Goal: Task Accomplishment & Management: Complete application form

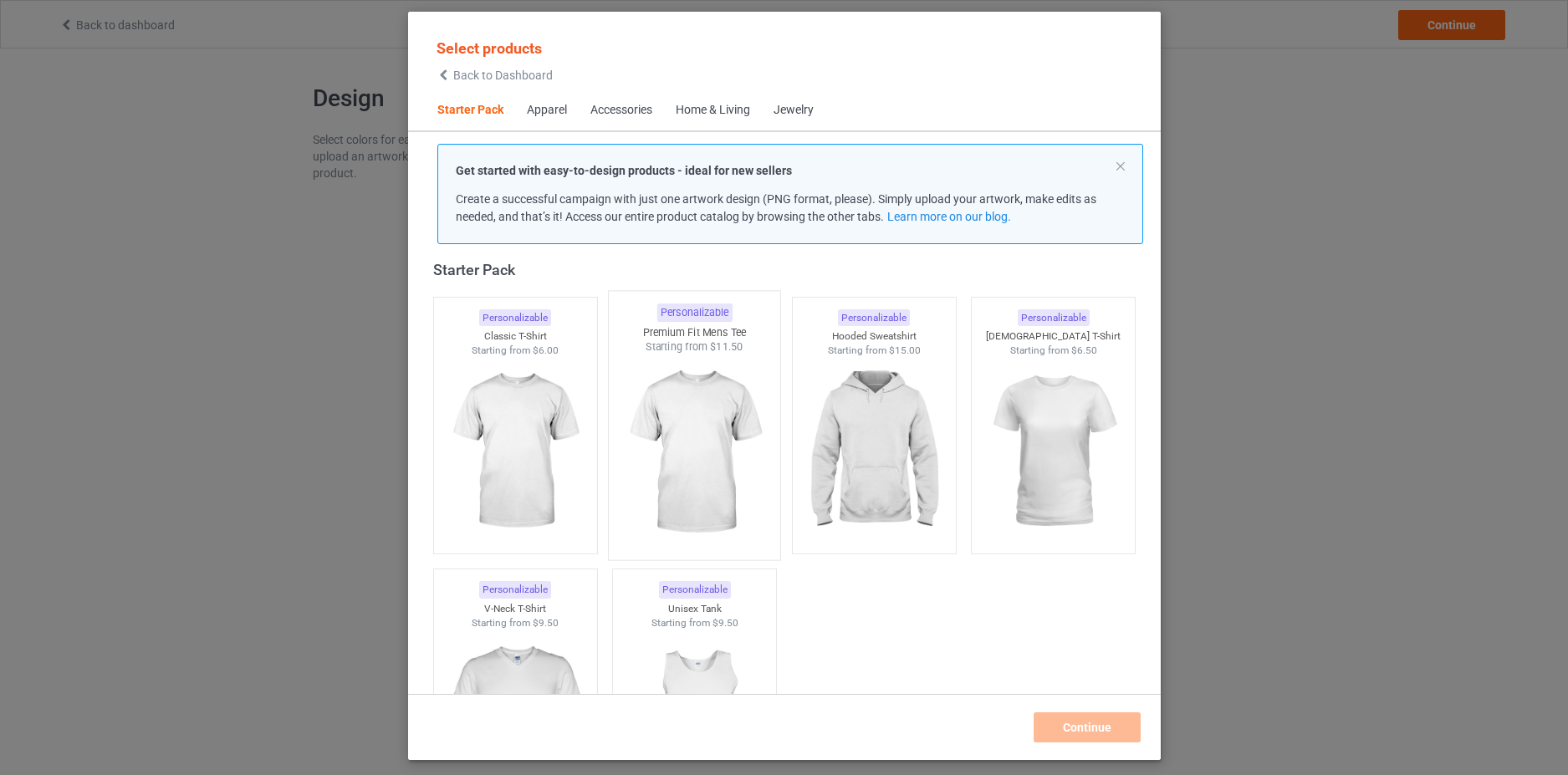
scroll to position [105, 0]
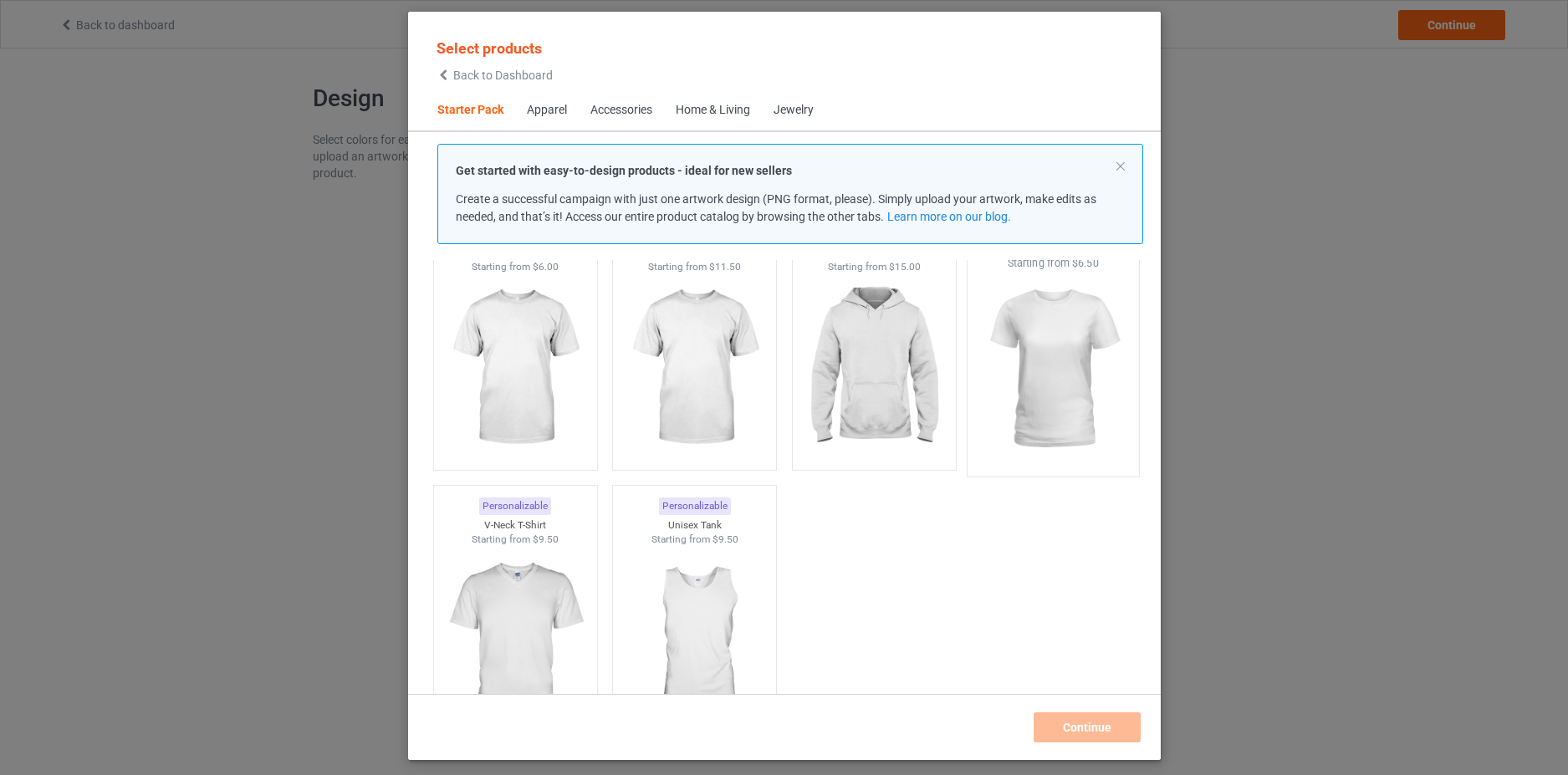
click at [1031, 346] on img at bounding box center [1052, 369] width 157 height 196
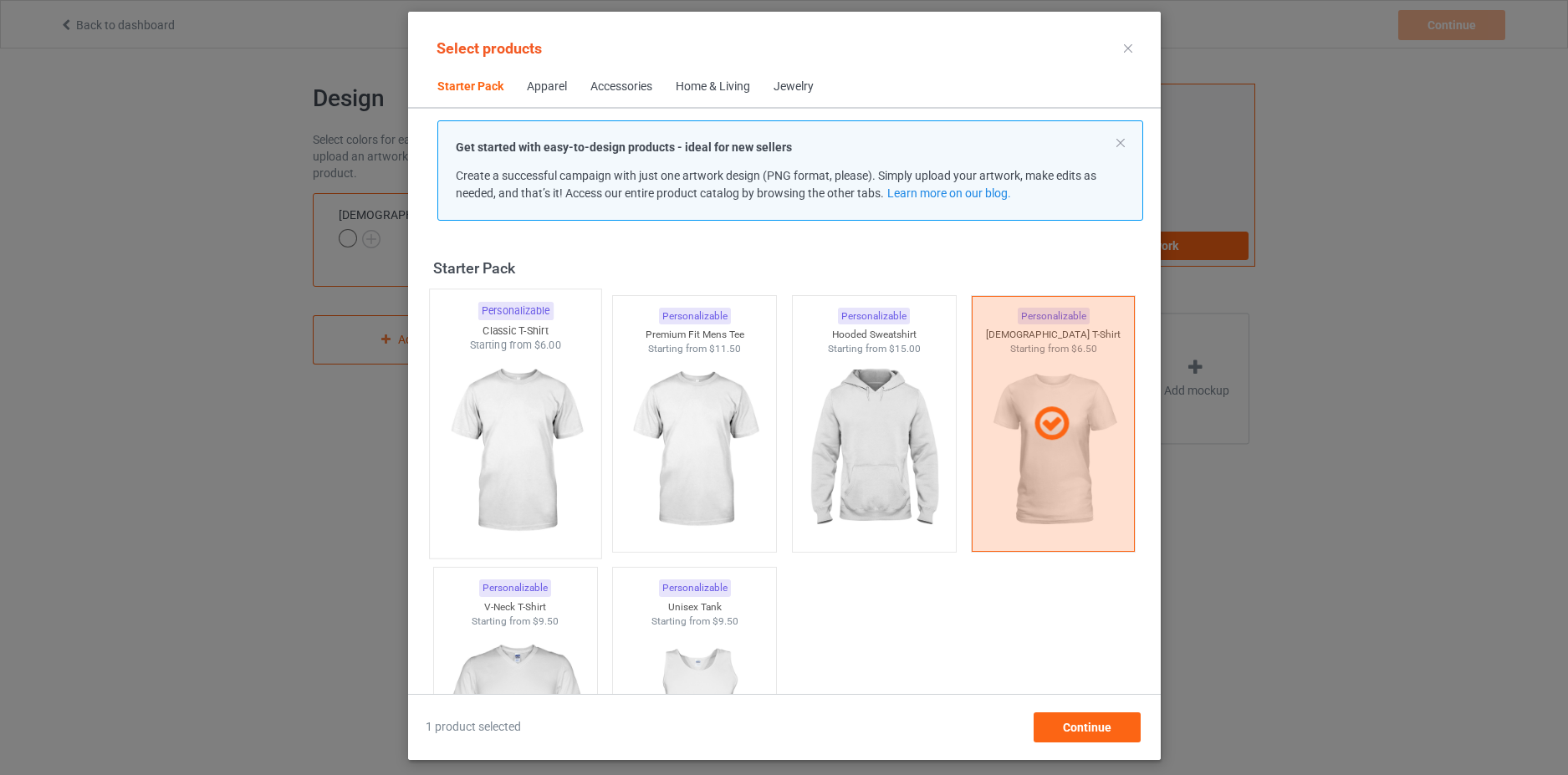
click at [492, 401] on img at bounding box center [515, 450] width 157 height 196
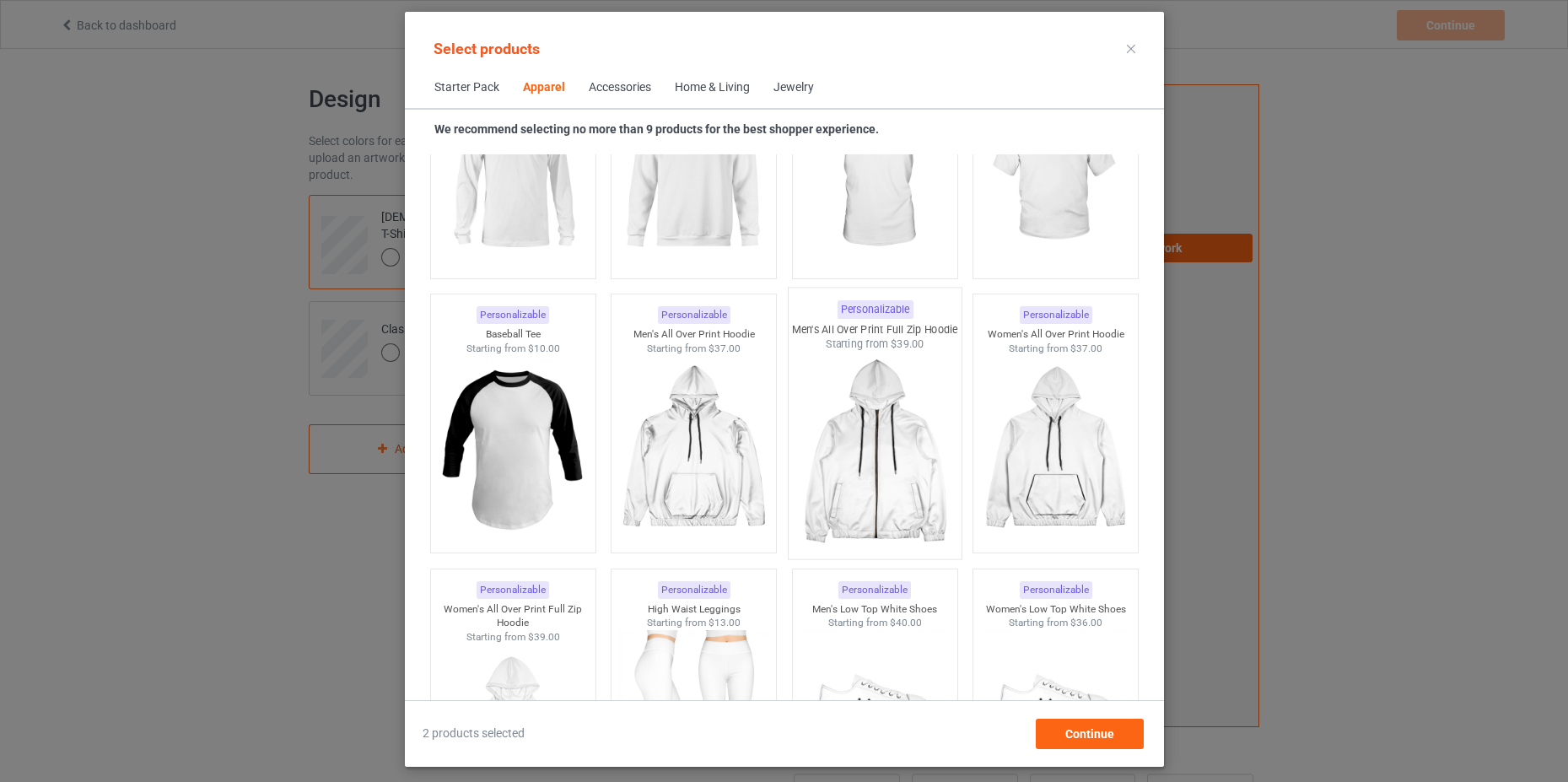
scroll to position [1097, 0]
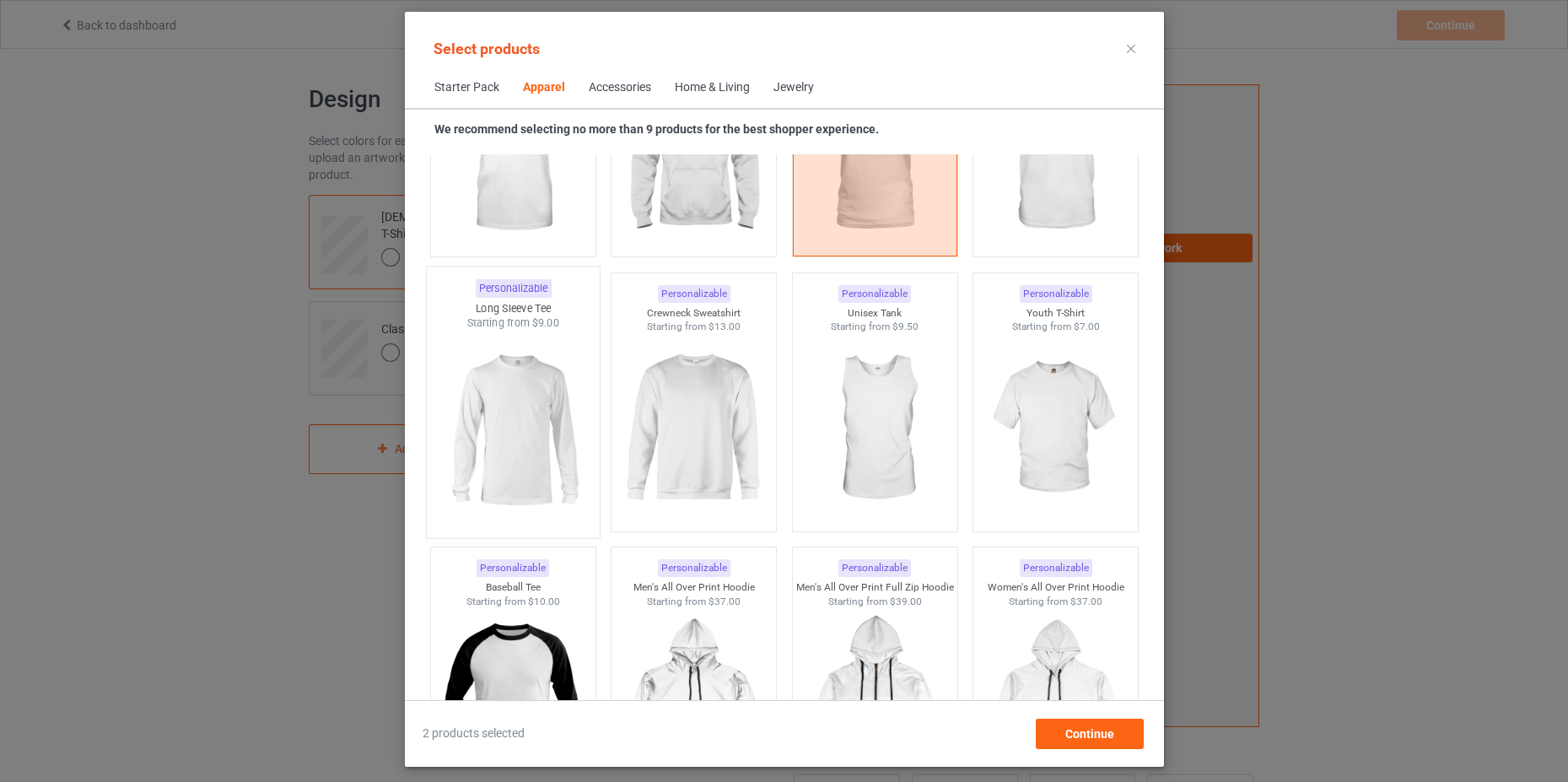
click at [527, 392] on img at bounding box center [512, 429] width 158 height 198
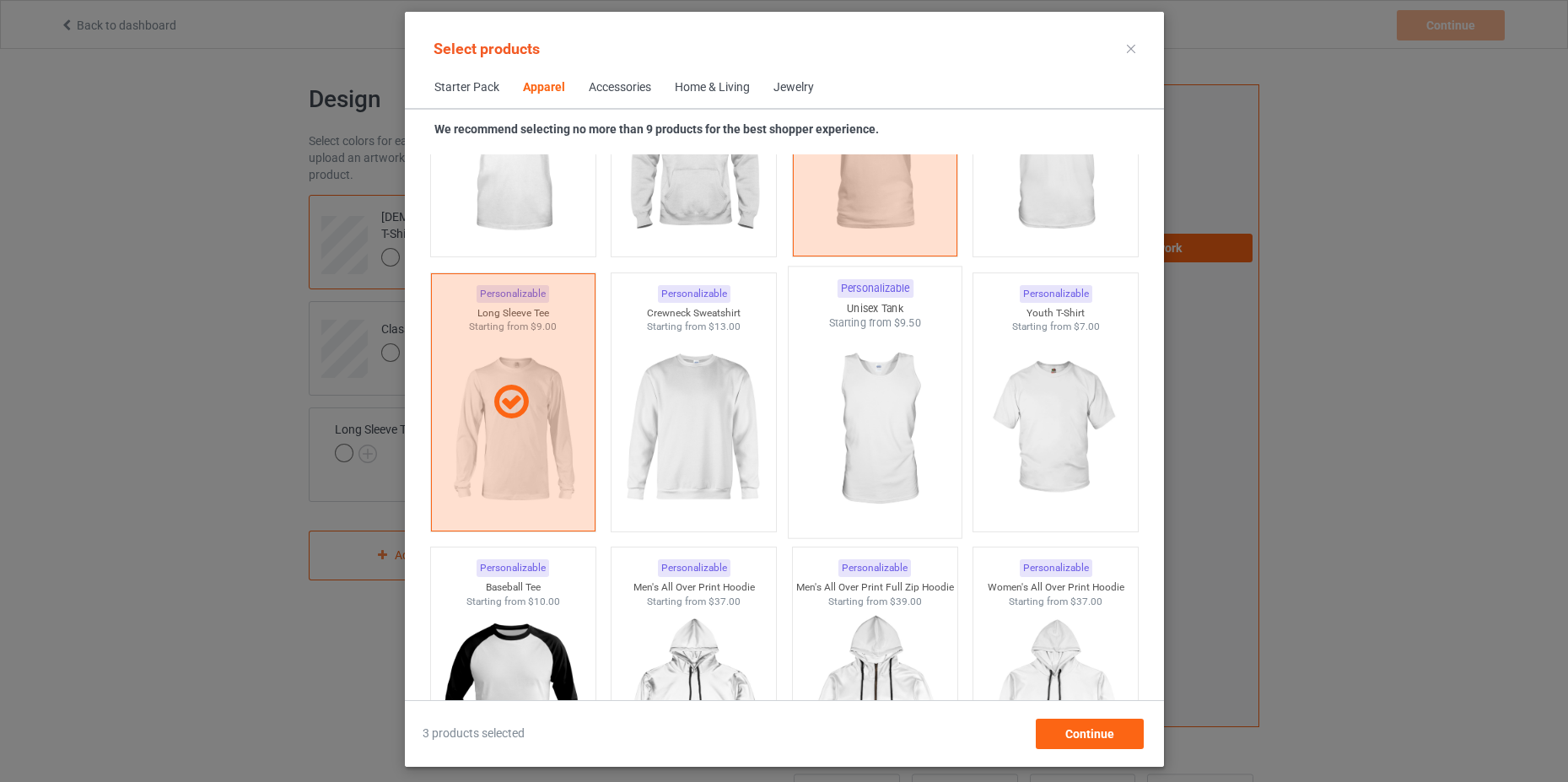
scroll to position [928, 0]
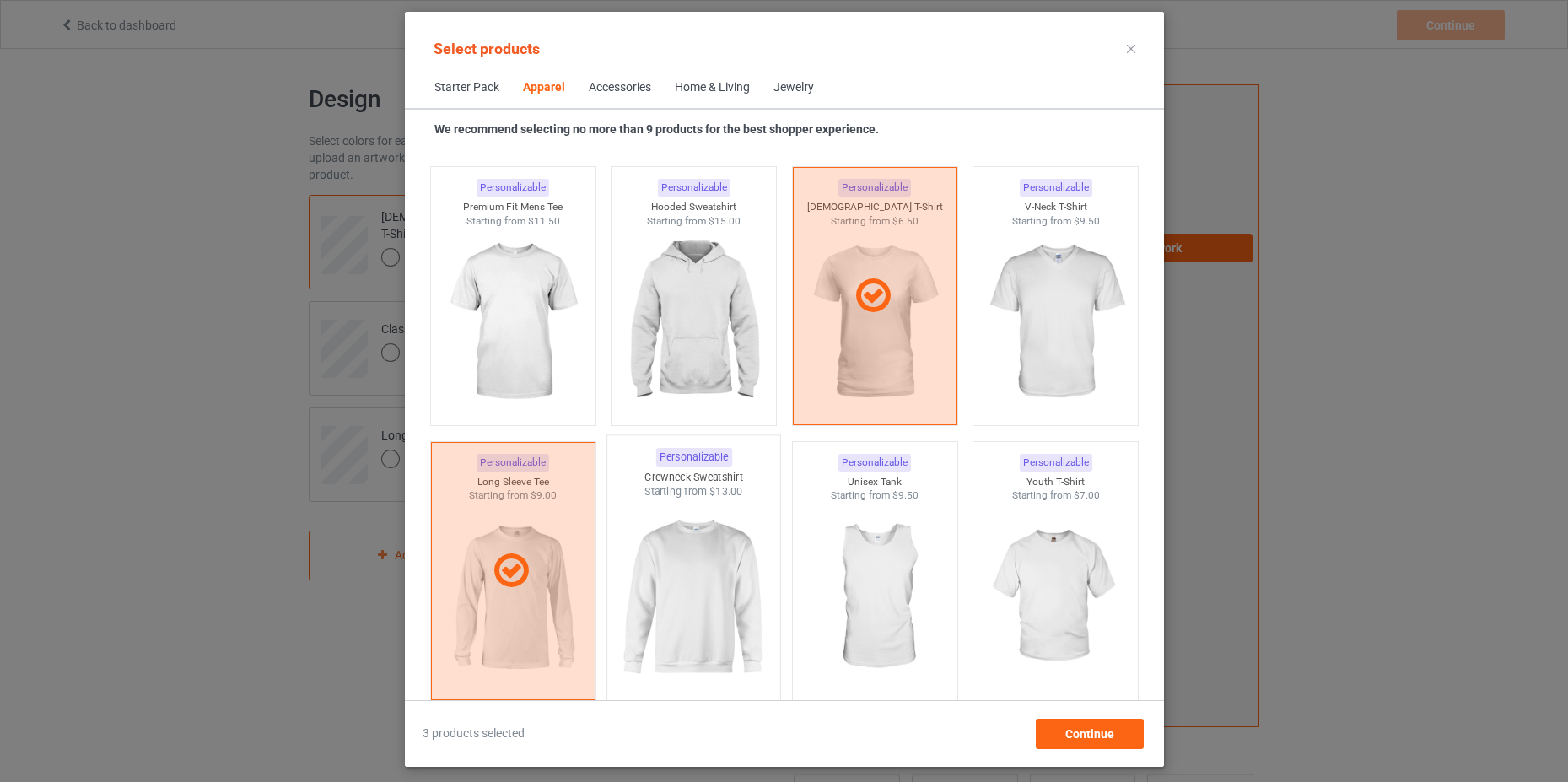
click at [702, 564] on img at bounding box center [693, 598] width 158 height 198
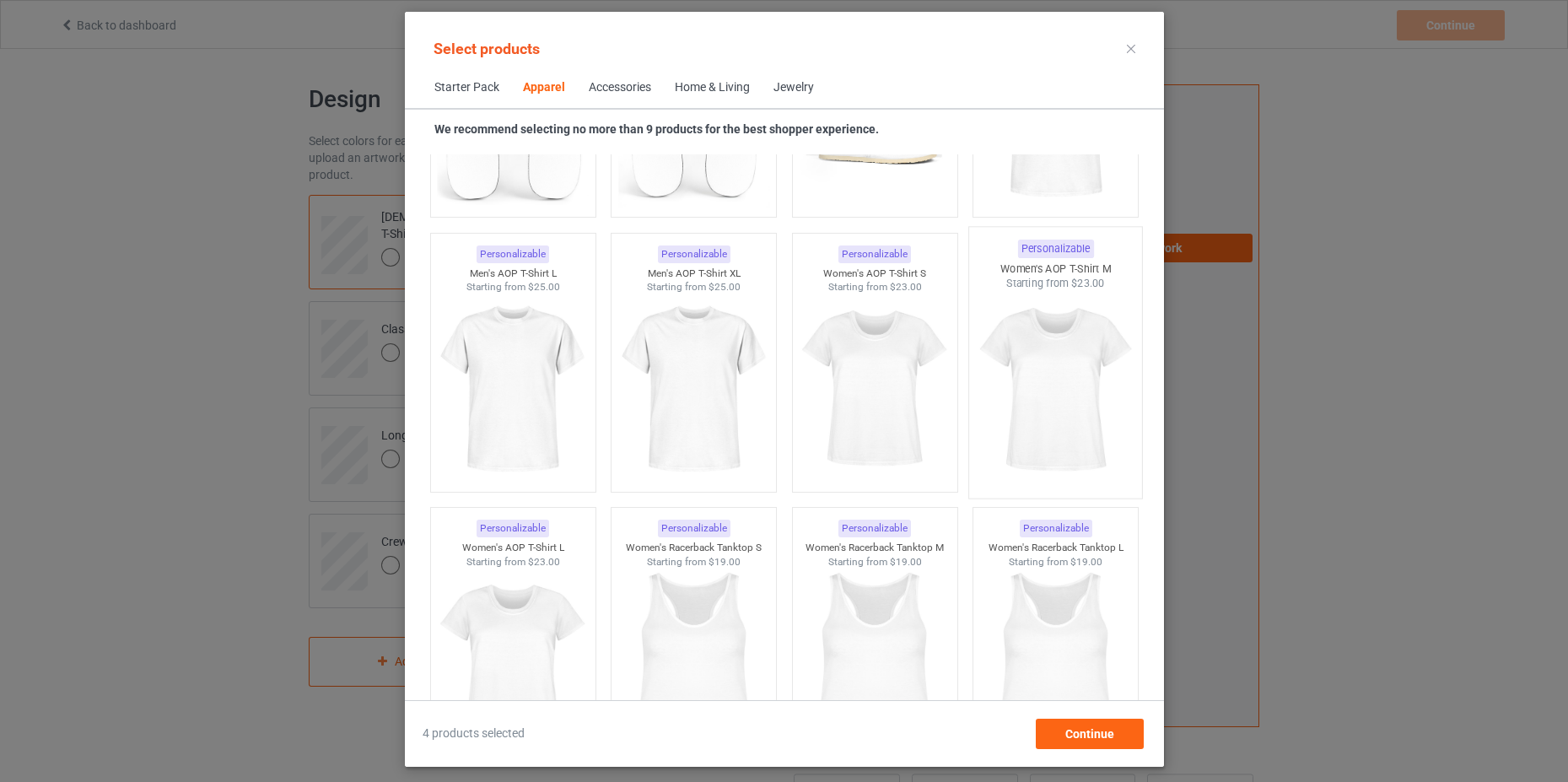
scroll to position [2953, 0]
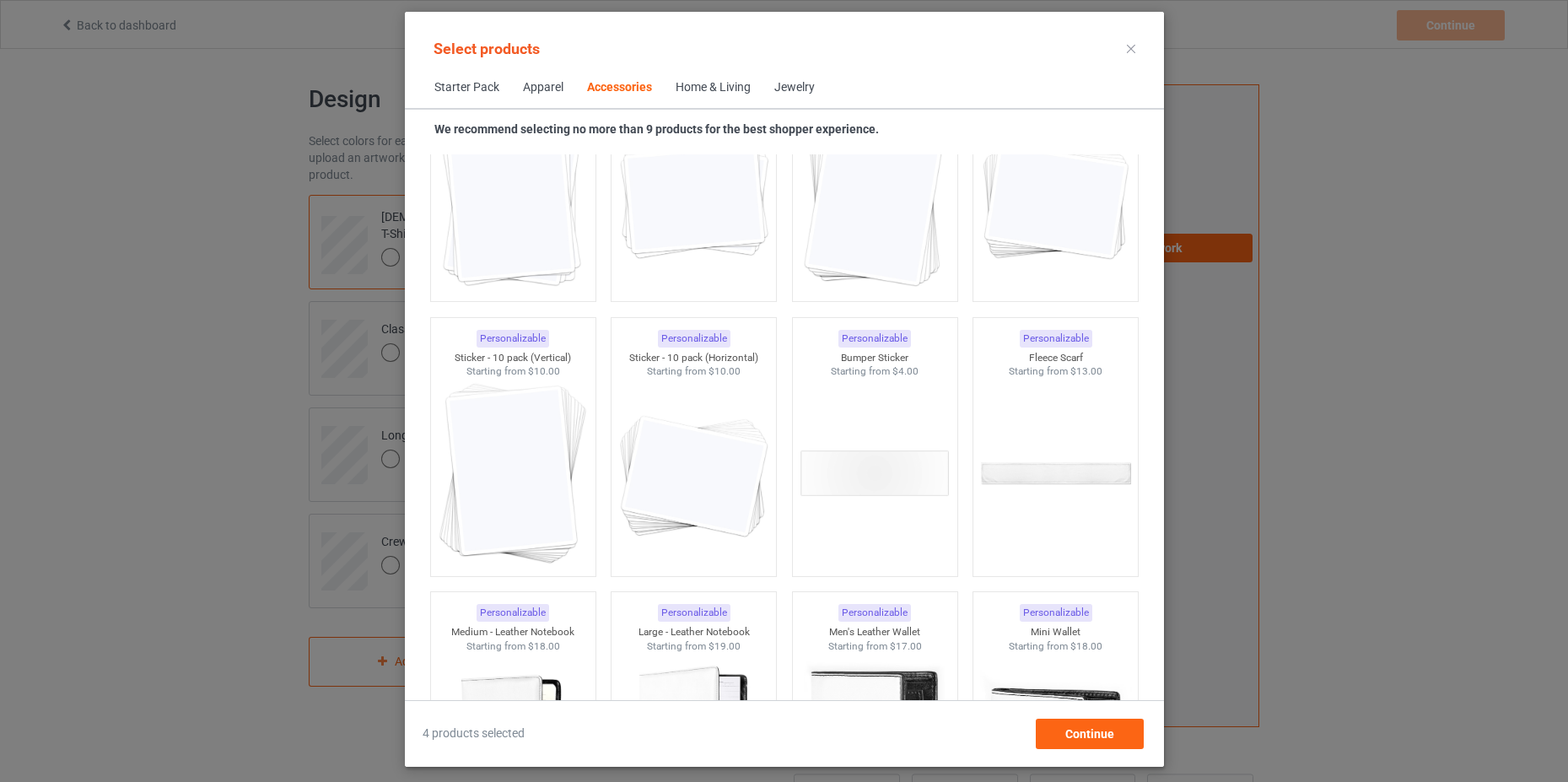
scroll to position [6834, 0]
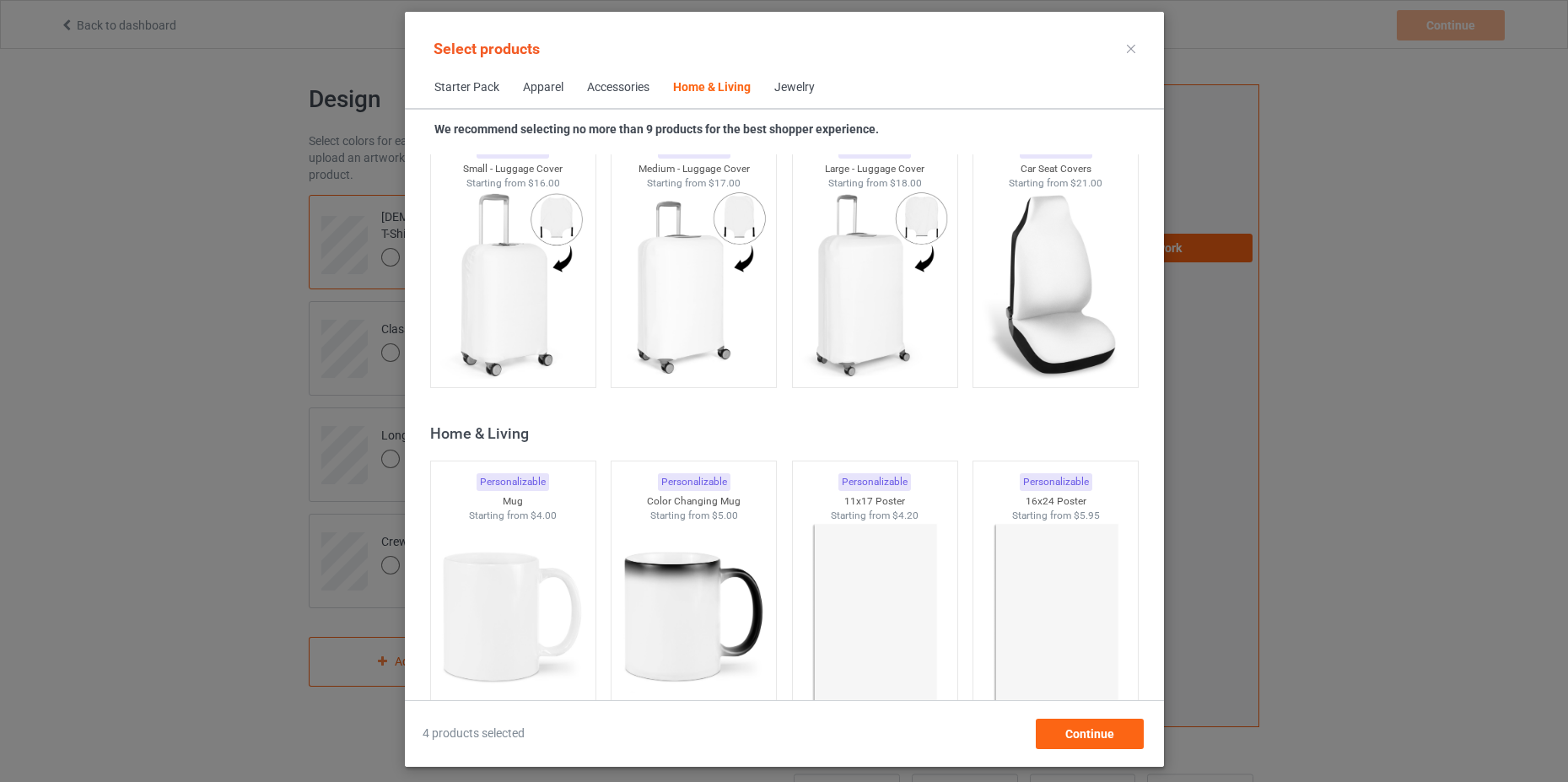
scroll to position [7678, 0]
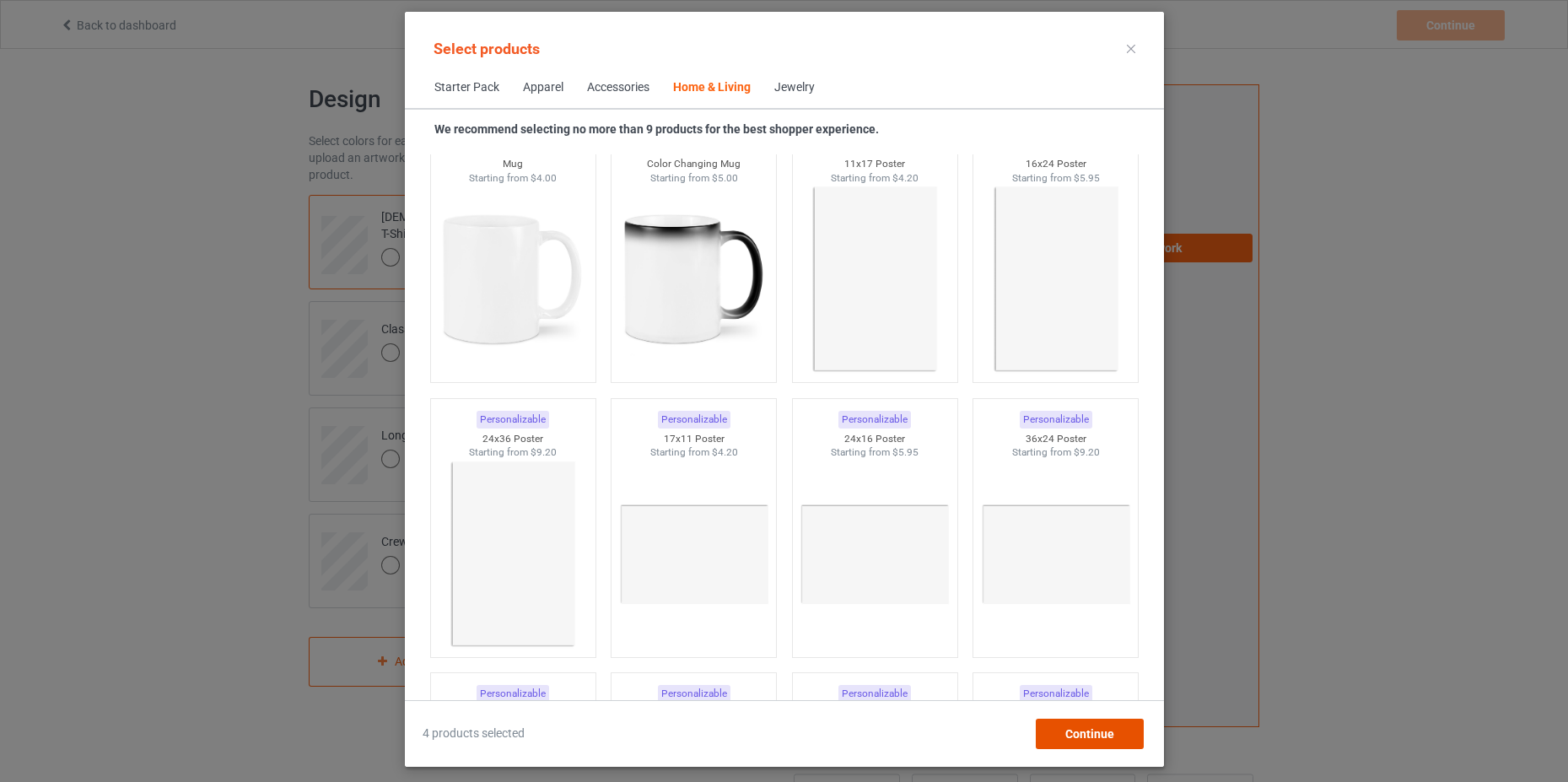
click at [1120, 731] on div "Continue" at bounding box center [1088, 734] width 108 height 31
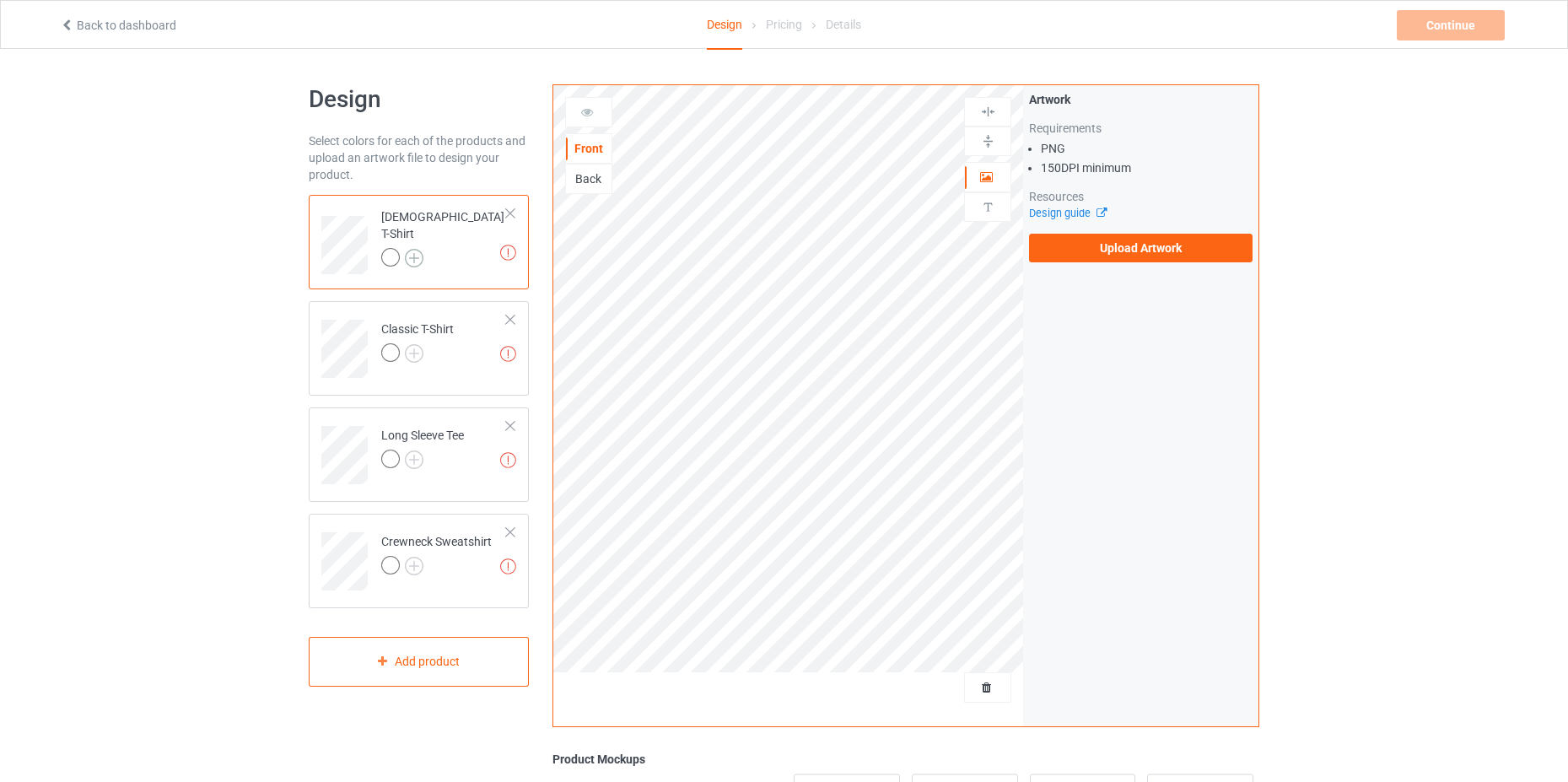
click at [412, 249] on img at bounding box center [413, 258] width 19 height 19
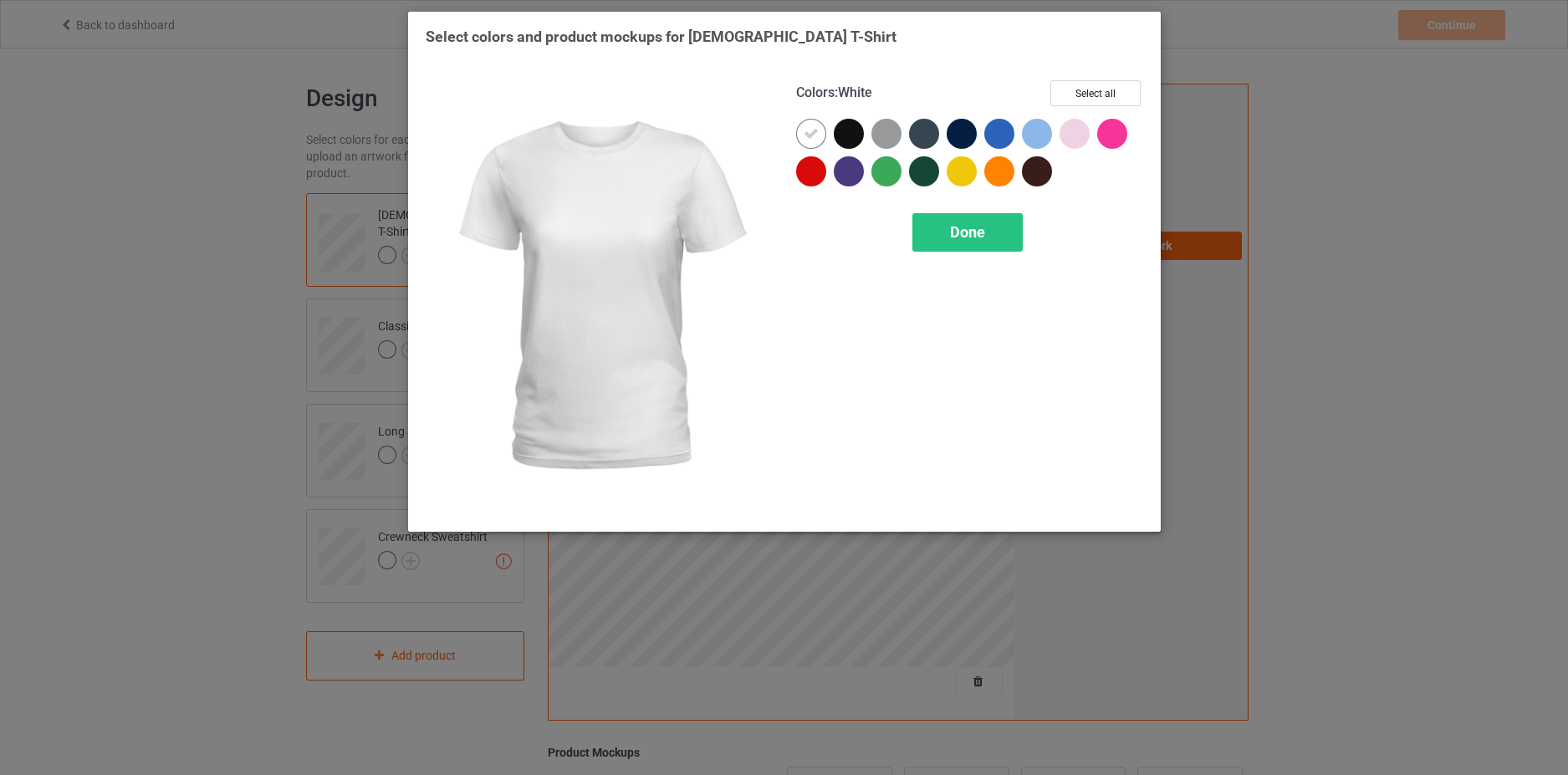
click at [1372, 464] on div "Select colors and product mockups for [DEMOGRAPHIC_DATA] T-Shirt Colors : White…" at bounding box center [784, 388] width 1568 height 775
click at [955, 238] on span "Done" at bounding box center [967, 232] width 35 height 18
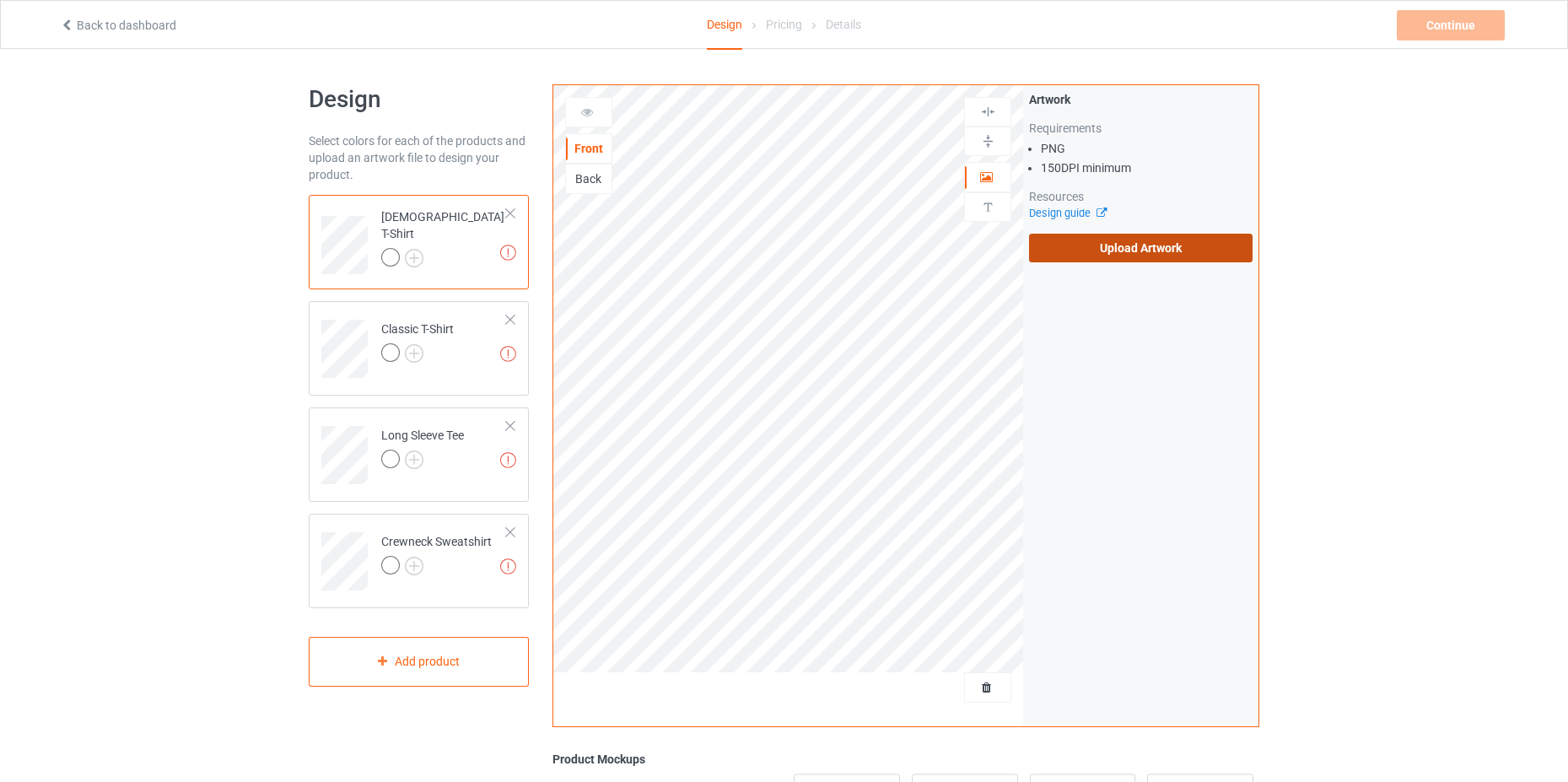
click at [1096, 250] on label "Upload Artwork" at bounding box center [1140, 248] width 223 height 29
click at [0, 0] on input "Upload Artwork" at bounding box center [0, 0] width 0 height 0
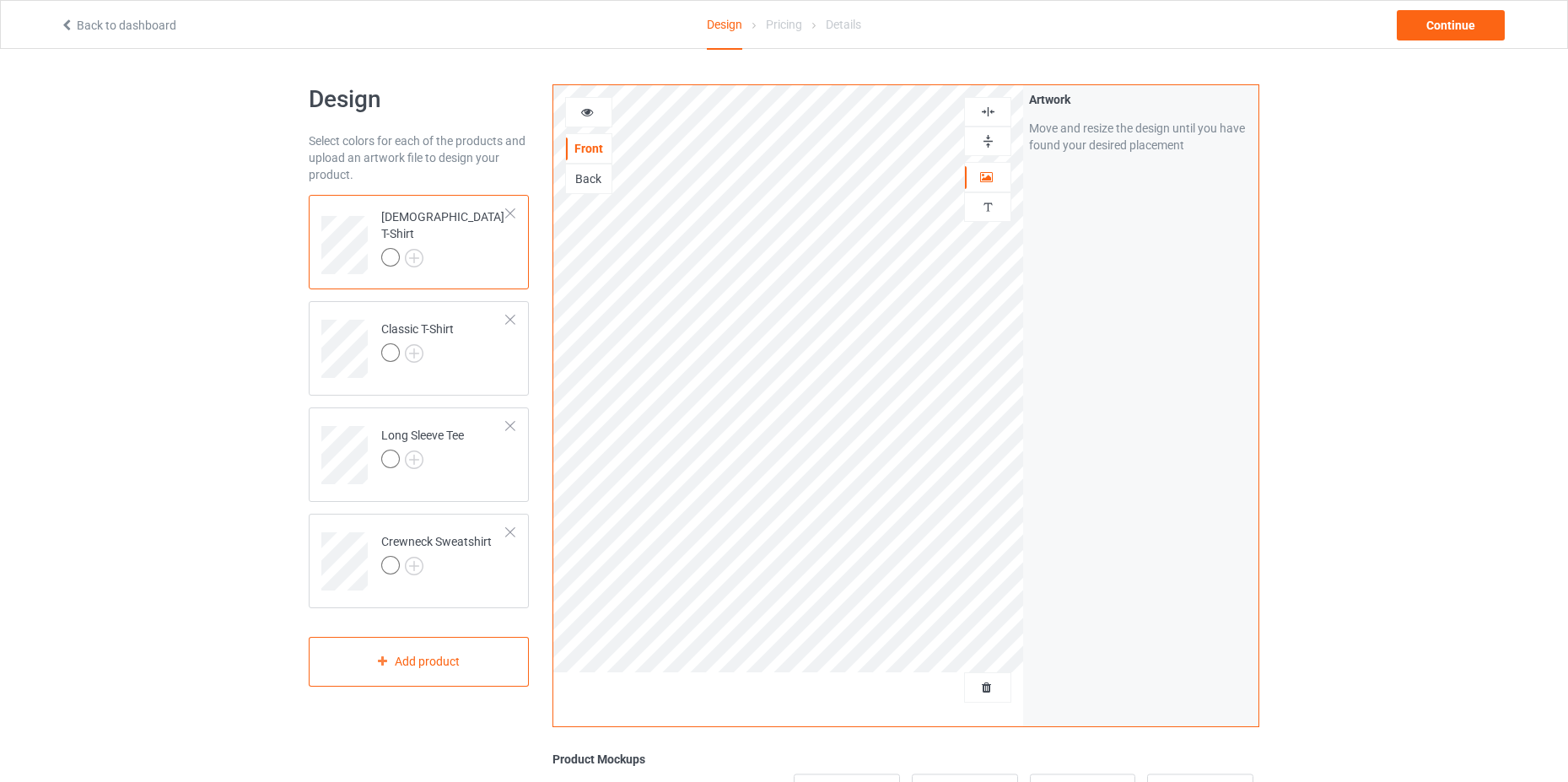
click at [1144, 403] on div "Artwork Move and resize the design until you have found your desired placement" at bounding box center [1141, 405] width 235 height 641
click at [1141, 512] on div "Artwork Move and resize the design until you have found your desired placement" at bounding box center [1141, 405] width 235 height 641
click at [415, 251] on img at bounding box center [413, 258] width 19 height 19
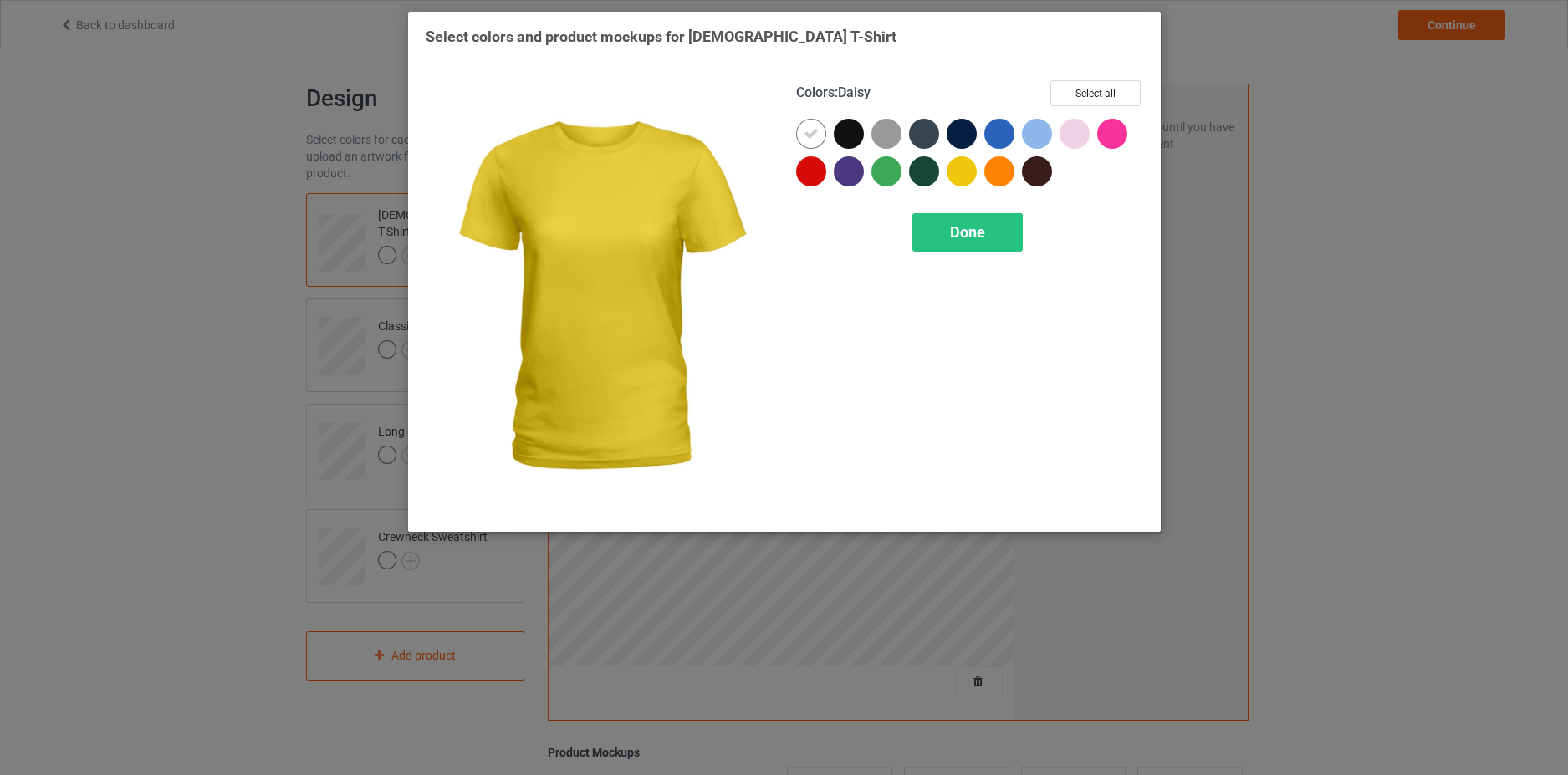
click at [964, 175] on div at bounding box center [962, 171] width 30 height 30
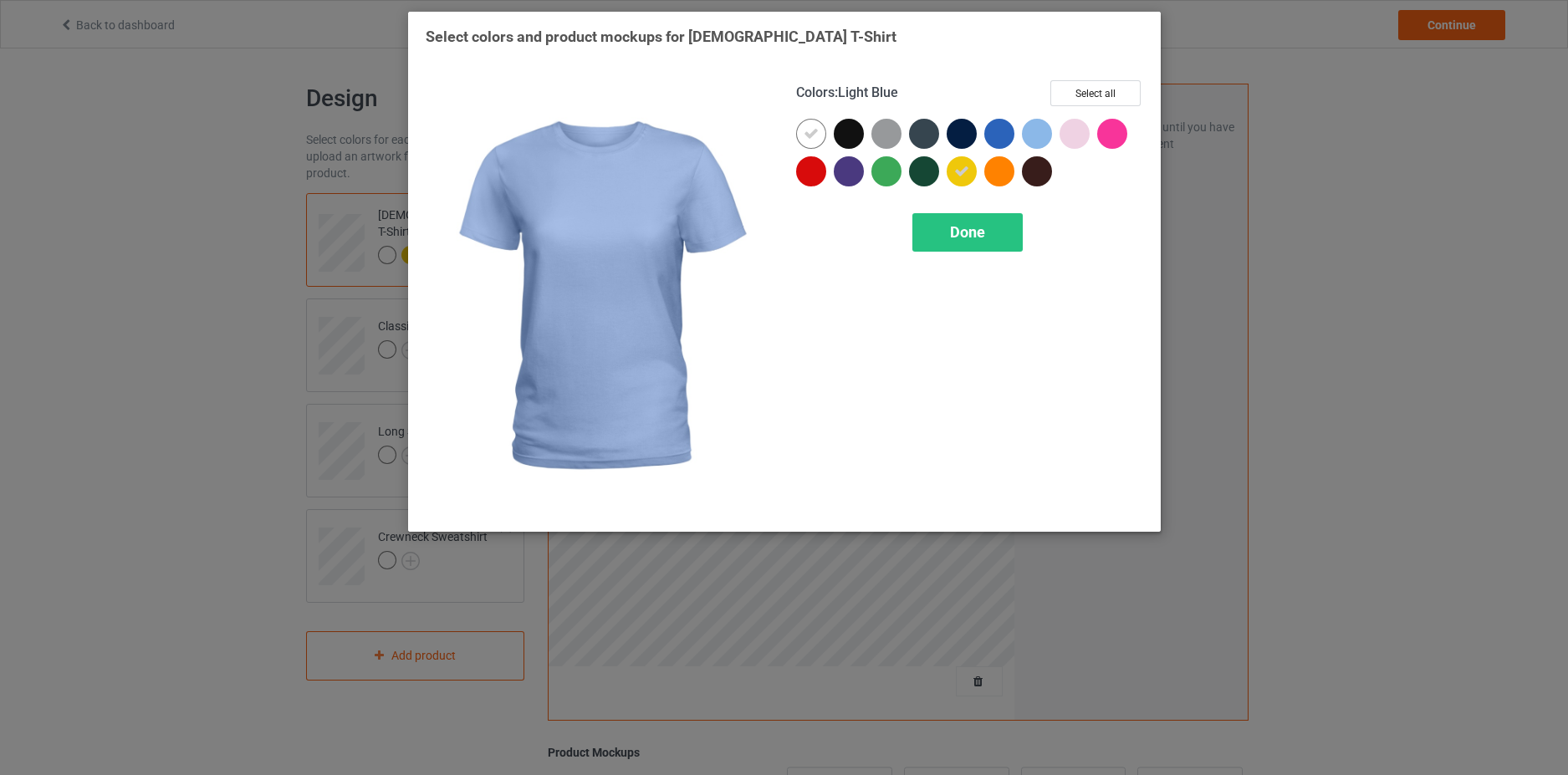
click at [1039, 121] on div at bounding box center [1037, 134] width 30 height 30
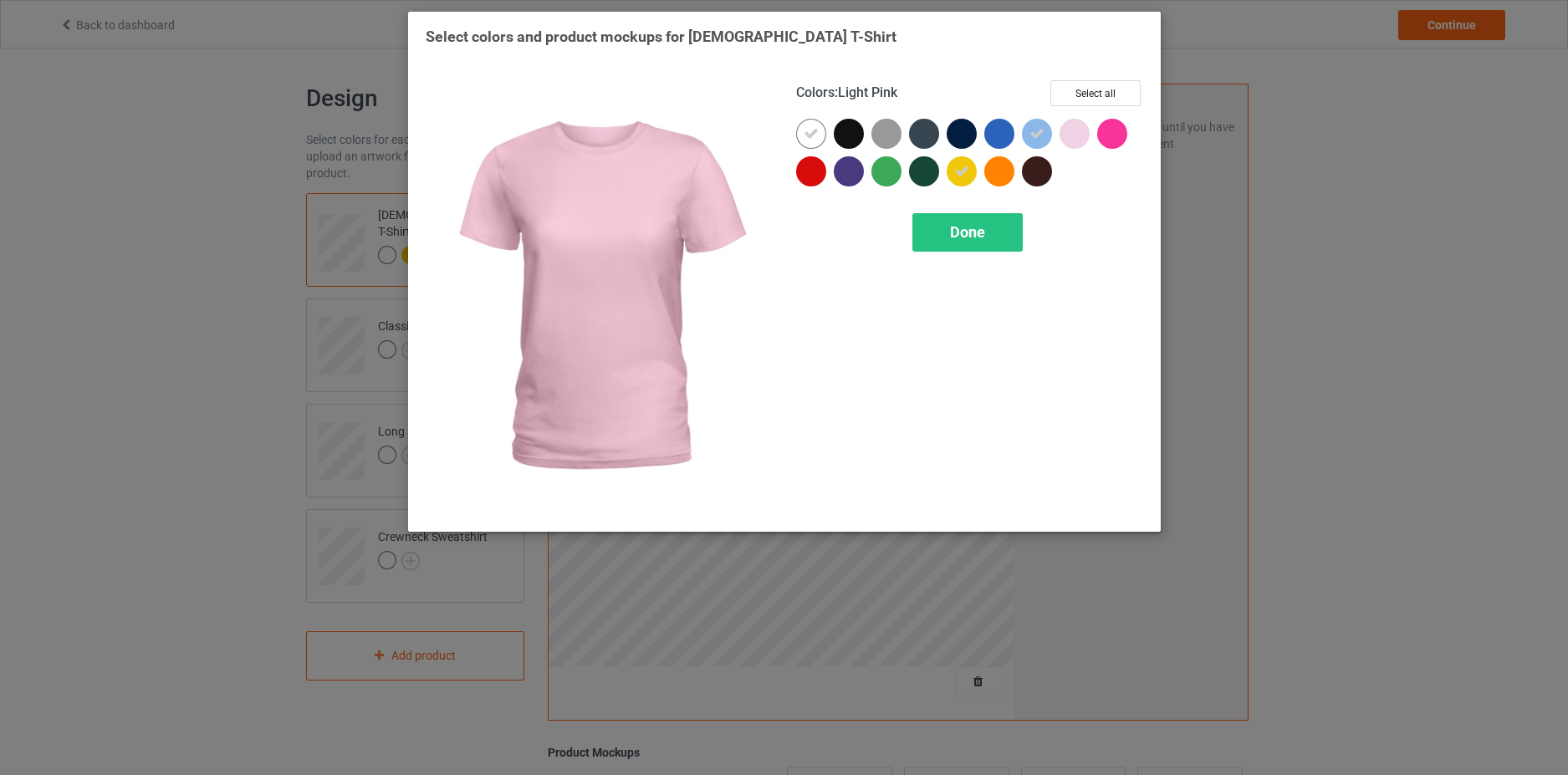
click at [1076, 135] on div at bounding box center [1075, 134] width 30 height 30
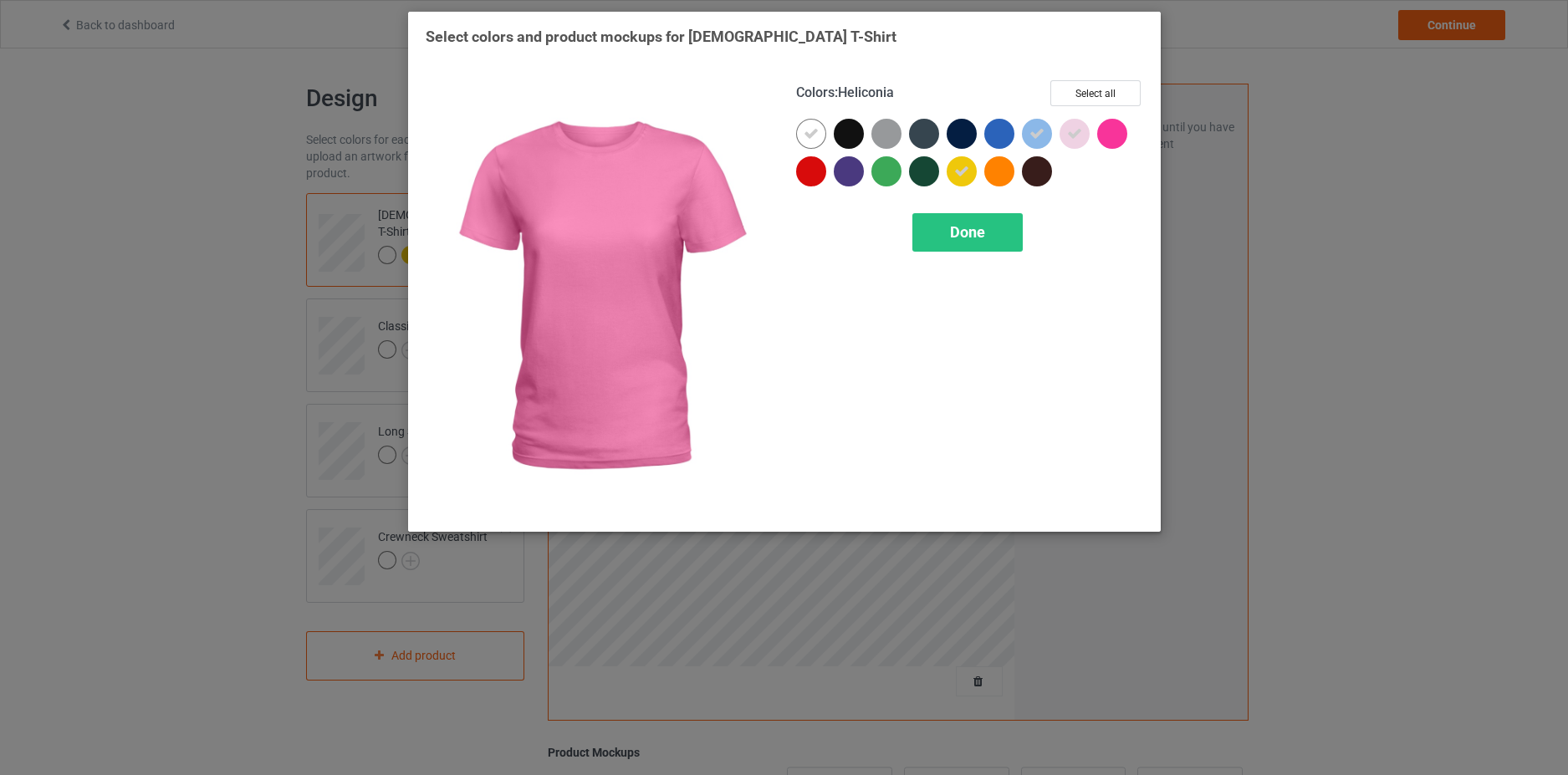
click at [1122, 135] on div at bounding box center [1112, 134] width 30 height 30
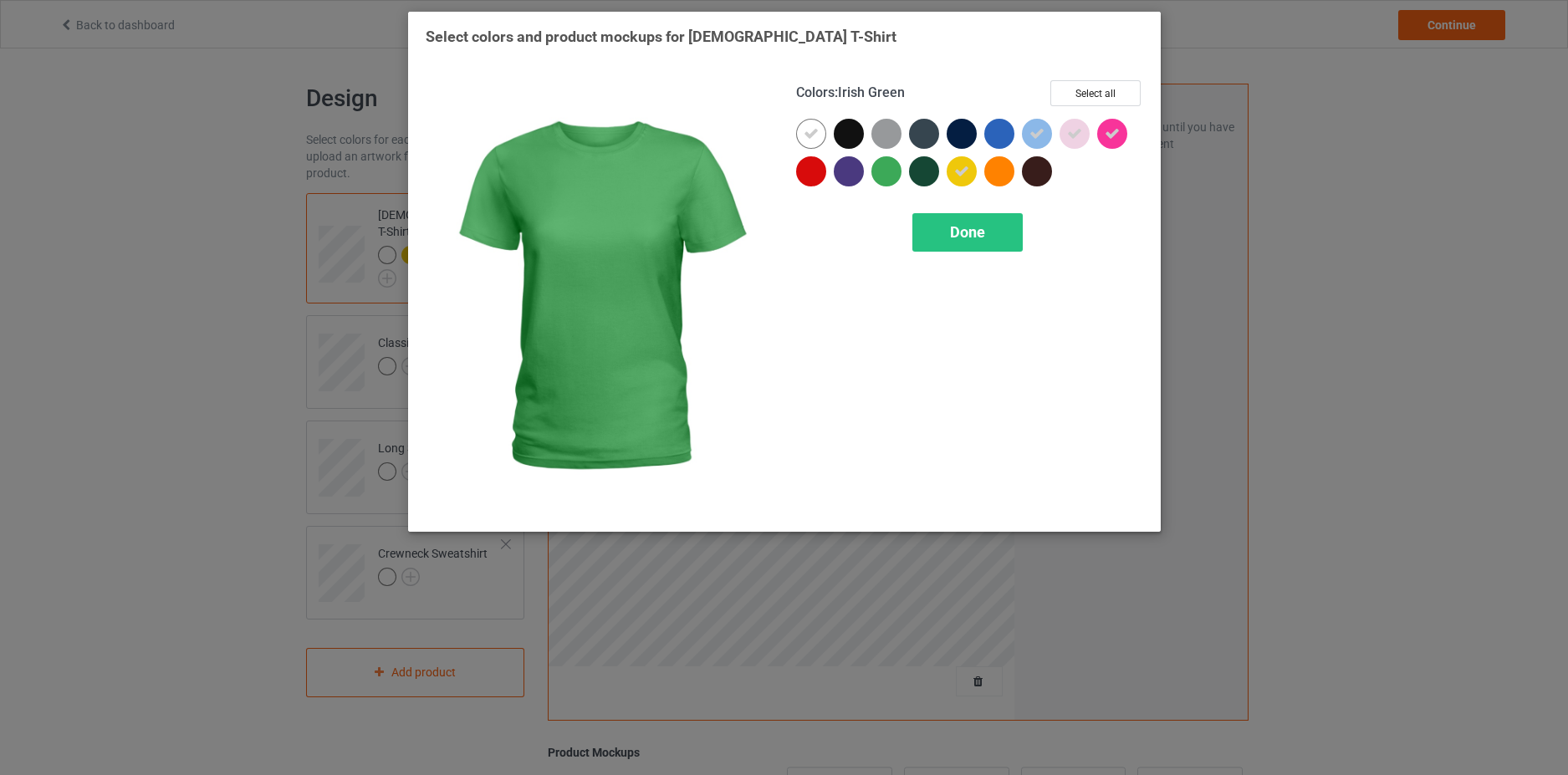
click at [880, 173] on div at bounding box center [886, 171] width 30 height 30
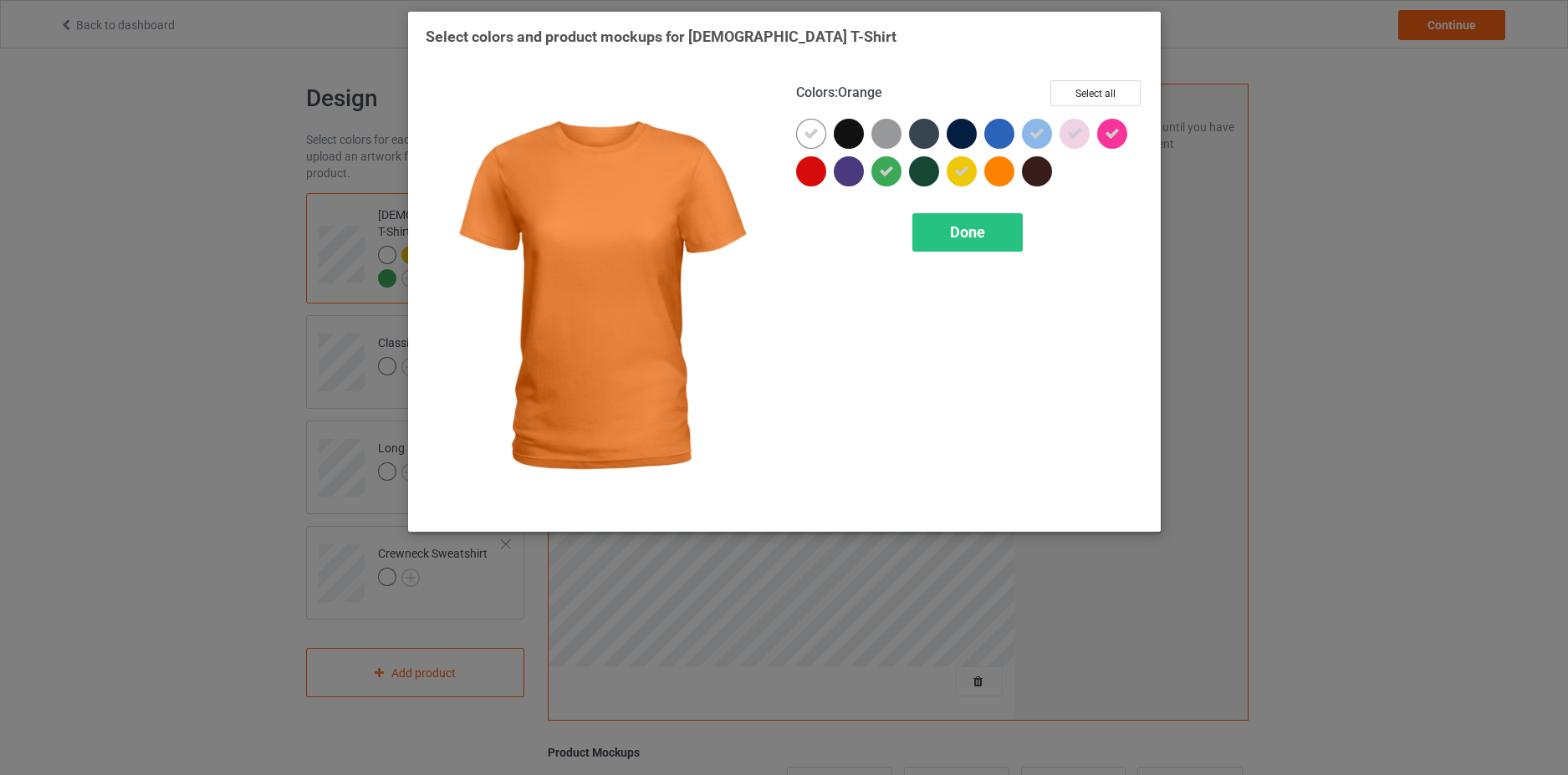
click at [989, 171] on div at bounding box center [999, 171] width 30 height 30
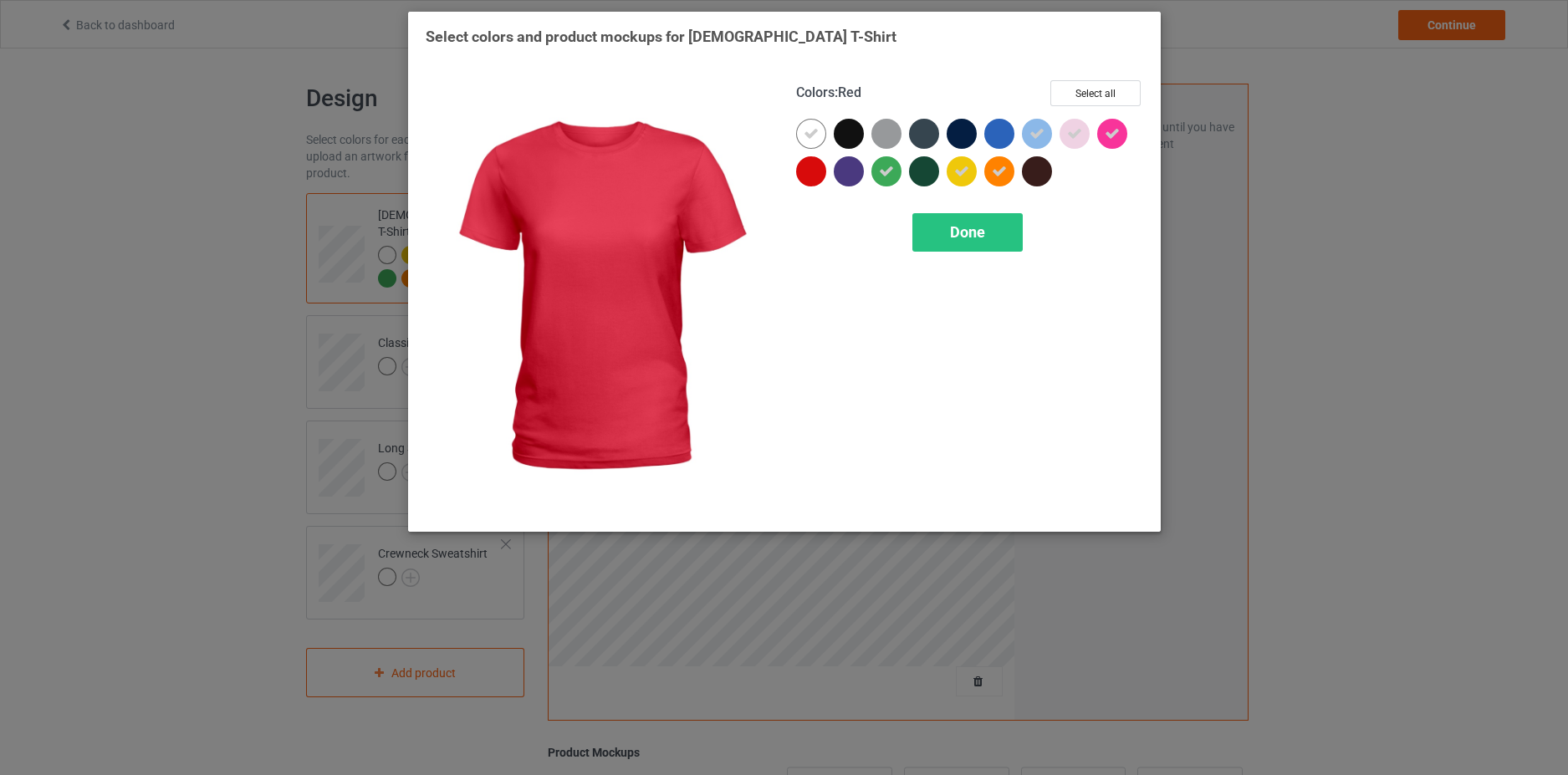
click at [806, 175] on div at bounding box center [811, 171] width 30 height 30
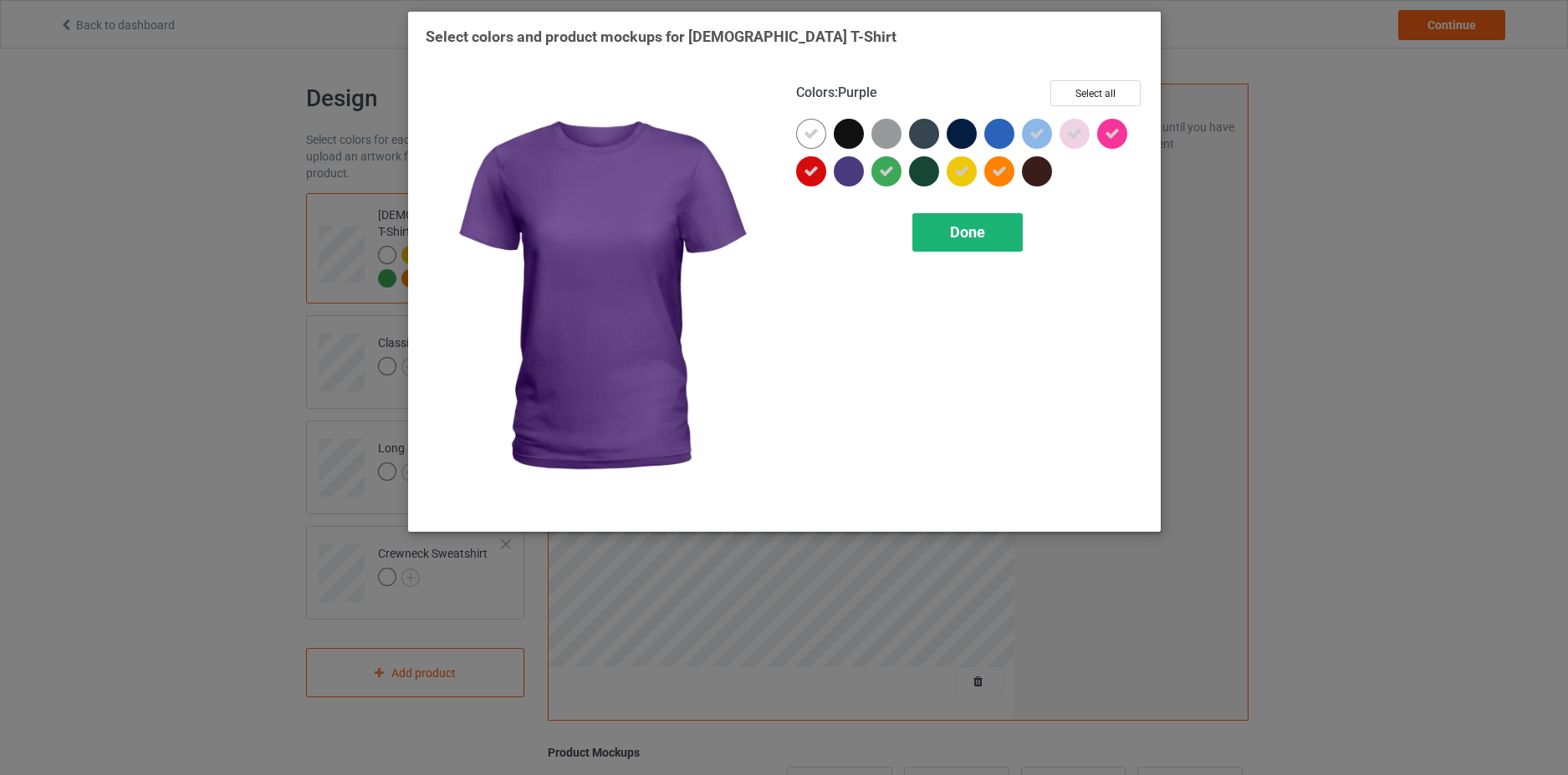
click at [998, 238] on div "Done" at bounding box center [967, 232] width 110 height 39
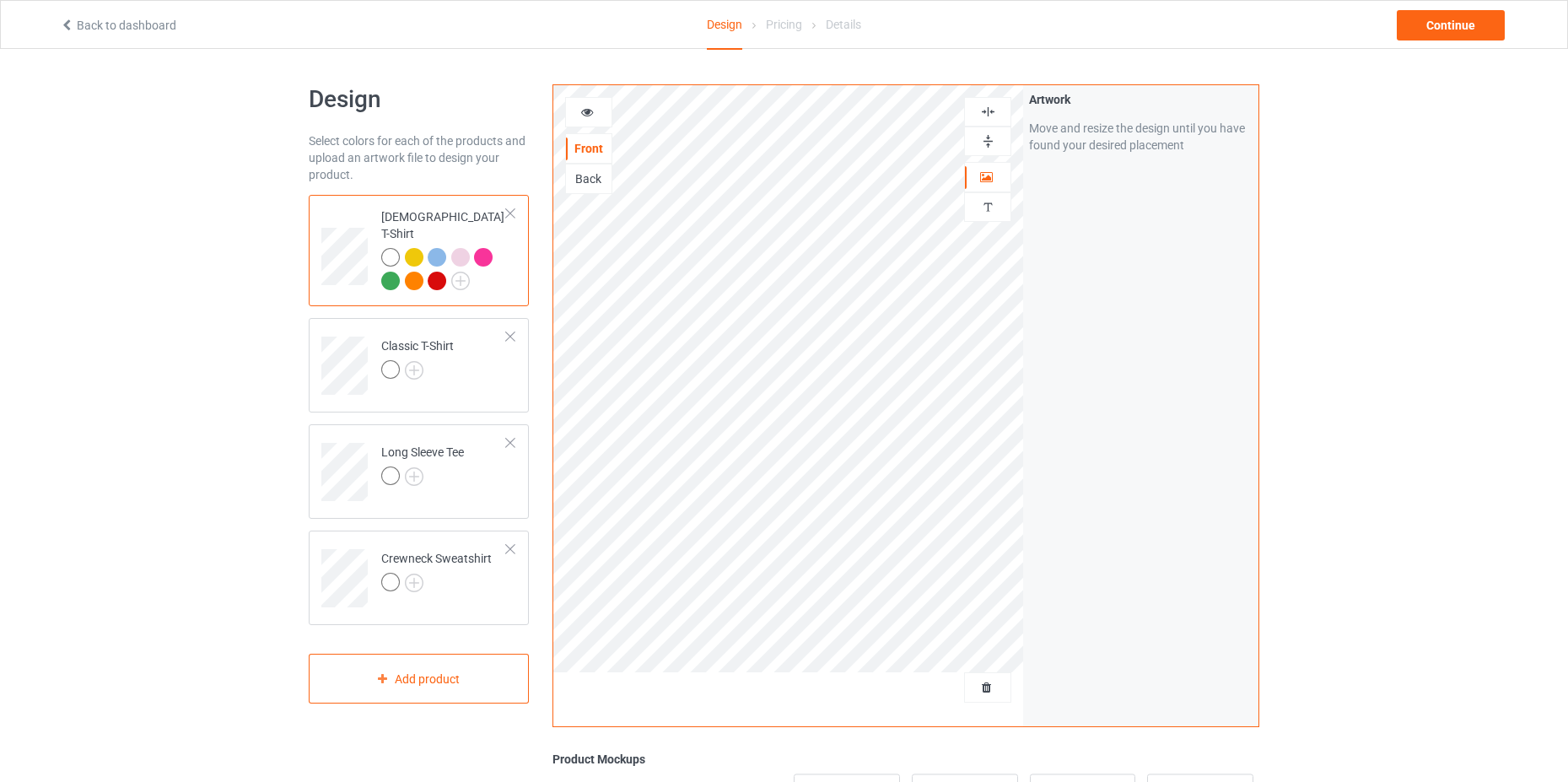
click at [417, 248] on div at bounding box center [413, 257] width 19 height 19
click at [422, 248] on div at bounding box center [413, 257] width 19 height 19
click at [435, 248] on div at bounding box center [437, 257] width 19 height 19
click at [1217, 521] on div "Artwork Move and resize the design until you have found your desired placement" at bounding box center [1141, 405] width 235 height 641
click at [453, 360] on div at bounding box center [417, 372] width 72 height 24
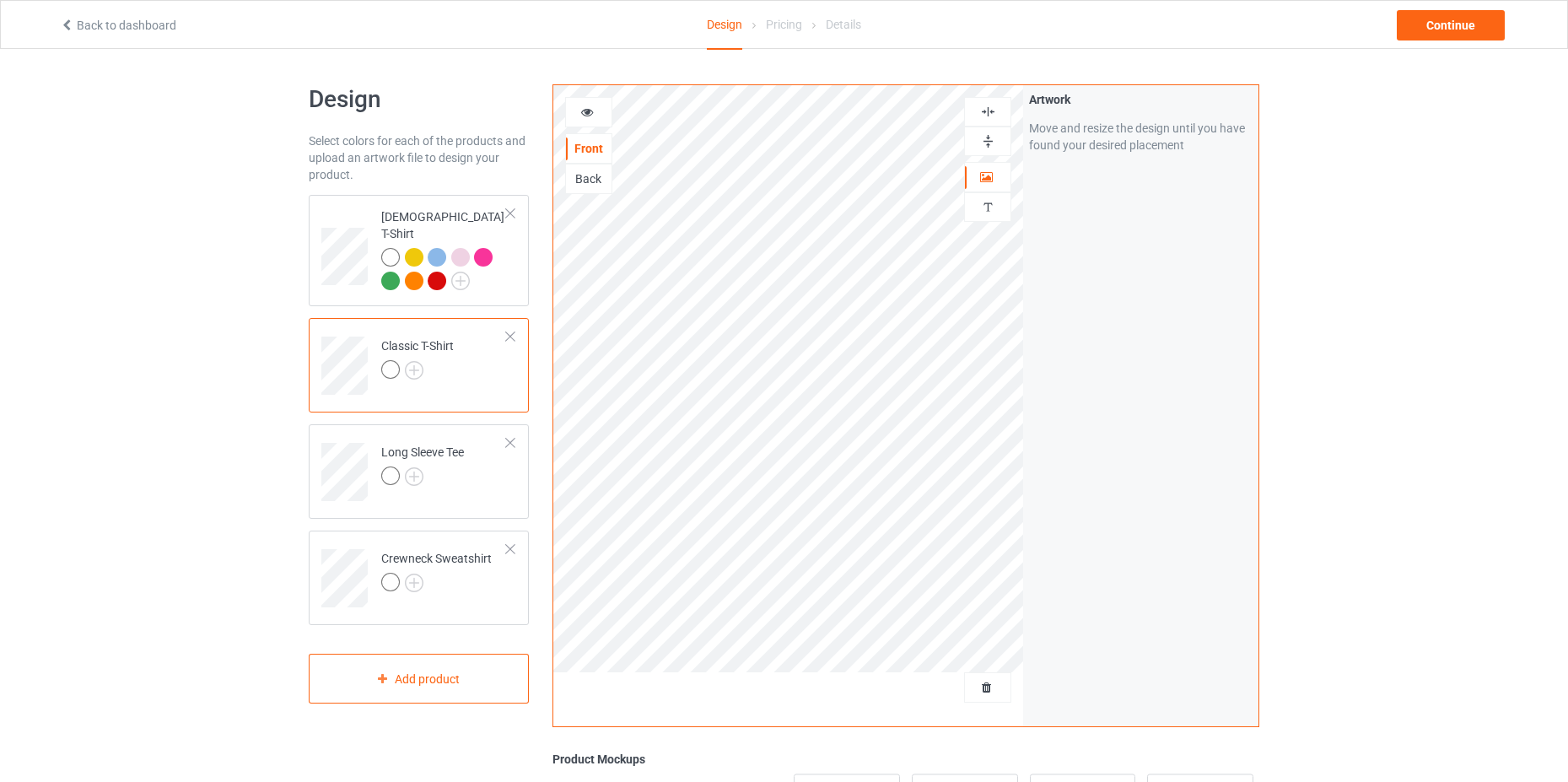
click at [394, 338] on div "Classic T-Shirt" at bounding box center [417, 358] width 72 height 41
click at [404, 361] on img at bounding box center [413, 370] width 19 height 19
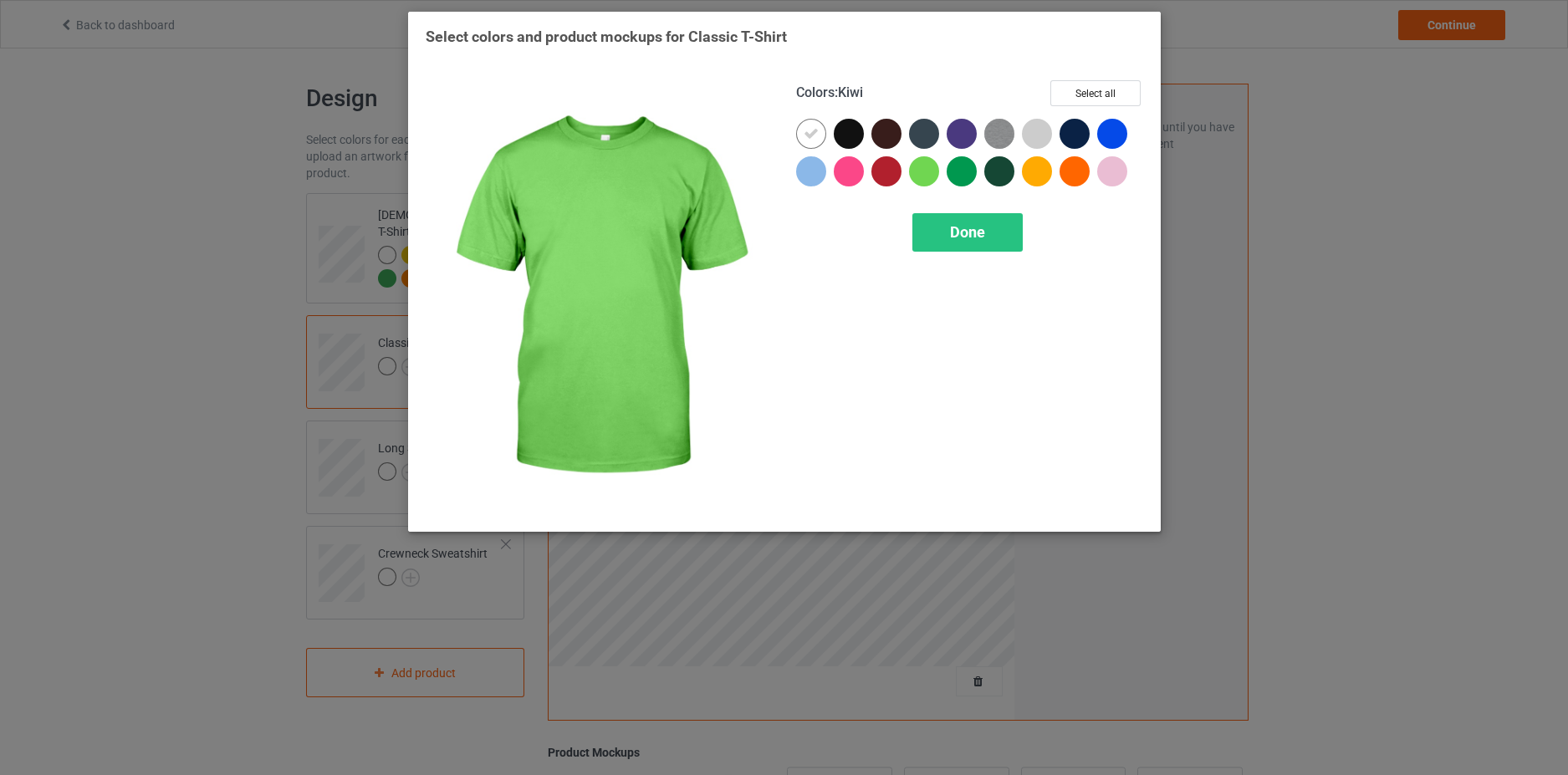
click at [926, 184] on div at bounding box center [924, 171] width 30 height 30
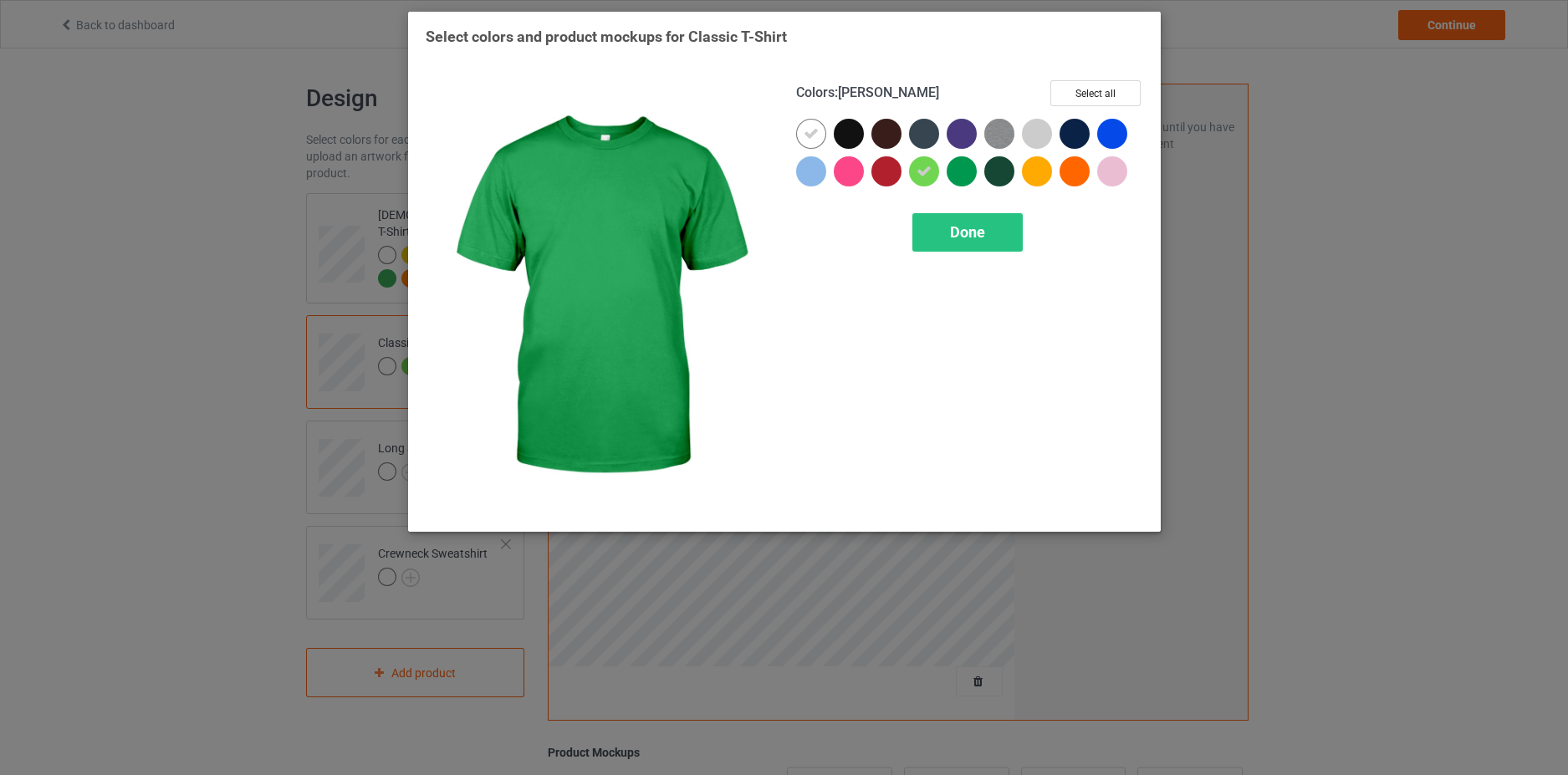
click at [946, 174] on div at bounding box center [962, 171] width 30 height 30
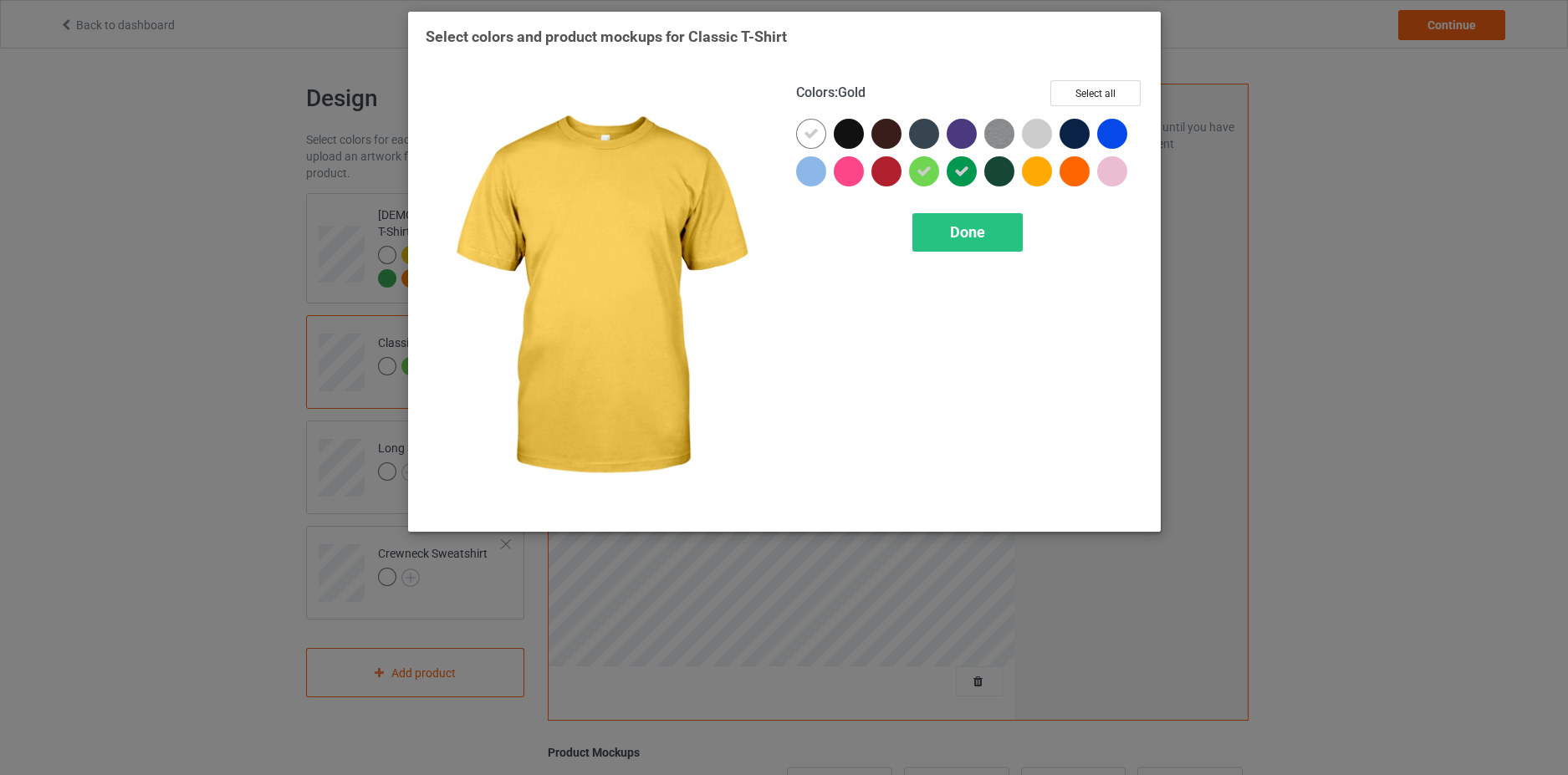
click at [1039, 170] on div at bounding box center [1037, 171] width 30 height 30
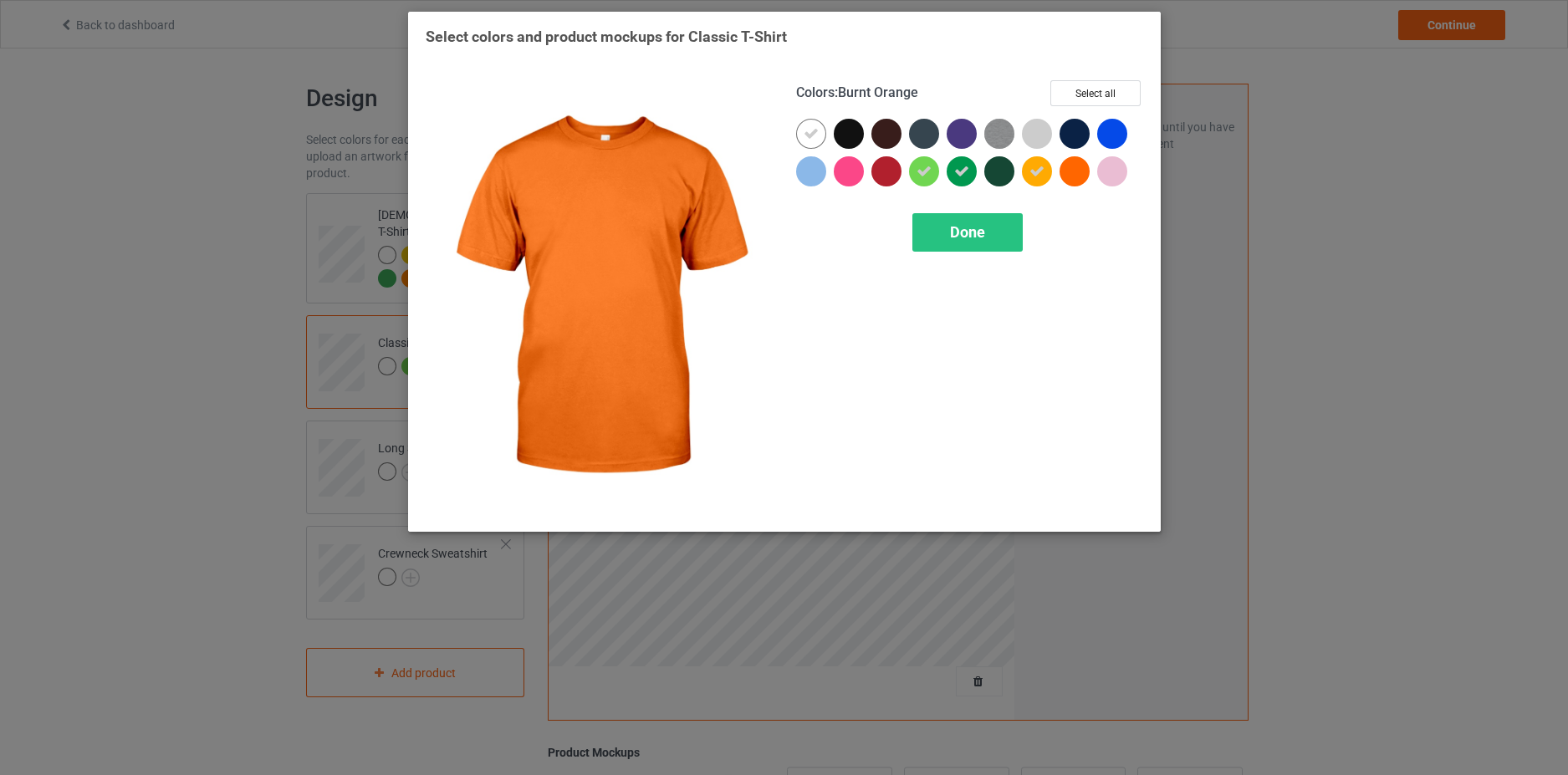
click at [1063, 170] on div at bounding box center [1075, 171] width 30 height 30
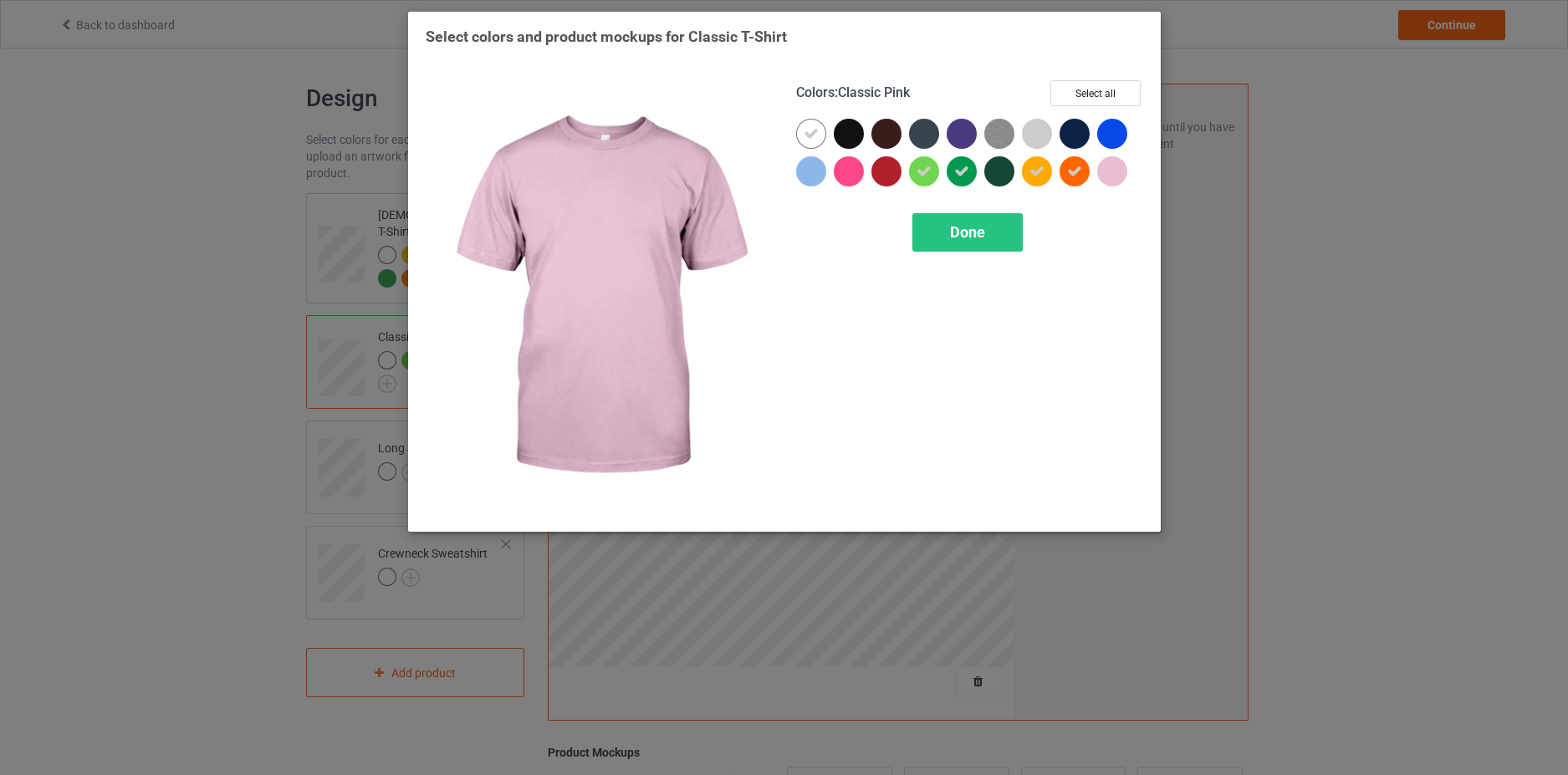
click at [1117, 179] on div at bounding box center [1112, 171] width 30 height 30
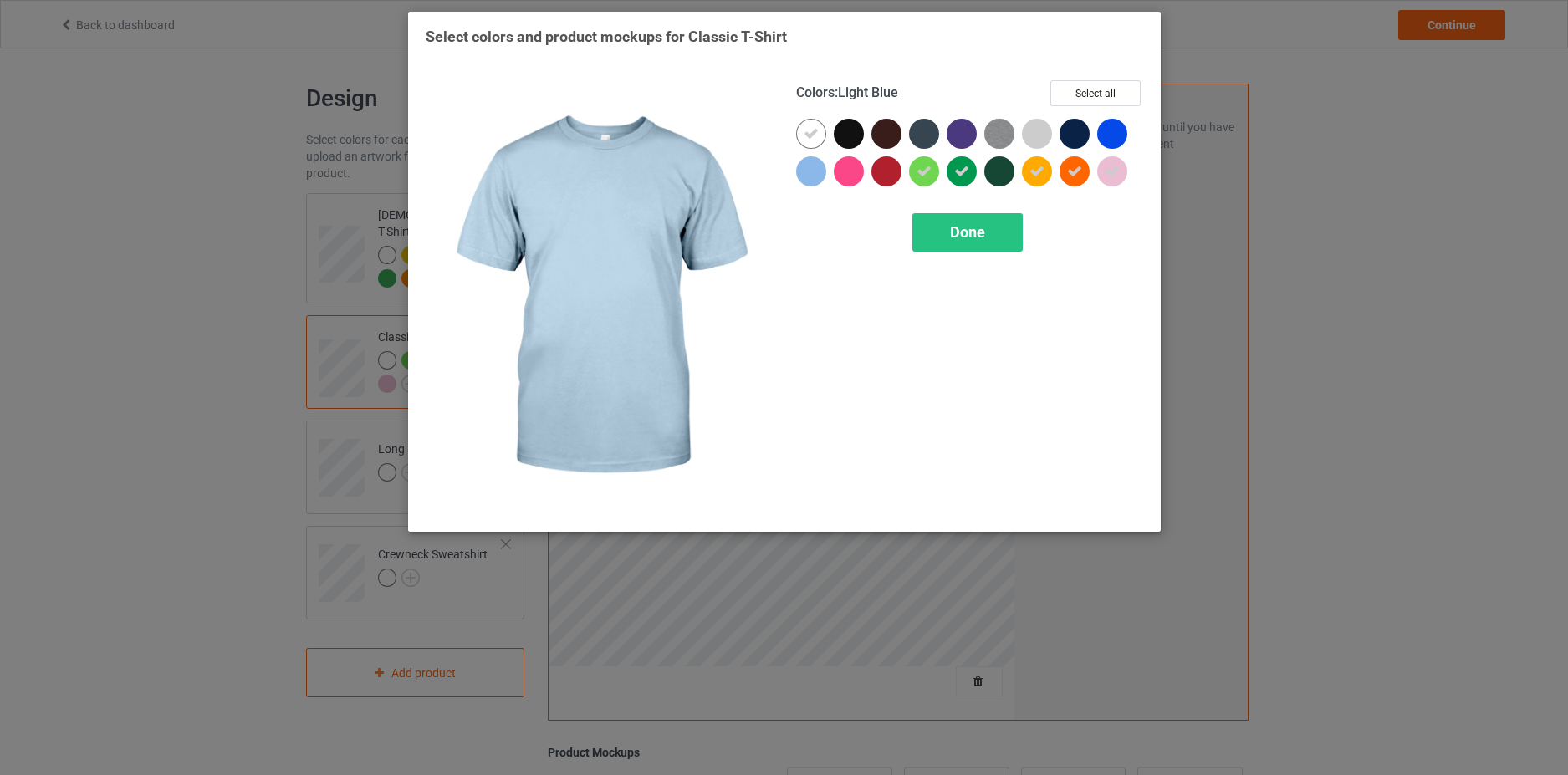
click at [811, 179] on div at bounding box center [811, 171] width 30 height 30
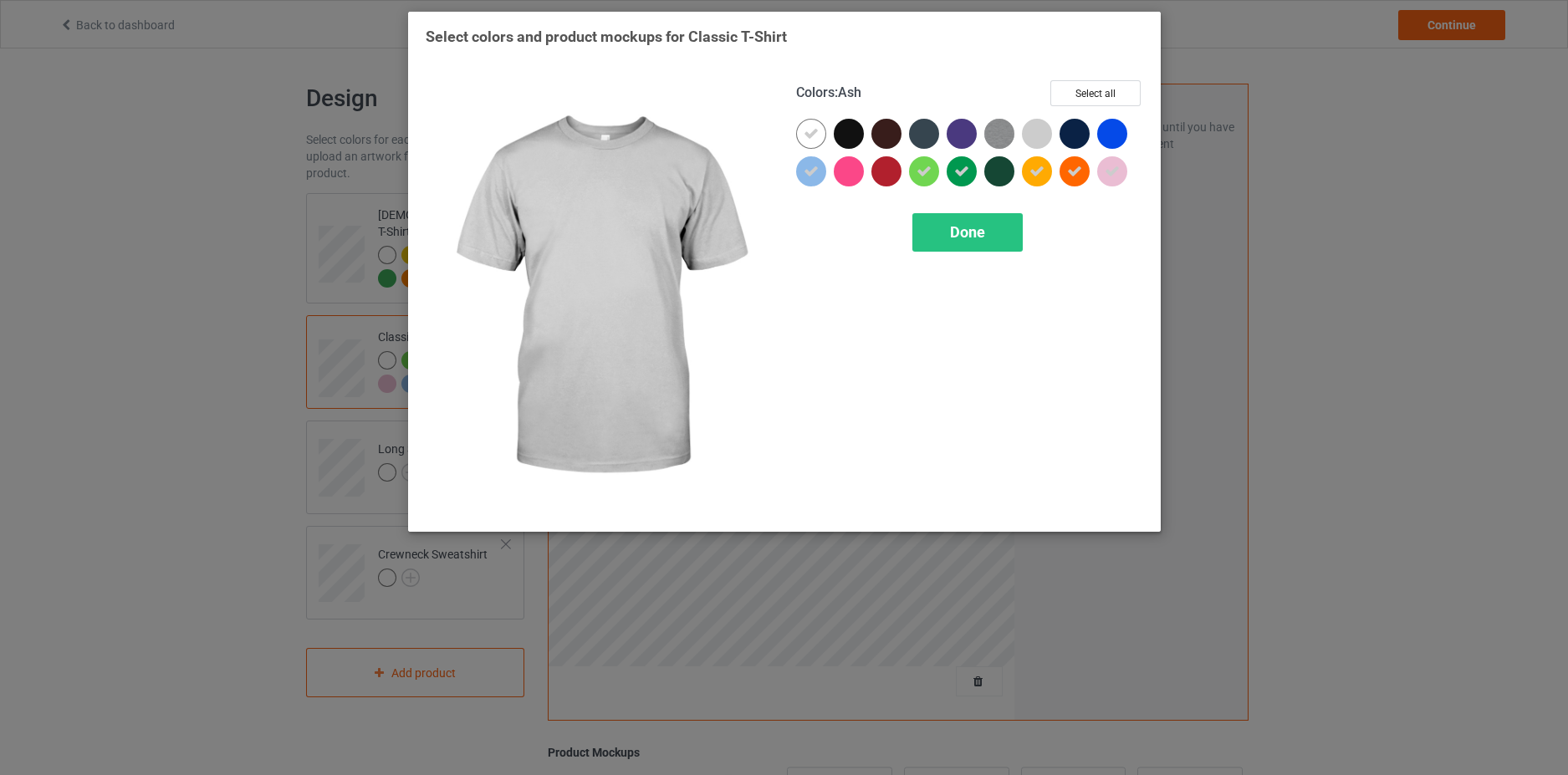
click at [1041, 137] on div at bounding box center [1037, 134] width 30 height 30
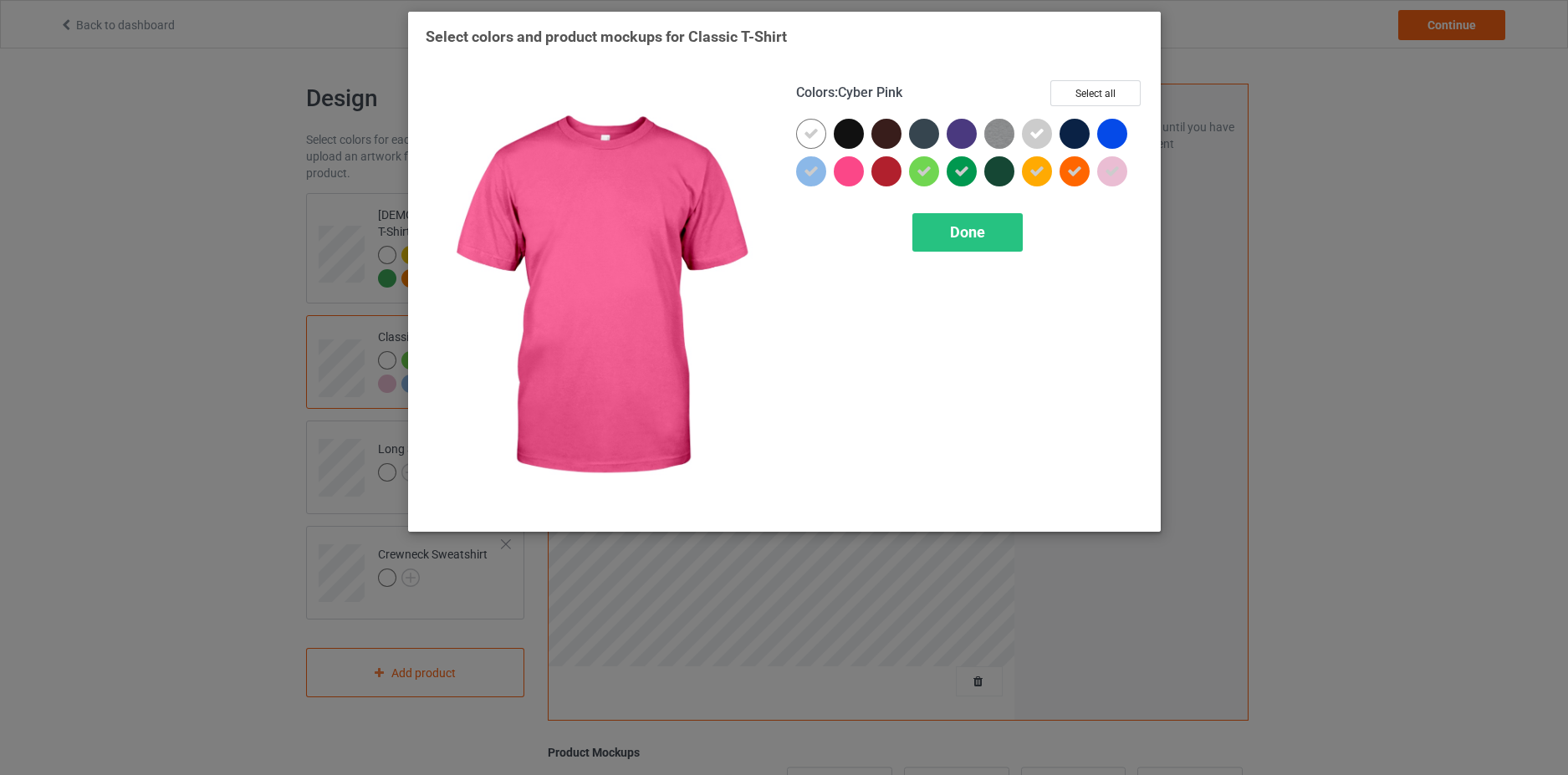
click at [845, 170] on div at bounding box center [849, 171] width 30 height 30
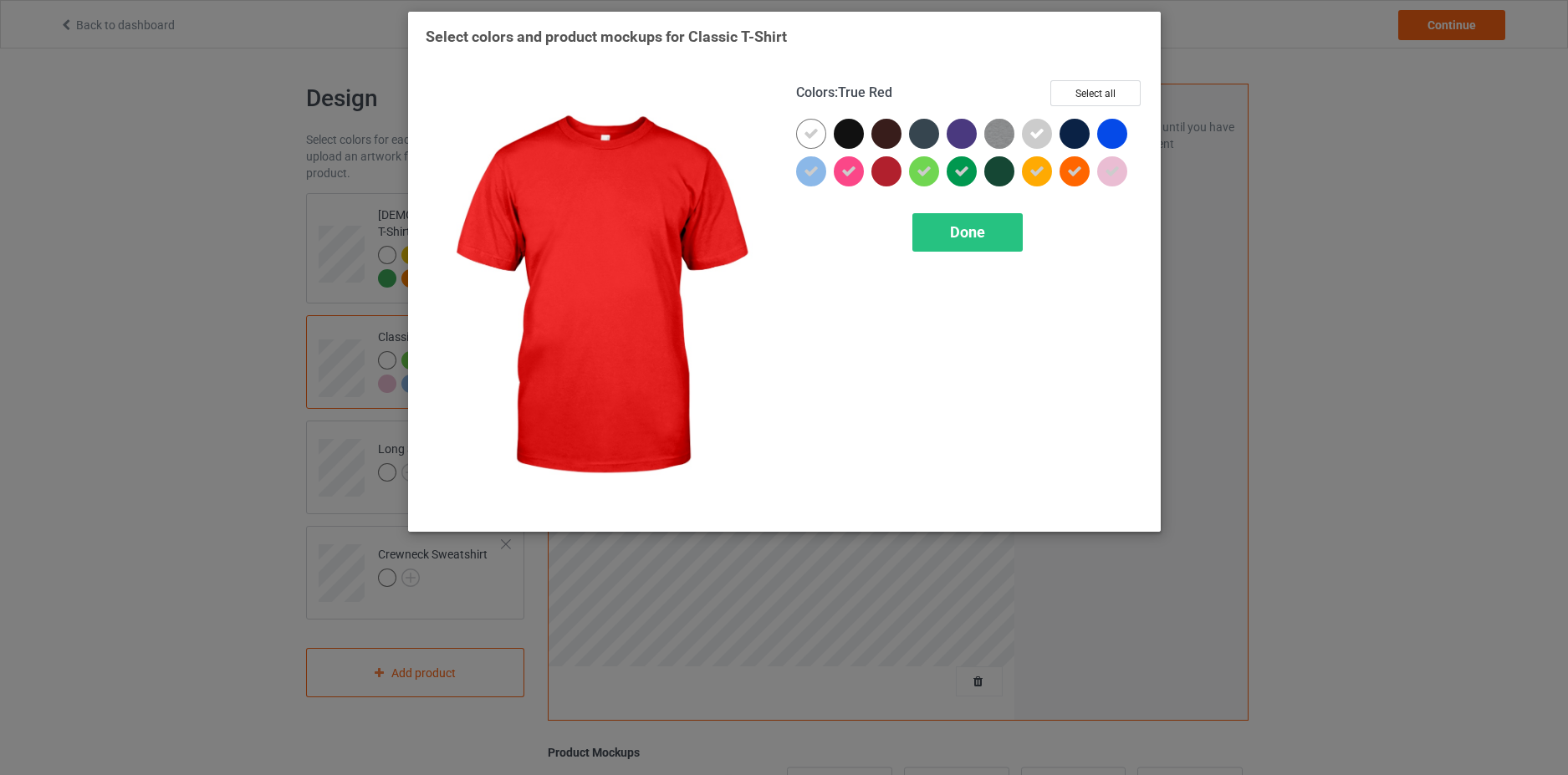
click at [887, 174] on div at bounding box center [886, 171] width 30 height 30
click at [988, 241] on div "Done" at bounding box center [967, 232] width 110 height 39
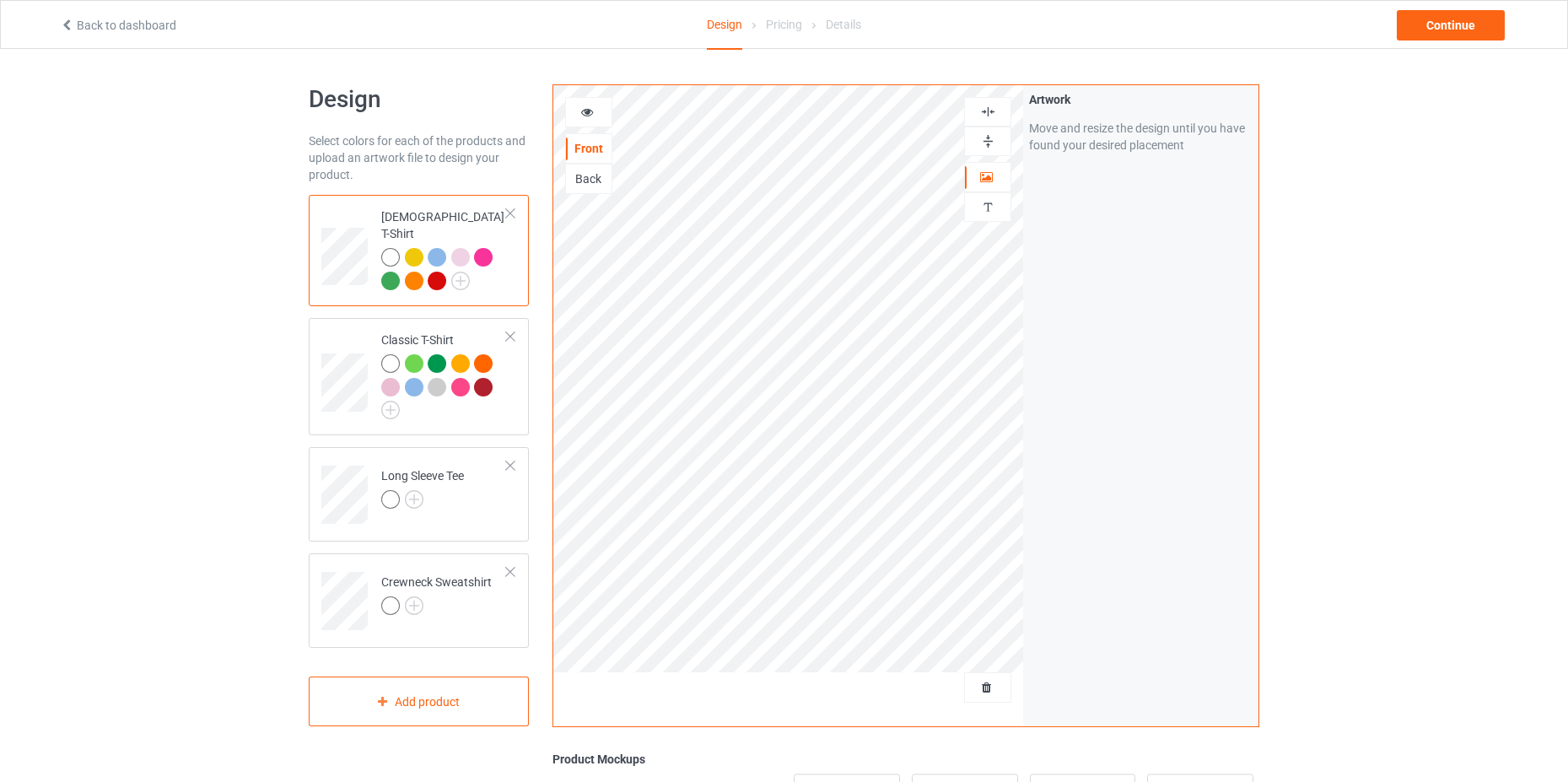
click at [424, 213] on div "[DEMOGRAPHIC_DATA] T-Shirt" at bounding box center [443, 248] width 126 height 81
click at [426, 211] on div "[DEMOGRAPHIC_DATA] T-Shirt" at bounding box center [443, 248] width 126 height 81
click at [459, 405] on td "Classic T-Shirt" at bounding box center [443, 377] width 144 height 104
click at [484, 491] on td "Long Sleeve Tee" at bounding box center [443, 489] width 144 height 70
click at [389, 209] on div "[DEMOGRAPHIC_DATA] T-Shirt" at bounding box center [443, 248] width 126 height 81
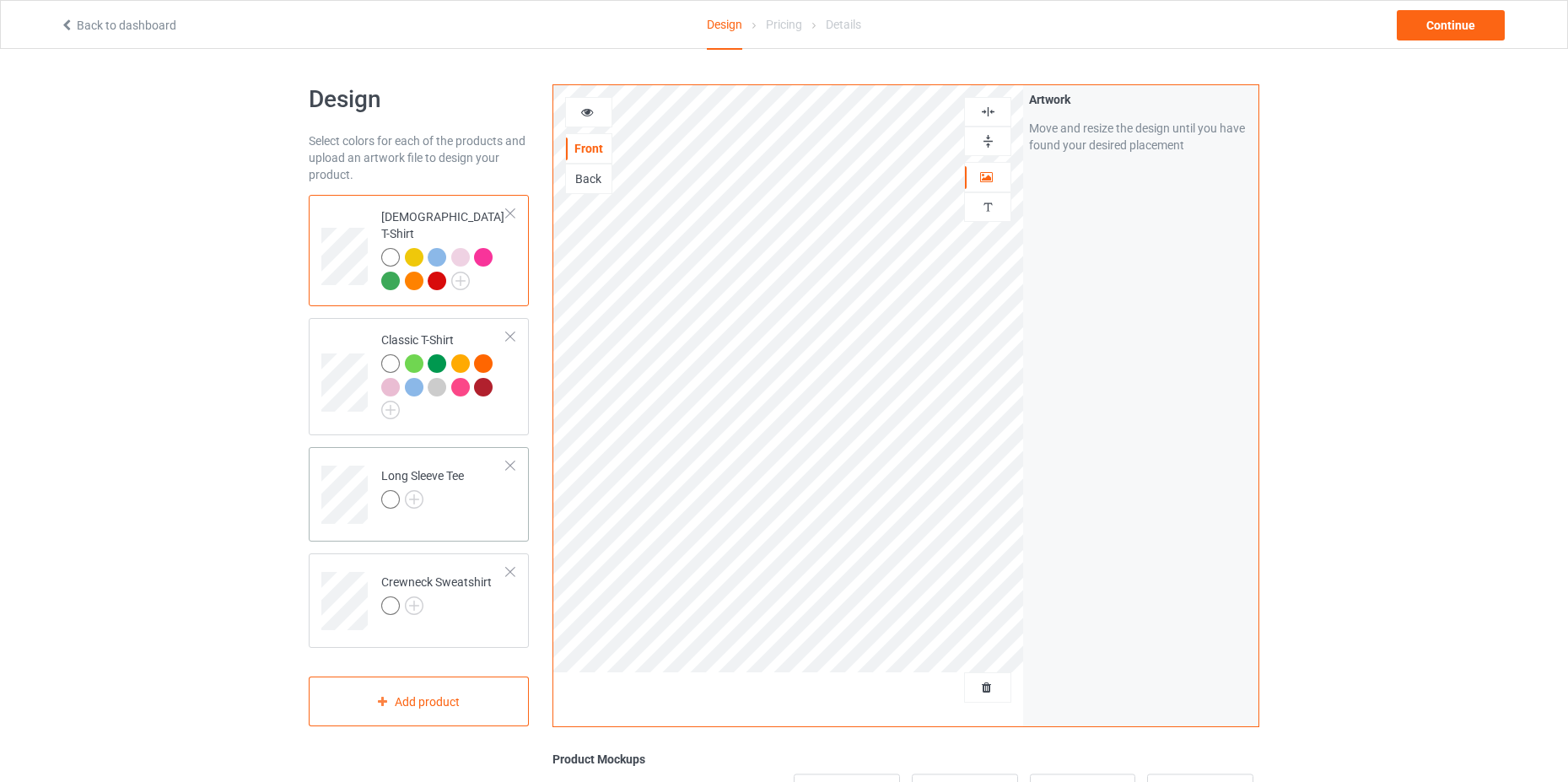
click at [453, 491] on div at bounding box center [422, 502] width 82 height 24
click at [412, 491] on img at bounding box center [413, 500] width 19 height 19
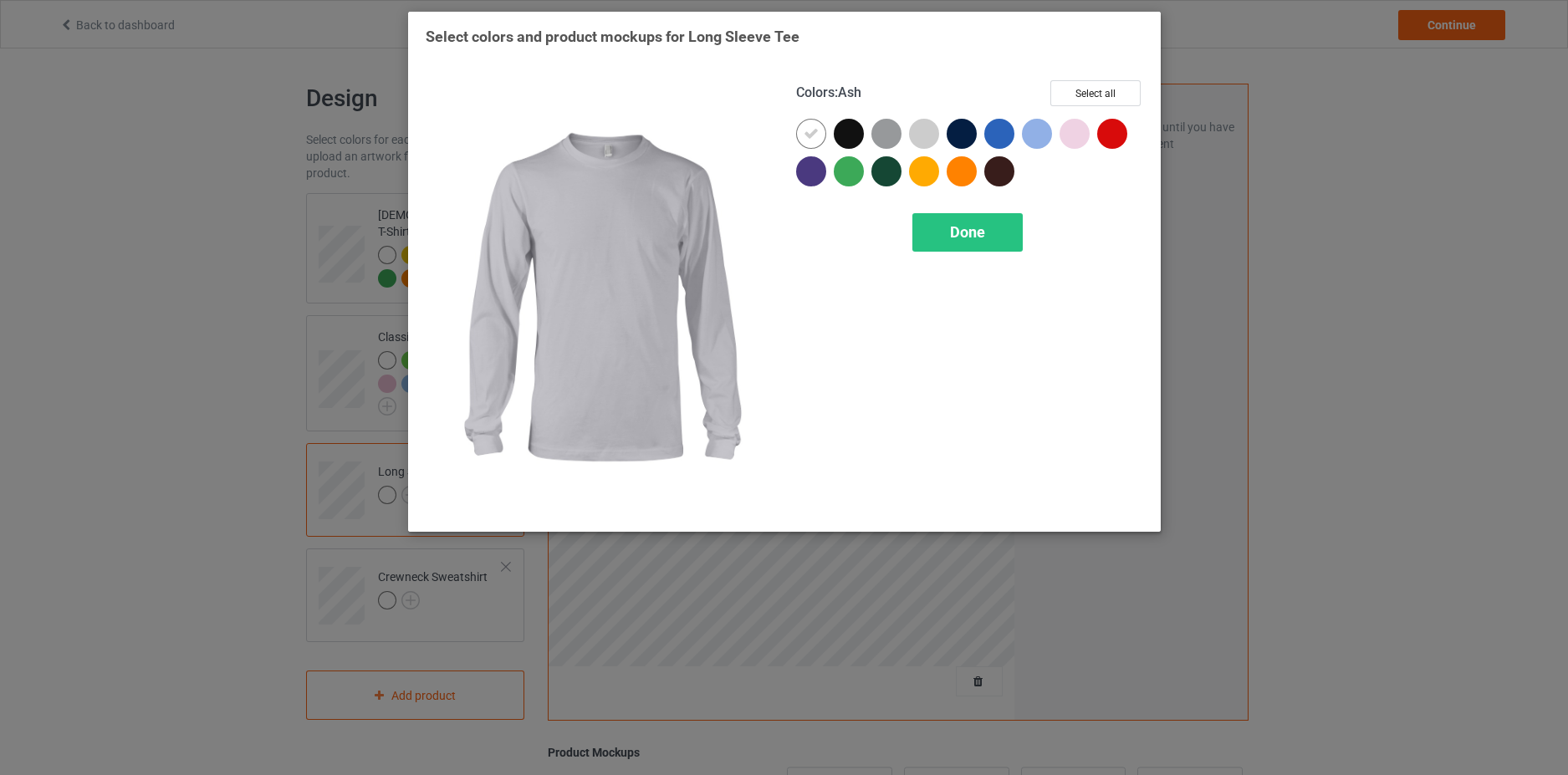
click at [920, 135] on div at bounding box center [924, 134] width 30 height 30
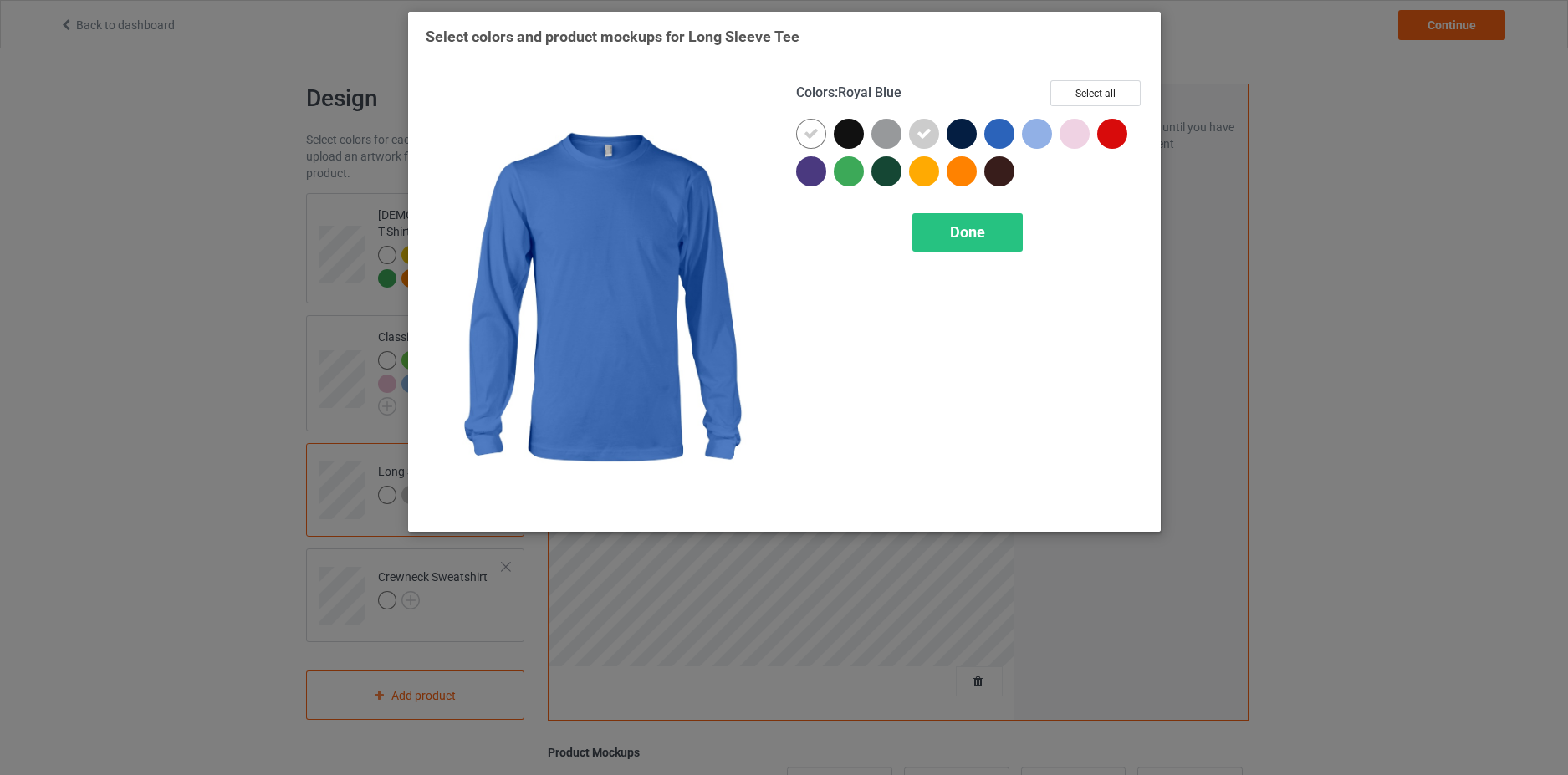
click at [1035, 135] on div at bounding box center [1037, 134] width 30 height 30
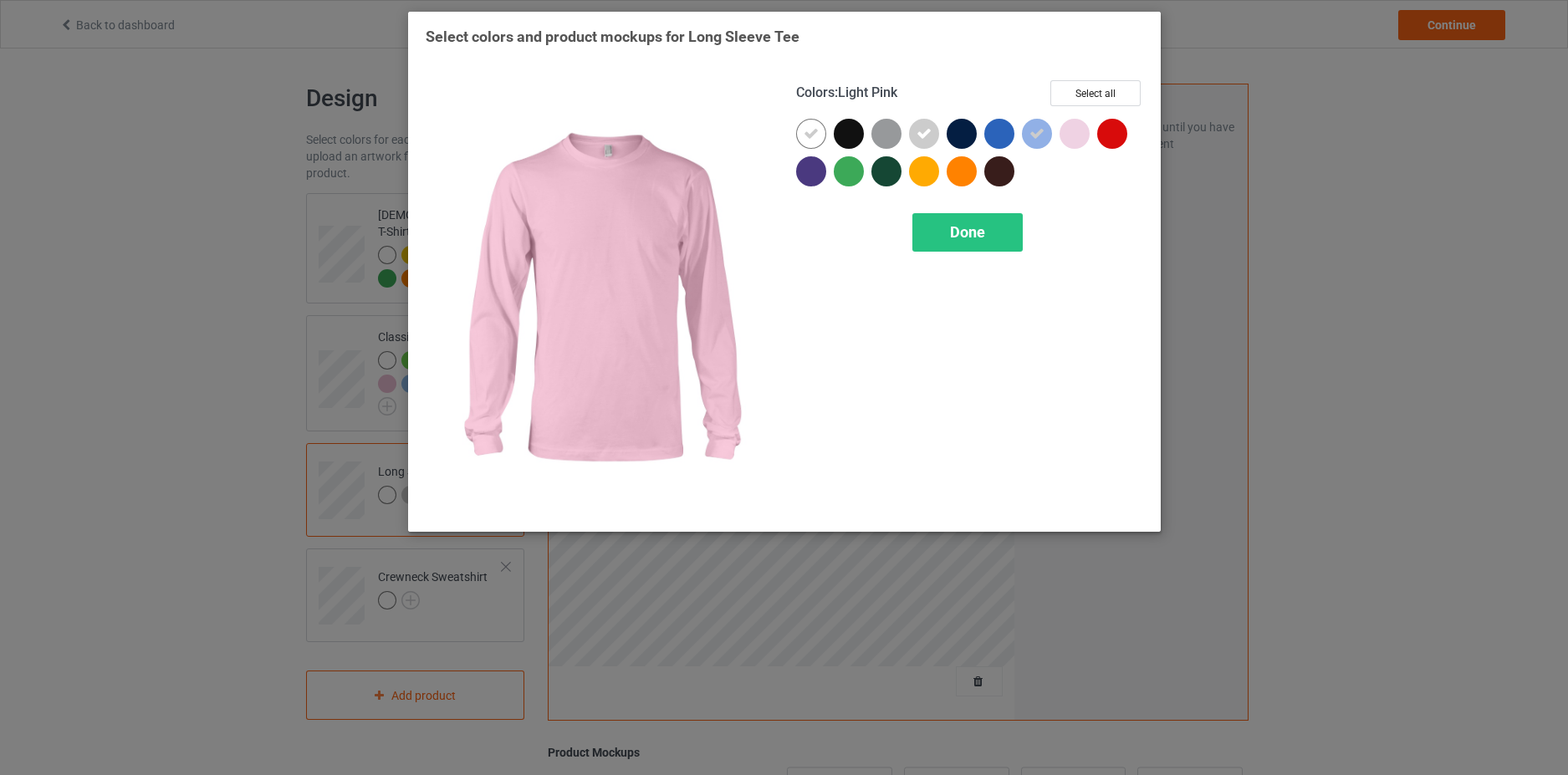
click at [1071, 136] on div at bounding box center [1075, 134] width 30 height 30
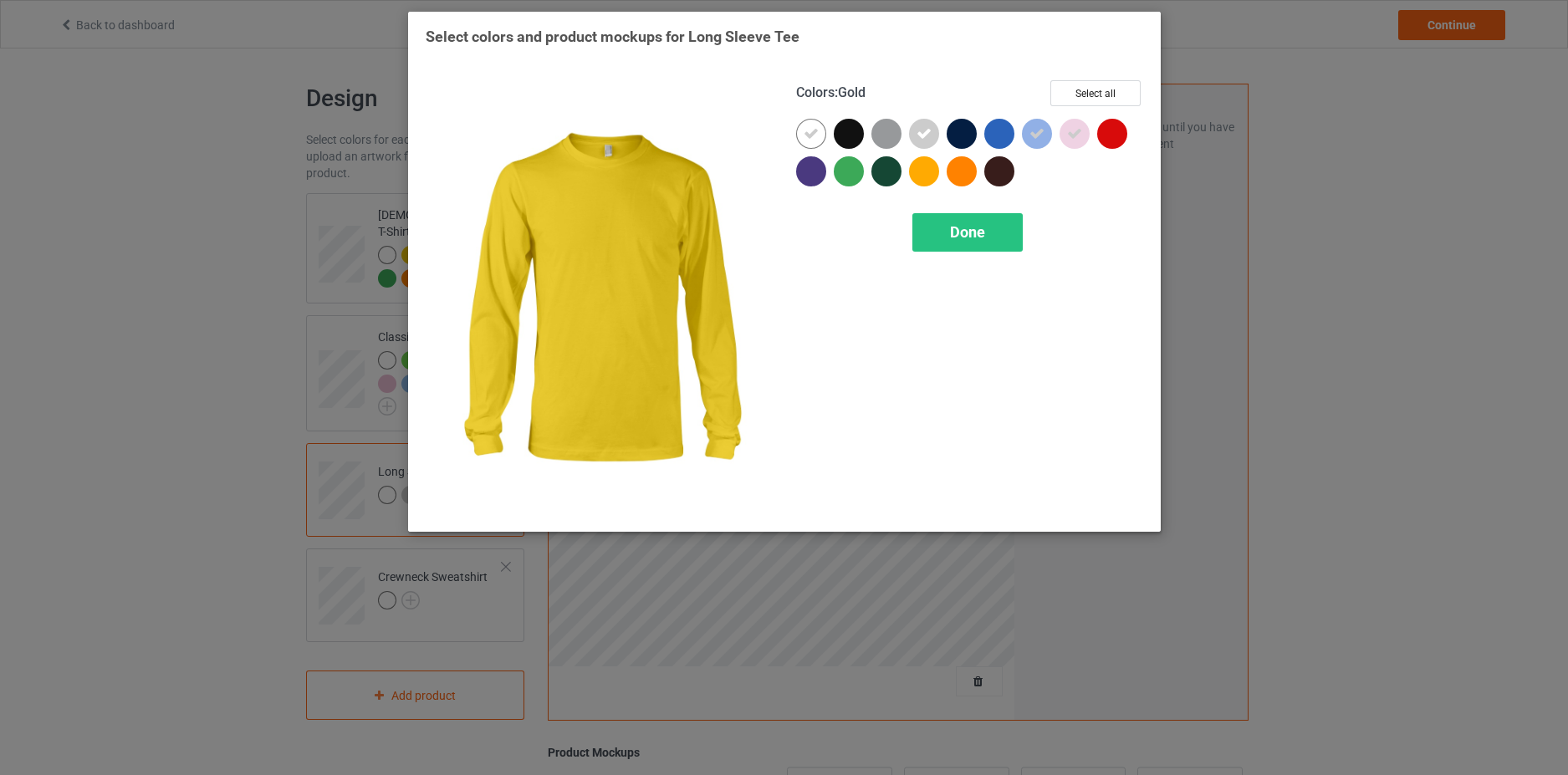
click at [927, 175] on div at bounding box center [924, 171] width 30 height 30
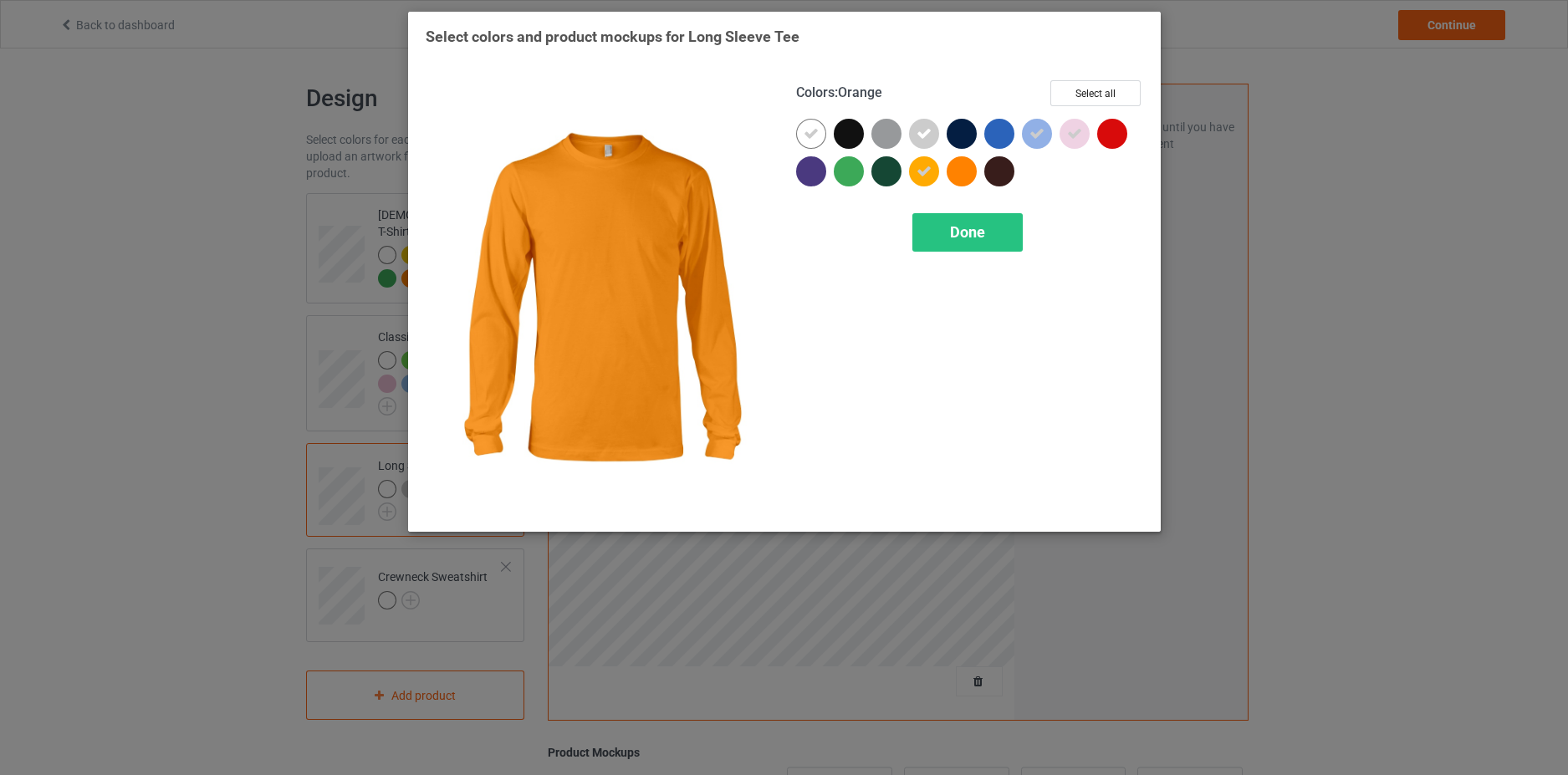
drag, startPoint x: 967, startPoint y: 170, endPoint x: 889, endPoint y: 170, distance: 78.0
click at [966, 170] on div at bounding box center [962, 171] width 30 height 30
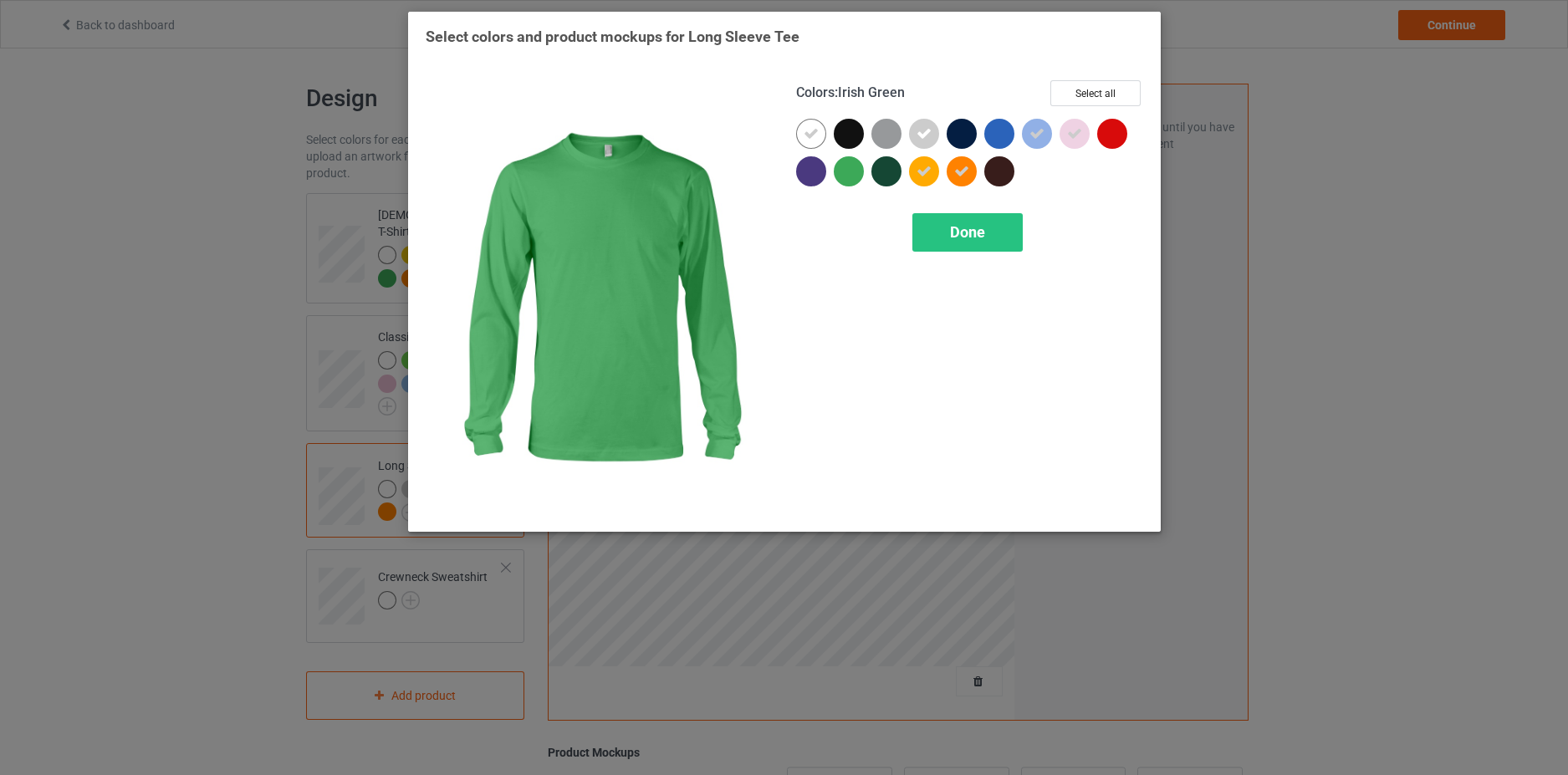
click at [844, 173] on div at bounding box center [849, 171] width 30 height 30
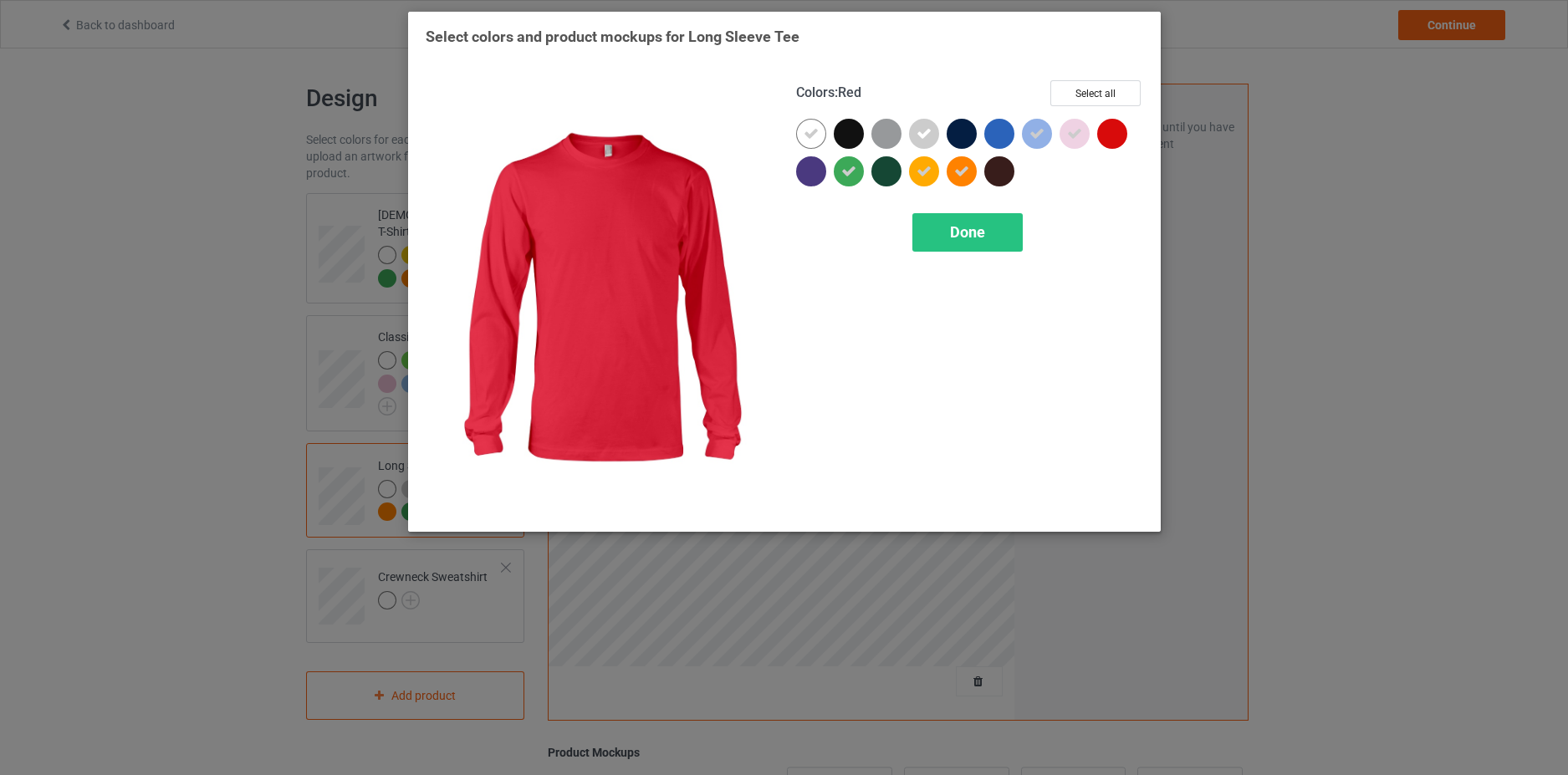
click at [1111, 128] on div at bounding box center [1112, 134] width 30 height 30
click at [957, 252] on div "Done" at bounding box center [967, 232] width 110 height 39
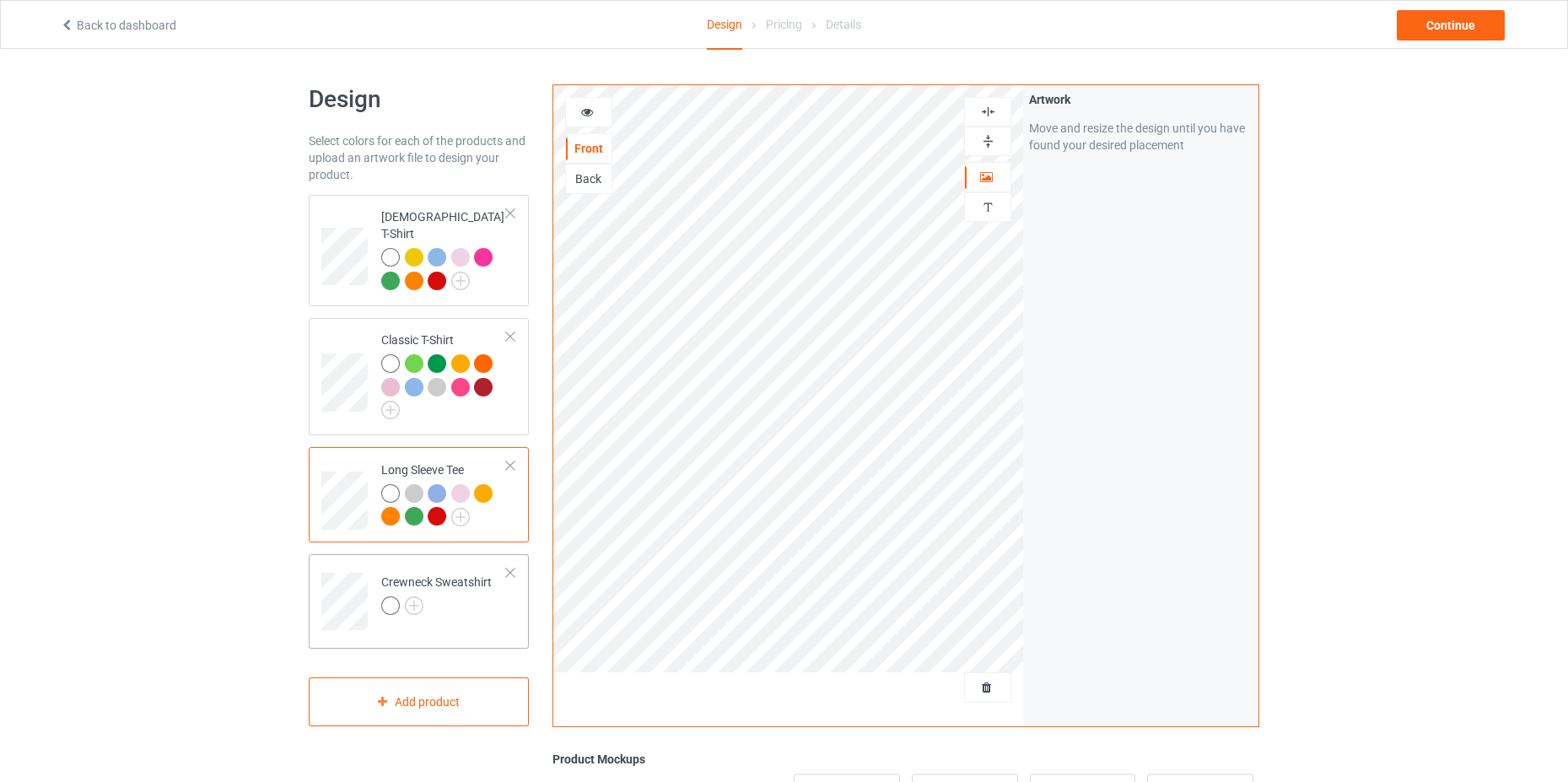
click at [414, 580] on div "Crewneck Sweatshirt" at bounding box center [436, 594] width 110 height 41
click at [420, 596] on img at bounding box center [413, 606] width 19 height 19
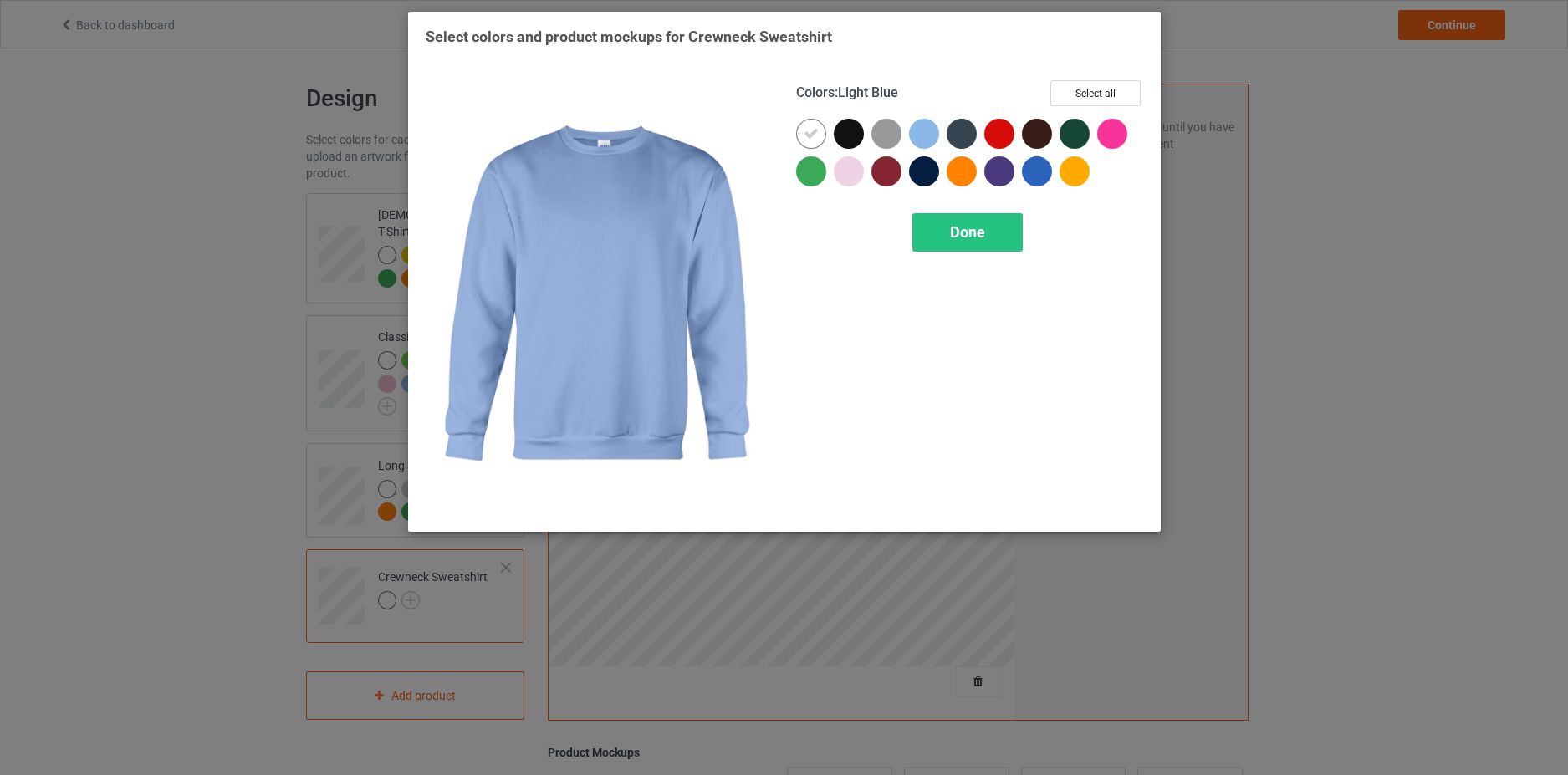
click at [923, 128] on div at bounding box center [924, 134] width 30 height 30
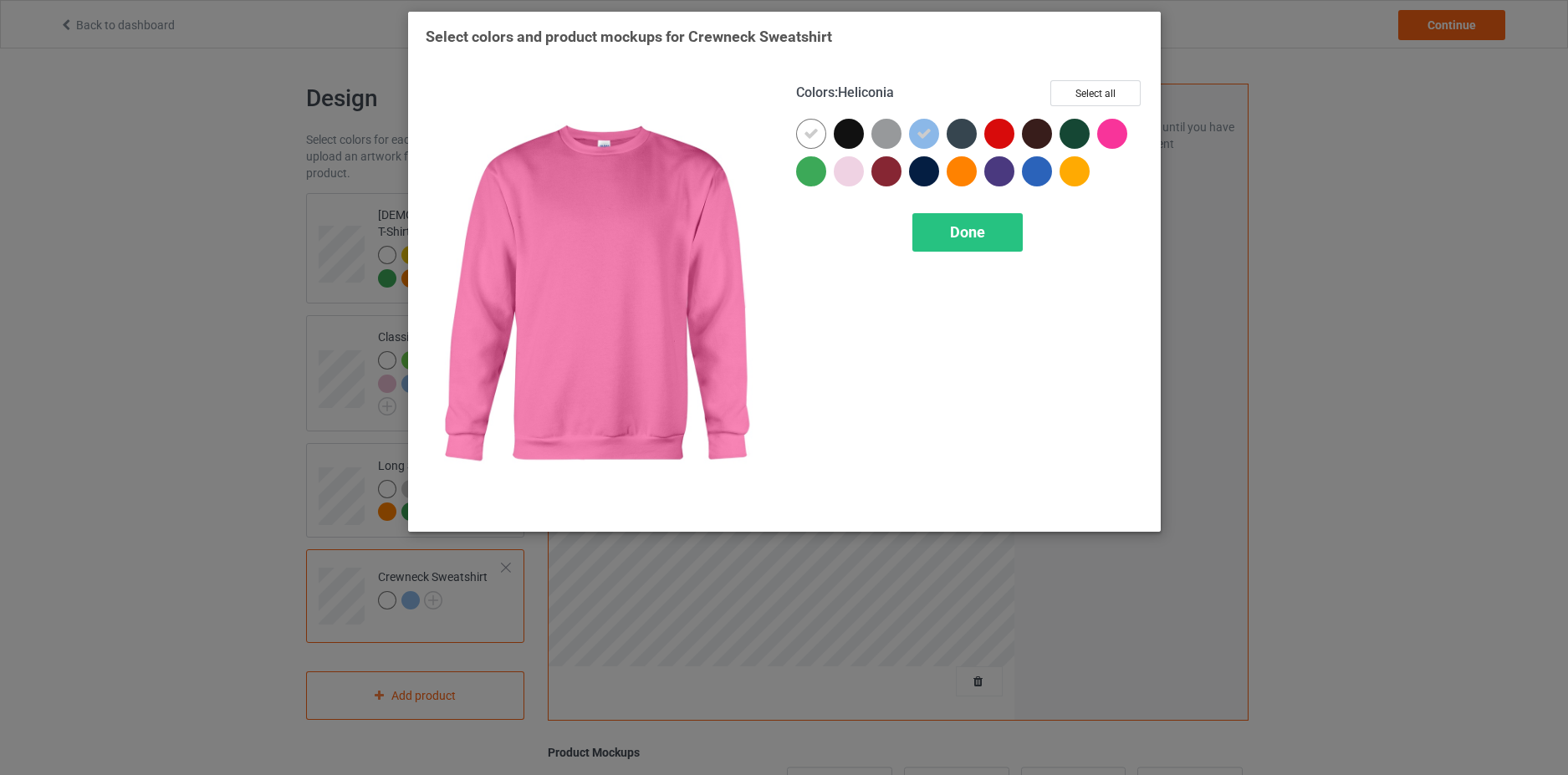
click at [1125, 144] on div at bounding box center [1116, 137] width 38 height 38
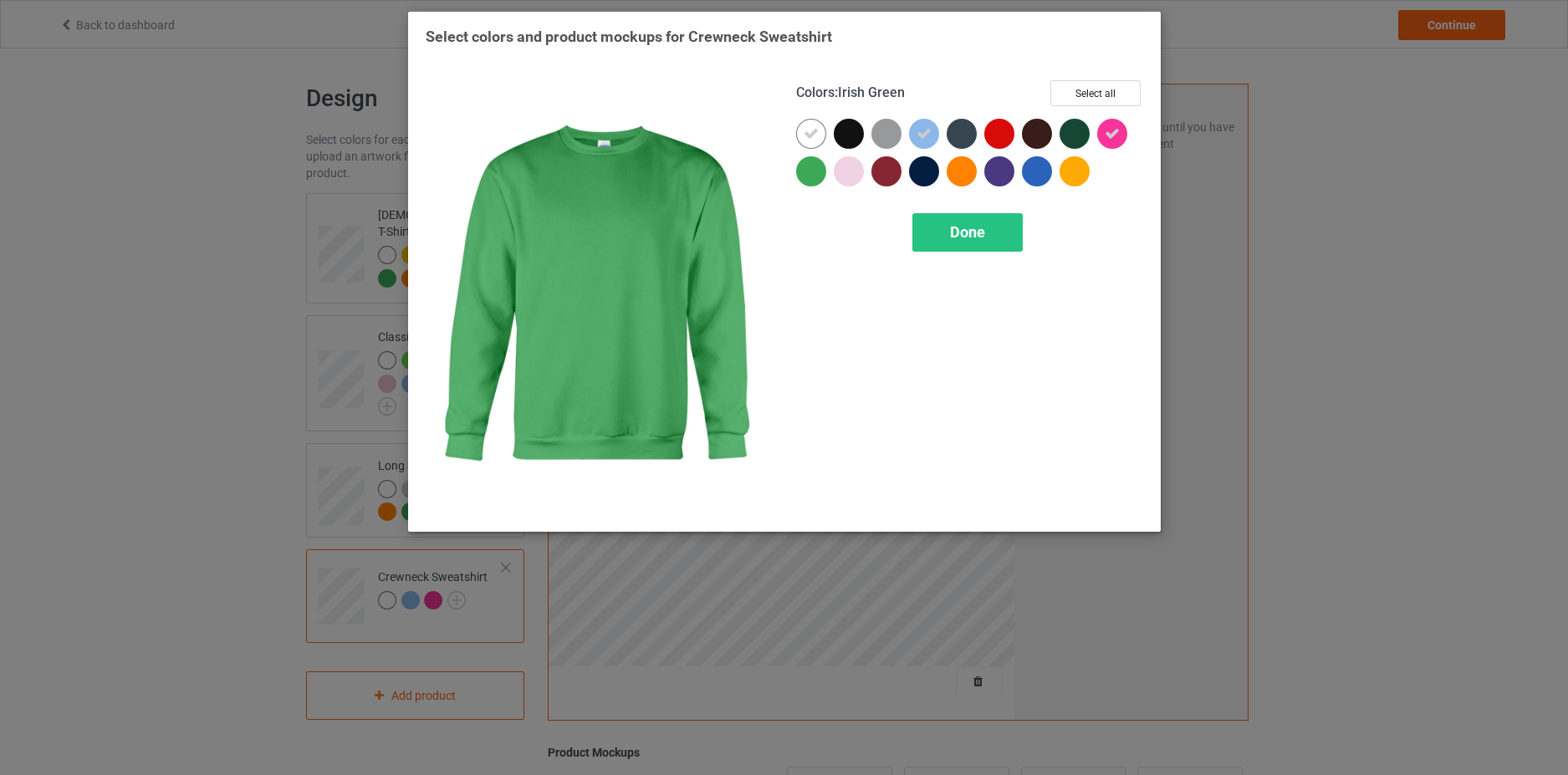
click at [808, 168] on div at bounding box center [811, 171] width 30 height 30
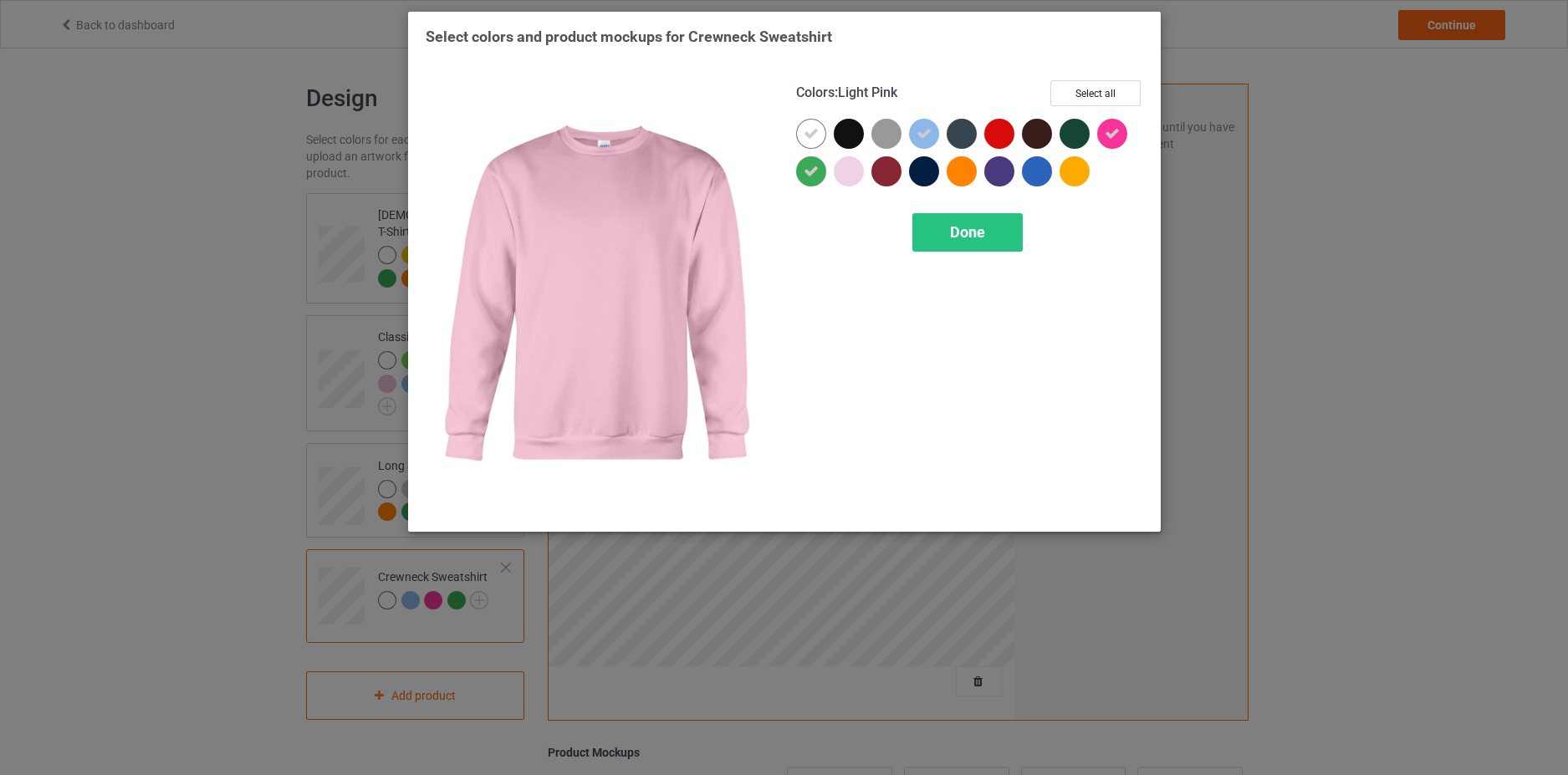
click at [834, 167] on div at bounding box center [849, 171] width 30 height 30
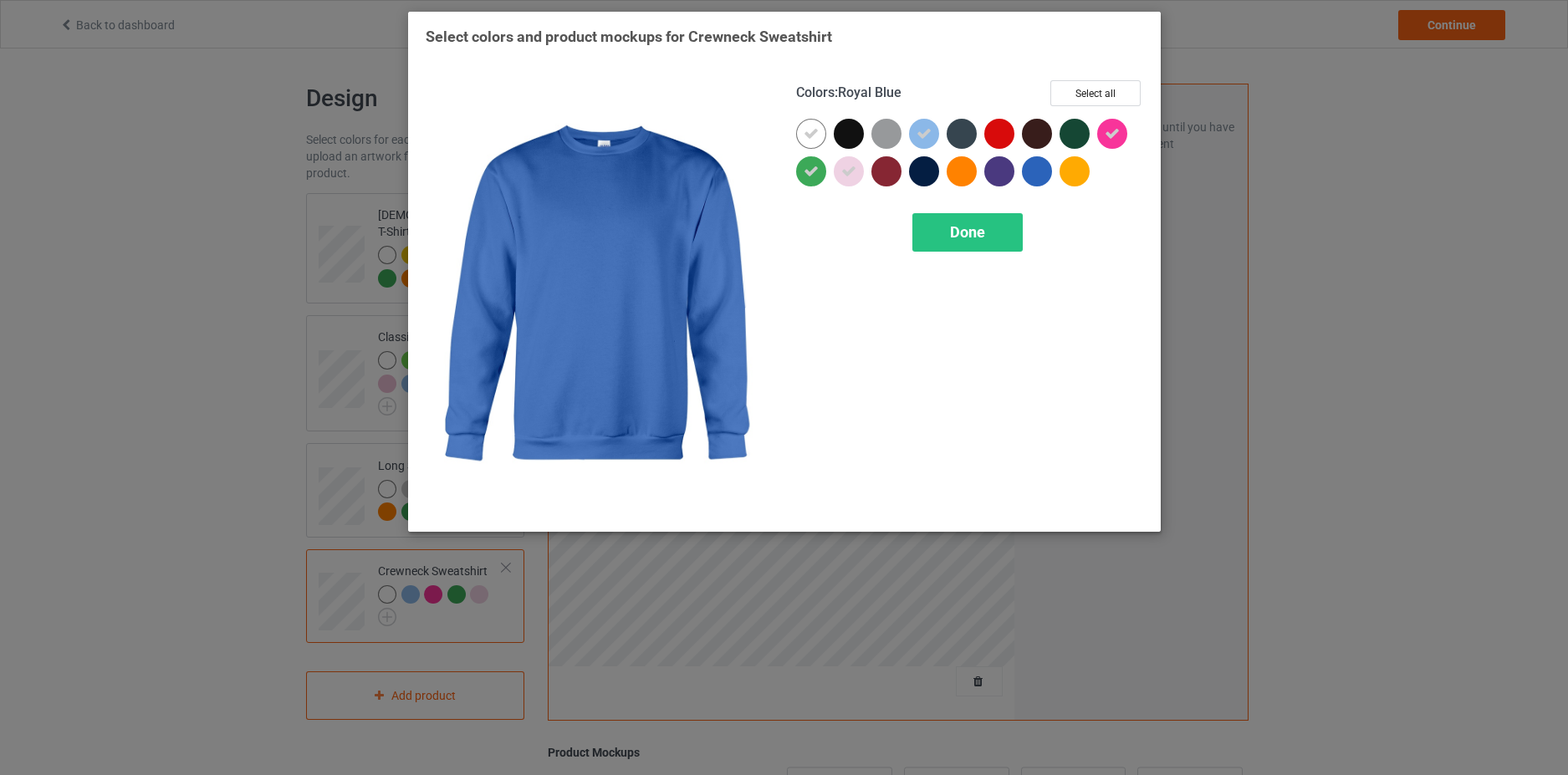
click at [1030, 169] on div at bounding box center [1037, 171] width 30 height 30
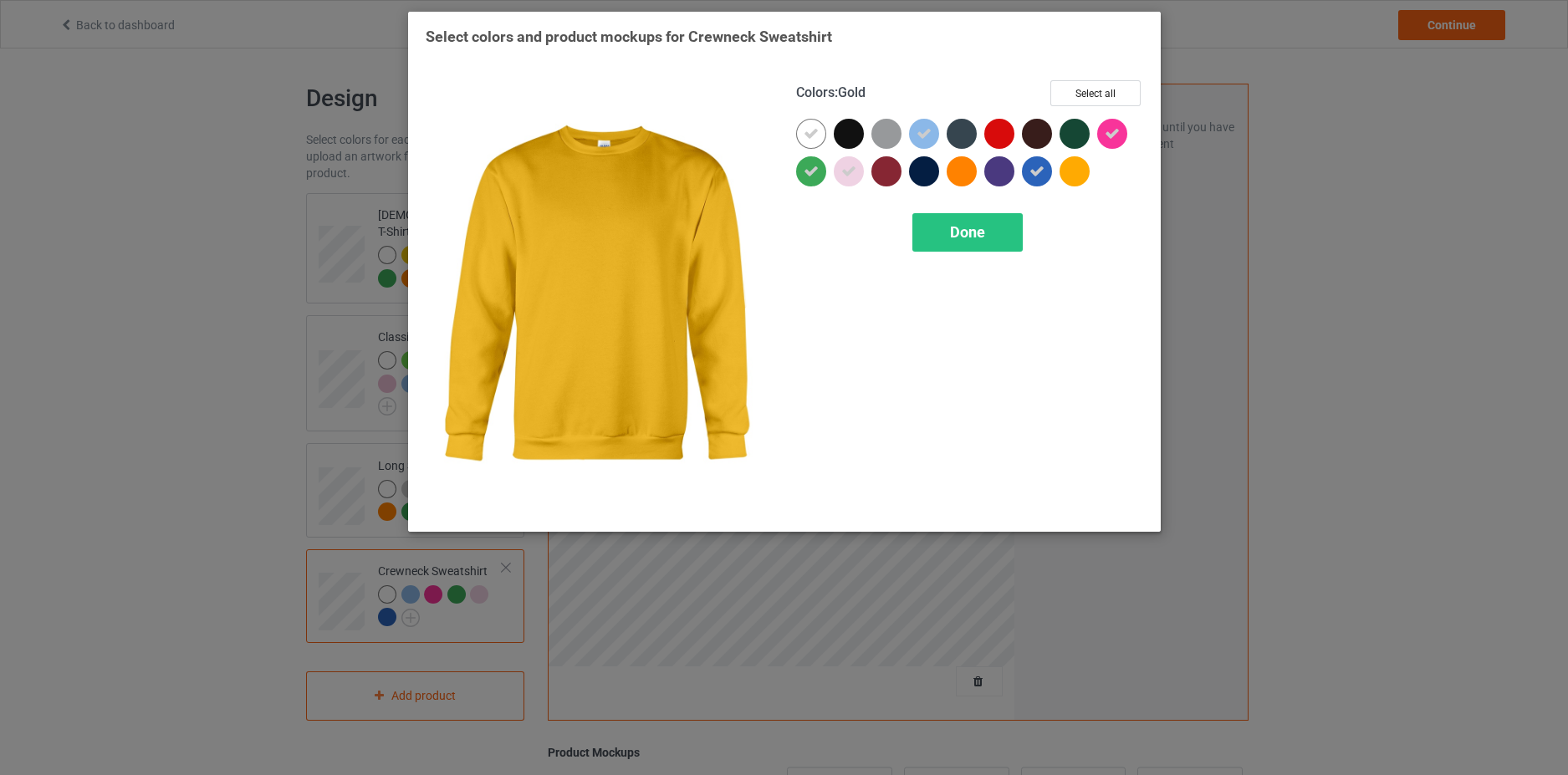
click at [1084, 179] on div at bounding box center [1075, 171] width 30 height 30
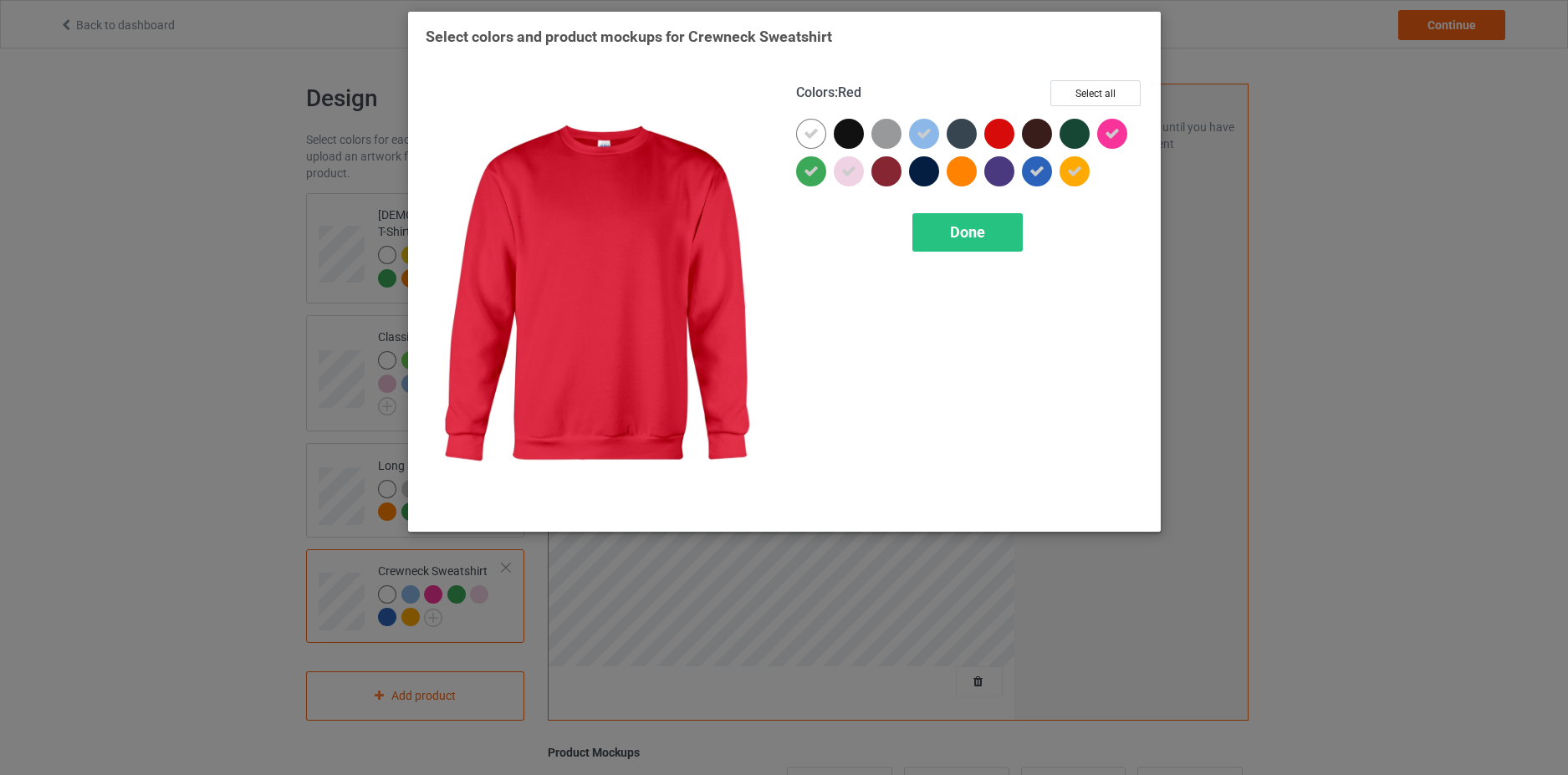
click at [1007, 135] on div at bounding box center [999, 134] width 30 height 30
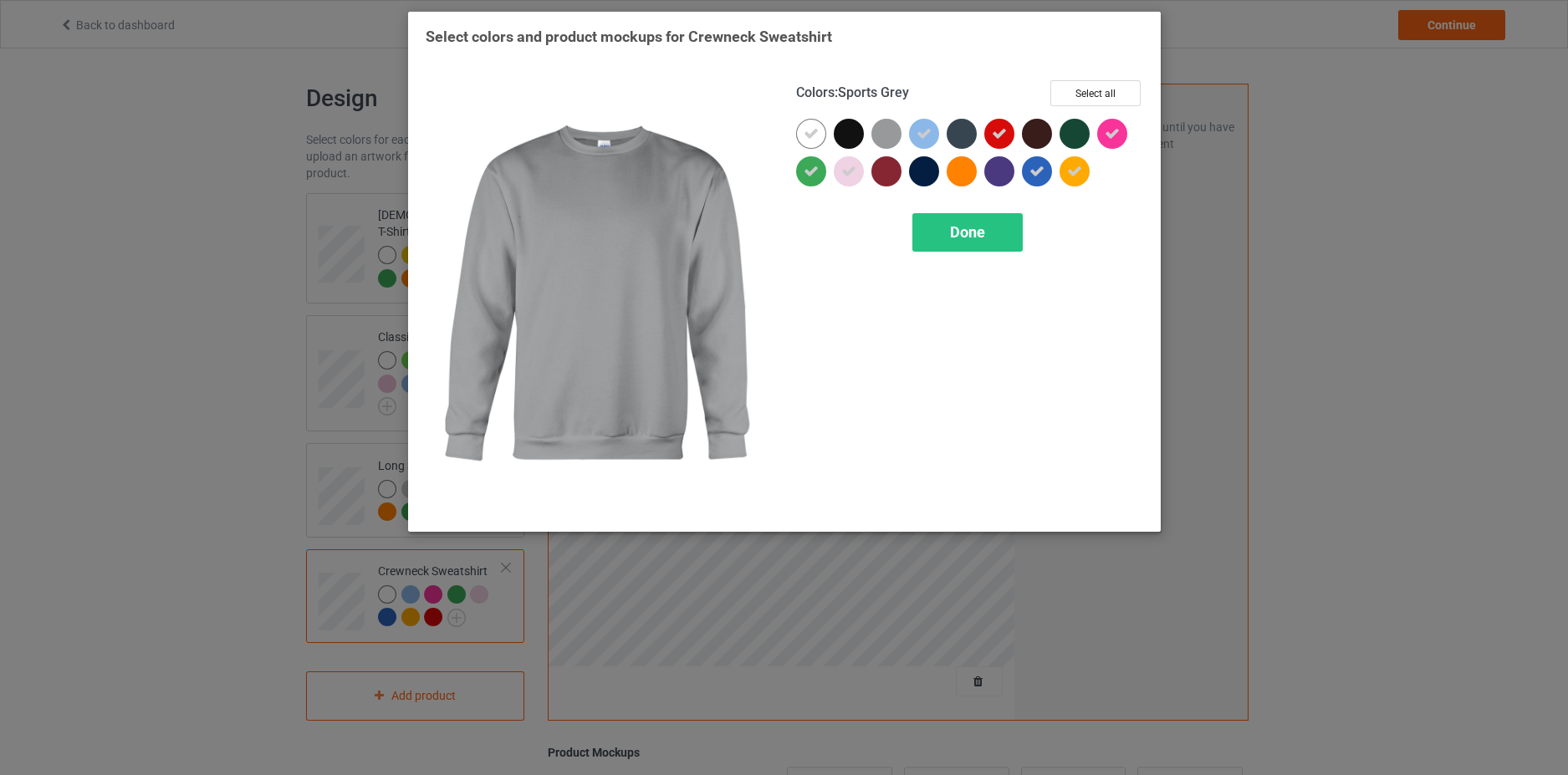
click at [877, 131] on div at bounding box center [886, 134] width 30 height 30
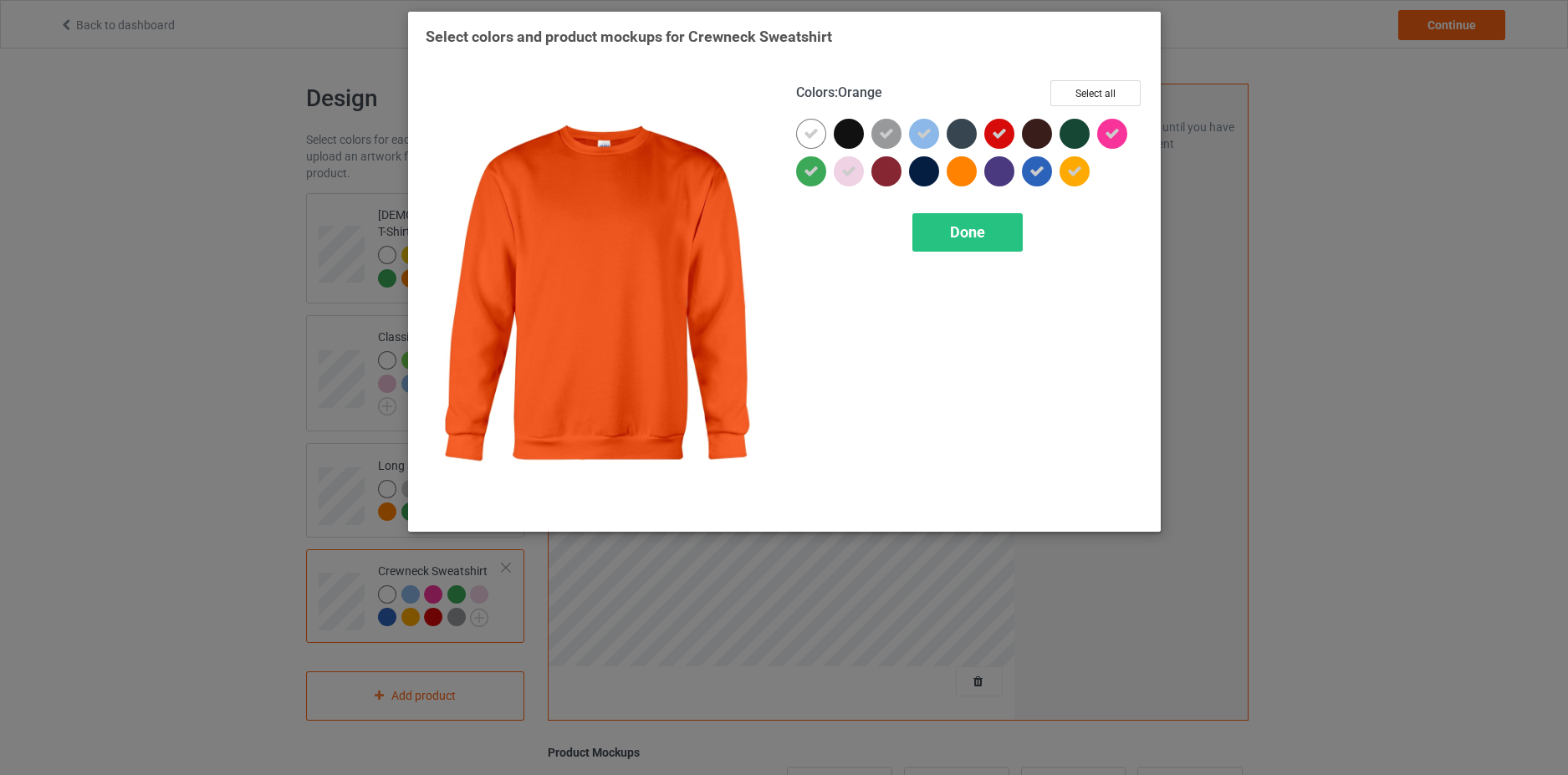
click at [963, 173] on div at bounding box center [962, 171] width 30 height 30
click at [963, 235] on span "Done" at bounding box center [967, 232] width 35 height 18
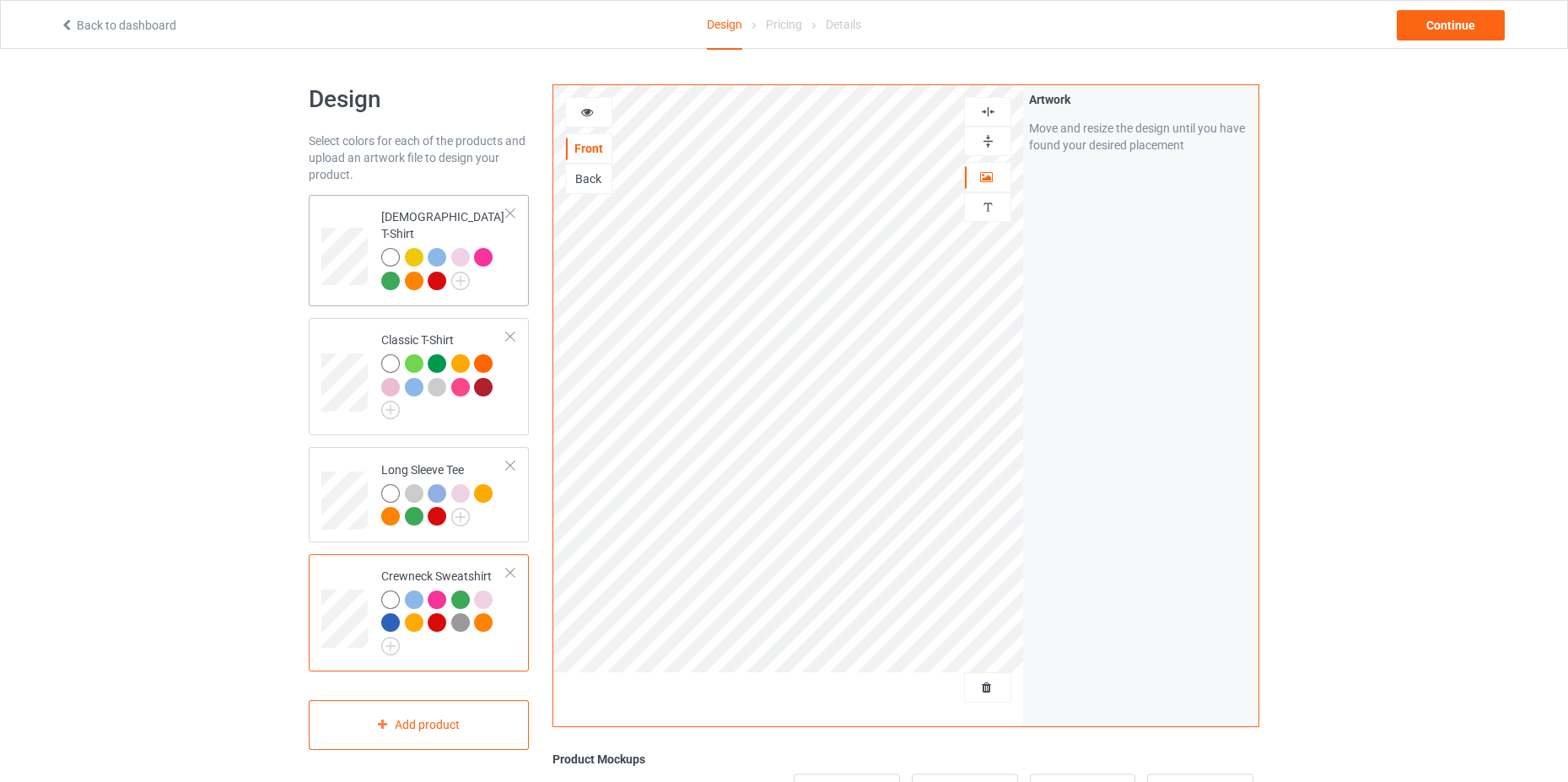
click at [495, 273] on div at bounding box center [443, 271] width 126 height 46
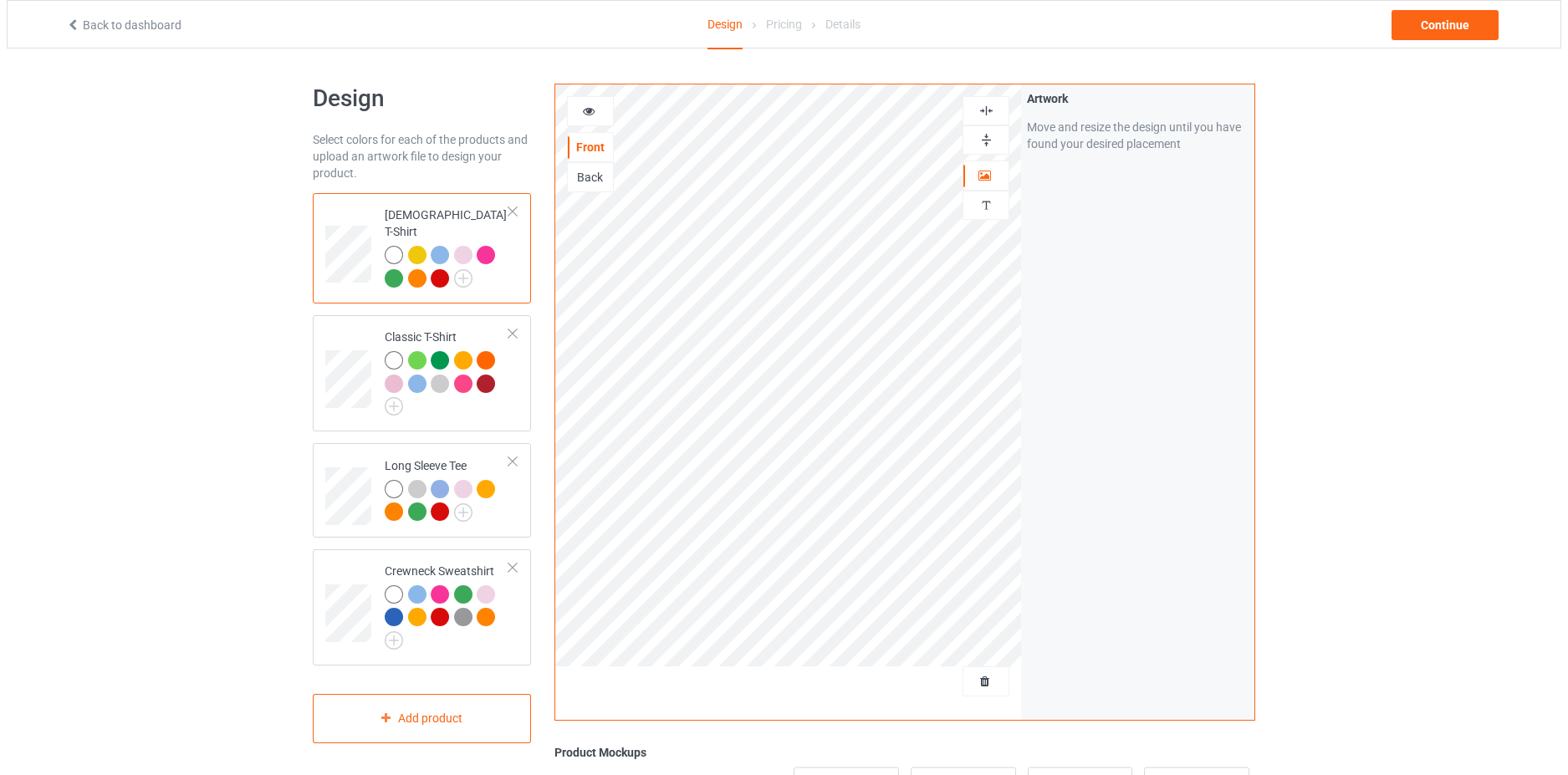
scroll to position [309, 0]
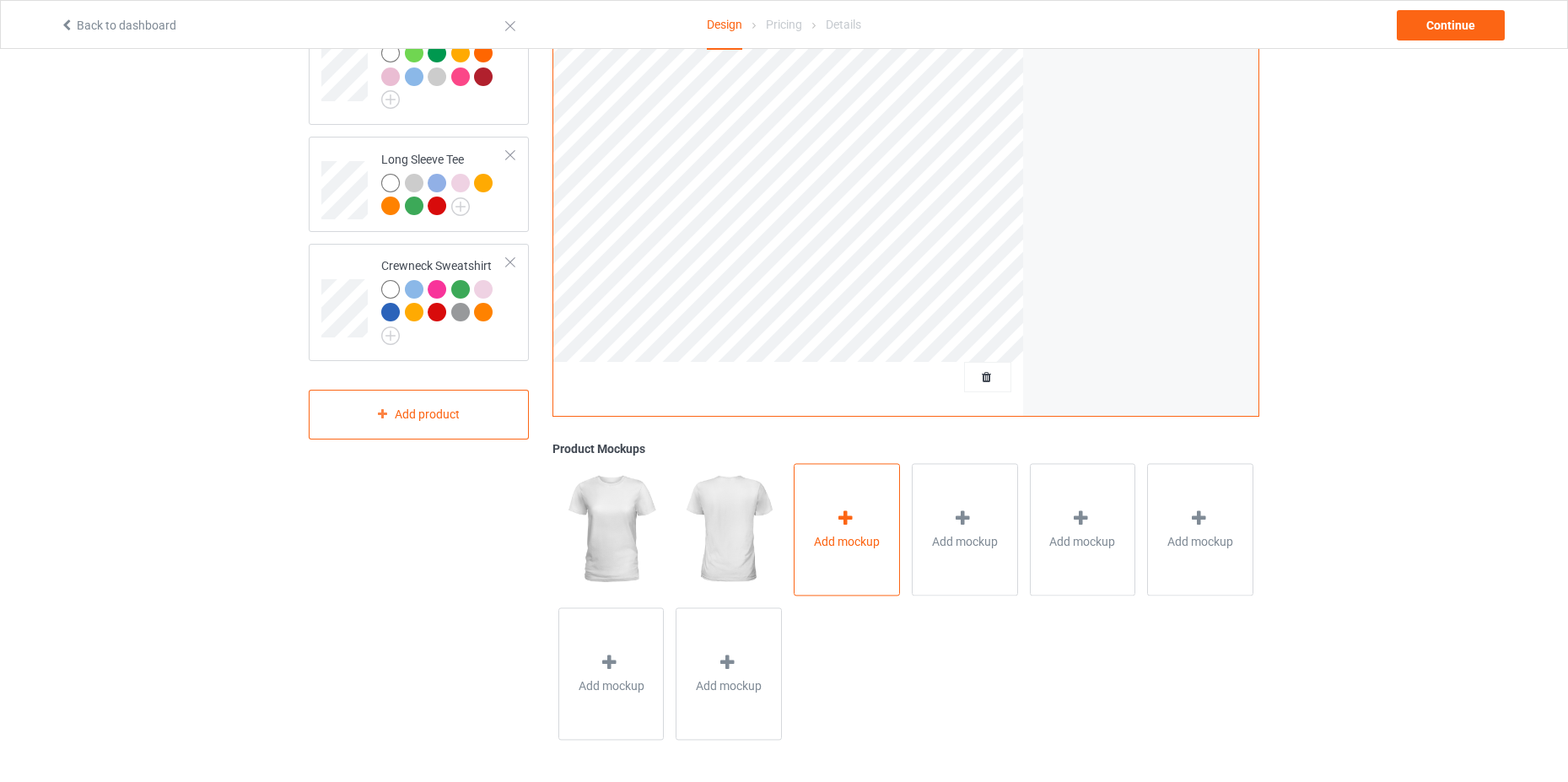
click at [836, 540] on span "Add mockup" at bounding box center [847, 541] width 66 height 17
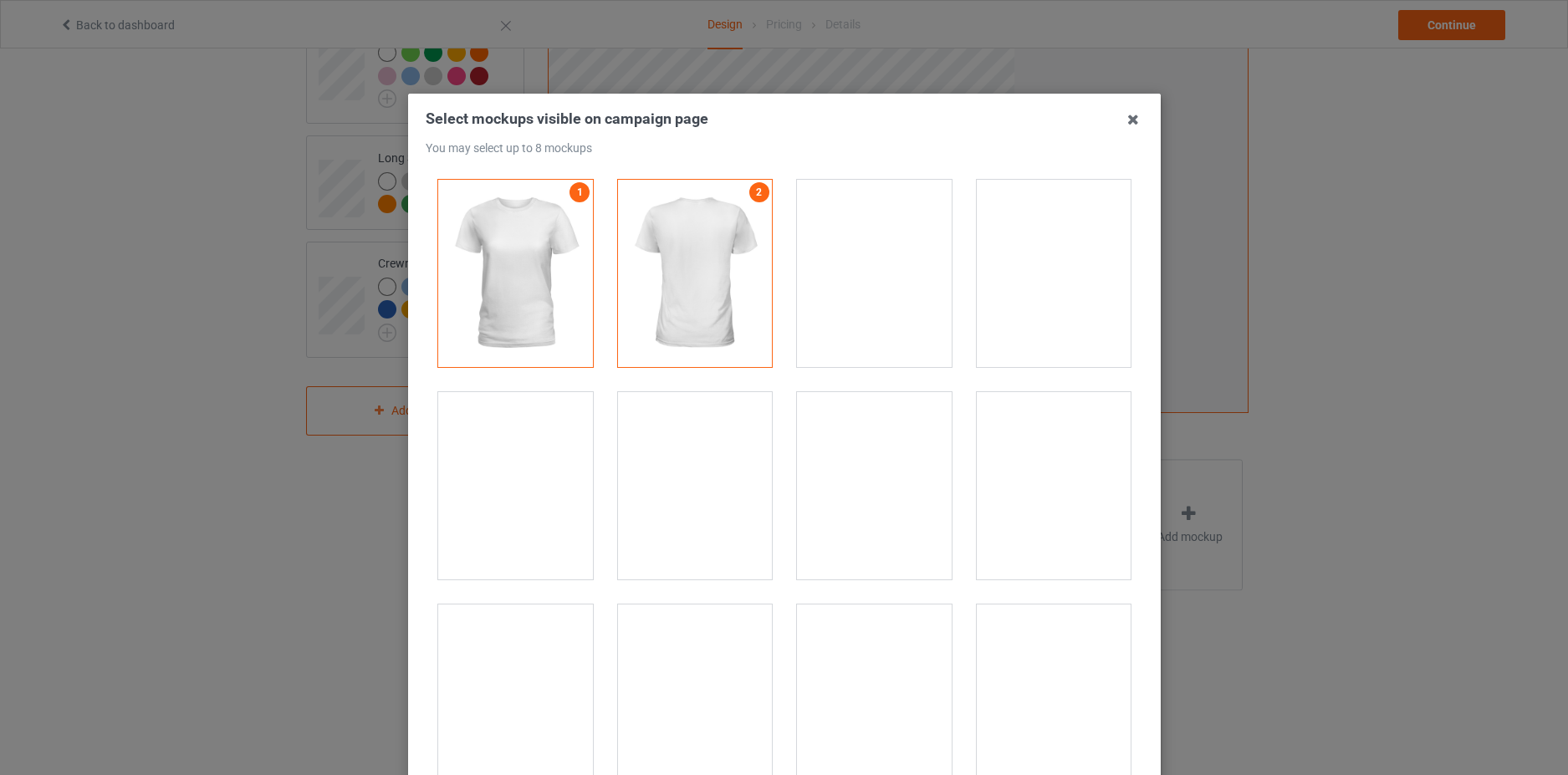
click at [1053, 473] on div at bounding box center [1053, 485] width 154 height 187
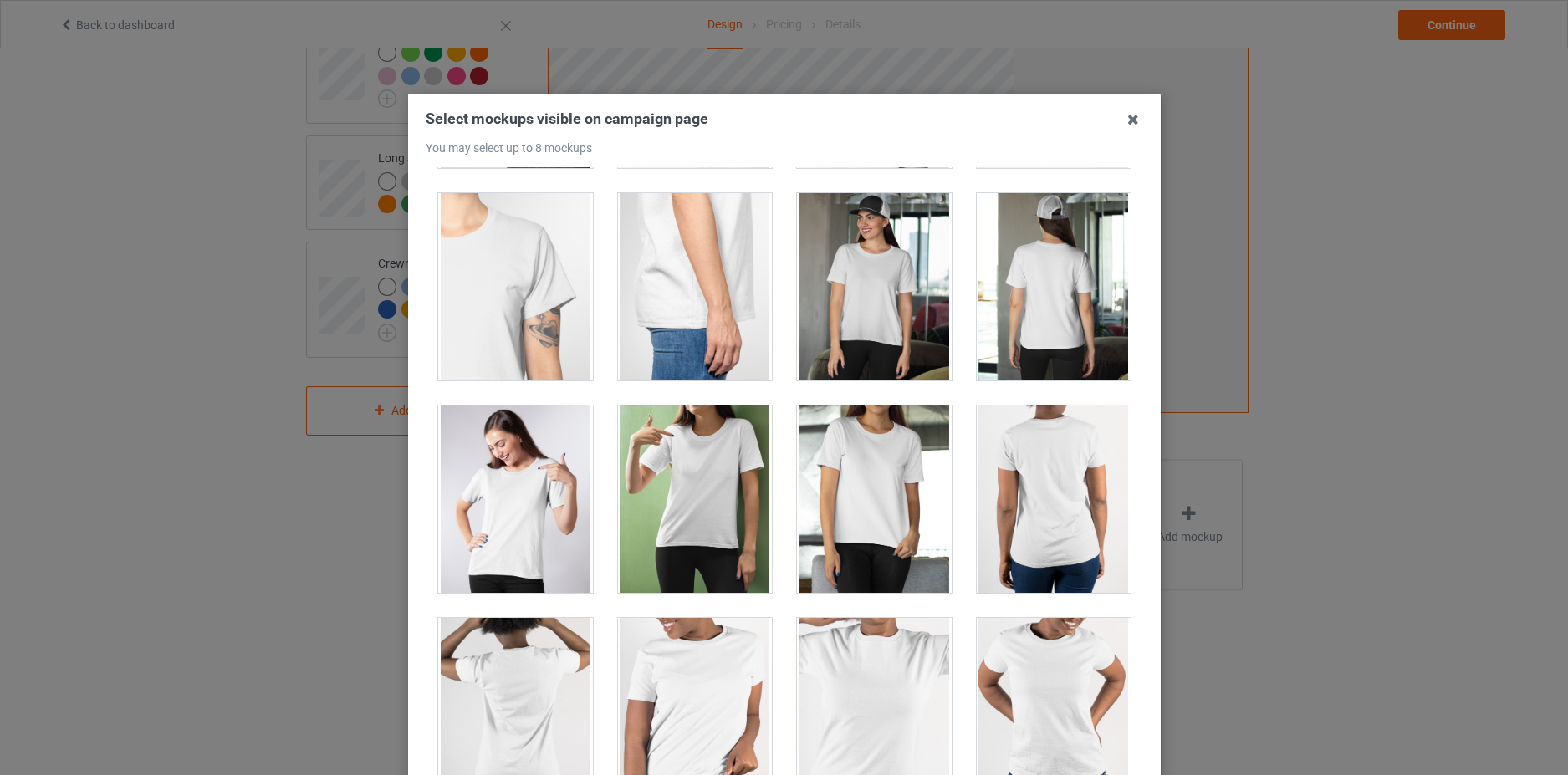
scroll to position [919, 0]
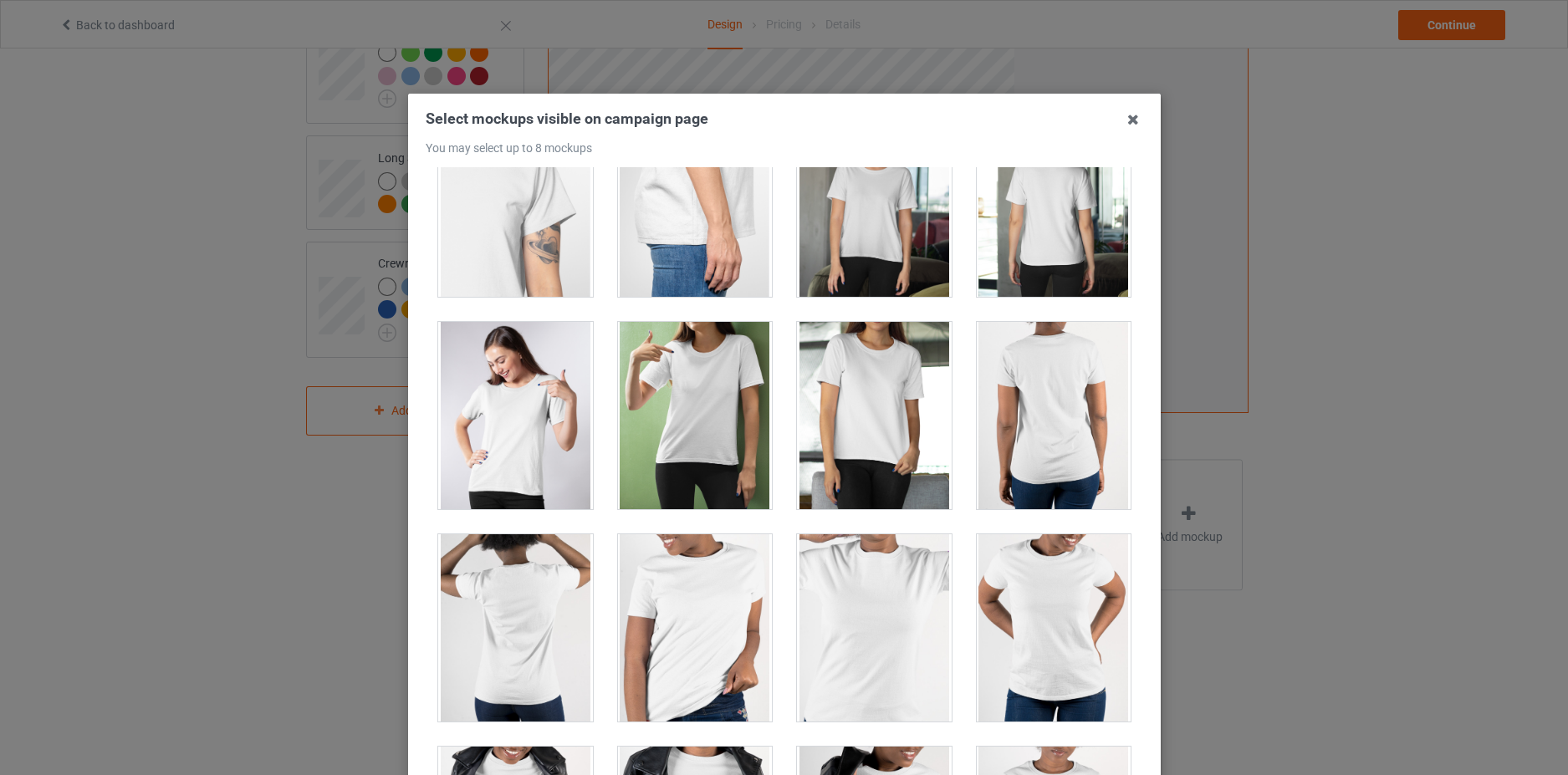
click at [697, 364] on div at bounding box center [694, 415] width 154 height 187
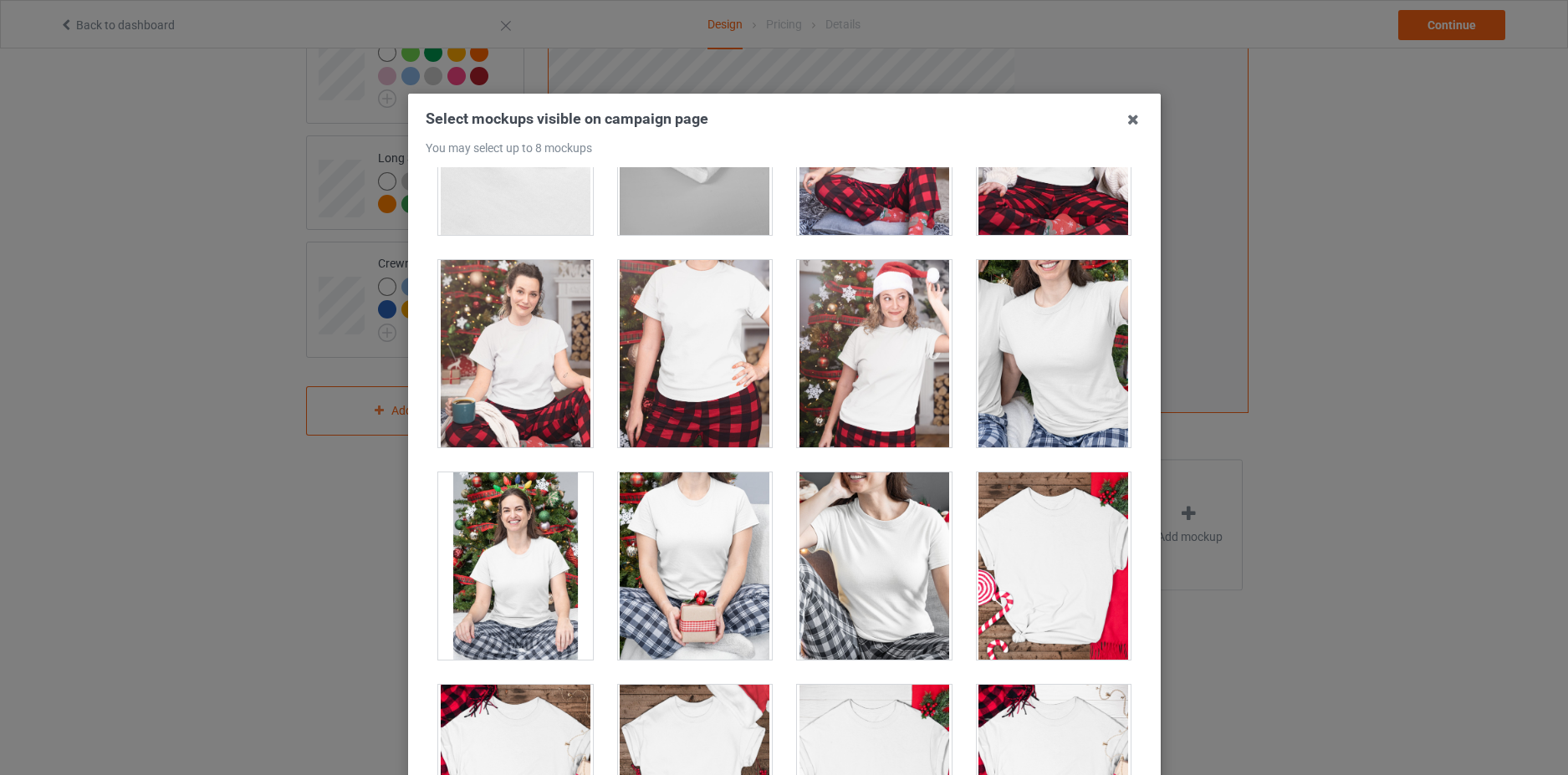
scroll to position [5100, 0]
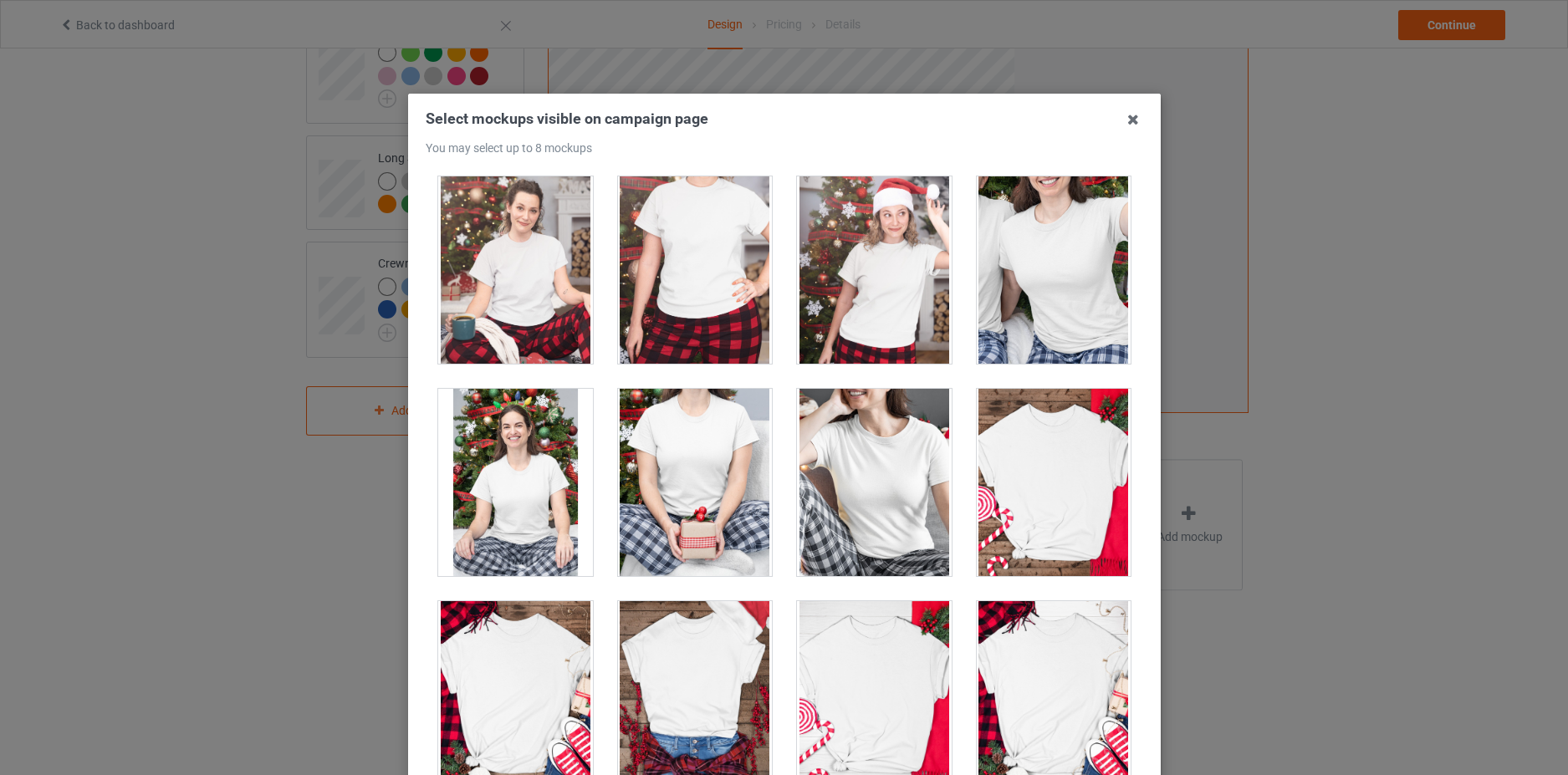
click at [870, 499] on div at bounding box center [874, 482] width 154 height 187
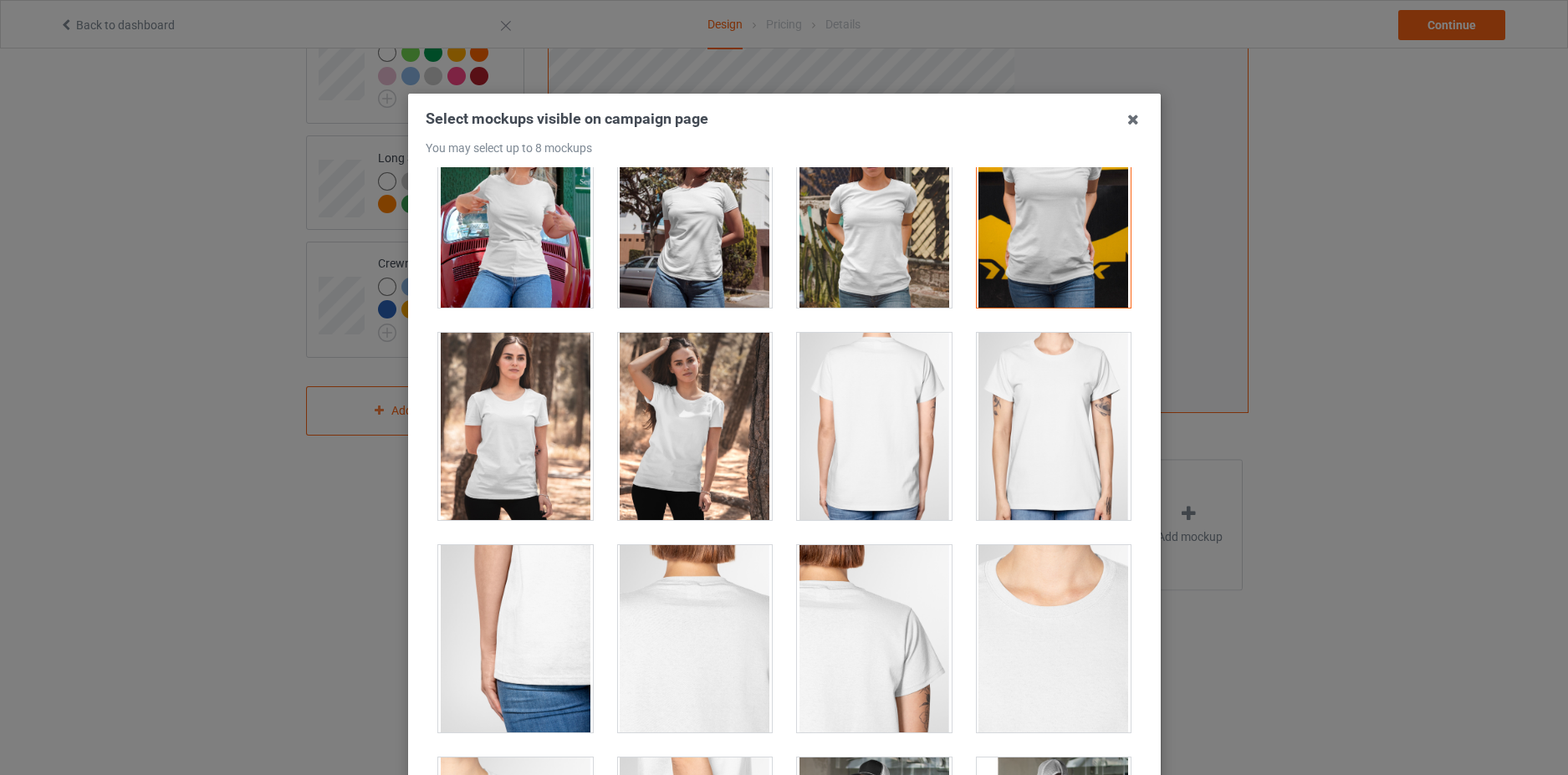
scroll to position [0, 0]
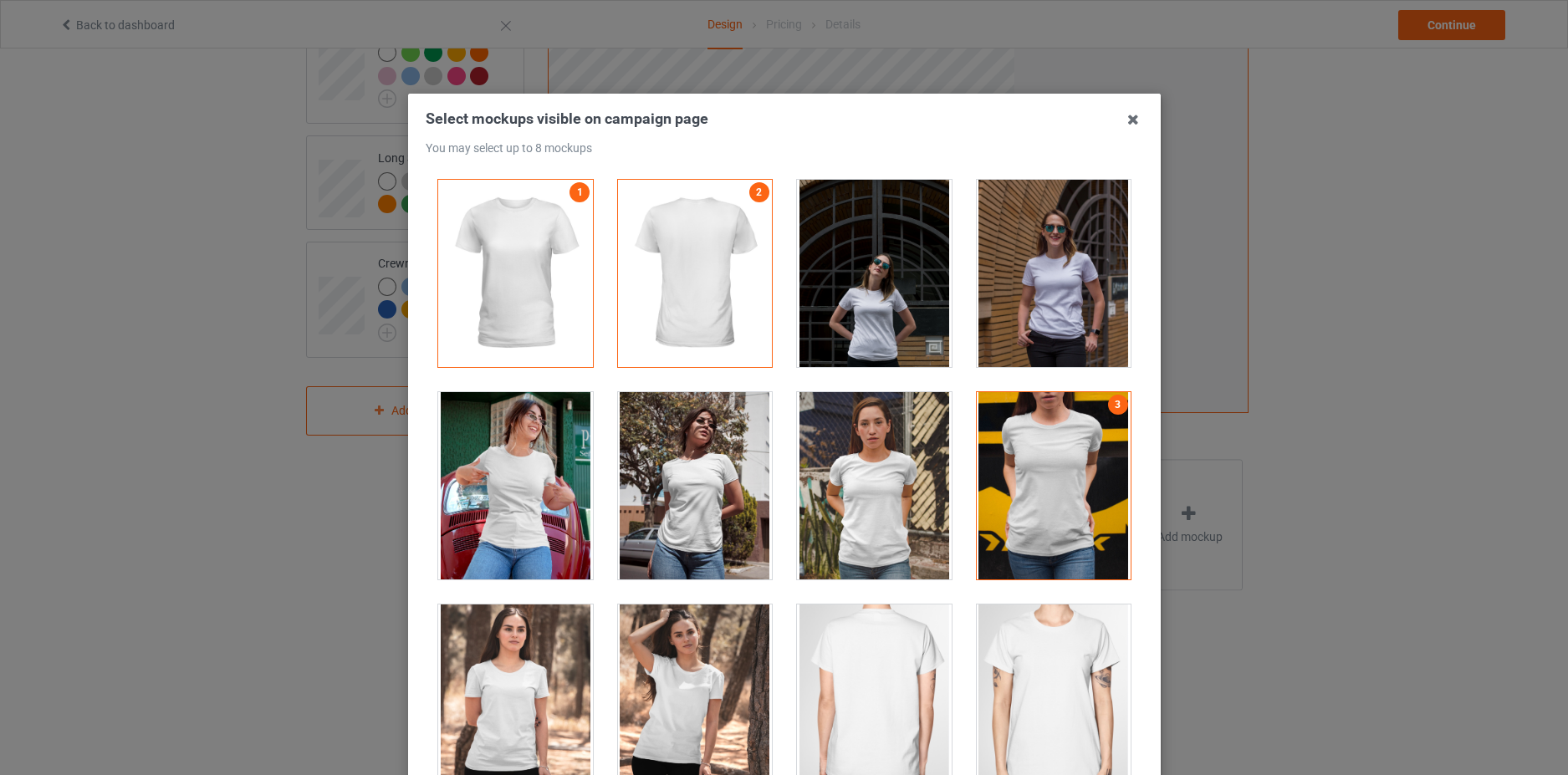
click at [493, 495] on div at bounding box center [515, 485] width 154 height 187
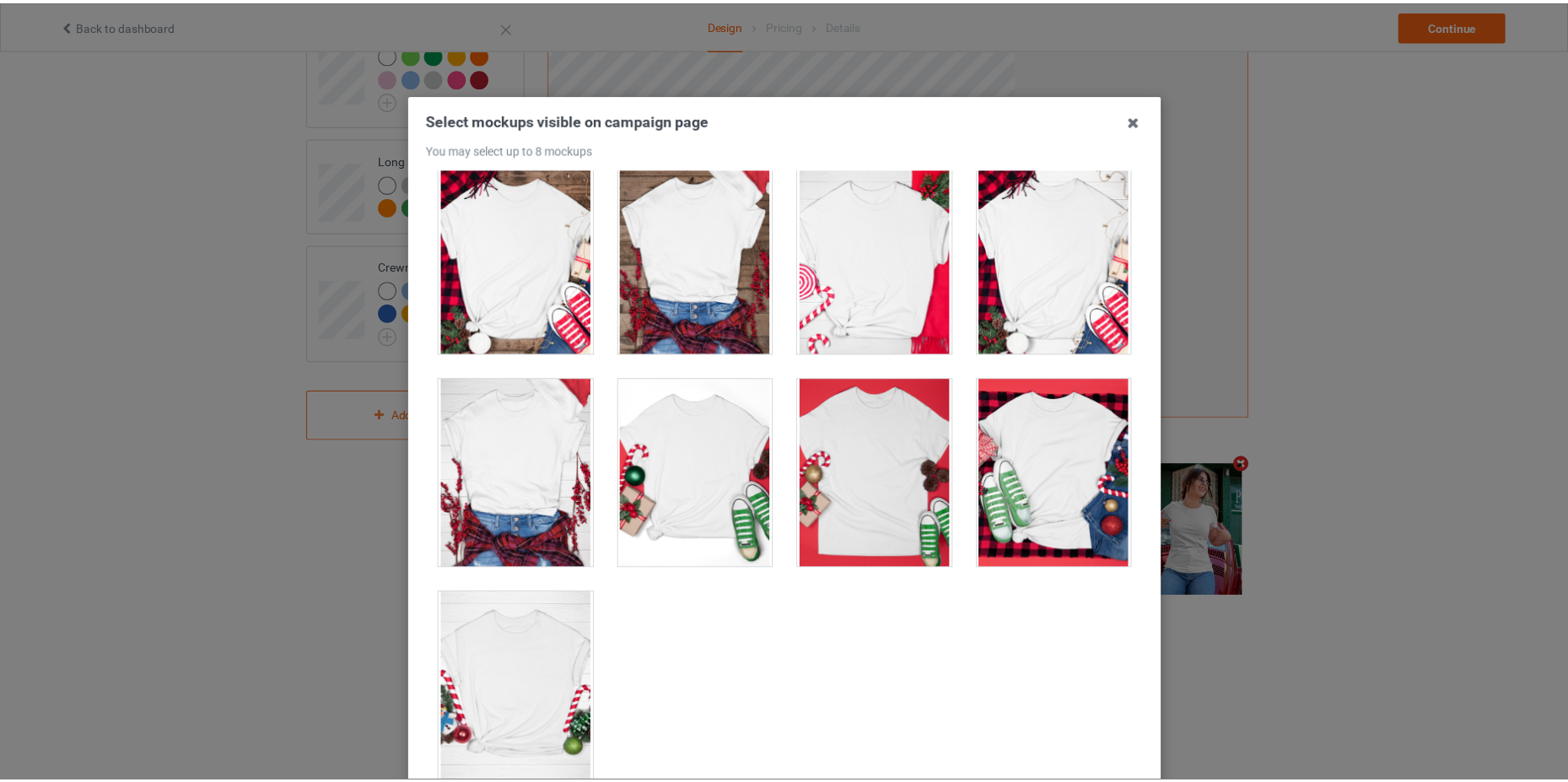
scroll to position [184, 0]
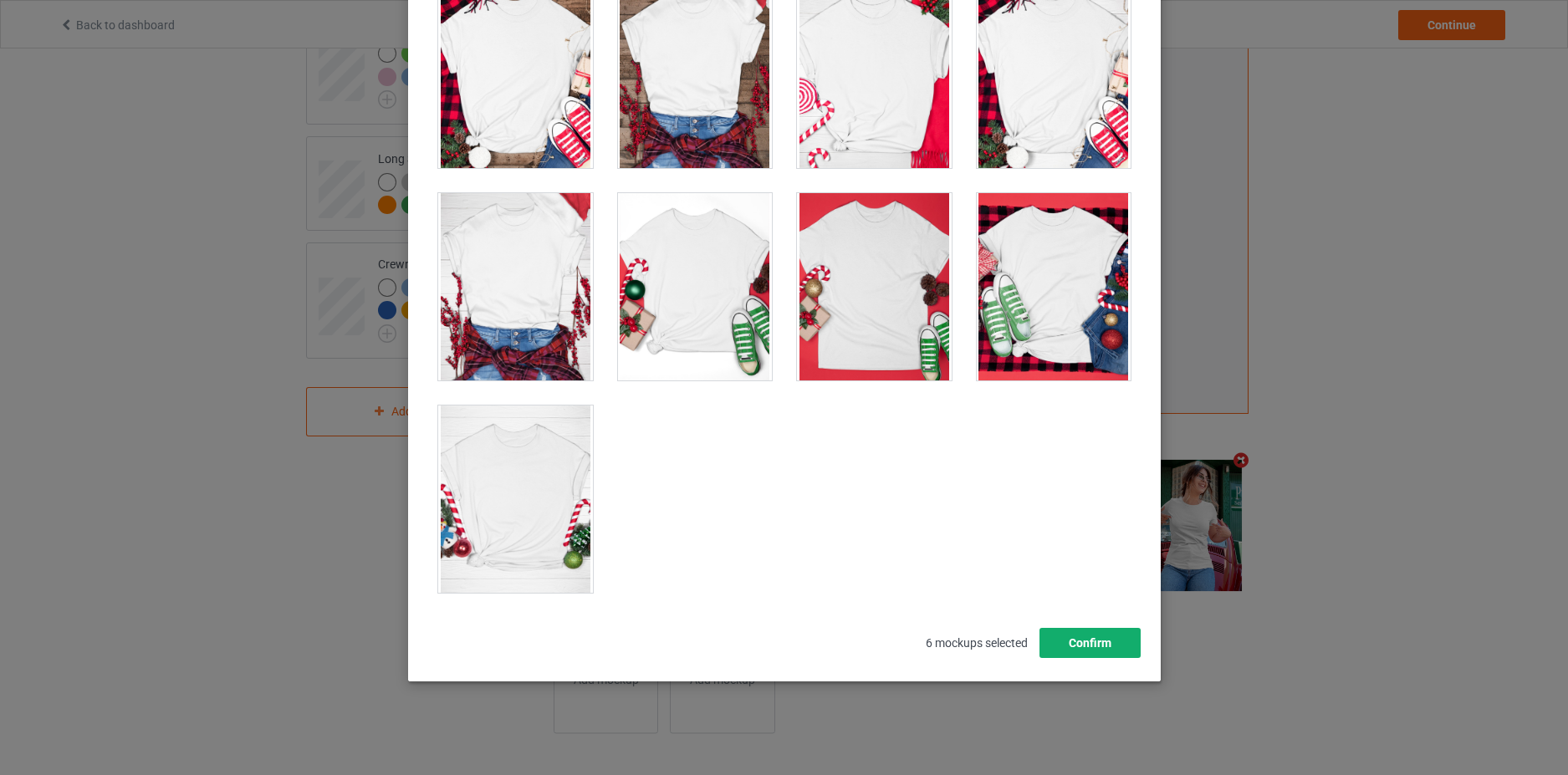
click at [1092, 634] on button "Confirm" at bounding box center [1089, 643] width 101 height 30
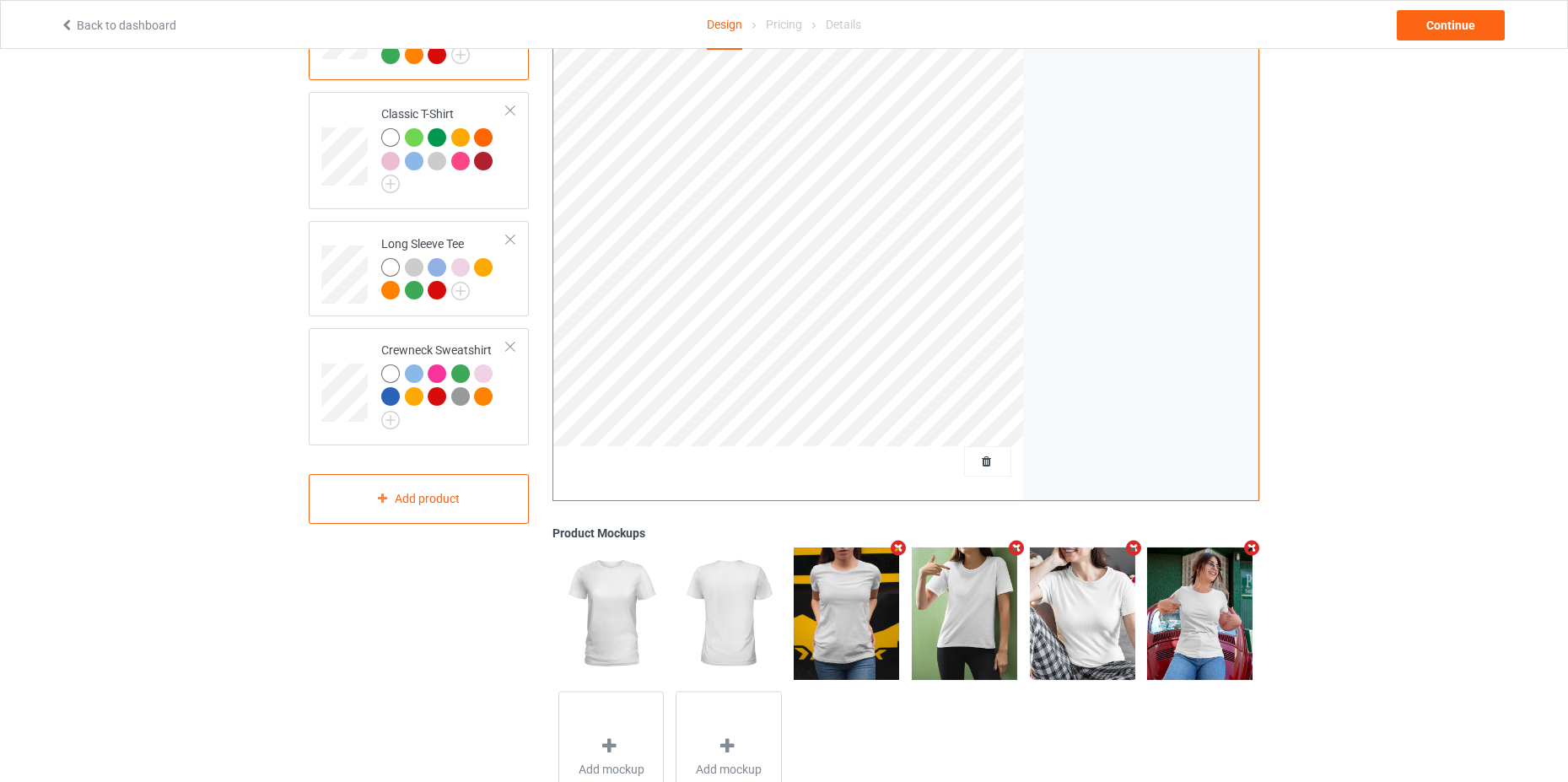
scroll to position [0, 0]
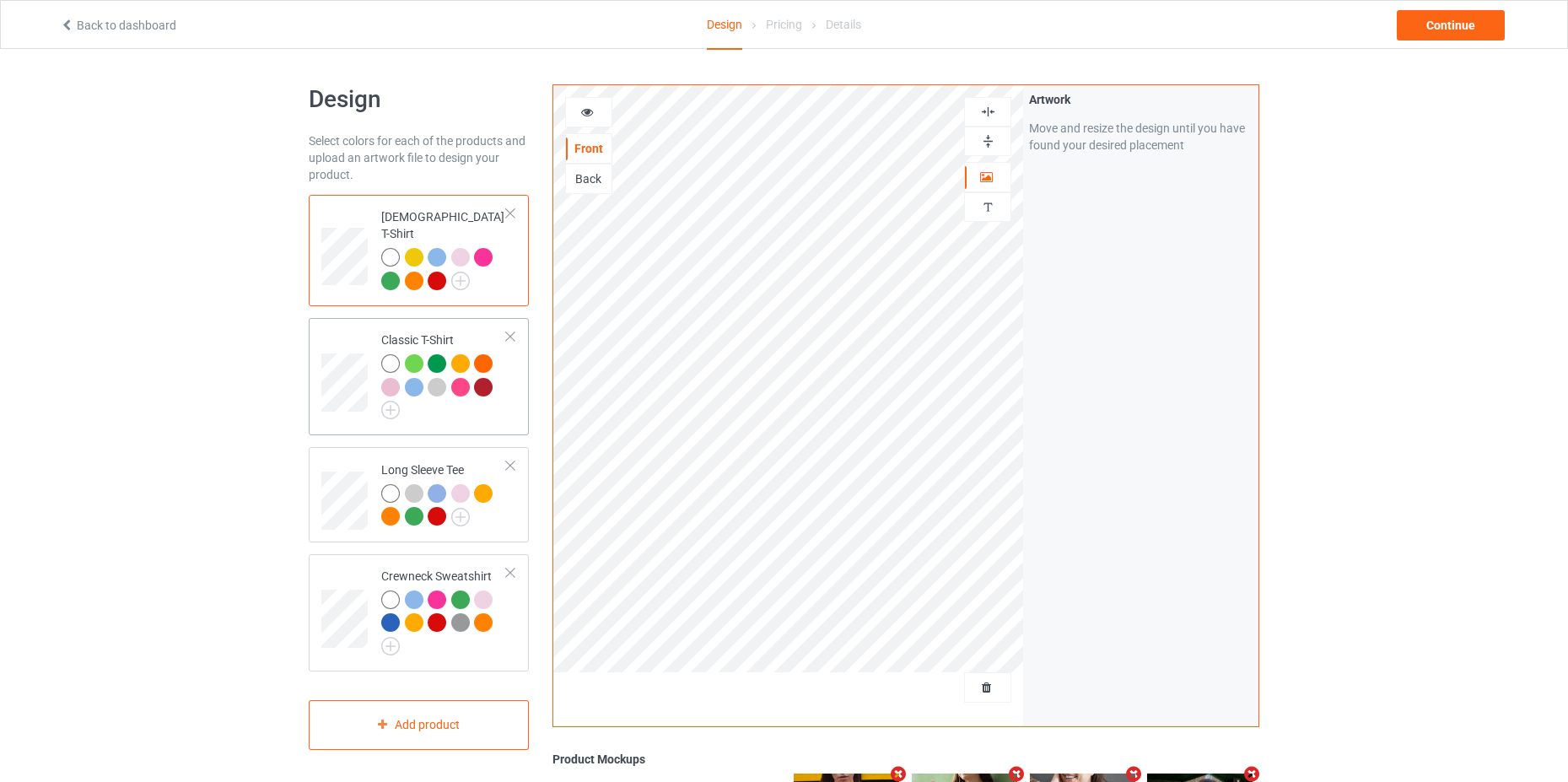
click at [427, 325] on td "Classic T-Shirt" at bounding box center [443, 377] width 144 height 104
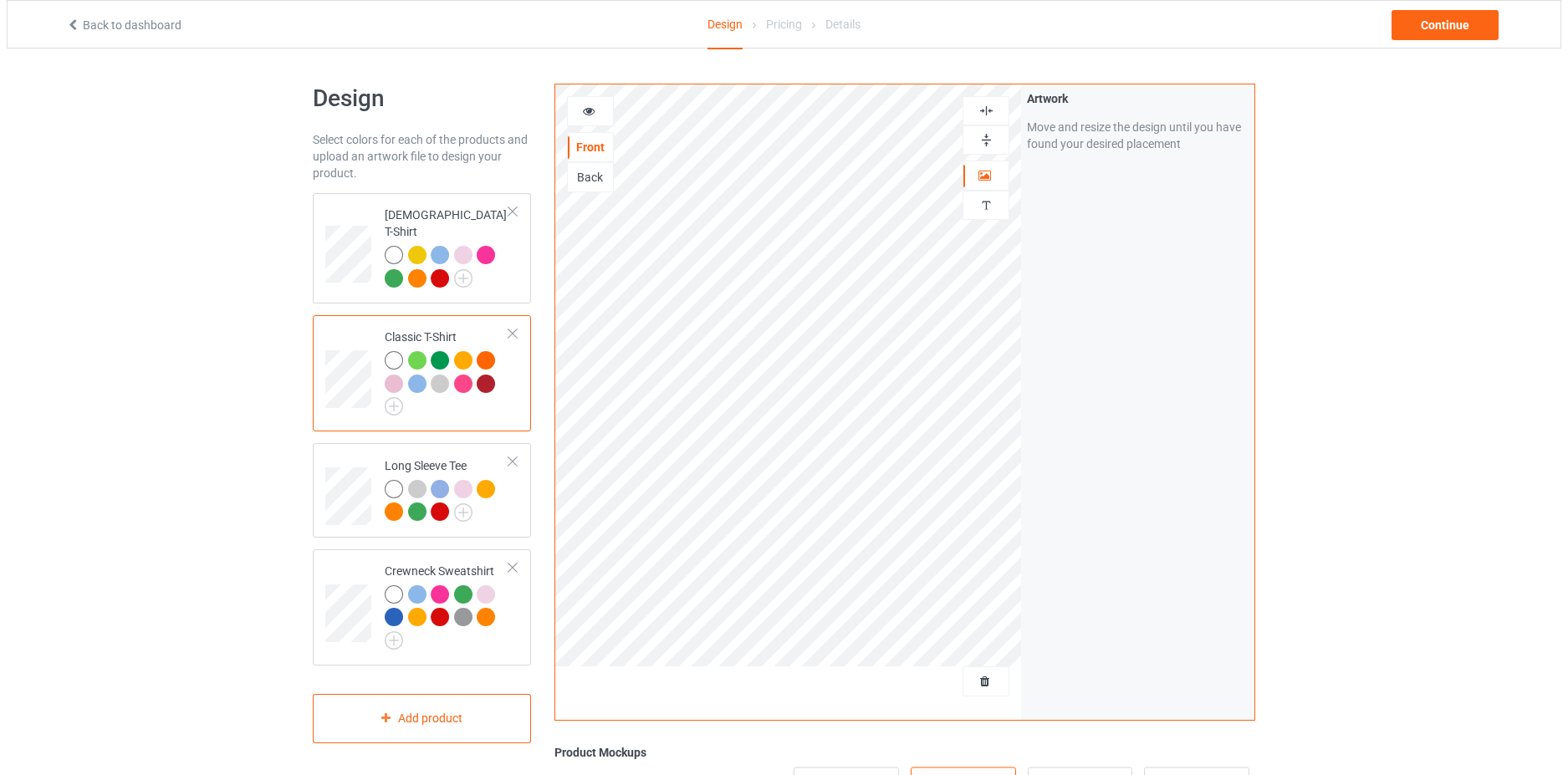
scroll to position [309, 0]
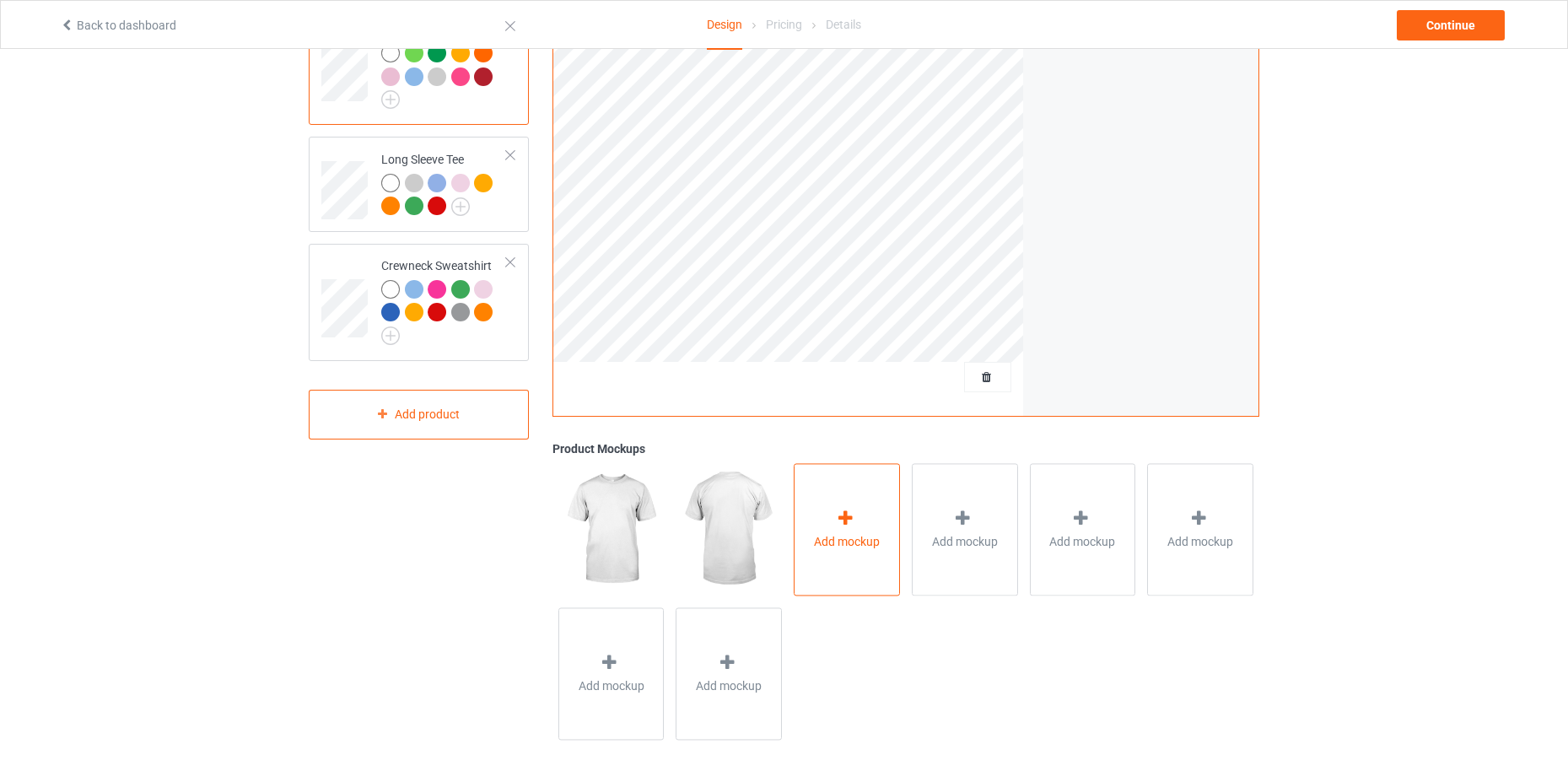
click at [825, 520] on div "Add mockup" at bounding box center [846, 529] width 106 height 132
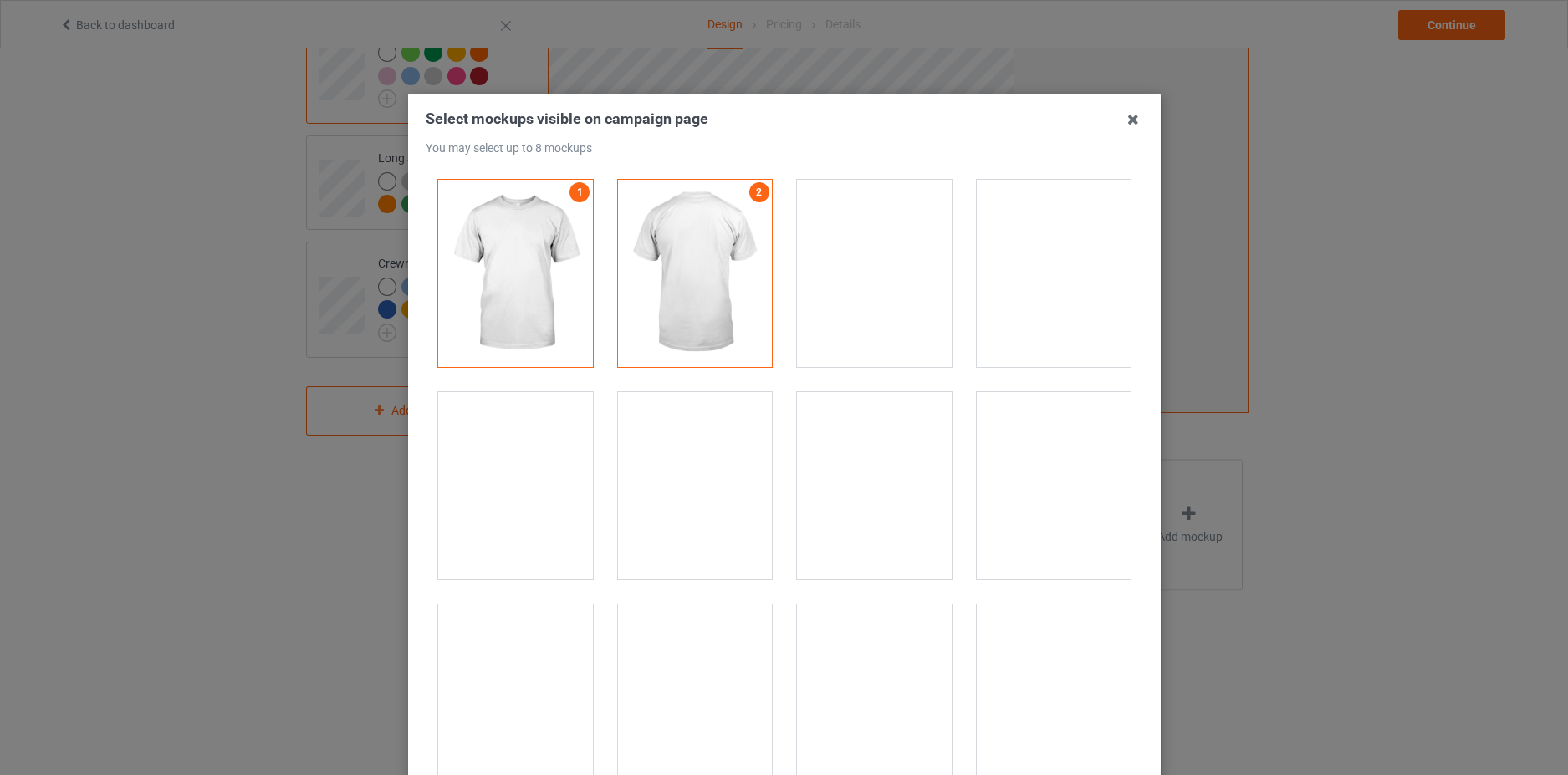
scroll to position [167, 0]
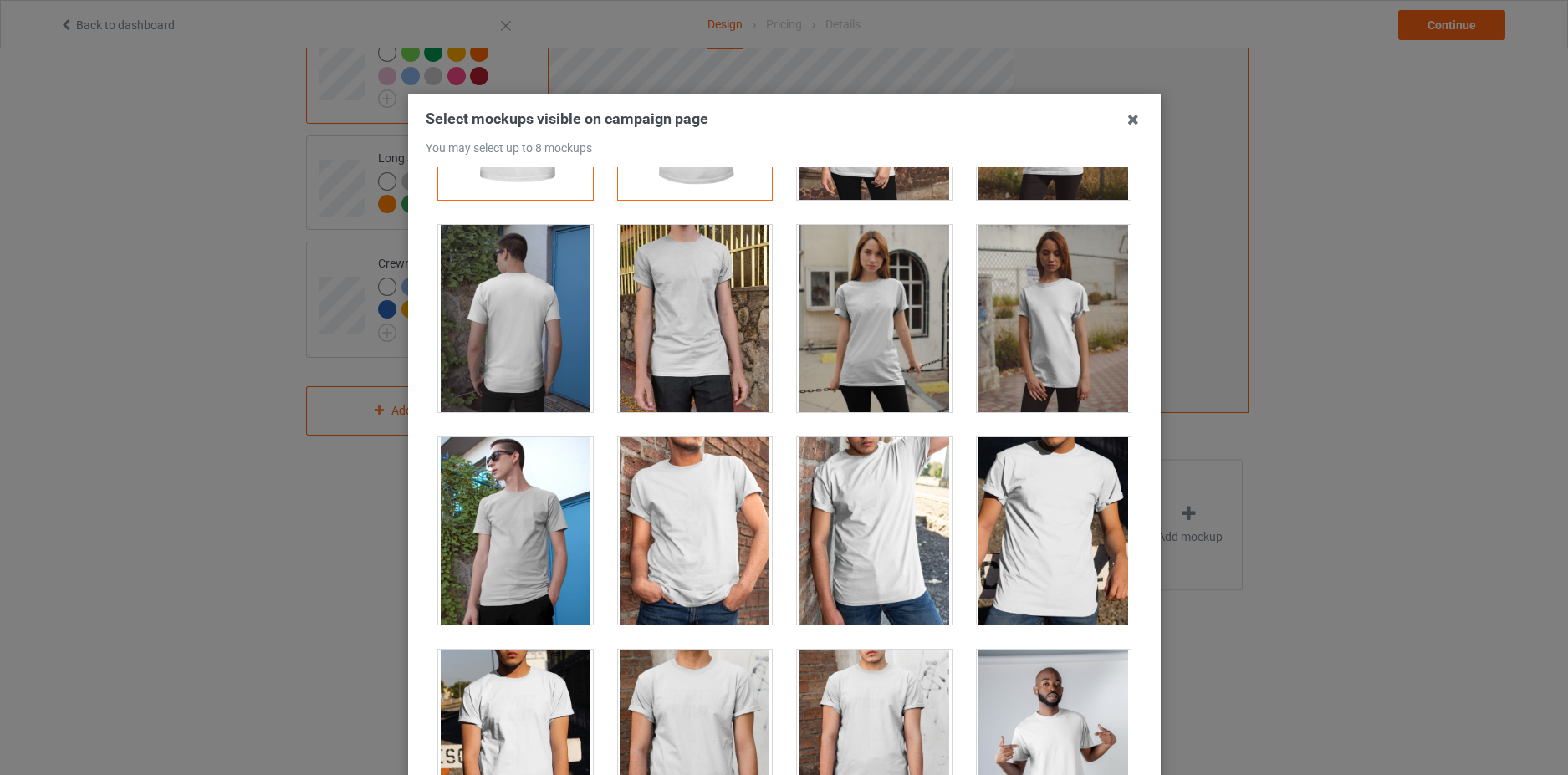
click at [858, 328] on div at bounding box center [874, 318] width 154 height 187
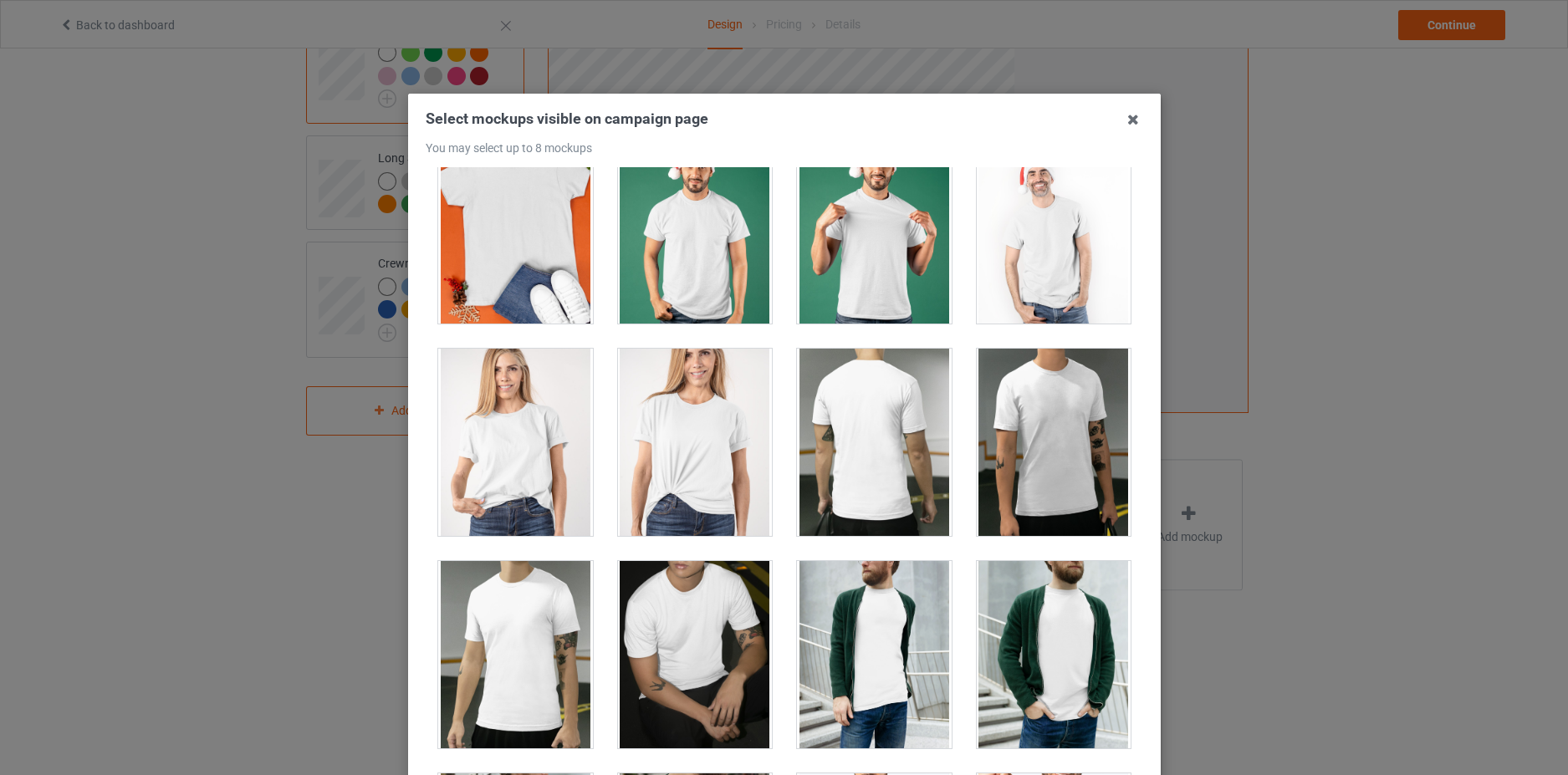
scroll to position [2676, 0]
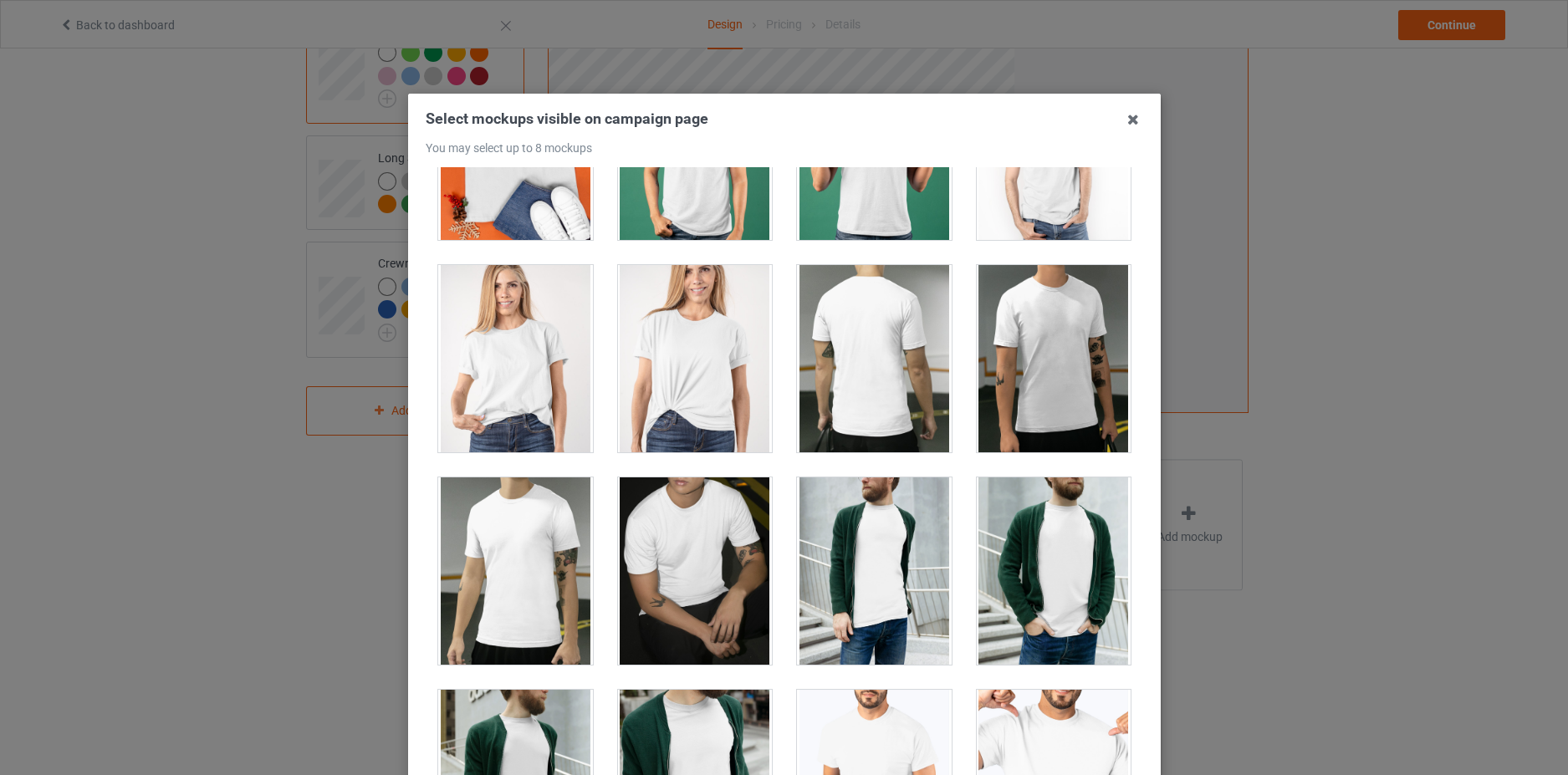
click at [512, 375] on div at bounding box center [515, 359] width 154 height 187
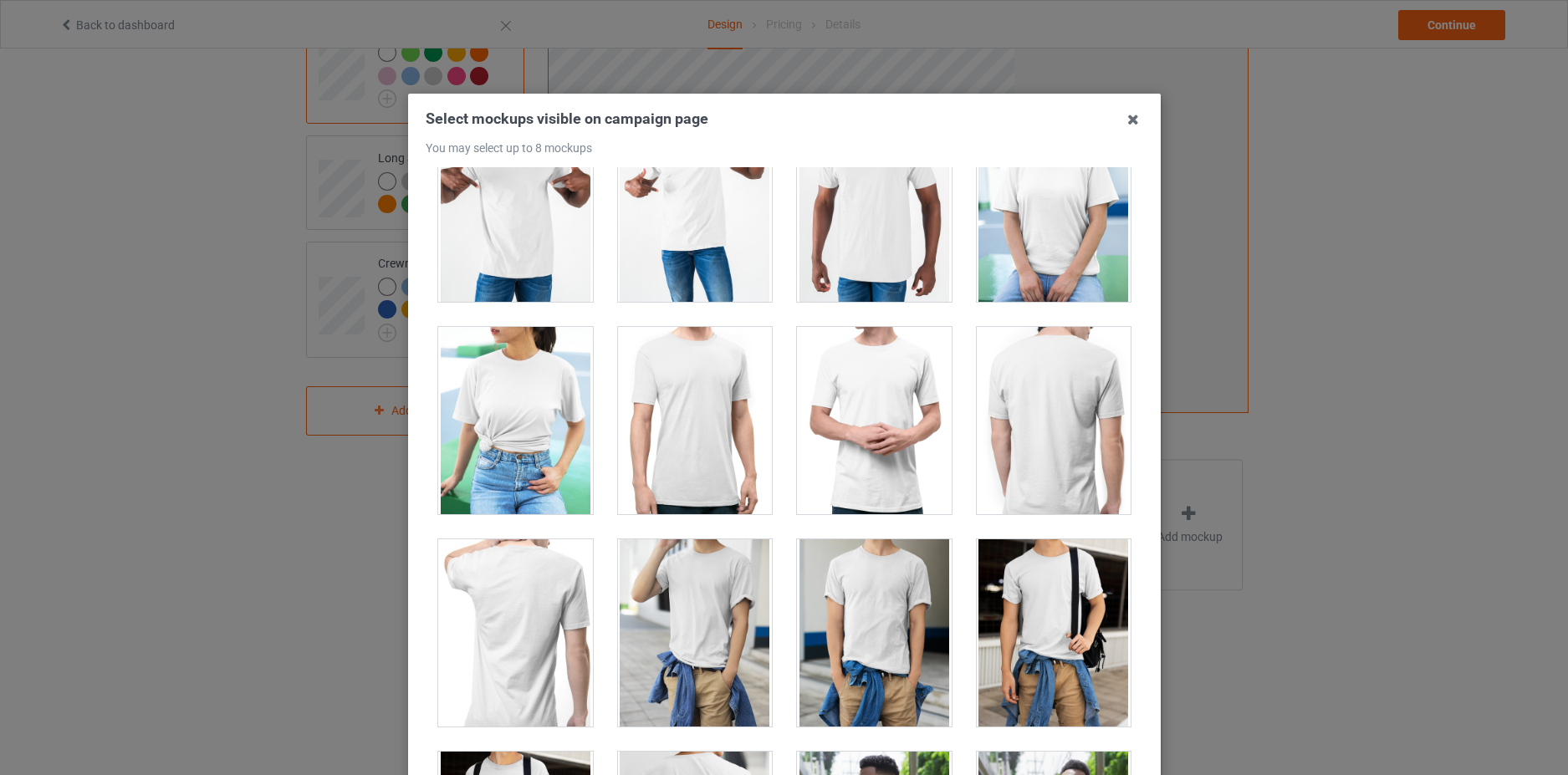
scroll to position [9114, 0]
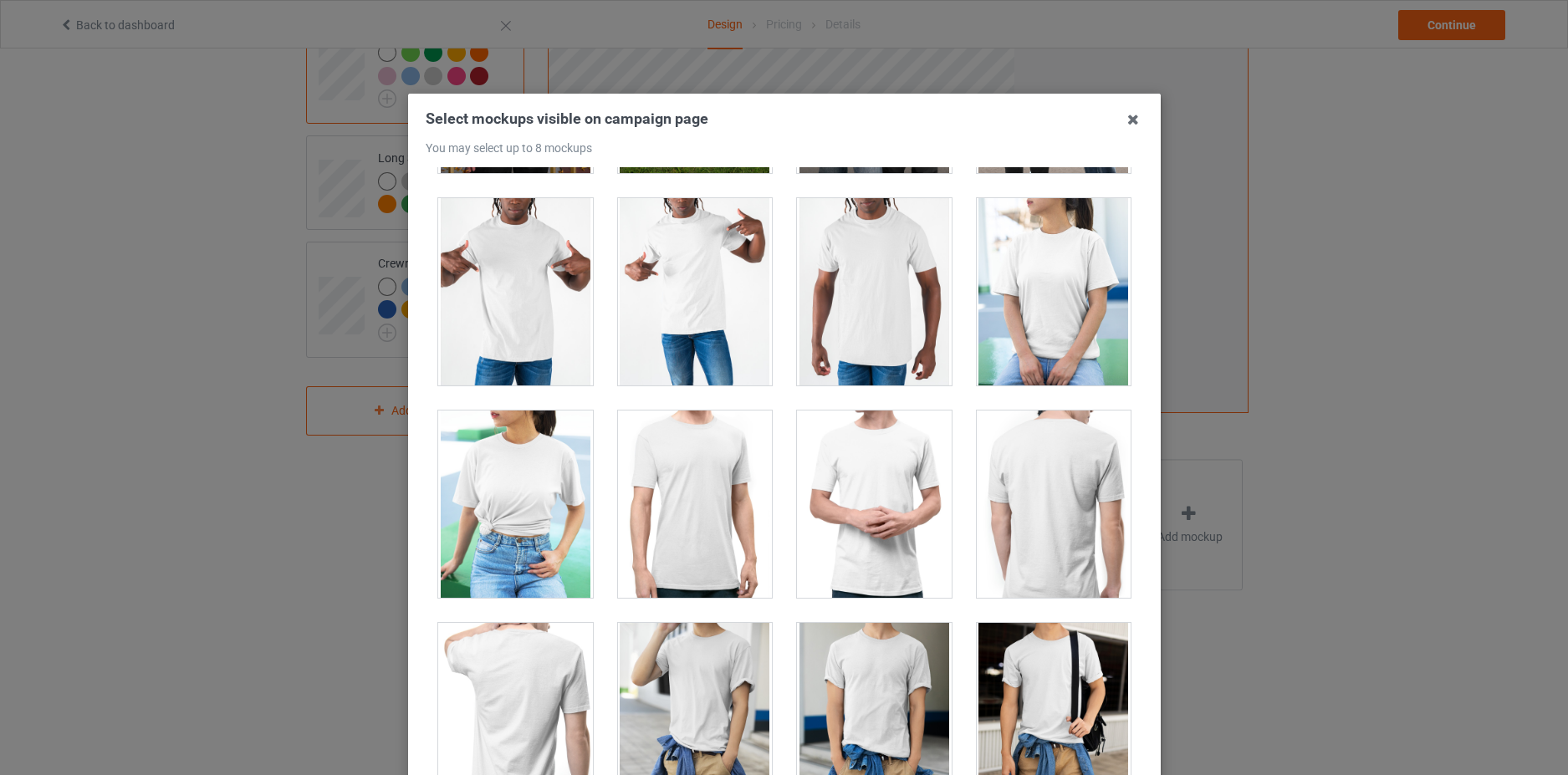
click at [1023, 297] on div at bounding box center [1053, 292] width 154 height 187
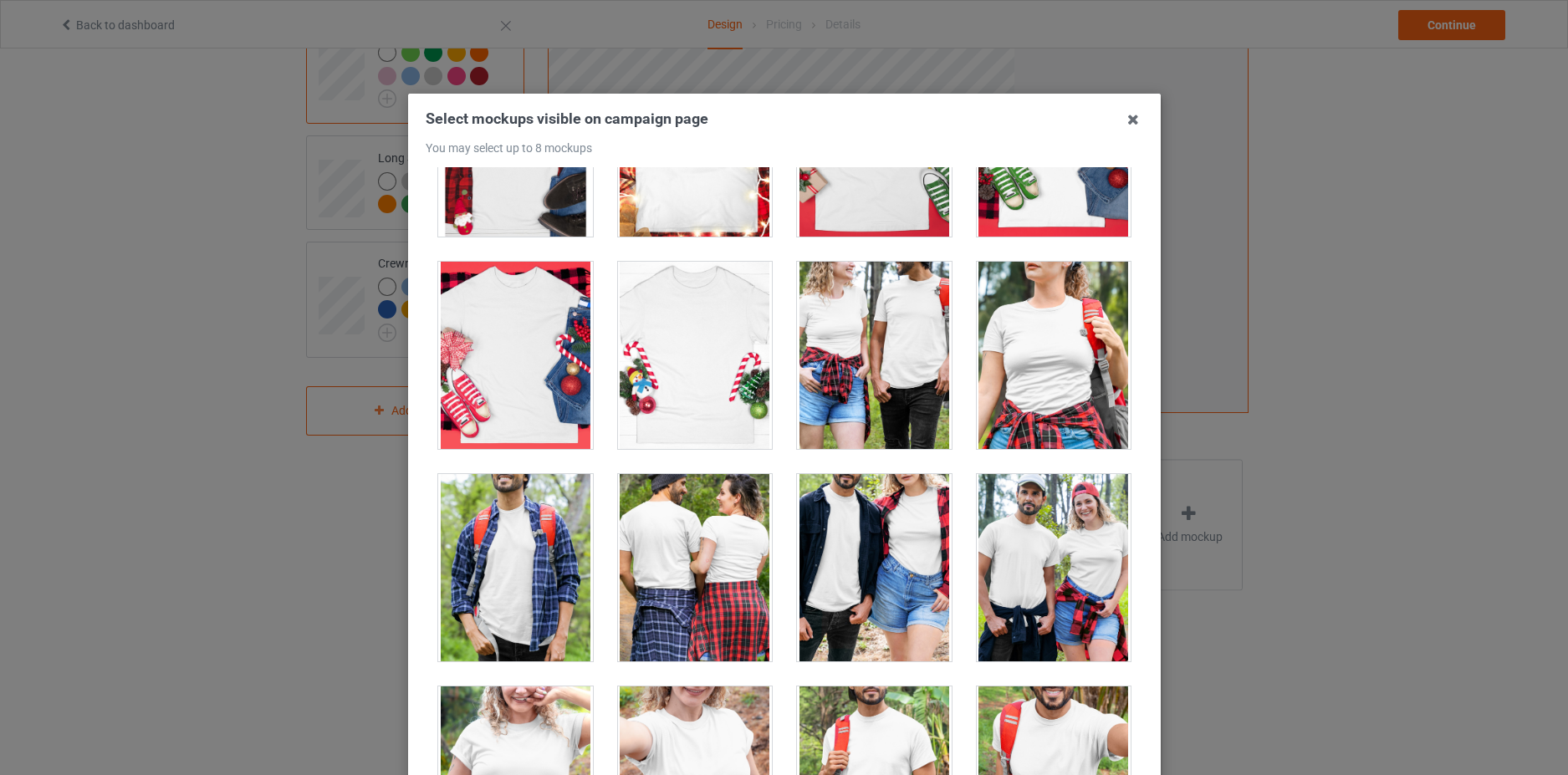
scroll to position [18312, 0]
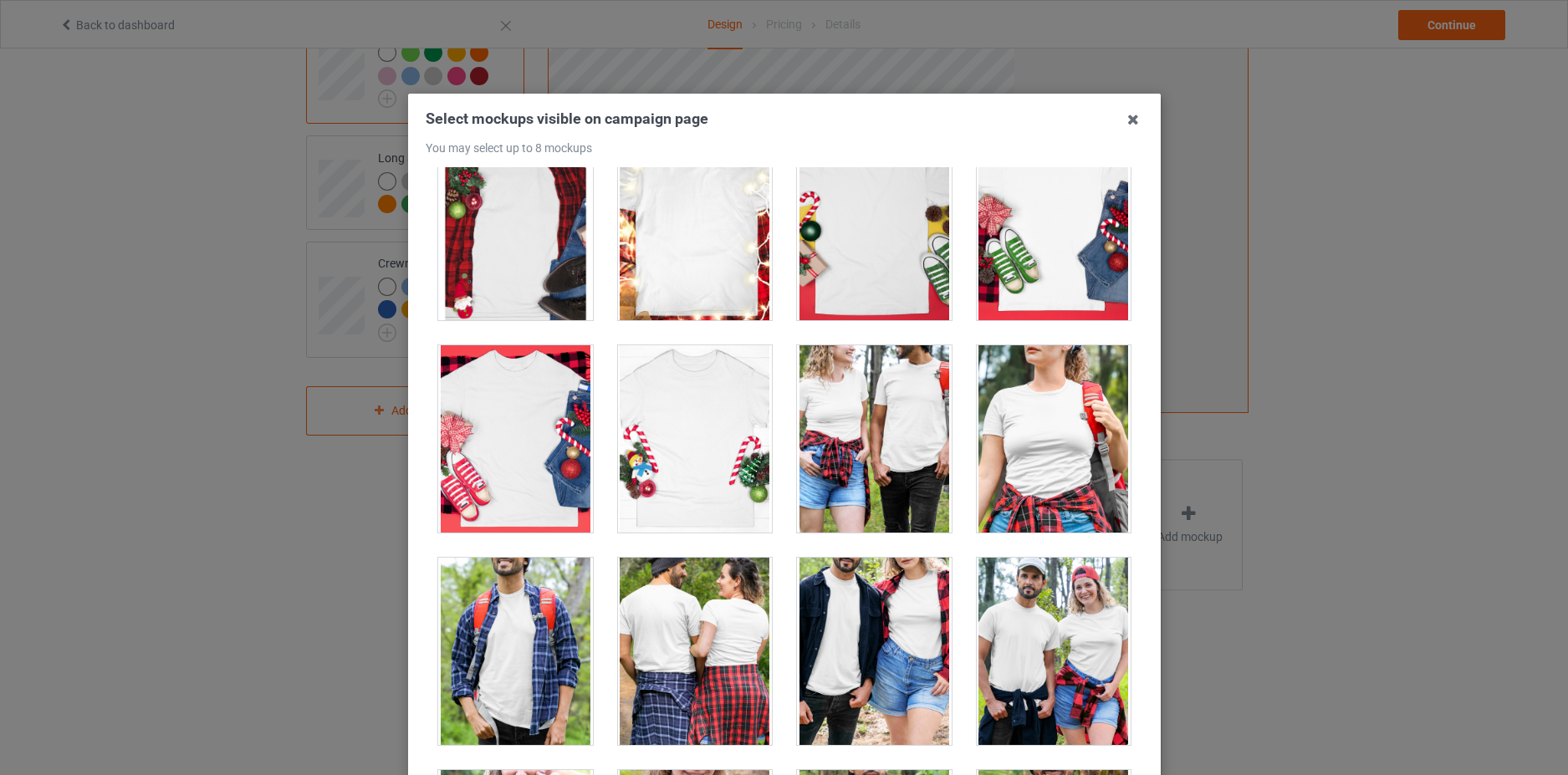
click at [1036, 447] on div at bounding box center [1053, 439] width 154 height 187
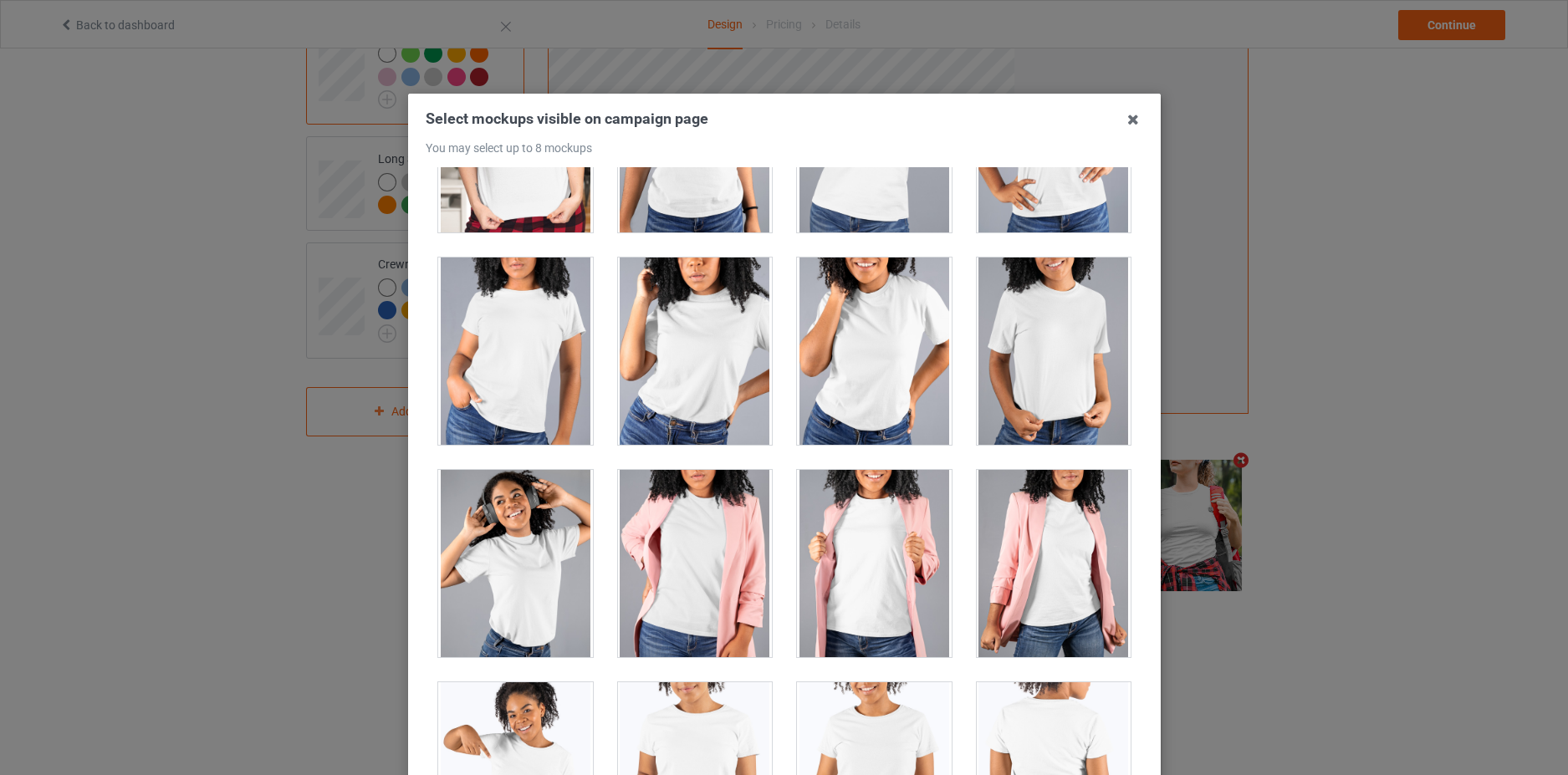
scroll to position [21631, 0]
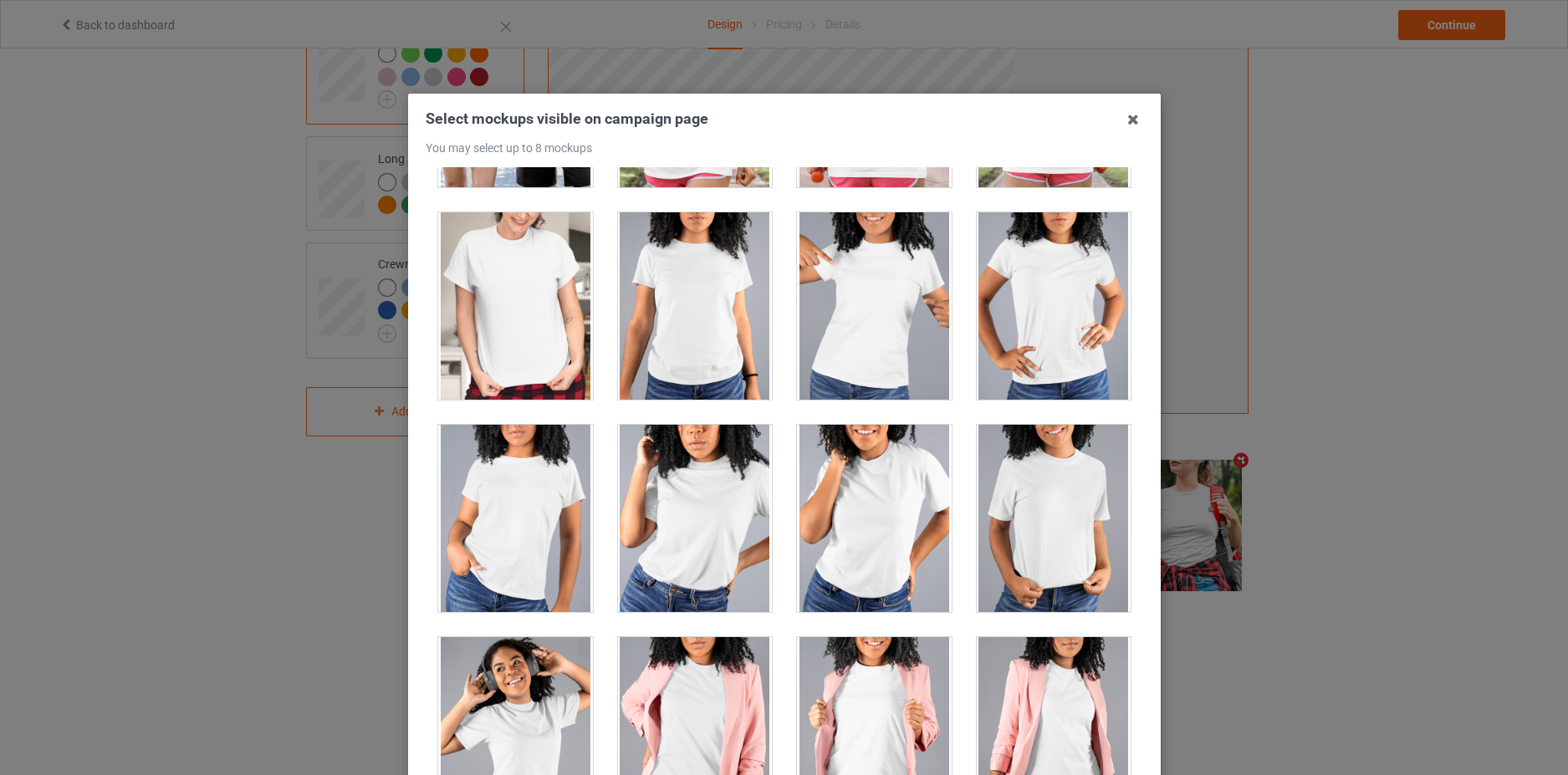
click at [857, 335] on div at bounding box center [874, 306] width 154 height 187
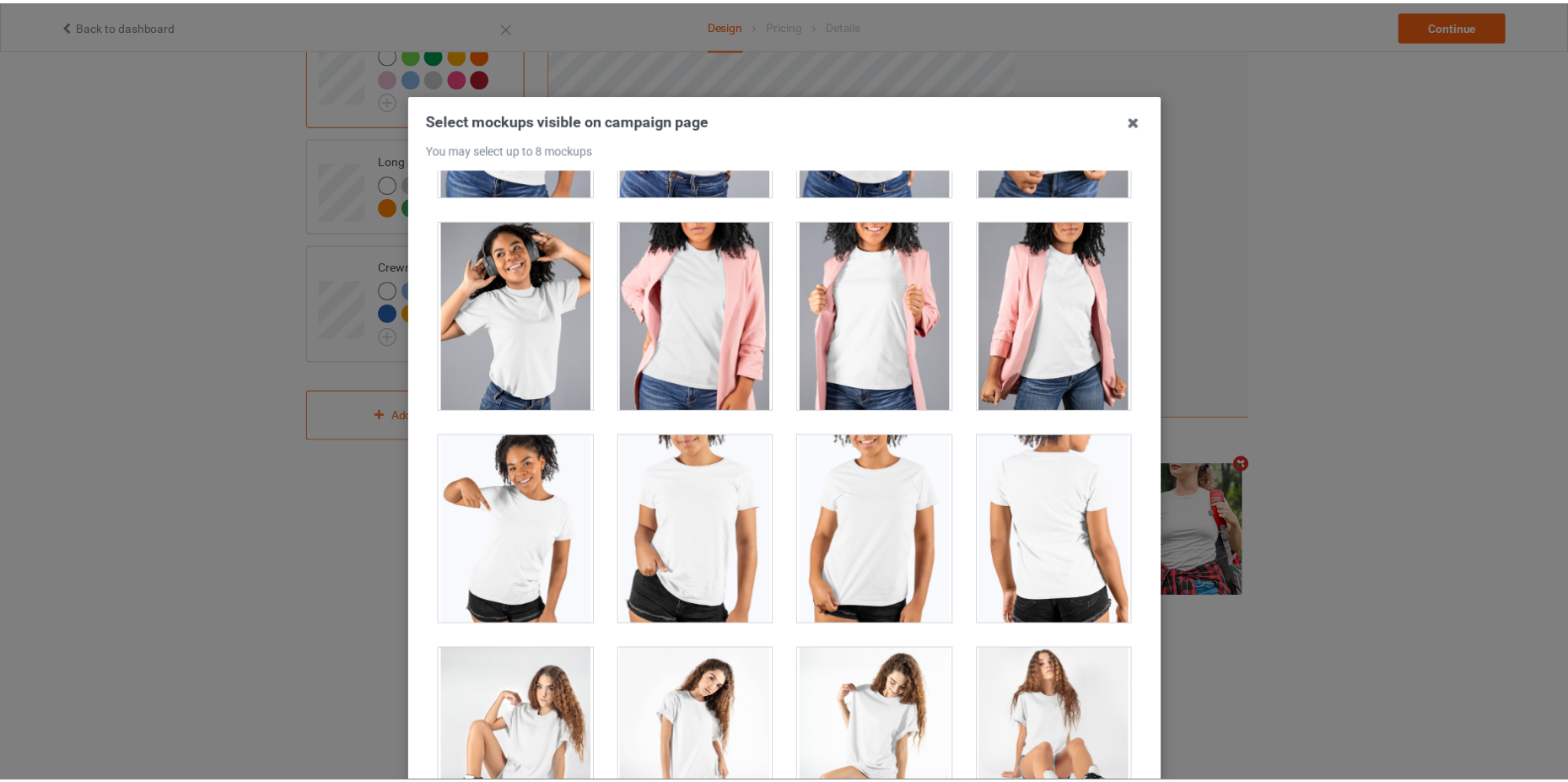
scroll to position [184, 0]
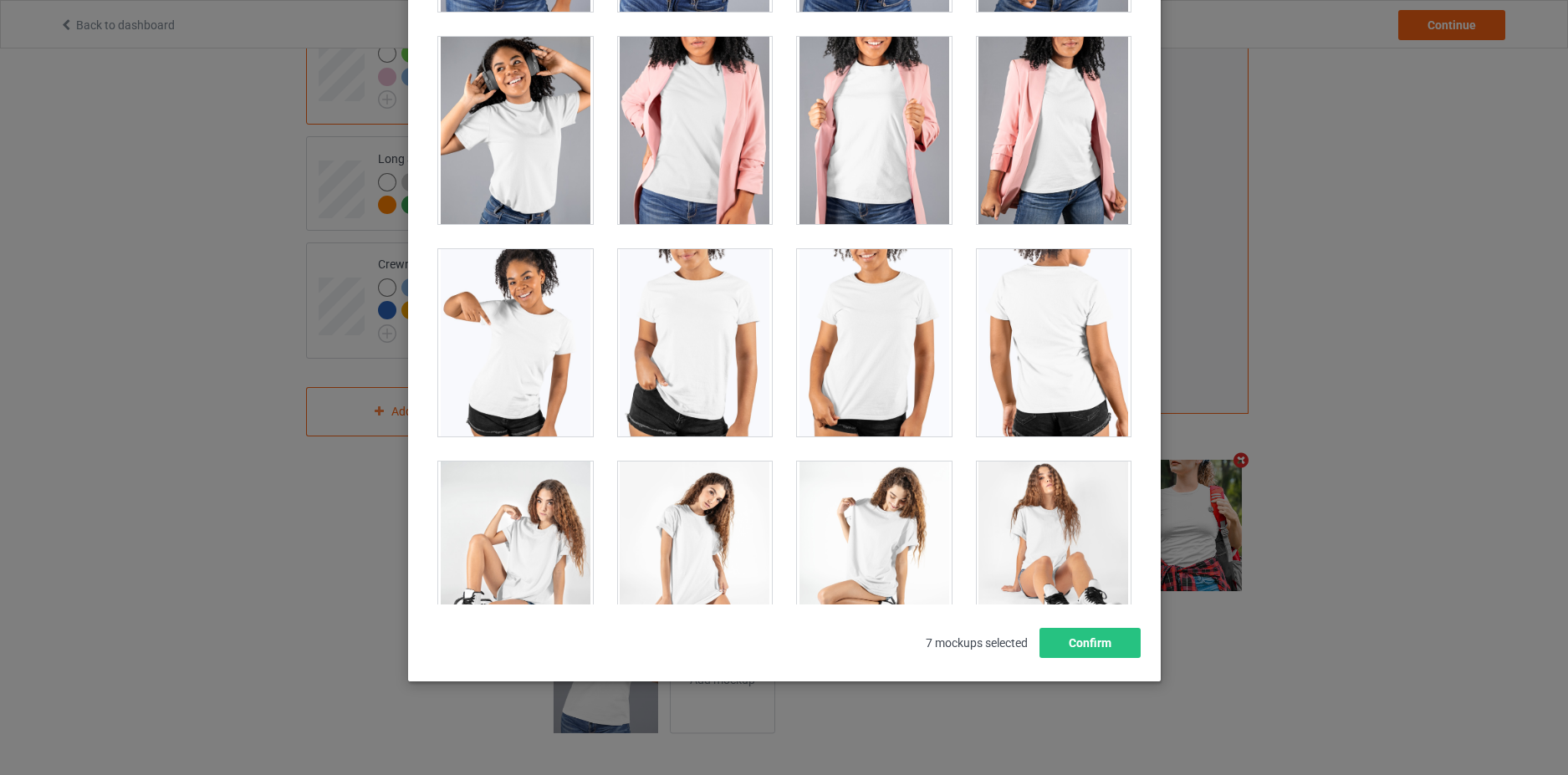
click at [1074, 620] on div "Select mockups visible on campaign page You may select up to 8 mockups 1 2 3 4 …" at bounding box center [784, 292] width 718 height 732
click at [1081, 641] on button "Confirm" at bounding box center [1089, 643] width 101 height 30
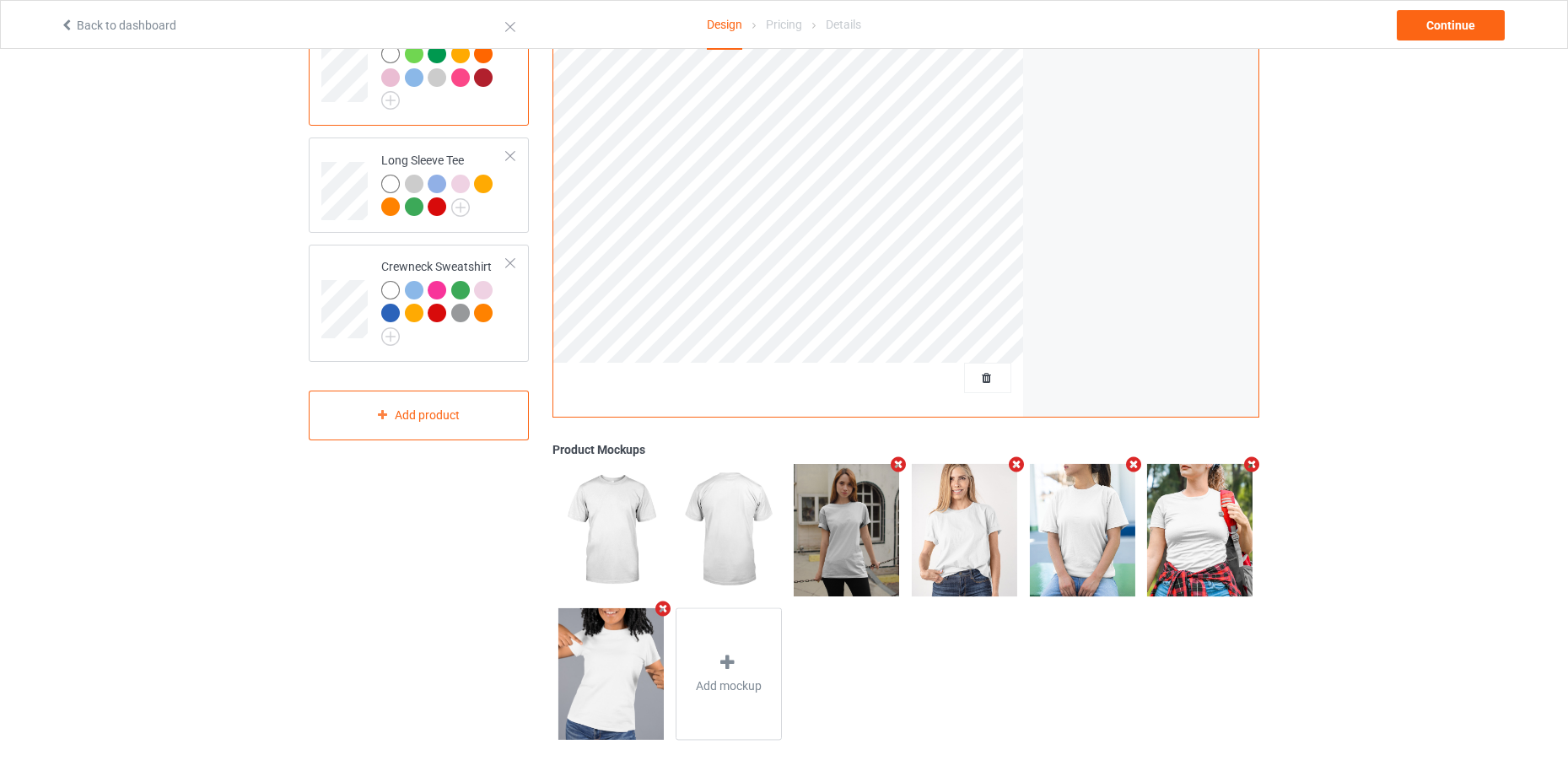
scroll to position [57, 0]
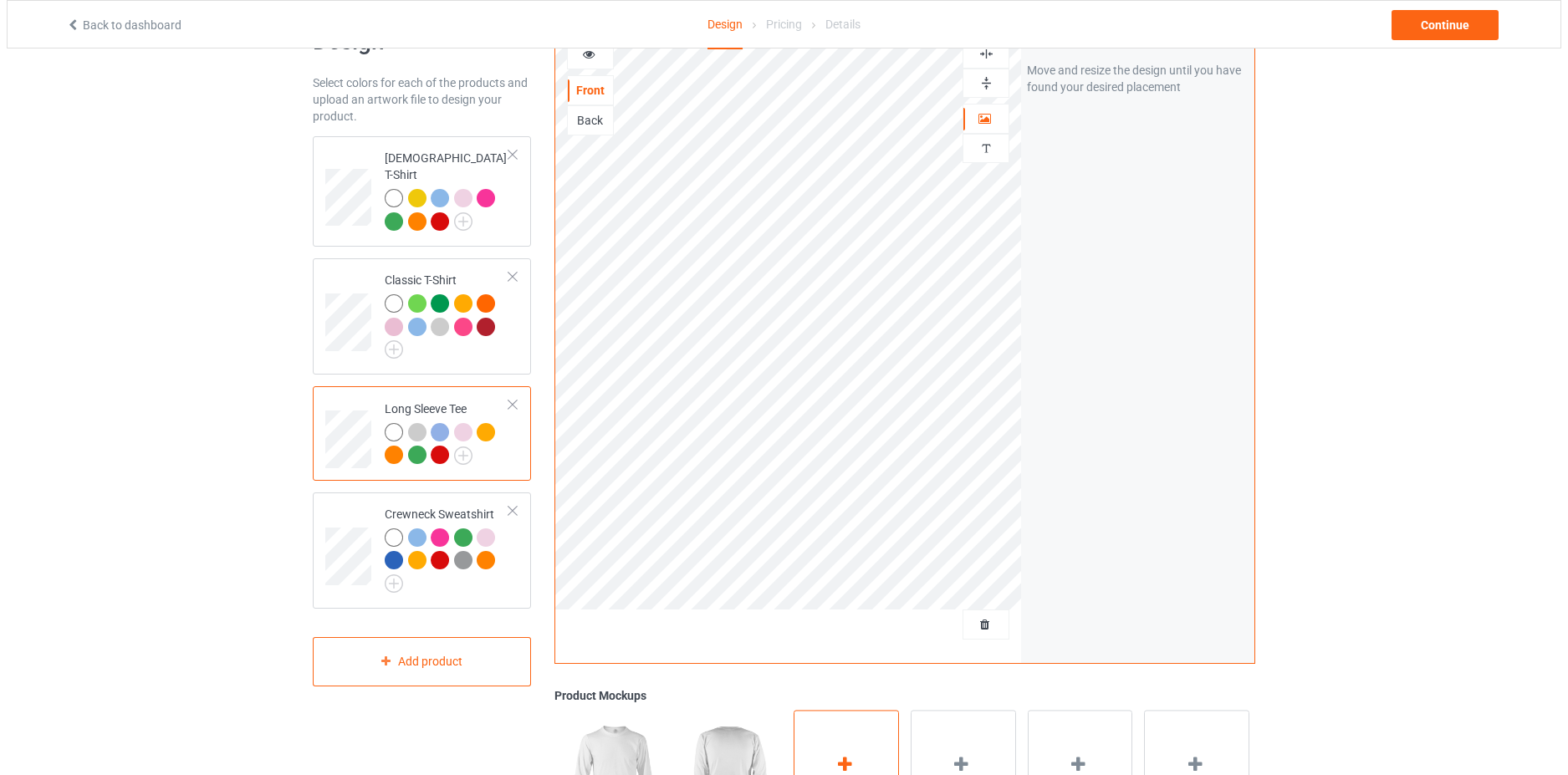
scroll to position [309, 0]
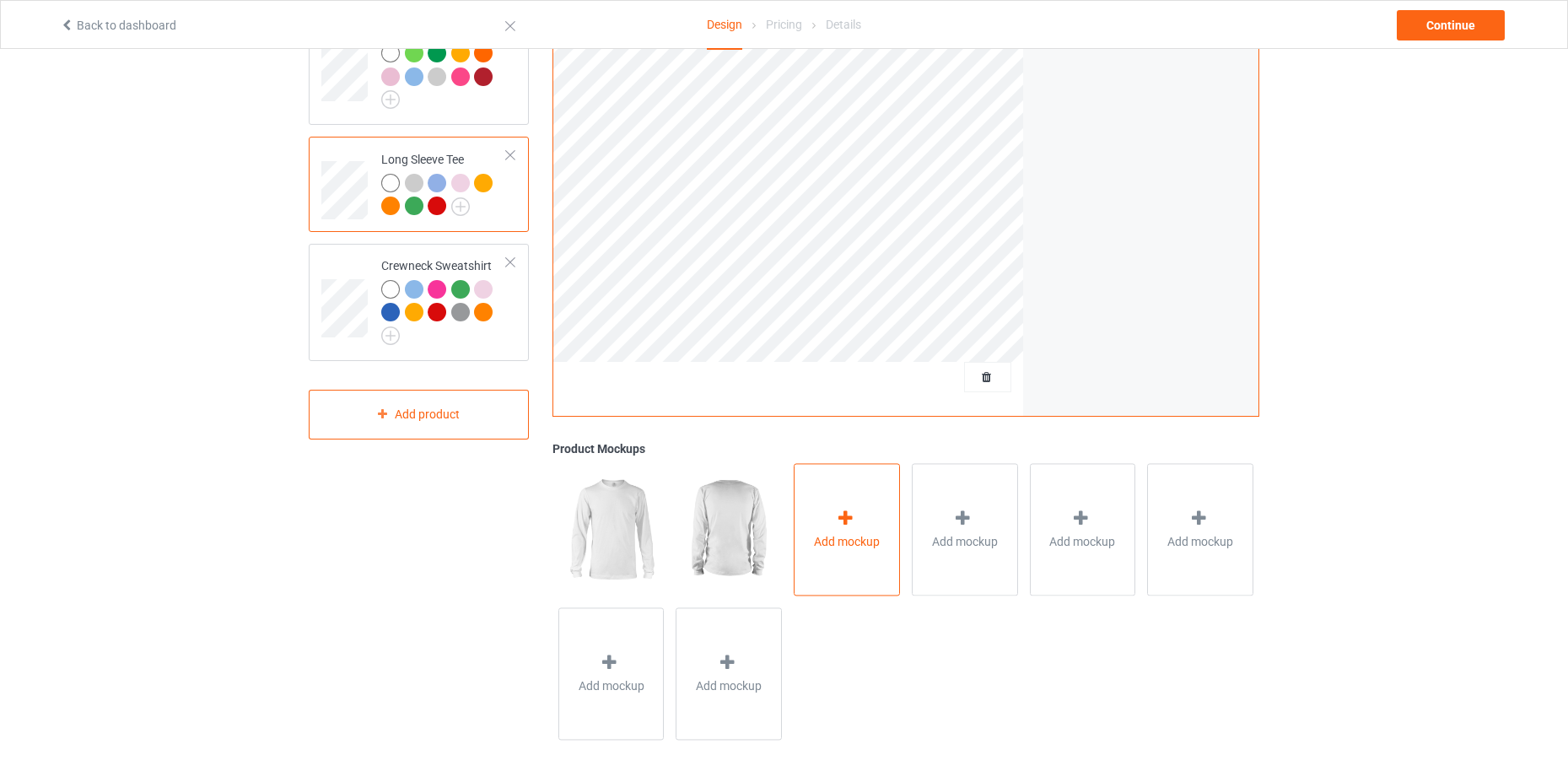
click at [879, 543] on span "Add mockup" at bounding box center [847, 541] width 66 height 17
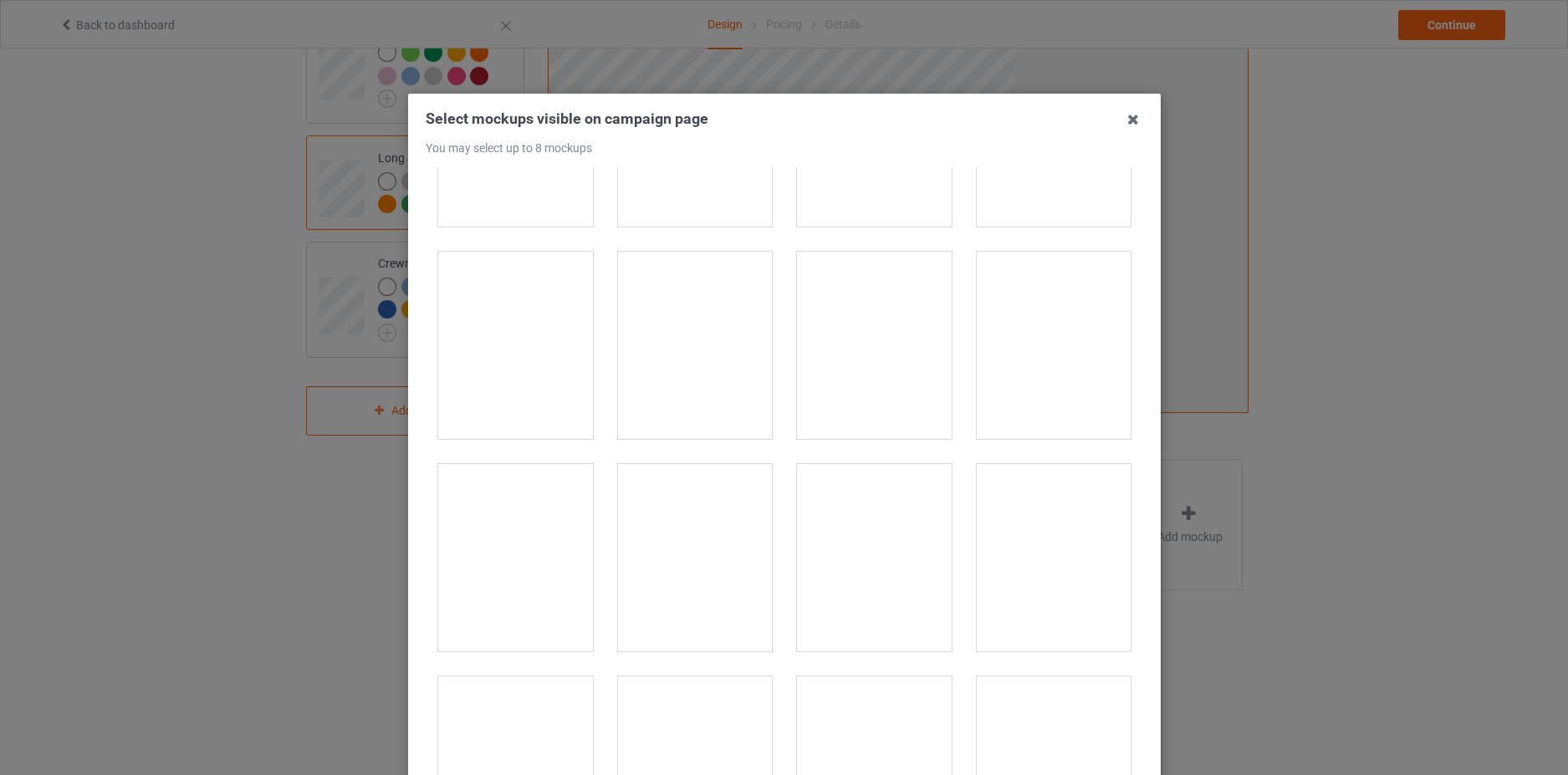
scroll to position [1422, 0]
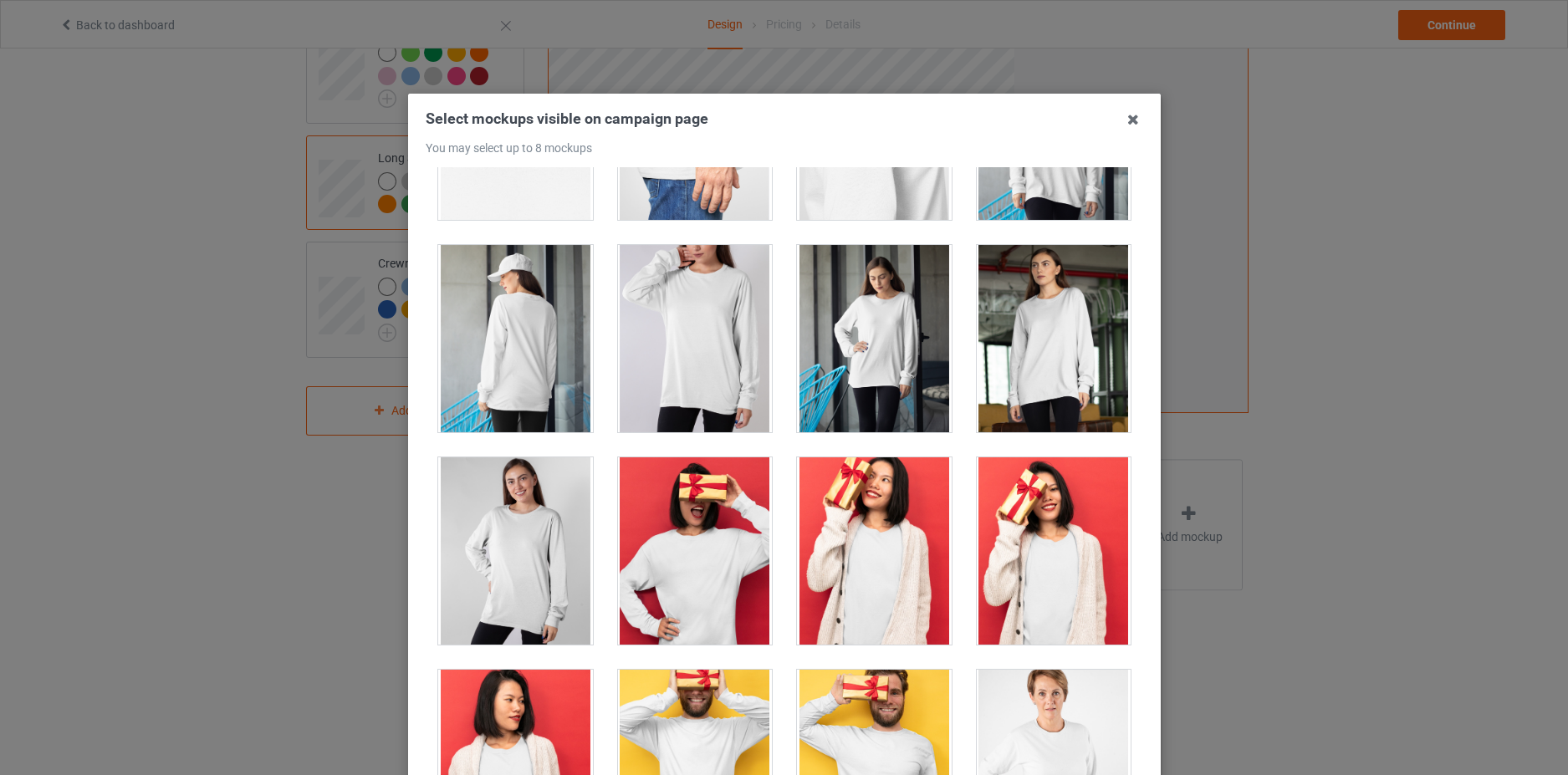
click at [695, 364] on div at bounding box center [694, 338] width 154 height 187
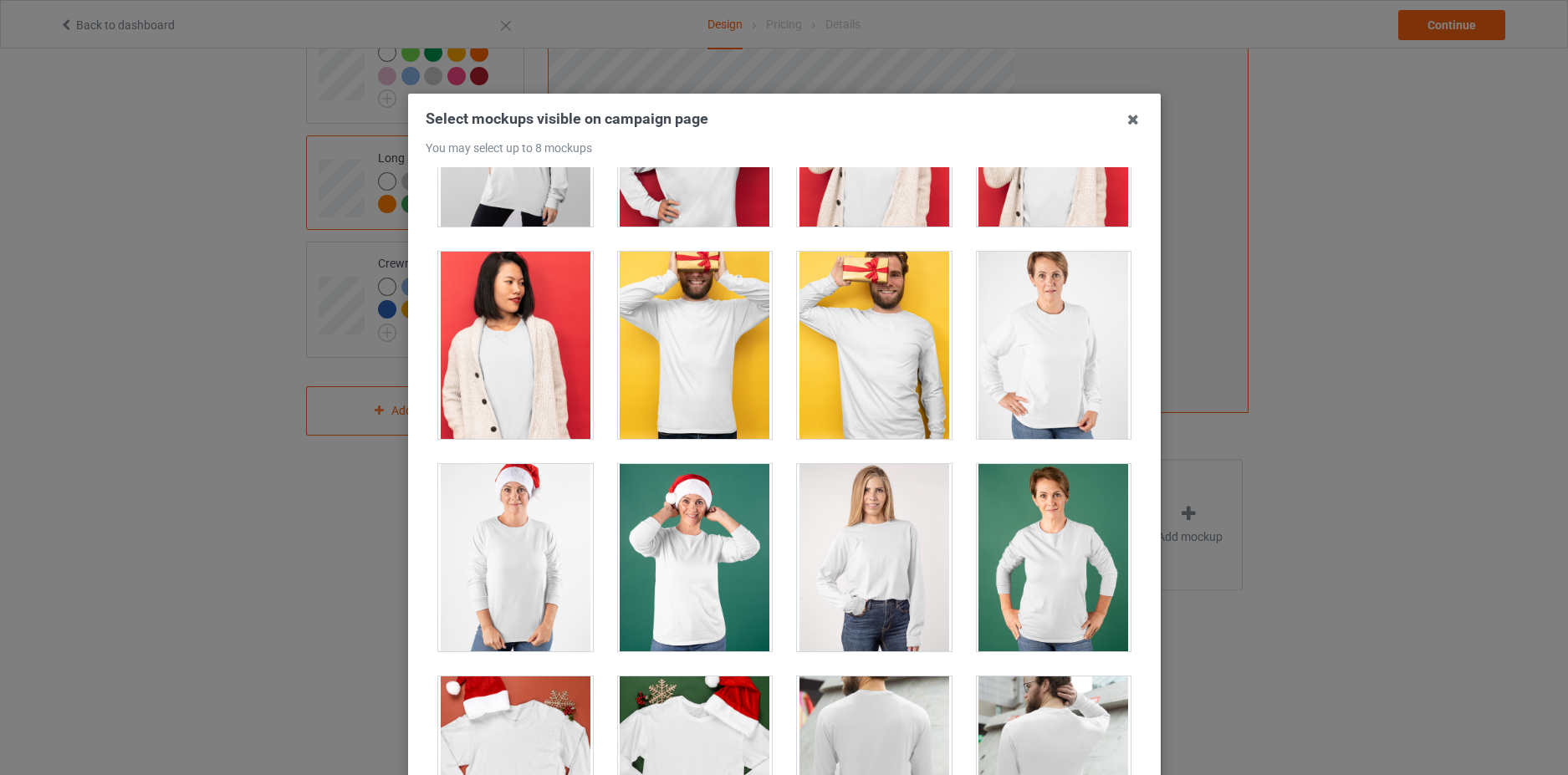
scroll to position [2007, 0]
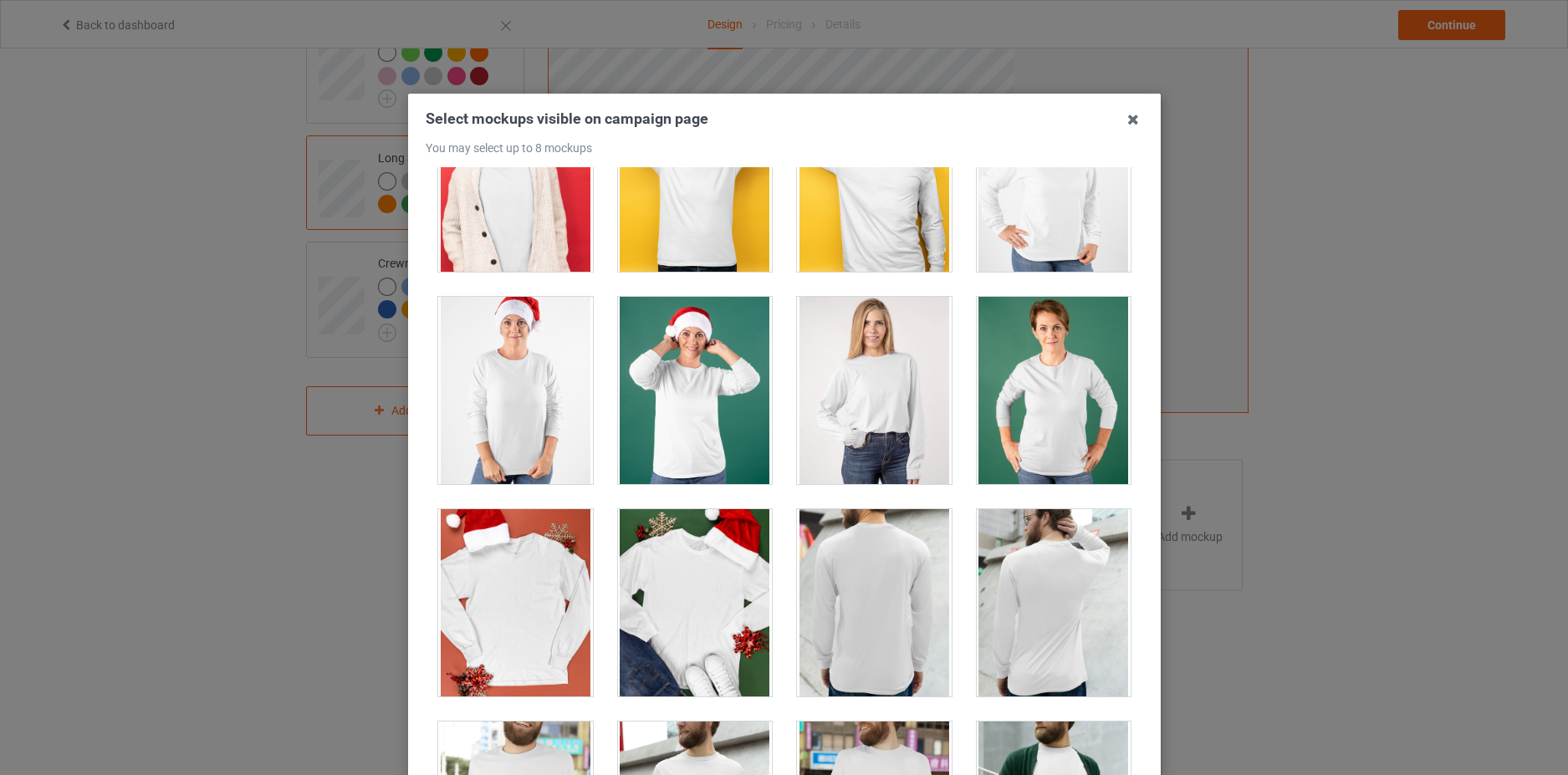
click at [1028, 425] on div at bounding box center [1053, 390] width 154 height 187
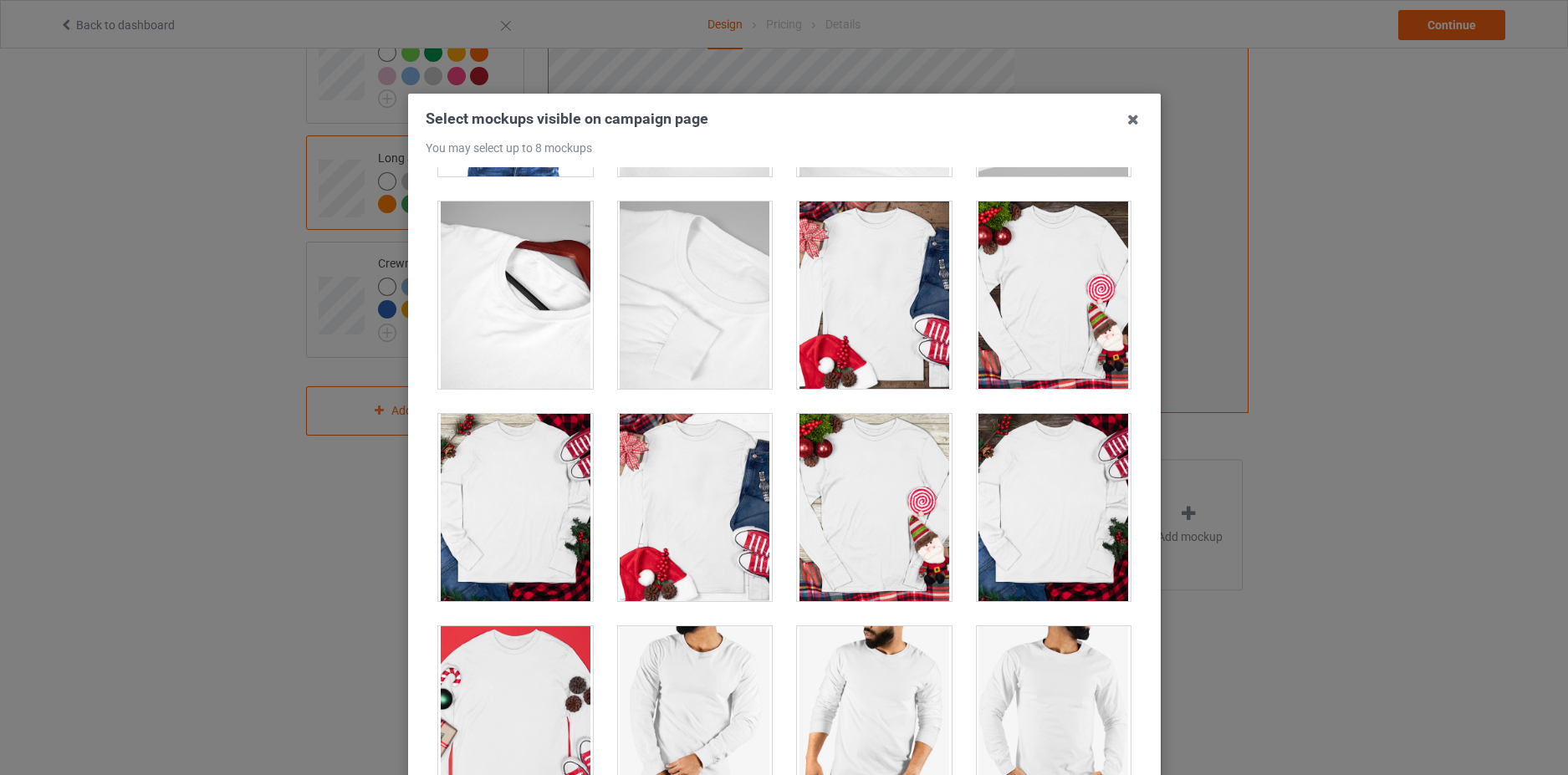
scroll to position [4432, 0]
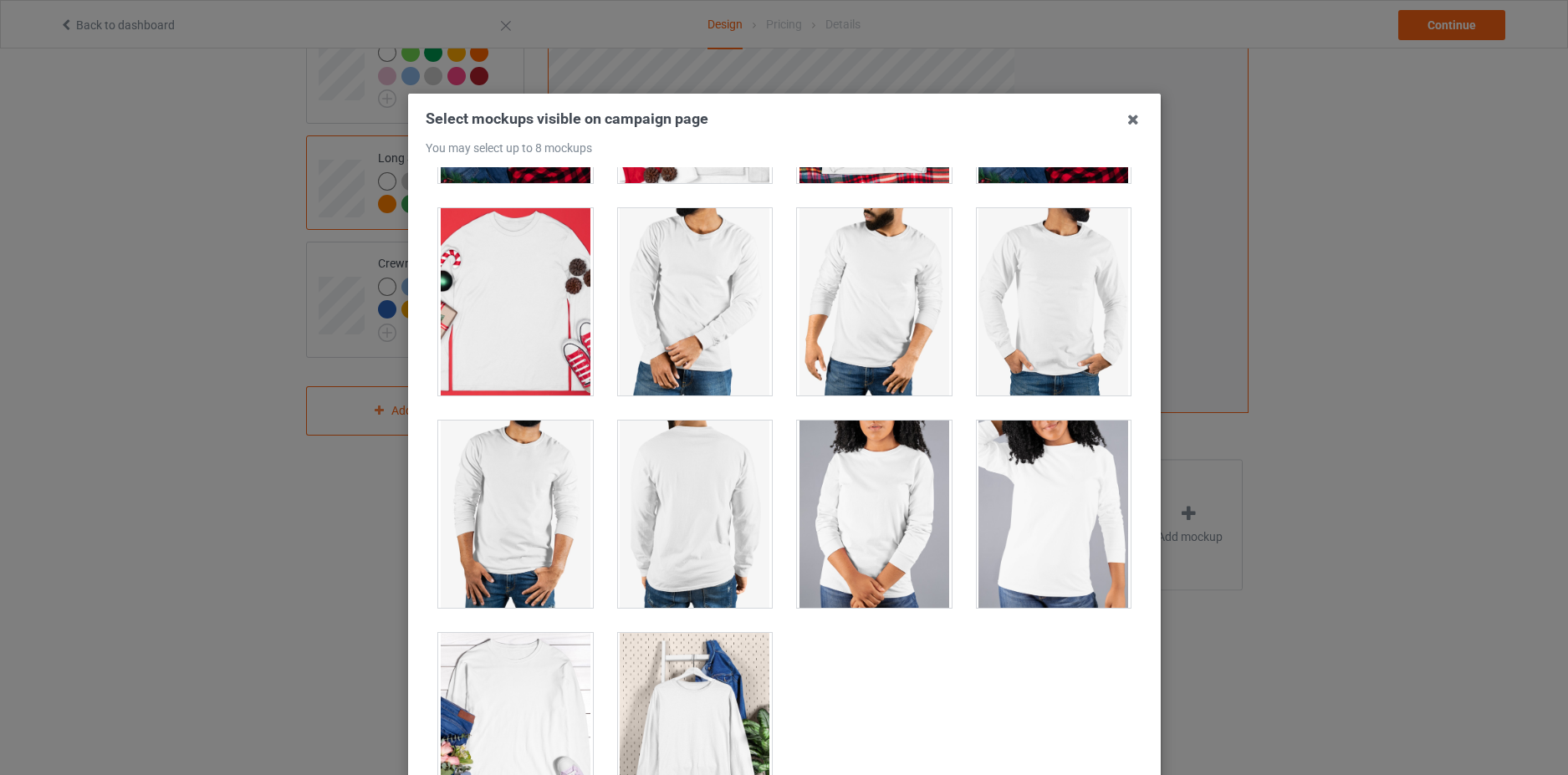
click at [868, 526] on div at bounding box center [874, 514] width 154 height 187
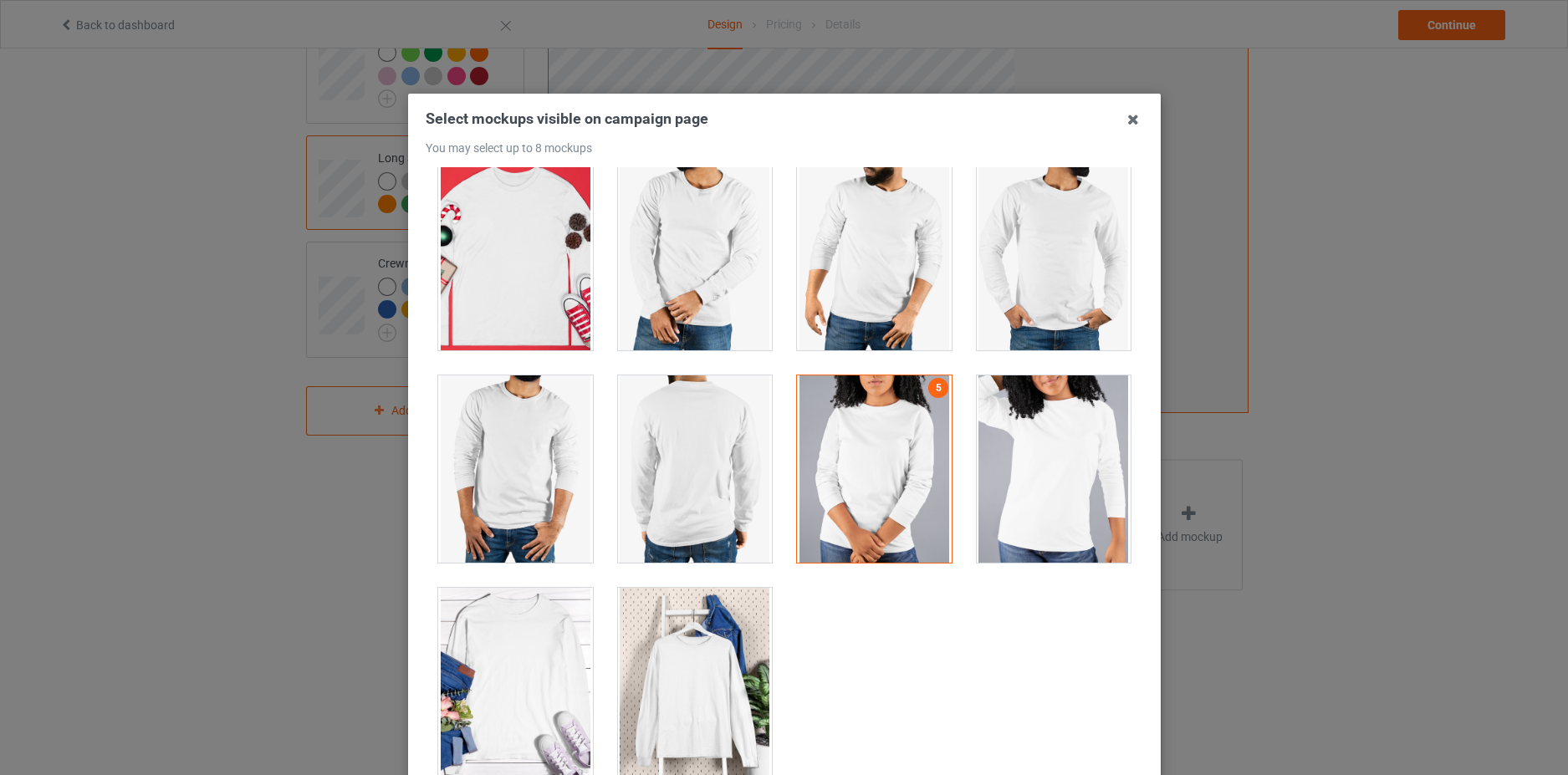
scroll to position [182, 0]
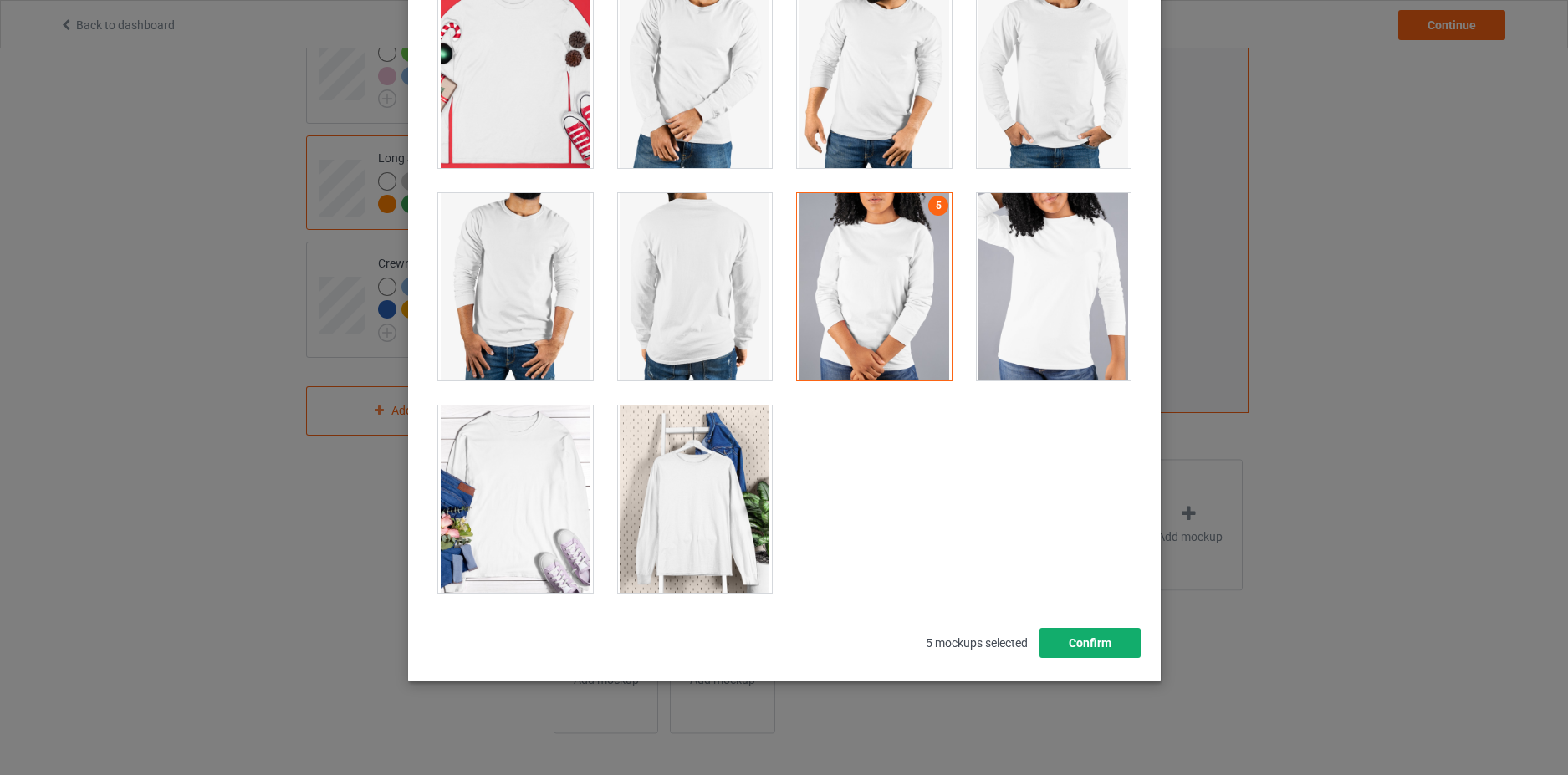
click at [1057, 636] on button "Confirm" at bounding box center [1089, 643] width 101 height 30
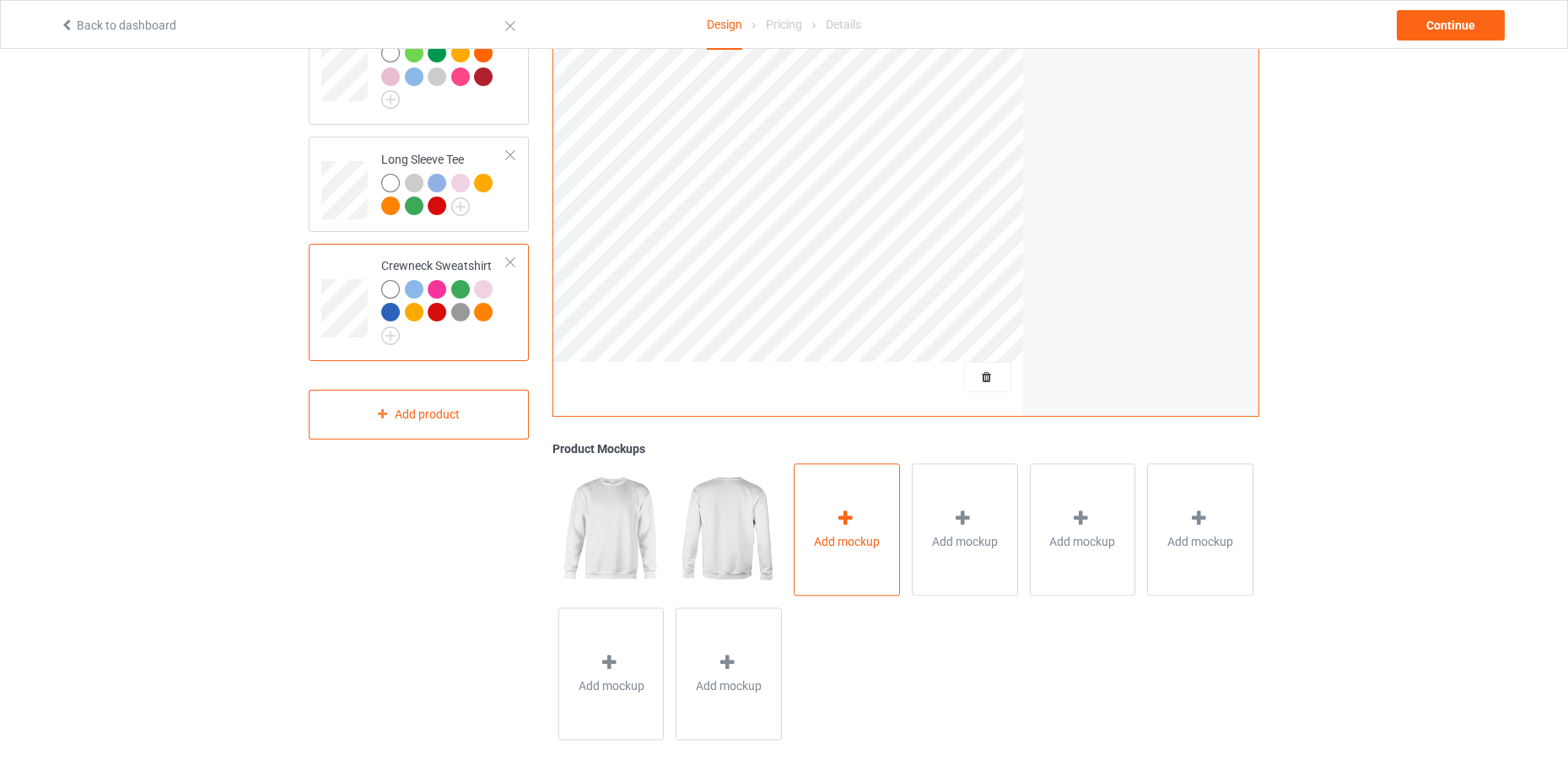
click at [845, 519] on icon at bounding box center [845, 519] width 21 height 18
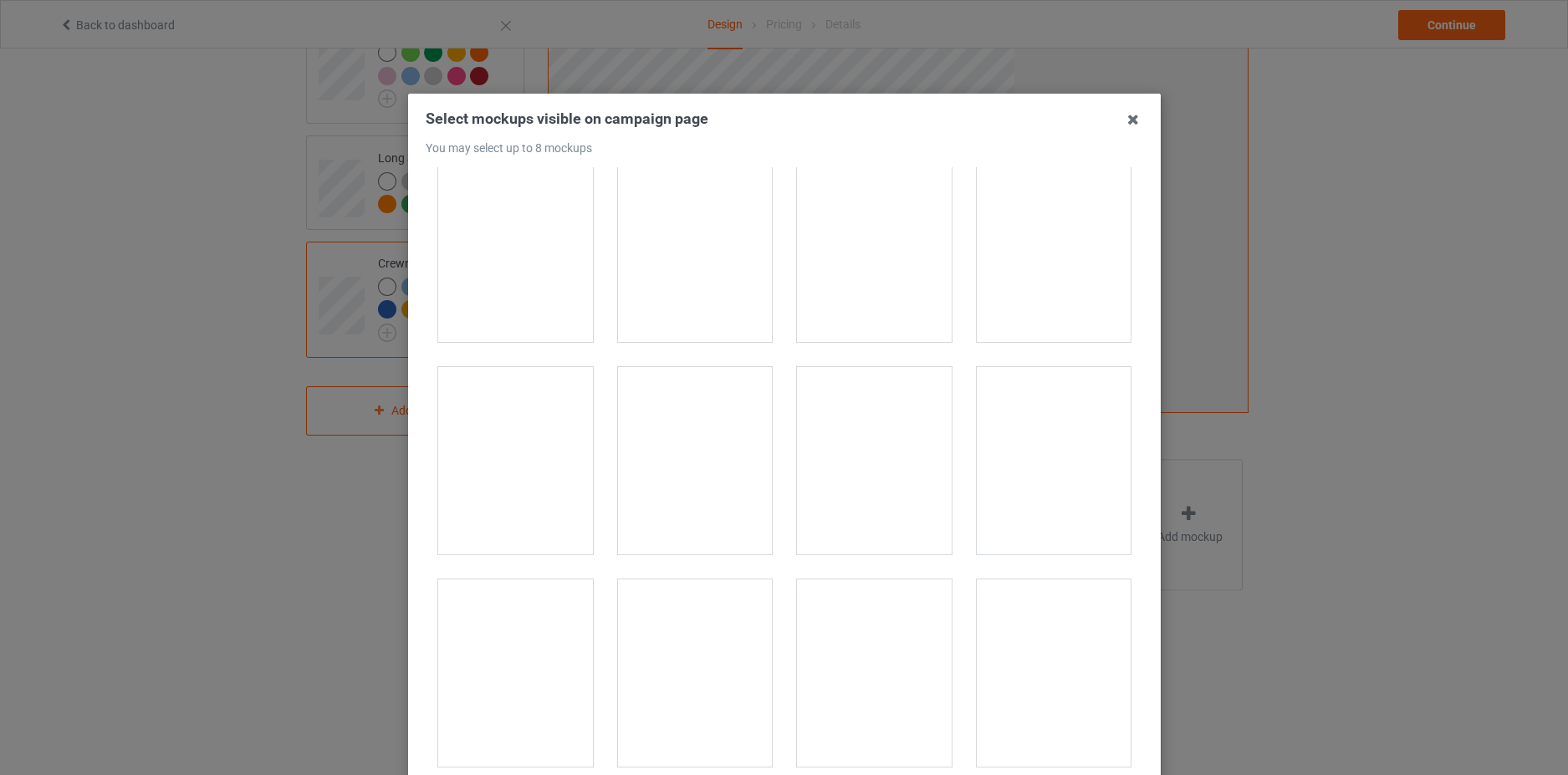
scroll to position [1004, 0]
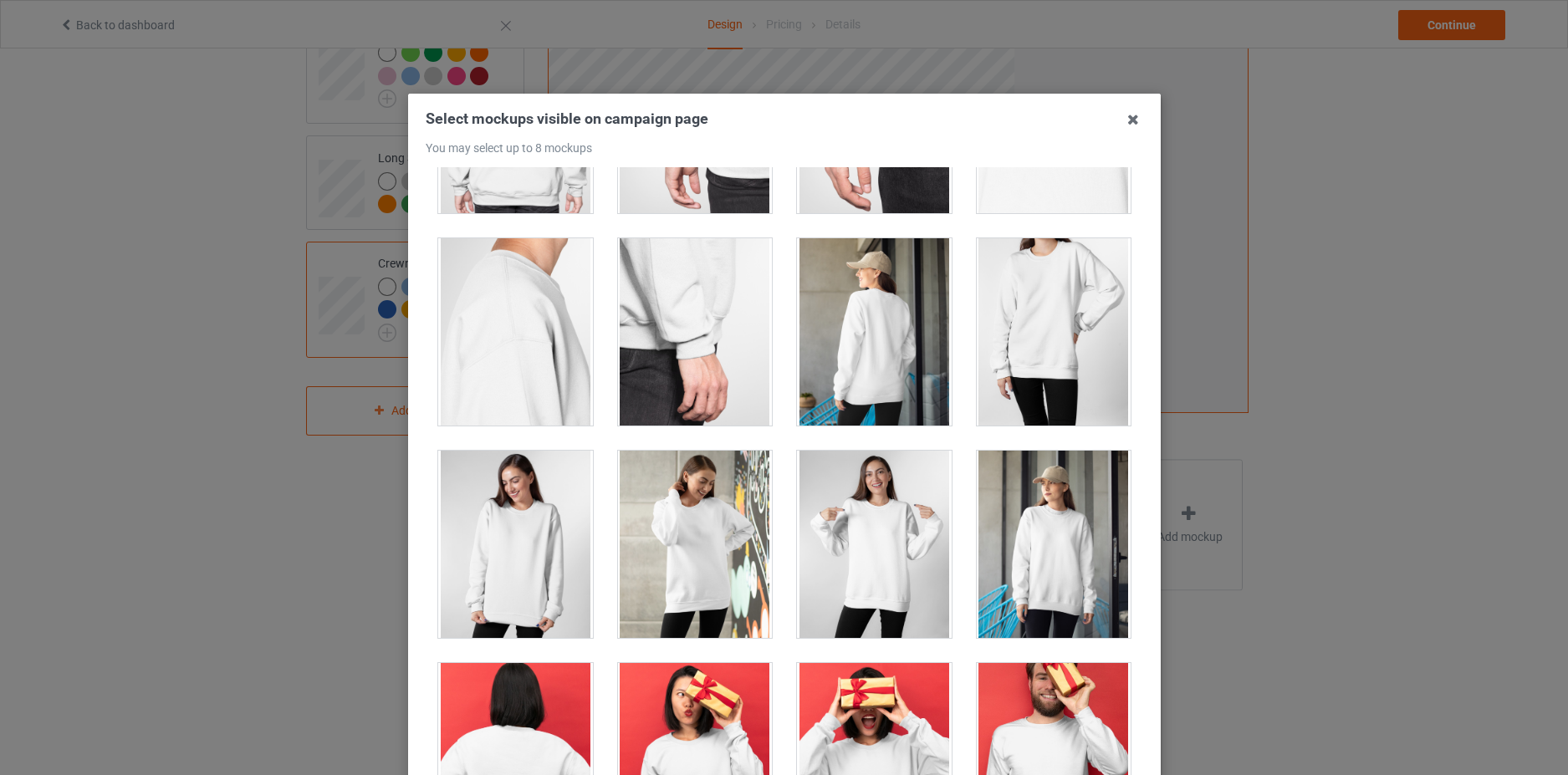
click at [875, 540] on div at bounding box center [874, 544] width 154 height 187
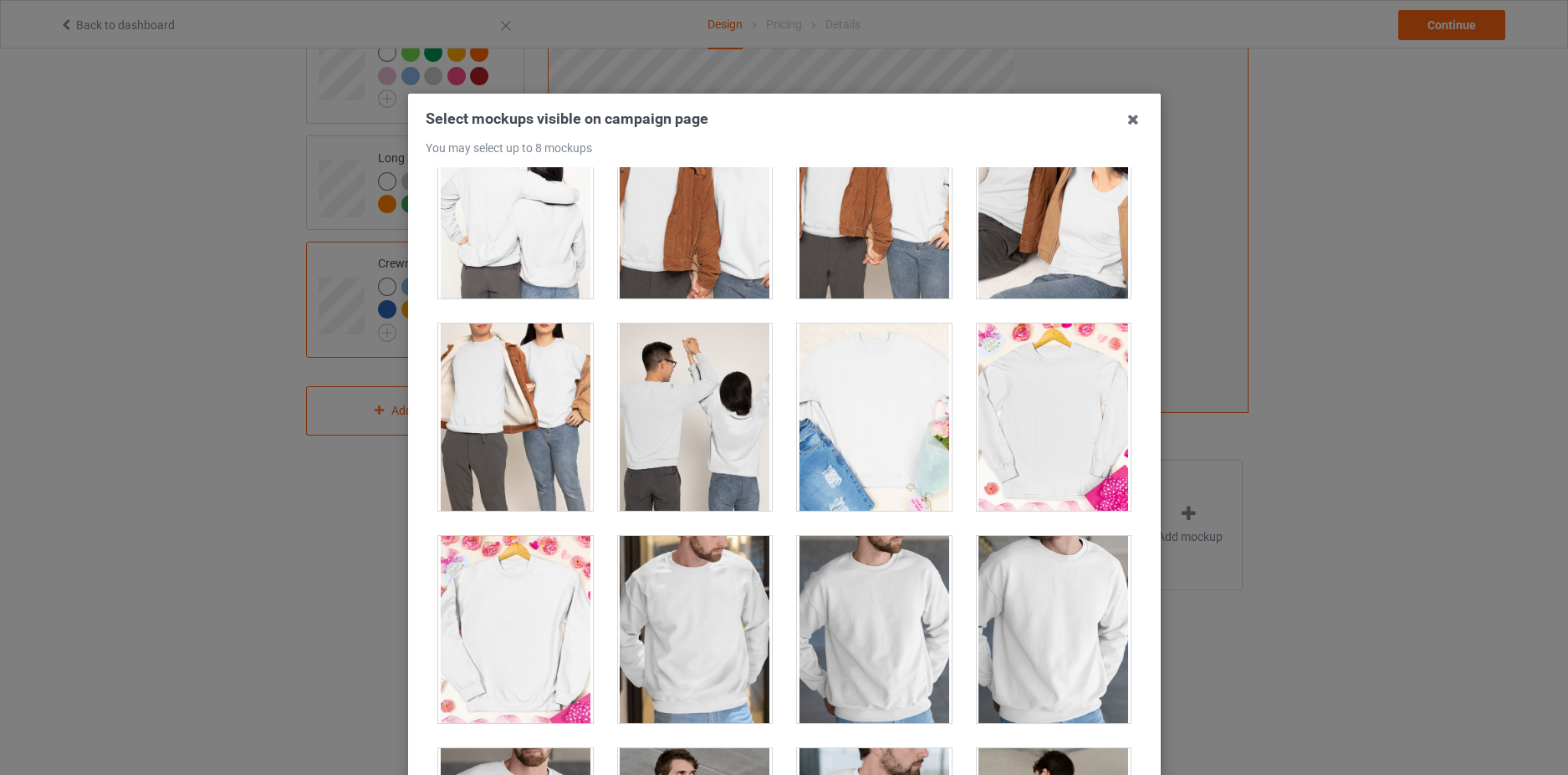
scroll to position [3595, 0]
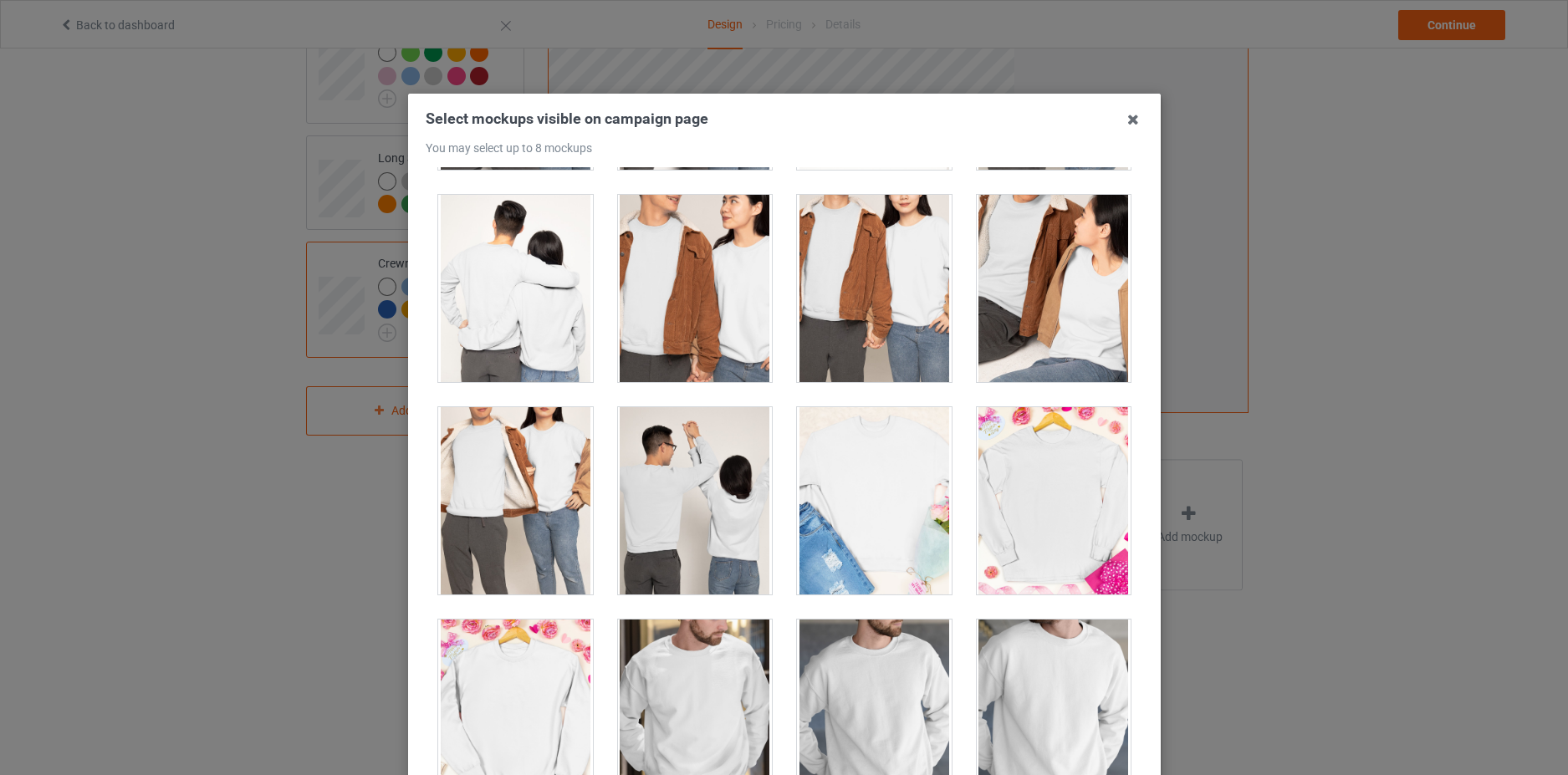
click at [1047, 297] on div at bounding box center [1053, 288] width 154 height 187
click at [1041, 315] on div at bounding box center [1053, 288] width 154 height 187
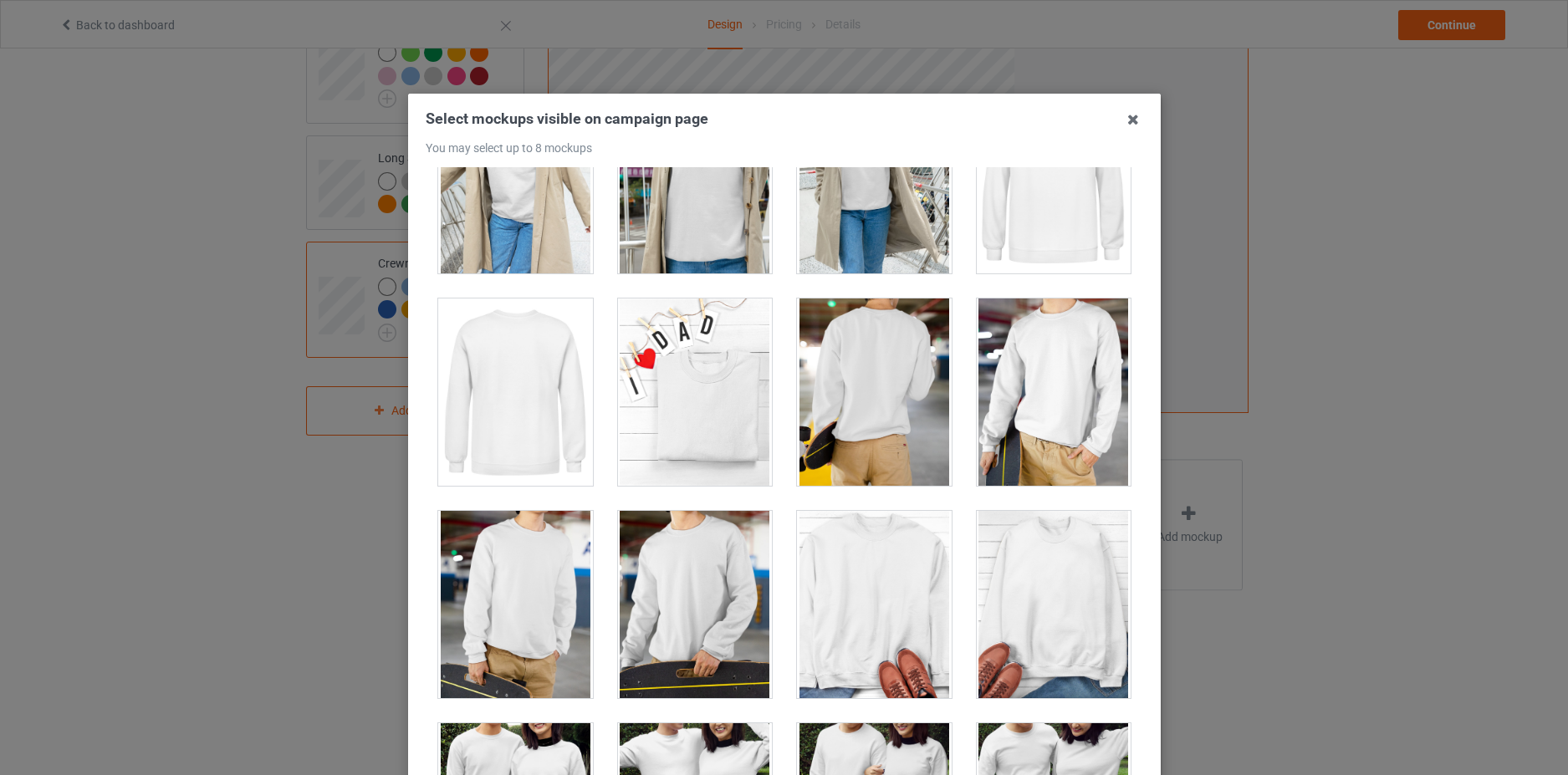
scroll to position [4682, 0]
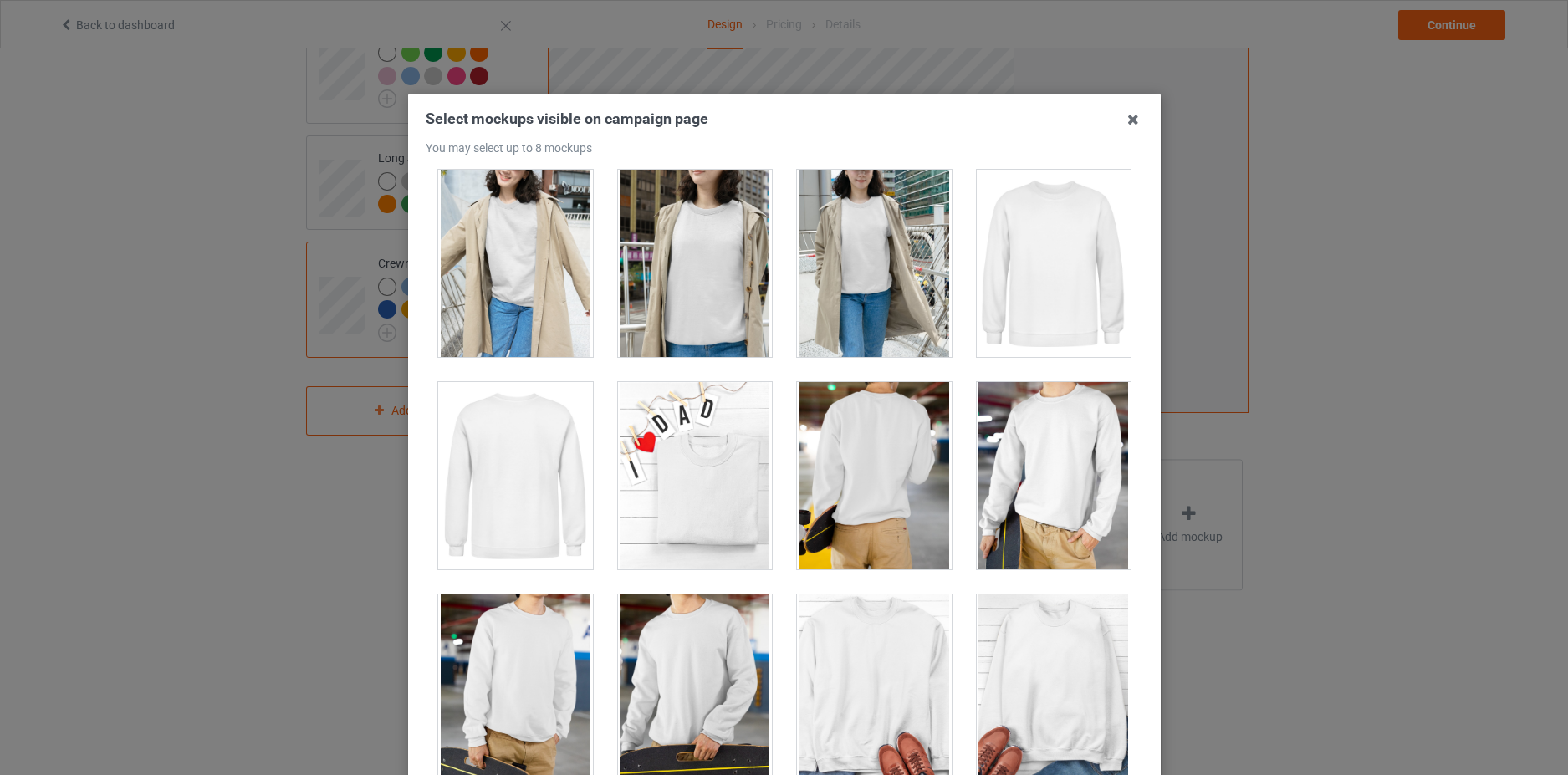
click at [721, 285] on div at bounding box center [694, 263] width 154 height 187
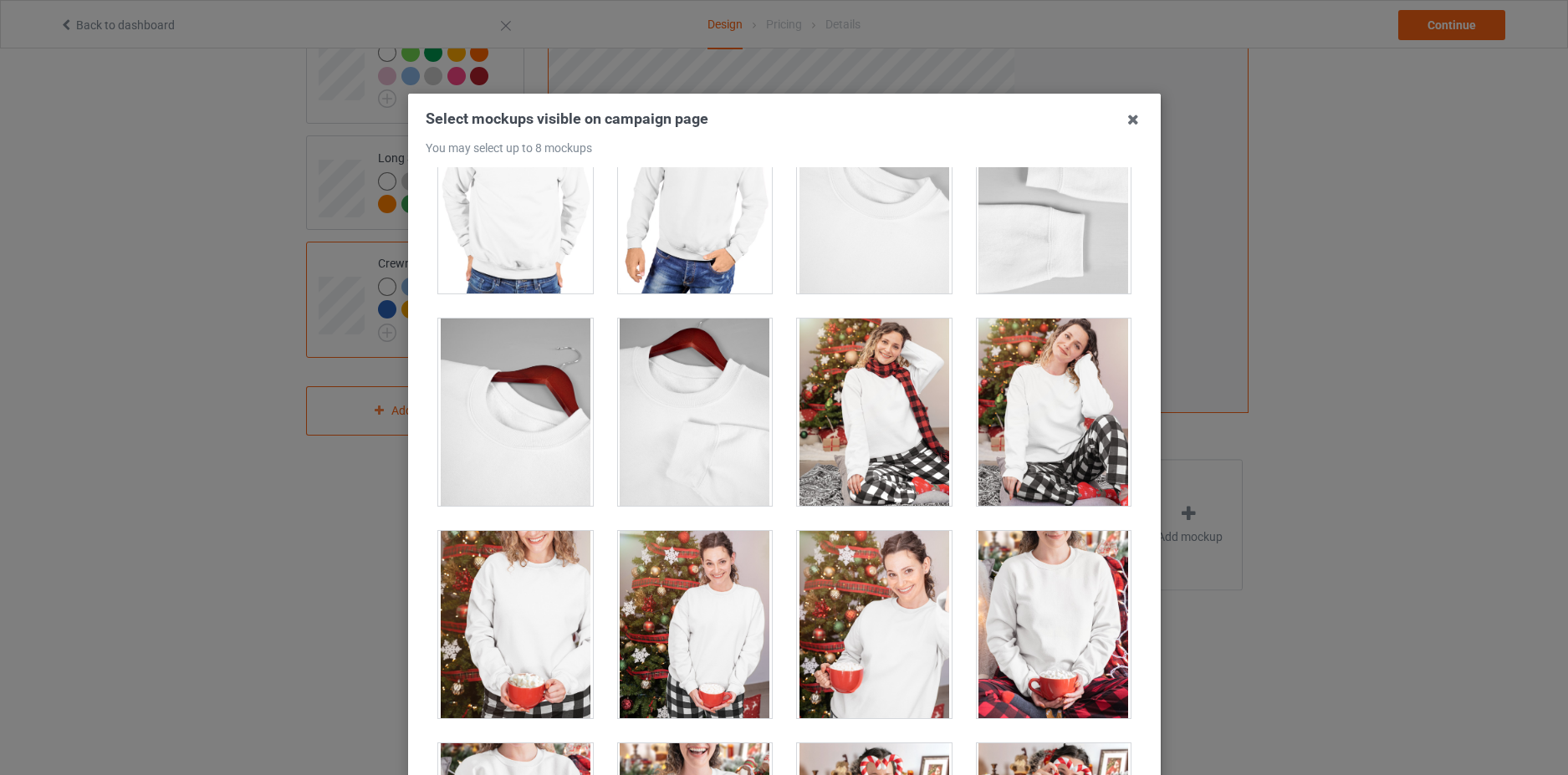
scroll to position [6271, 0]
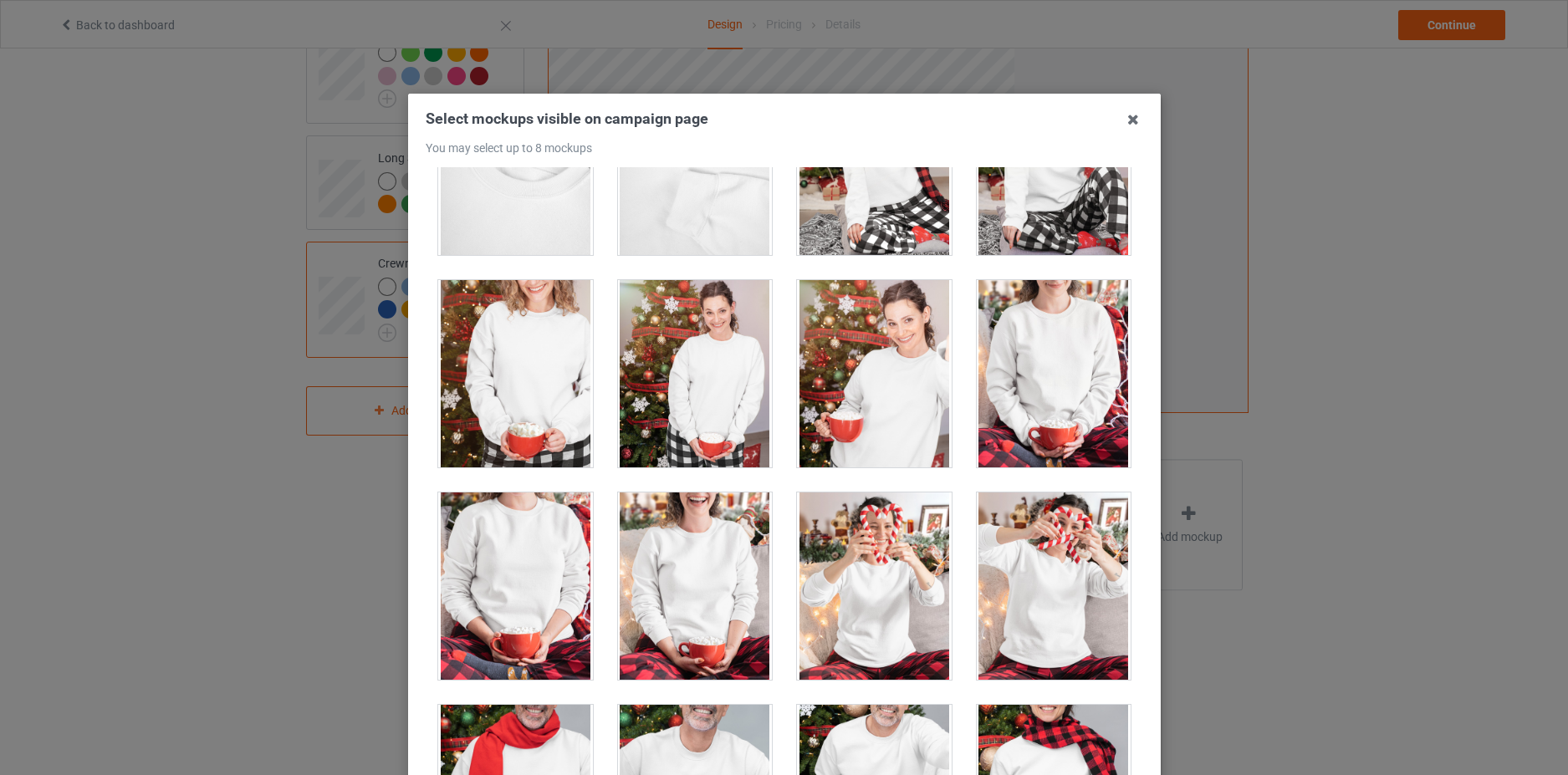
click at [1030, 366] on div at bounding box center [1053, 373] width 154 height 187
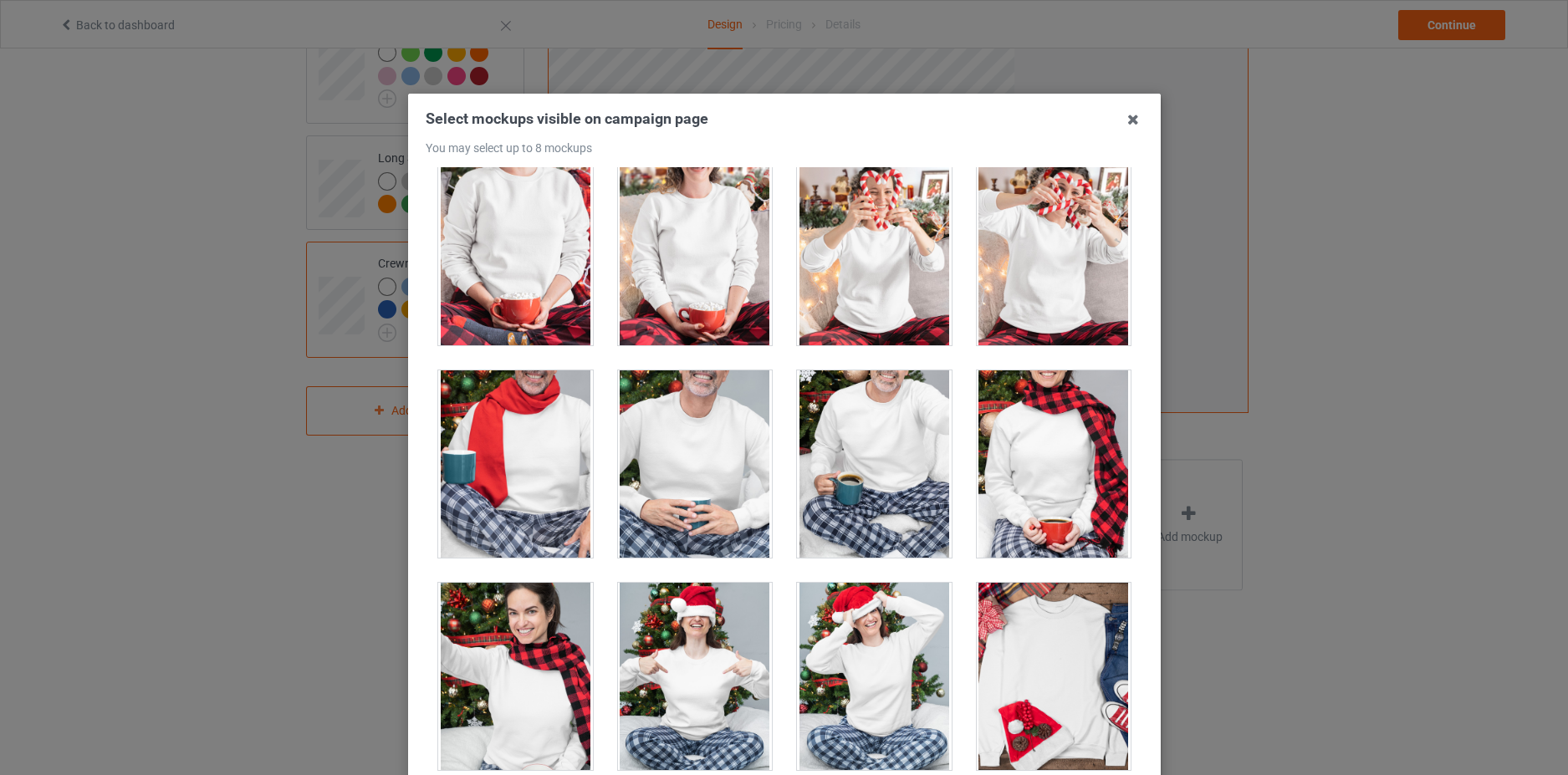
scroll to position [6689, 0]
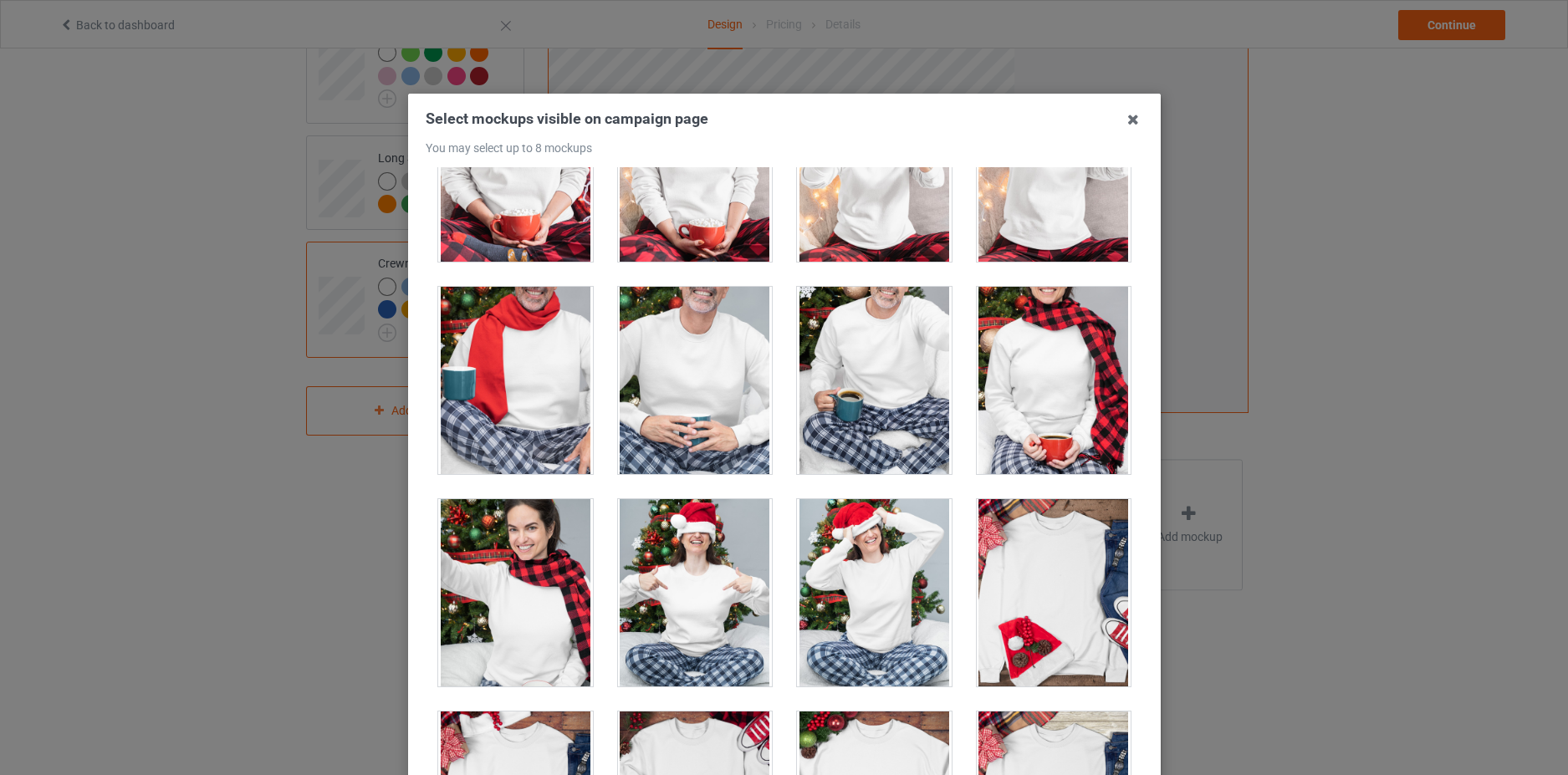
click at [696, 596] on div at bounding box center [694, 593] width 154 height 187
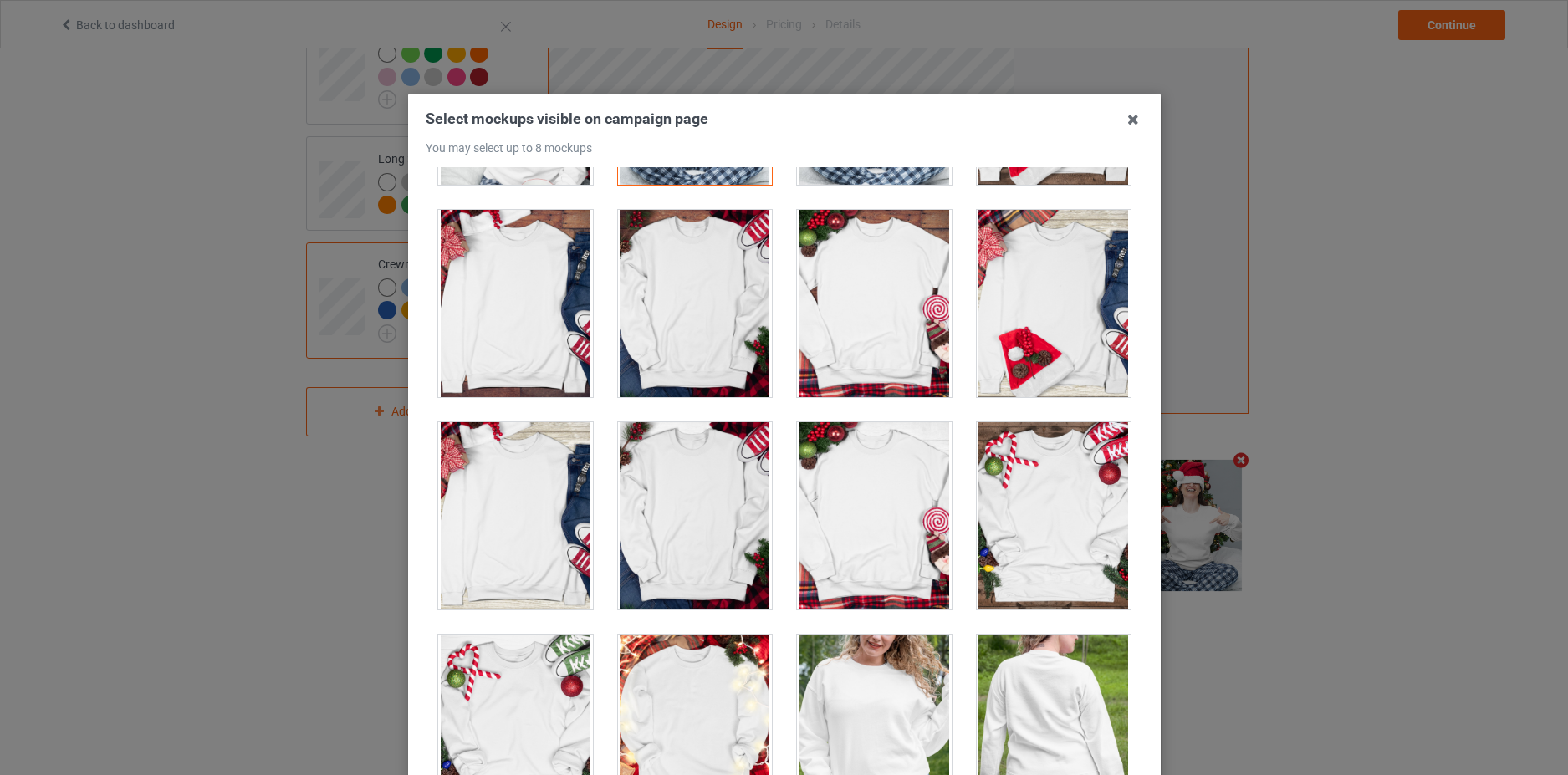
scroll to position [7526, 0]
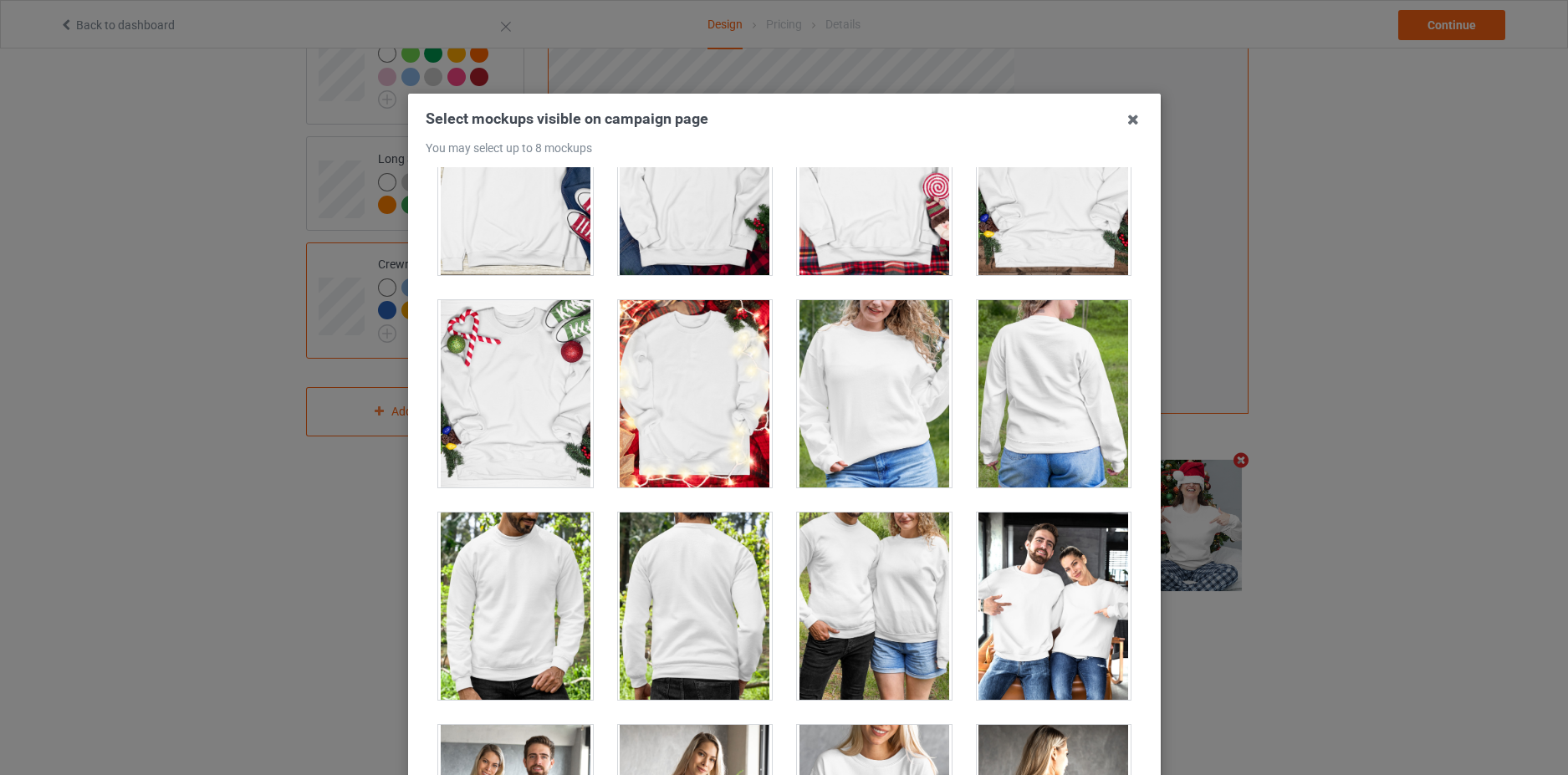
click at [886, 384] on div at bounding box center [874, 394] width 154 height 187
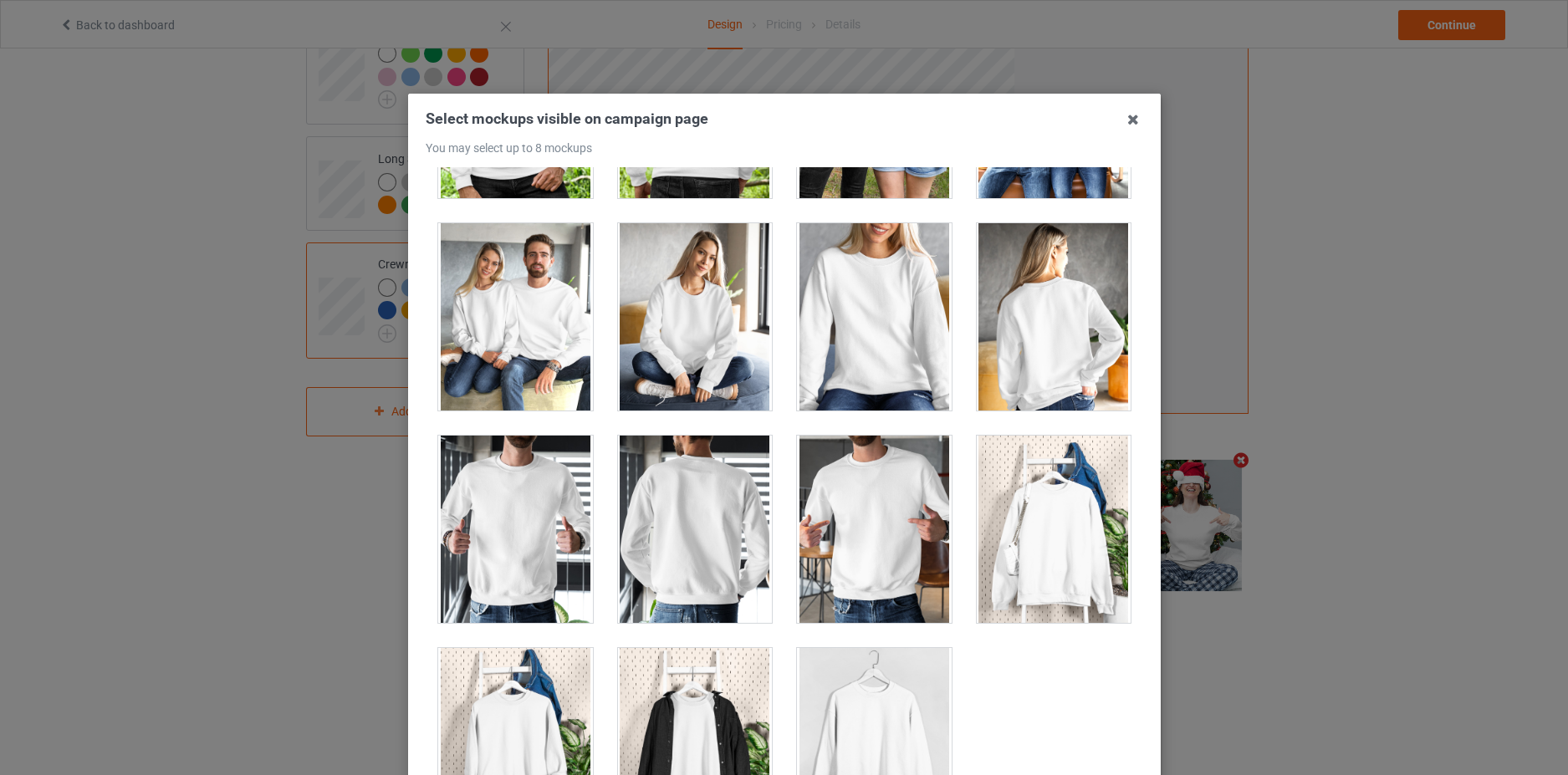
scroll to position [8087, 0]
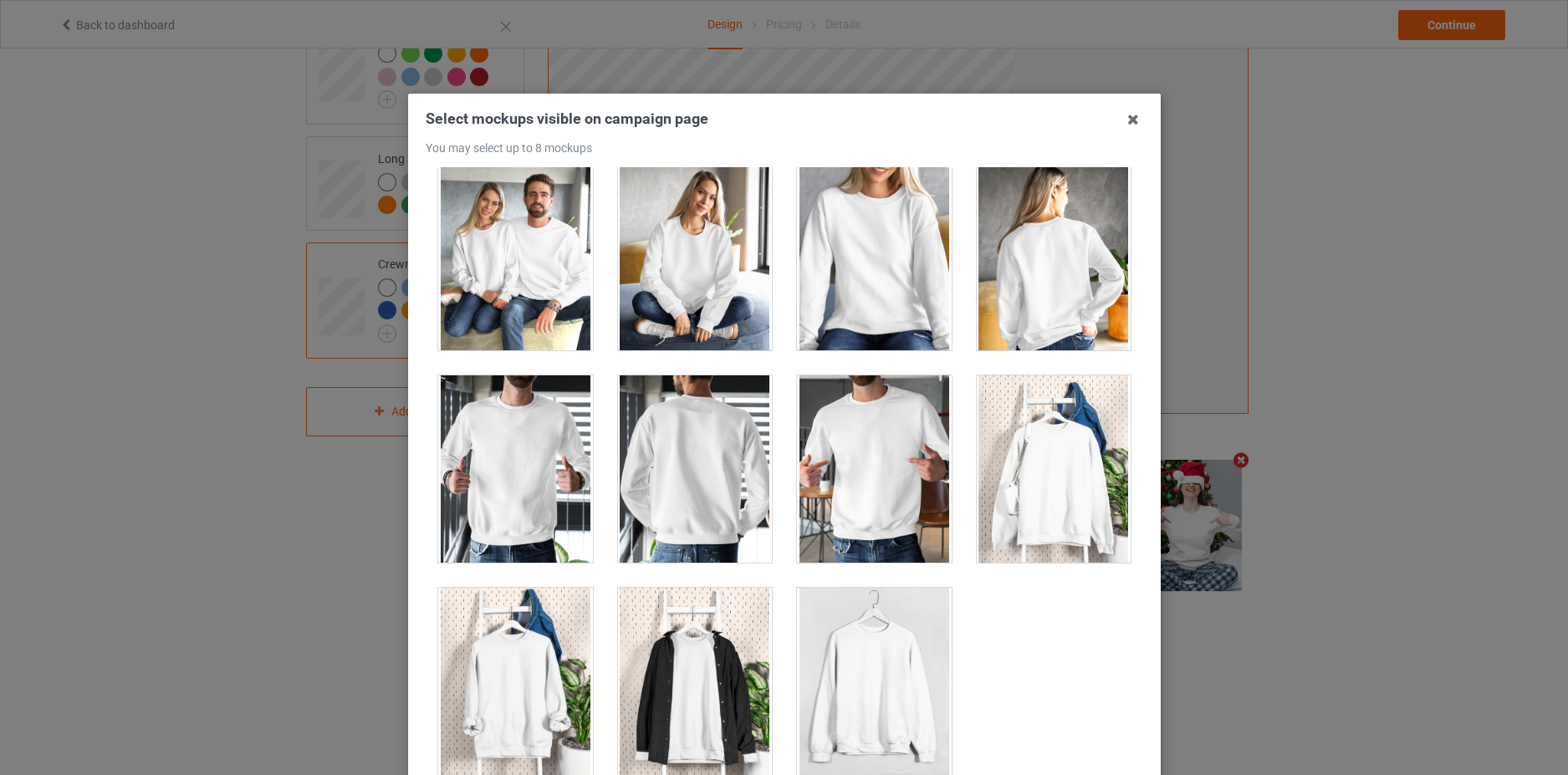
drag, startPoint x: 869, startPoint y: 247, endPoint x: 874, endPoint y: 276, distance: 29.4
click at [869, 246] on div at bounding box center [874, 257] width 154 height 187
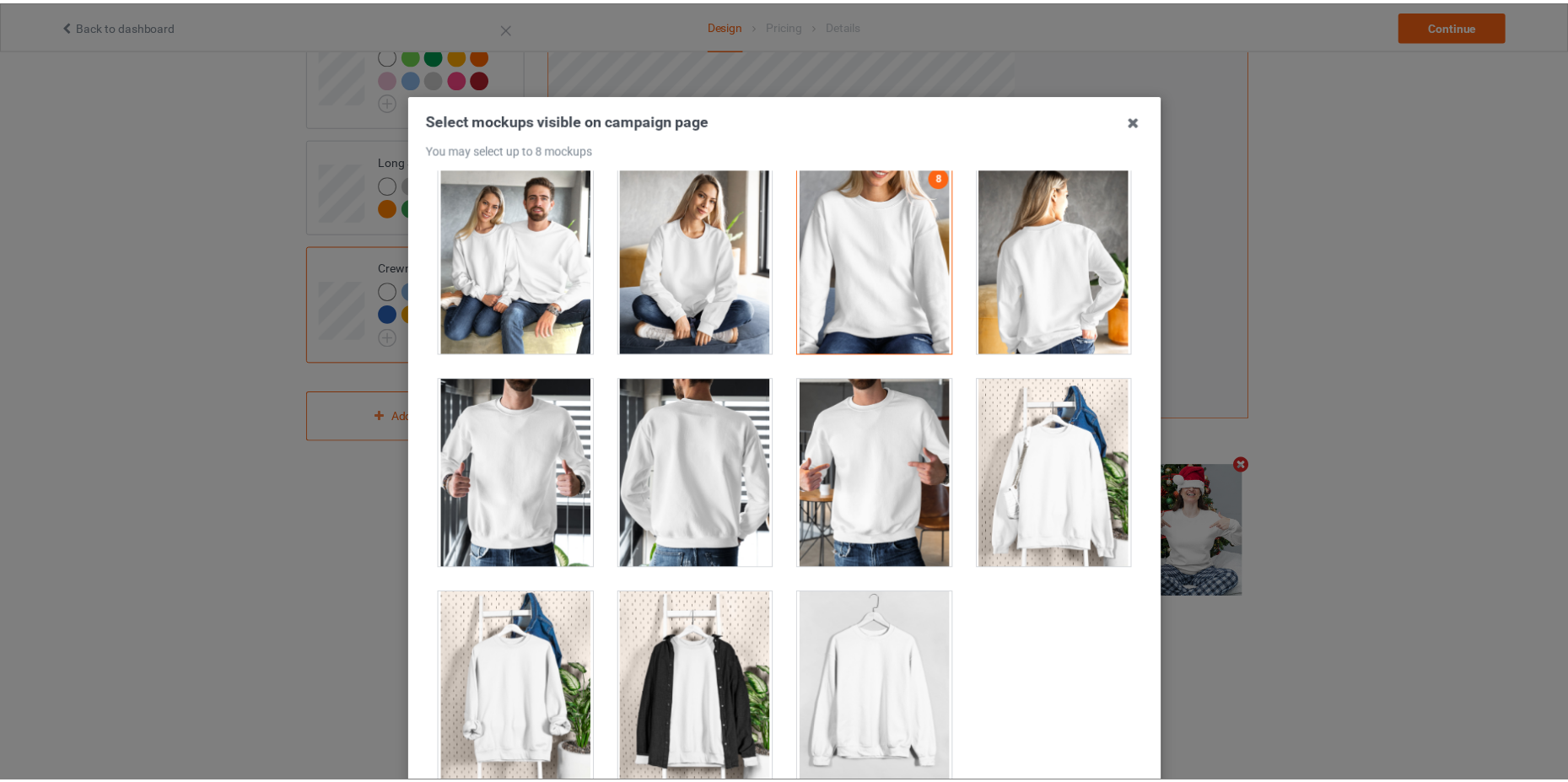
scroll to position [184, 0]
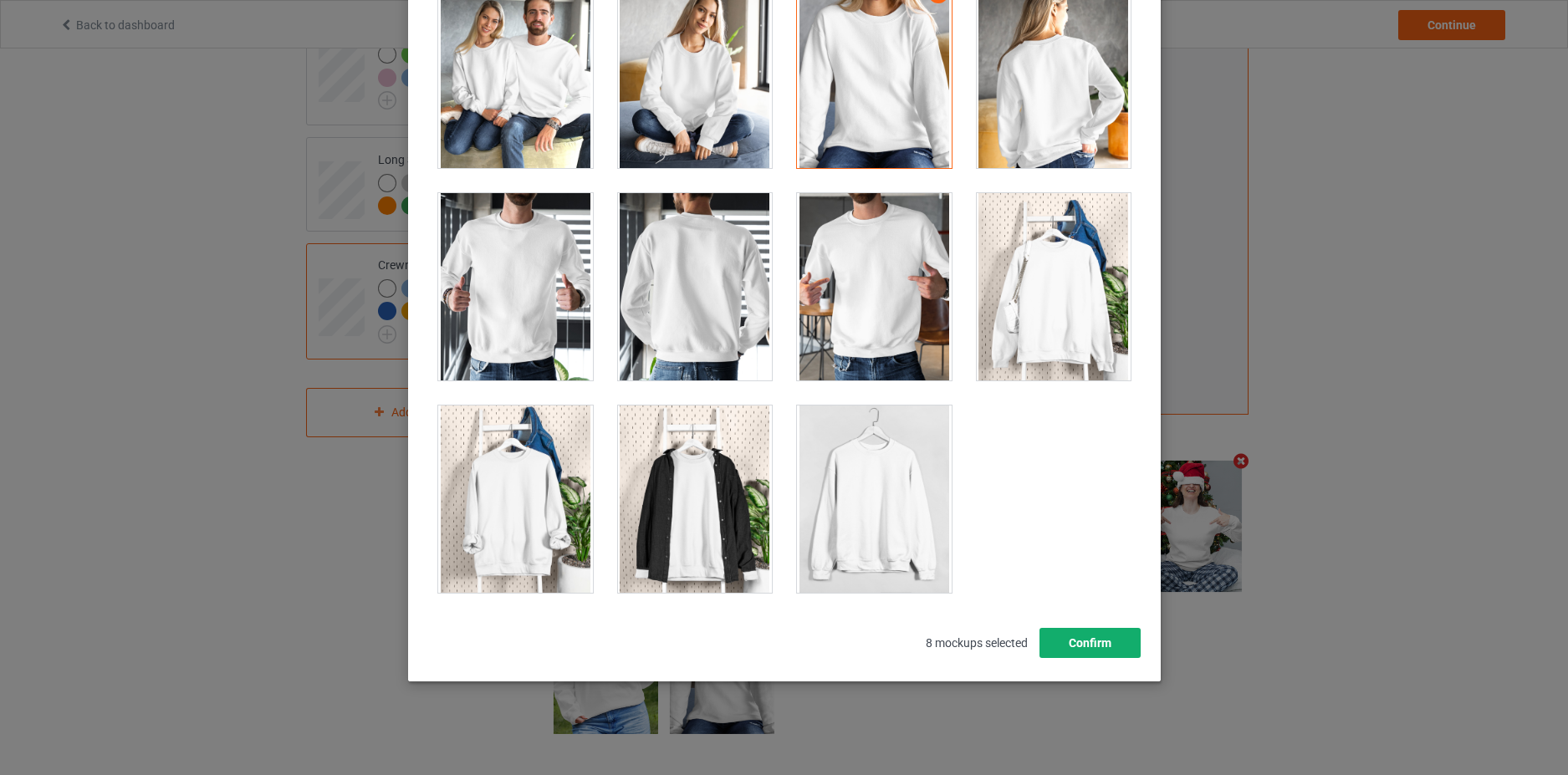
click at [1067, 635] on button "Confirm" at bounding box center [1089, 643] width 101 height 30
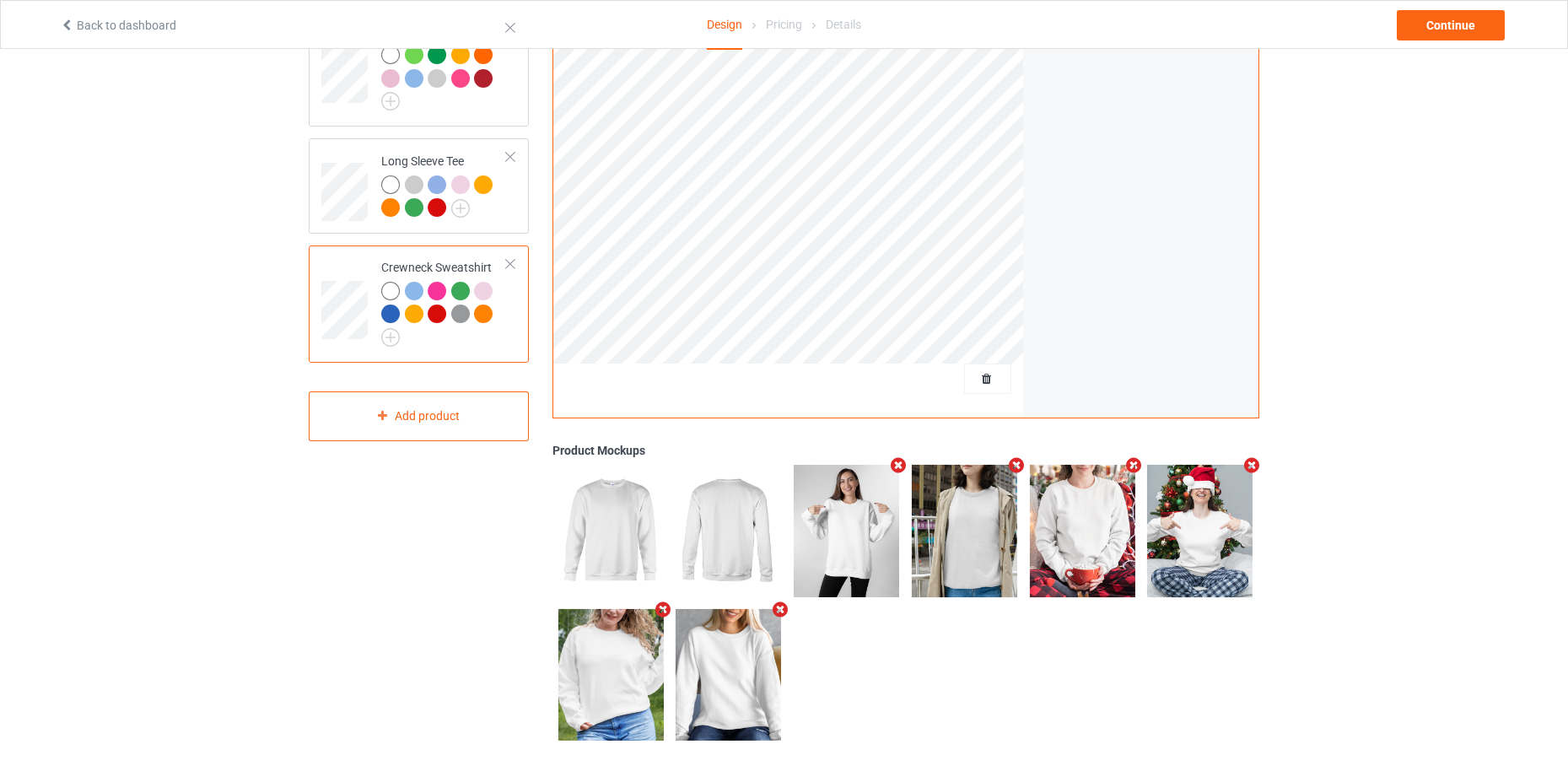
scroll to position [0, 0]
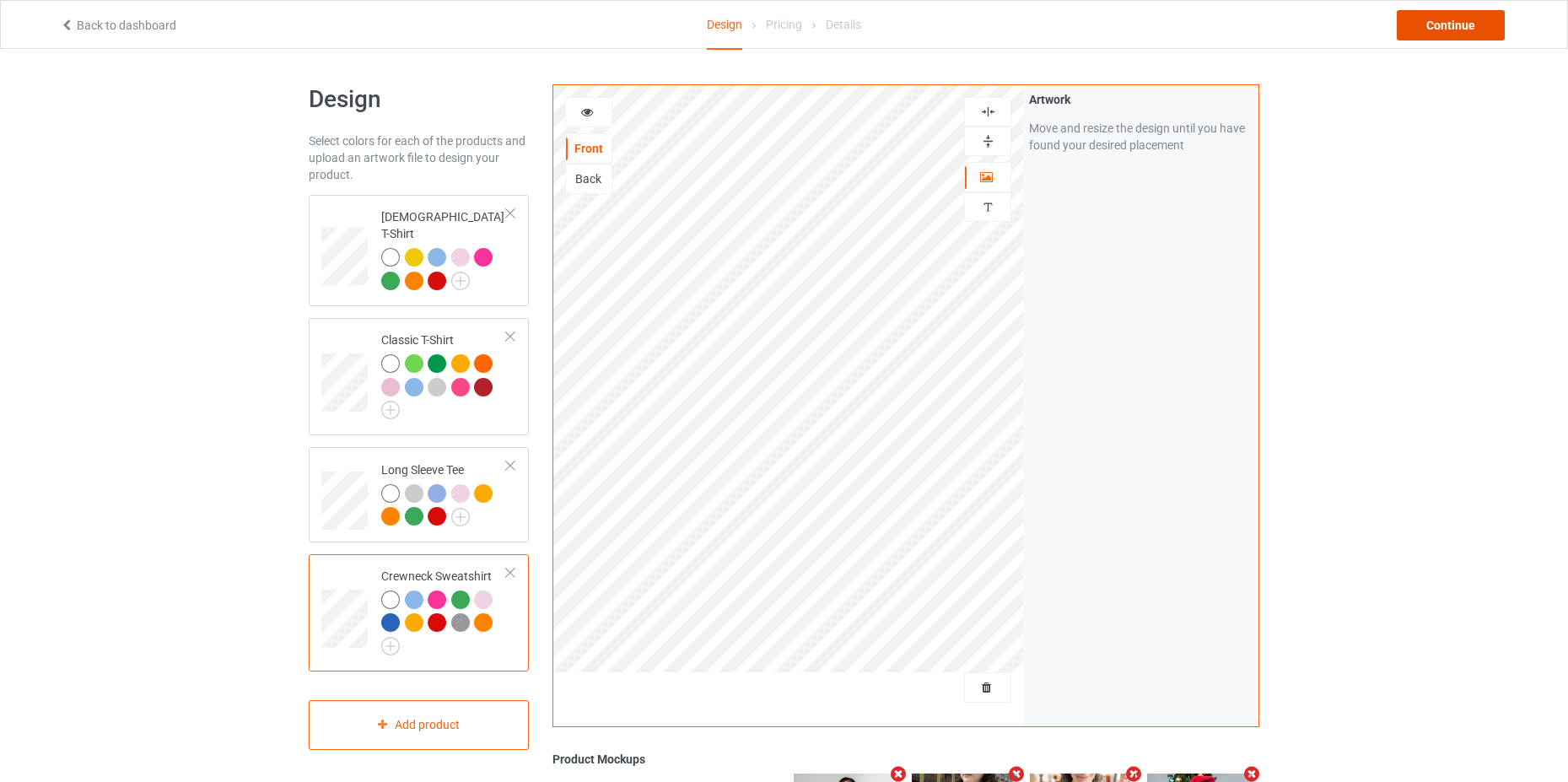
click at [1448, 21] on div "Continue" at bounding box center [1450, 25] width 108 height 31
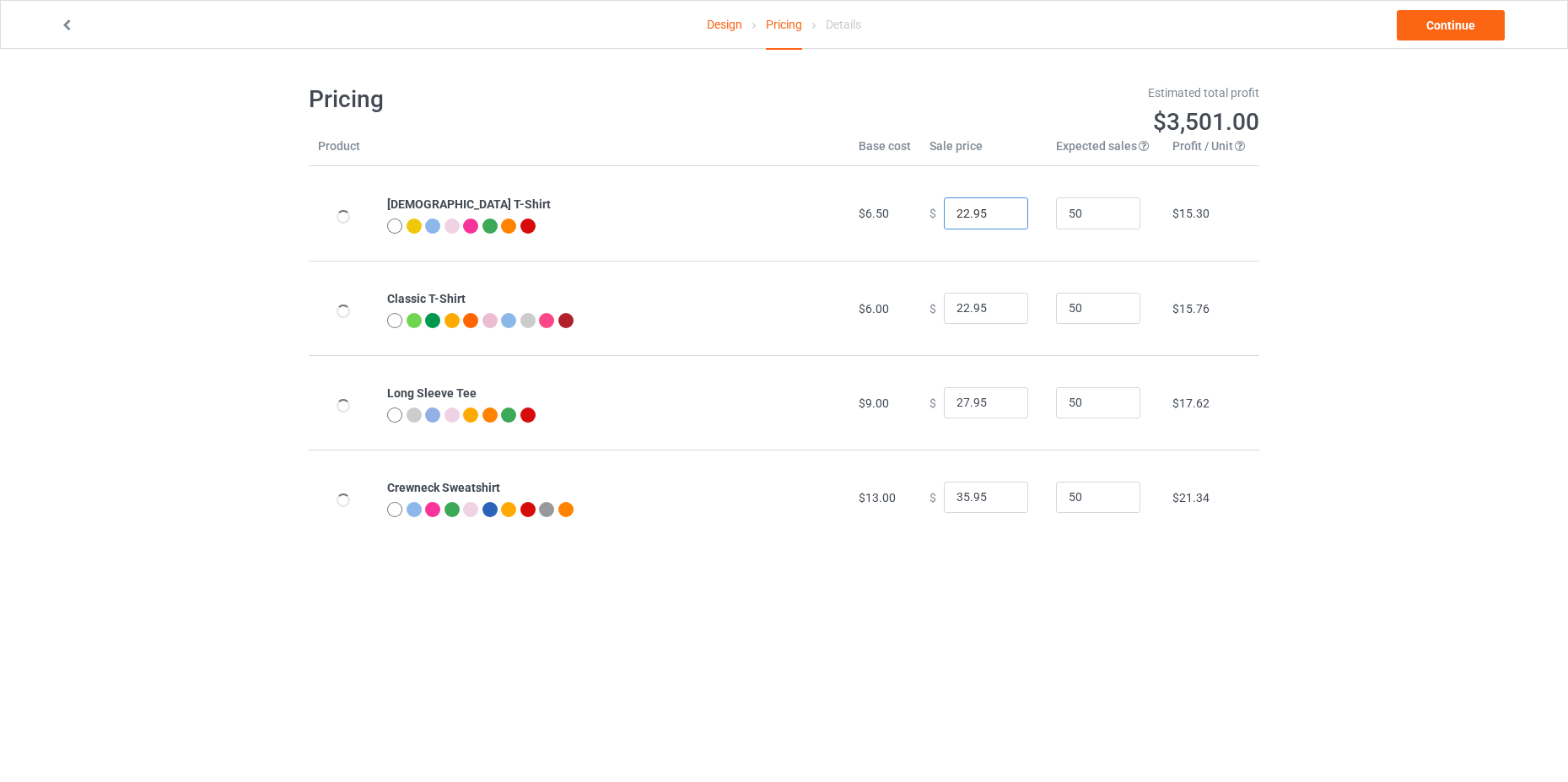
click at [959, 218] on input "22.95" at bounding box center [985, 213] width 84 height 32
click at [959, 217] on input "22.95" at bounding box center [985, 213] width 84 height 32
type input "23.99"
click at [952, 313] on input "22.95" at bounding box center [985, 308] width 84 height 32
click at [952, 312] on input "22.95" at bounding box center [985, 308] width 84 height 32
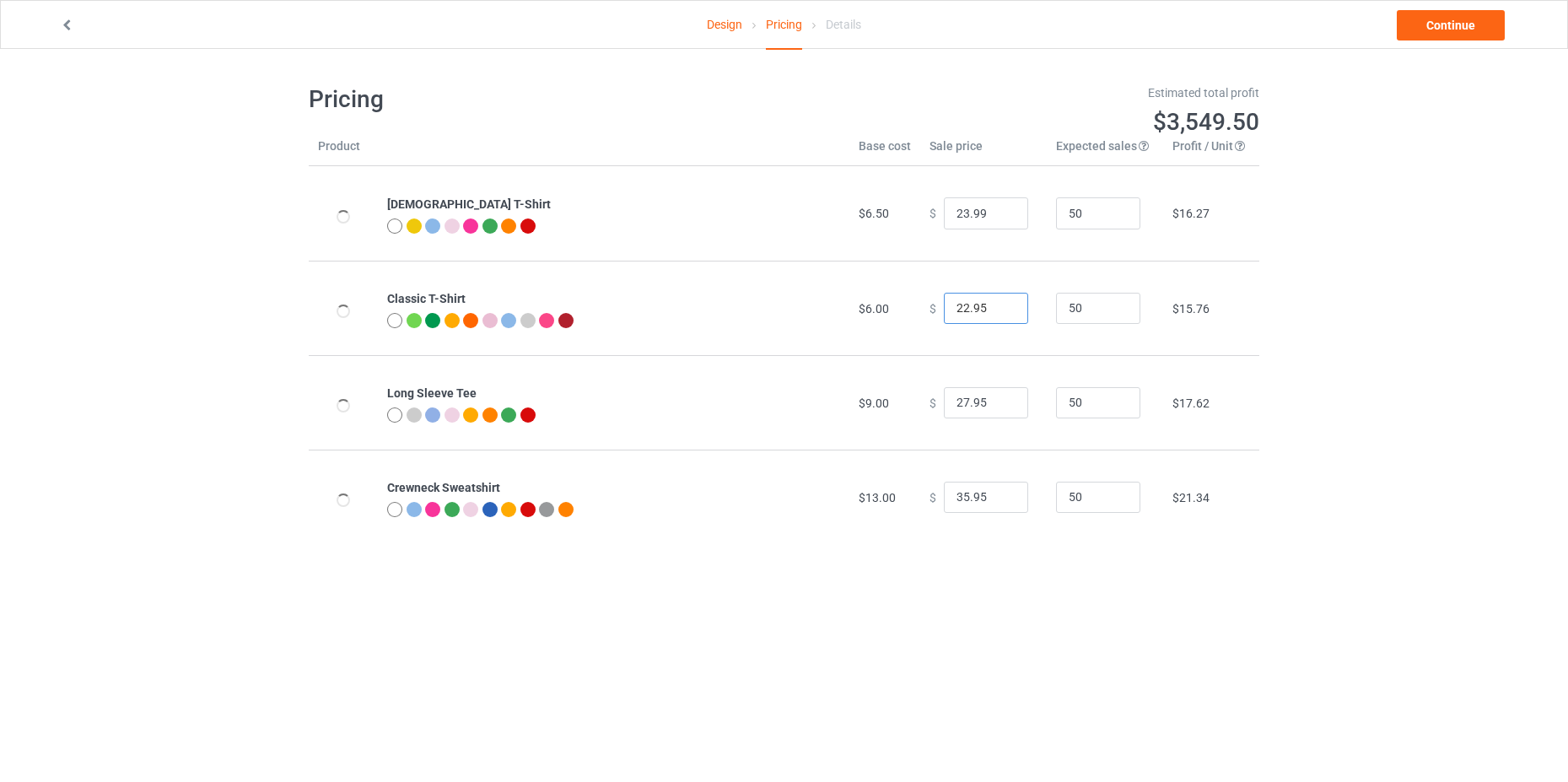
click at [951, 312] on input "22.95" at bounding box center [985, 308] width 84 height 32
type input "23.99"
click at [1183, 699] on body "Design Pricing Details Continue Pricing Estimated total profit $3,598.00 Produc…" at bounding box center [784, 440] width 1568 height 782
click at [951, 393] on input "27.95" at bounding box center [985, 403] width 84 height 32
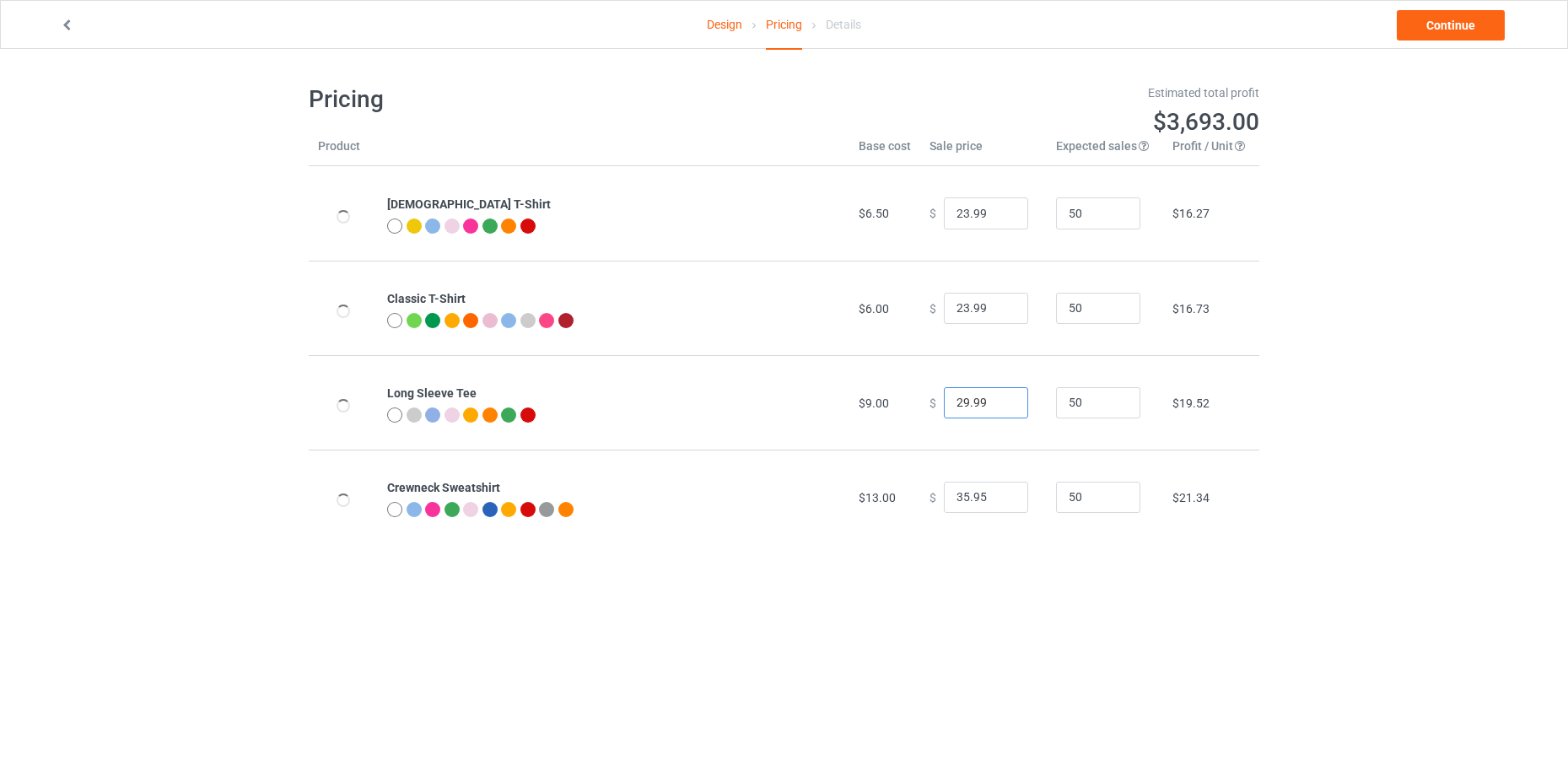
click at [956, 405] on input "29.99" at bounding box center [985, 403] width 84 height 32
type input "31.99"
click at [1110, 770] on body "Design Pricing Details Continue Pricing Estimated total profit $3,786.00 Produc…" at bounding box center [784, 440] width 1568 height 782
click at [960, 491] on input "35.95" at bounding box center [985, 497] width 84 height 32
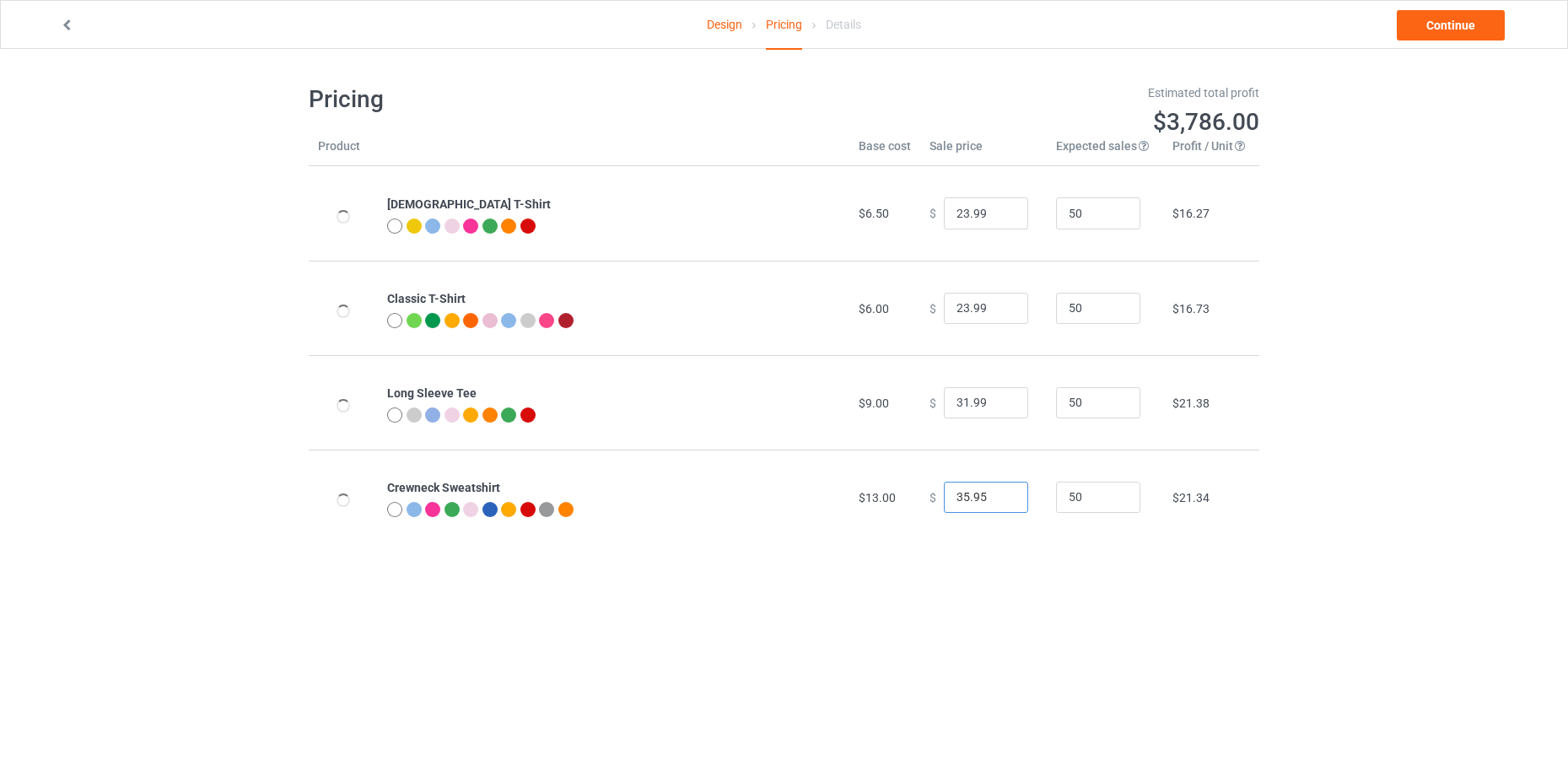
click at [960, 491] on input "35.95" at bounding box center [985, 497] width 84 height 32
type input "43.99"
click at [1126, 718] on body "Design Pricing Details Continue Pricing Estimated total profit $4,160.00 Produc…" at bounding box center [784, 440] width 1568 height 782
click at [947, 399] on input "31.99" at bounding box center [985, 403] width 84 height 32
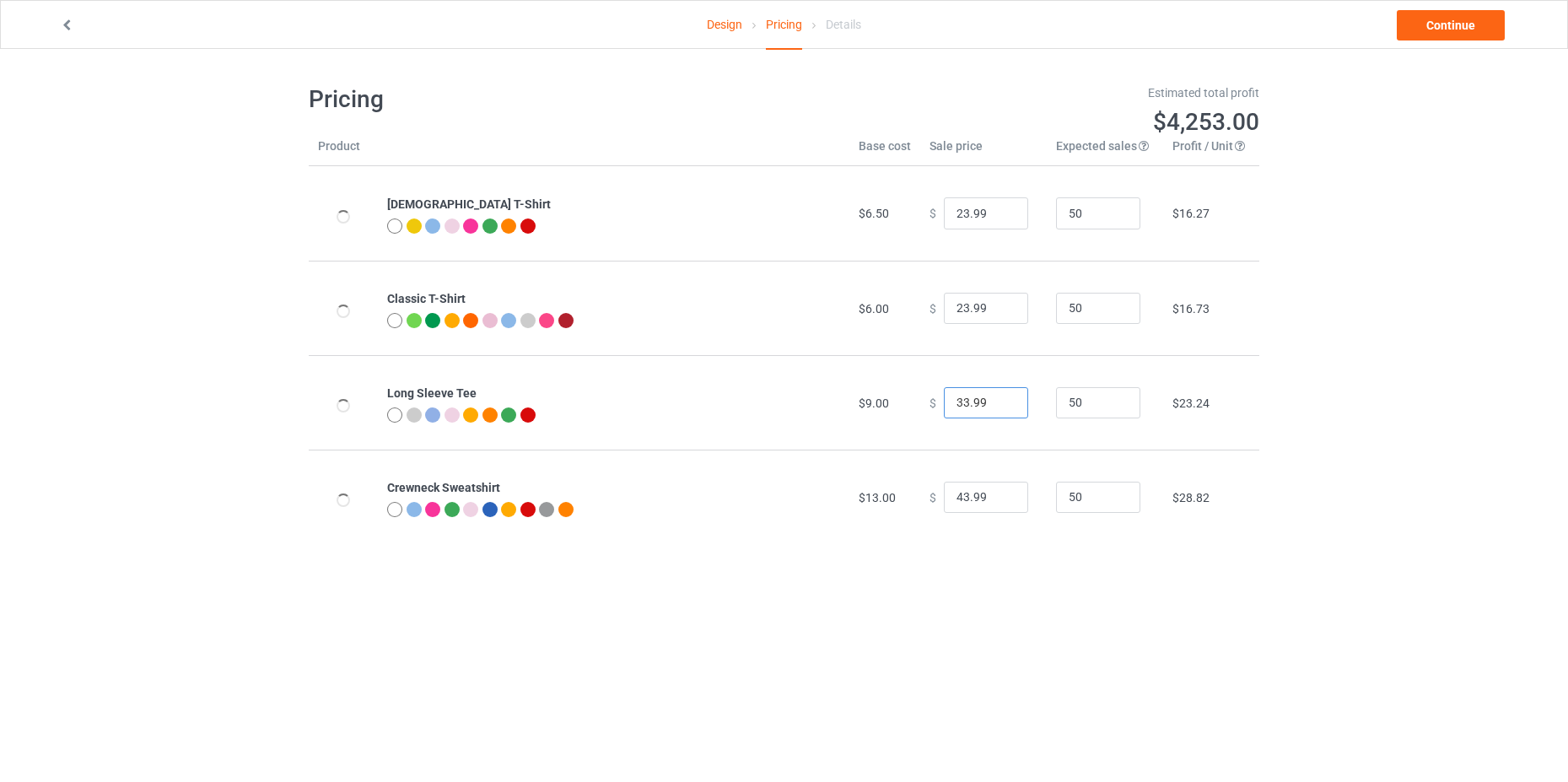
type input "33.99"
click at [976, 575] on div "Pricing Estimated total profit $4,253.00 Product Base cost Sale price Expected …" at bounding box center [784, 314] width 951 height 530
click at [1419, 30] on link "Continue" at bounding box center [1450, 25] width 108 height 31
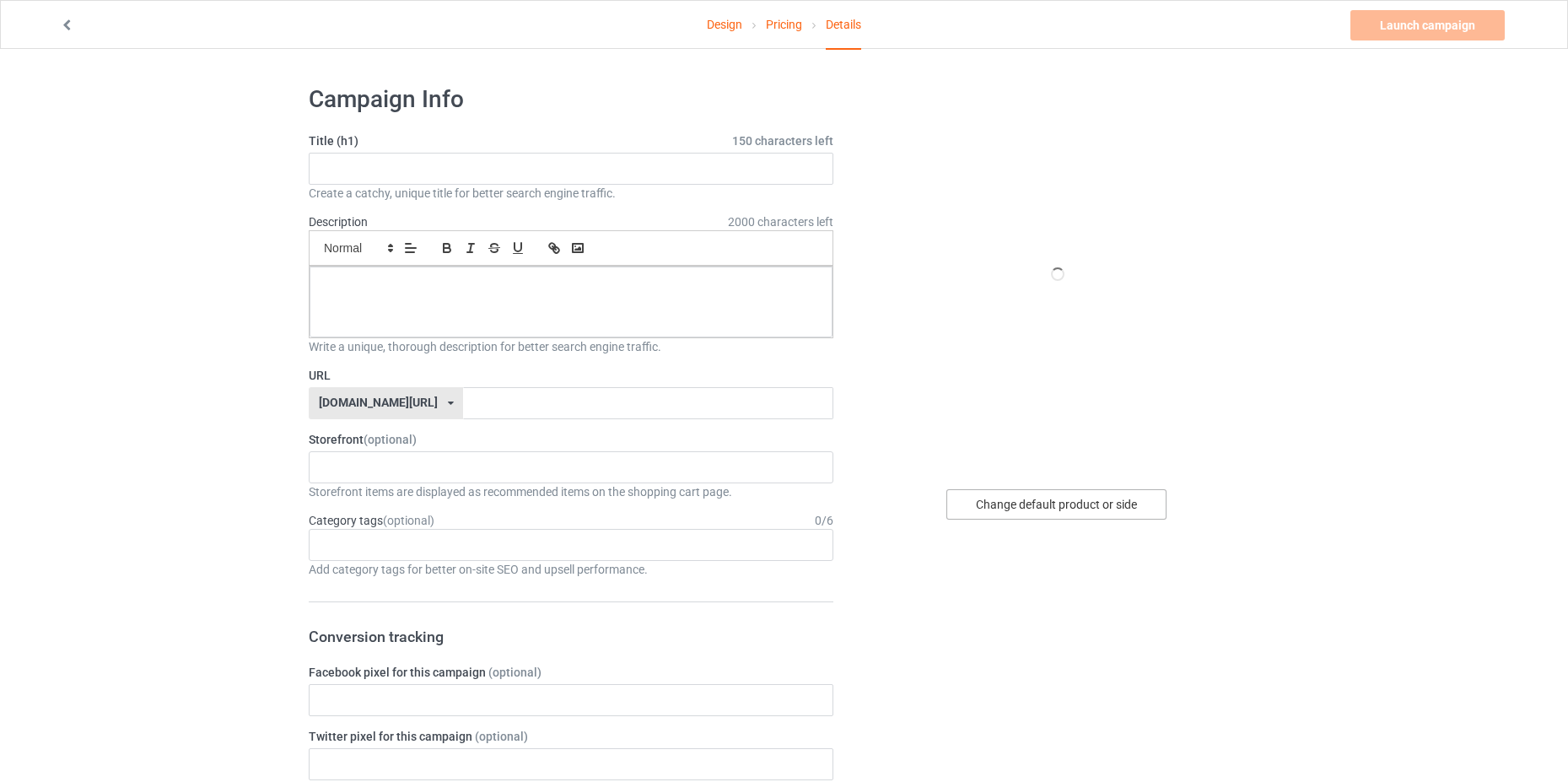
click at [1048, 503] on div "Change default product or side" at bounding box center [1056, 505] width 220 height 31
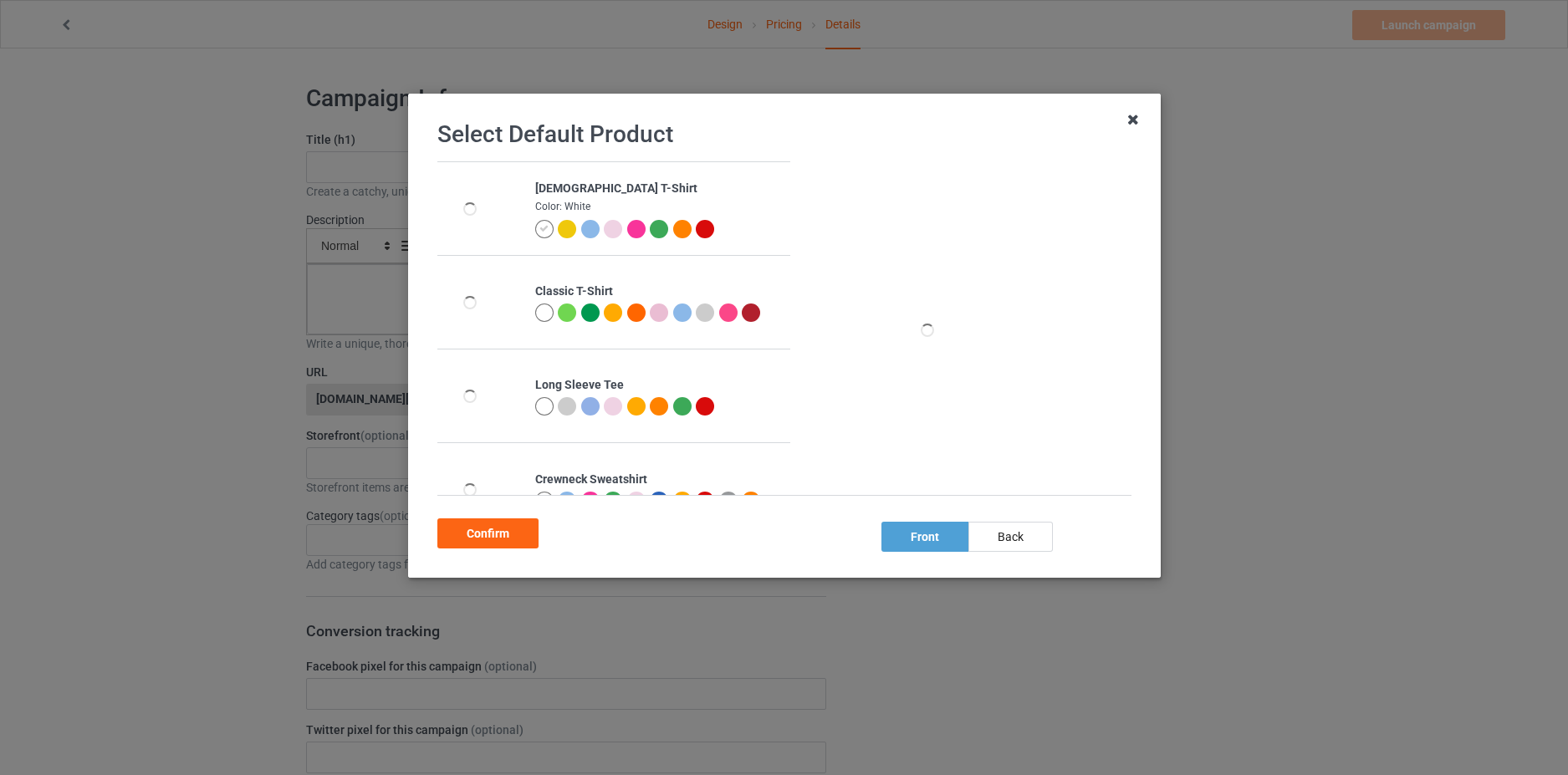
click at [1130, 109] on icon at bounding box center [1133, 119] width 27 height 27
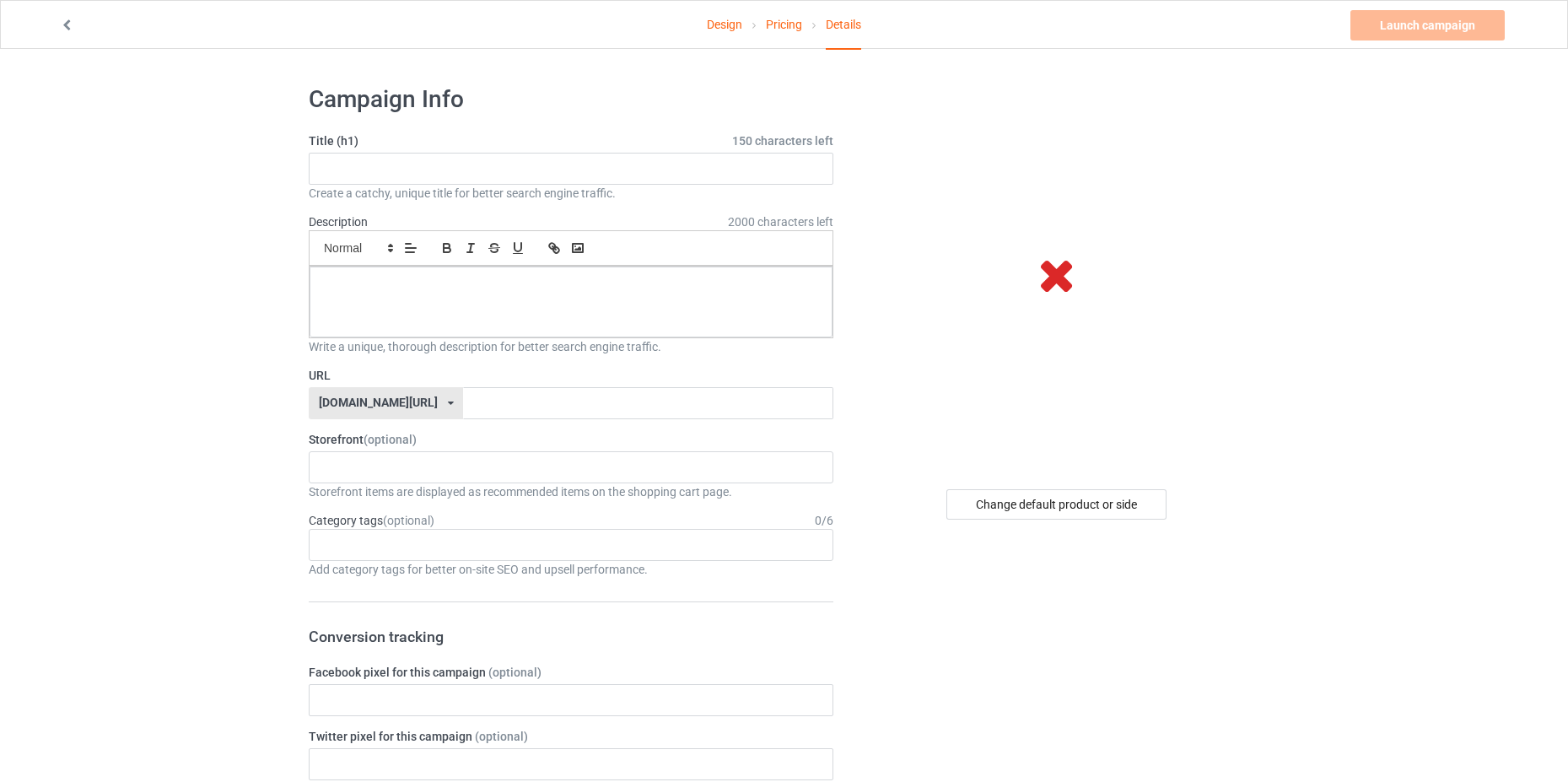
click at [1048, 277] on icon at bounding box center [1057, 274] width 56 height 47
click at [729, 27] on link "Design" at bounding box center [724, 24] width 35 height 47
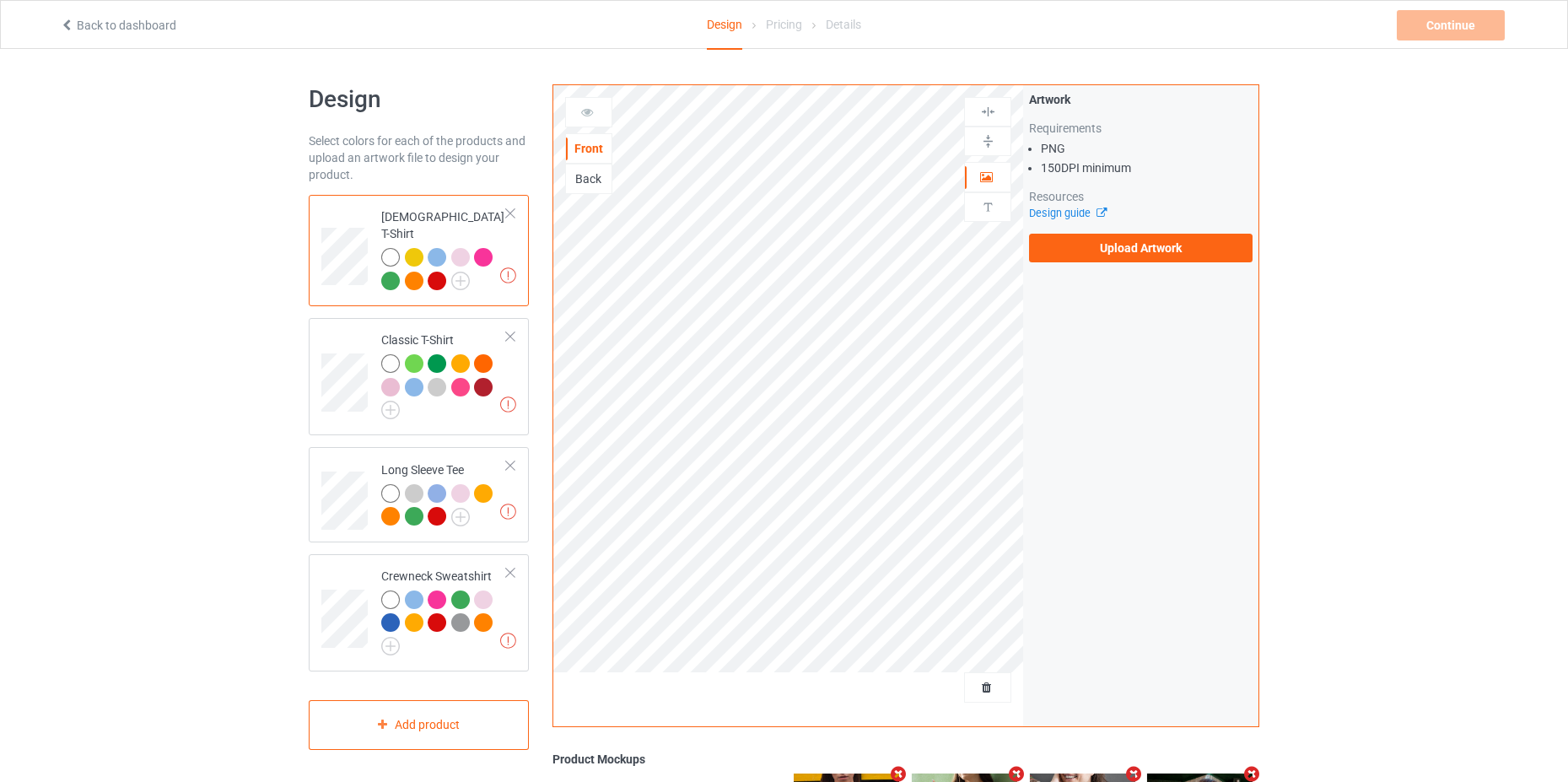
click at [398, 248] on div at bounding box center [390, 257] width 19 height 19
click at [1165, 256] on label "Upload Artwork" at bounding box center [1140, 248] width 223 height 29
click at [0, 0] on input "Upload Artwork" at bounding box center [0, 0] width 0 height 0
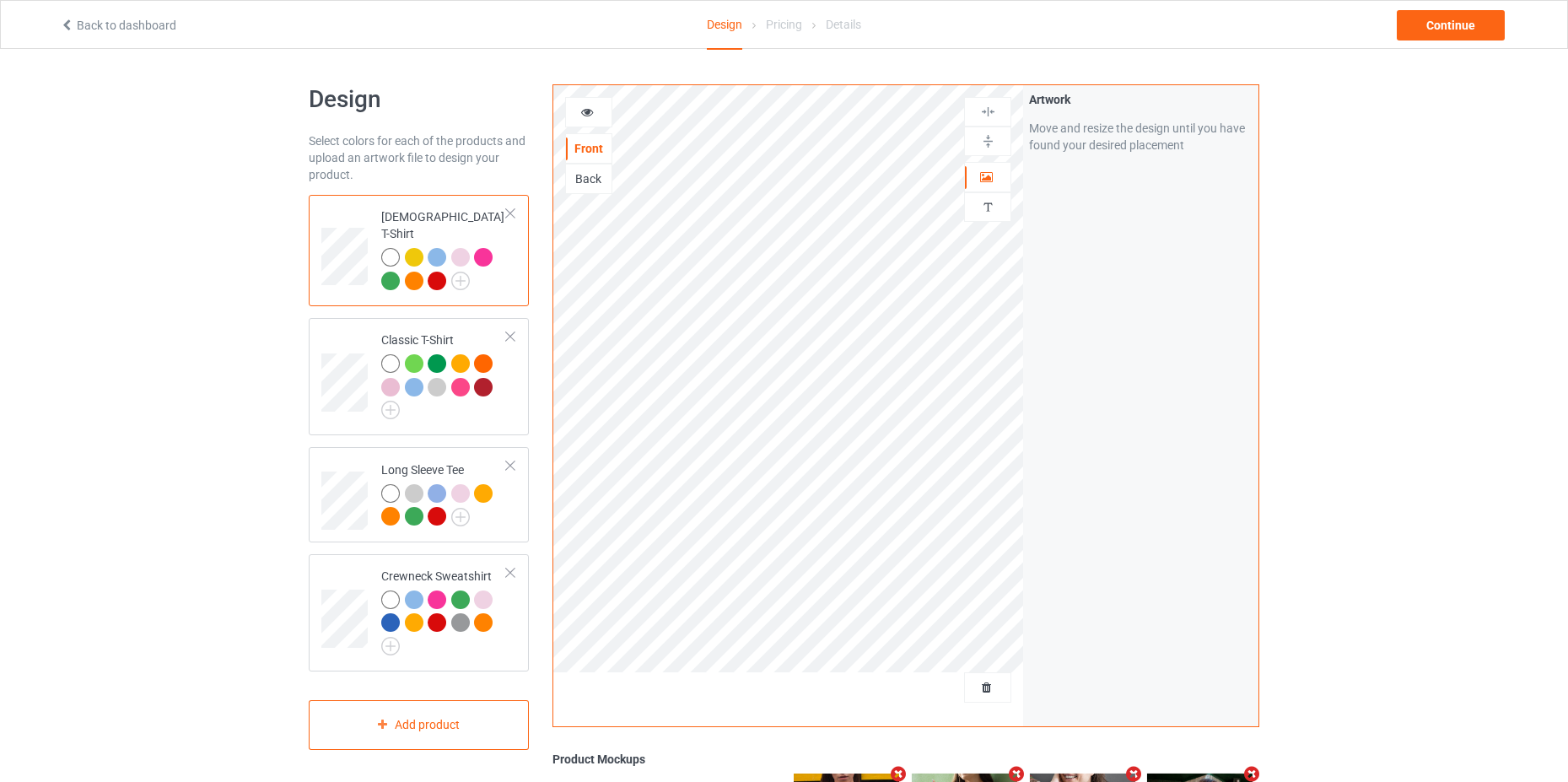
click at [396, 248] on div at bounding box center [390, 257] width 19 height 19
click at [454, 272] on img at bounding box center [461, 281] width 19 height 19
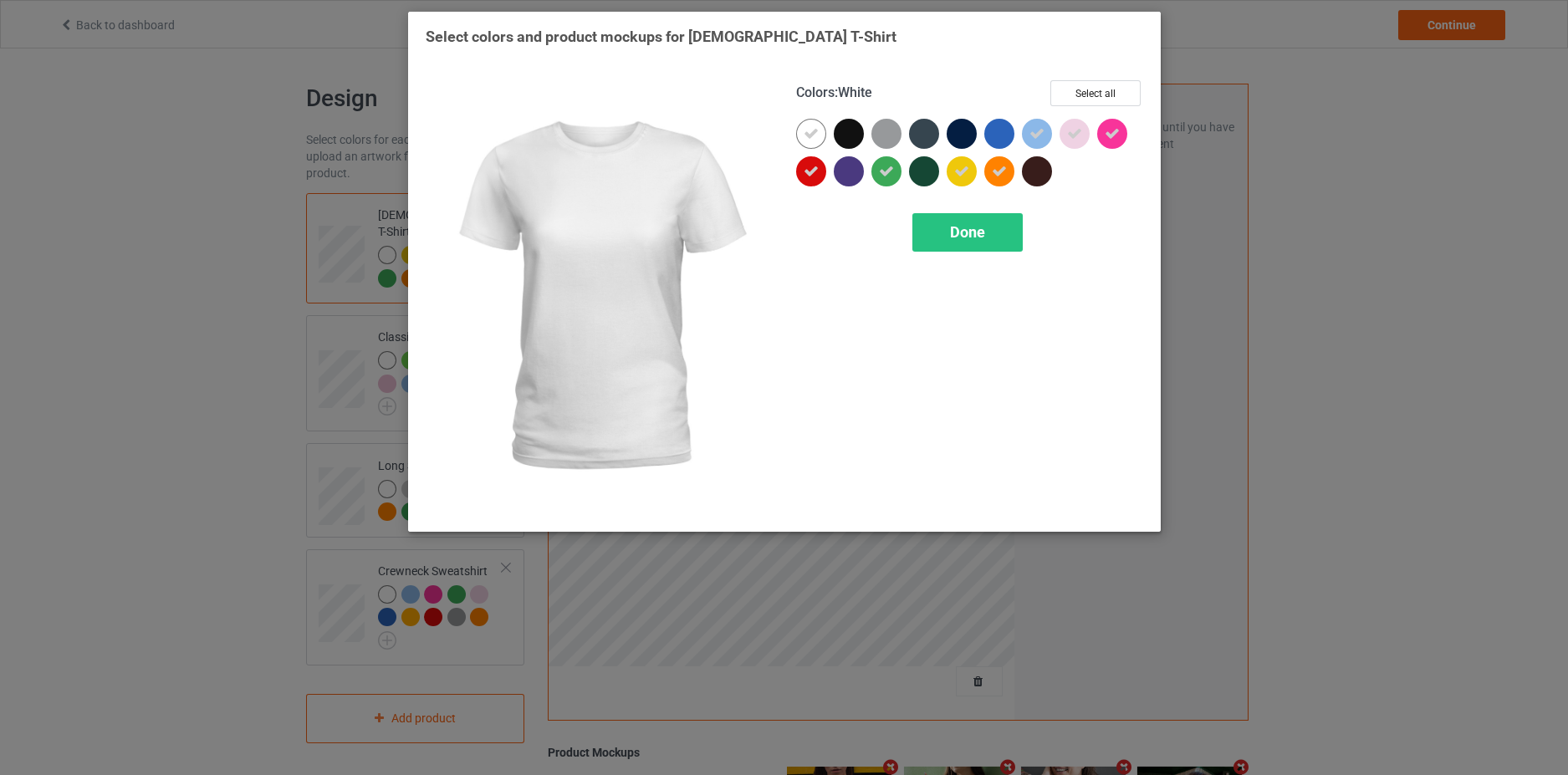
click at [808, 129] on icon at bounding box center [811, 134] width 15 height 15
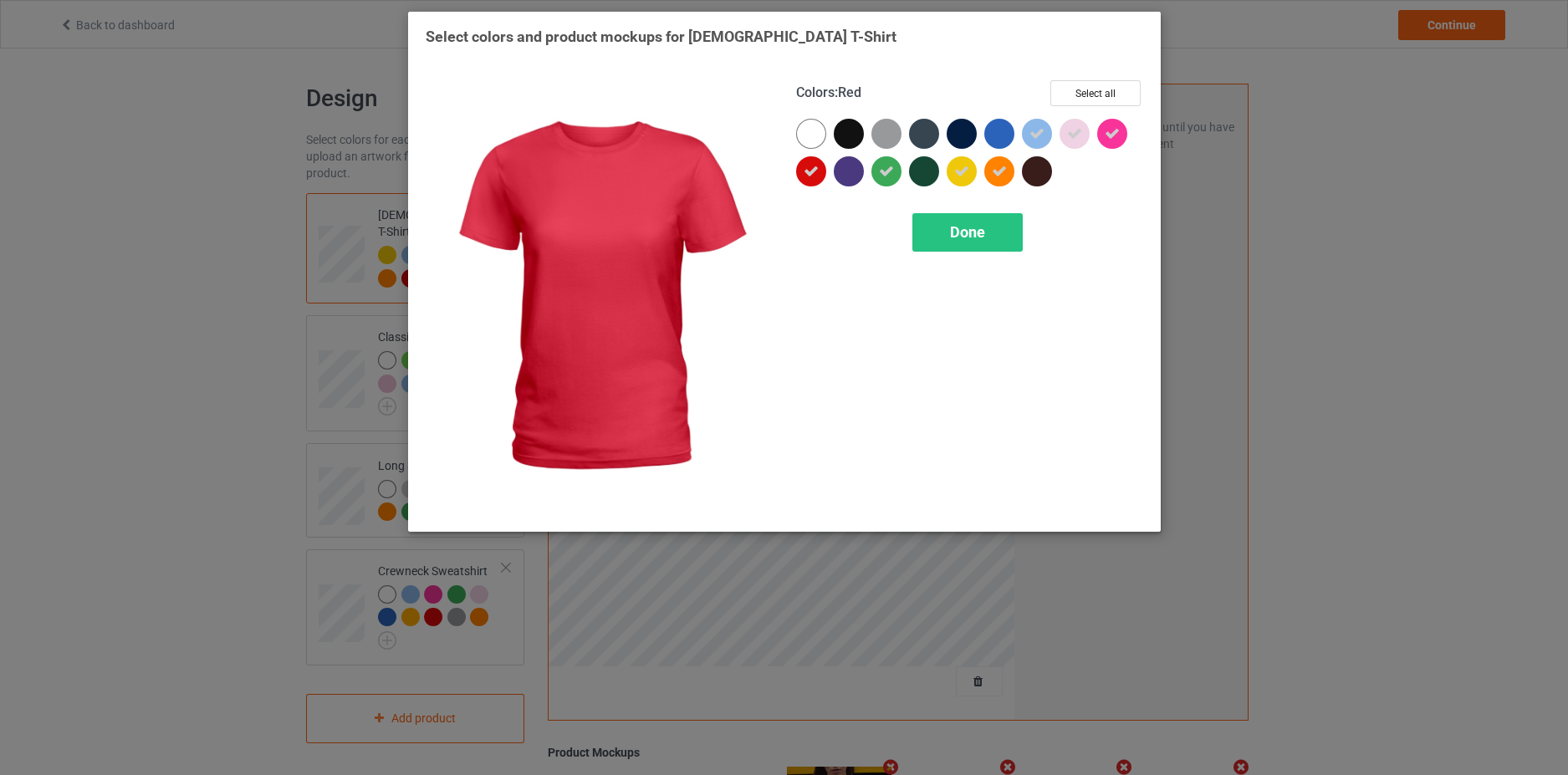
click at [811, 167] on icon at bounding box center [811, 171] width 15 height 15
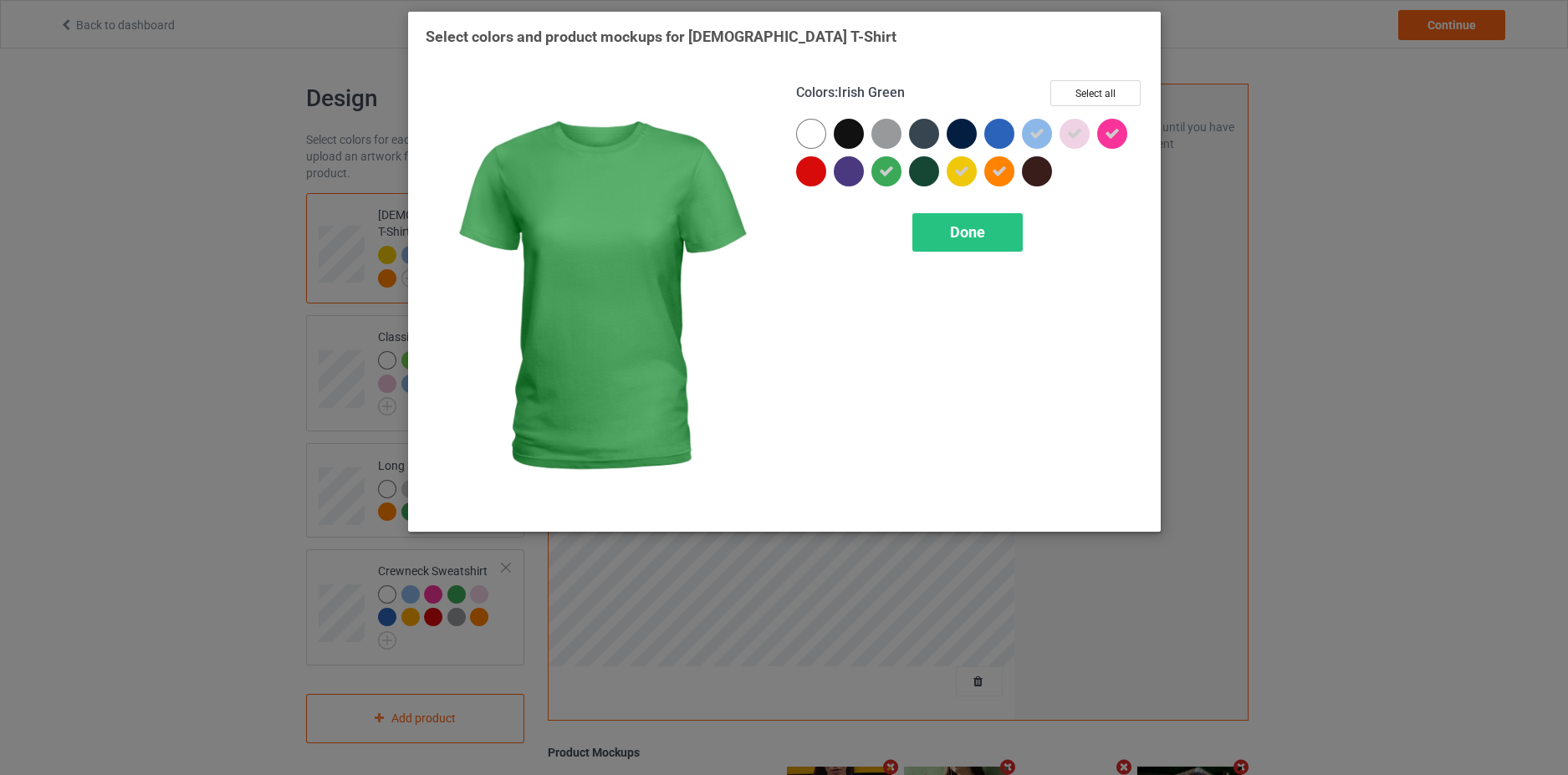
drag, startPoint x: 887, startPoint y: 173, endPoint x: 922, endPoint y: 173, distance: 35.0
click at [887, 172] on icon at bounding box center [886, 171] width 15 height 15
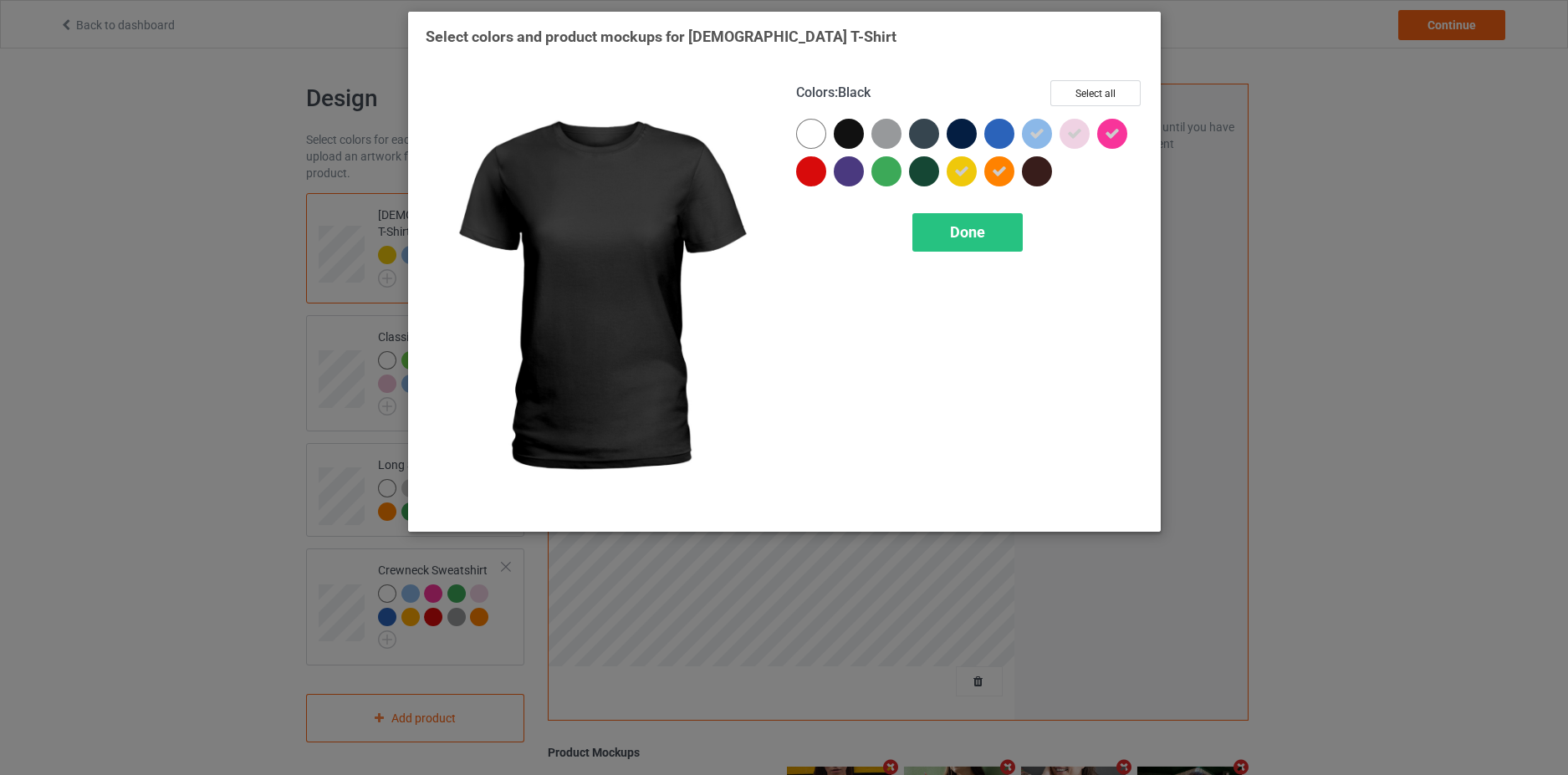
click at [848, 132] on div at bounding box center [849, 134] width 30 height 30
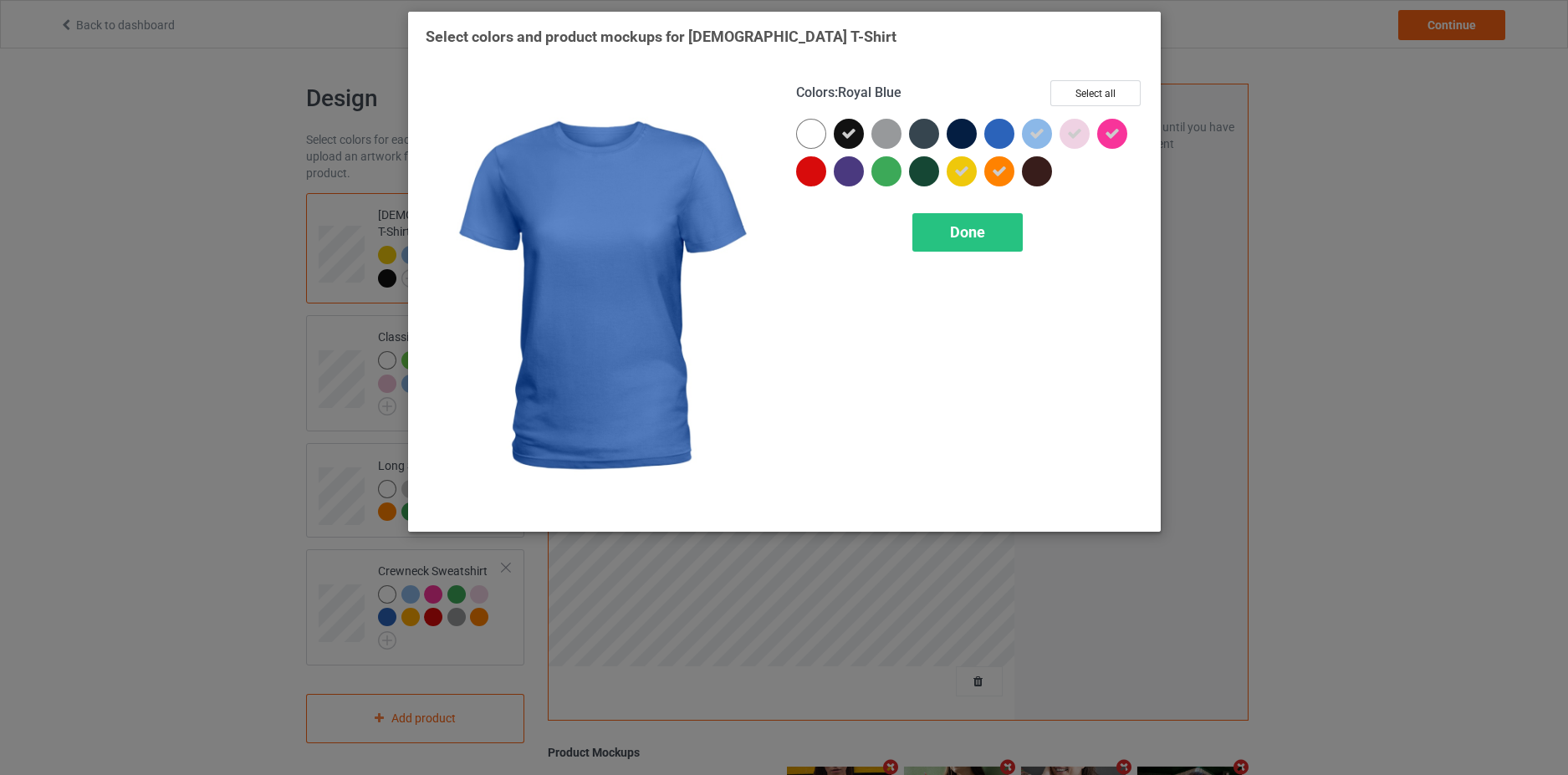
click at [1008, 131] on div at bounding box center [999, 134] width 30 height 30
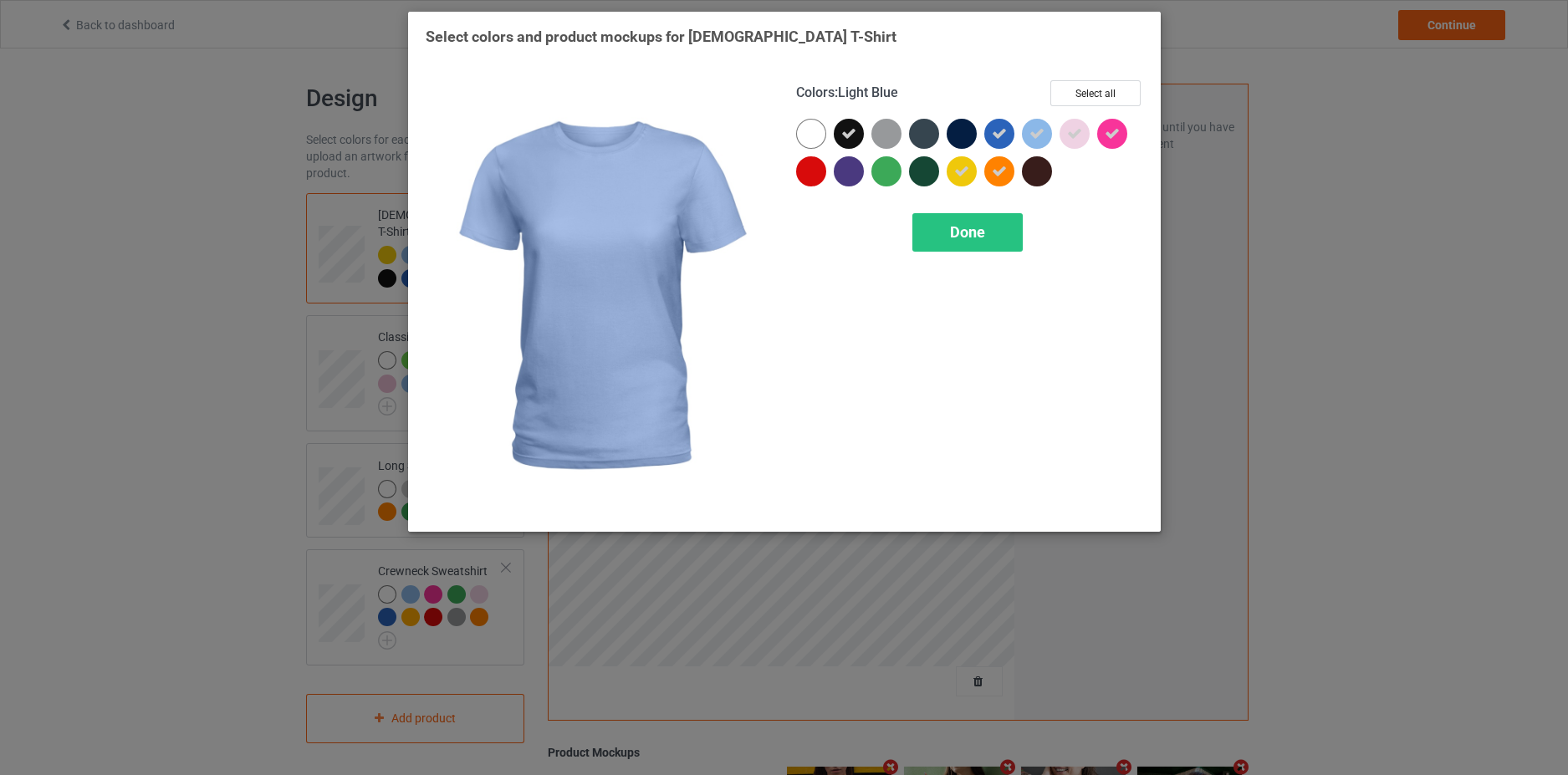
click at [1037, 134] on icon at bounding box center [1037, 134] width 15 height 15
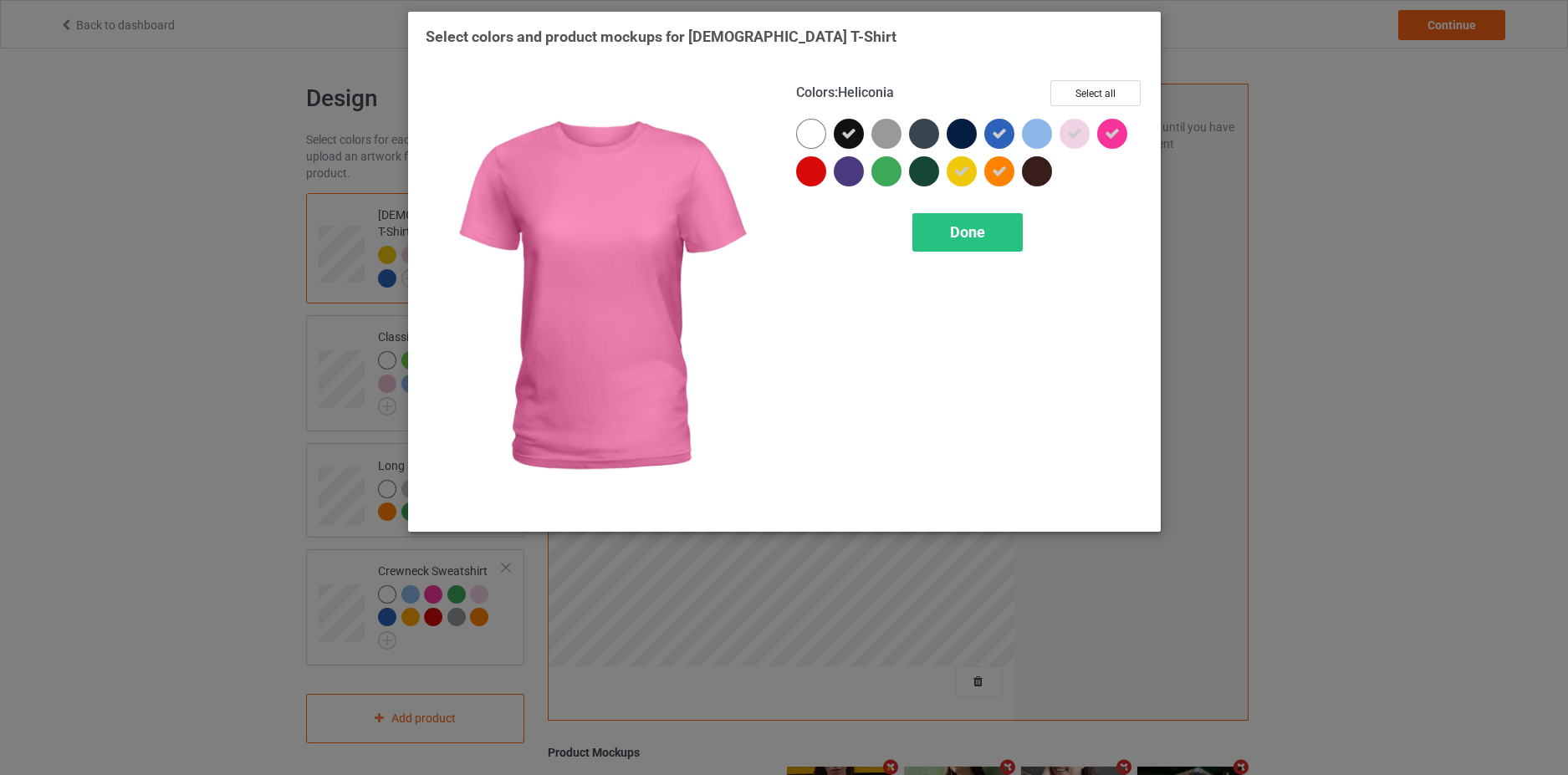
click at [1109, 131] on icon at bounding box center [1111, 134] width 15 height 15
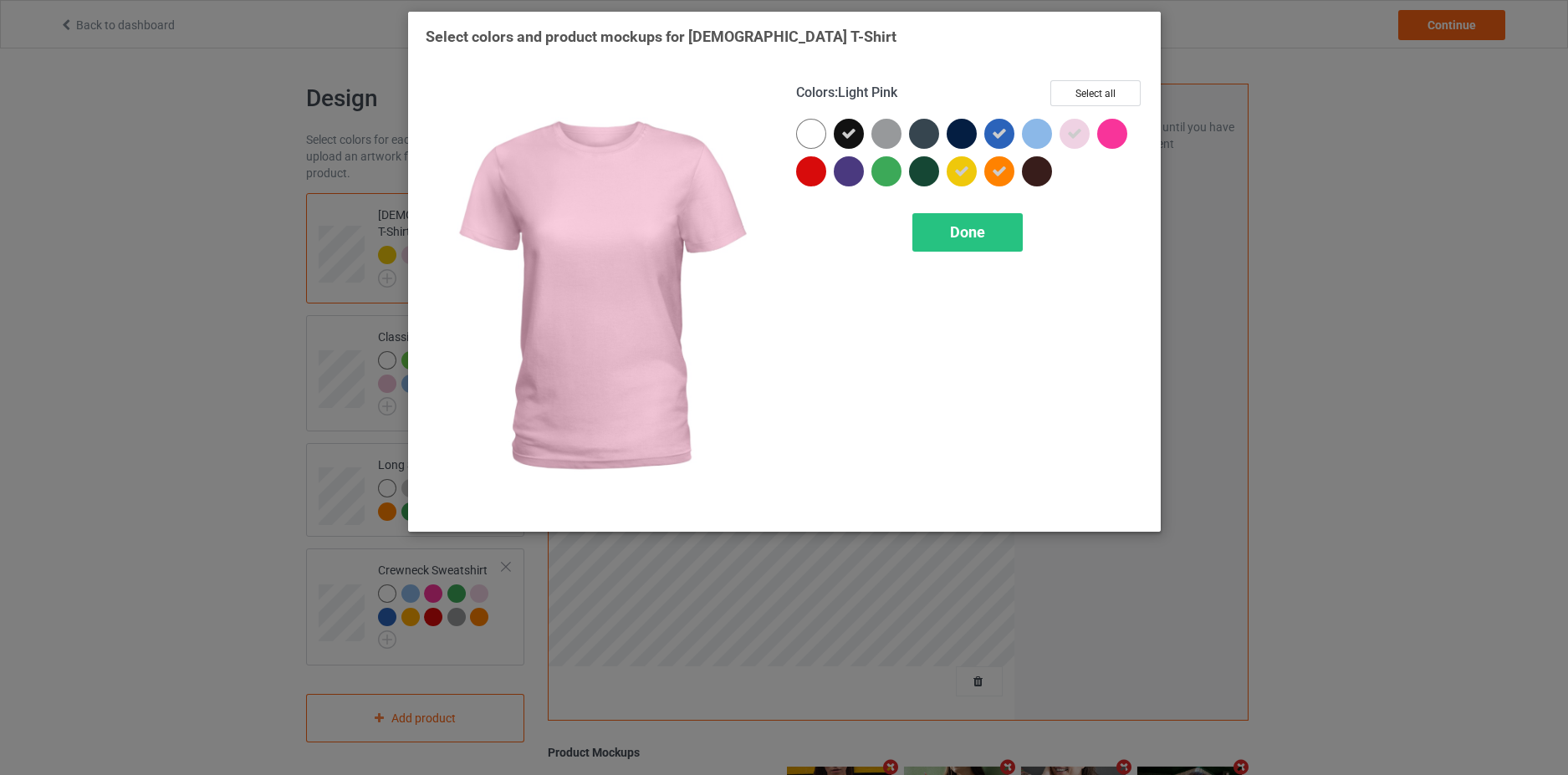
click at [1073, 130] on icon at bounding box center [1074, 134] width 15 height 15
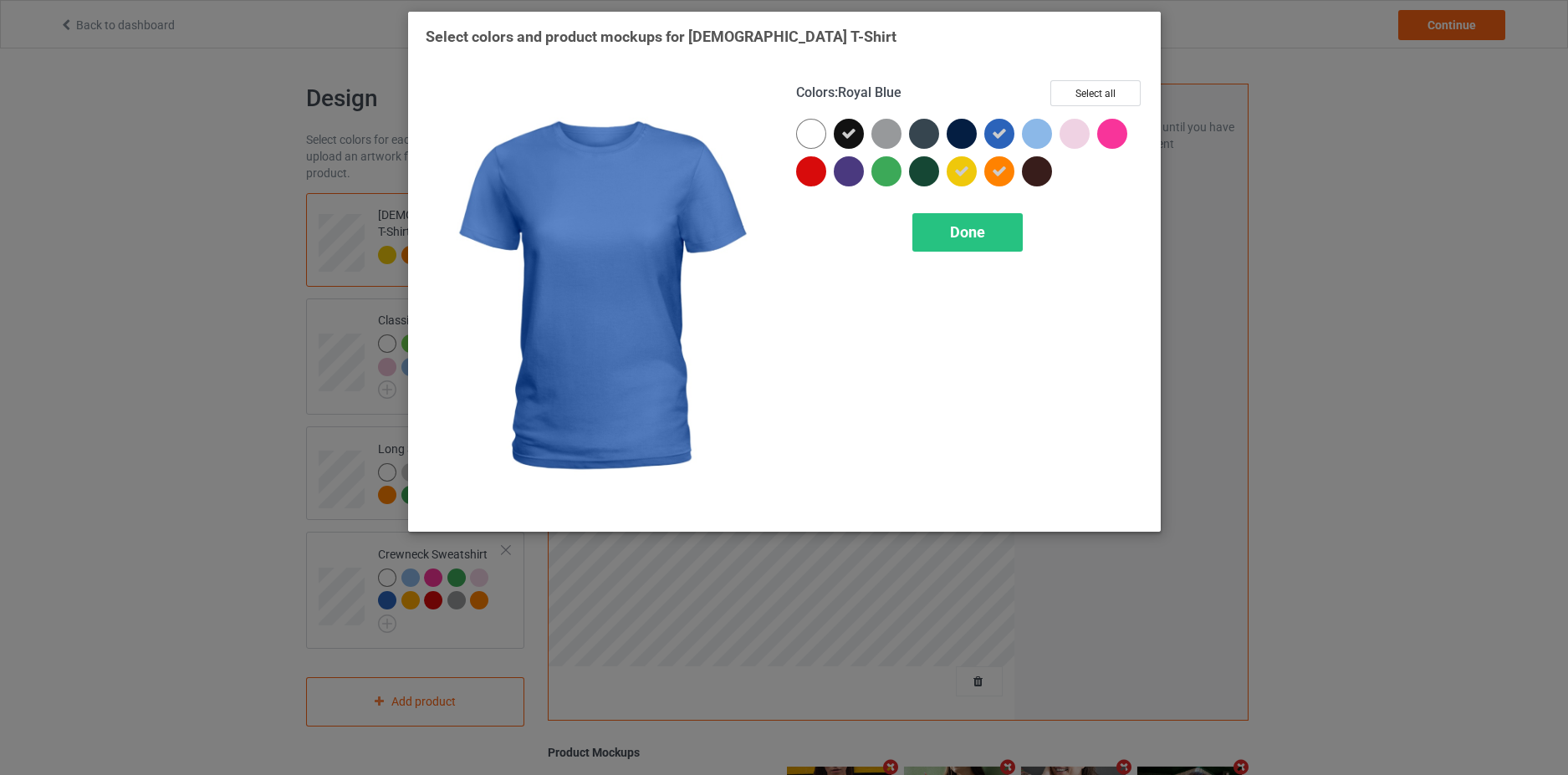
click at [1015, 135] on div at bounding box center [1003, 137] width 38 height 38
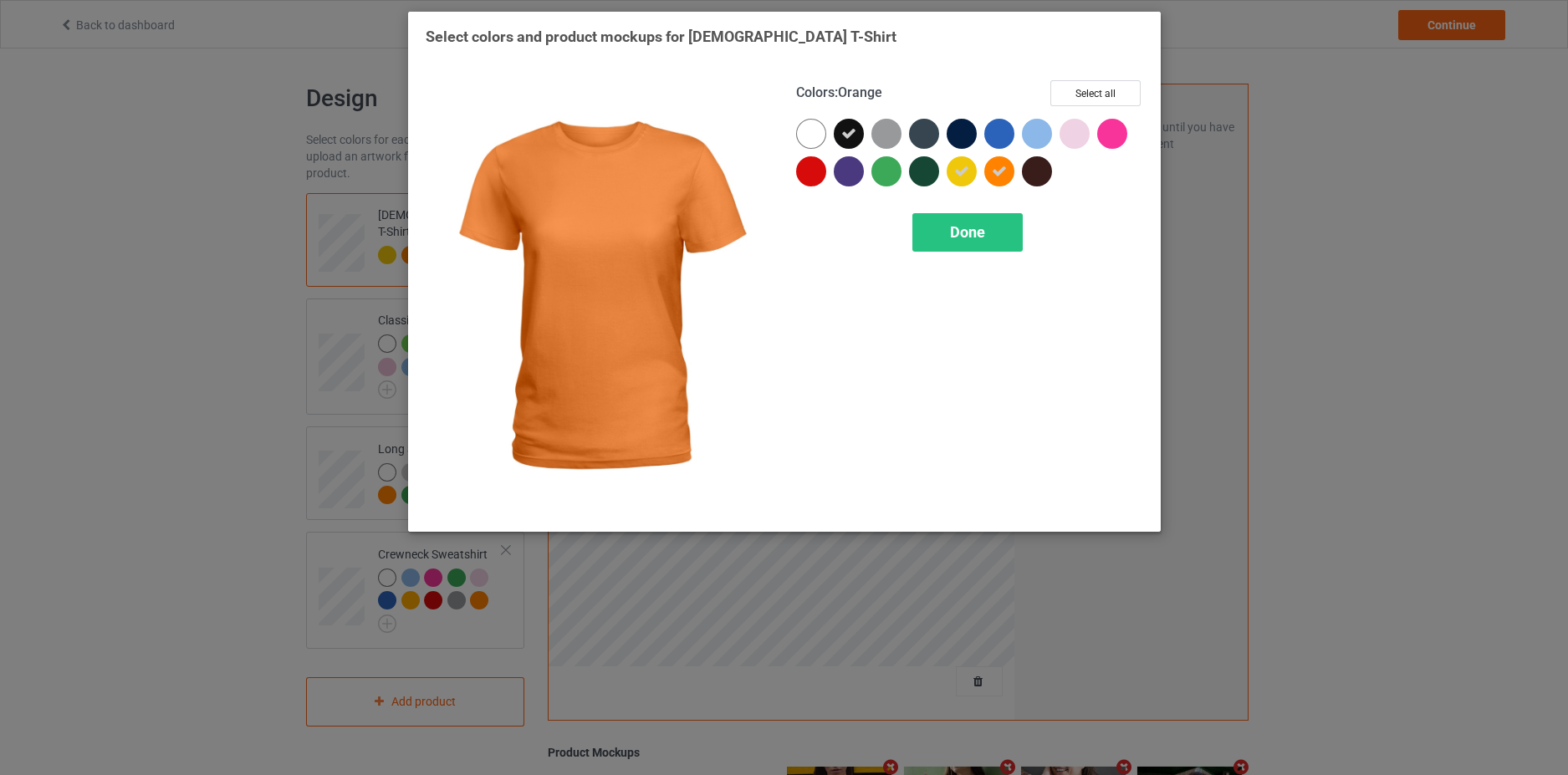
click at [1000, 169] on icon at bounding box center [999, 171] width 15 height 15
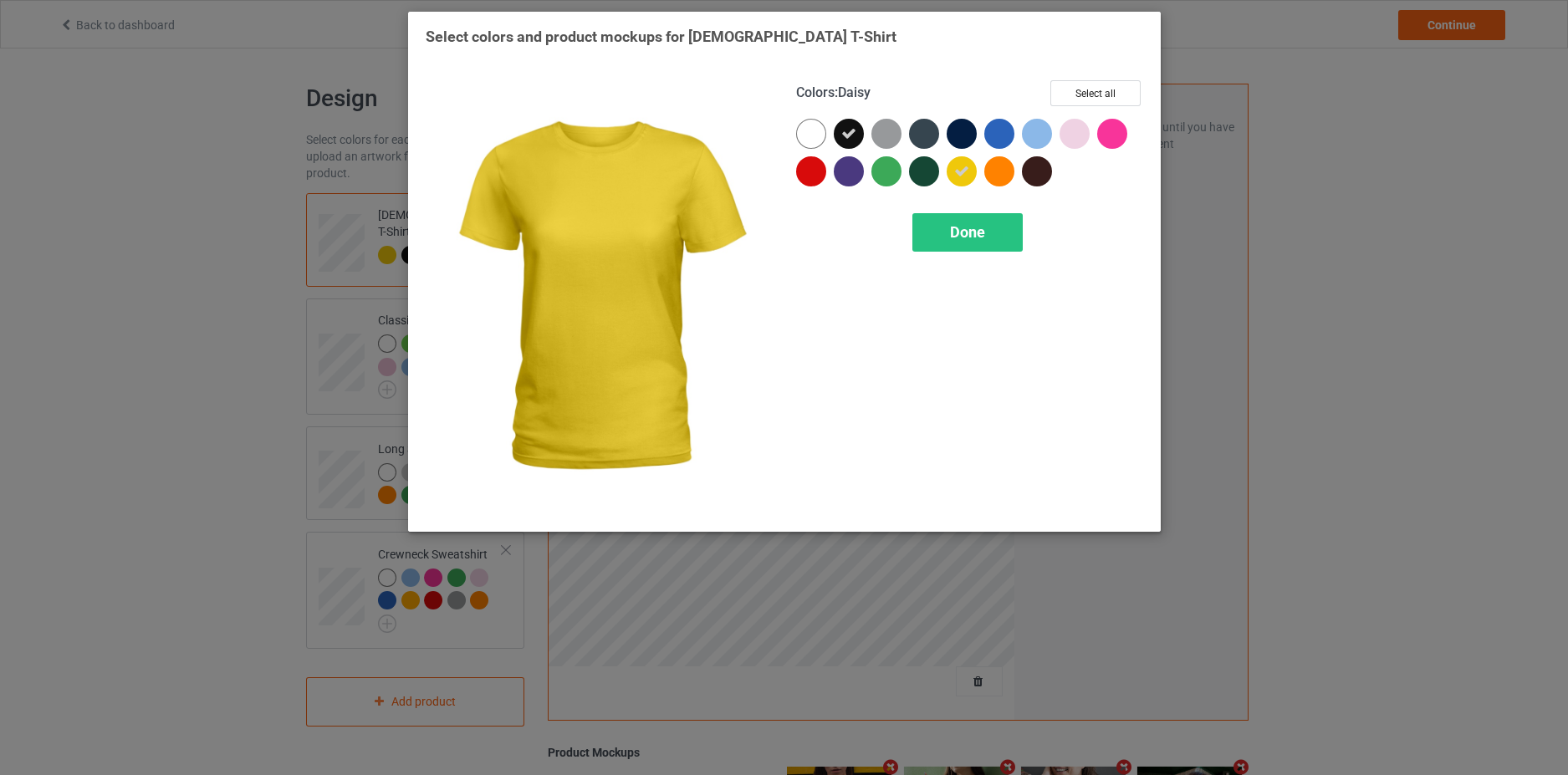
click at [952, 169] on div at bounding box center [962, 171] width 30 height 30
click at [982, 246] on div "Done" at bounding box center [967, 232] width 110 height 39
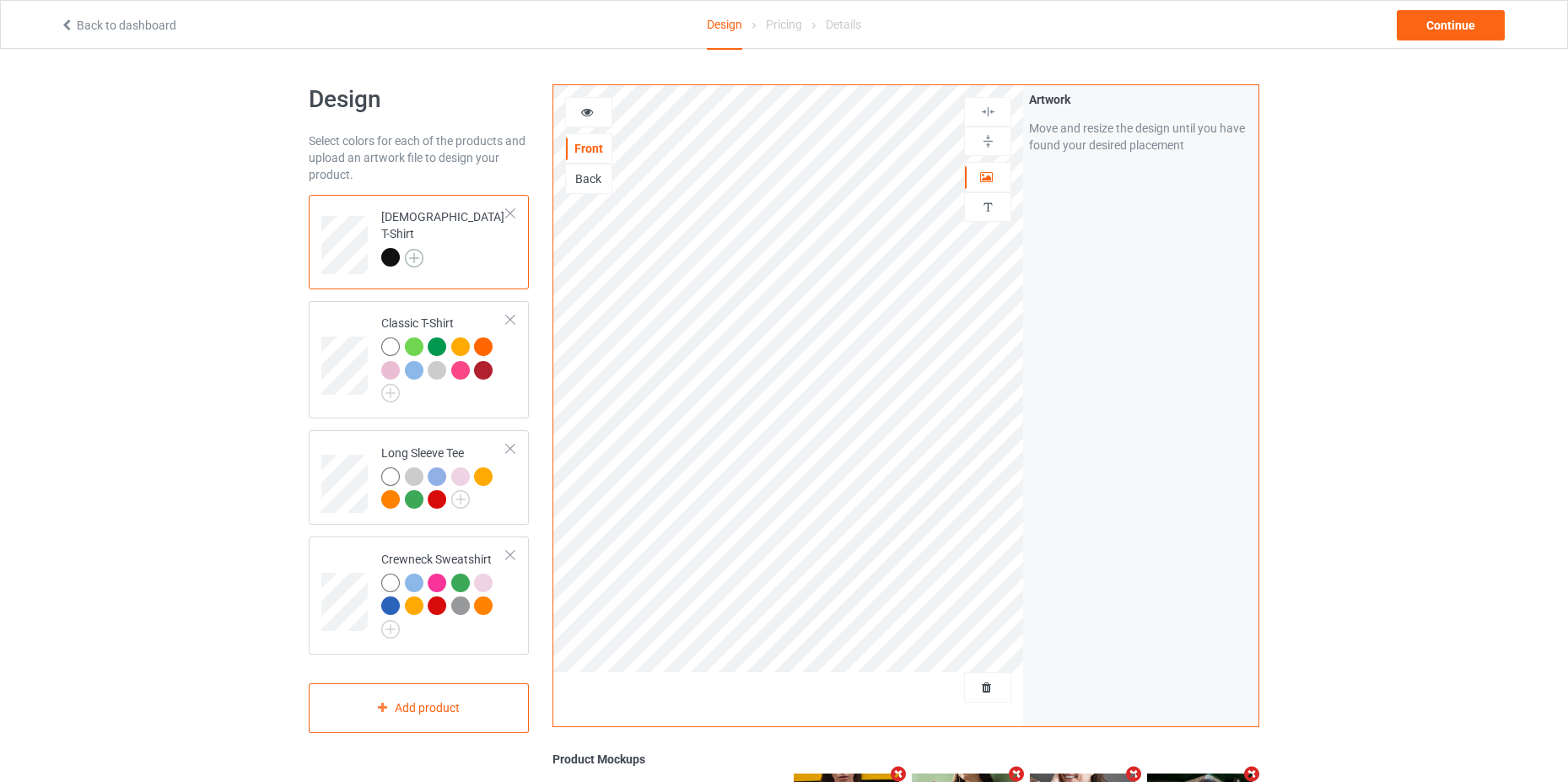
click at [416, 249] on img at bounding box center [413, 258] width 19 height 19
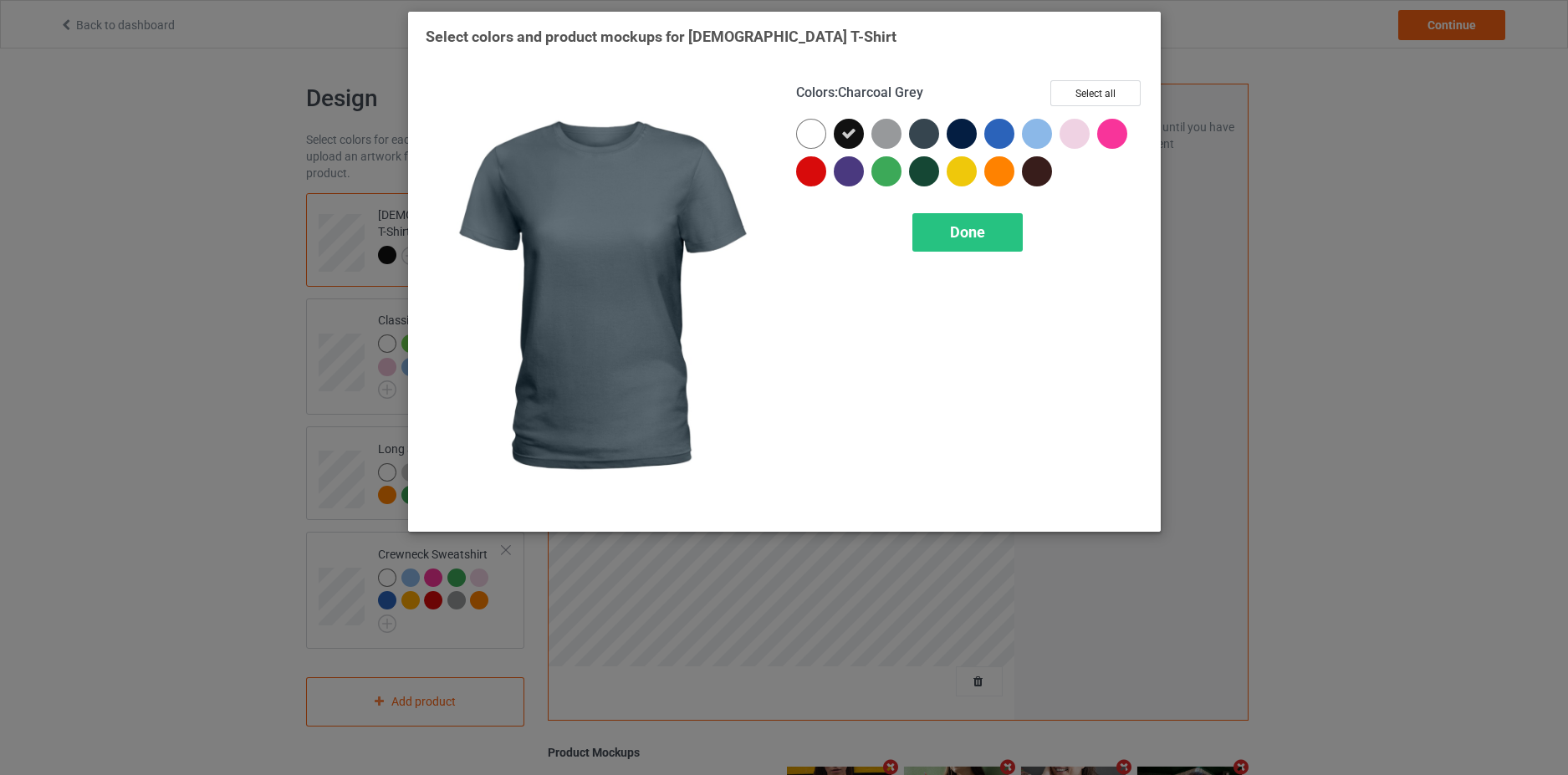
click at [930, 136] on div at bounding box center [924, 134] width 30 height 30
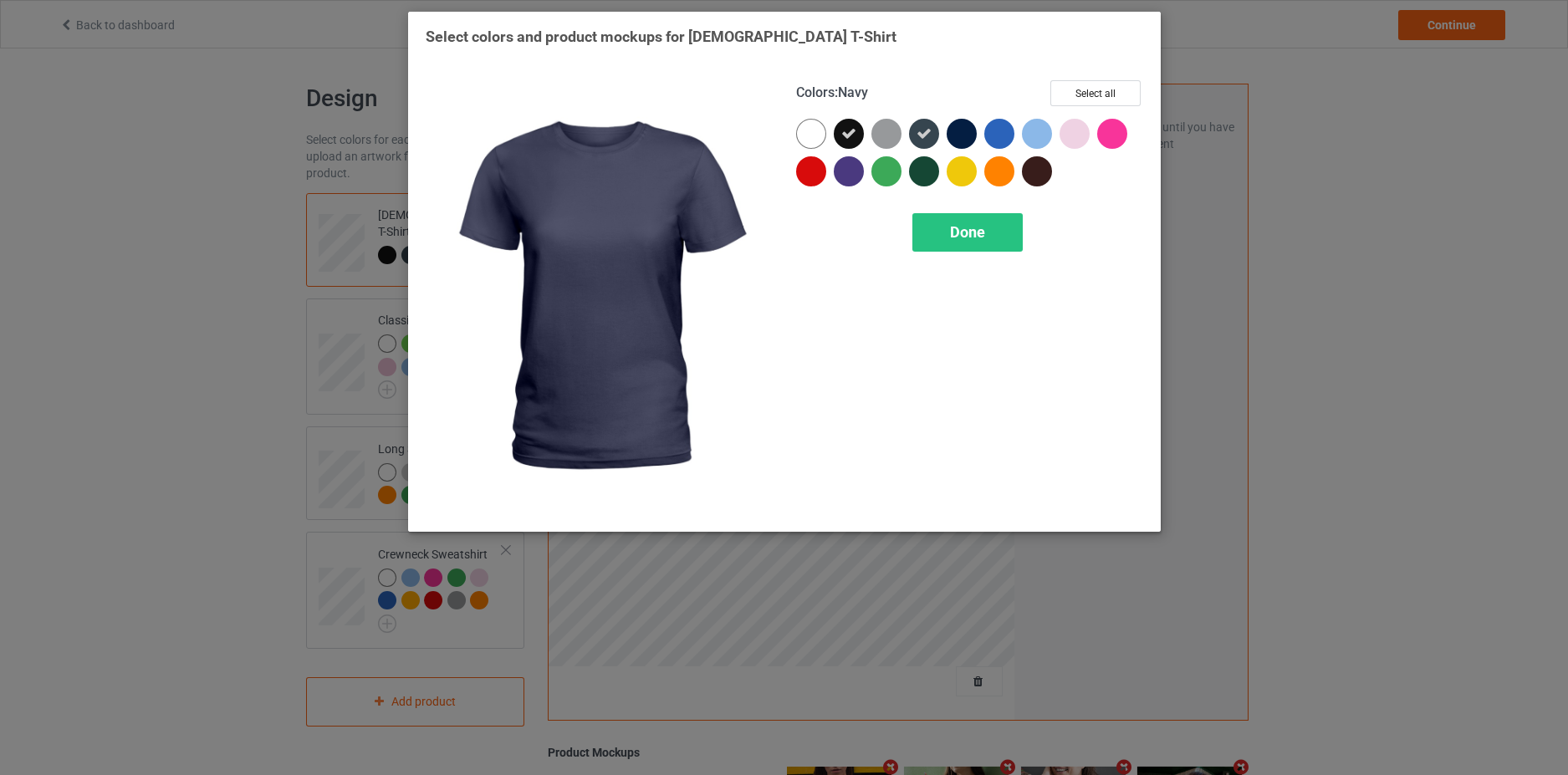
click at [960, 139] on div at bounding box center [962, 134] width 30 height 30
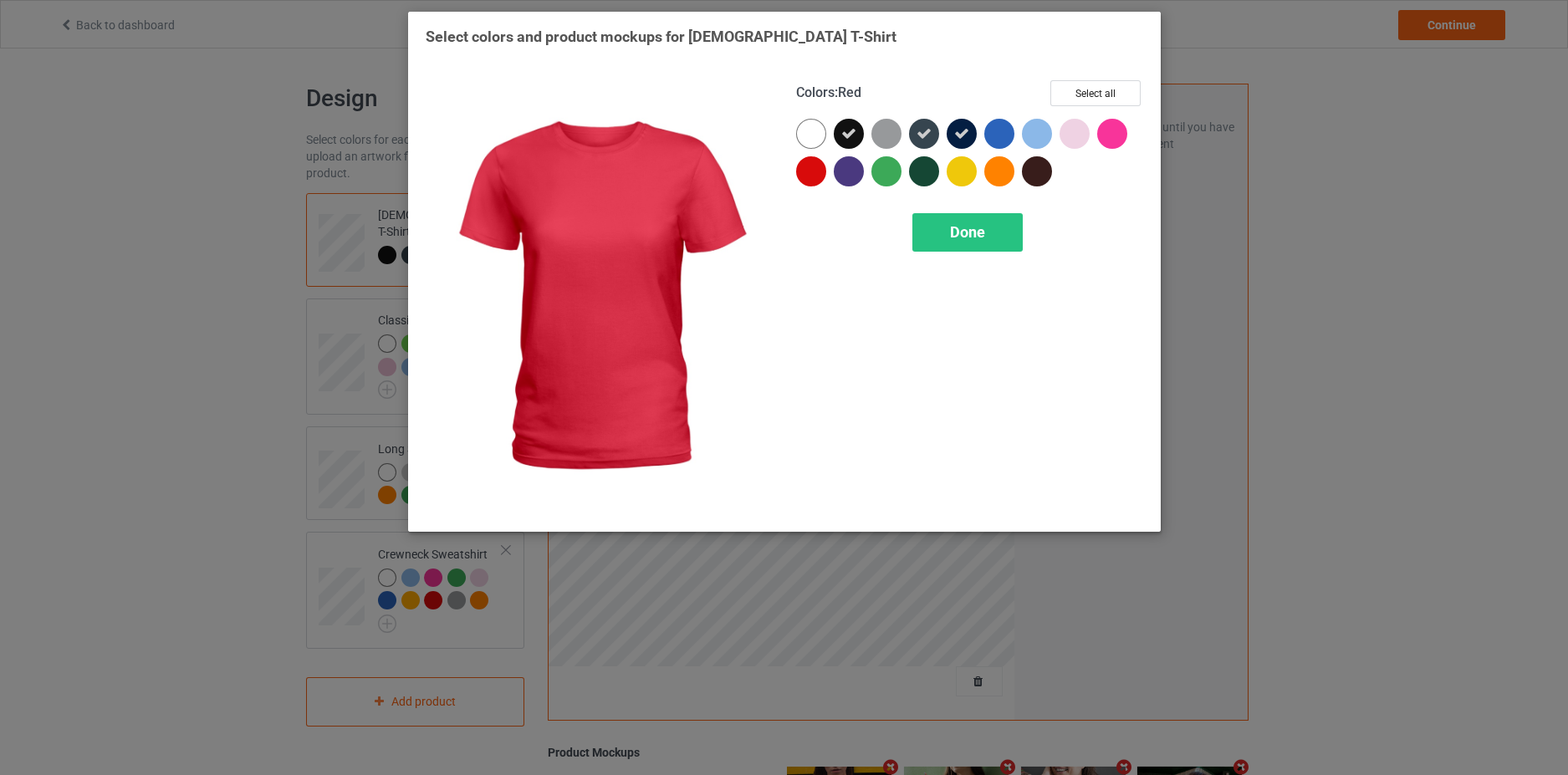
click at [816, 173] on div at bounding box center [811, 171] width 30 height 30
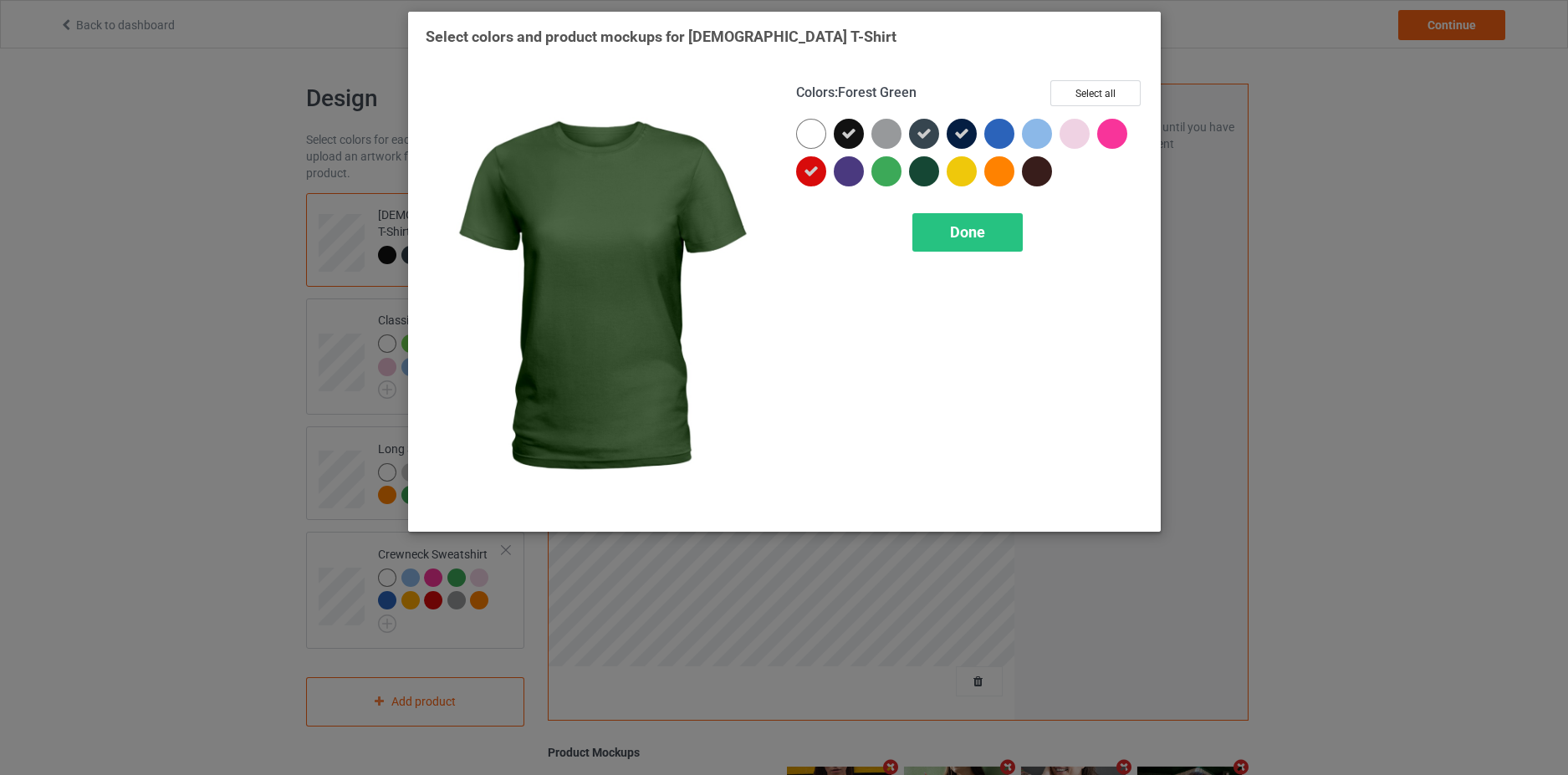
click at [926, 175] on div at bounding box center [924, 171] width 30 height 30
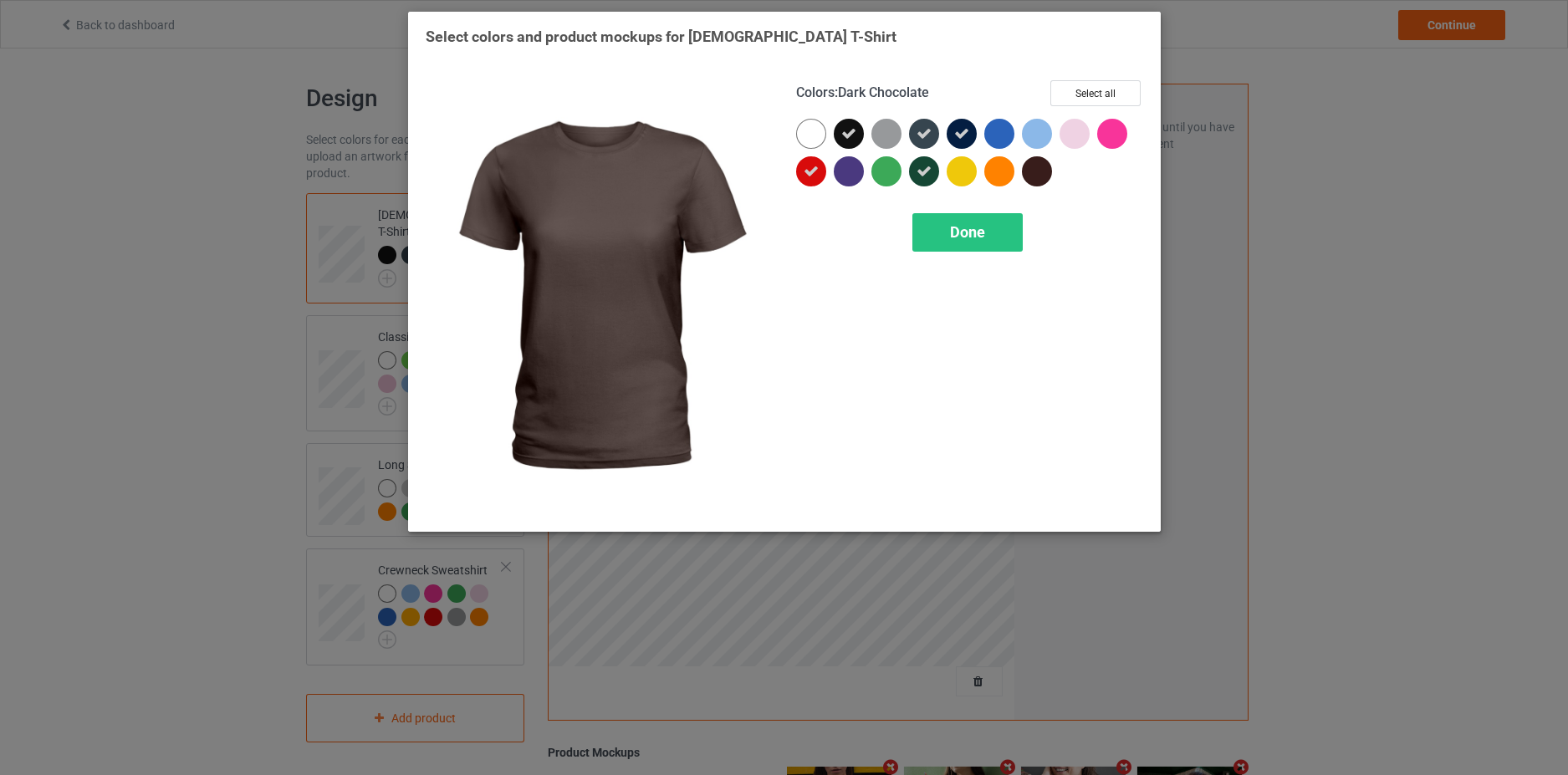
click at [1041, 179] on div at bounding box center [1037, 171] width 30 height 30
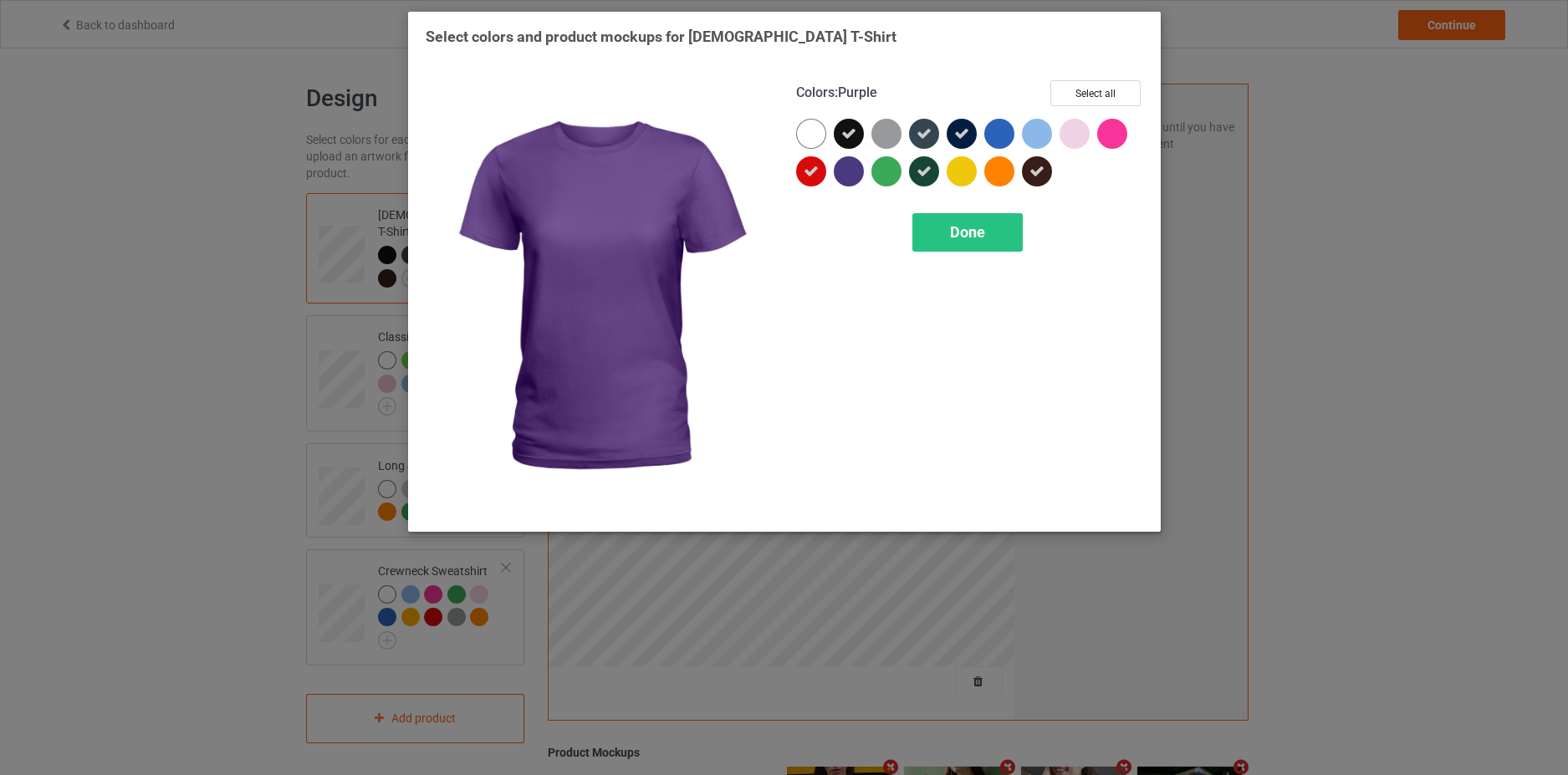
click at [851, 170] on div at bounding box center [849, 171] width 30 height 30
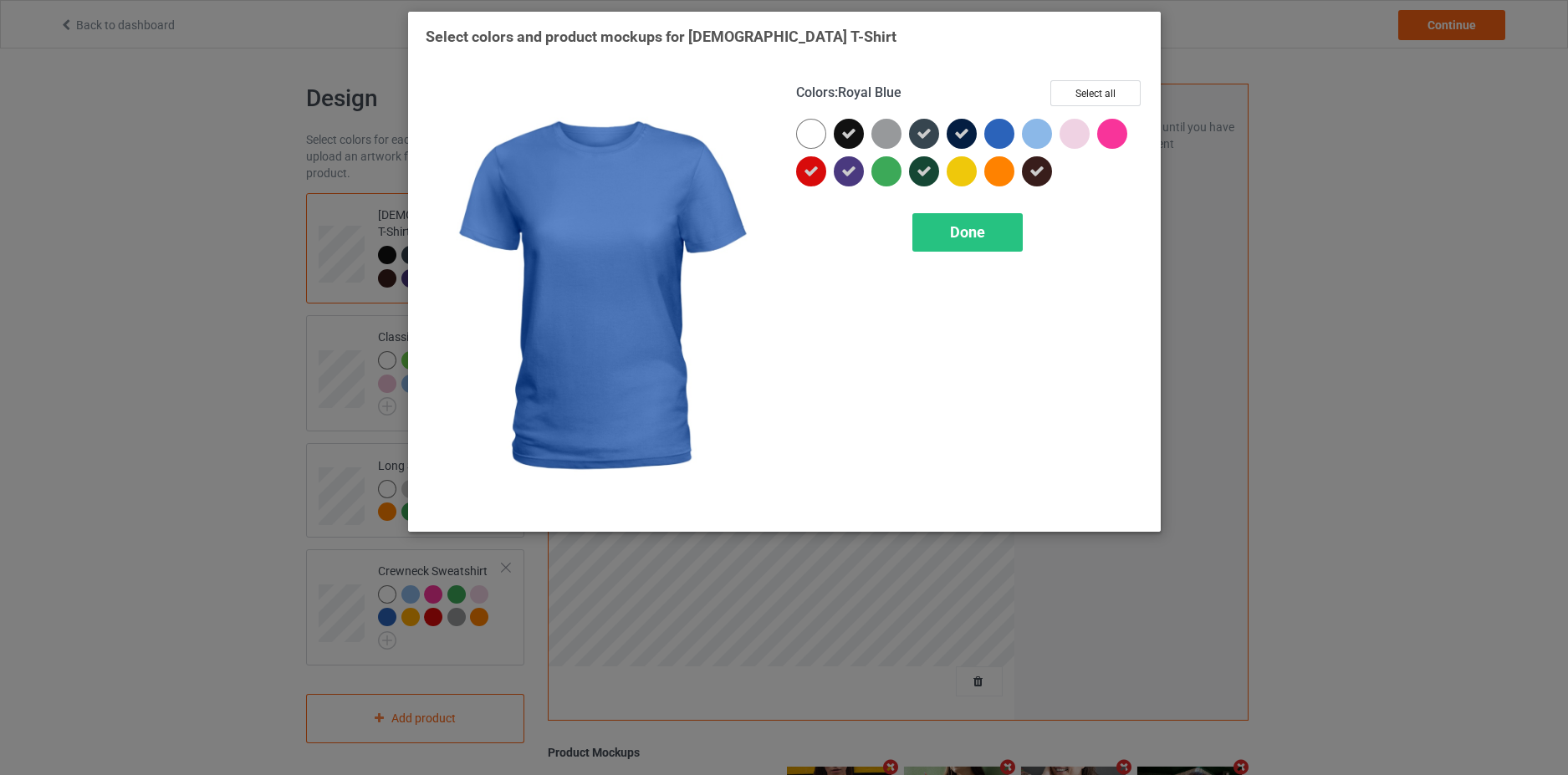
click at [998, 131] on div at bounding box center [999, 134] width 30 height 30
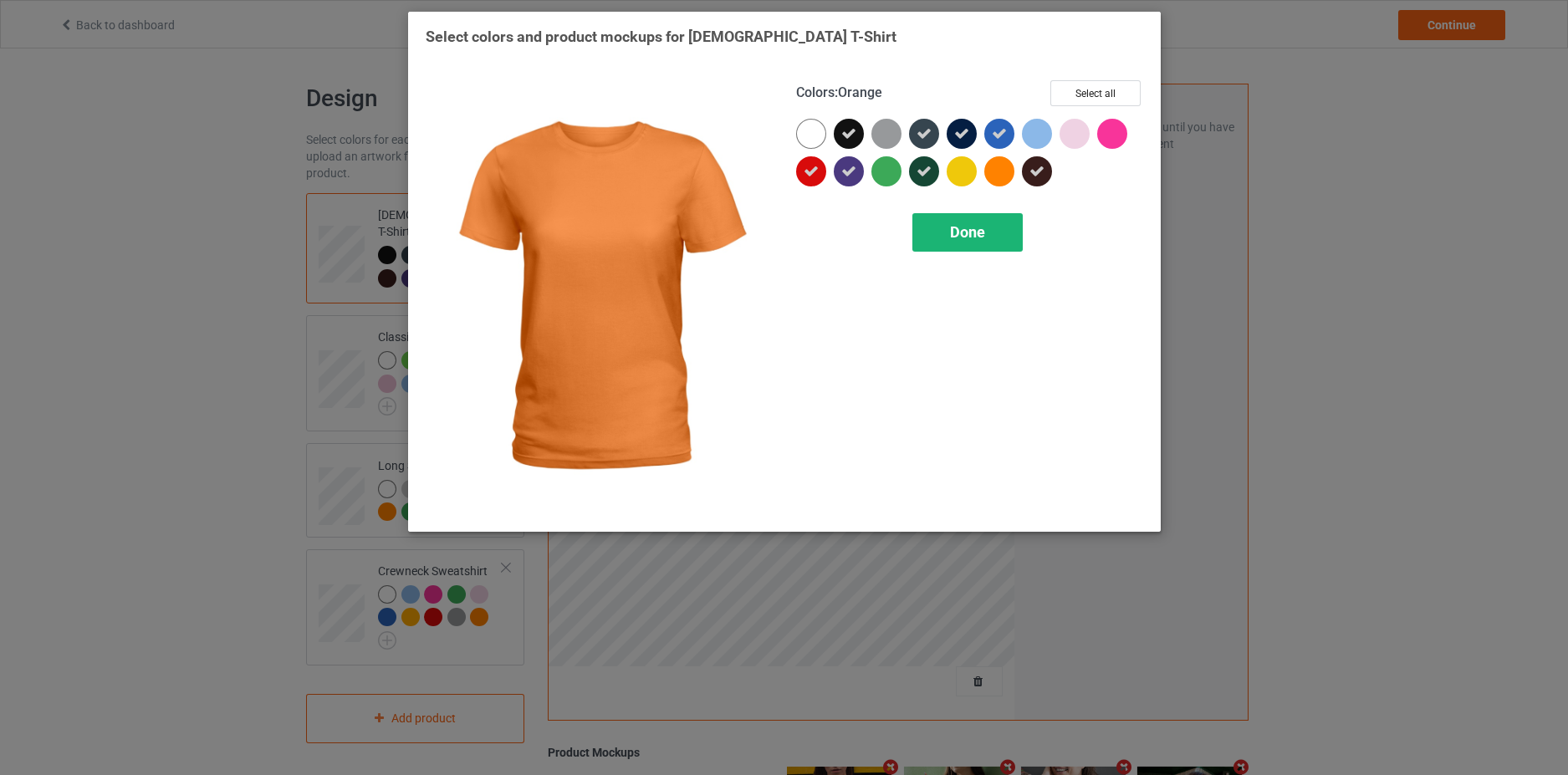
click at [989, 241] on div "Done" at bounding box center [967, 232] width 110 height 39
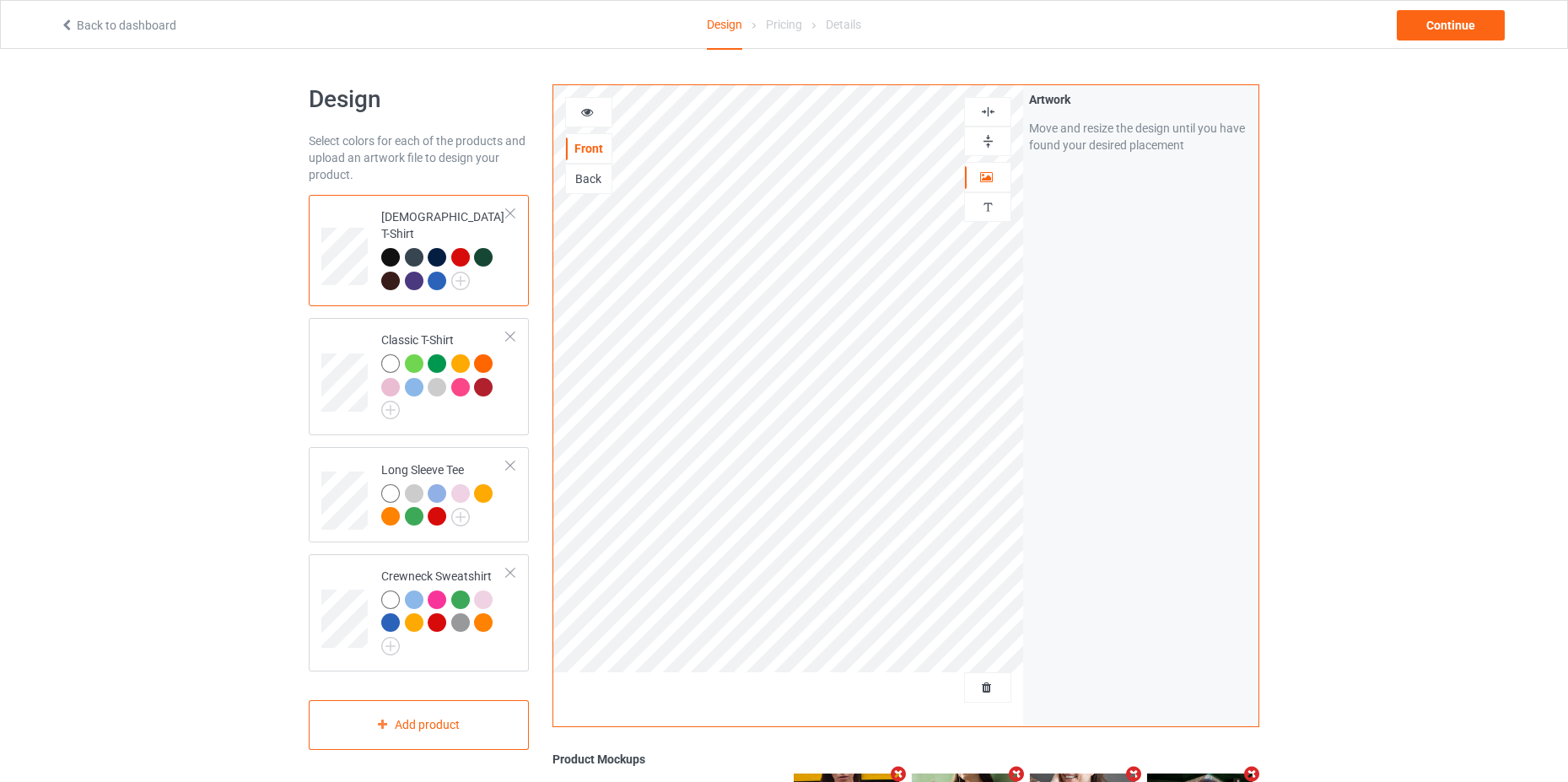
click at [1160, 436] on div "Artwork Move and resize the design until you have found your desired placement" at bounding box center [1141, 405] width 235 height 641
click at [485, 264] on div at bounding box center [443, 271] width 126 height 46
click at [976, 178] on div at bounding box center [987, 176] width 45 height 17
click at [1171, 304] on div "Artwork Move and resize the design until you have found your desired placement" at bounding box center [1141, 405] width 235 height 641
click at [588, 116] on icon at bounding box center [587, 110] width 14 height 12
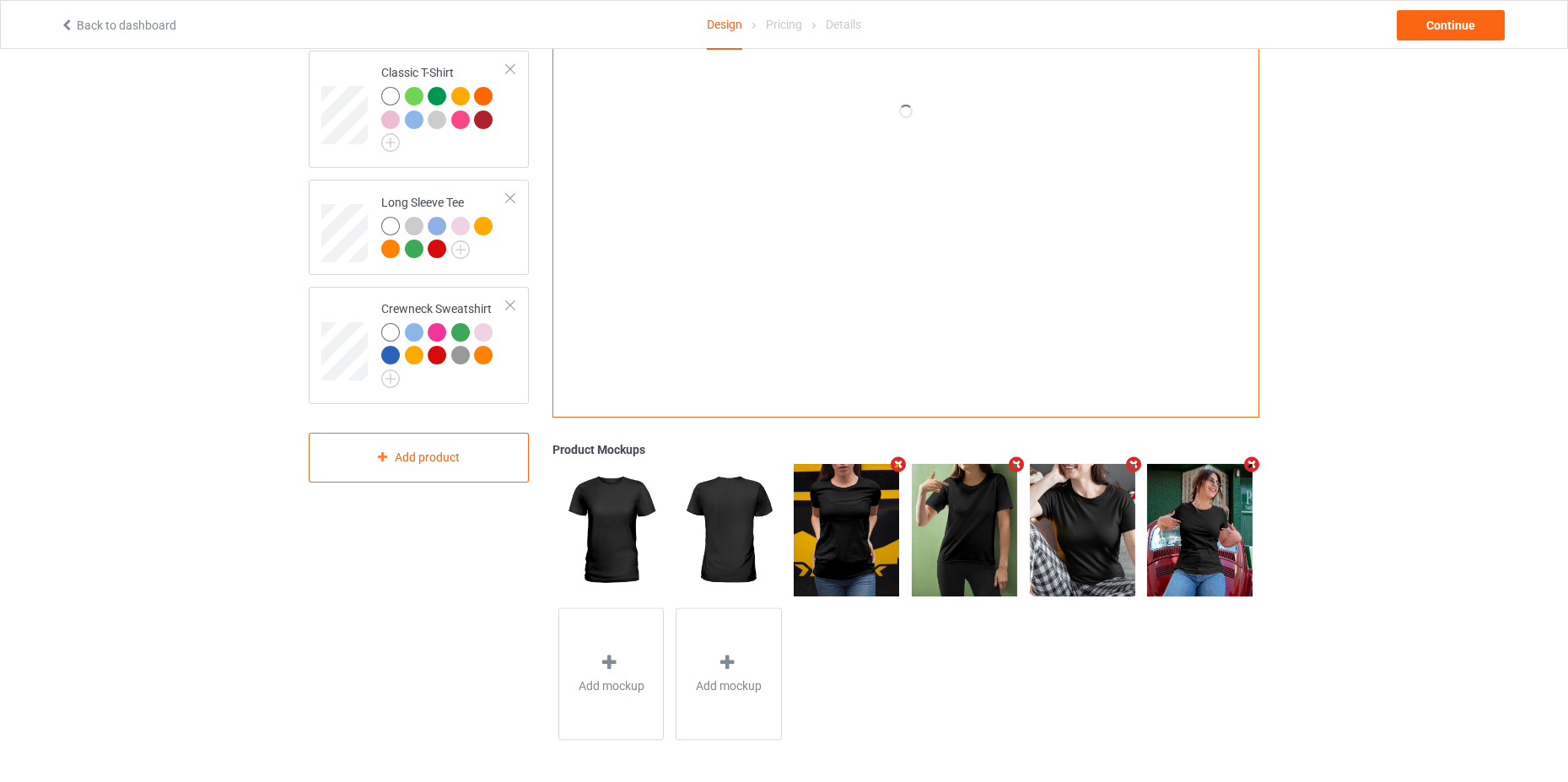
scroll to position [99, 0]
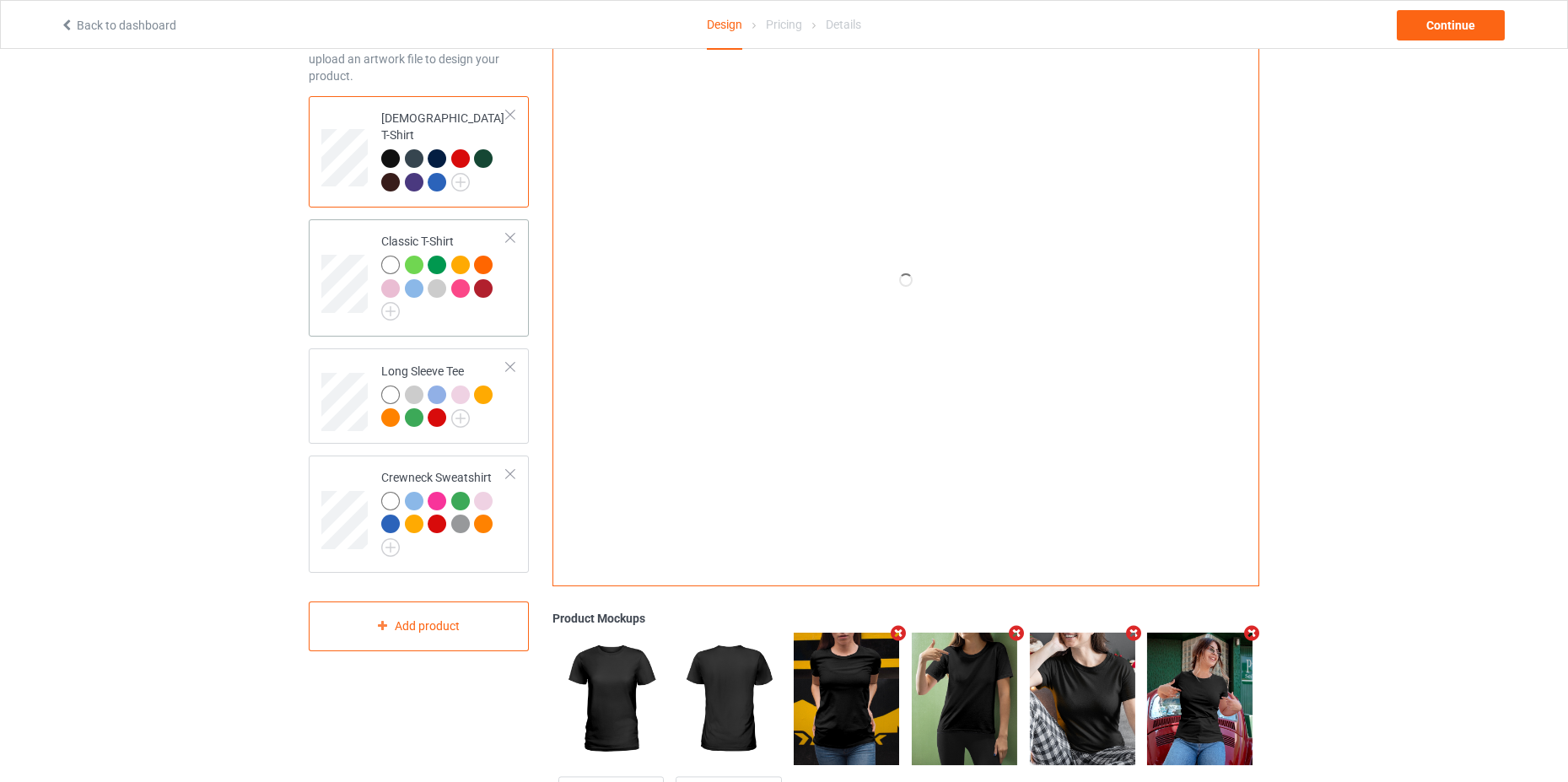
click at [460, 305] on div at bounding box center [443, 288] width 126 height 65
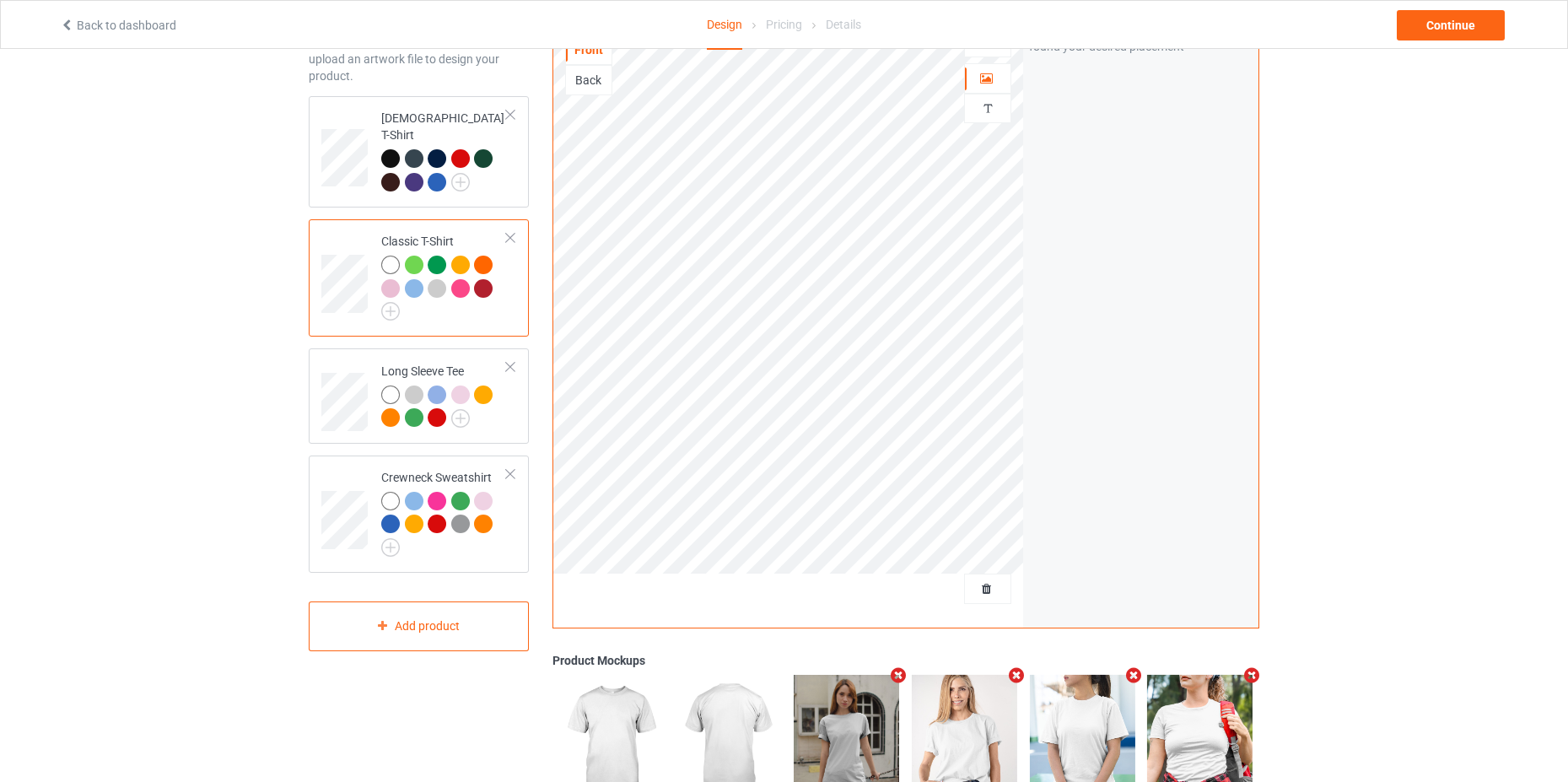
click at [392, 255] on div at bounding box center [390, 264] width 19 height 19
click at [386, 309] on td "Classic T-Shirt" at bounding box center [443, 278] width 144 height 104
click at [395, 302] on img at bounding box center [390, 311] width 19 height 19
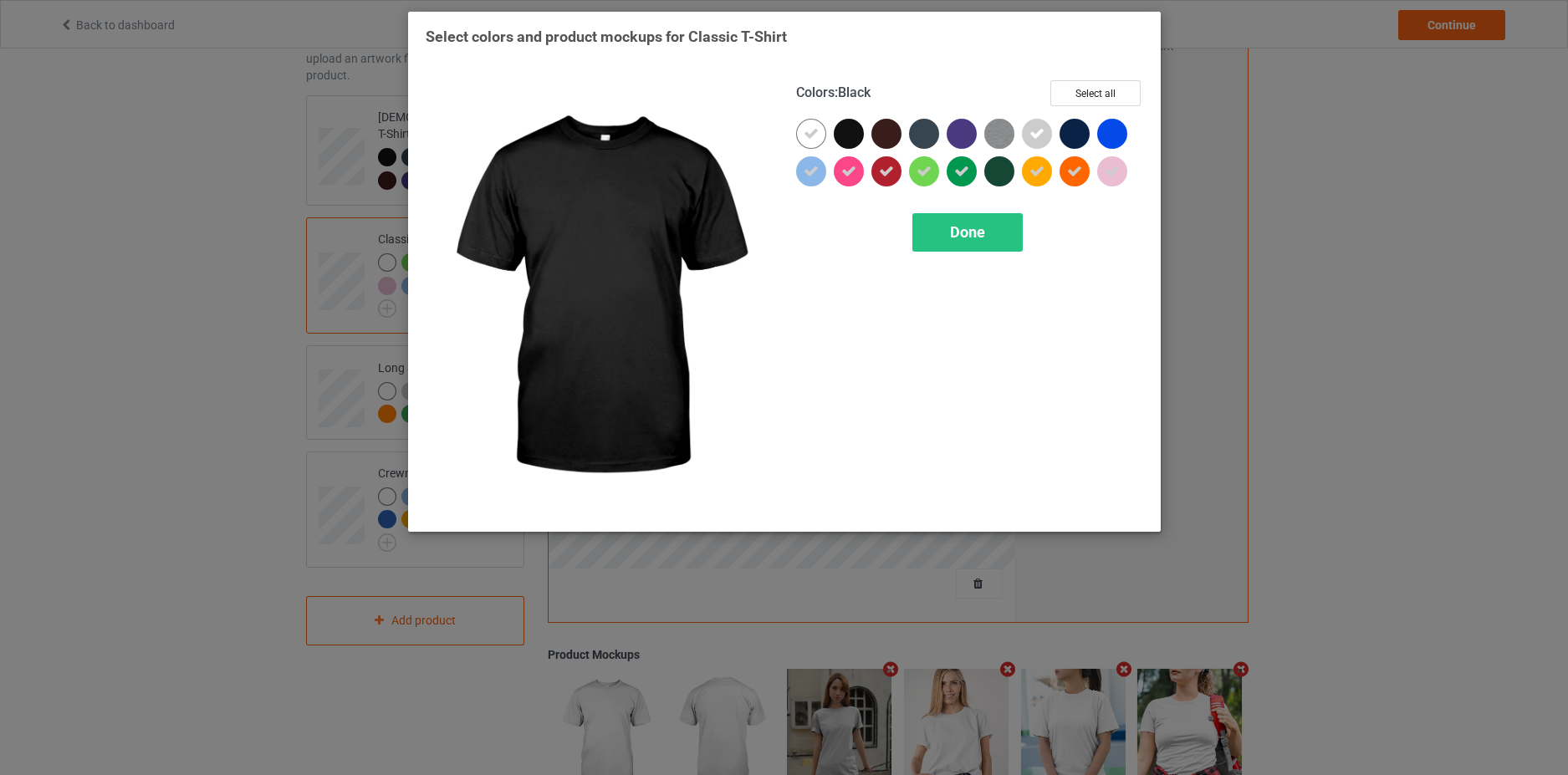
click at [845, 130] on div at bounding box center [849, 134] width 30 height 30
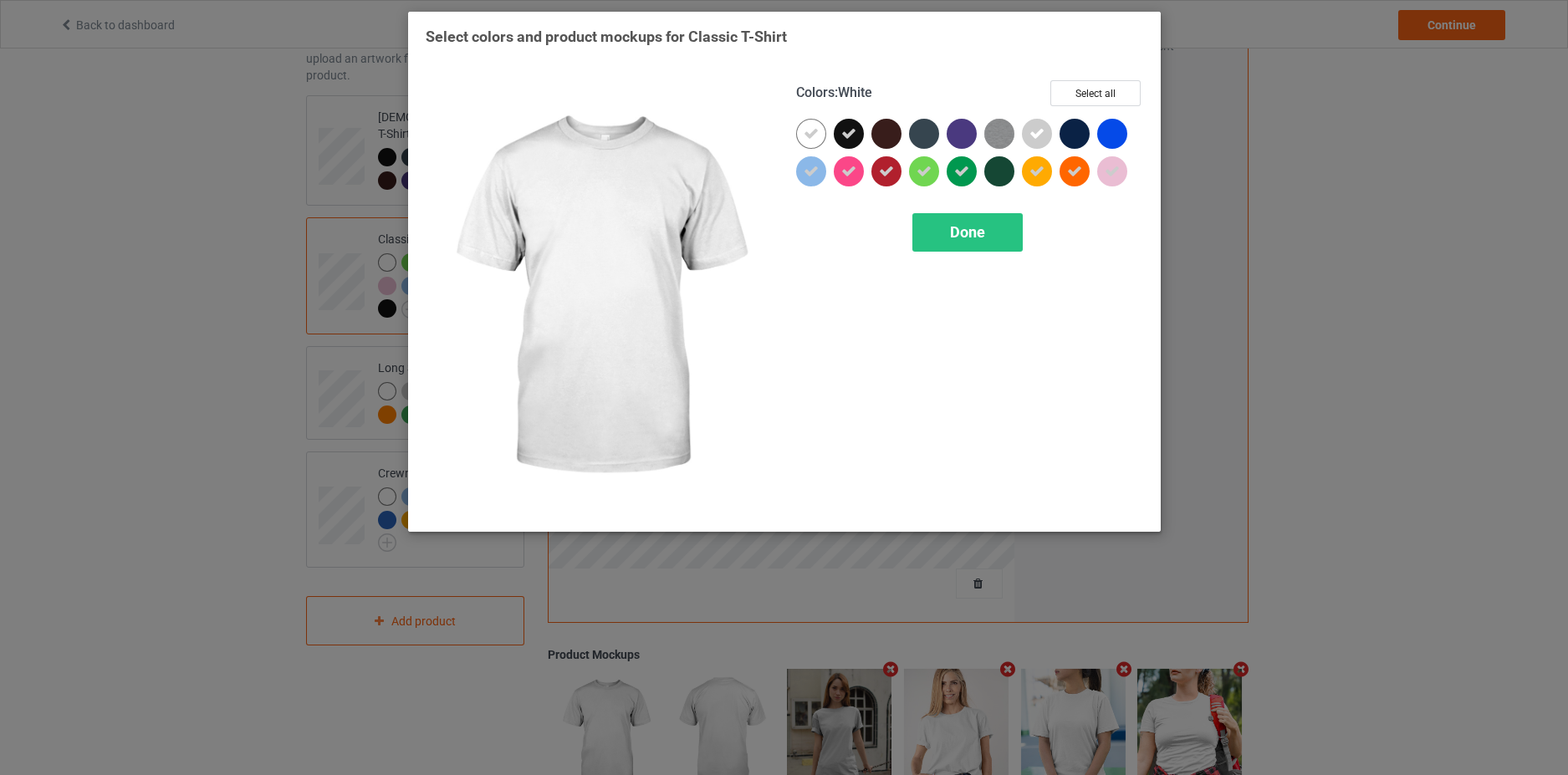
click at [815, 135] on icon at bounding box center [811, 134] width 15 height 15
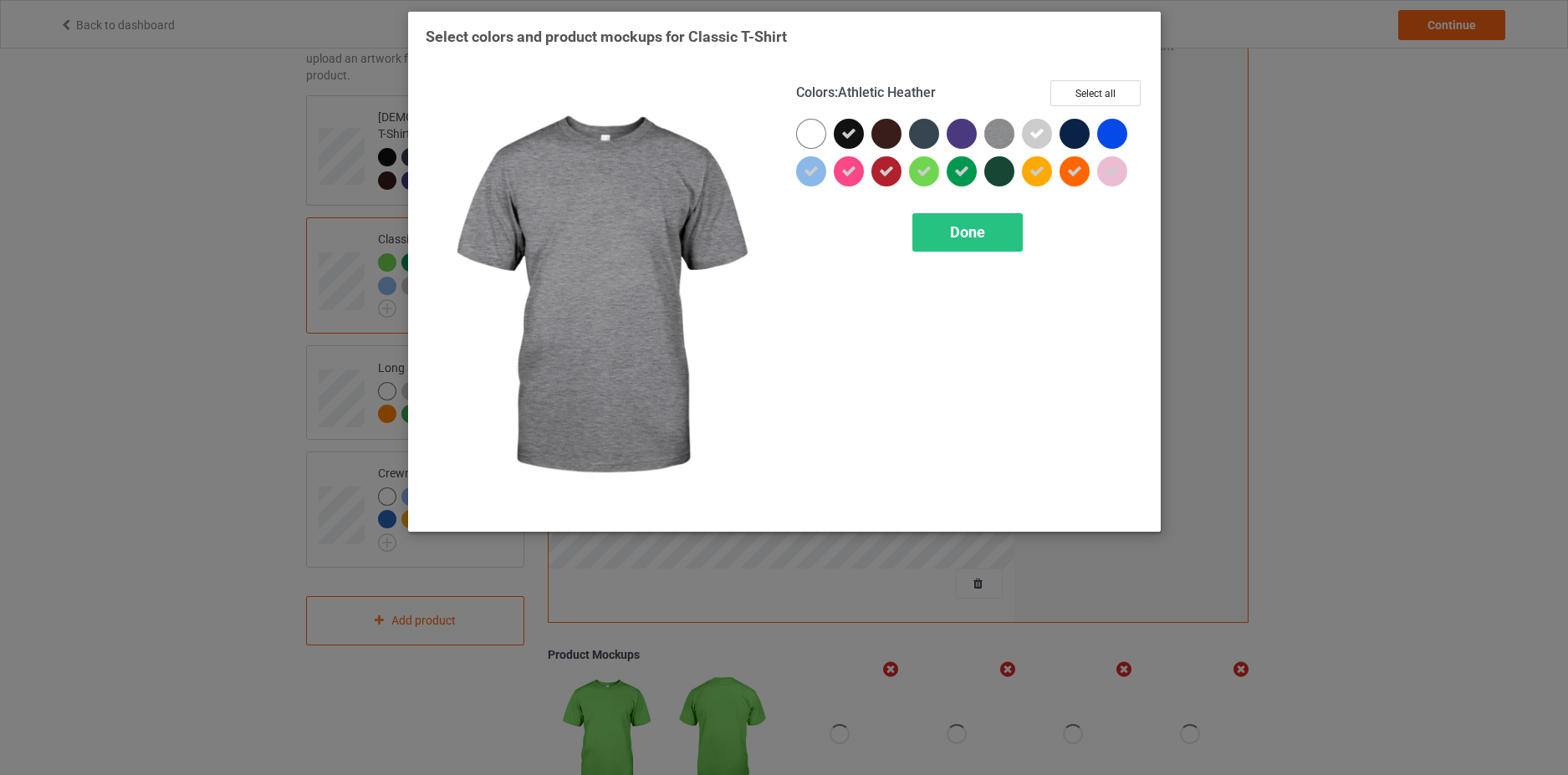
click at [1041, 137] on icon at bounding box center [1037, 134] width 15 height 15
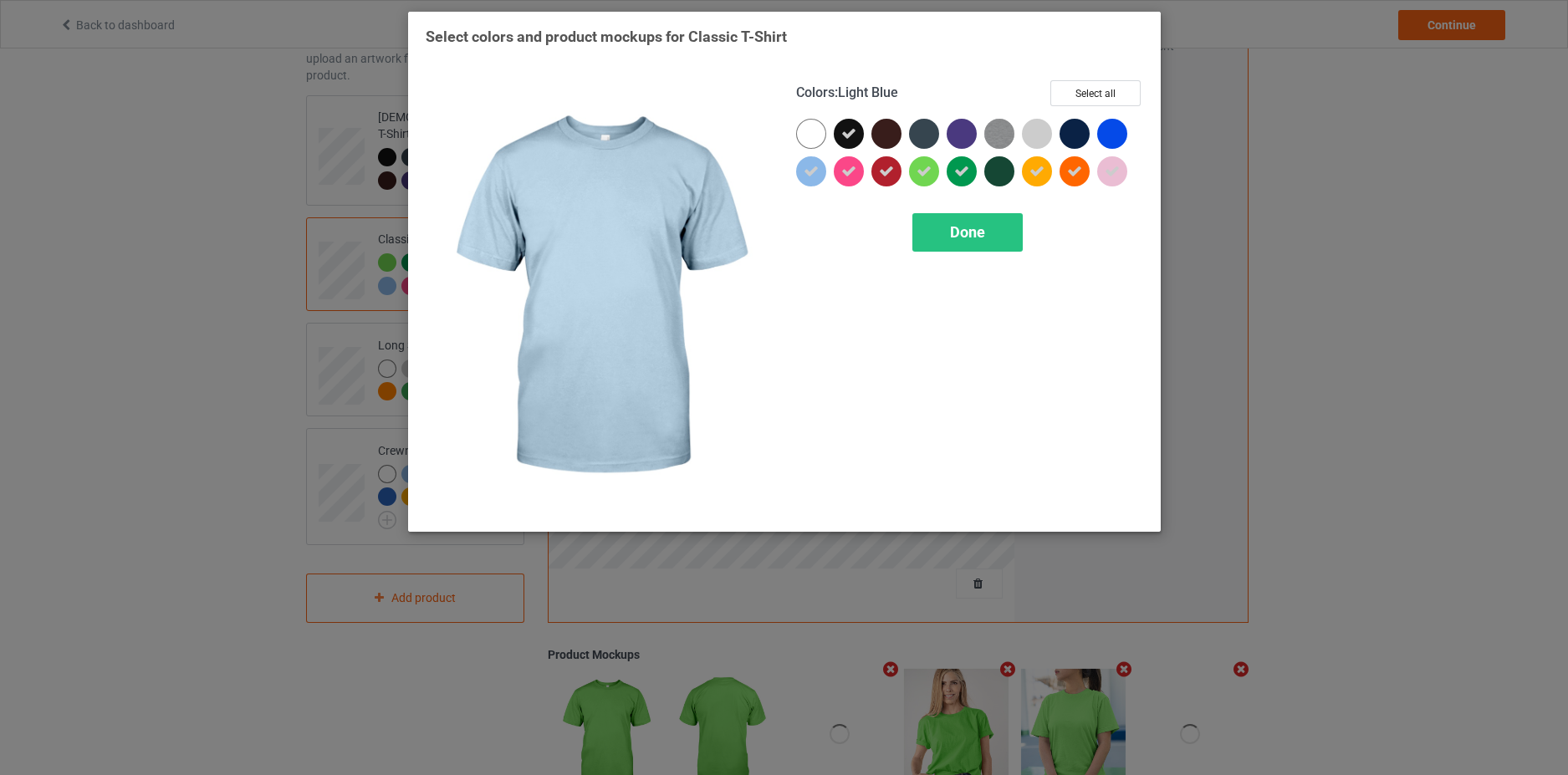
click at [814, 176] on icon at bounding box center [811, 171] width 15 height 15
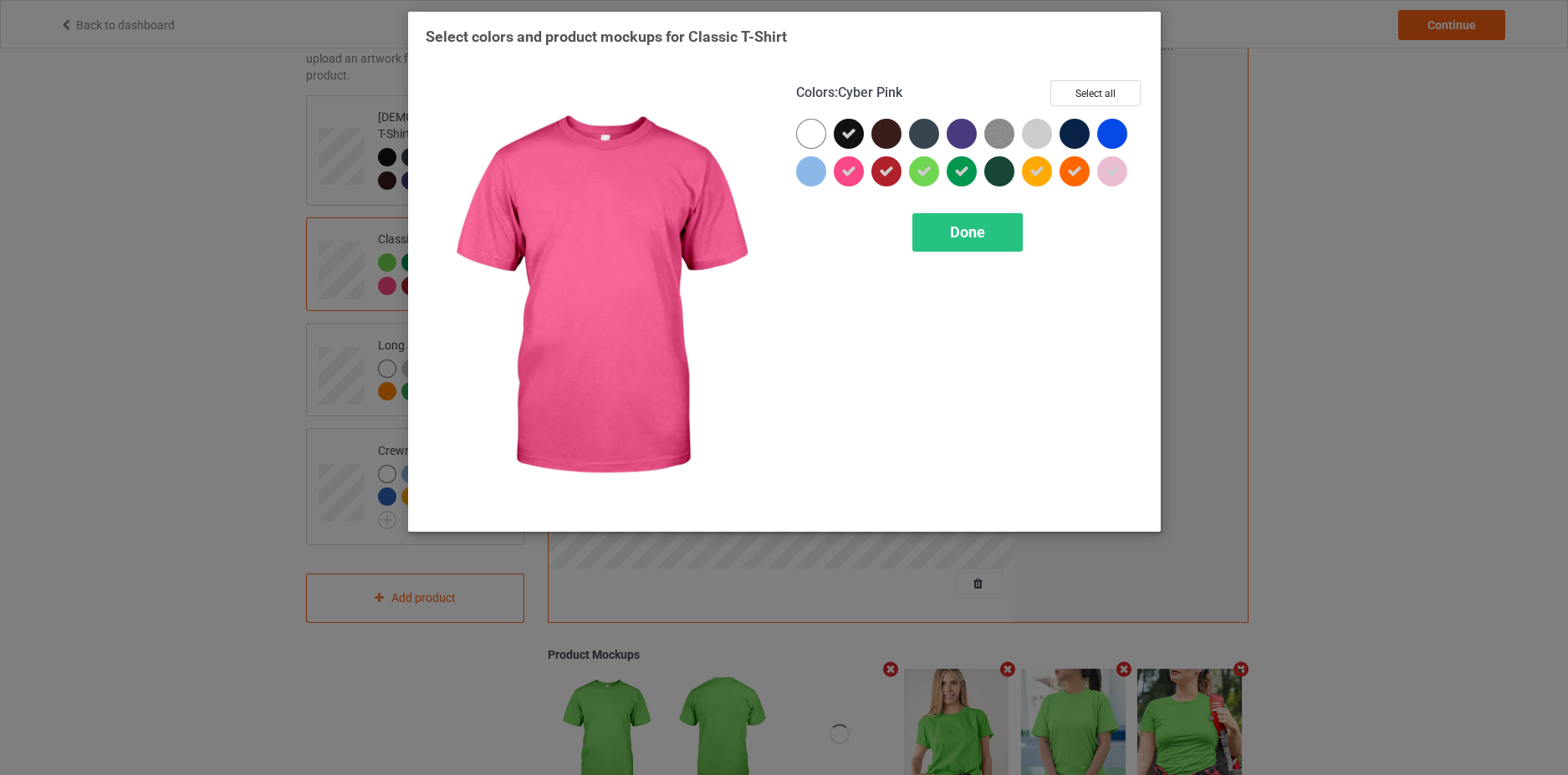
click at [853, 170] on icon at bounding box center [849, 171] width 15 height 15
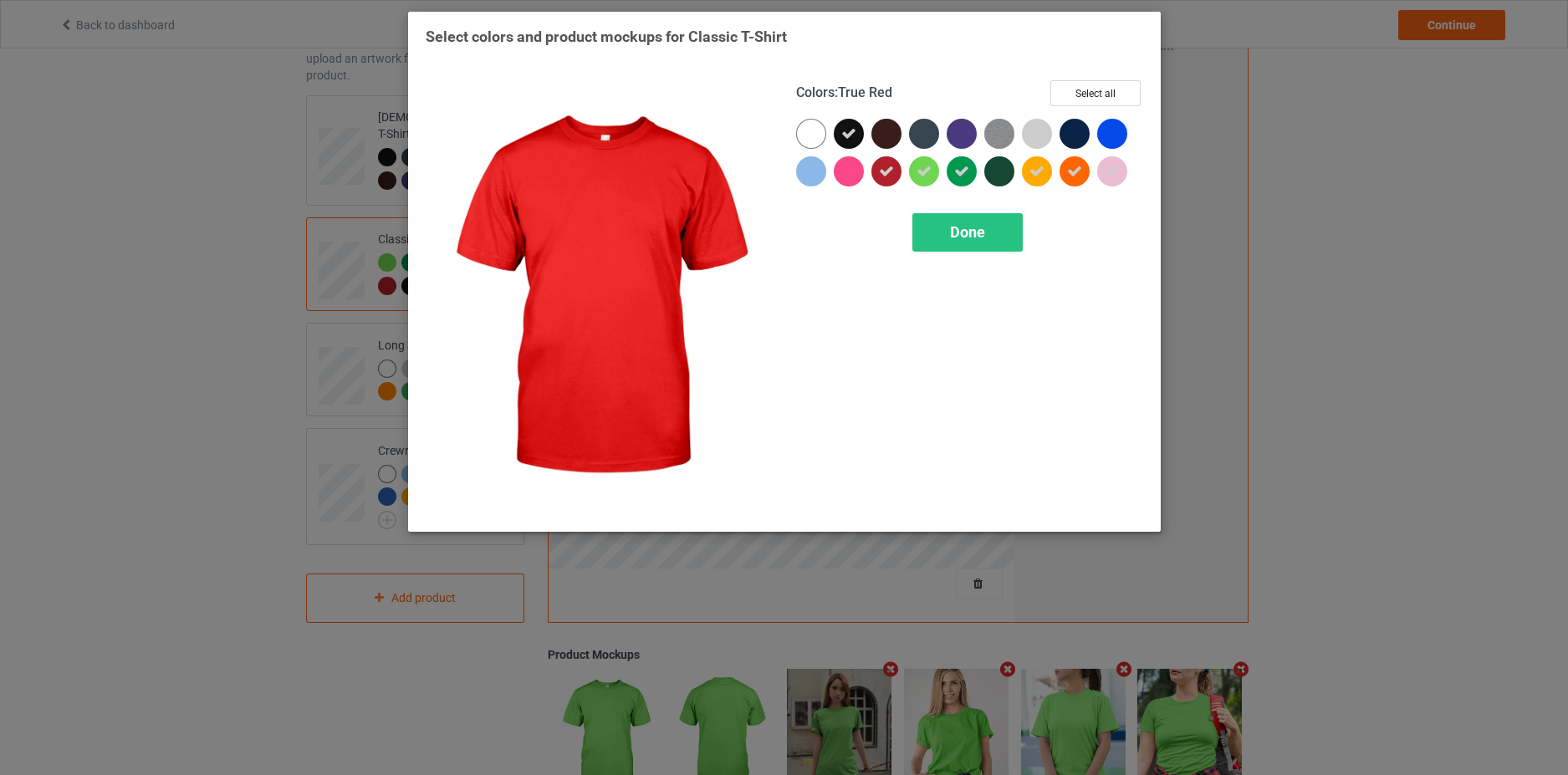
drag, startPoint x: 883, startPoint y: 172, endPoint x: 935, endPoint y: 178, distance: 52.3
click at [884, 172] on icon at bounding box center [886, 171] width 15 height 15
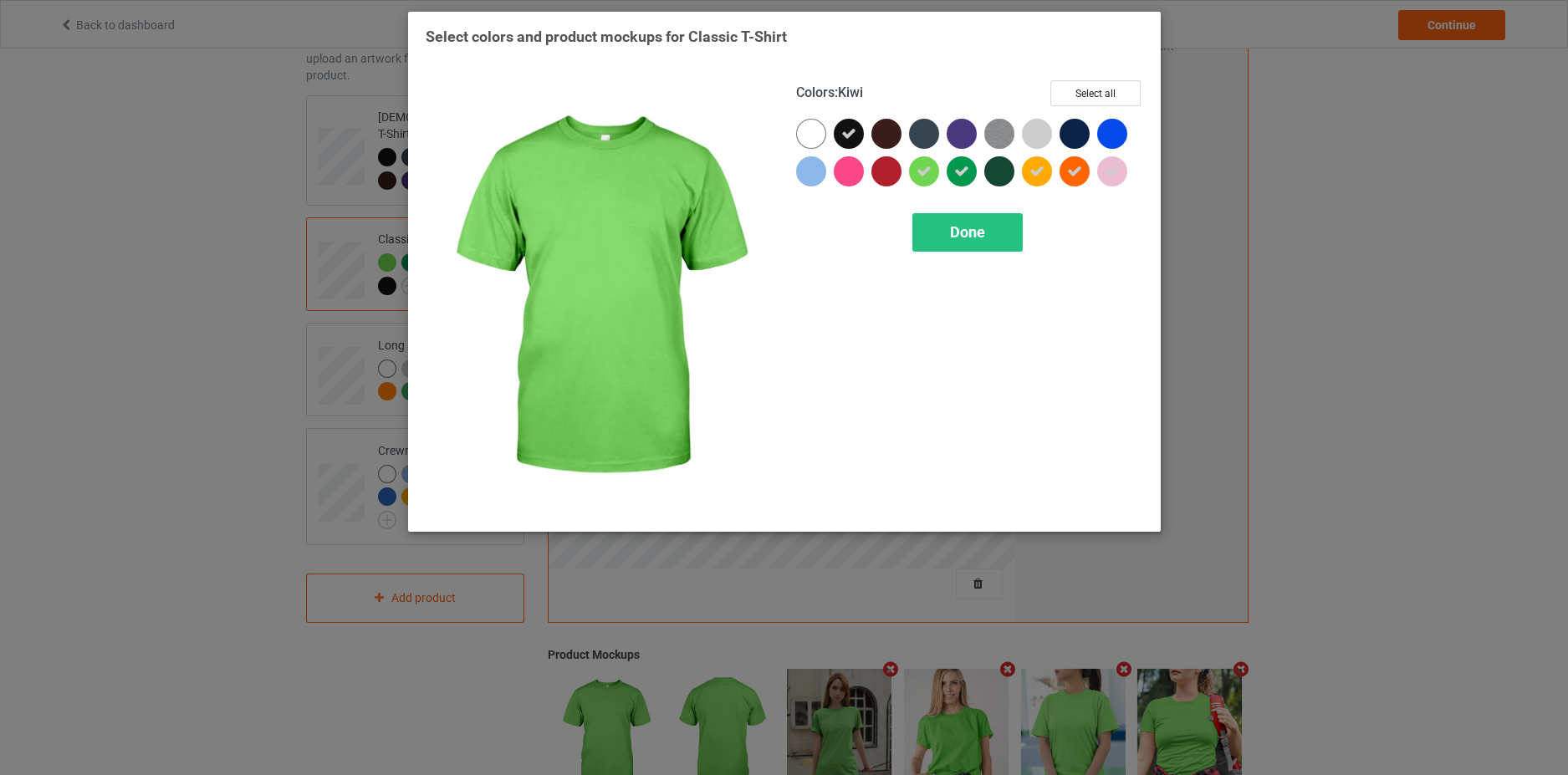
click at [920, 171] on icon at bounding box center [924, 171] width 15 height 15
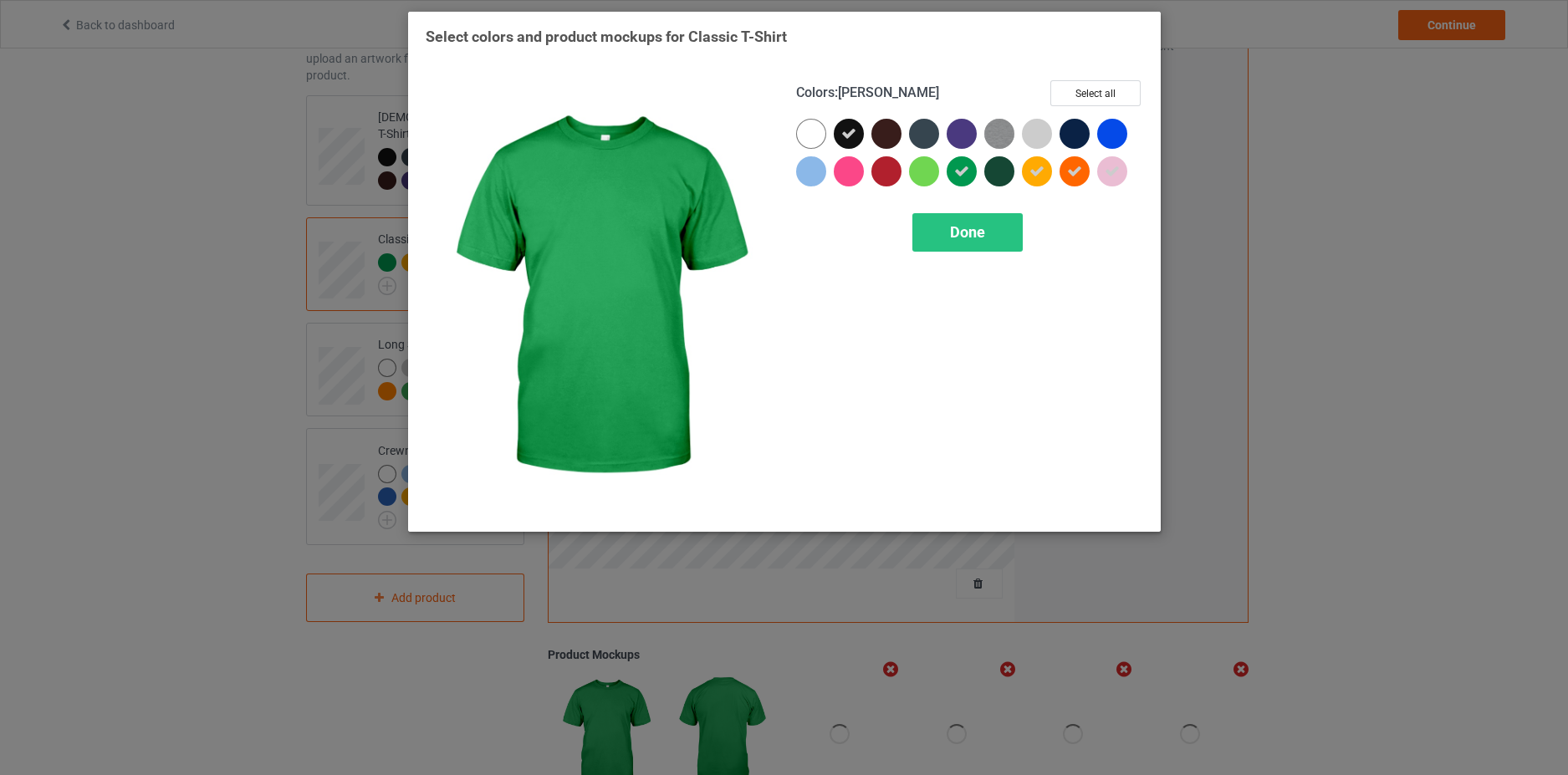
click at [954, 171] on div at bounding box center [962, 171] width 30 height 30
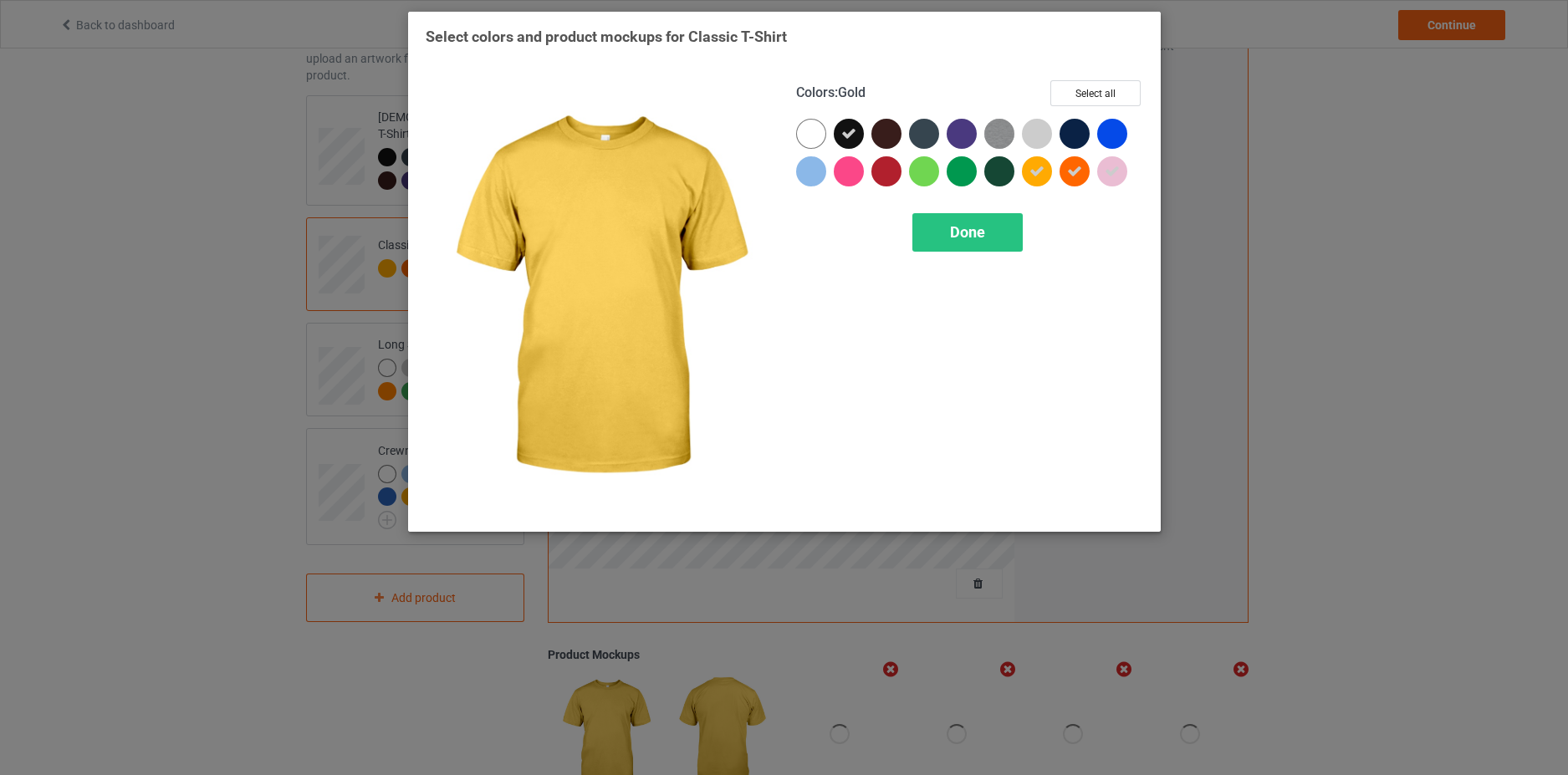
drag, startPoint x: 1037, startPoint y: 173, endPoint x: 1082, endPoint y: 178, distance: 45.3
click at [1038, 173] on icon at bounding box center [1037, 171] width 15 height 15
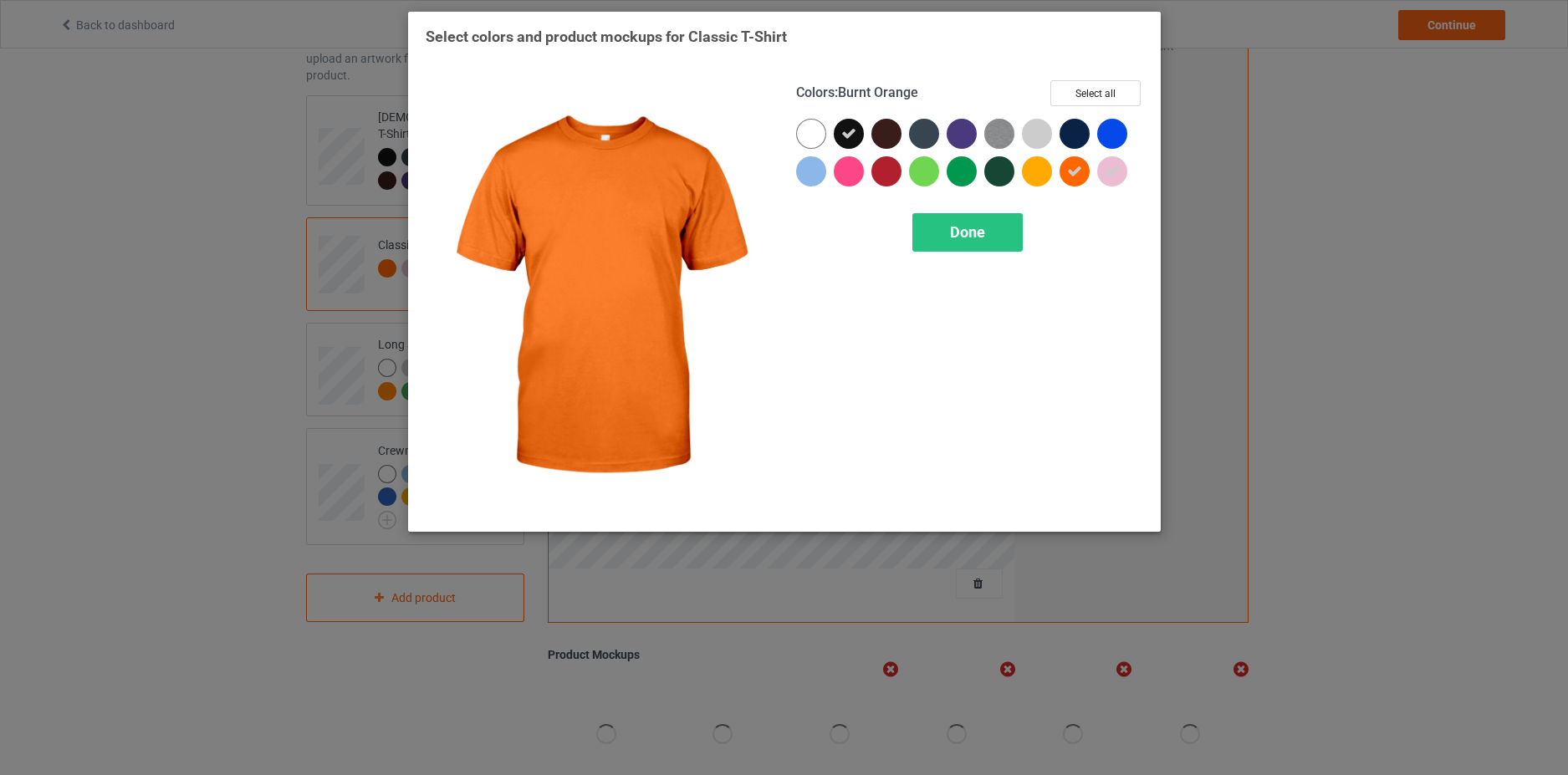
click at [1087, 177] on div at bounding box center [1075, 171] width 30 height 30
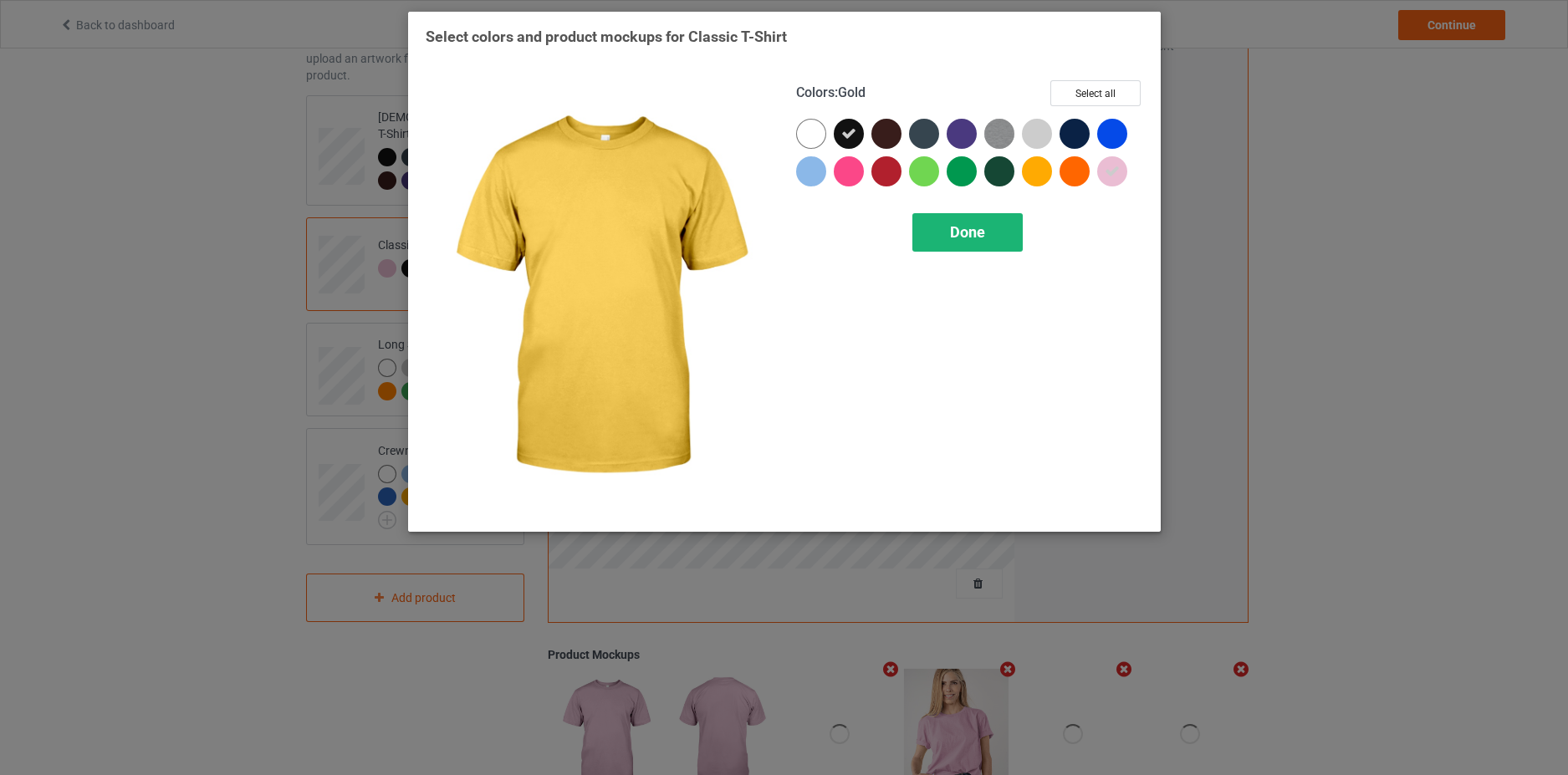
click at [992, 216] on div "Done" at bounding box center [967, 232] width 110 height 39
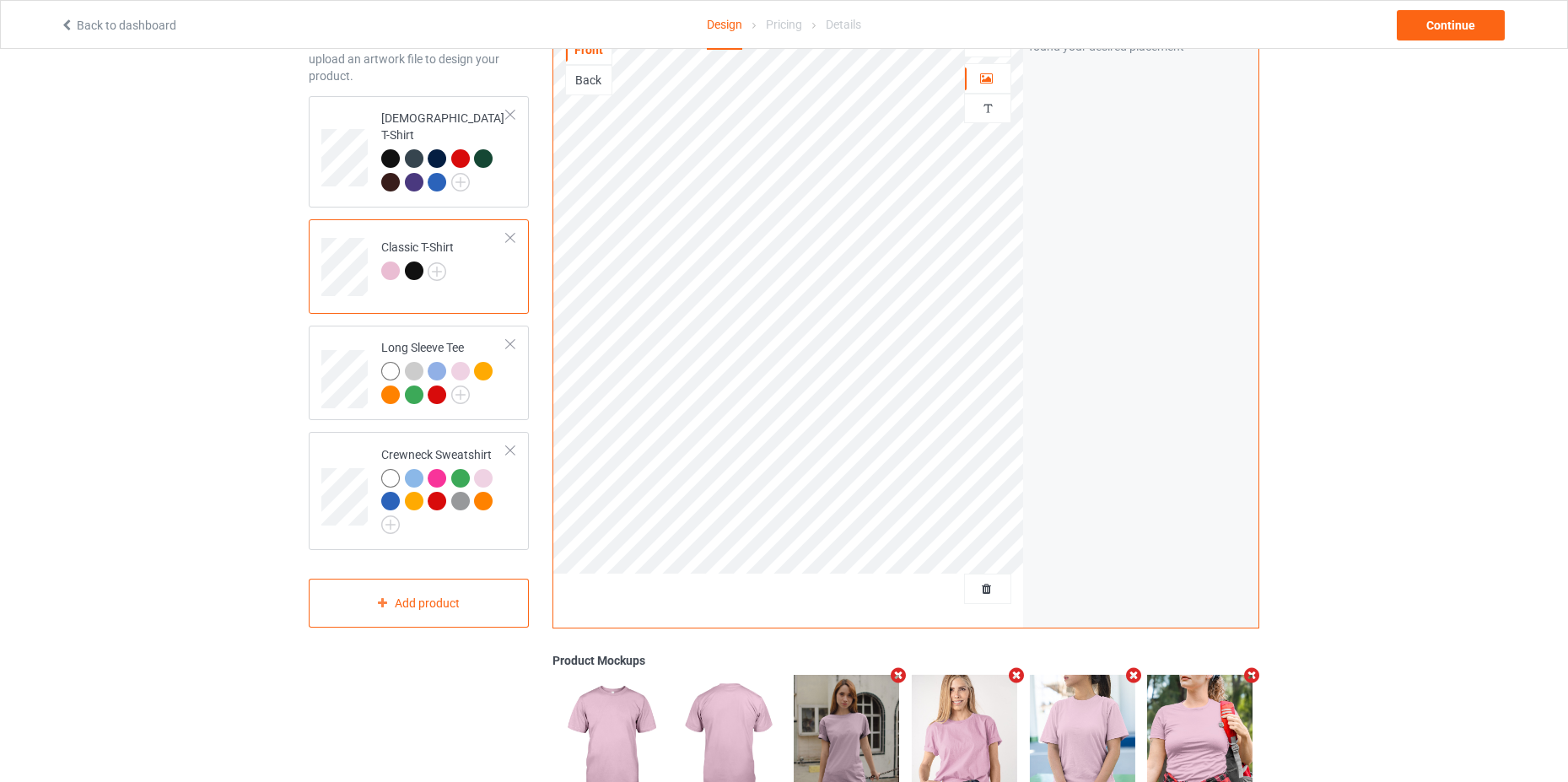
click at [448, 262] on div at bounding box center [417, 273] width 72 height 24
click at [391, 262] on div at bounding box center [390, 271] width 19 height 19
click at [437, 262] on img at bounding box center [437, 272] width 19 height 19
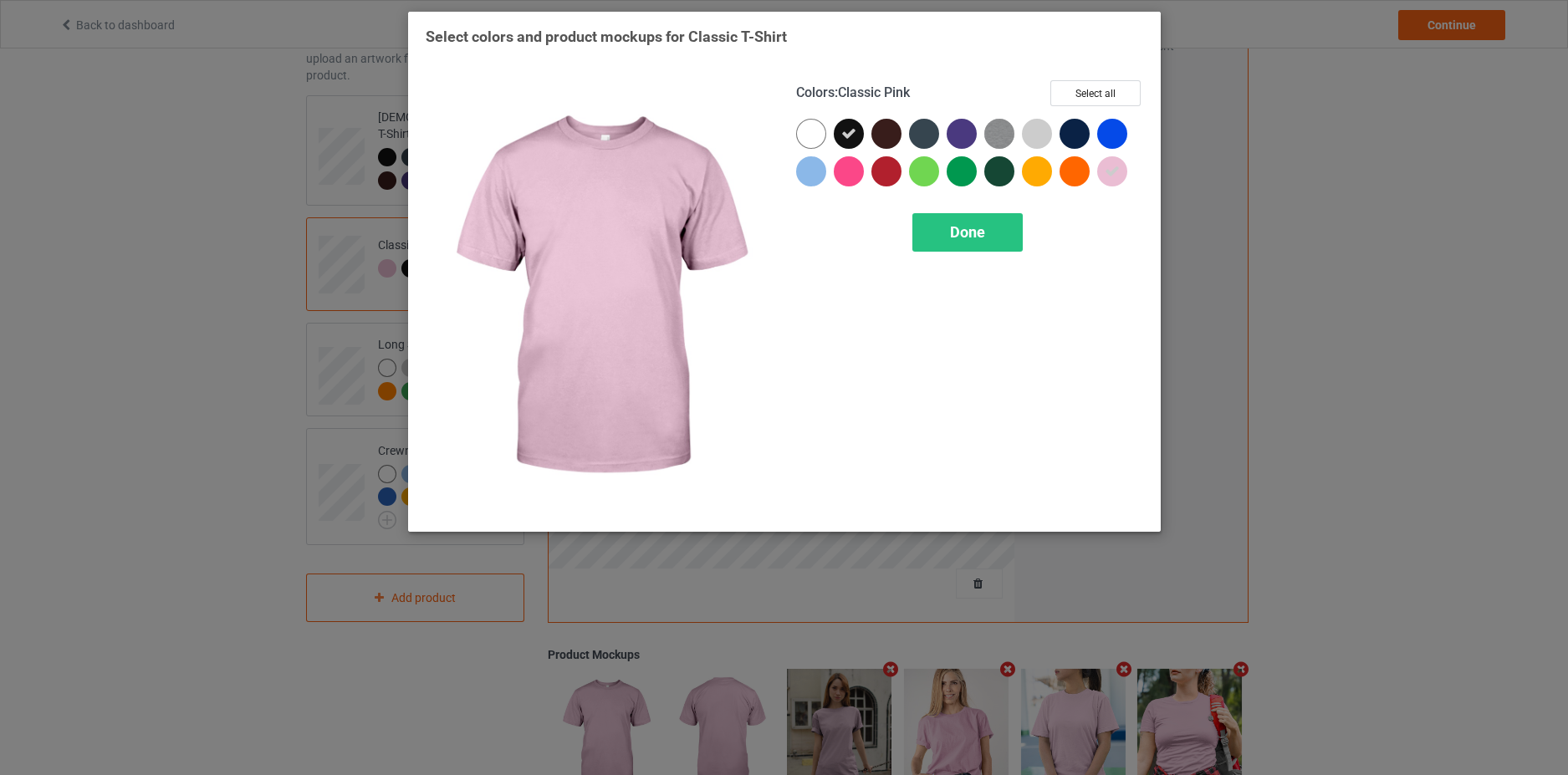
click at [1110, 172] on icon at bounding box center [1111, 171] width 15 height 15
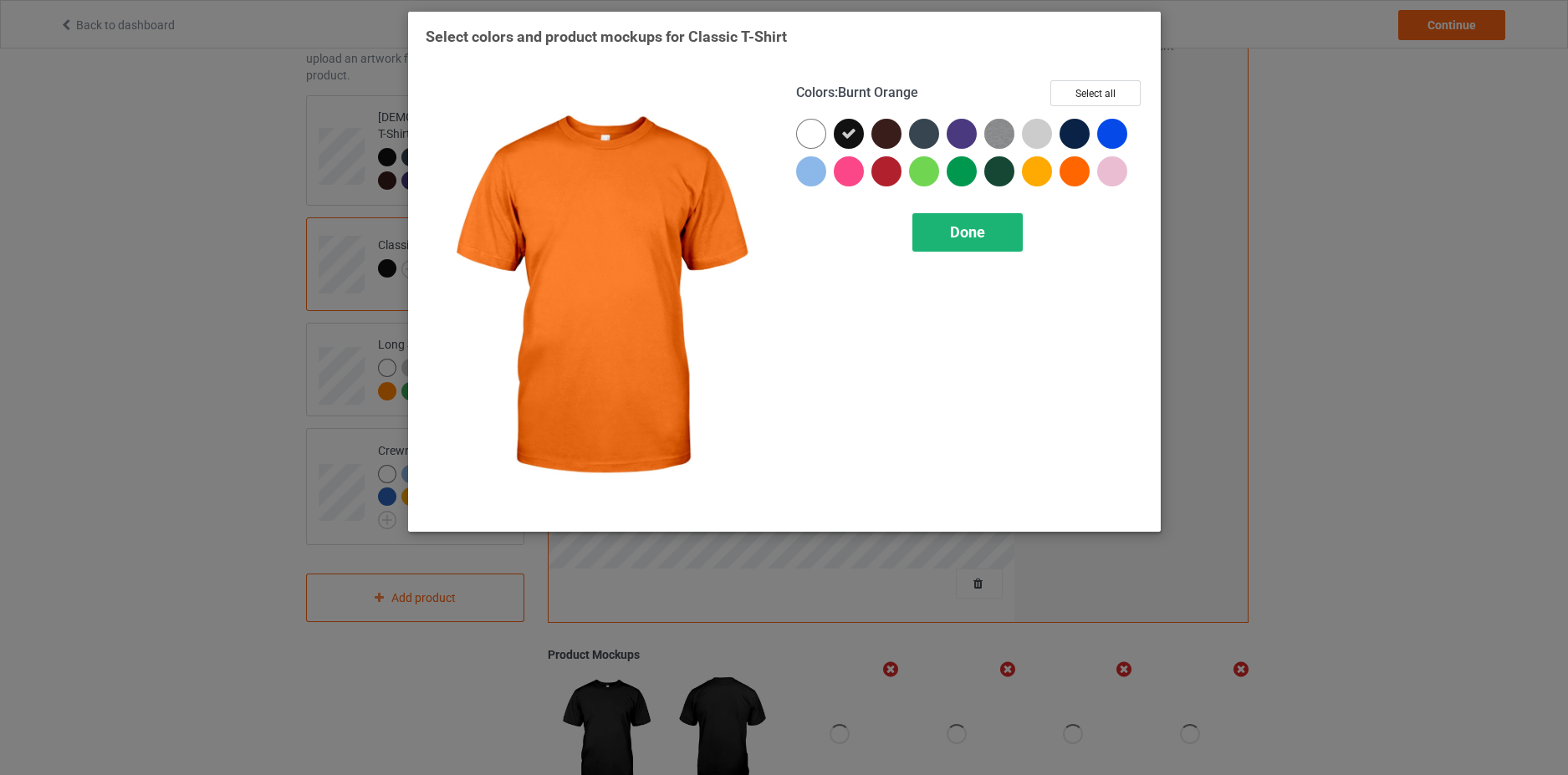
click at [919, 237] on div "Done" at bounding box center [967, 232] width 110 height 39
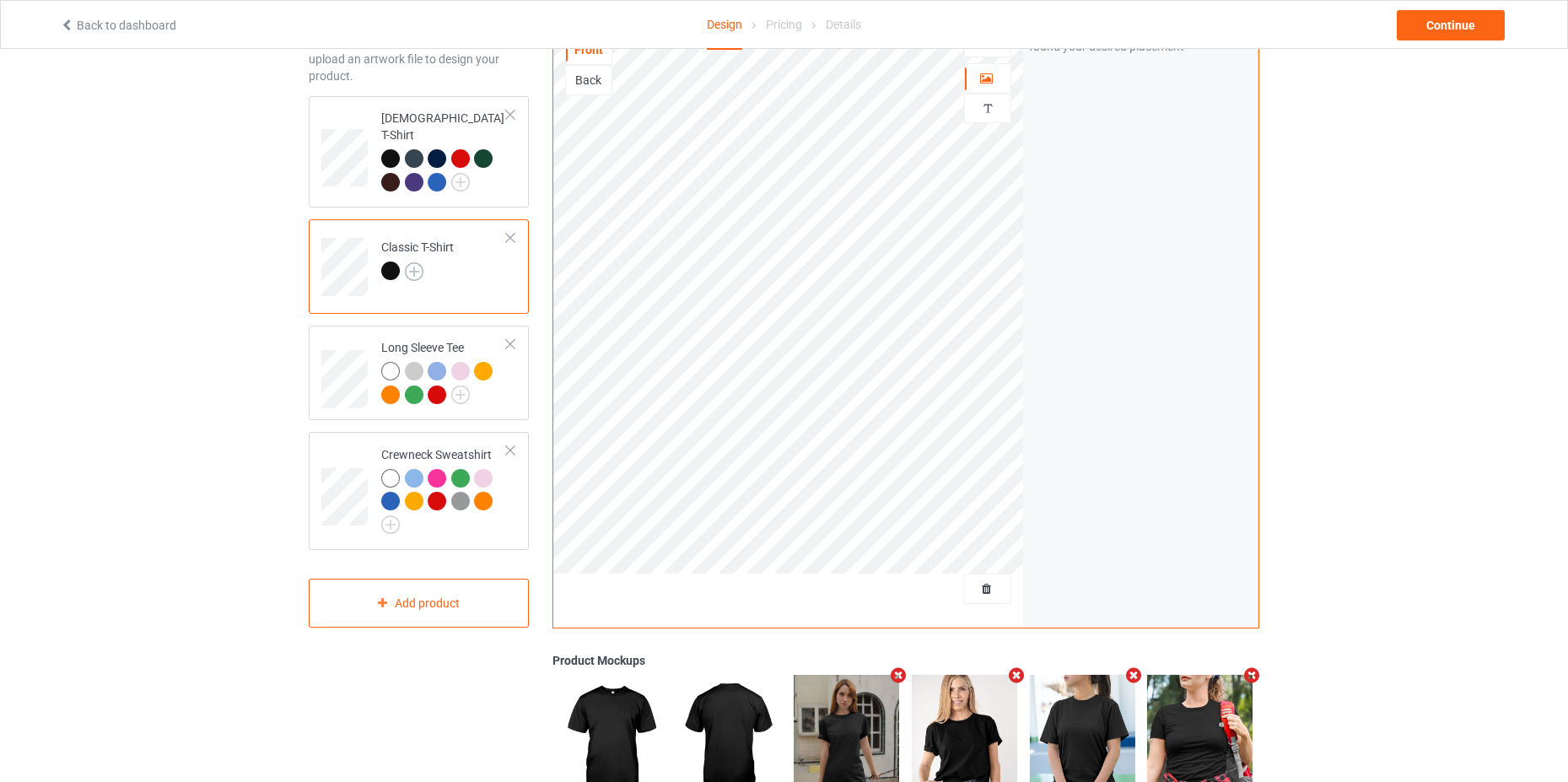
click at [406, 262] on img at bounding box center [413, 272] width 19 height 19
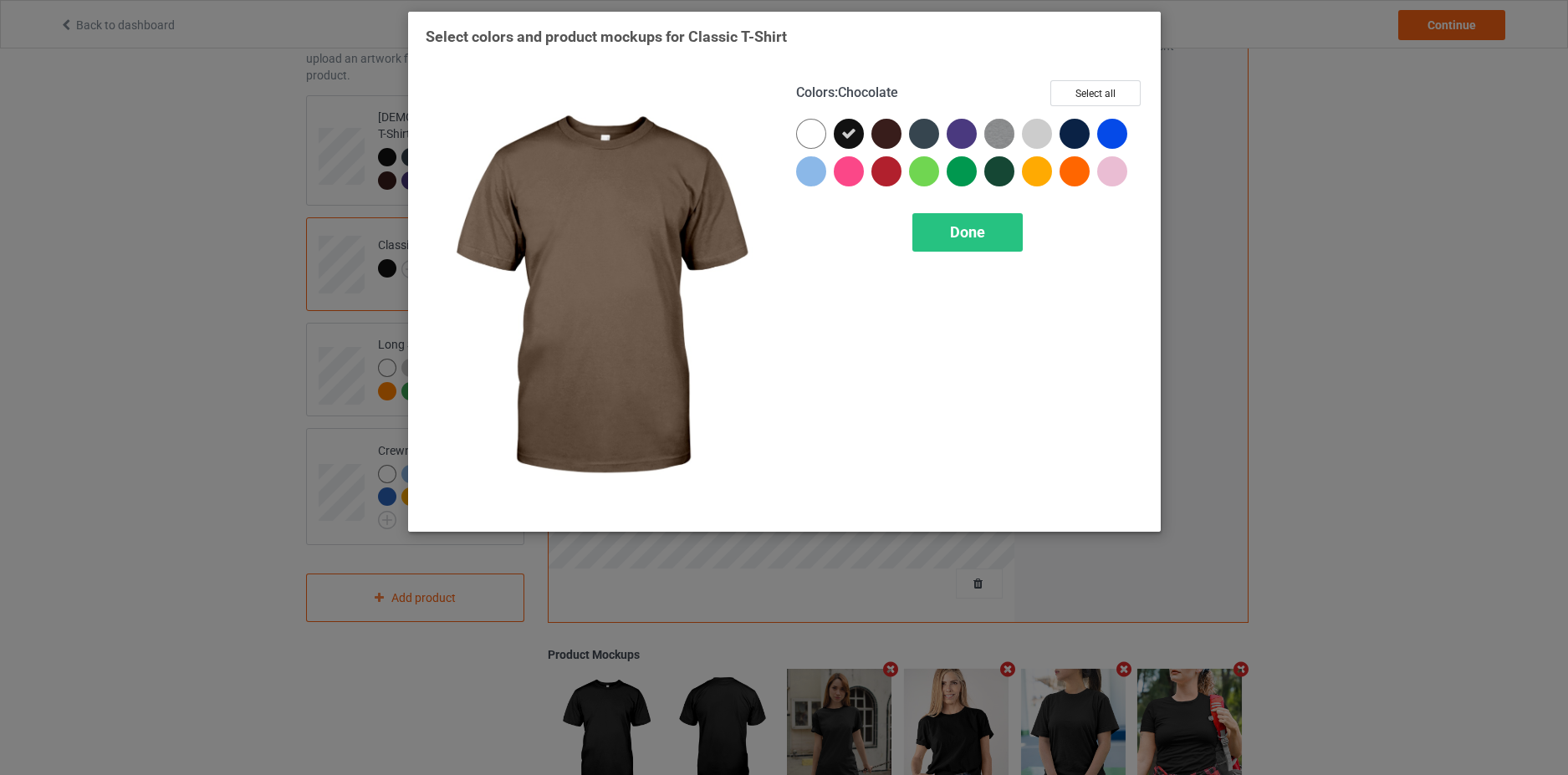
click at [884, 132] on div at bounding box center [886, 134] width 30 height 30
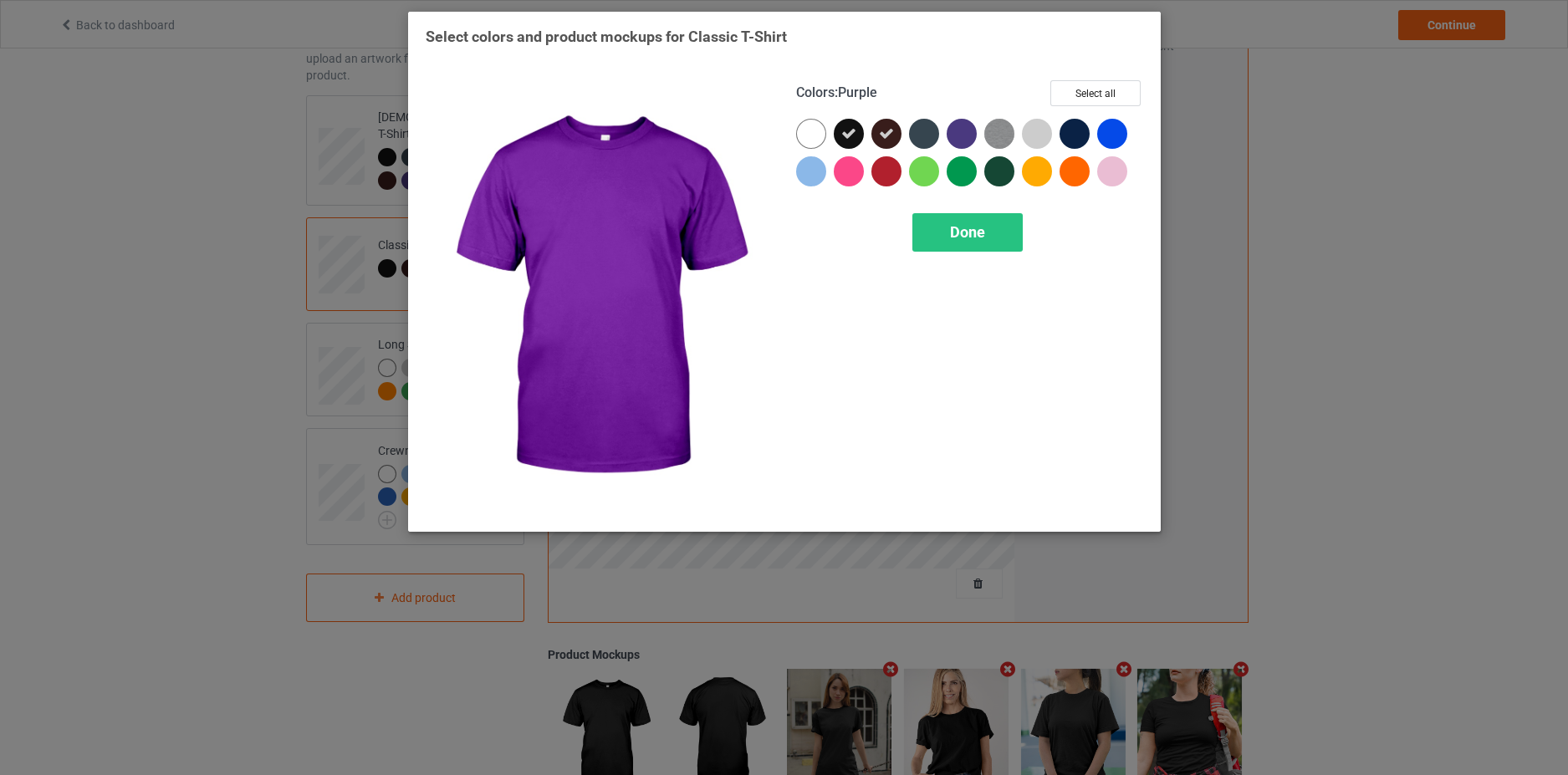
drag, startPoint x: 959, startPoint y: 135, endPoint x: 975, endPoint y: 137, distance: 16.1
click at [961, 135] on div at bounding box center [962, 134] width 30 height 30
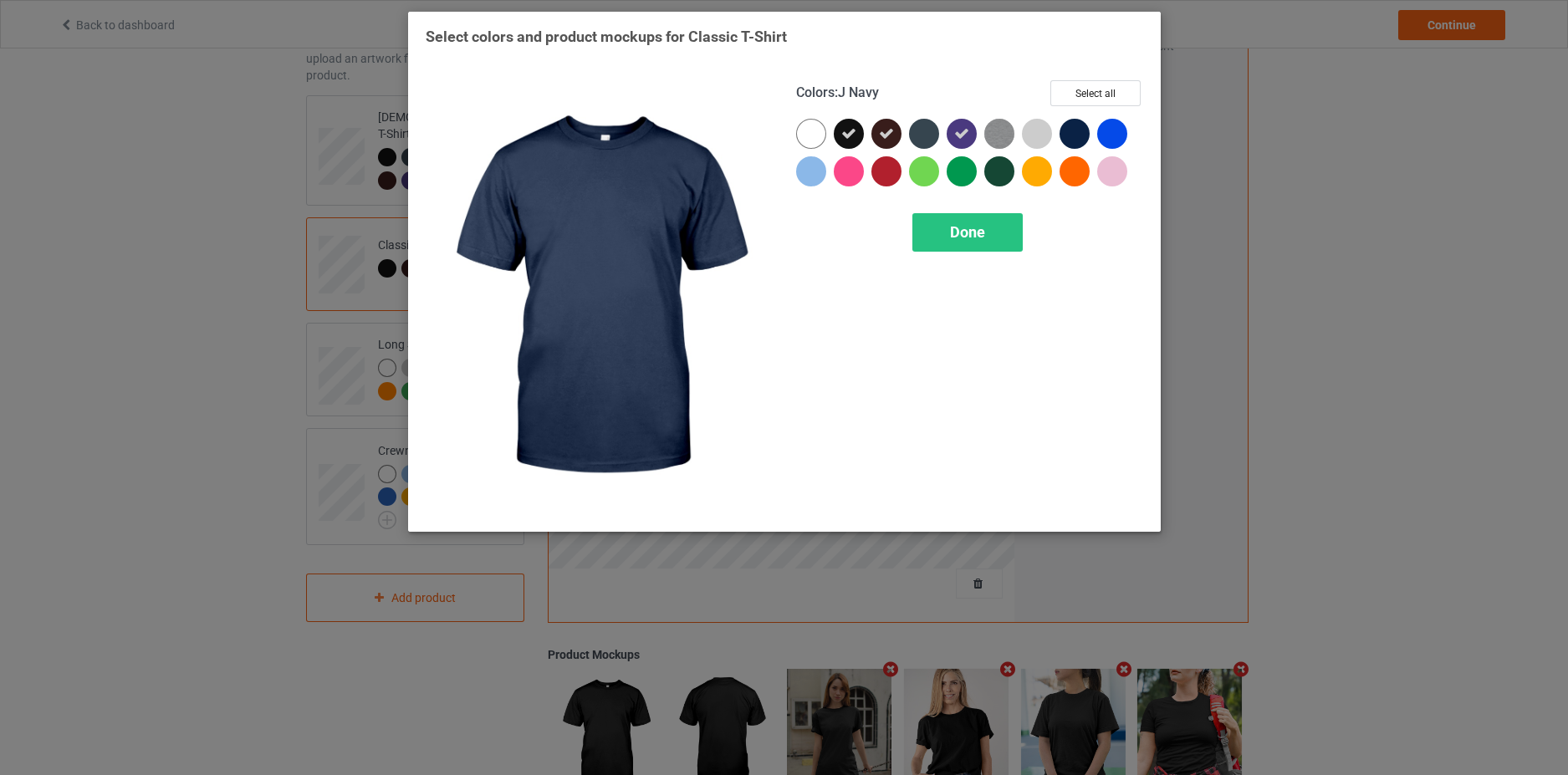
drag, startPoint x: 1081, startPoint y: 132, endPoint x: 1122, endPoint y: 136, distance: 41.2
click at [1082, 133] on div at bounding box center [1075, 134] width 30 height 30
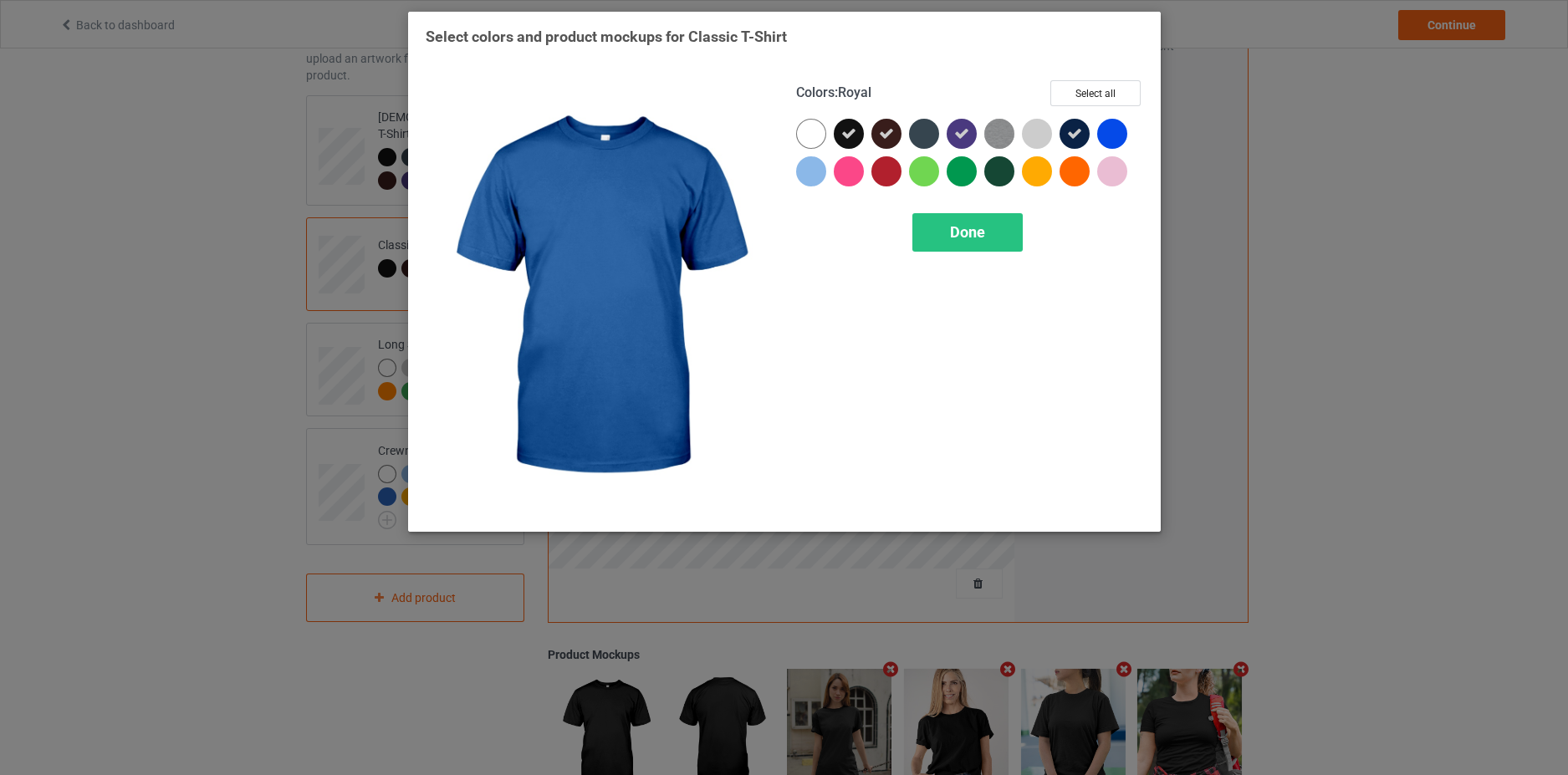
click at [1122, 136] on div at bounding box center [1112, 134] width 30 height 30
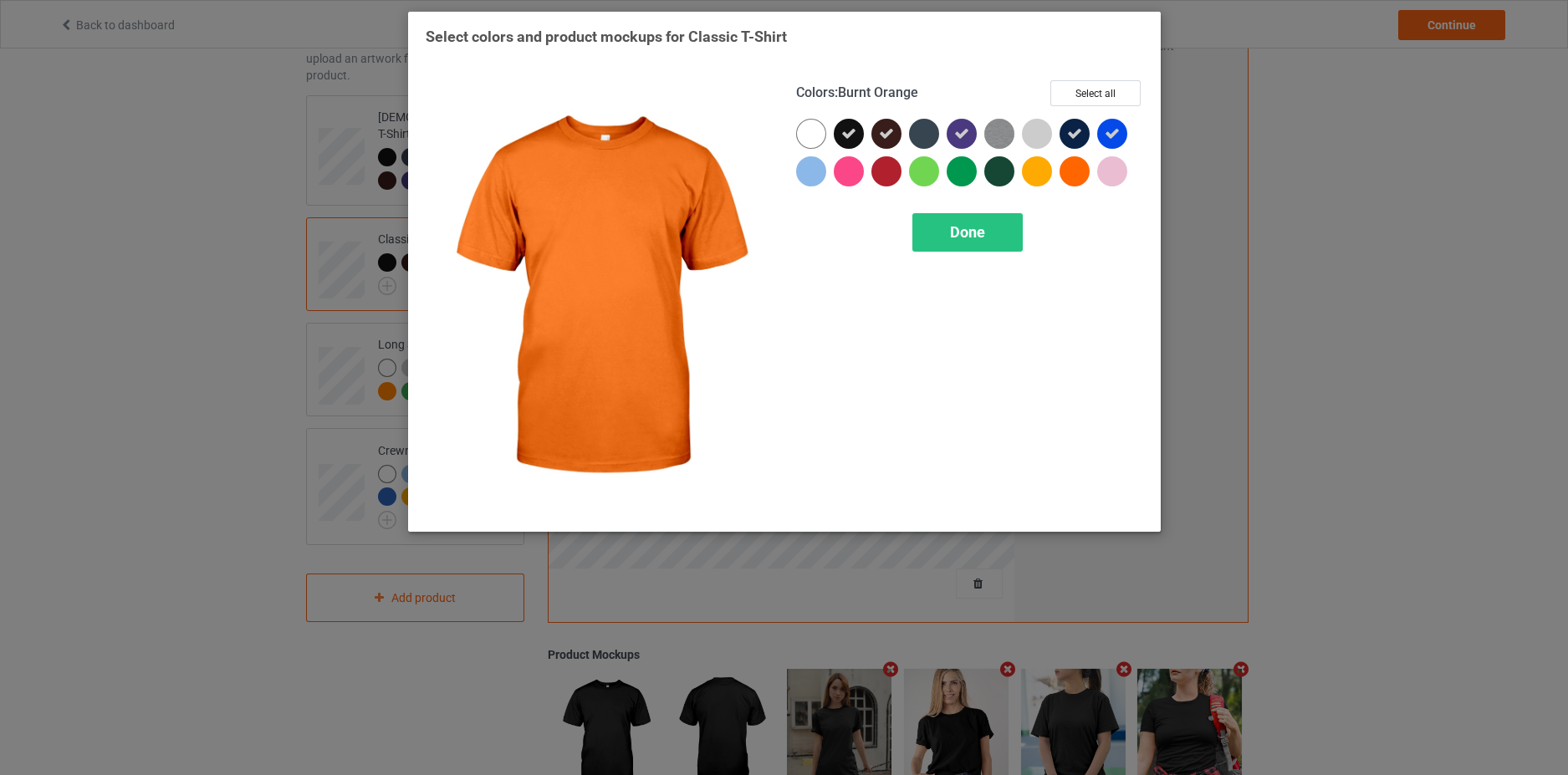
click at [1070, 169] on div at bounding box center [1075, 171] width 30 height 30
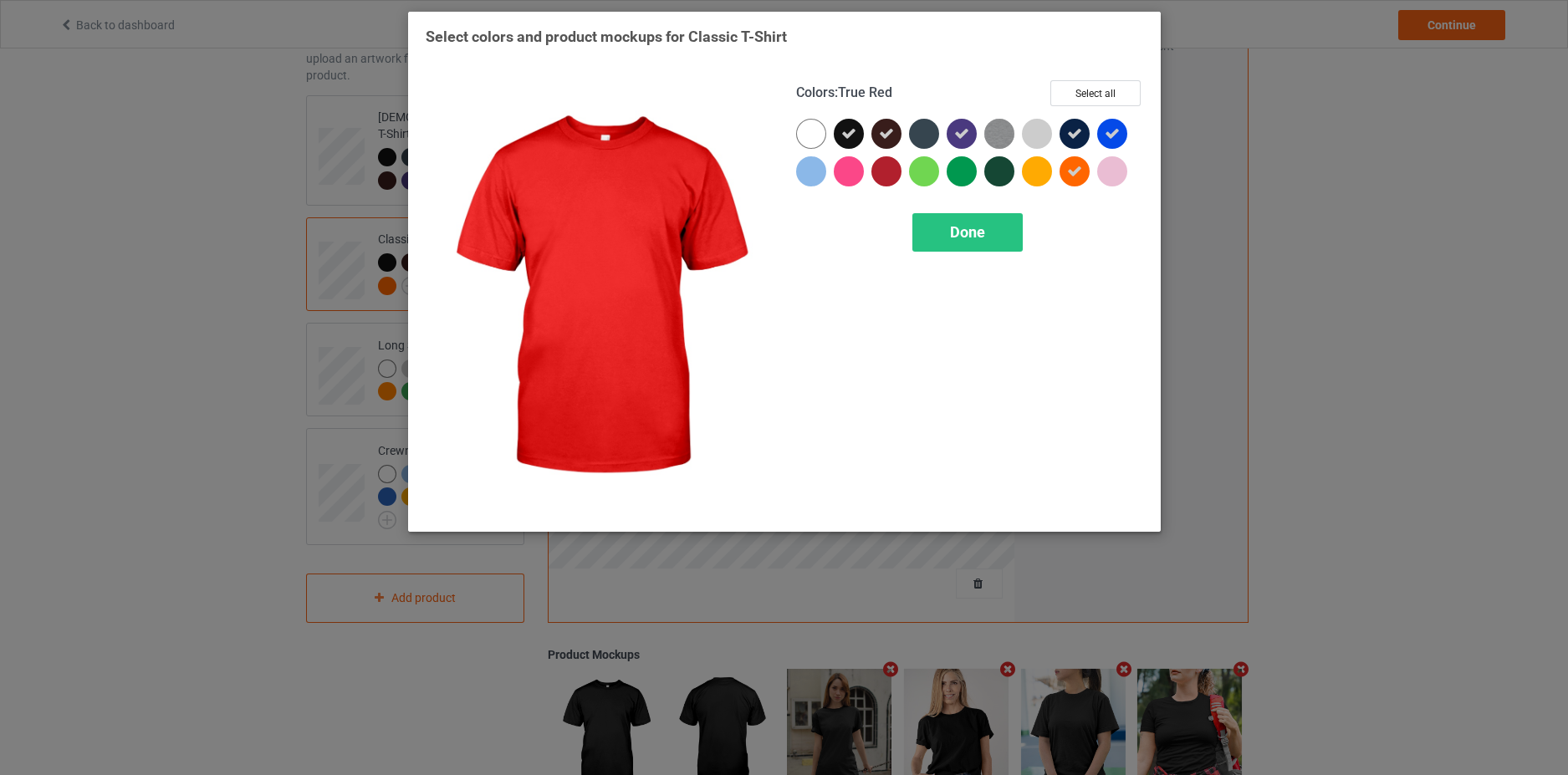
click at [884, 173] on div at bounding box center [886, 171] width 30 height 30
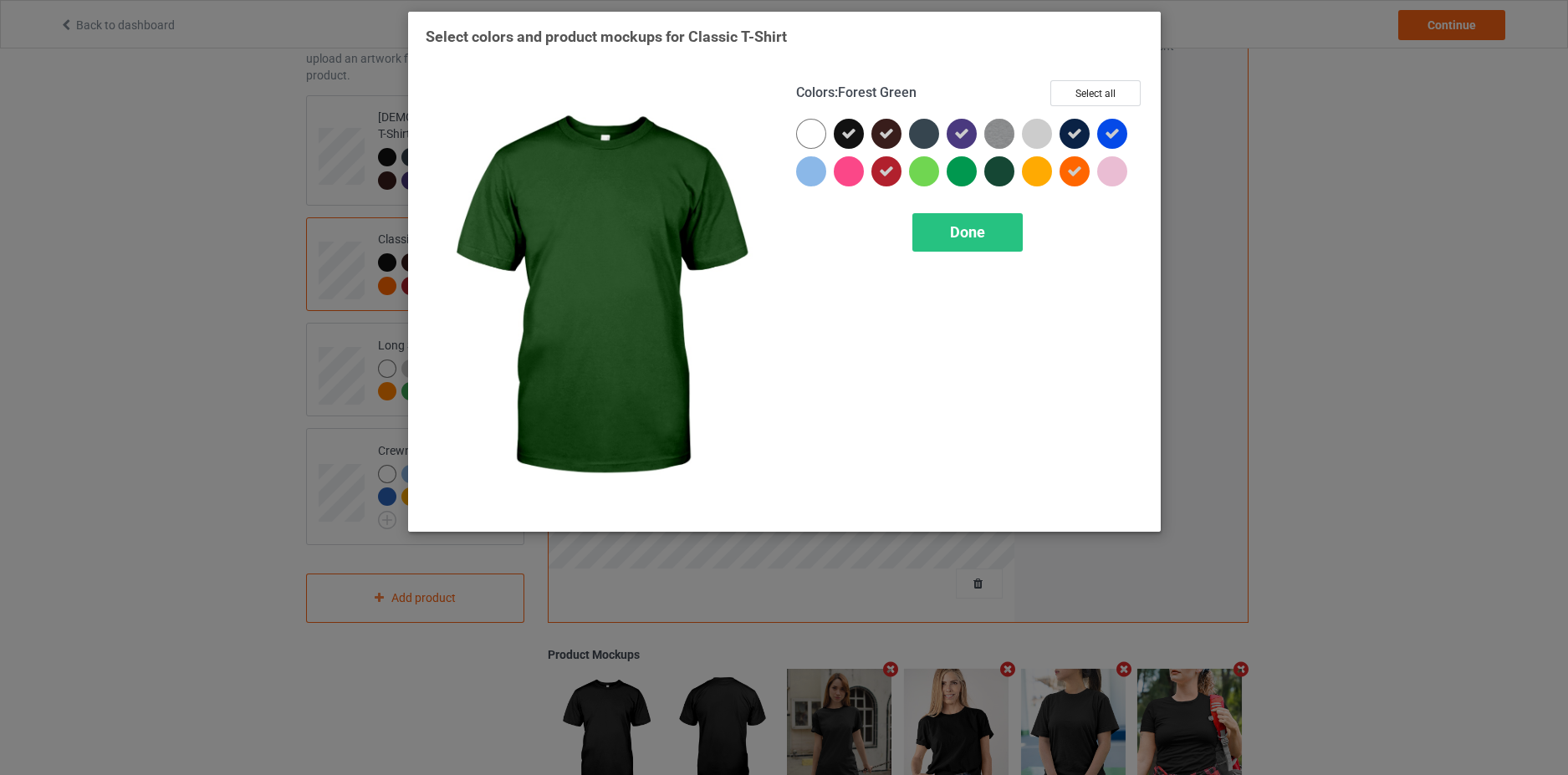
click at [993, 162] on div at bounding box center [999, 171] width 30 height 30
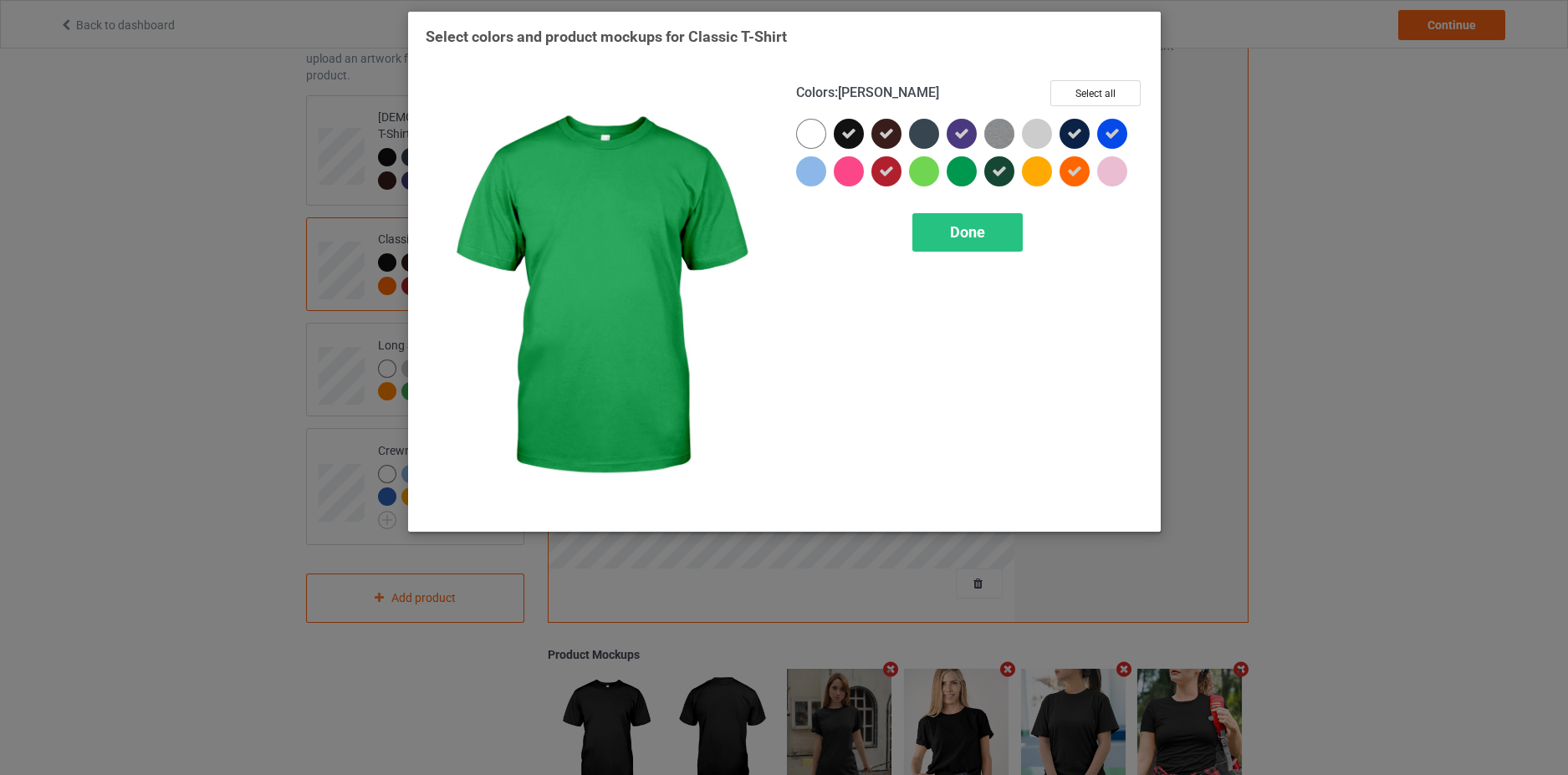
click at [959, 170] on div at bounding box center [962, 171] width 30 height 30
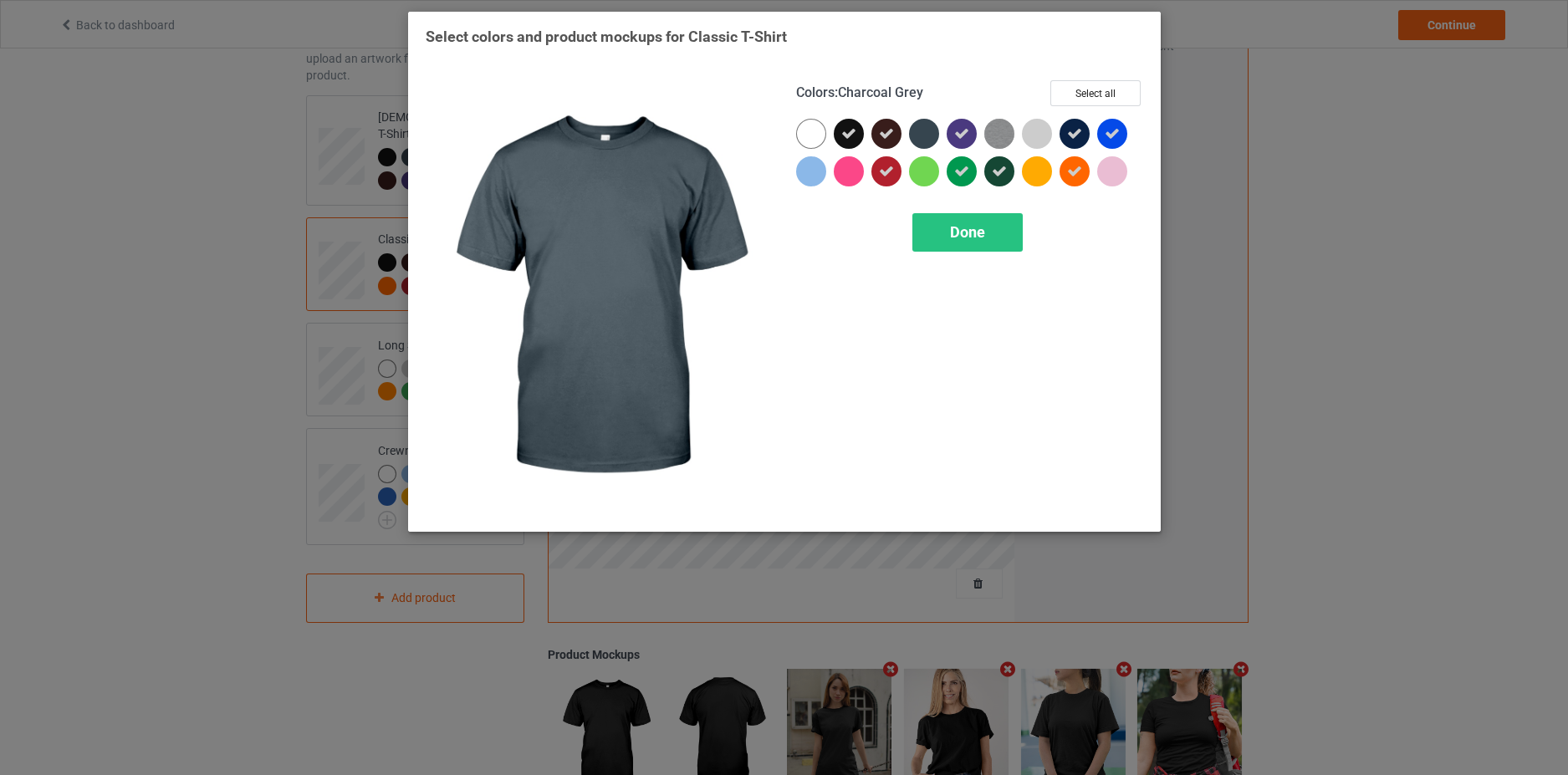
click at [914, 134] on div at bounding box center [924, 134] width 30 height 30
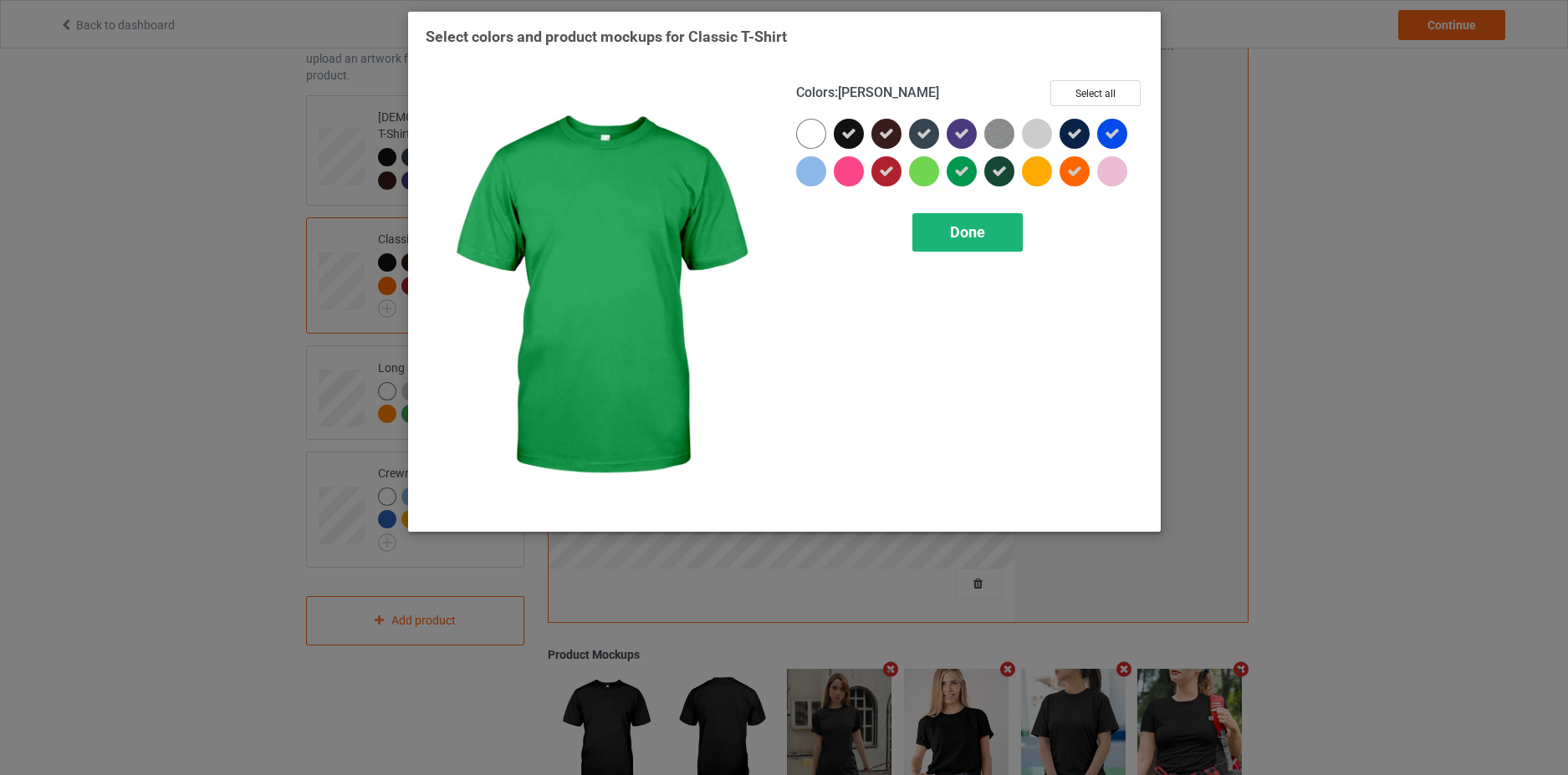
click at [967, 230] on span "Done" at bounding box center [967, 232] width 35 height 18
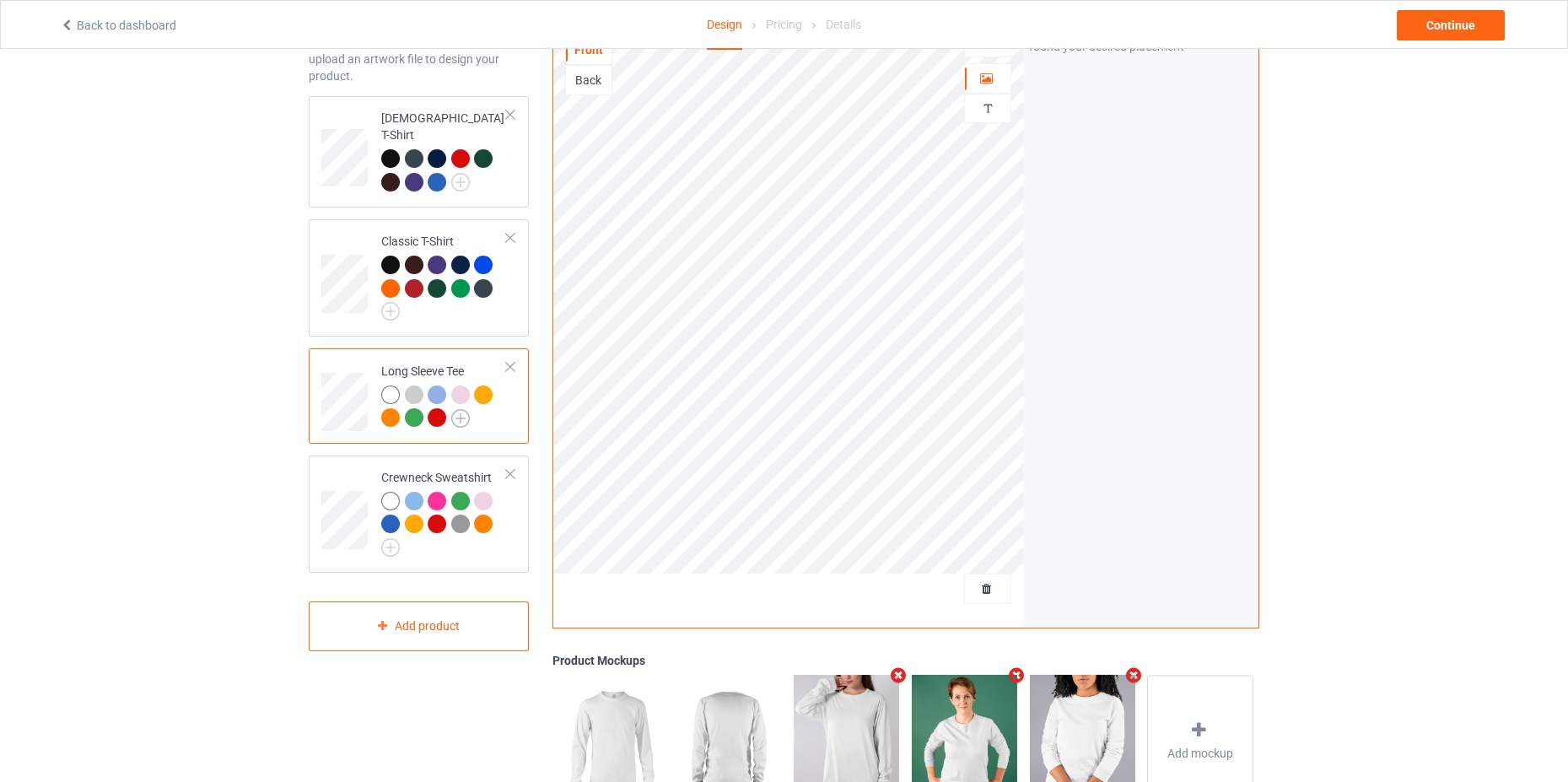
click at [459, 409] on img at bounding box center [461, 418] width 19 height 19
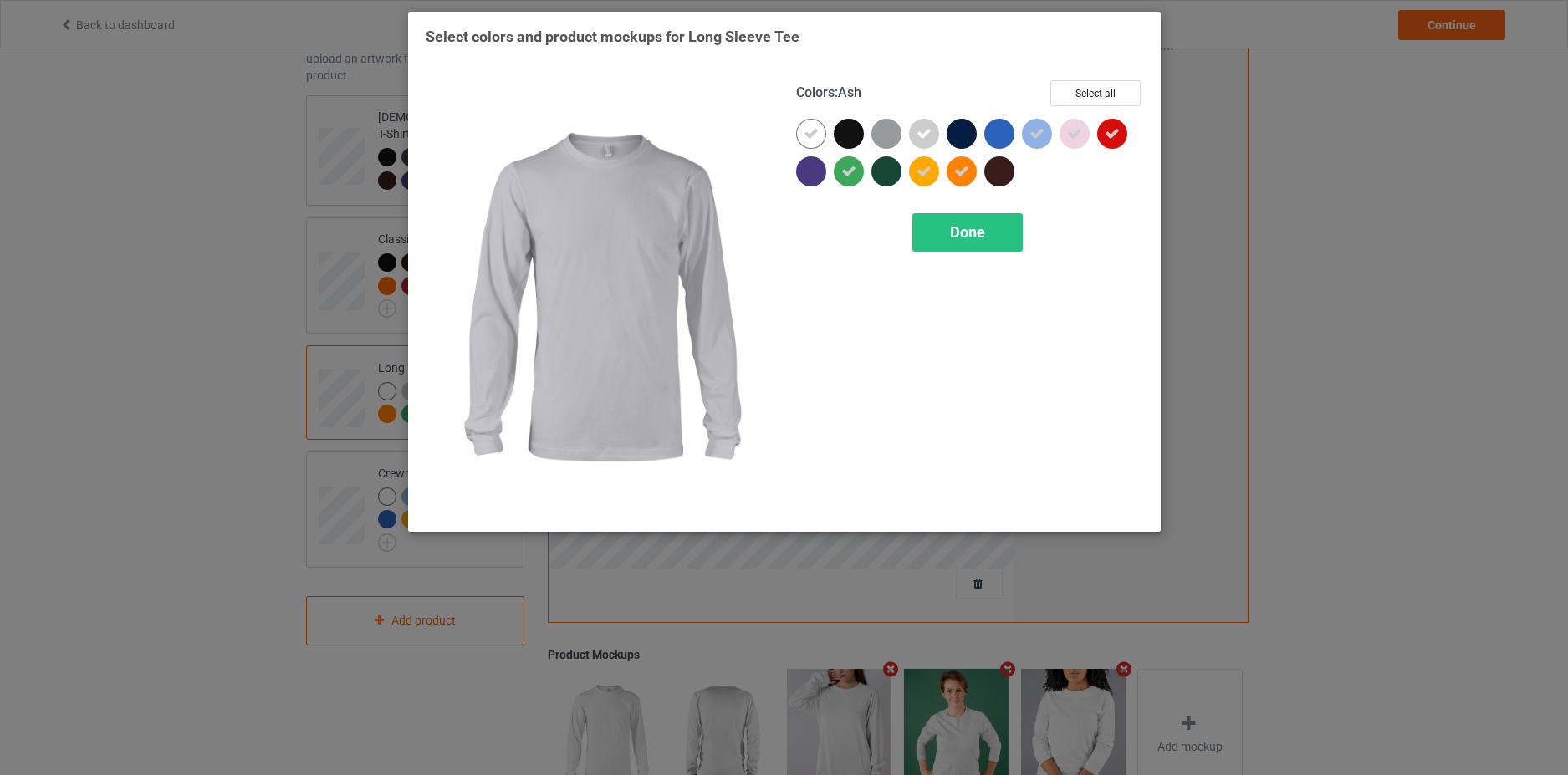
click at [920, 137] on icon at bounding box center [924, 134] width 15 height 15
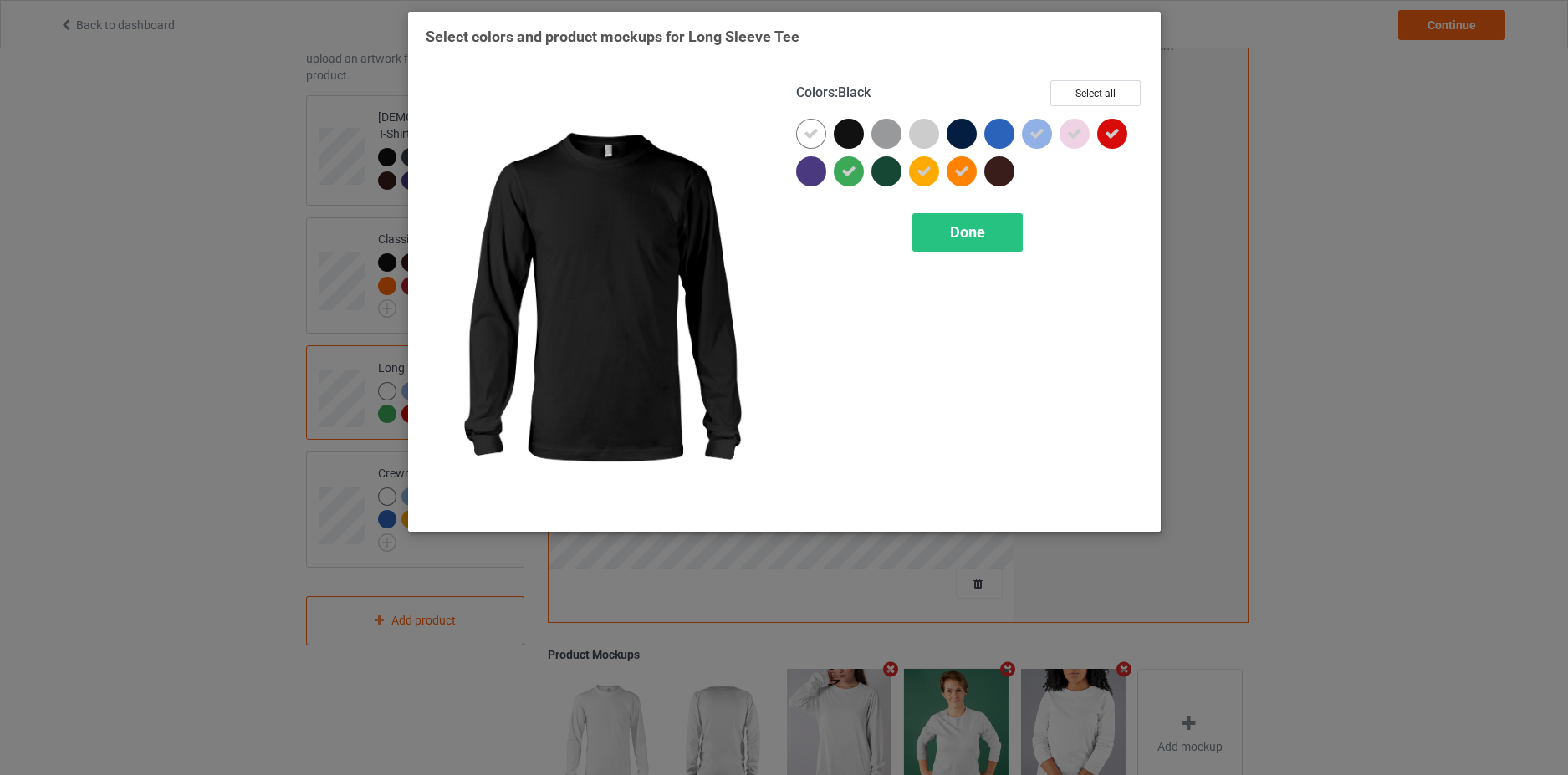
click at [848, 132] on div at bounding box center [849, 134] width 30 height 30
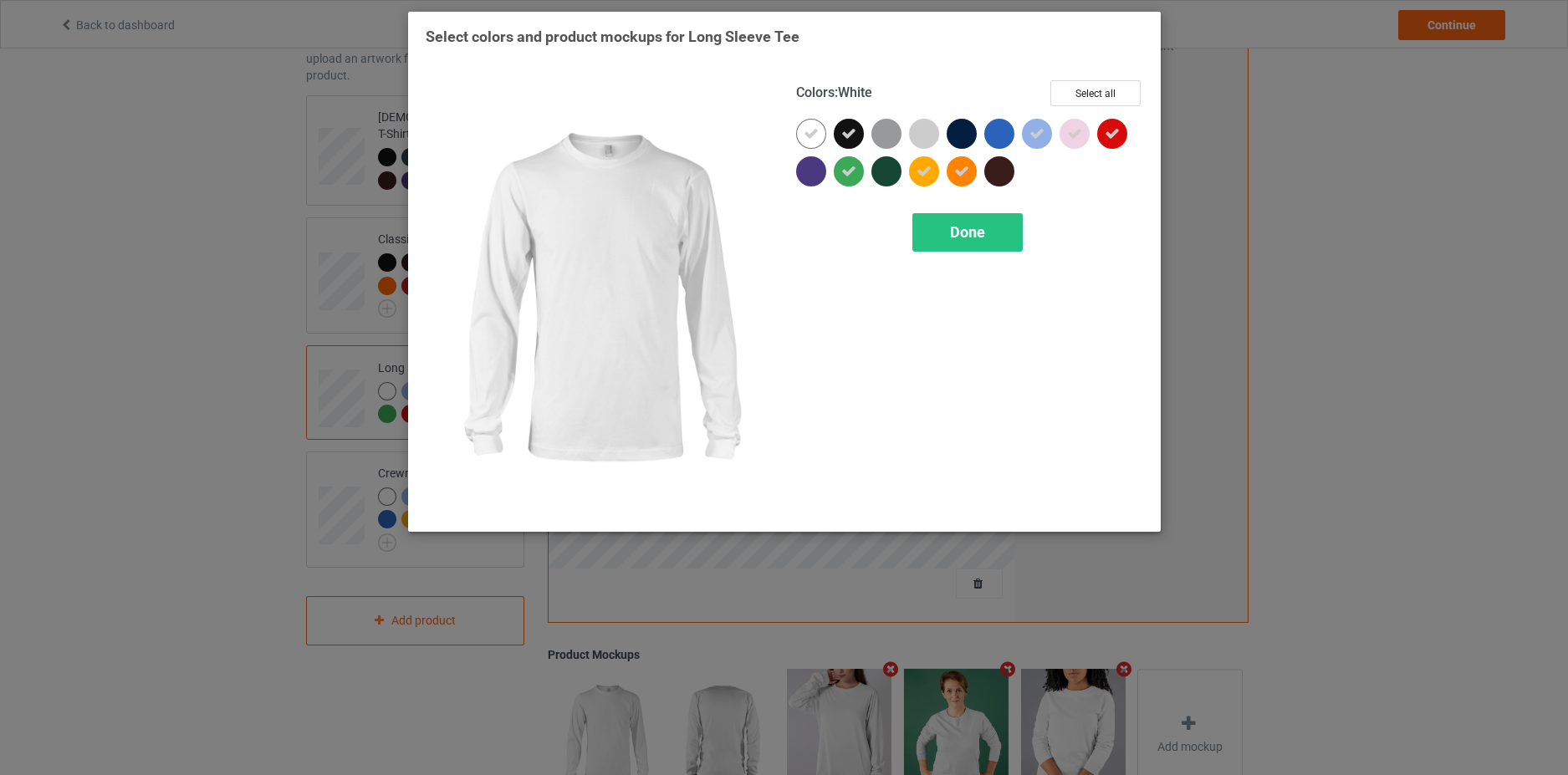
click at [807, 126] on icon at bounding box center [811, 134] width 15 height 15
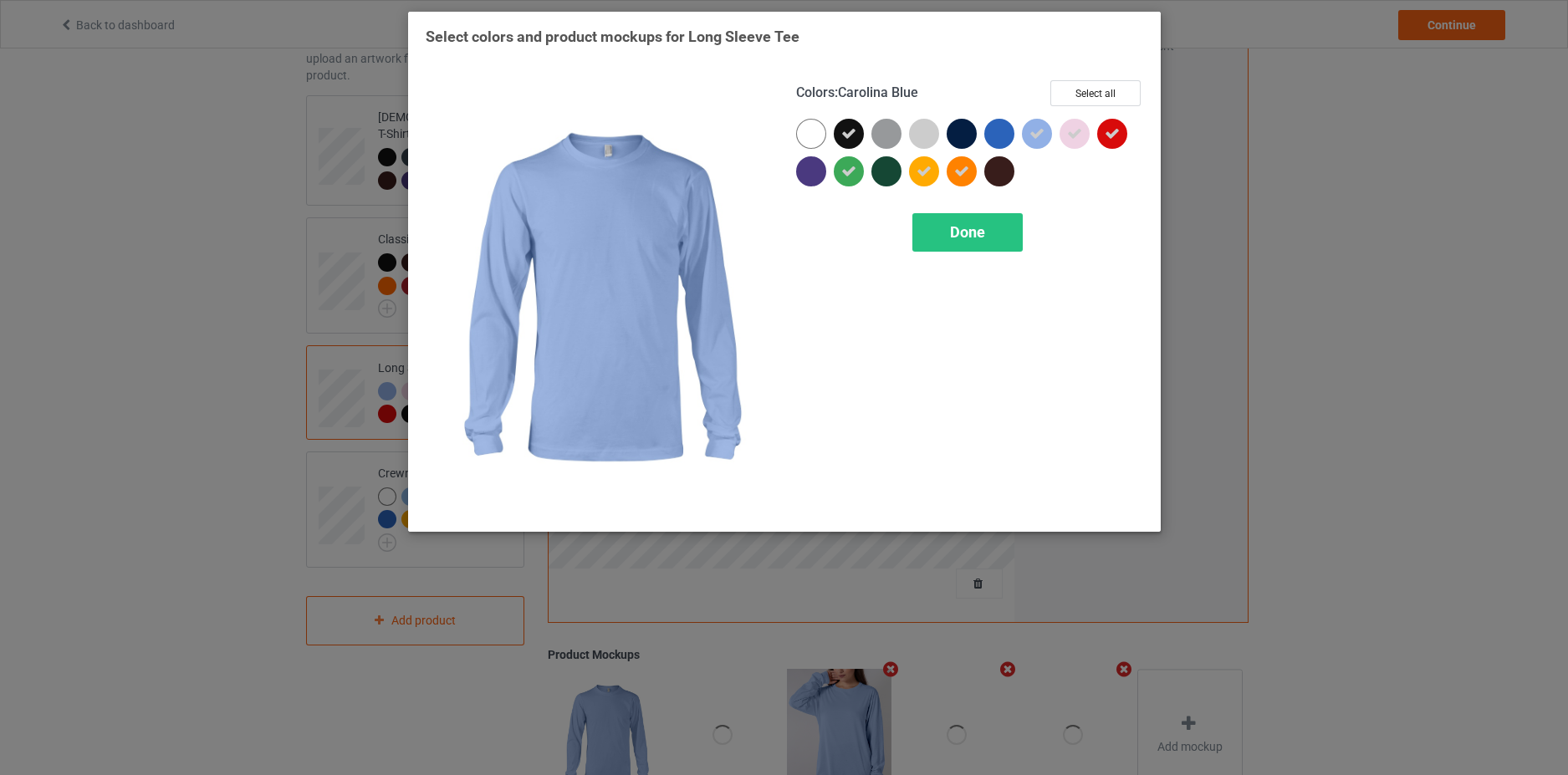
click at [1032, 130] on icon at bounding box center [1037, 134] width 15 height 15
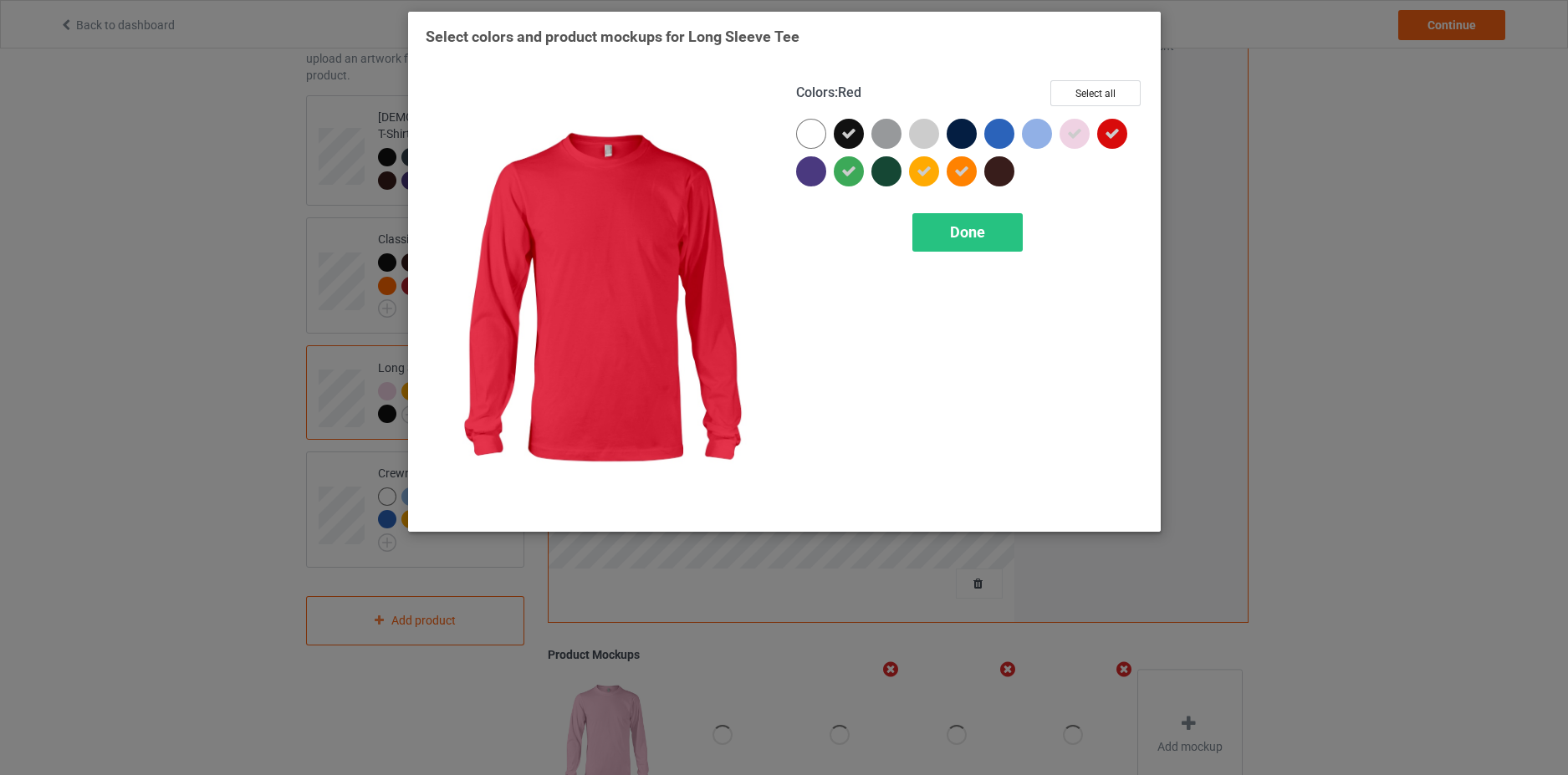
click at [1107, 136] on icon at bounding box center [1111, 134] width 15 height 15
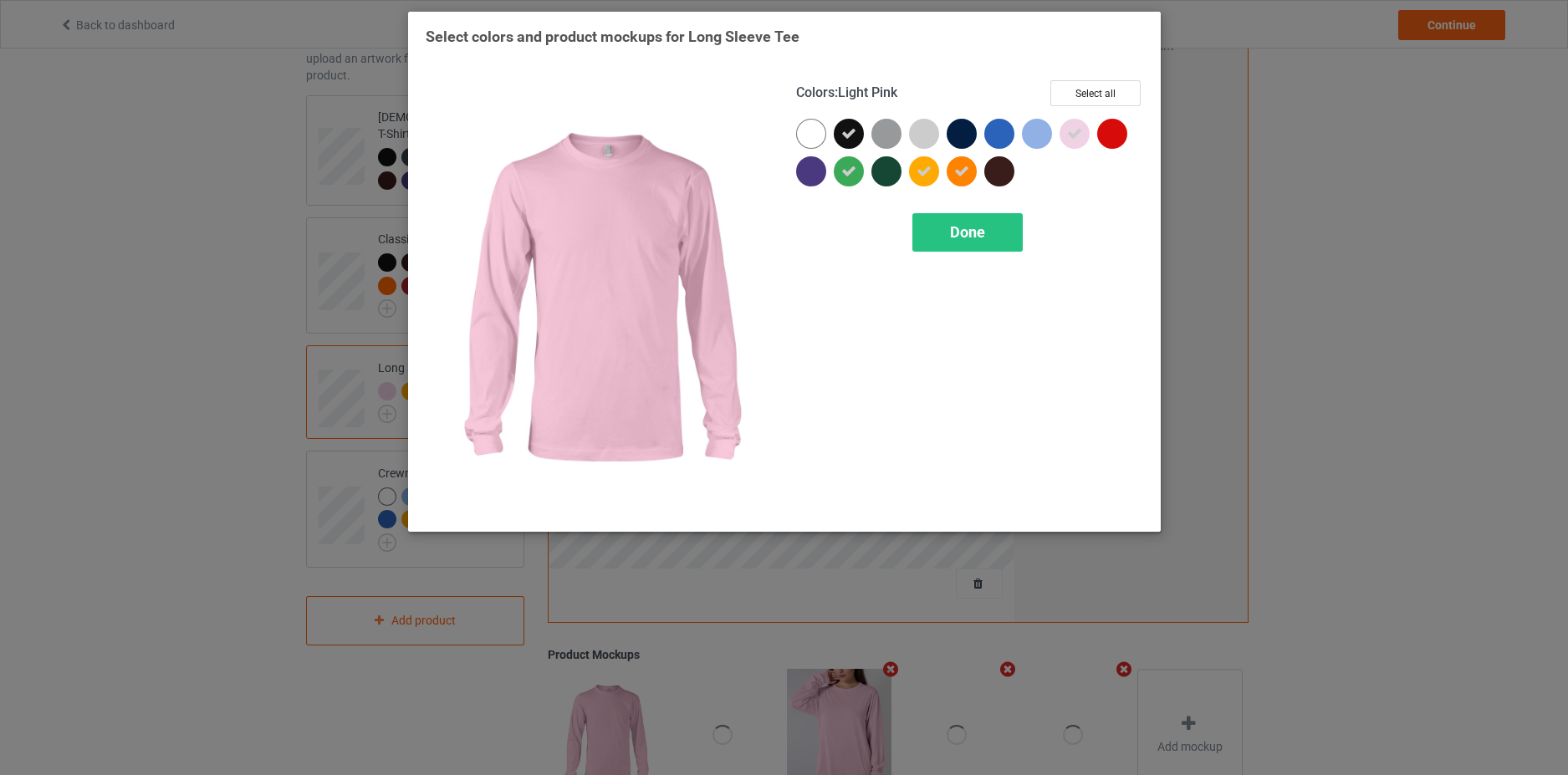
click at [1067, 133] on div at bounding box center [1075, 134] width 30 height 30
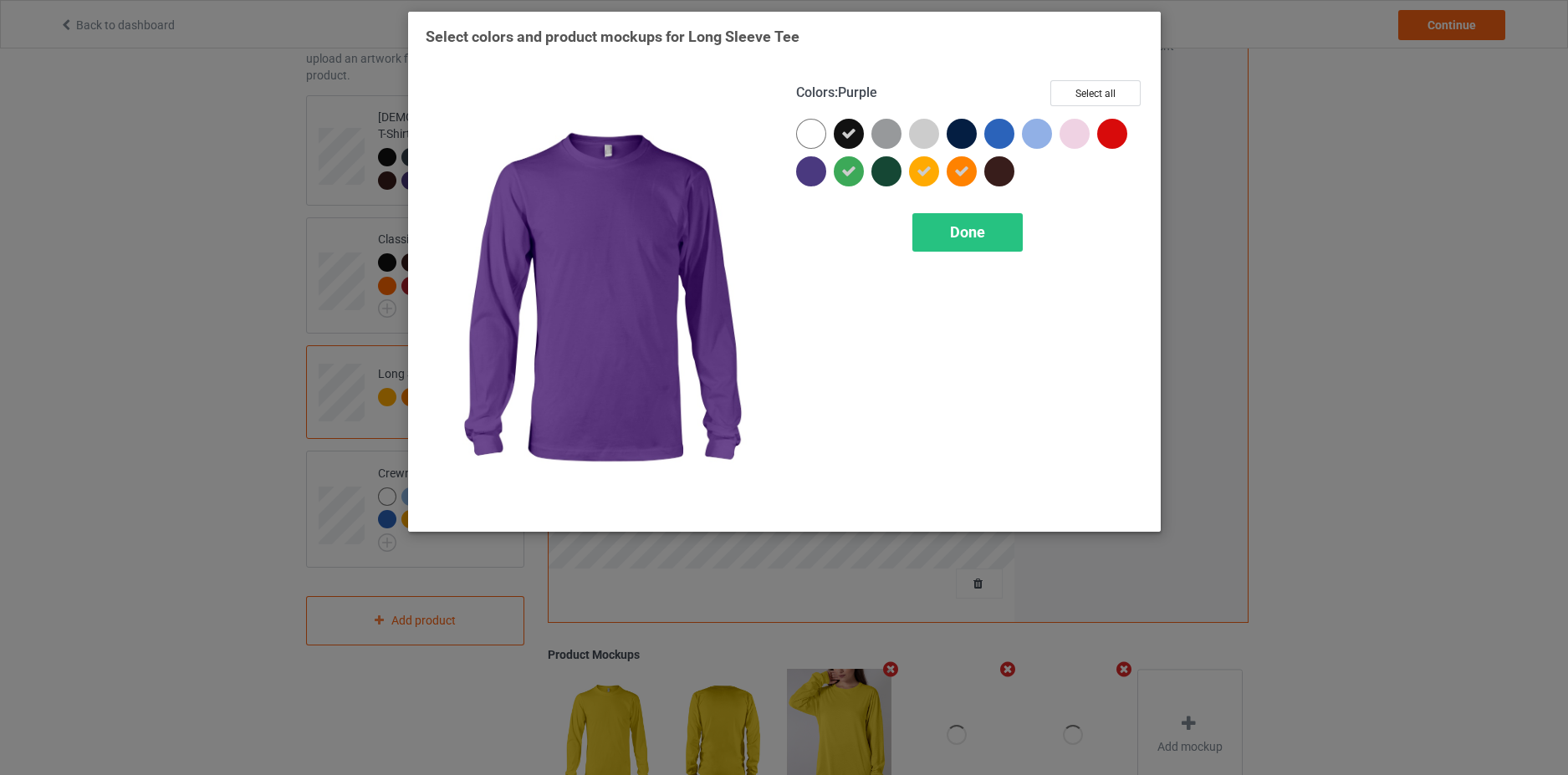
click at [847, 169] on icon at bounding box center [849, 171] width 15 height 15
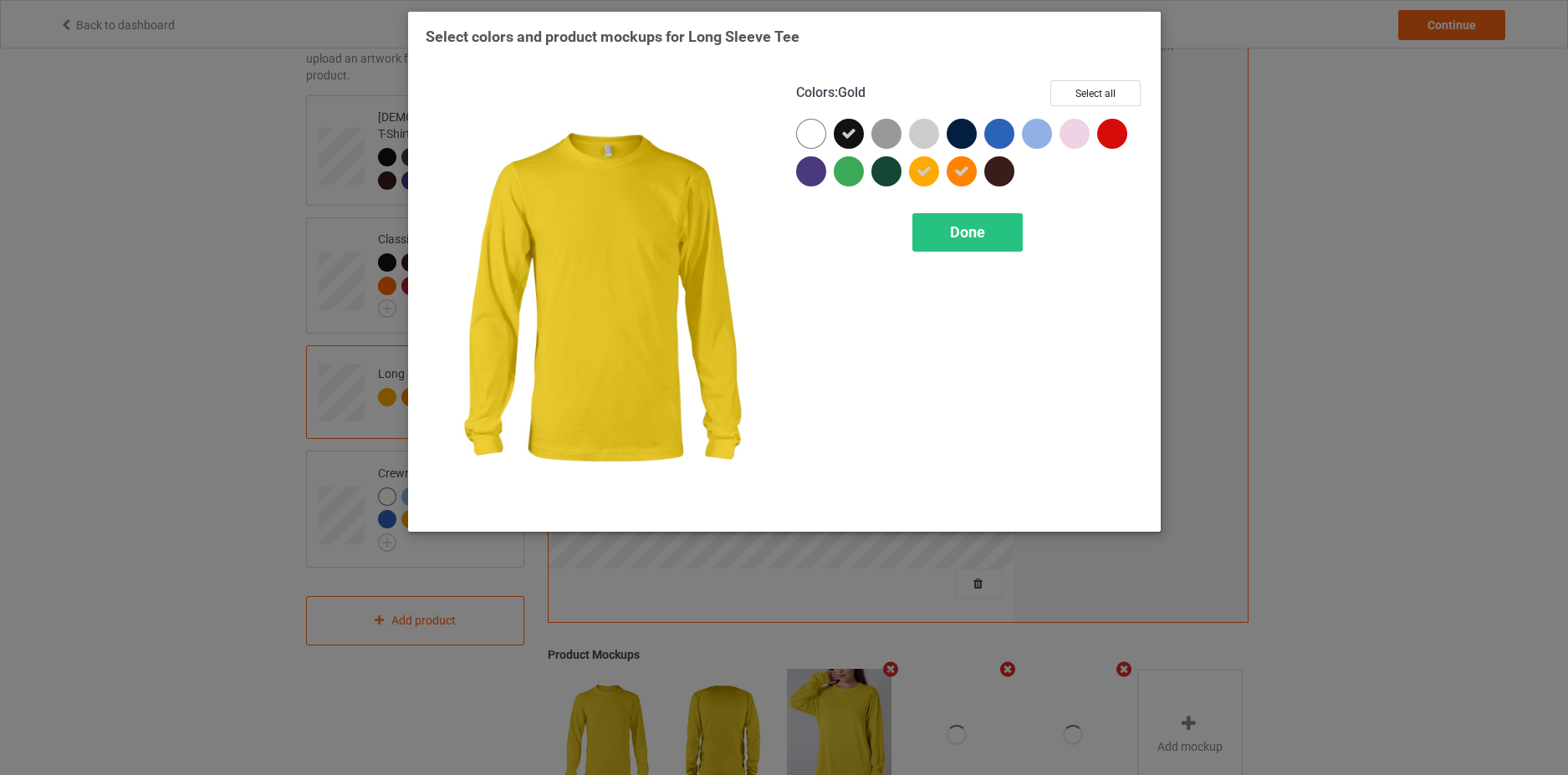
drag, startPoint x: 919, startPoint y: 169, endPoint x: 959, endPoint y: 170, distance: 40.0
click at [919, 169] on icon at bounding box center [924, 171] width 15 height 15
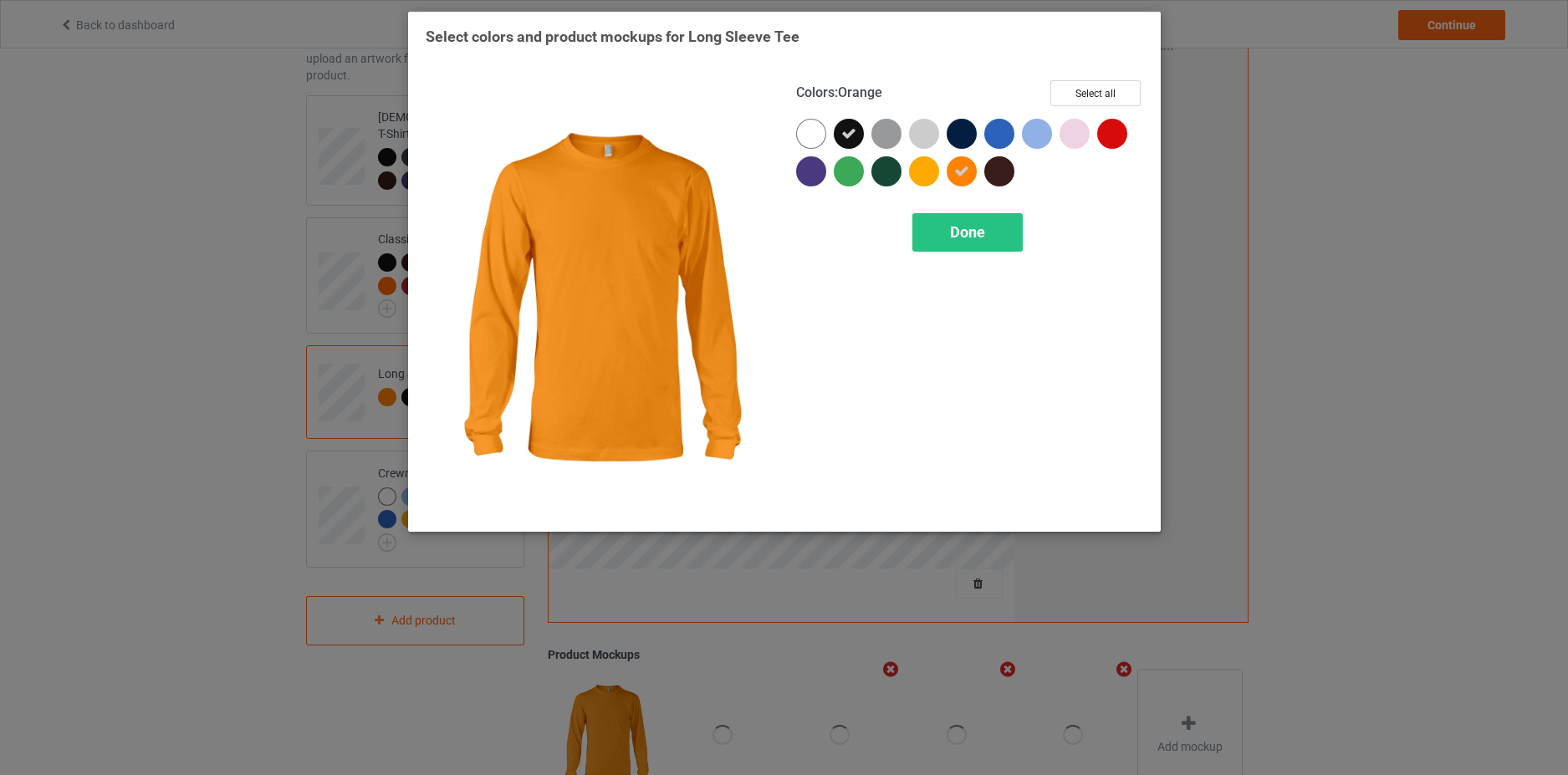
click at [959, 169] on icon at bounding box center [962, 171] width 15 height 15
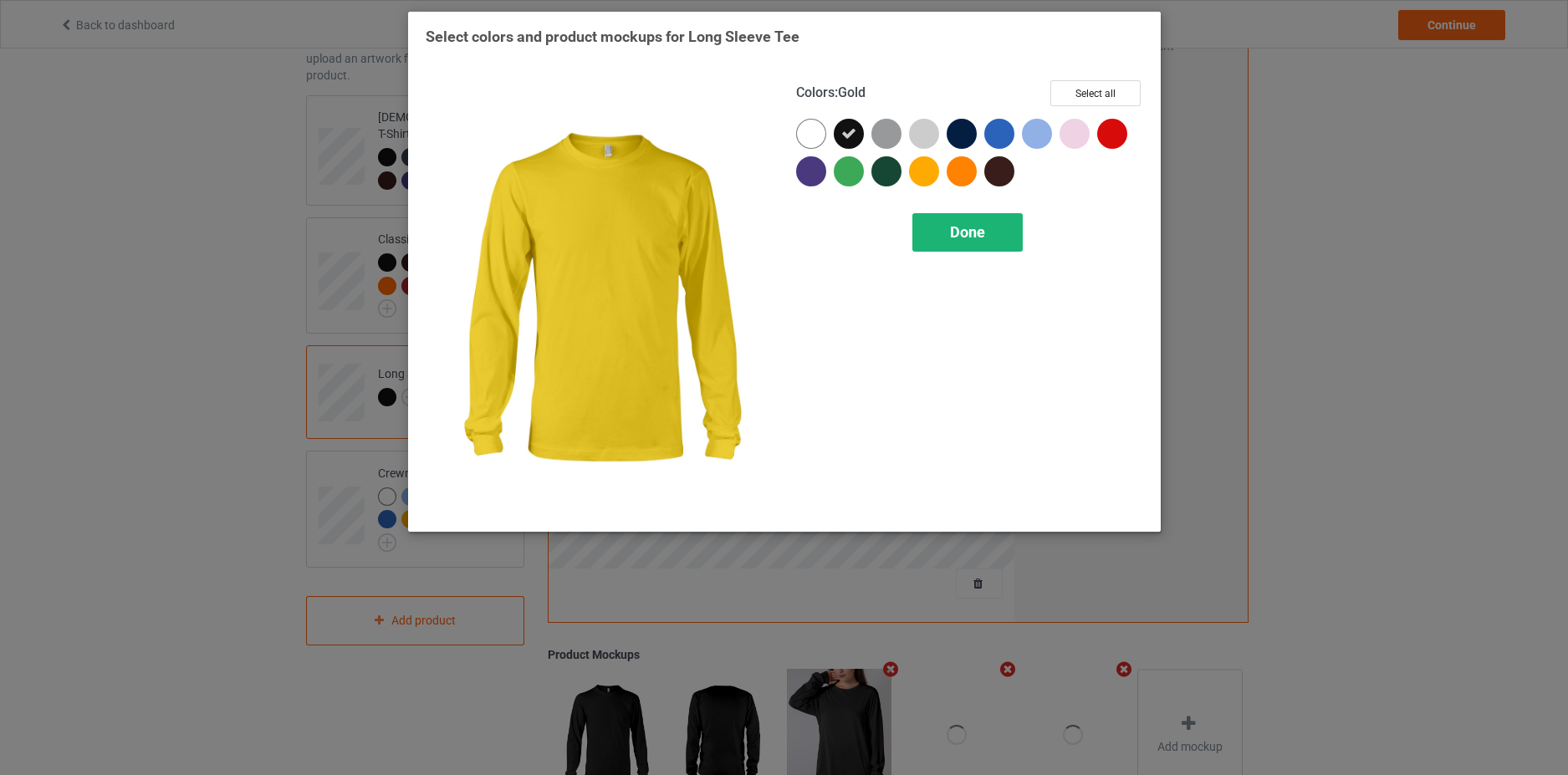
click at [938, 235] on div "Done" at bounding box center [967, 232] width 110 height 39
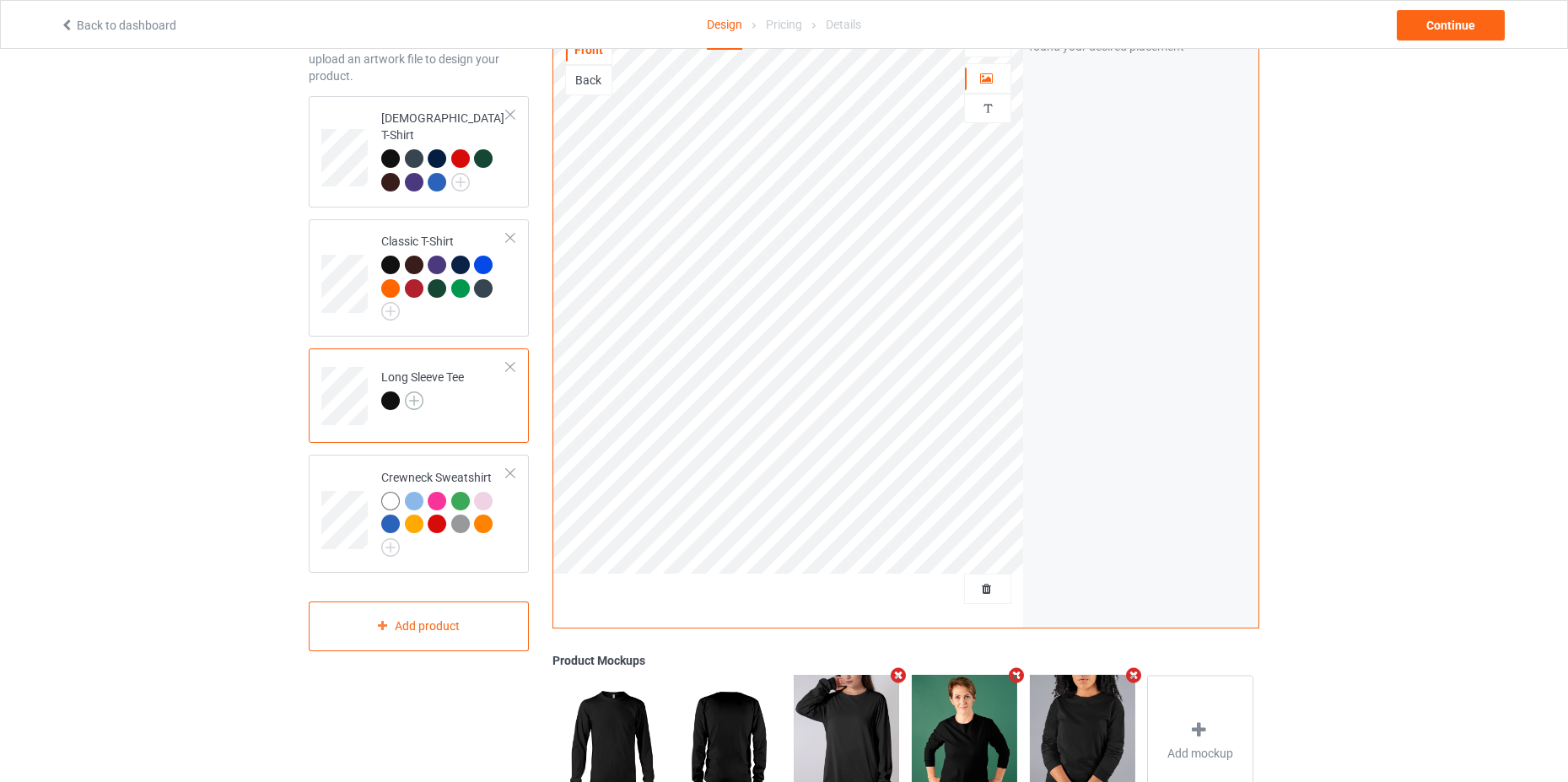
click at [407, 392] on img at bounding box center [413, 401] width 19 height 19
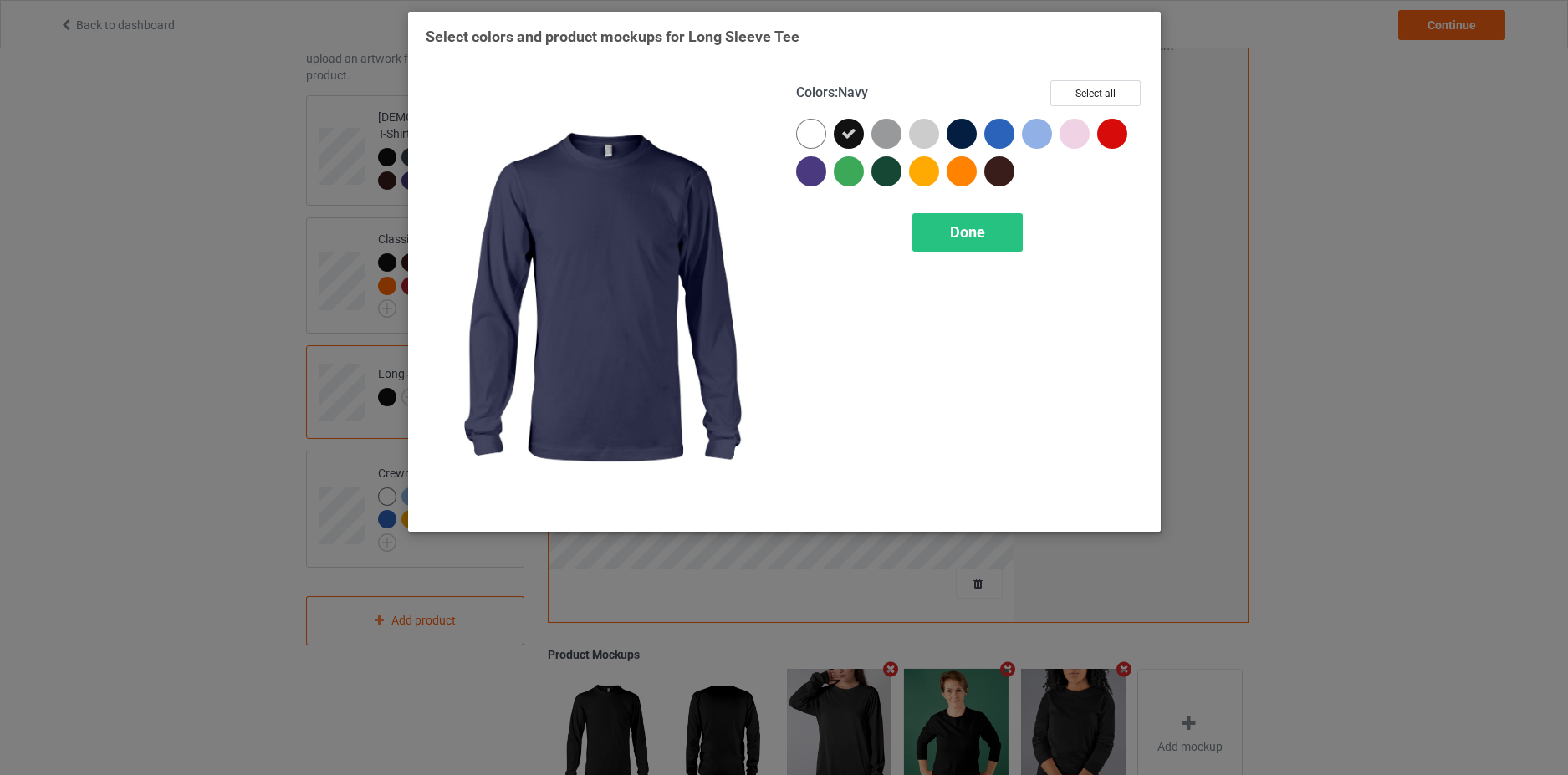
click at [958, 132] on div at bounding box center [962, 134] width 30 height 30
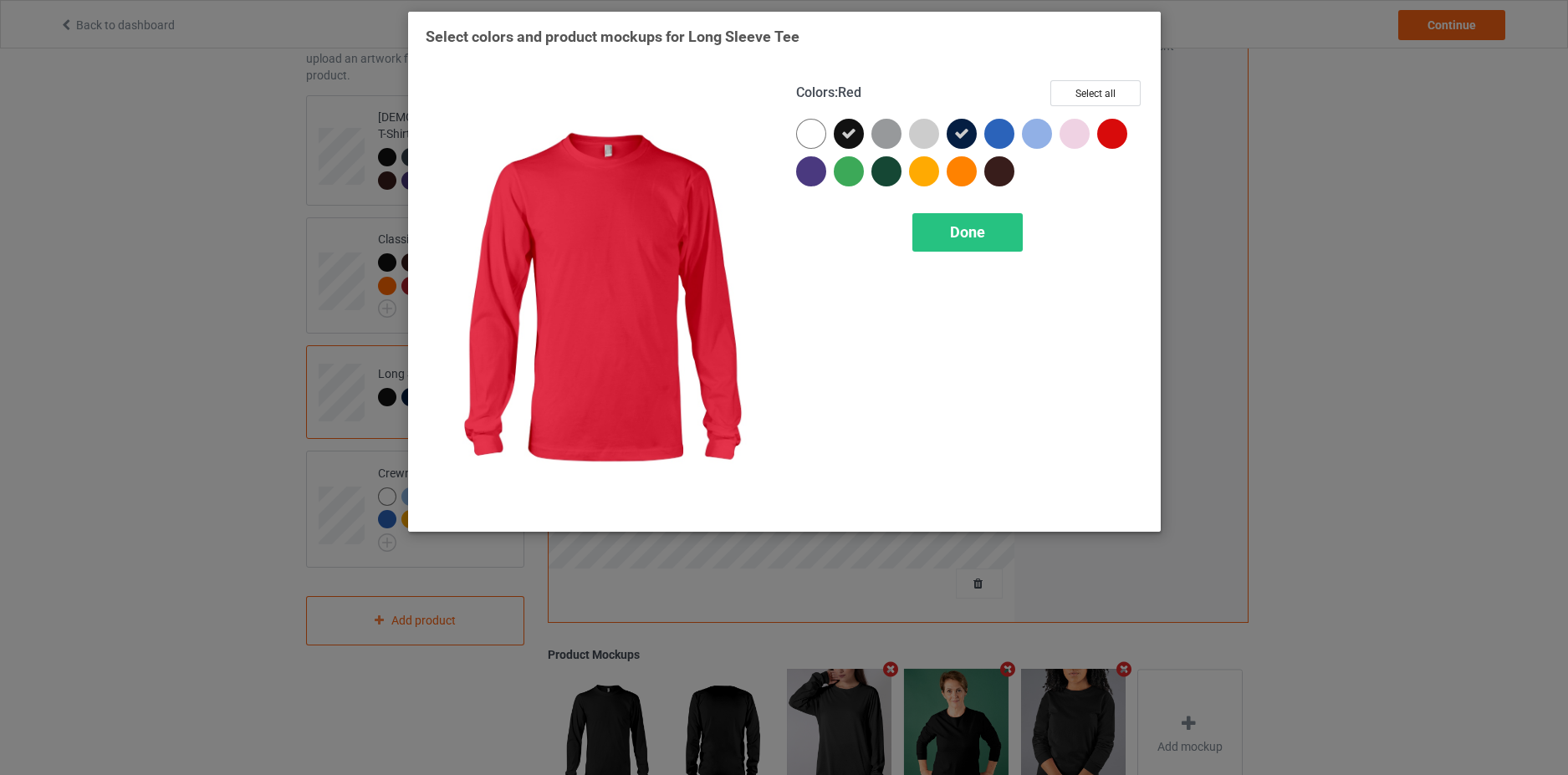
click at [1112, 129] on div at bounding box center [1112, 134] width 30 height 30
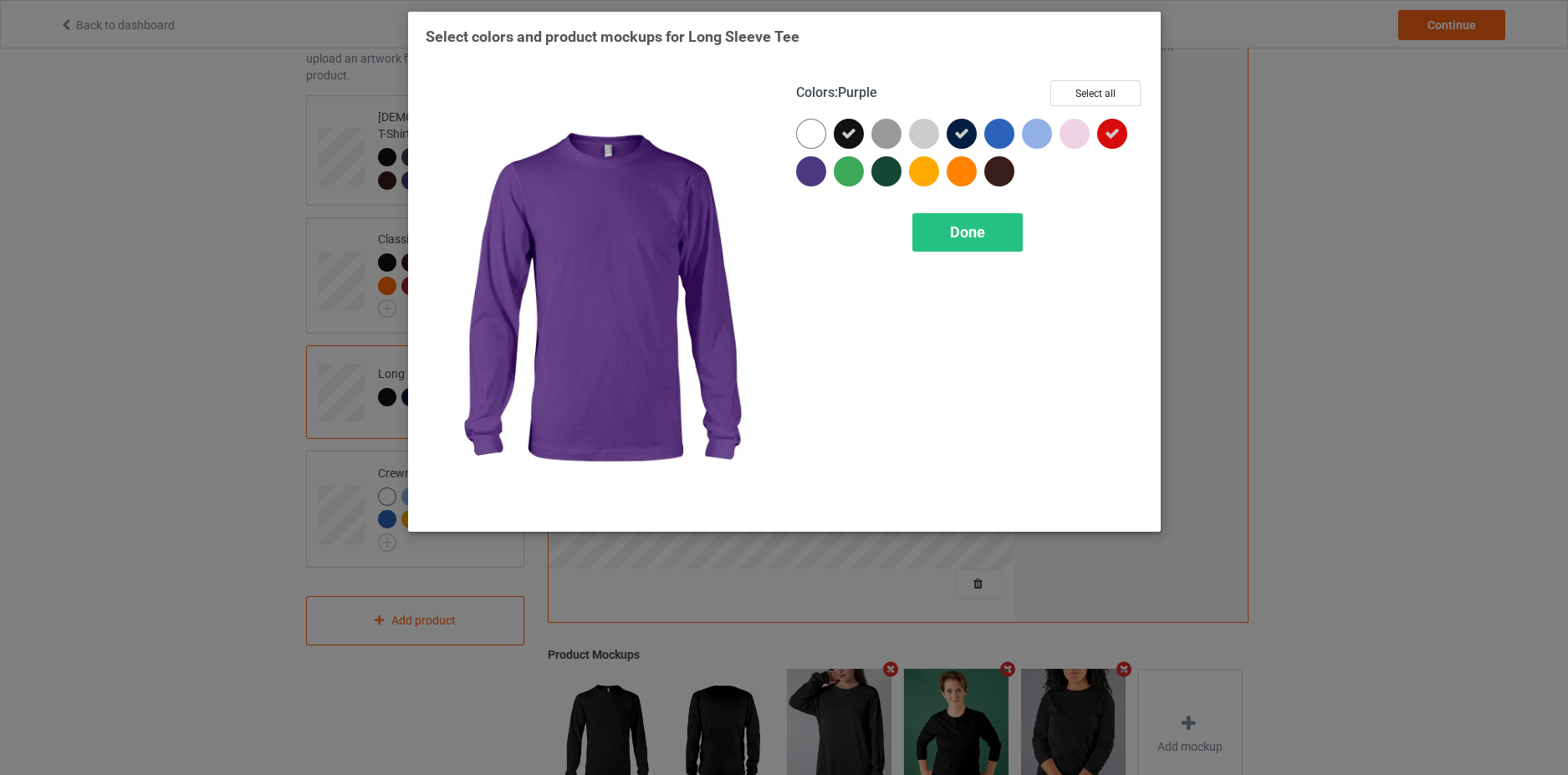
click at [809, 175] on div at bounding box center [811, 171] width 30 height 30
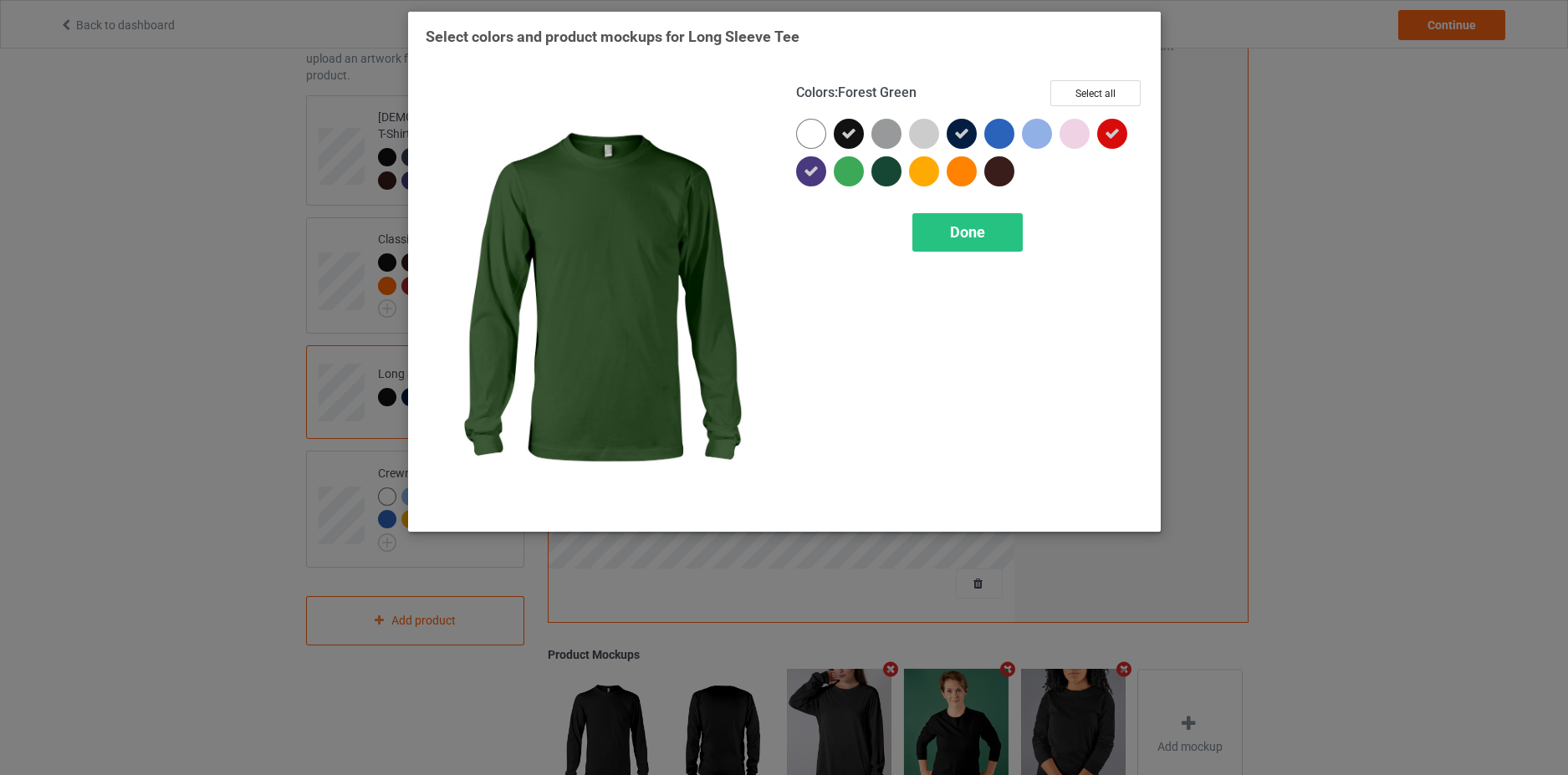
click at [885, 170] on div at bounding box center [886, 171] width 30 height 30
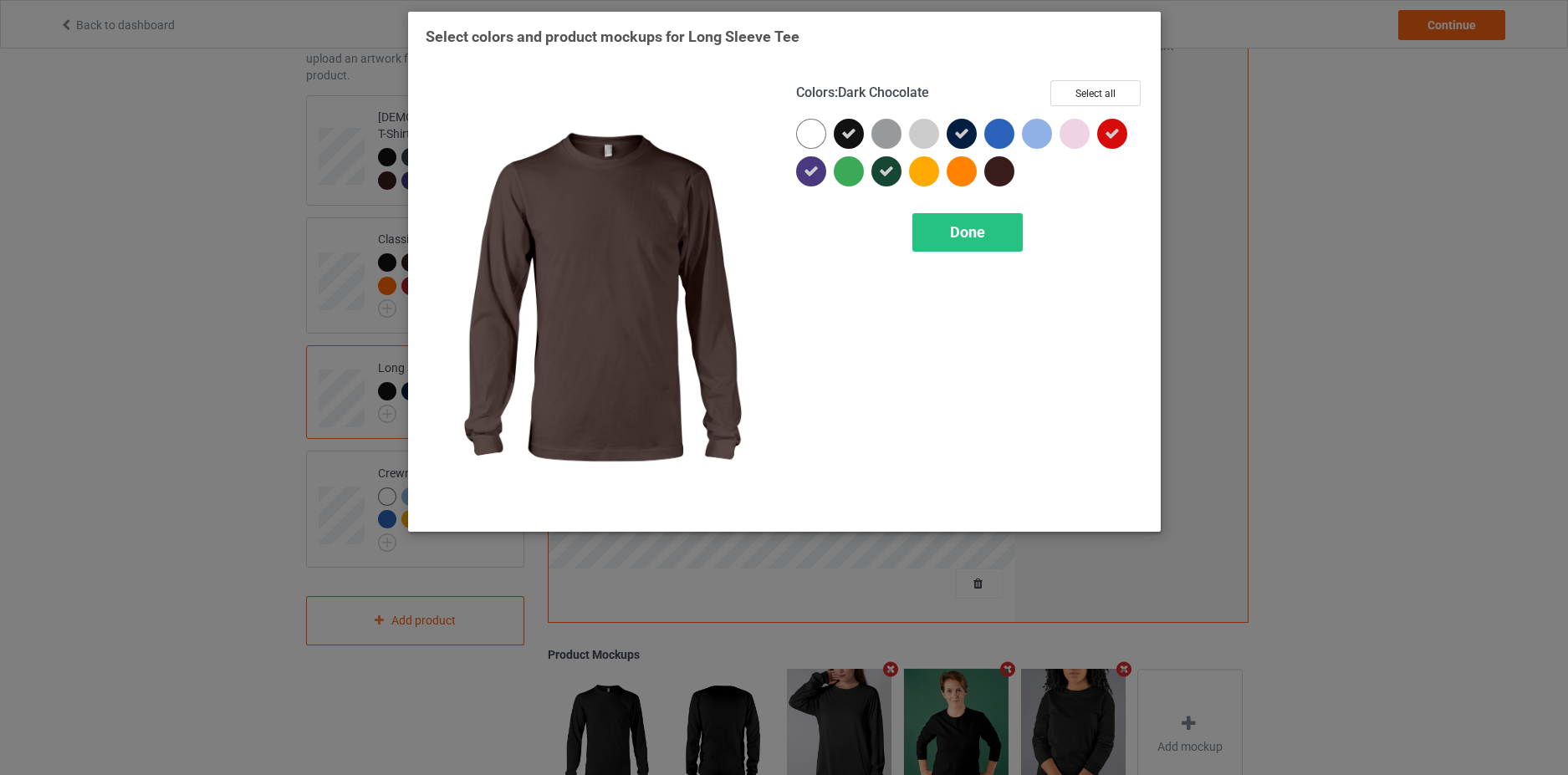
click at [1002, 171] on div at bounding box center [999, 171] width 30 height 30
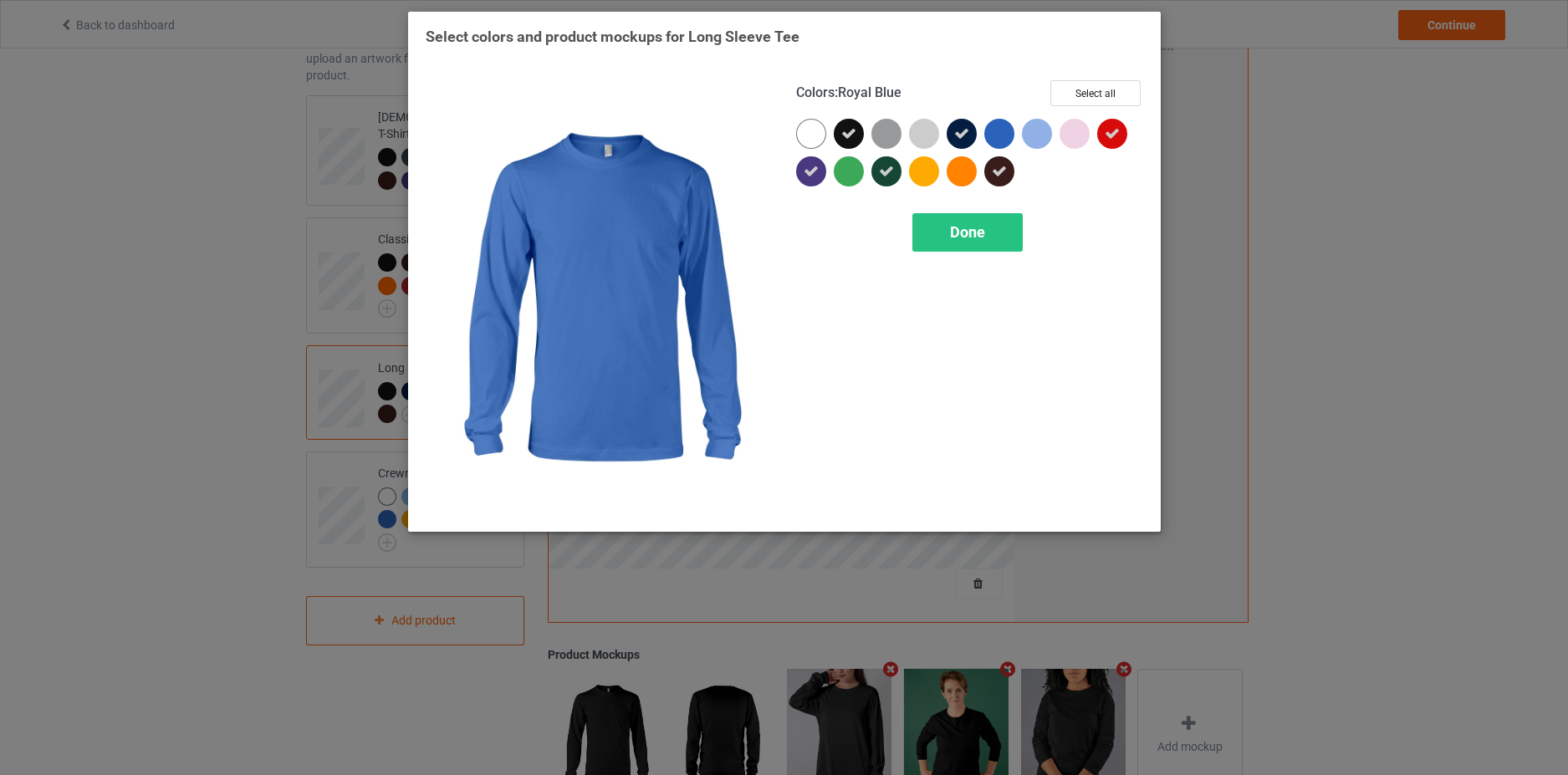
click at [1000, 142] on div at bounding box center [999, 134] width 30 height 30
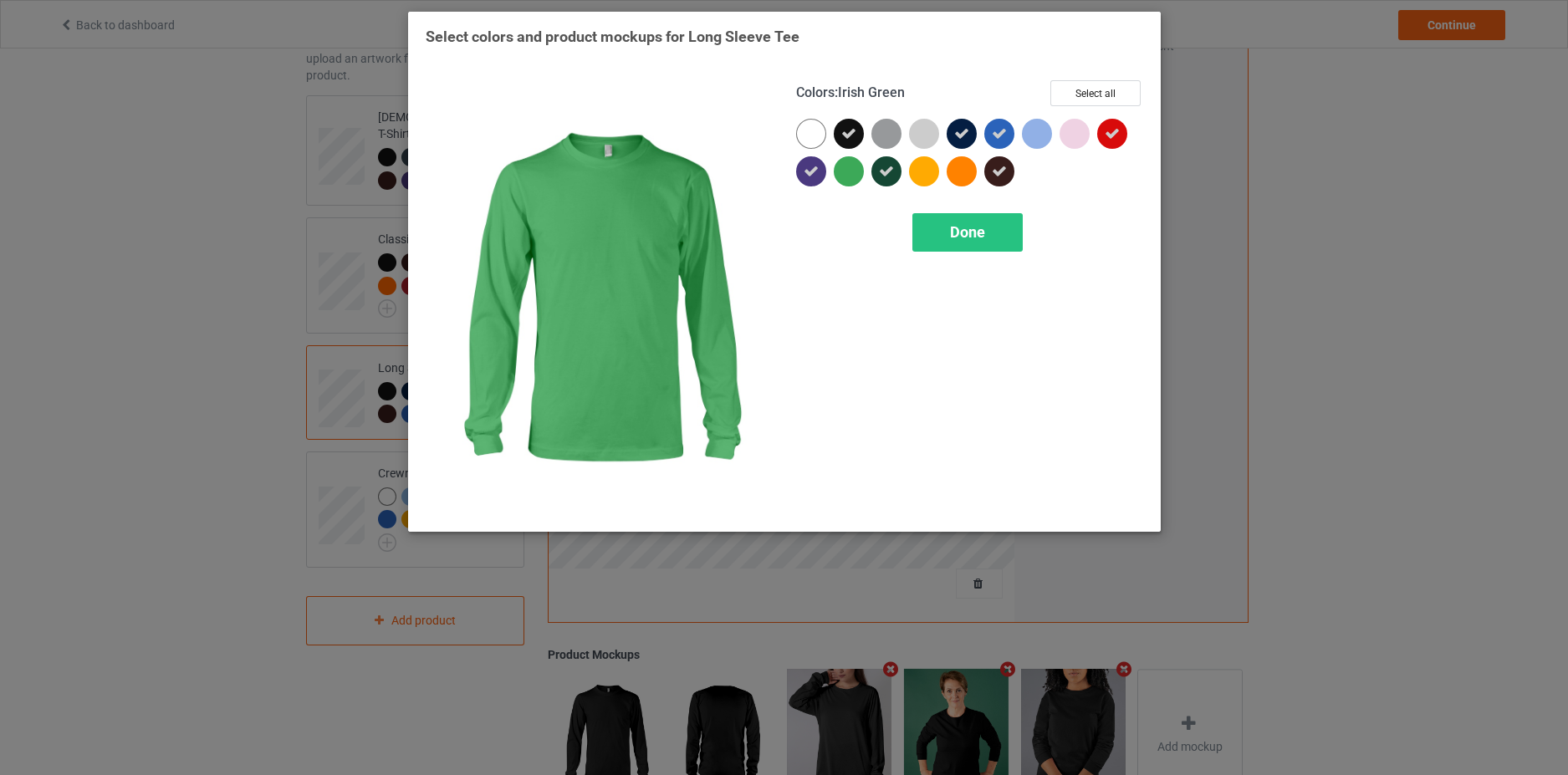
click at [852, 176] on div at bounding box center [849, 171] width 30 height 30
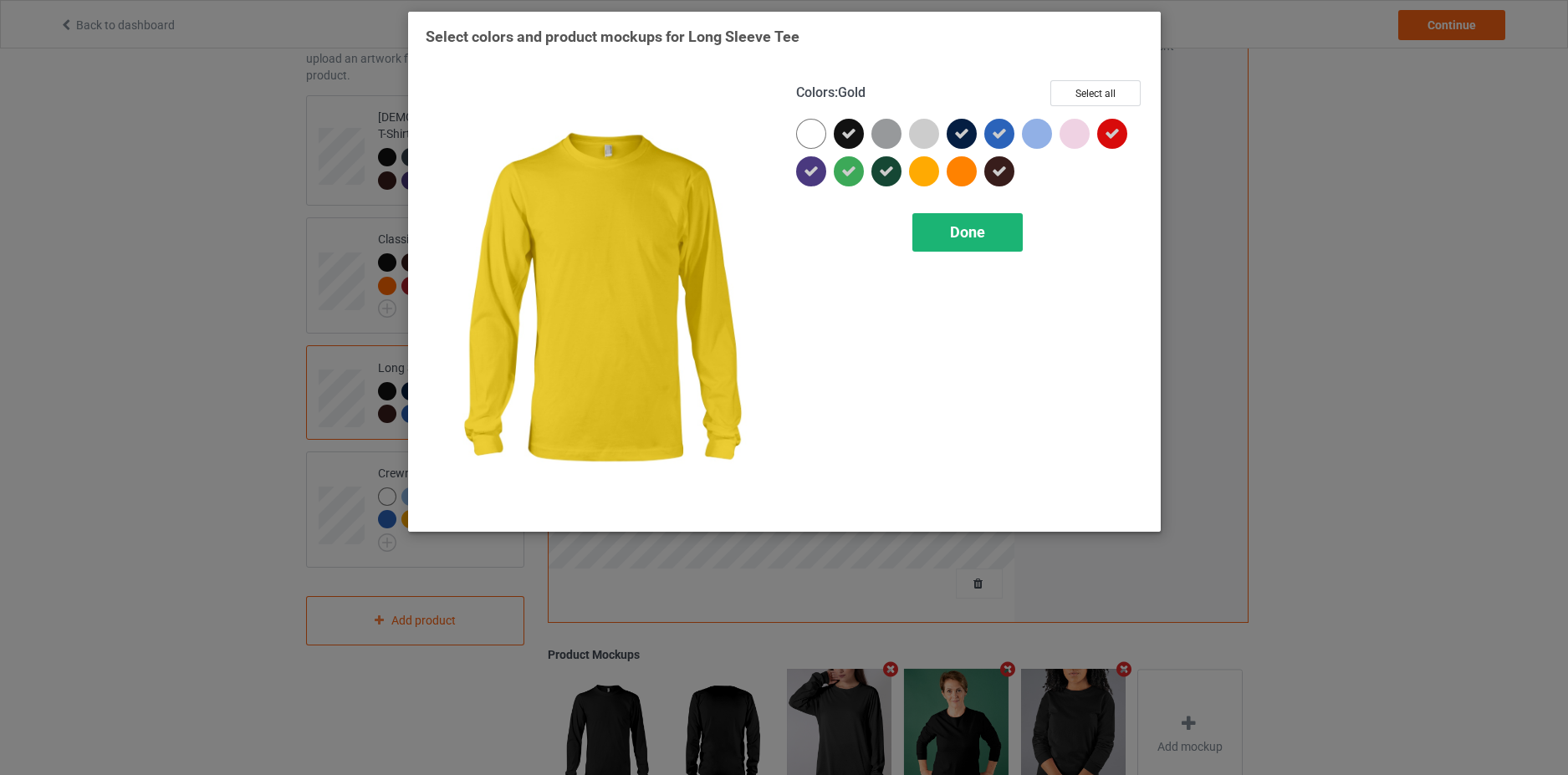
click at [974, 233] on span "Done" at bounding box center [967, 232] width 35 height 18
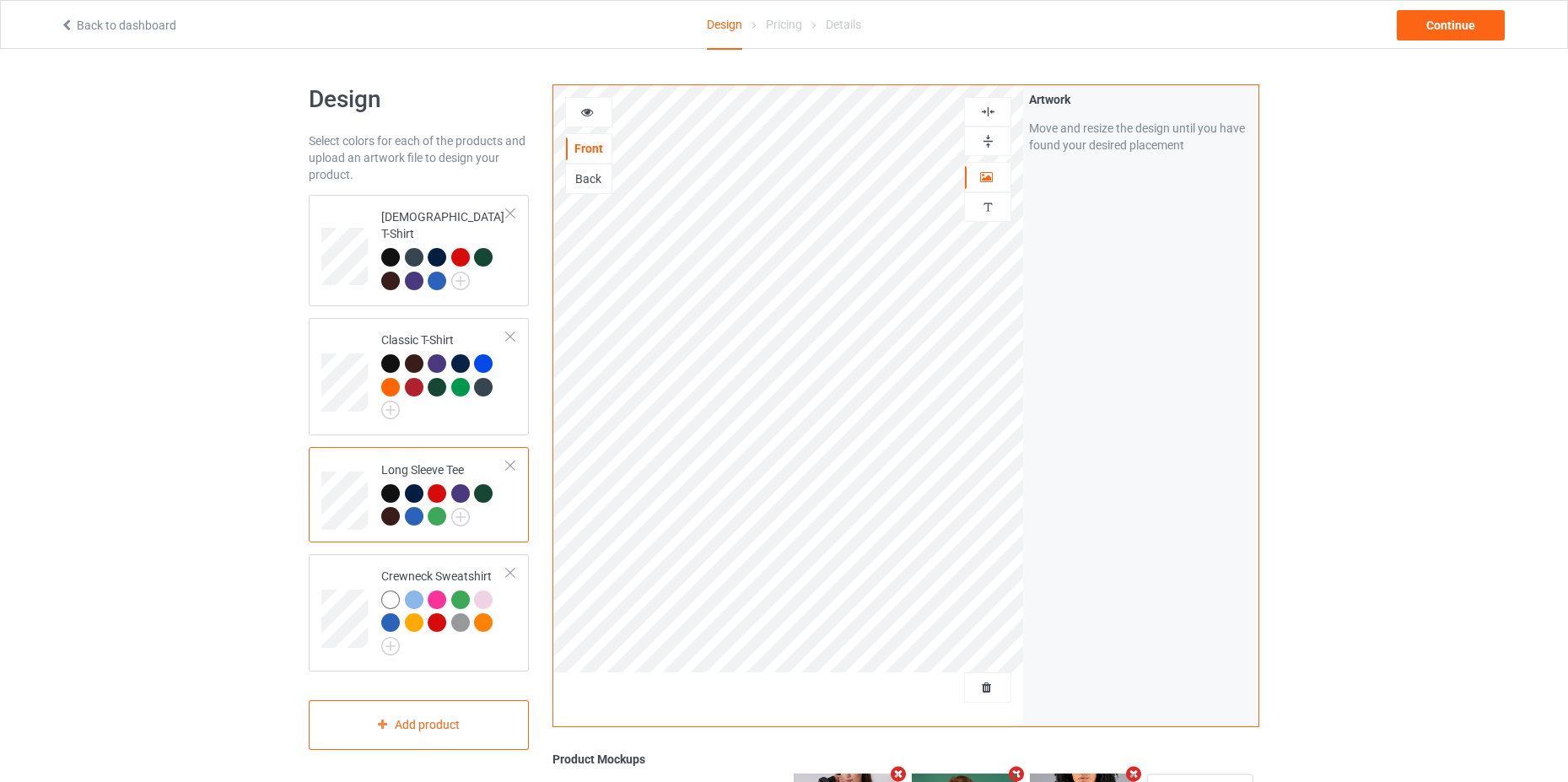
click at [587, 113] on icon at bounding box center [587, 110] width 14 height 12
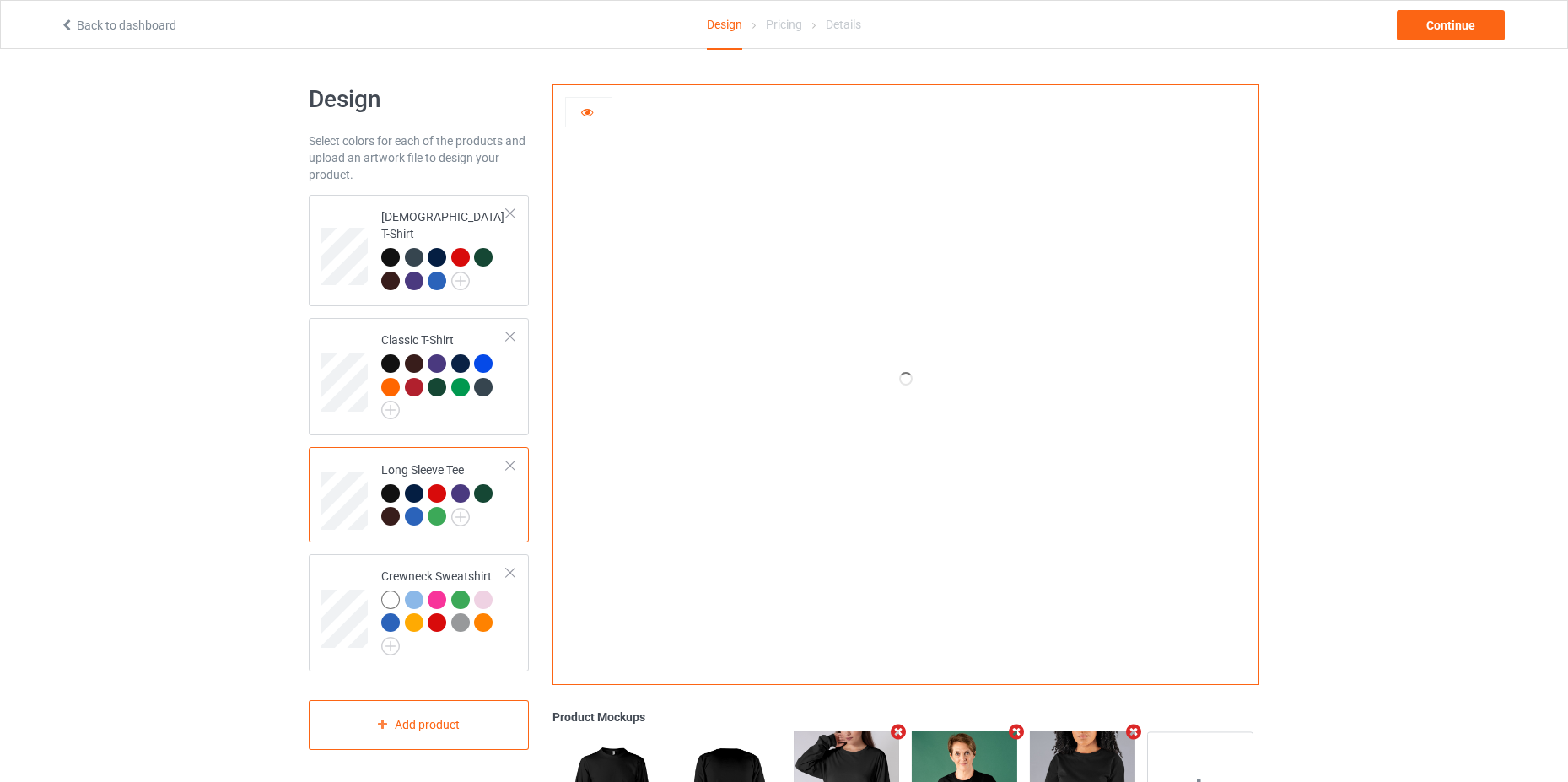
click at [93, 23] on link "Back to dashboard" at bounding box center [118, 25] width 117 height 14
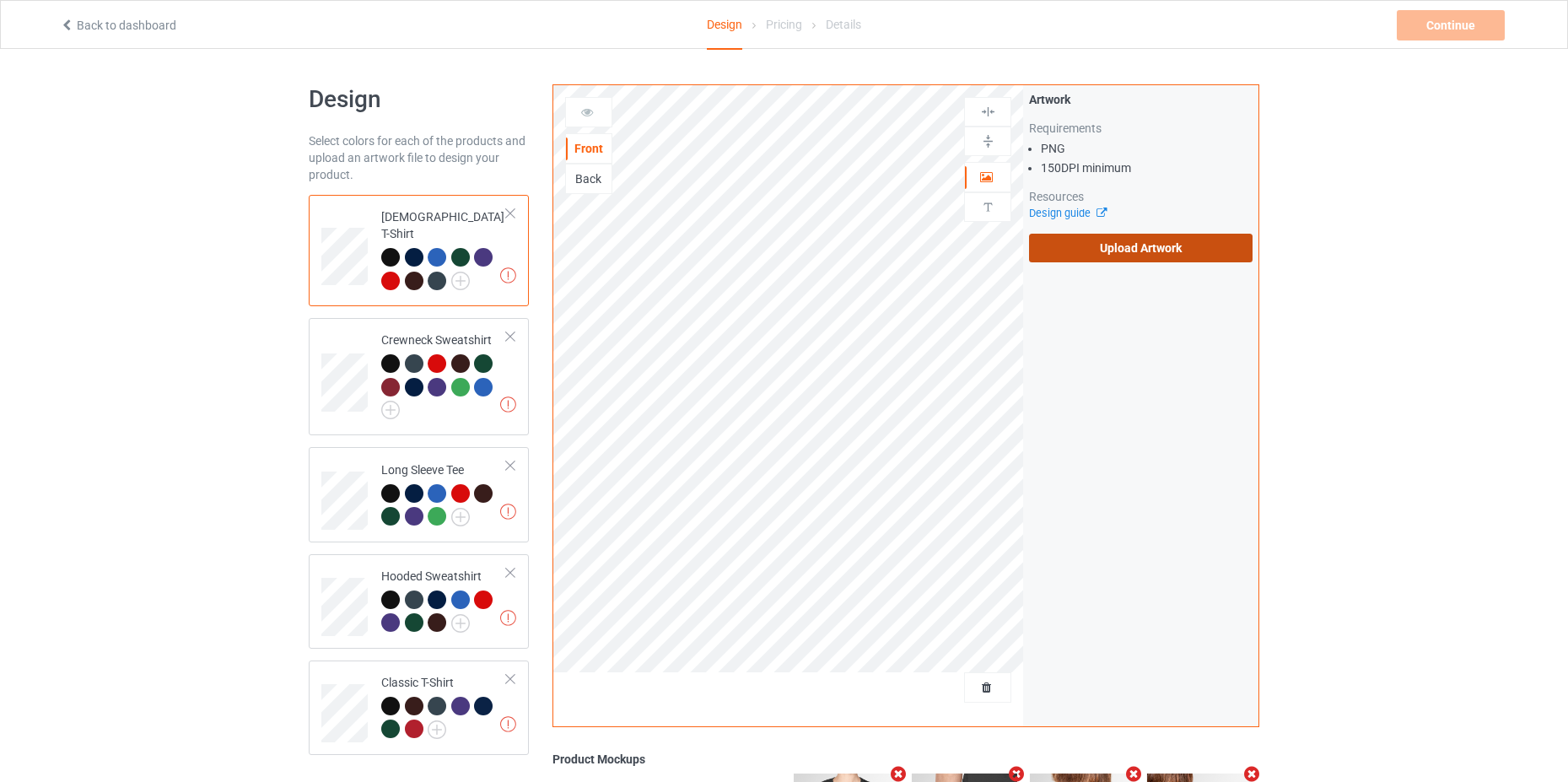
click at [1115, 244] on label "Upload Artwork" at bounding box center [1140, 248] width 223 height 29
click at [0, 0] on input "Upload Artwork" at bounding box center [0, 0] width 0 height 0
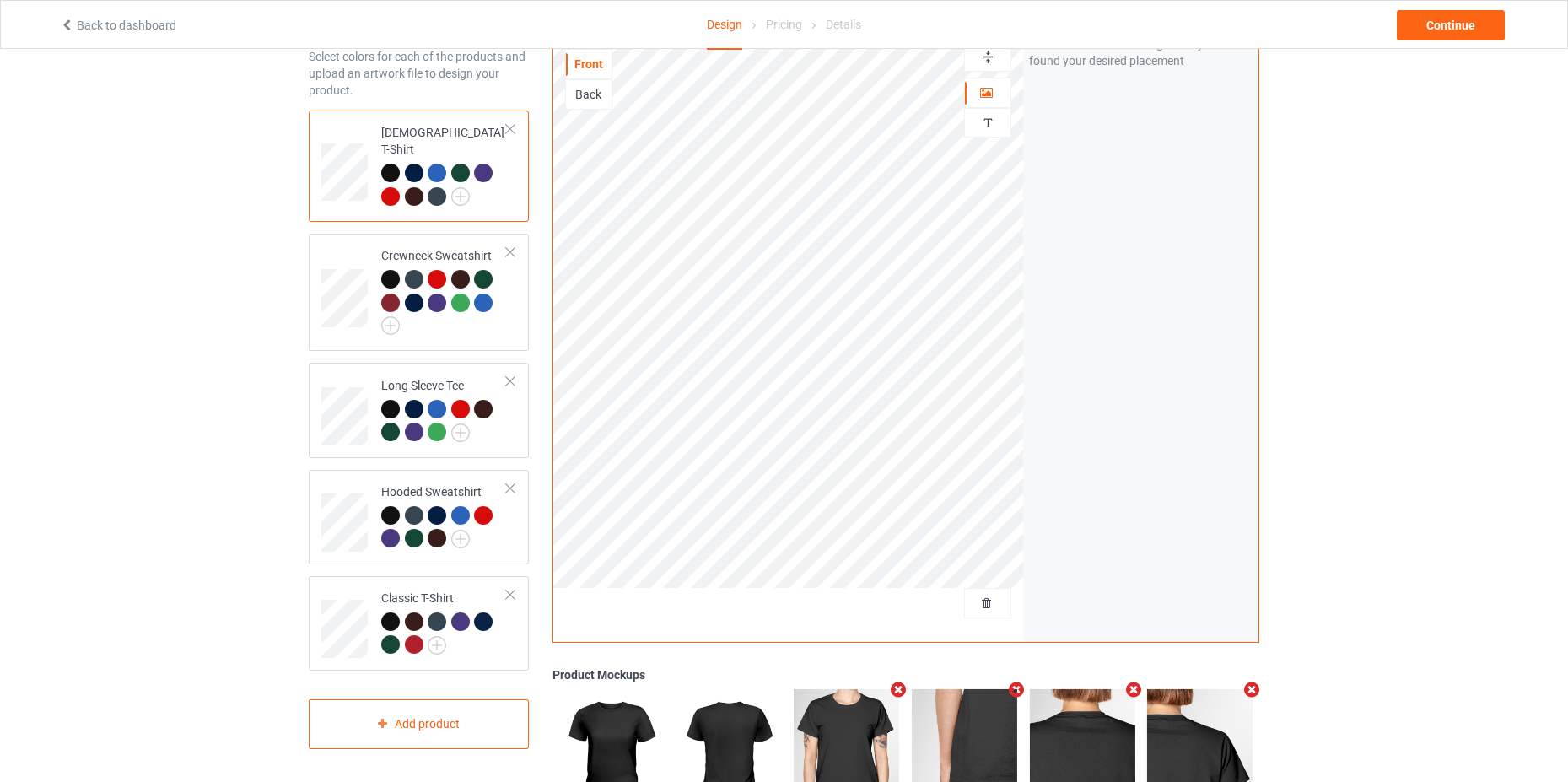
scroll to position [310, 0]
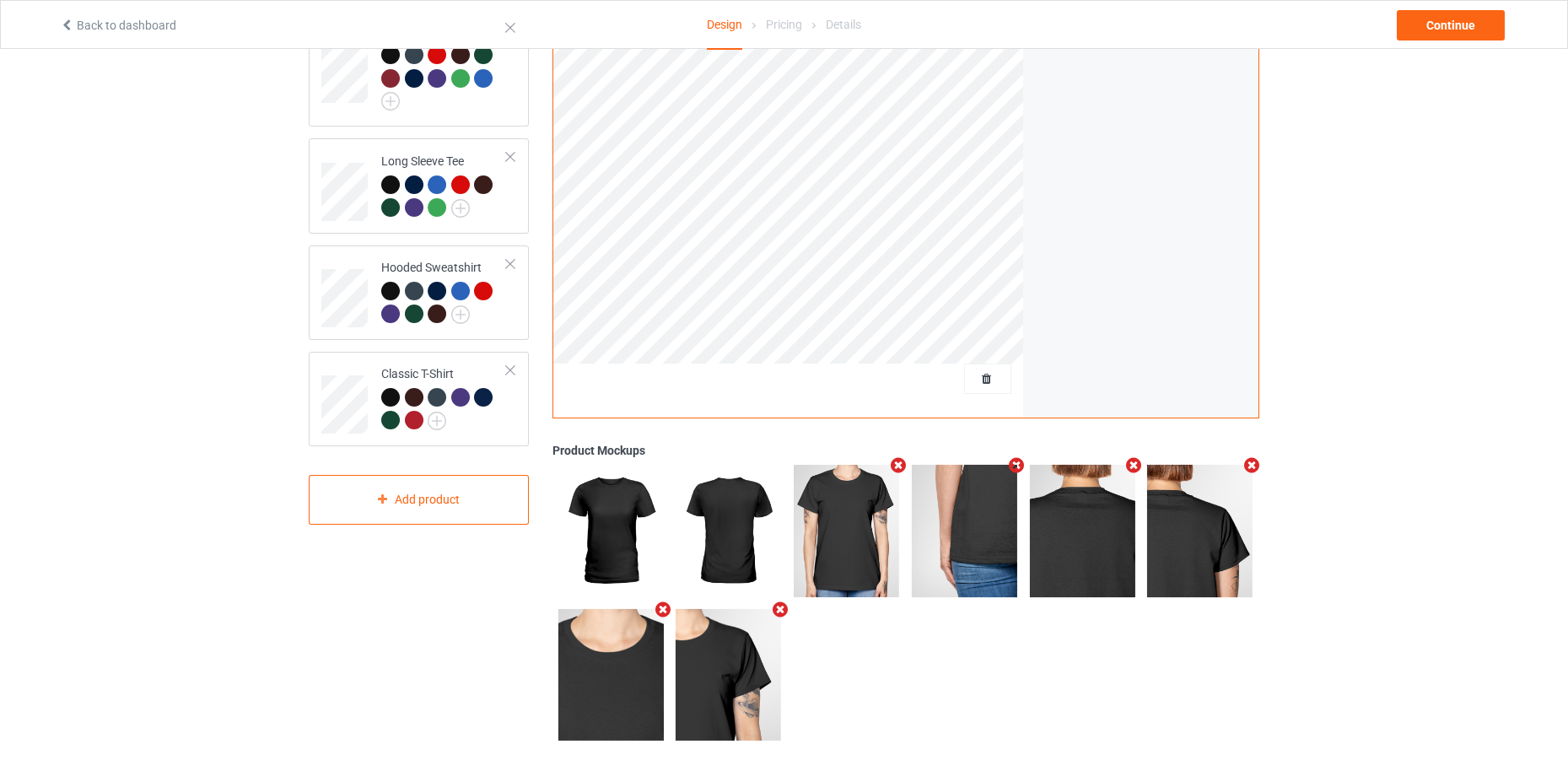
click at [897, 465] on icon "Remove mockup" at bounding box center [898, 465] width 21 height 18
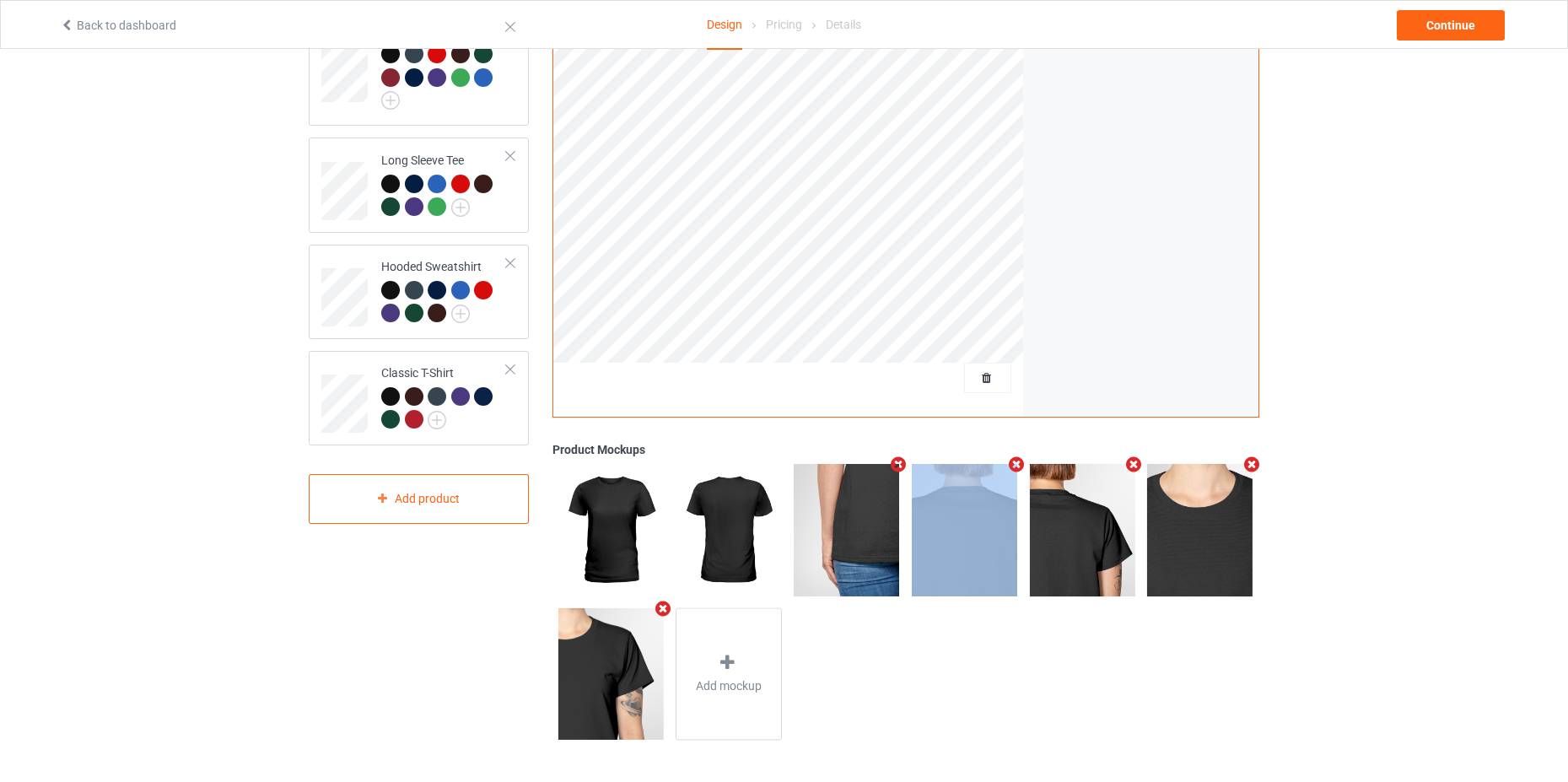
click at [897, 465] on icon "Remove mockup" at bounding box center [898, 464] width 21 height 18
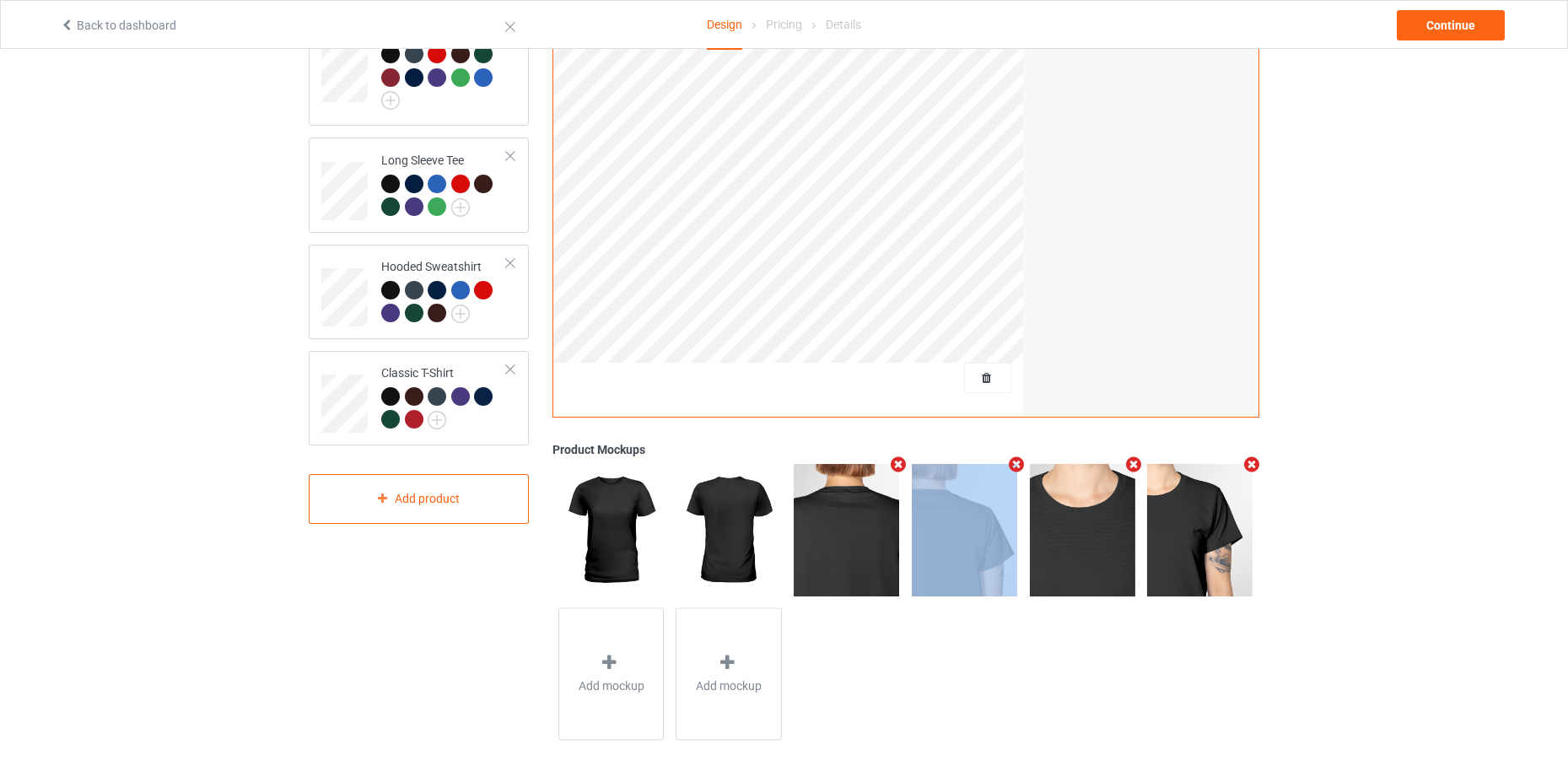
click at [897, 465] on icon "Remove mockup" at bounding box center [898, 464] width 21 height 18
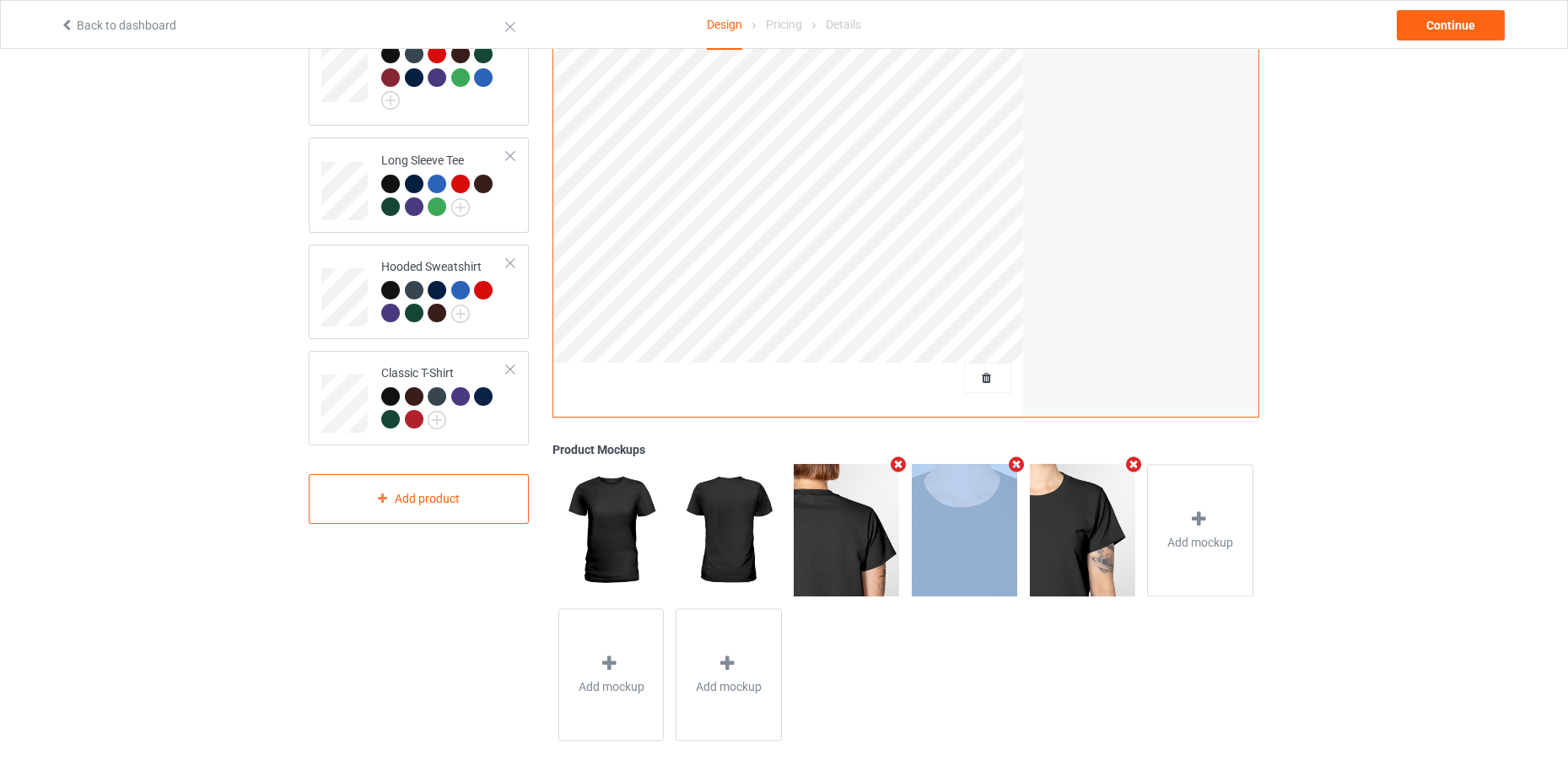
click at [897, 465] on icon "Remove mockup" at bounding box center [898, 464] width 21 height 18
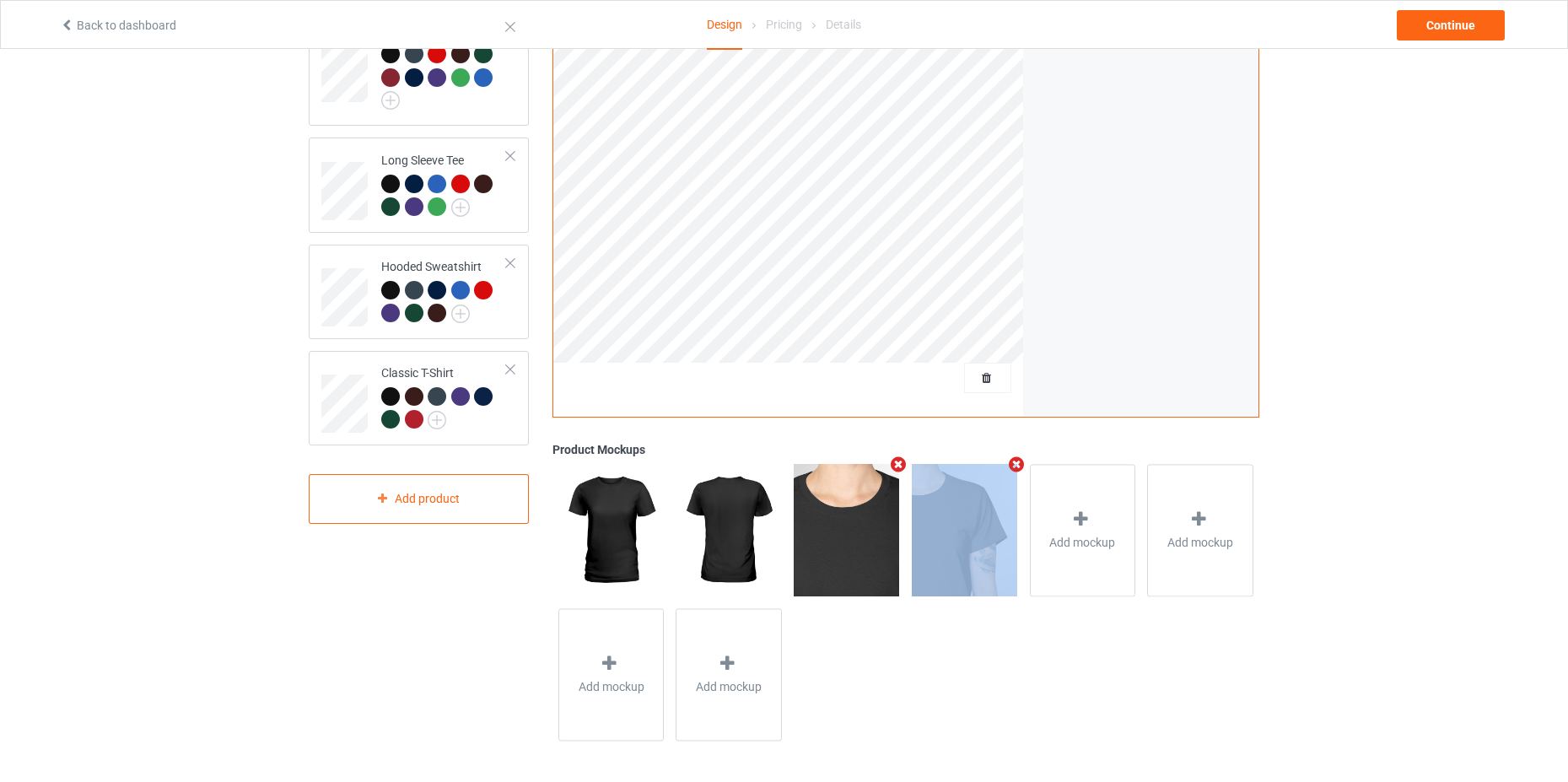
click at [897, 465] on icon "Remove mockup" at bounding box center [898, 464] width 21 height 18
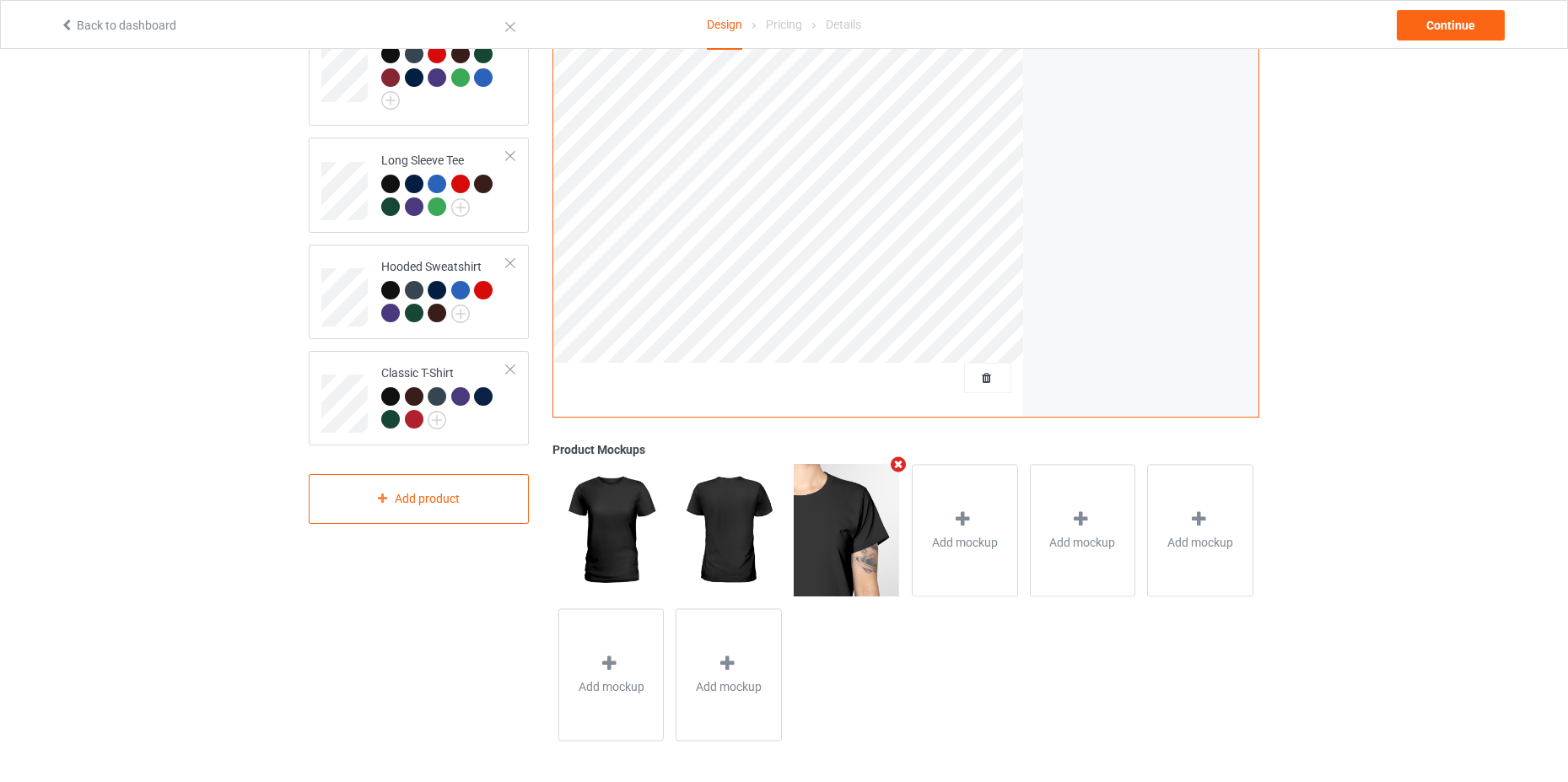
click at [897, 465] on icon "Remove mockup" at bounding box center [898, 464] width 21 height 18
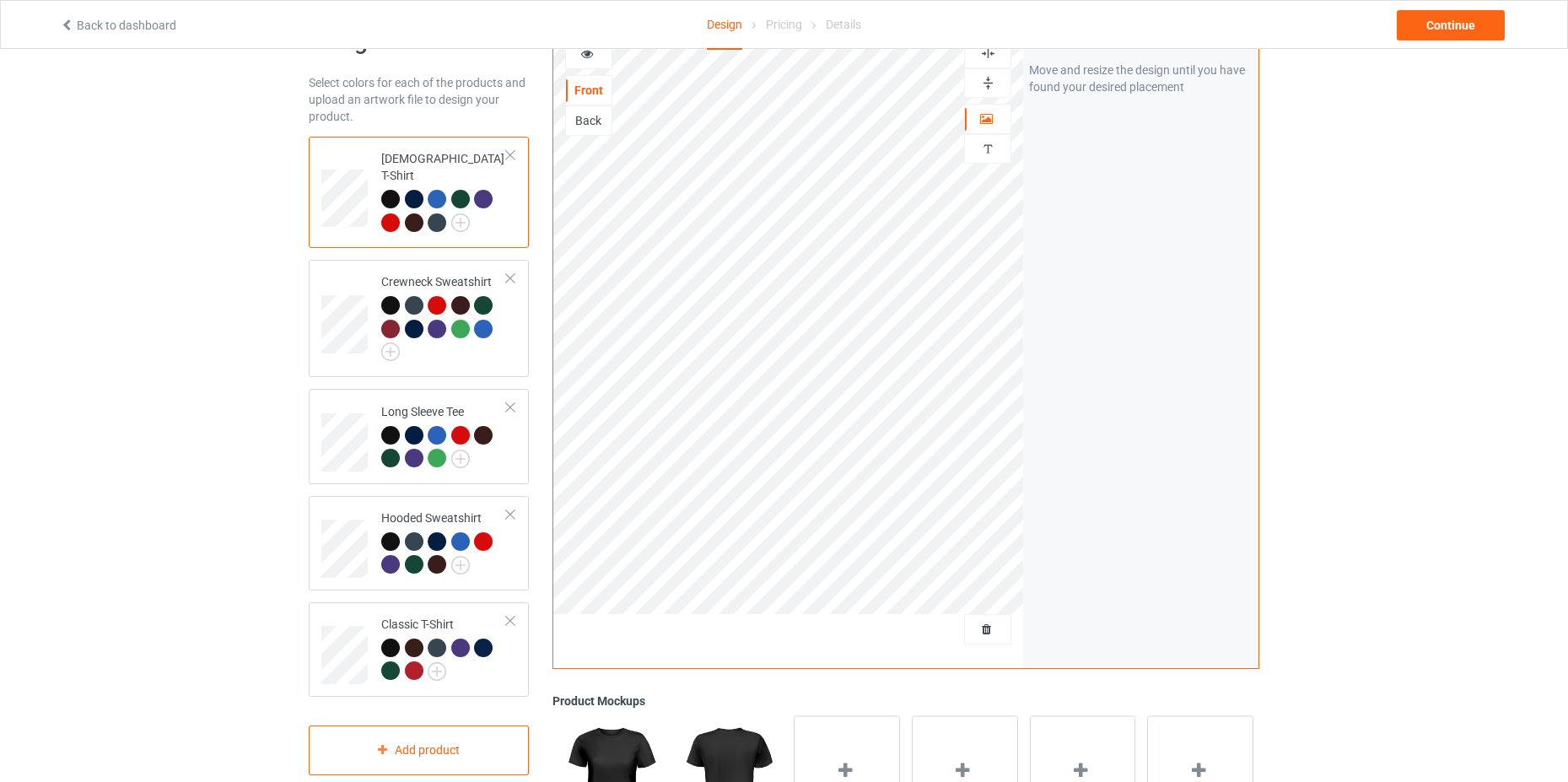
scroll to position [0, 0]
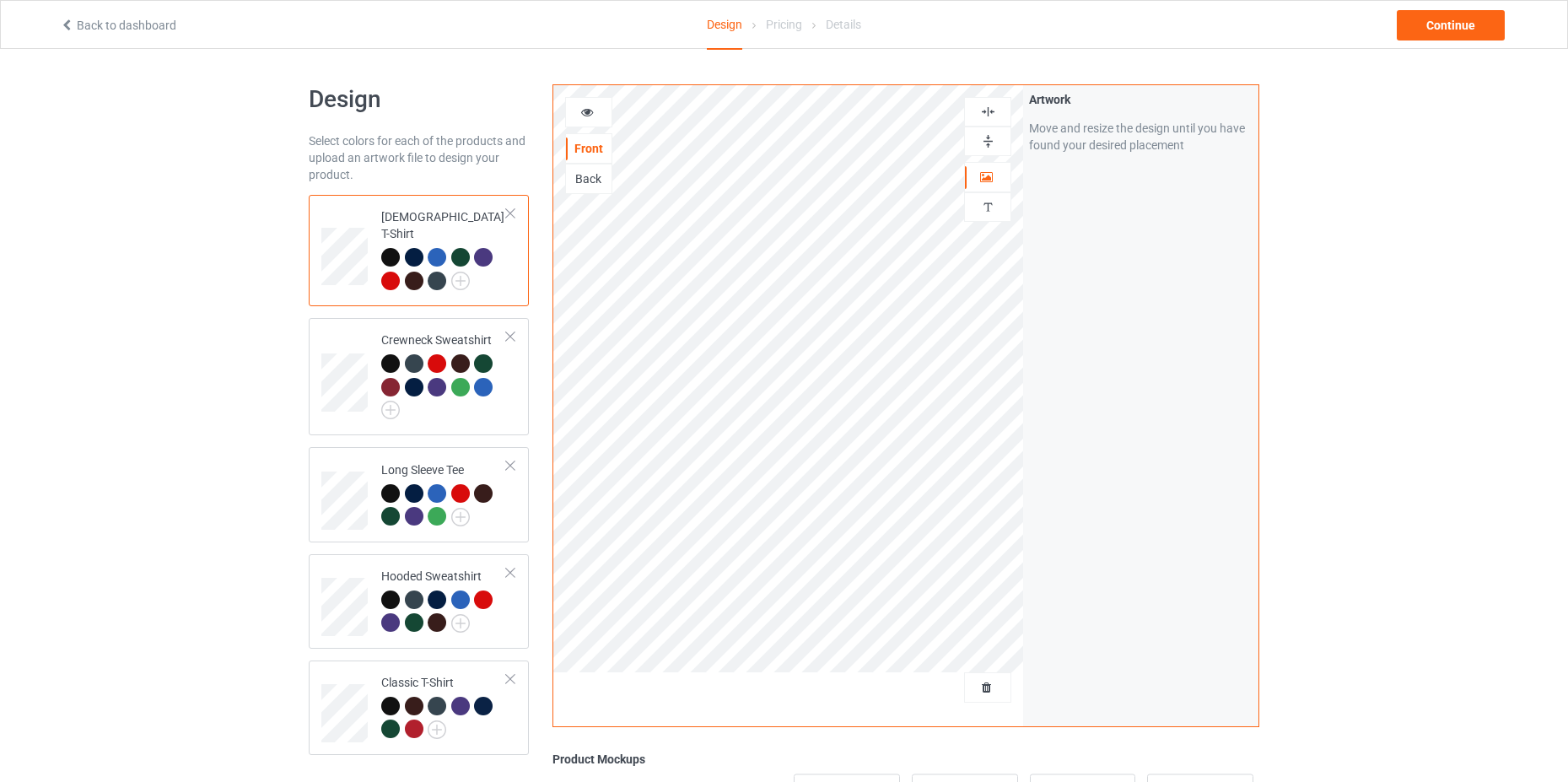
click at [590, 107] on icon at bounding box center [587, 110] width 14 height 12
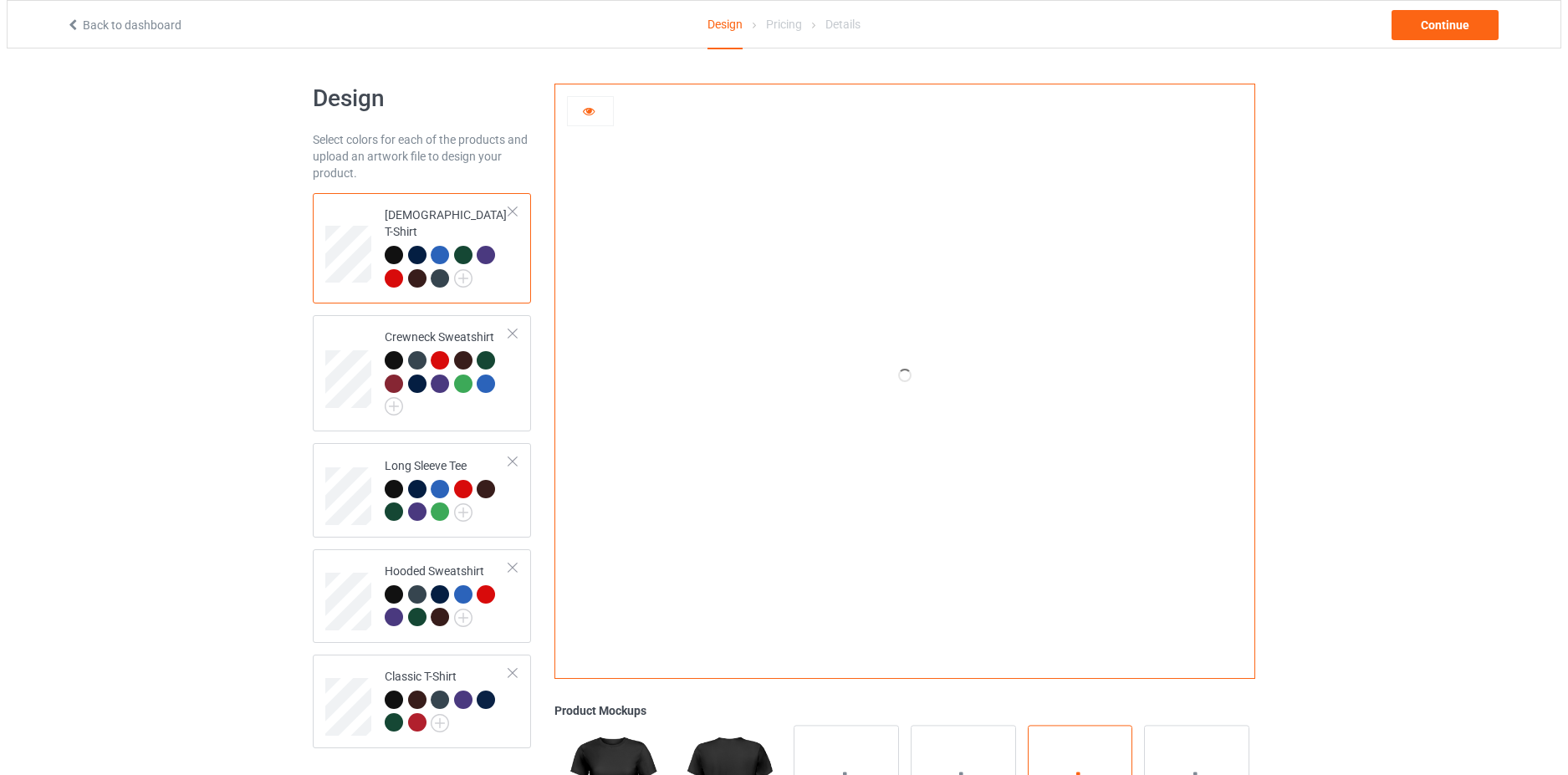
scroll to position [167, 0]
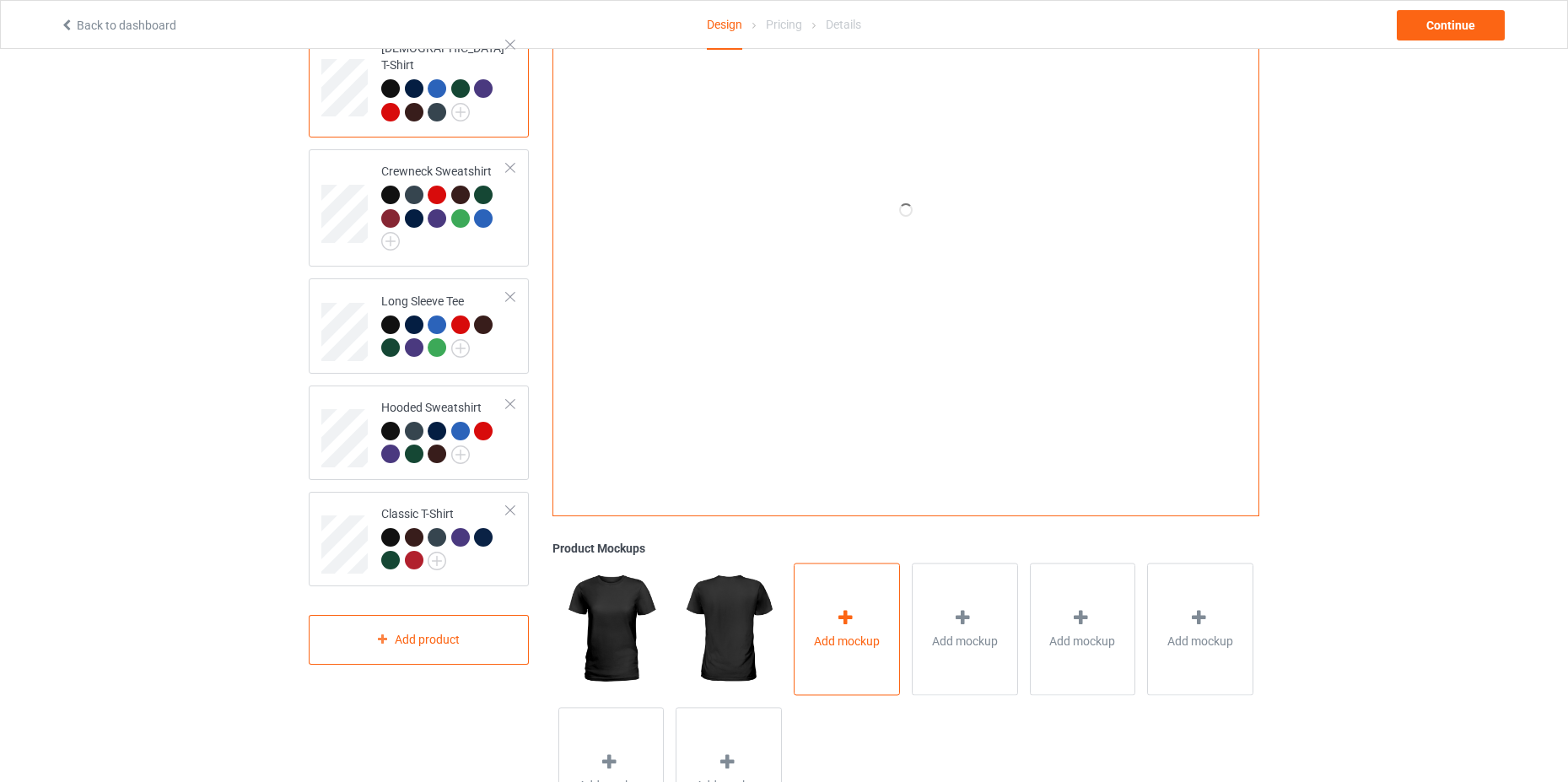
click at [860, 647] on span "Add mockup" at bounding box center [847, 641] width 66 height 17
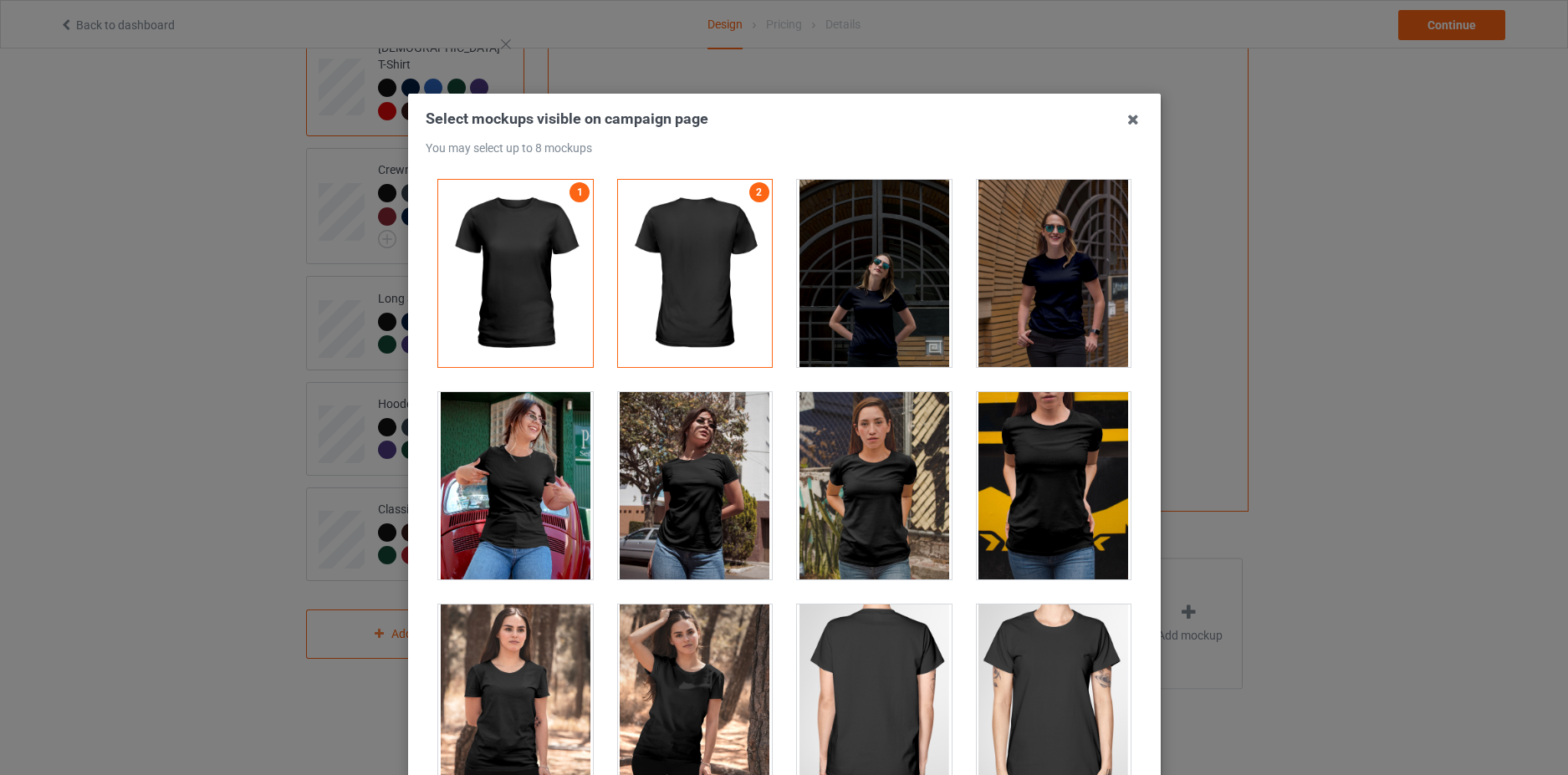
click at [1069, 487] on div at bounding box center [1053, 485] width 154 height 187
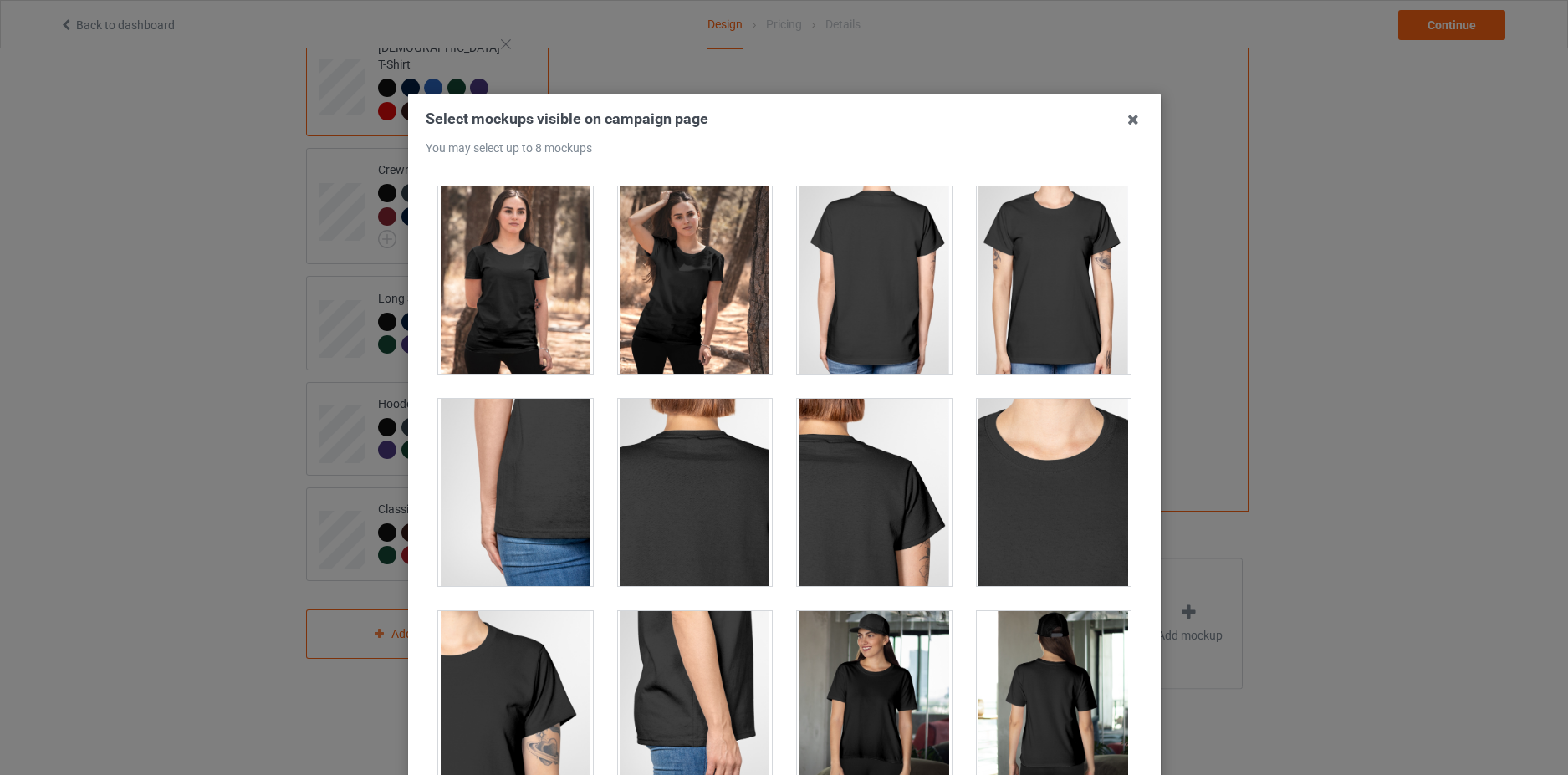
scroll to position [753, 0]
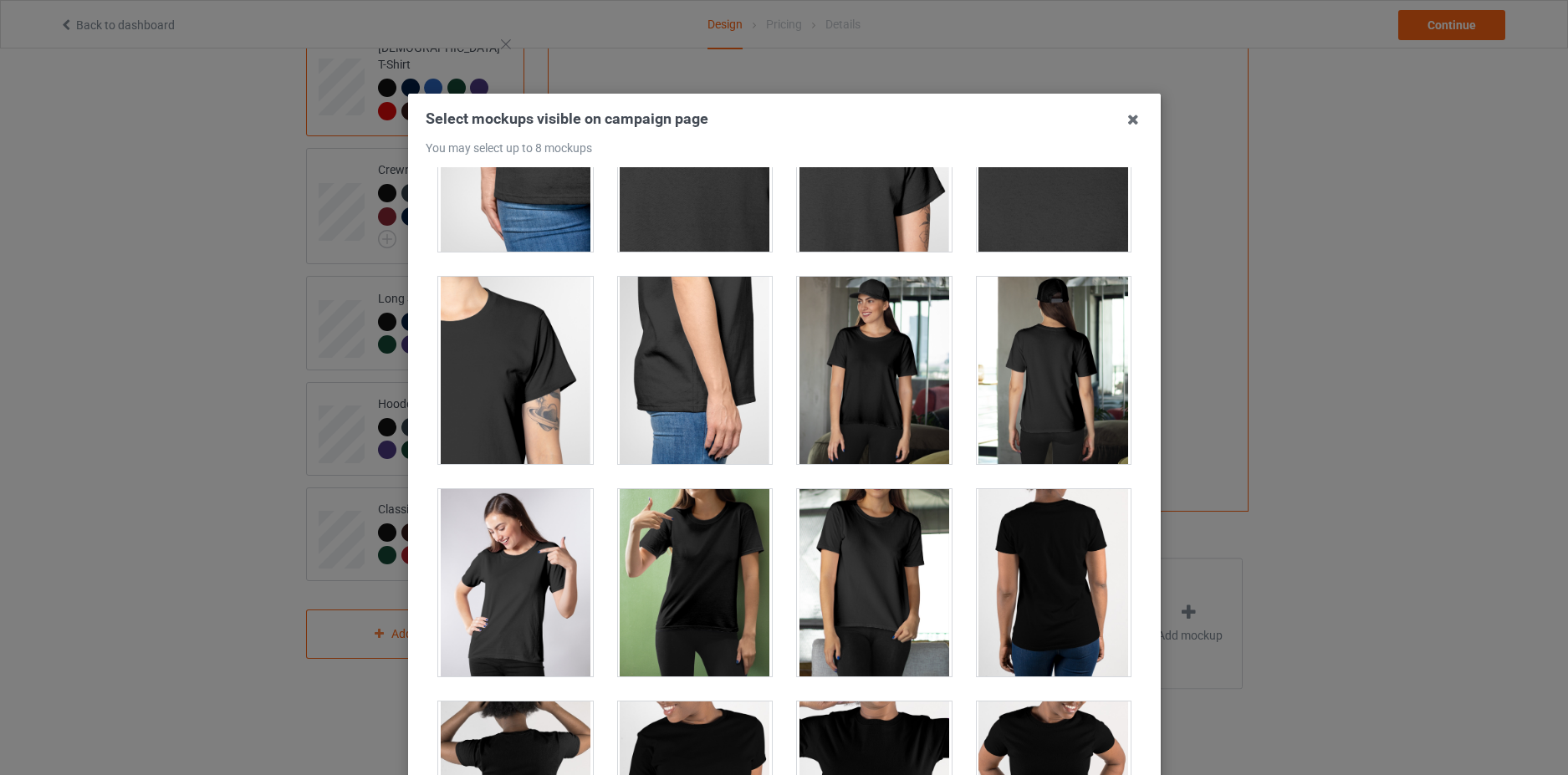
click at [685, 565] on div at bounding box center [694, 582] width 154 height 187
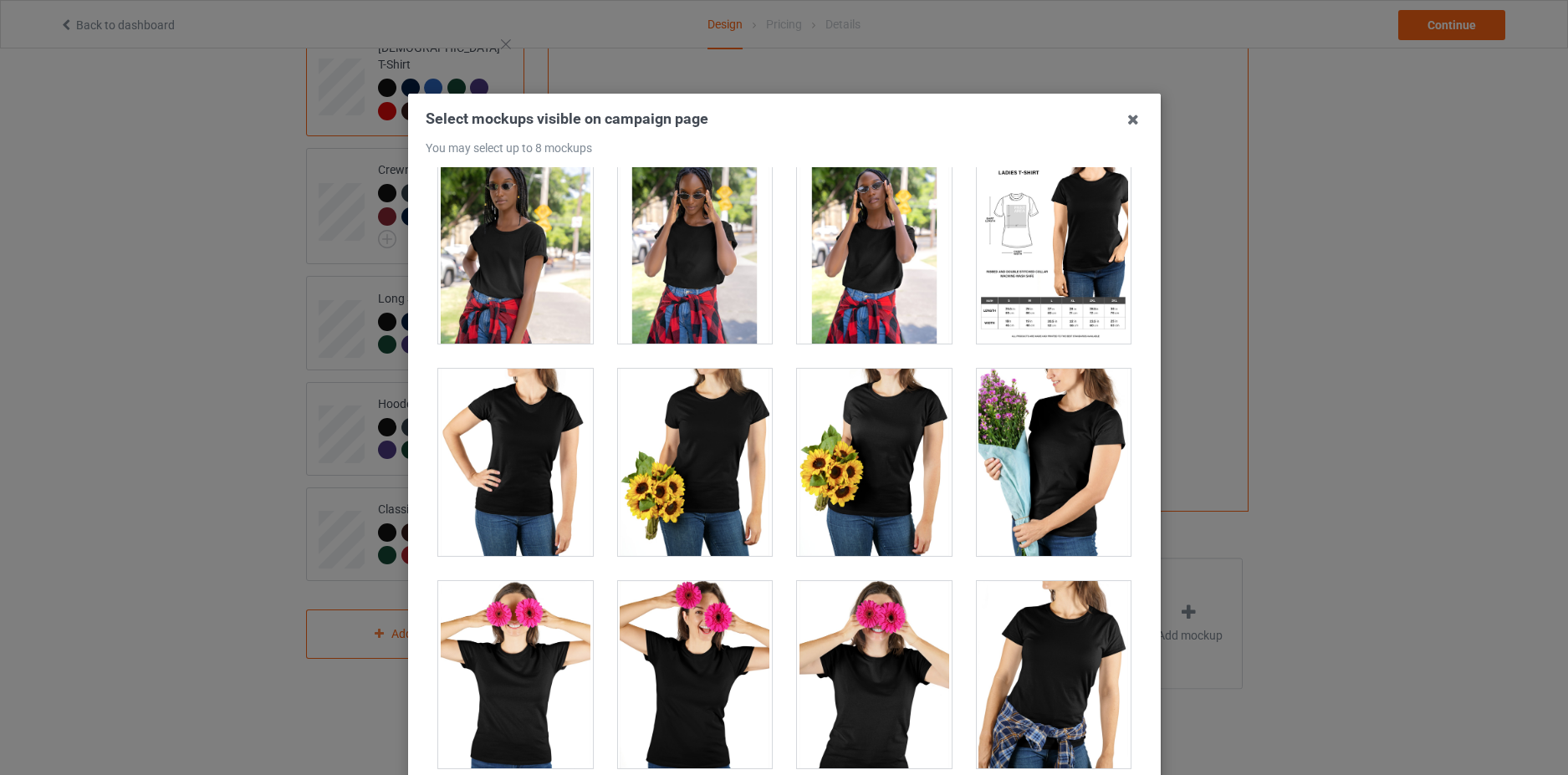
scroll to position [4013, 0]
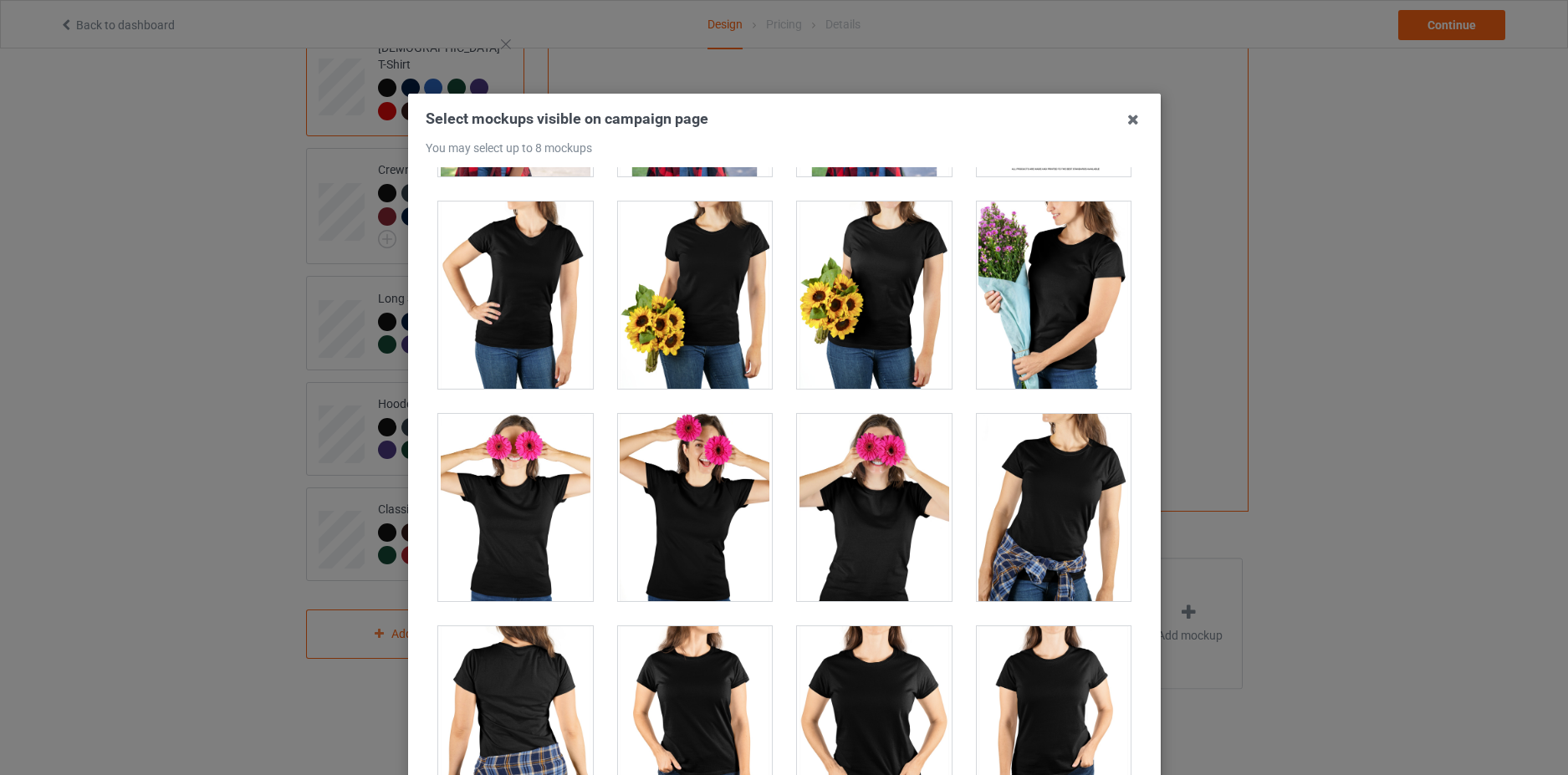
click at [1033, 492] on div at bounding box center [1053, 507] width 154 height 187
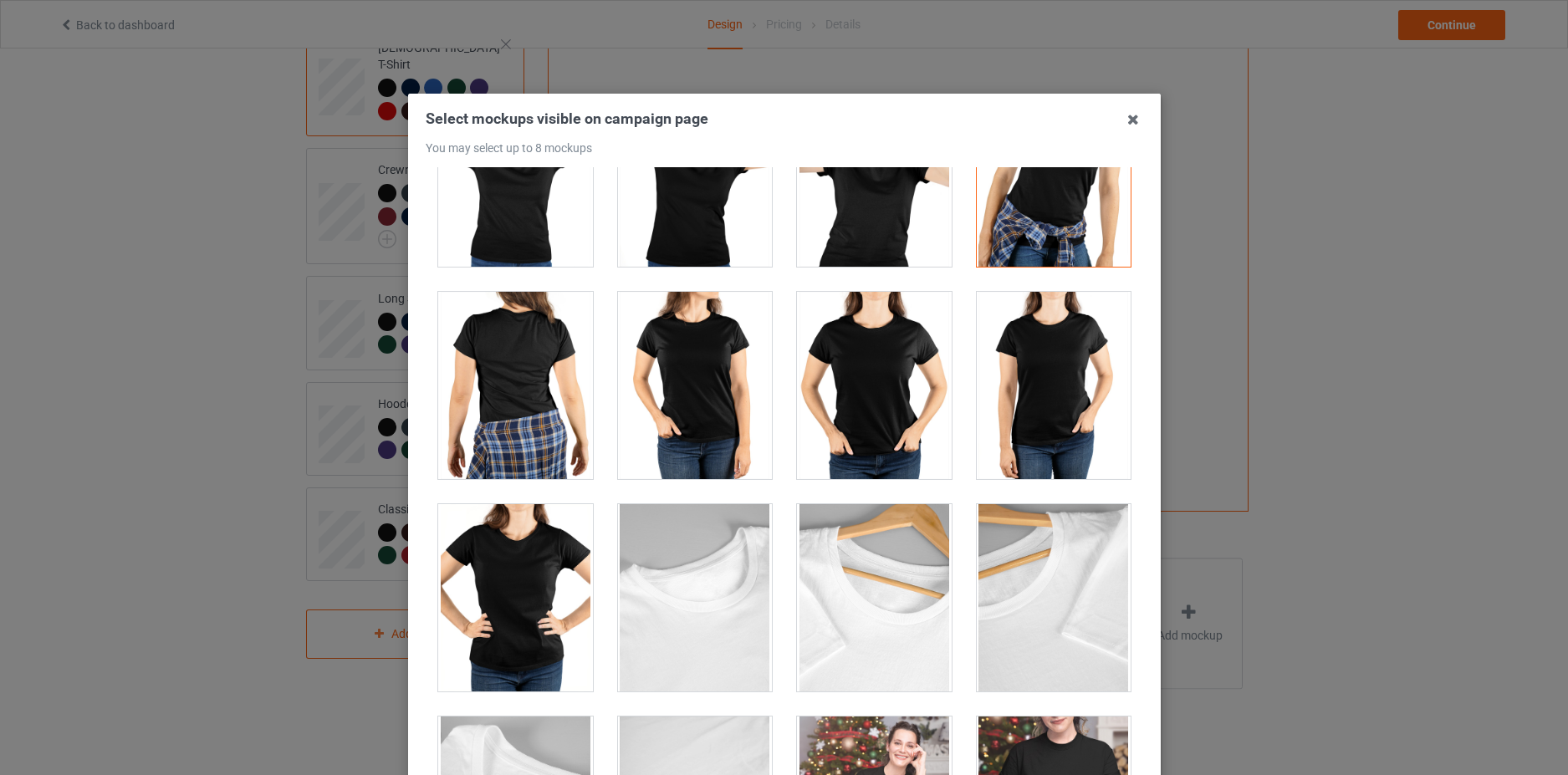
click at [851, 368] on div at bounding box center [874, 385] width 154 height 187
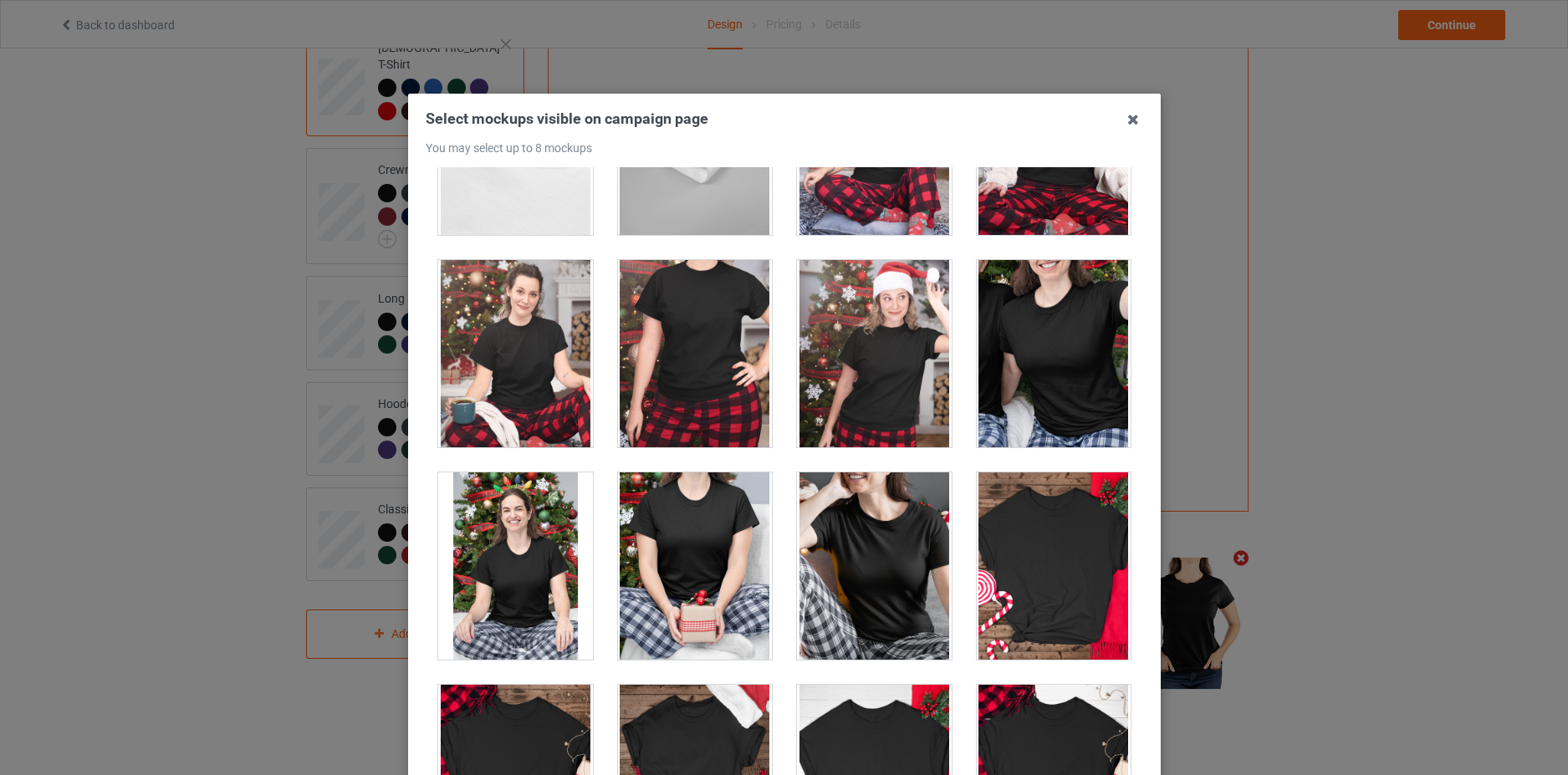
scroll to position [5100, 0]
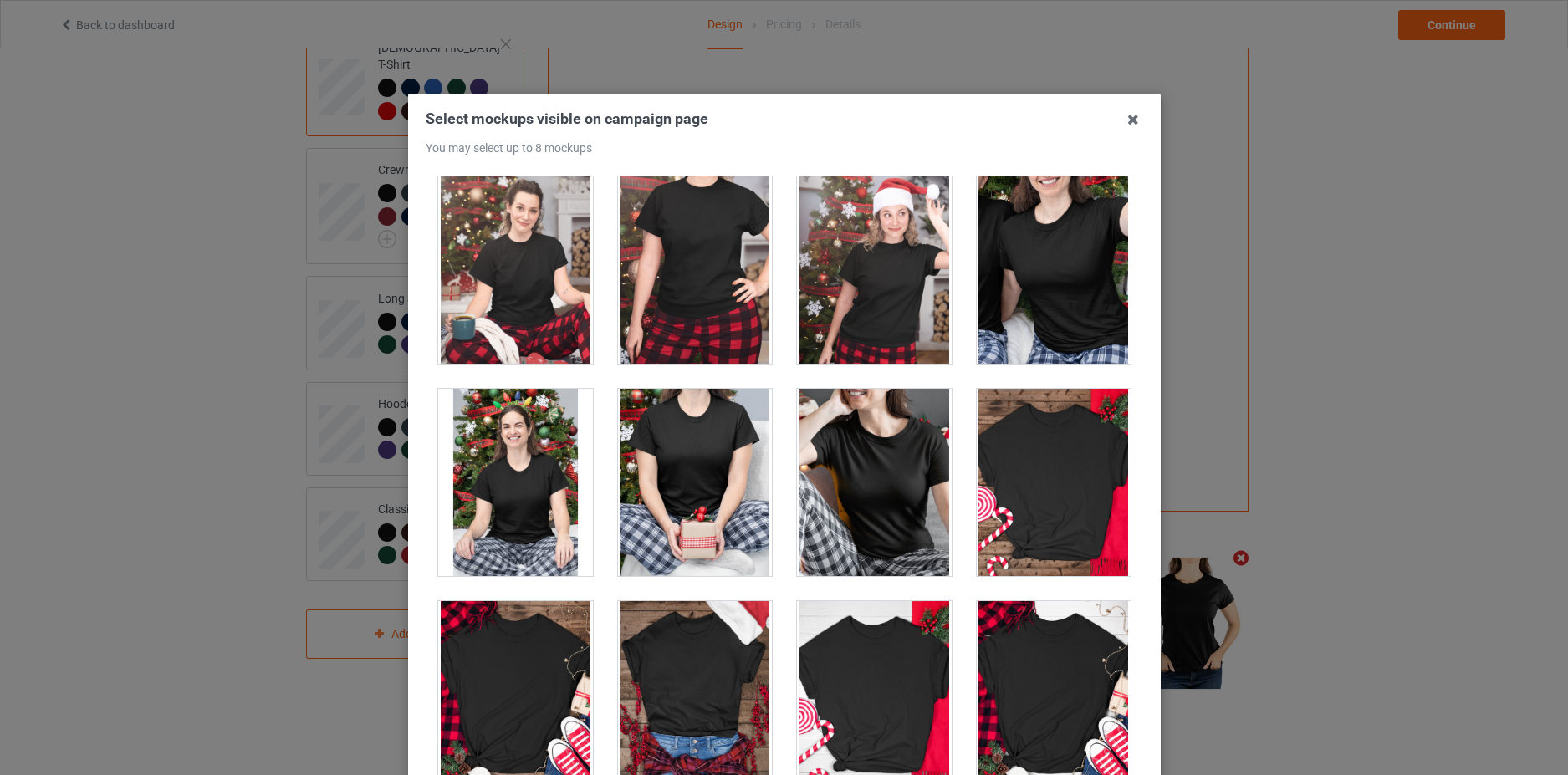
click at [1041, 319] on div at bounding box center [1053, 270] width 154 height 187
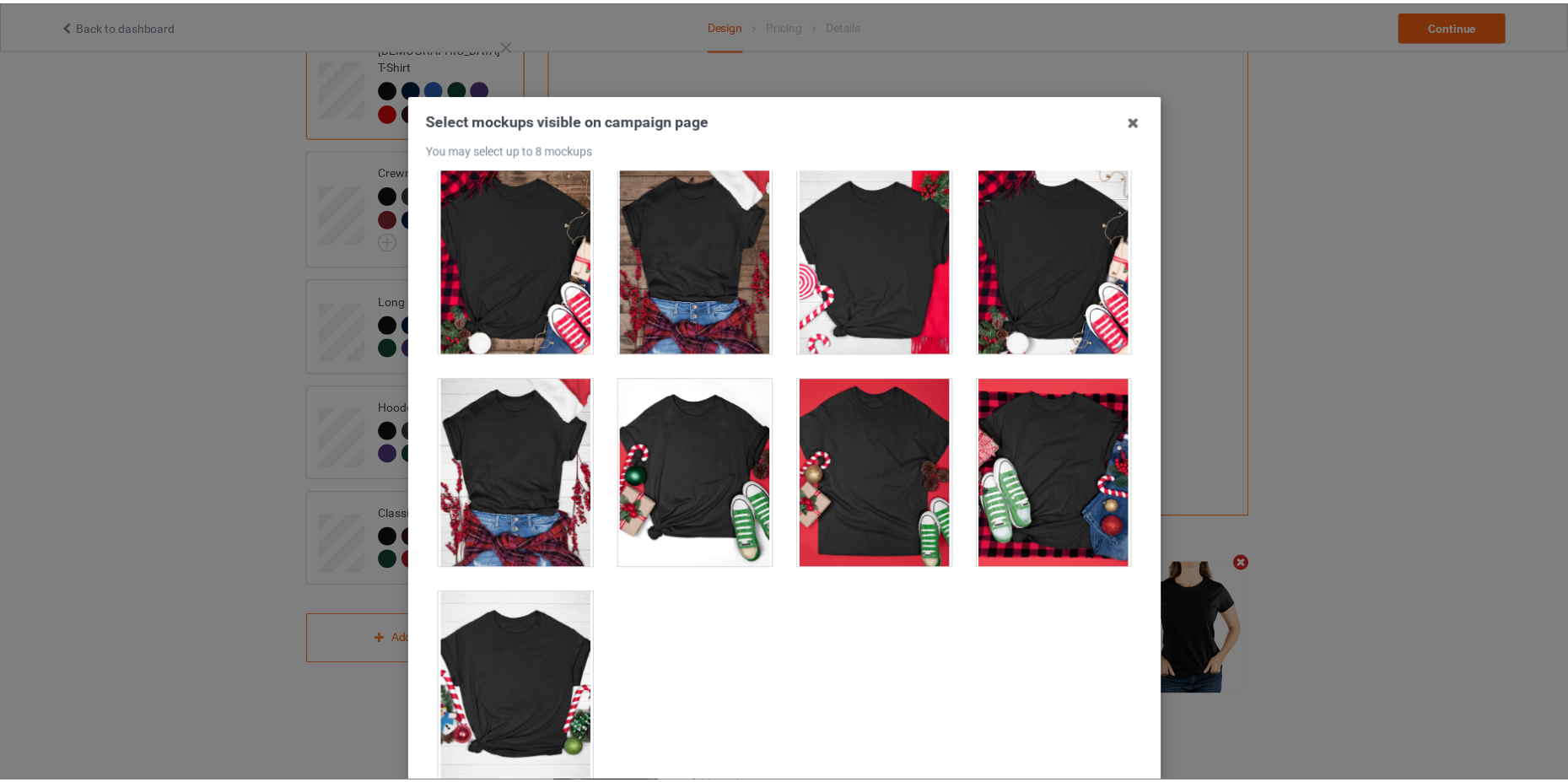
scroll to position [184, 0]
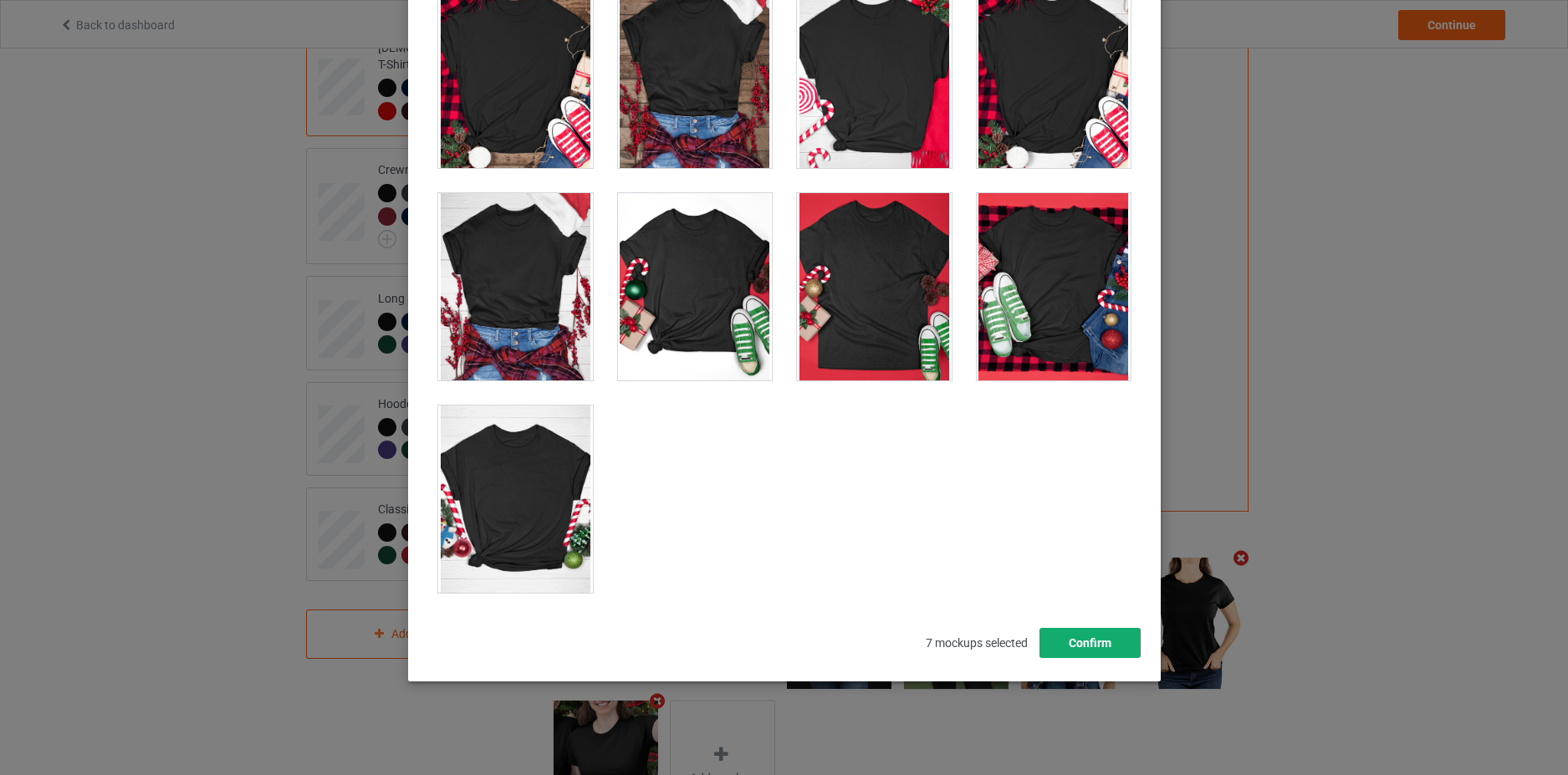
click at [1089, 636] on button "Confirm" at bounding box center [1089, 643] width 101 height 30
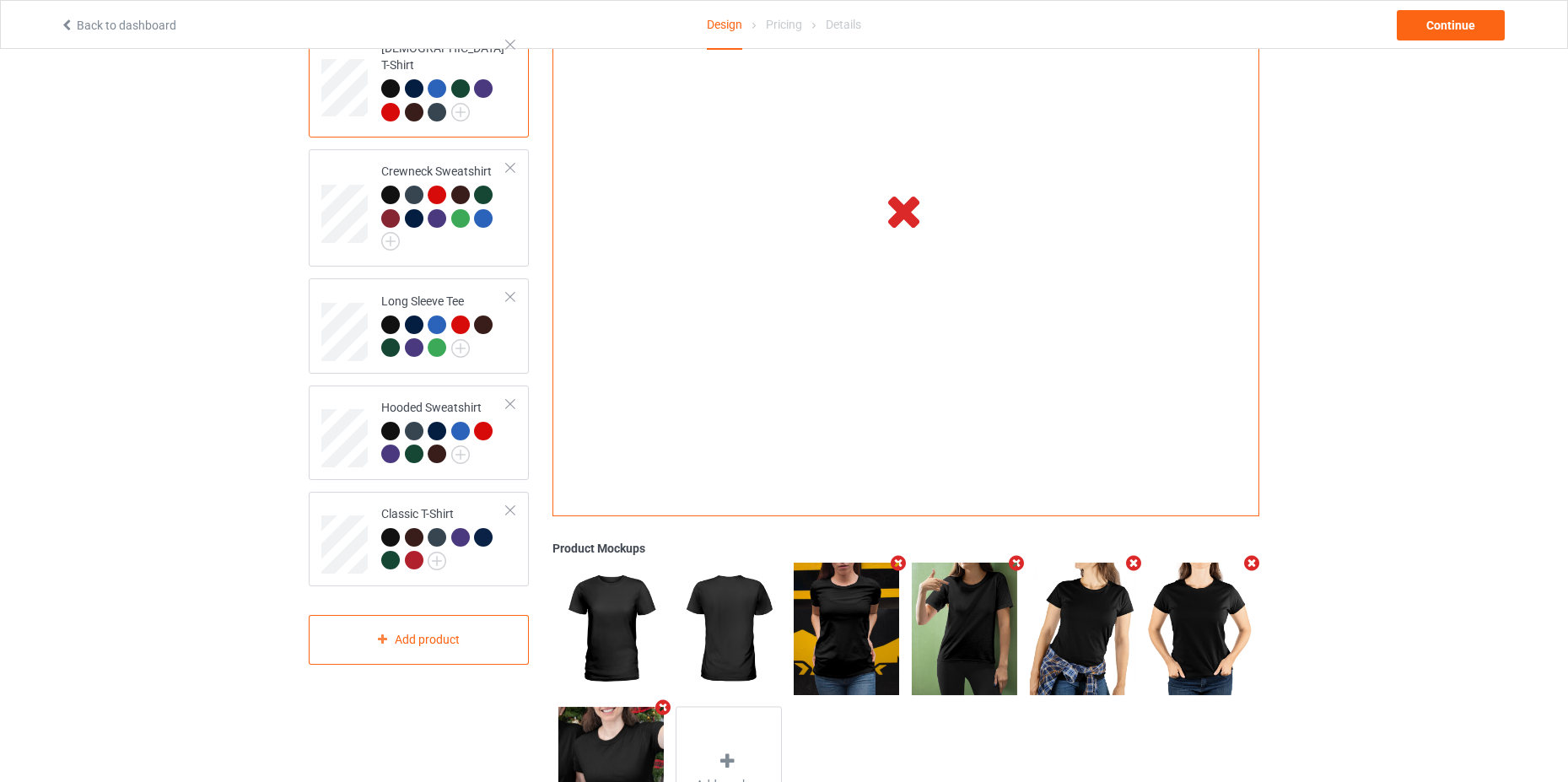
scroll to position [84, 0]
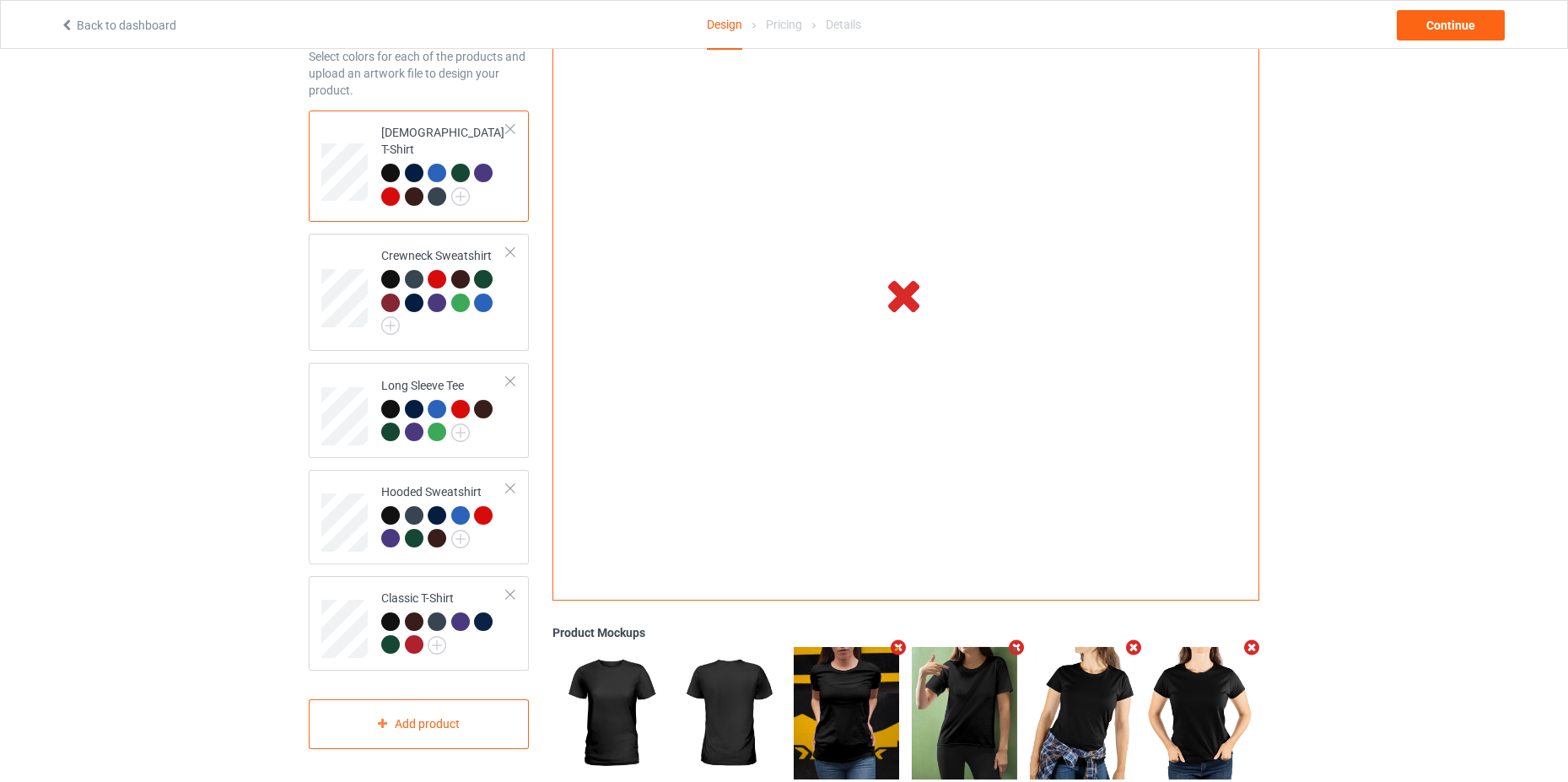
click at [914, 298] on icon at bounding box center [905, 294] width 56 height 47
click at [475, 308] on div at bounding box center [443, 302] width 126 height 65
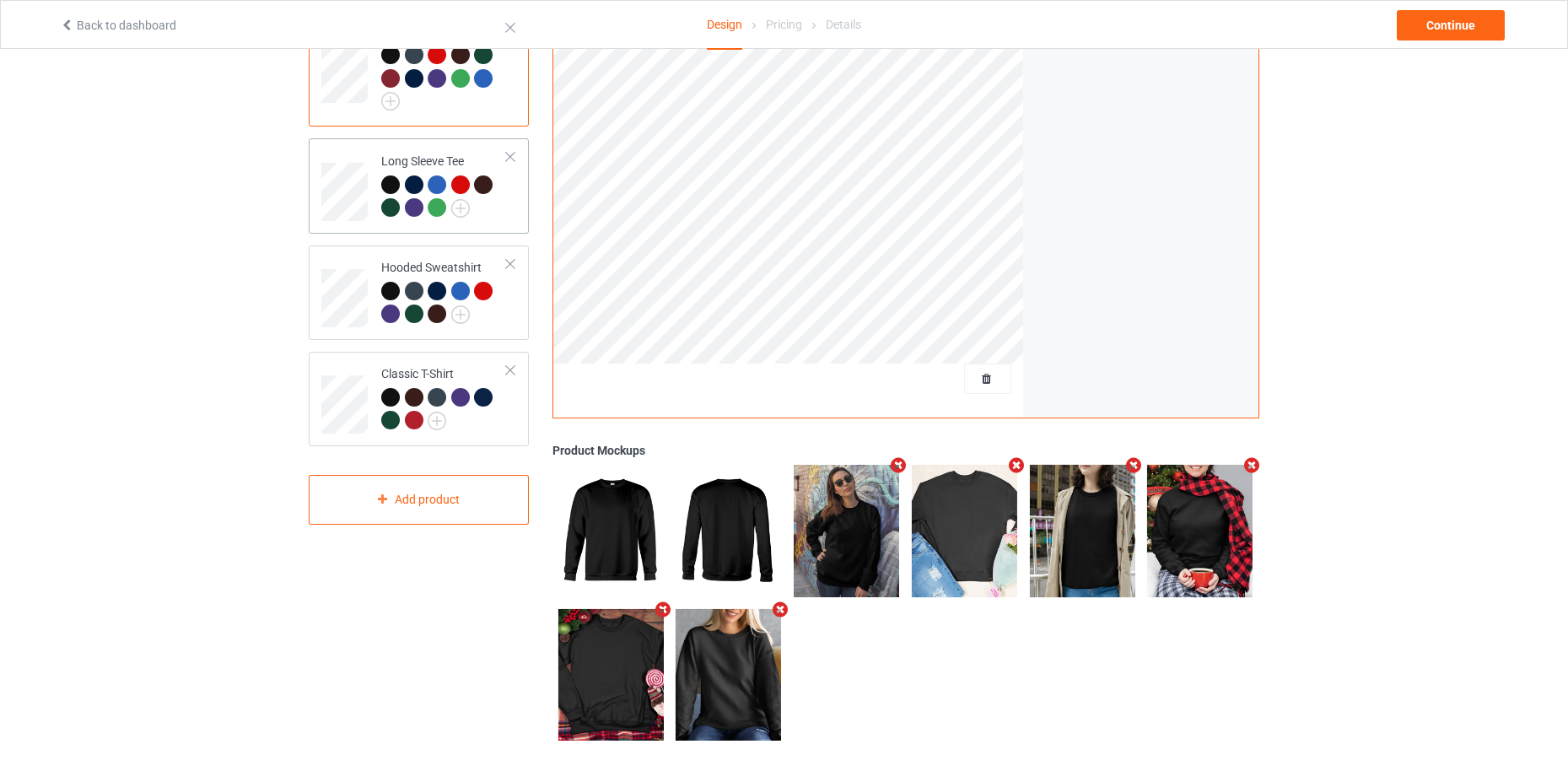
scroll to position [56, 0]
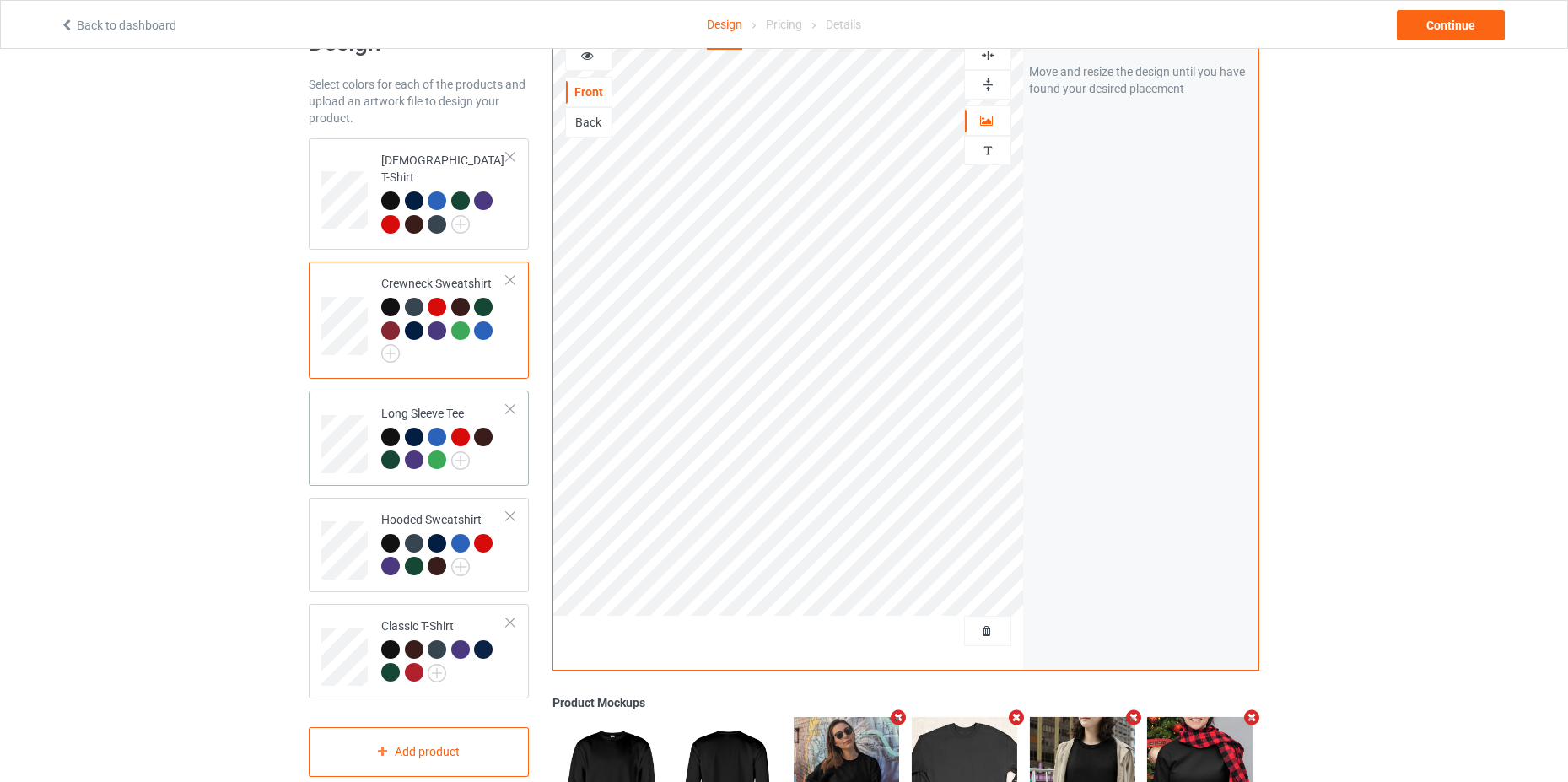
click at [416, 405] on div "Long Sleeve Tee" at bounding box center [443, 436] width 126 height 63
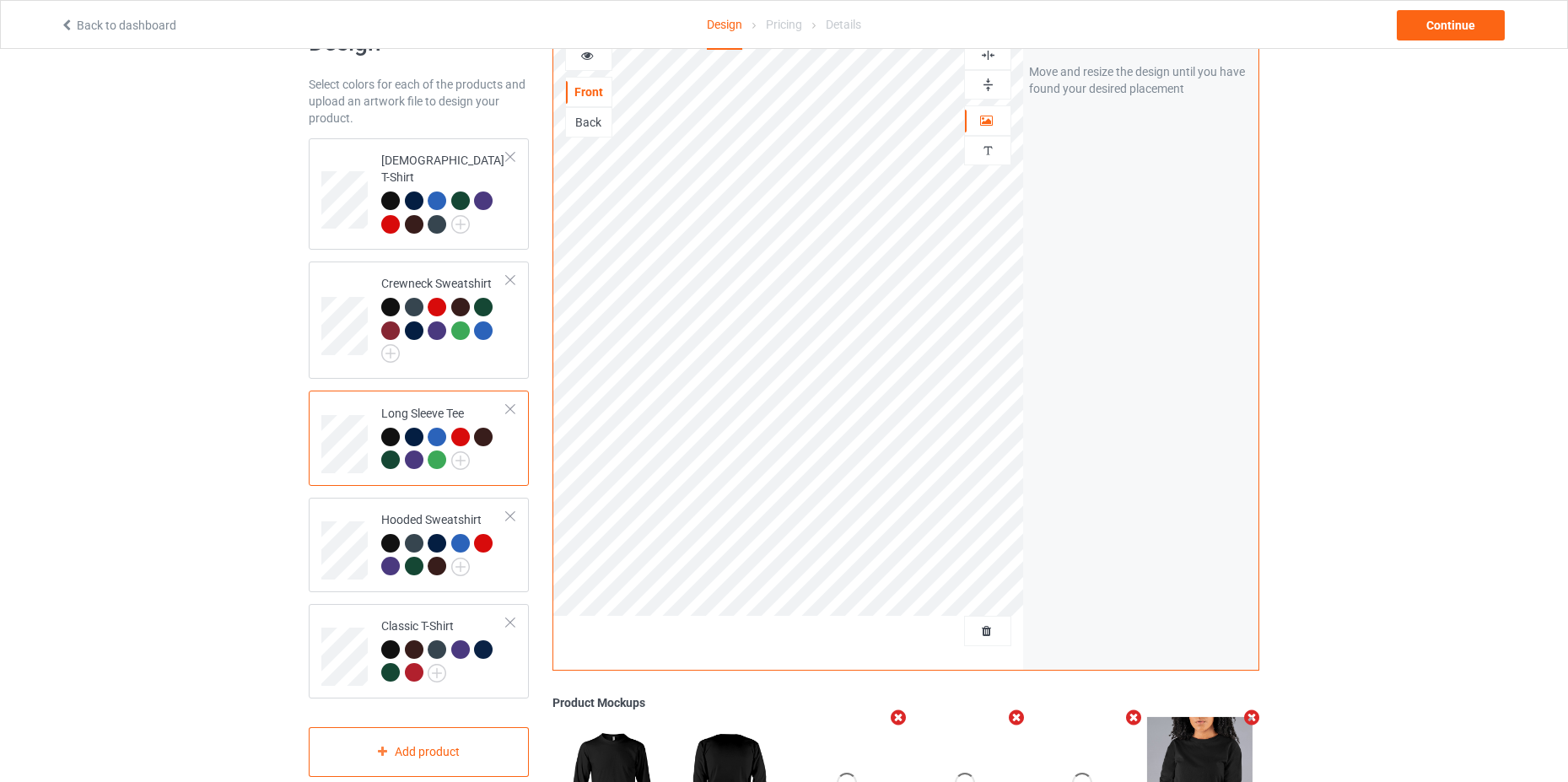
scroll to position [310, 0]
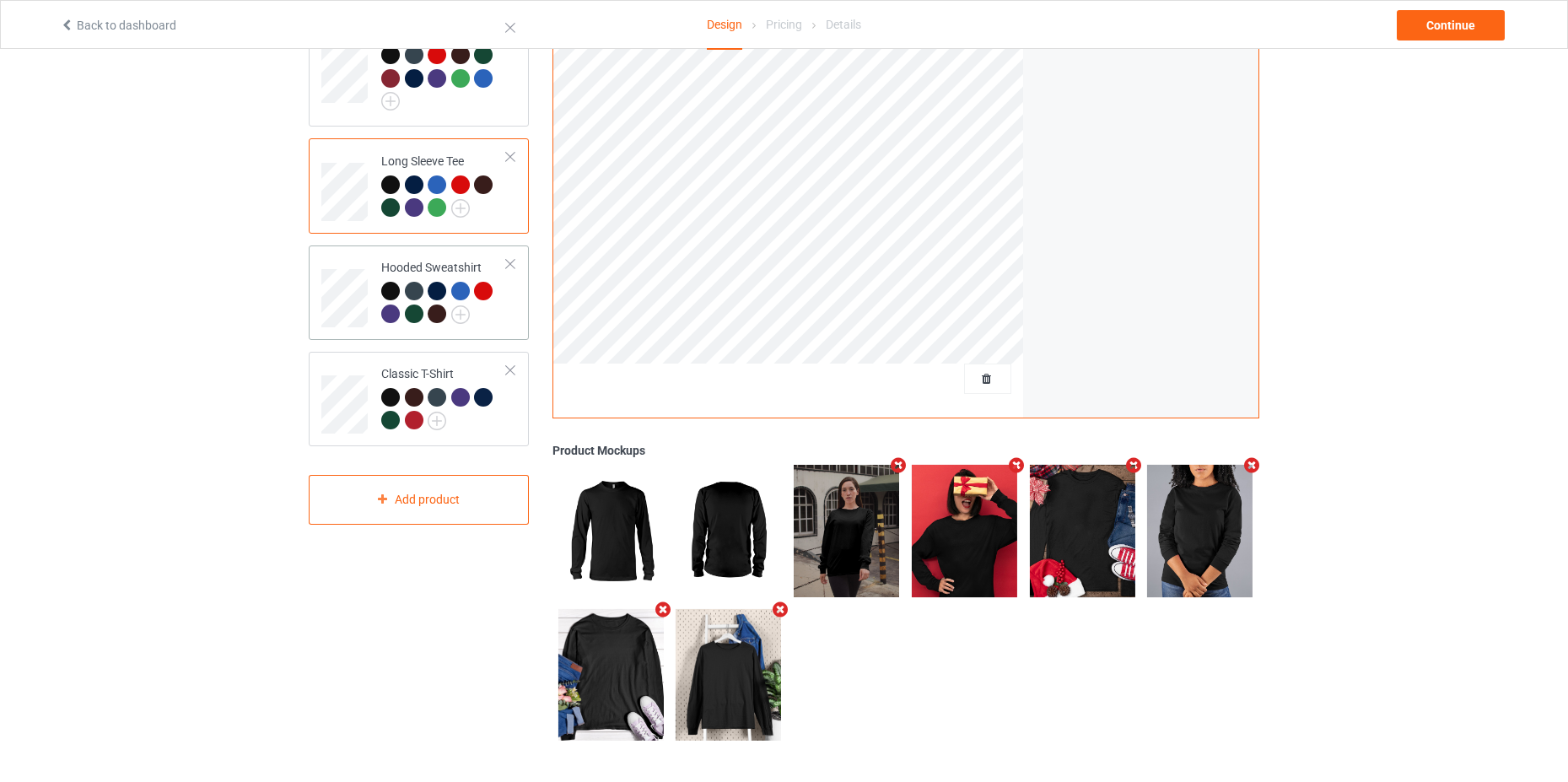
click at [434, 259] on div "Hooded Sweatshirt" at bounding box center [443, 291] width 126 height 63
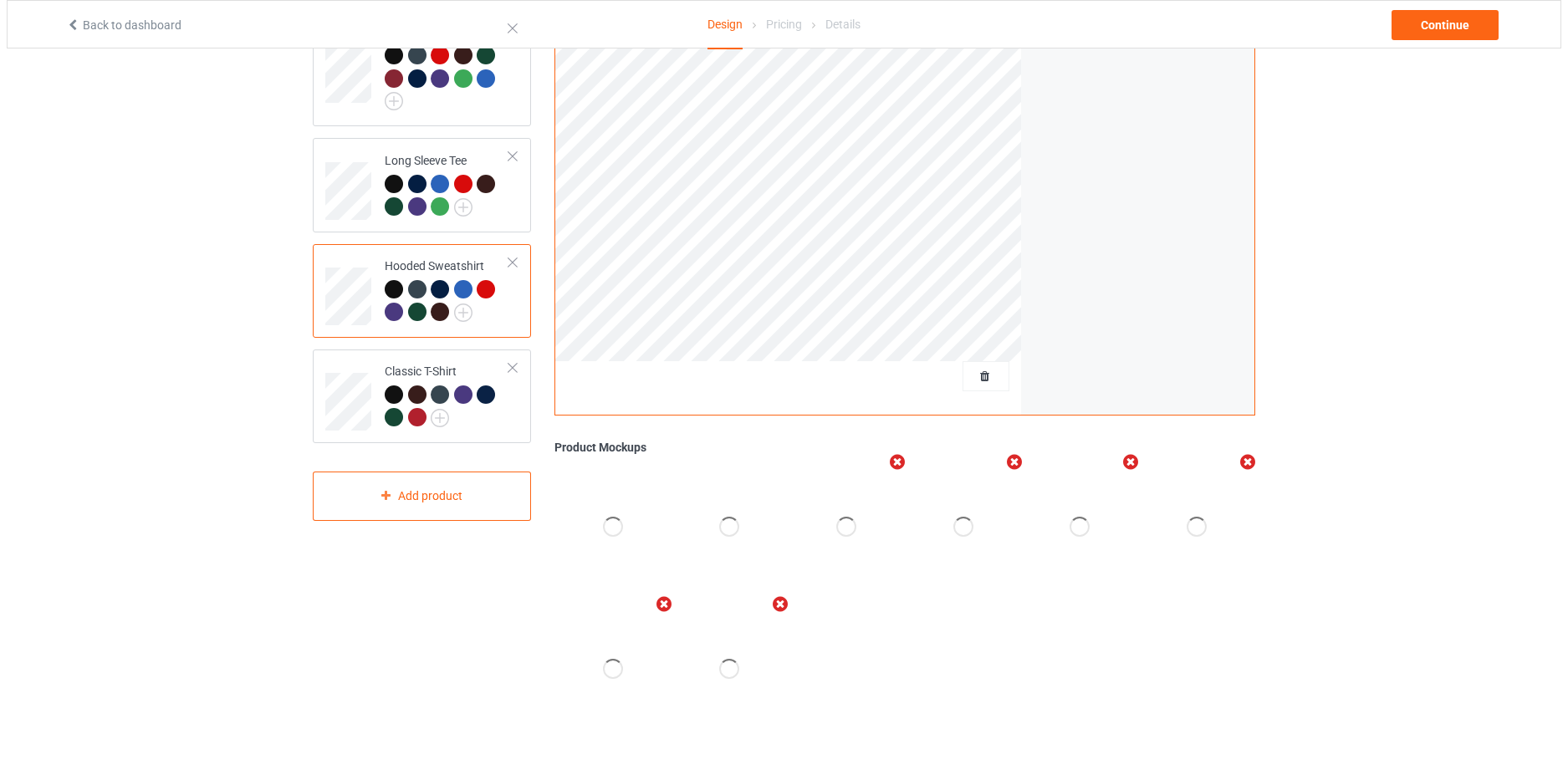
scroll to position [307, 0]
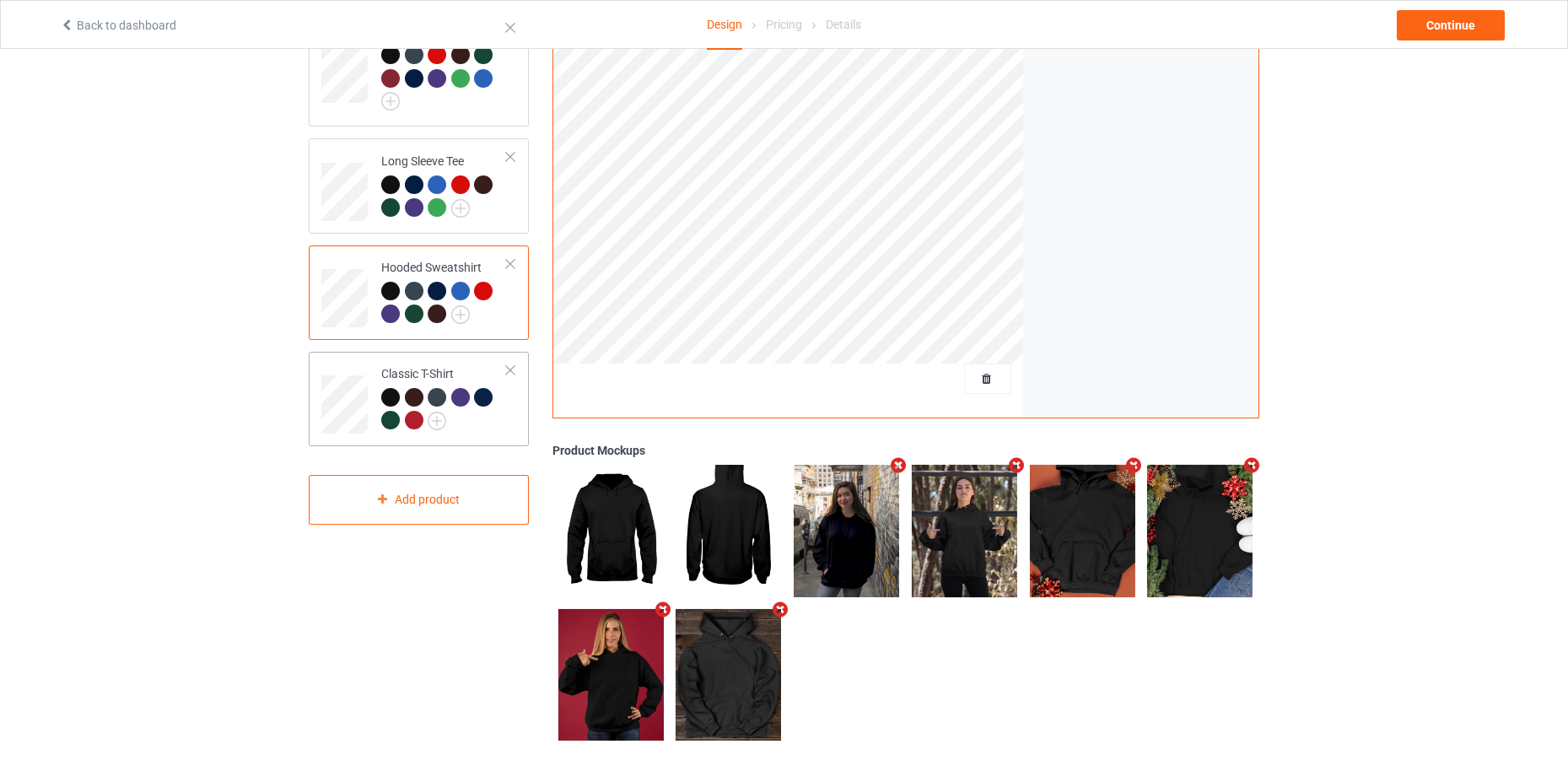
click at [440, 366] on div "Classic T-Shirt" at bounding box center [443, 397] width 126 height 63
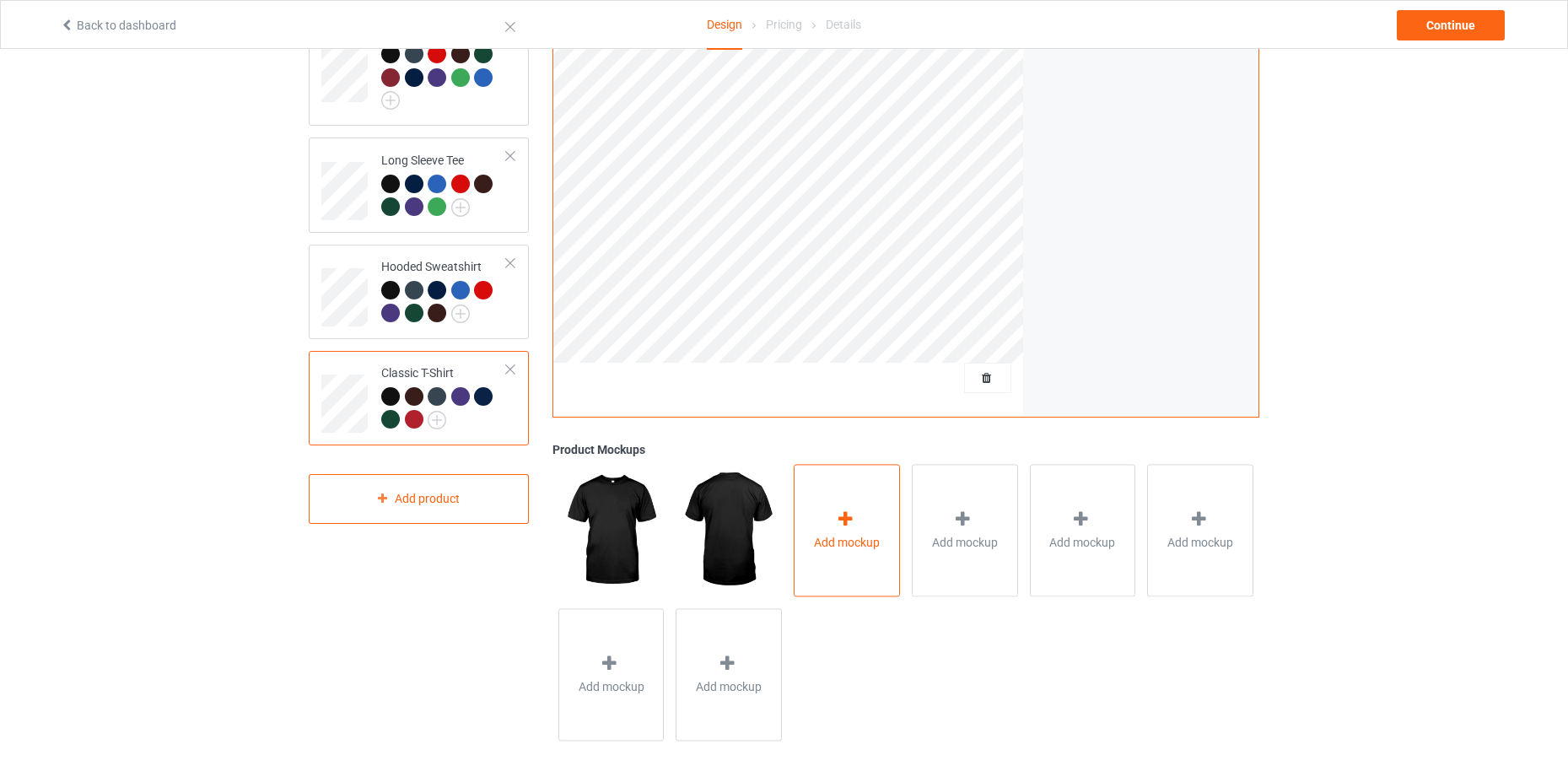
click at [836, 529] on div at bounding box center [847, 521] width 24 height 24
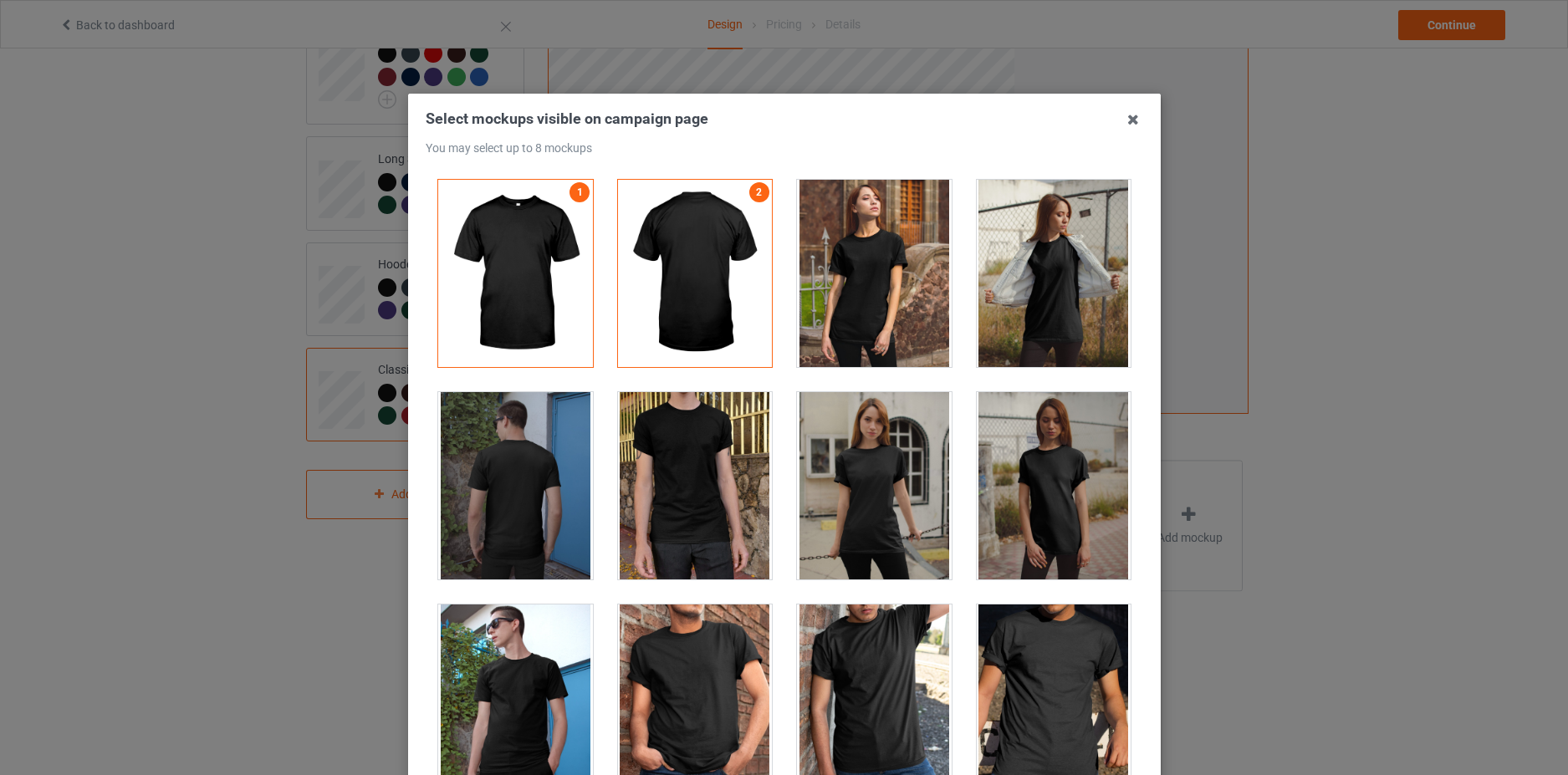
click at [857, 460] on div at bounding box center [874, 485] width 154 height 187
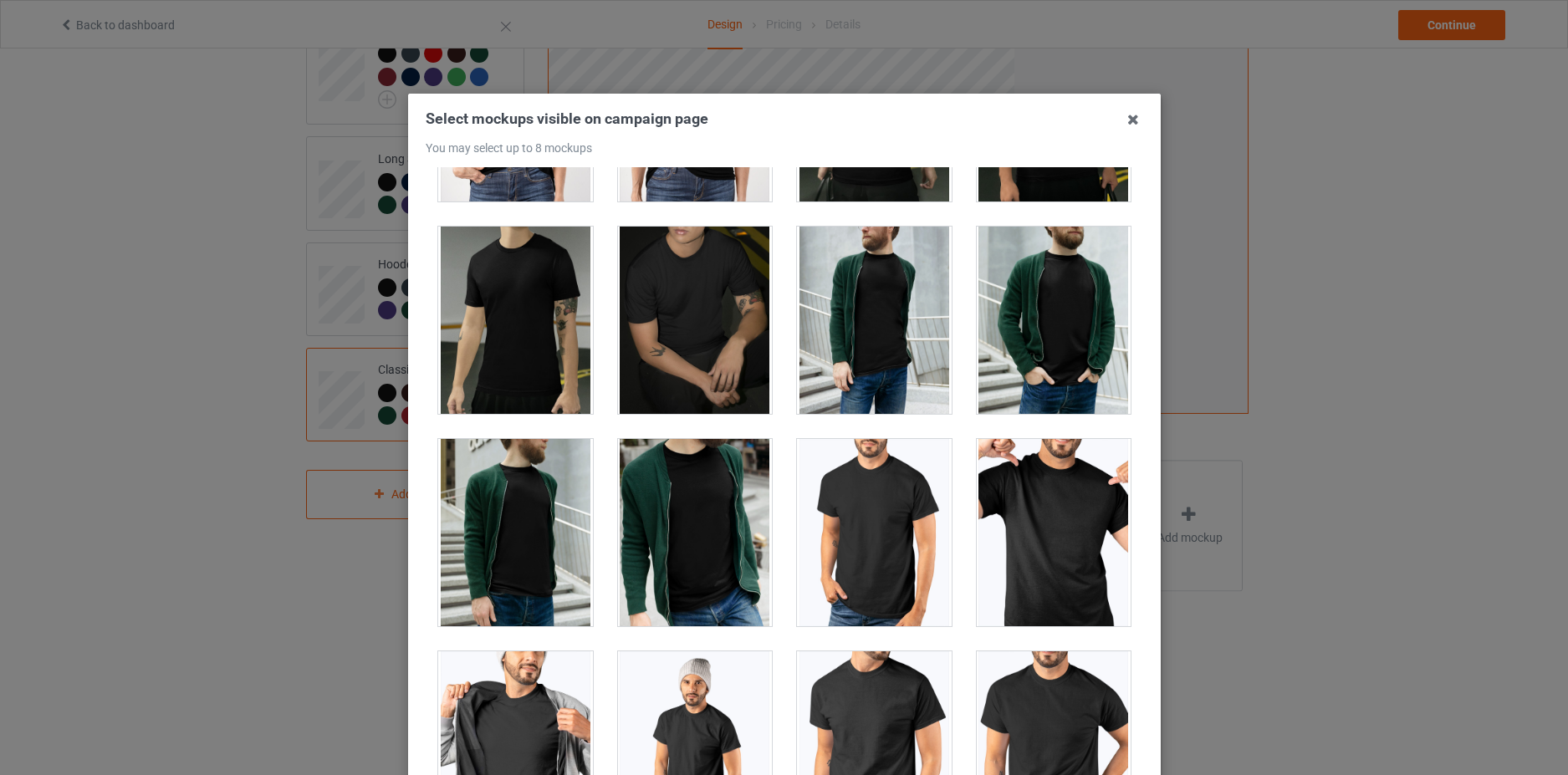
scroll to position [2592, 0]
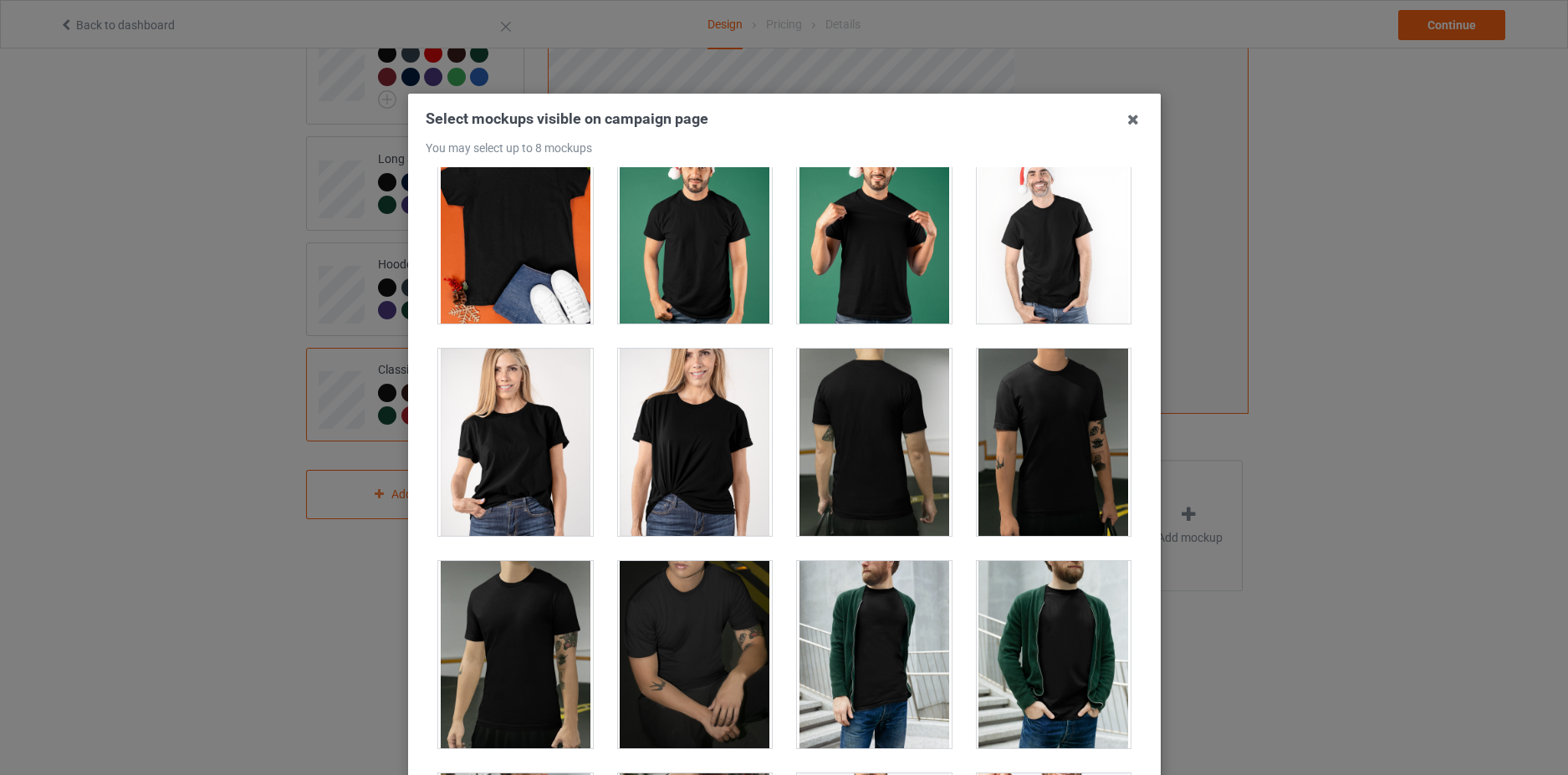
click at [685, 446] on div at bounding box center [694, 442] width 154 height 187
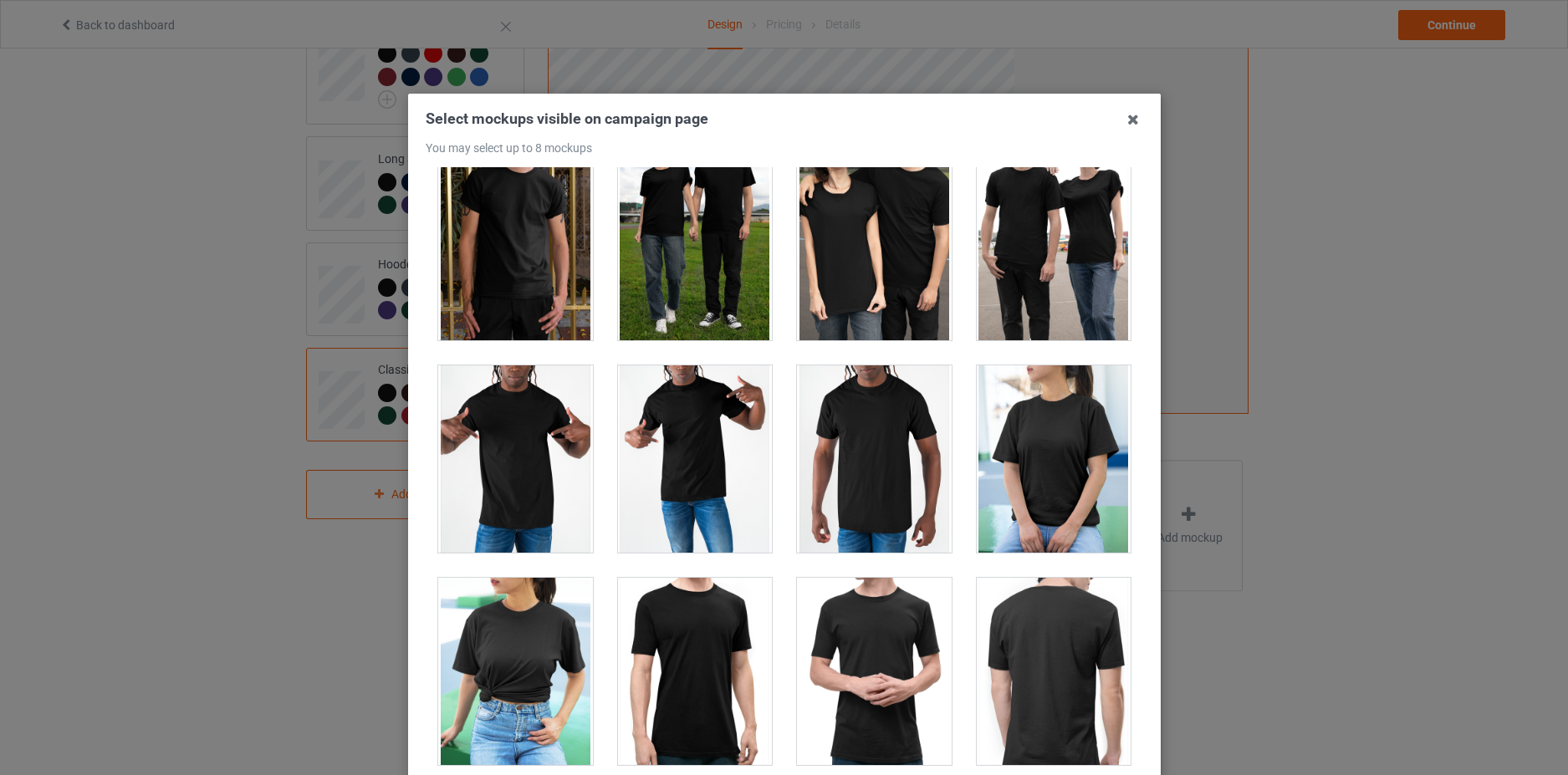
scroll to position [9114, 0]
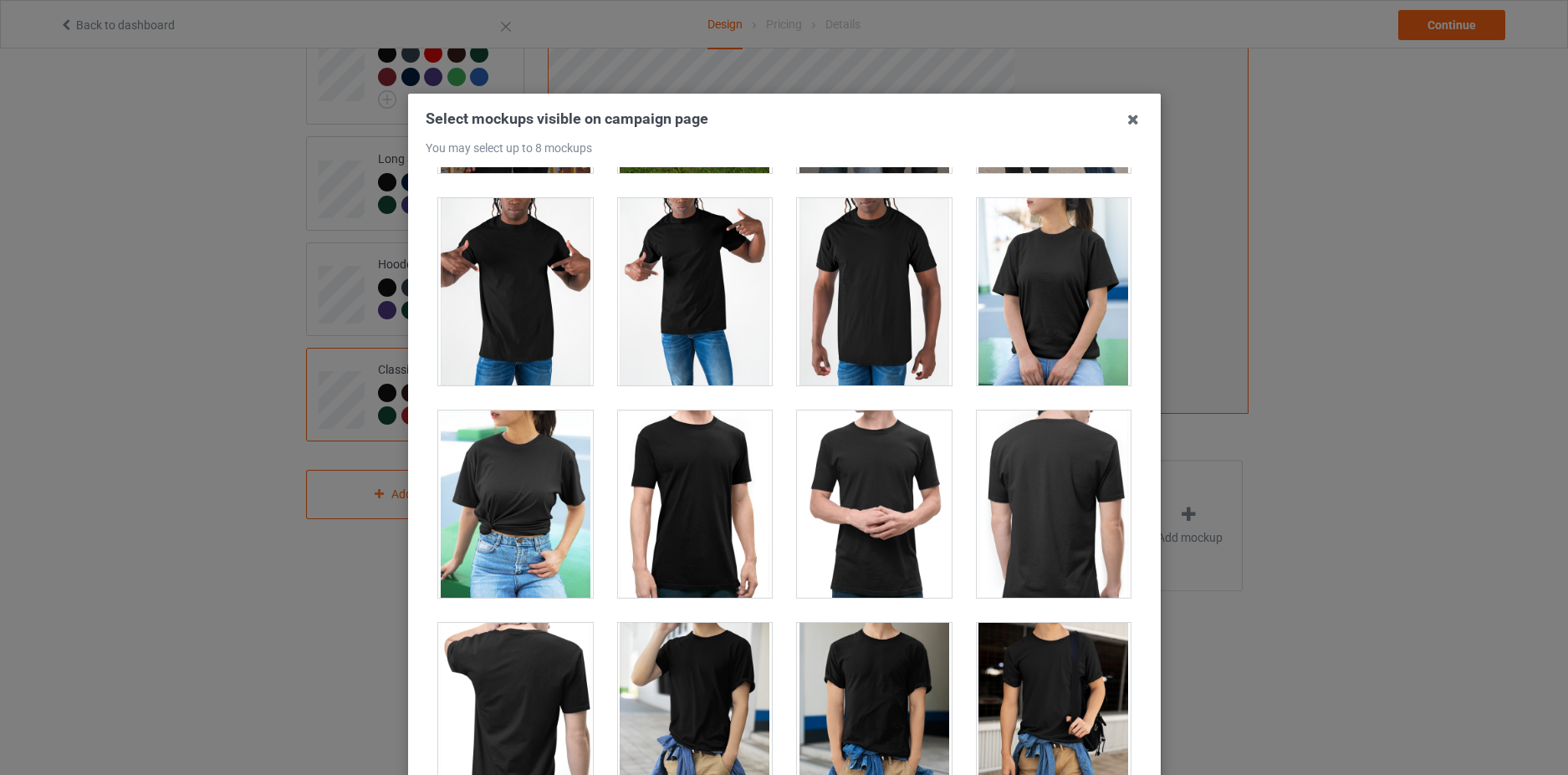
click at [1010, 280] on div at bounding box center [1053, 292] width 154 height 187
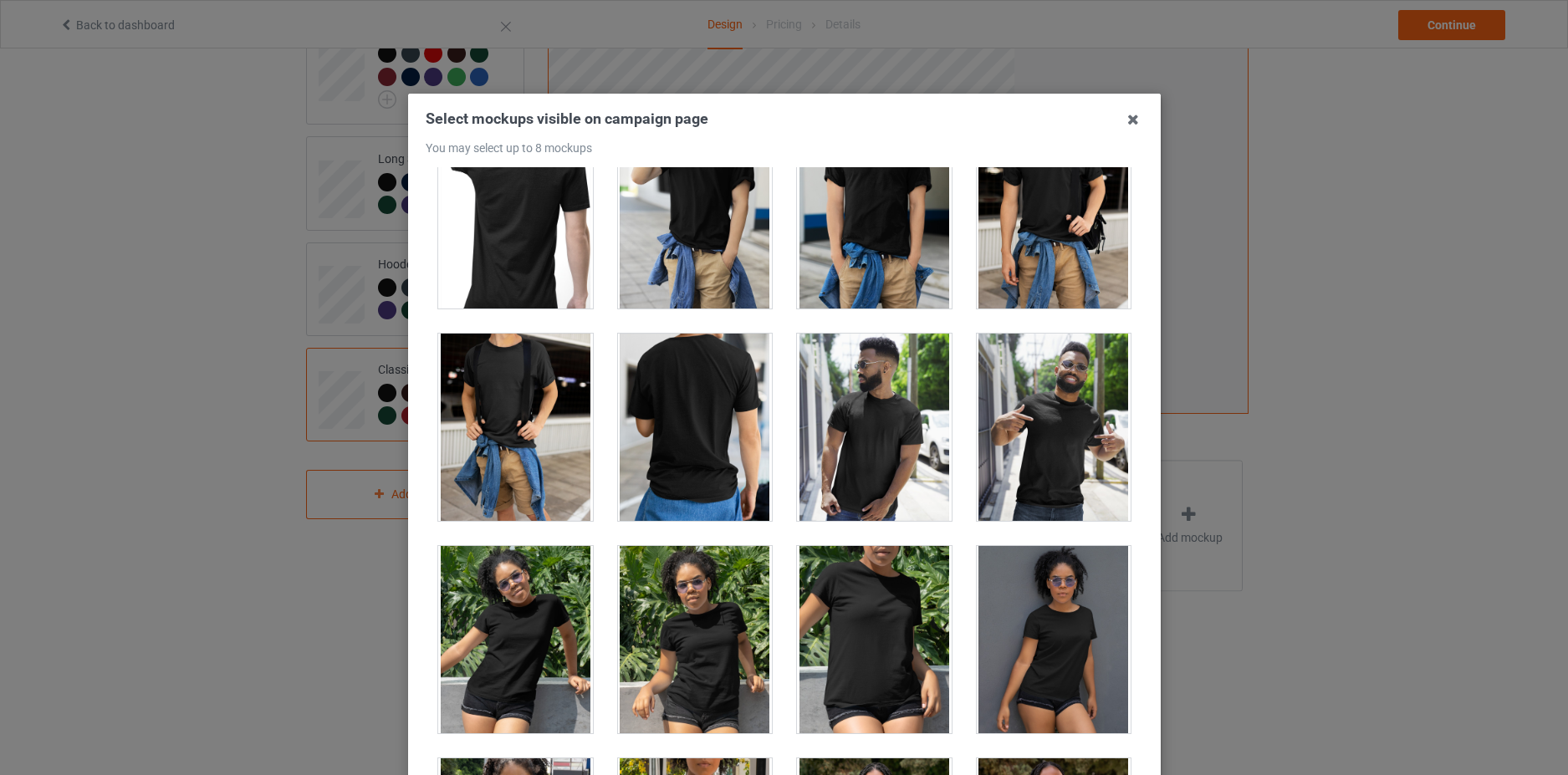
scroll to position [9867, 0]
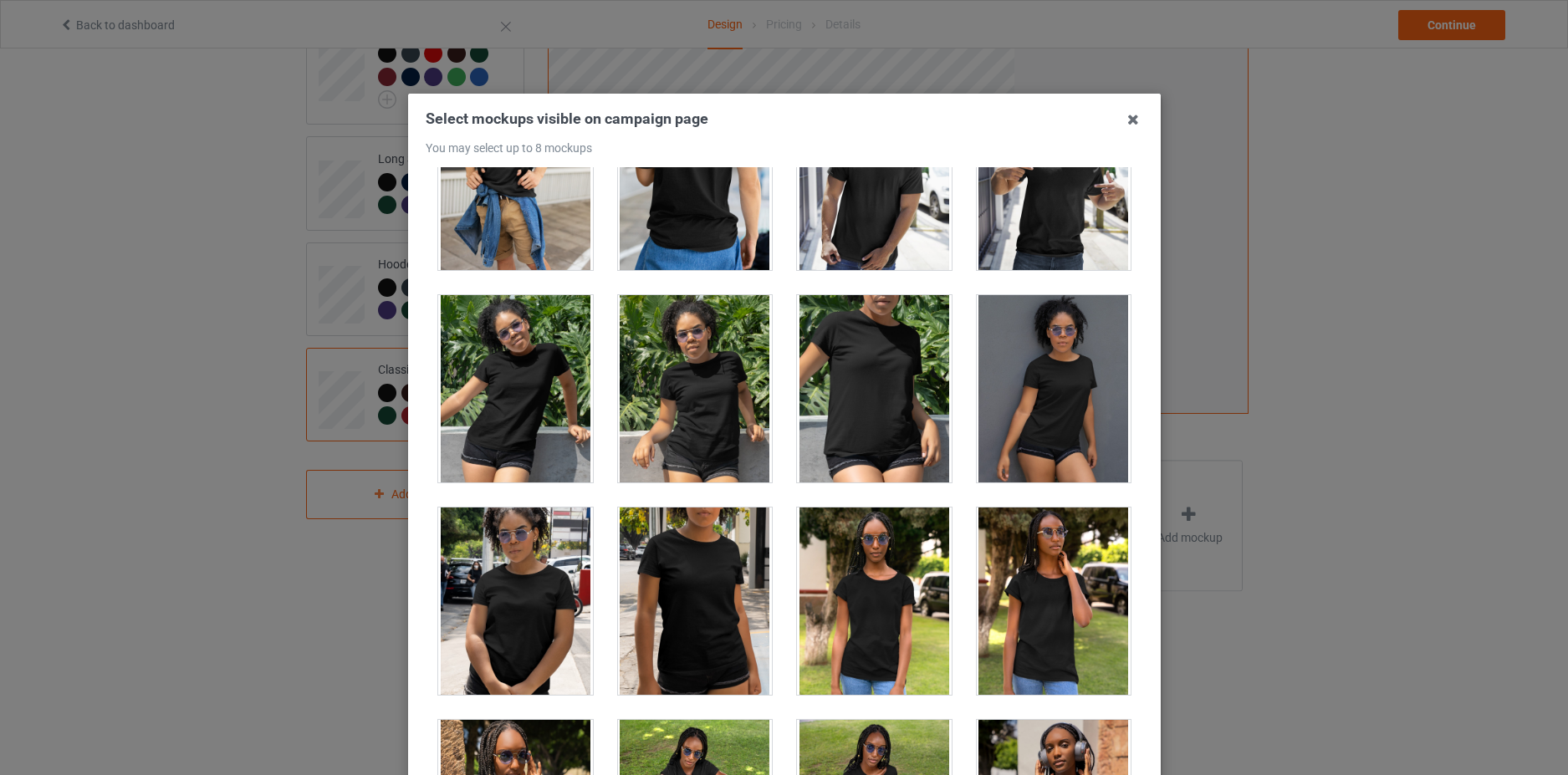
click at [889, 361] on div at bounding box center [874, 388] width 154 height 187
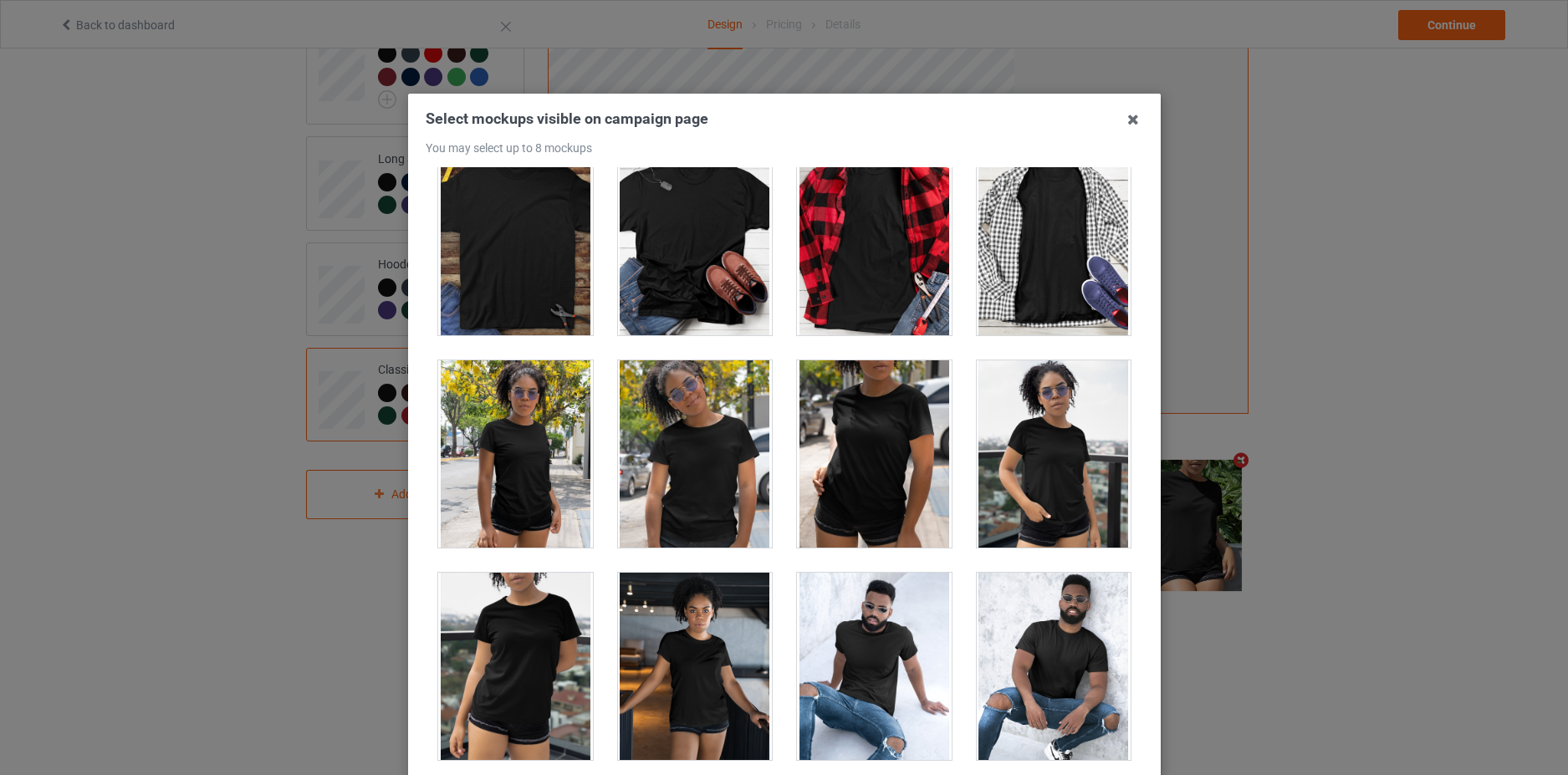
click at [1049, 499] on div at bounding box center [1053, 454] width 154 height 187
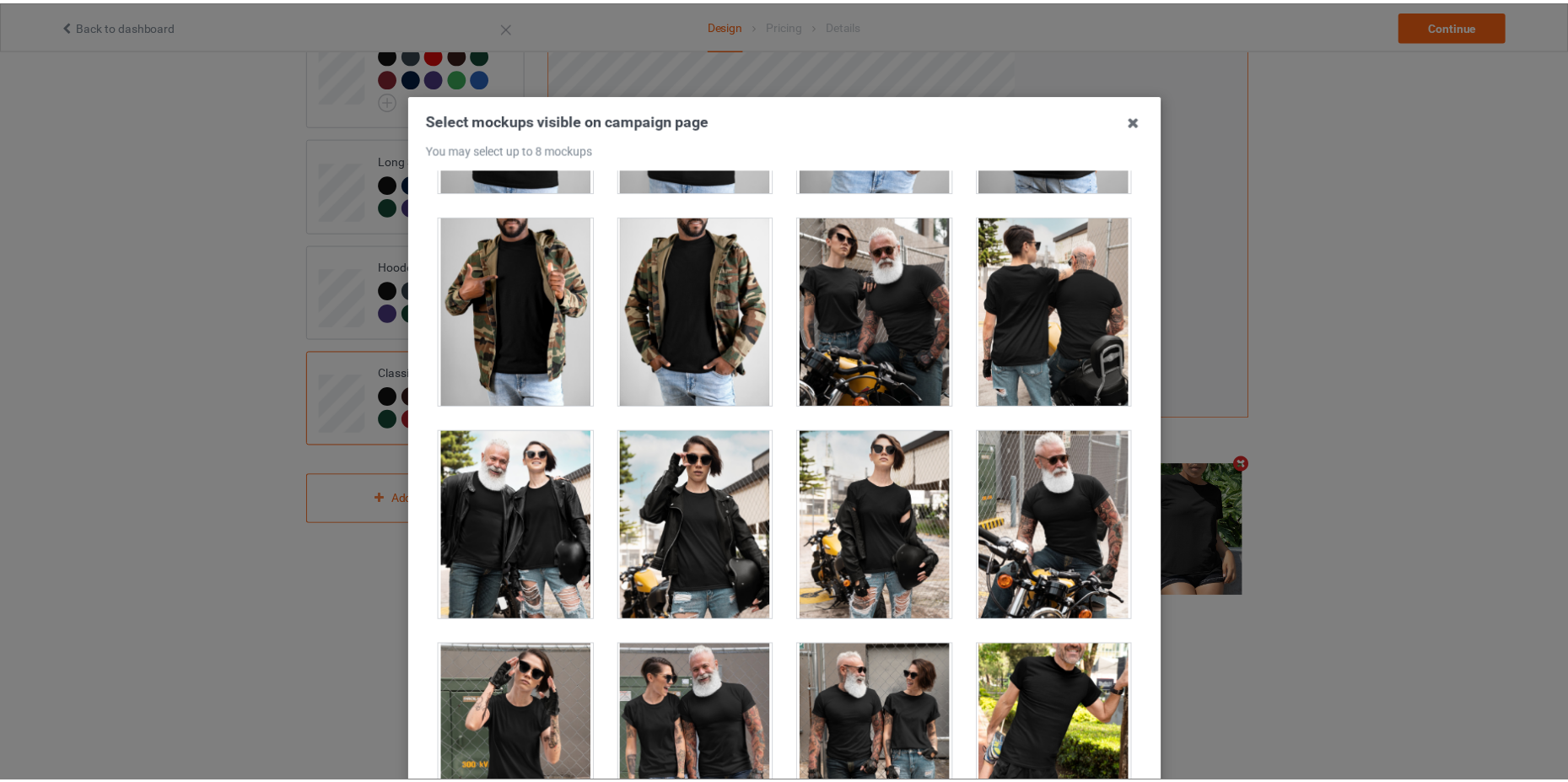
scroll to position [184, 0]
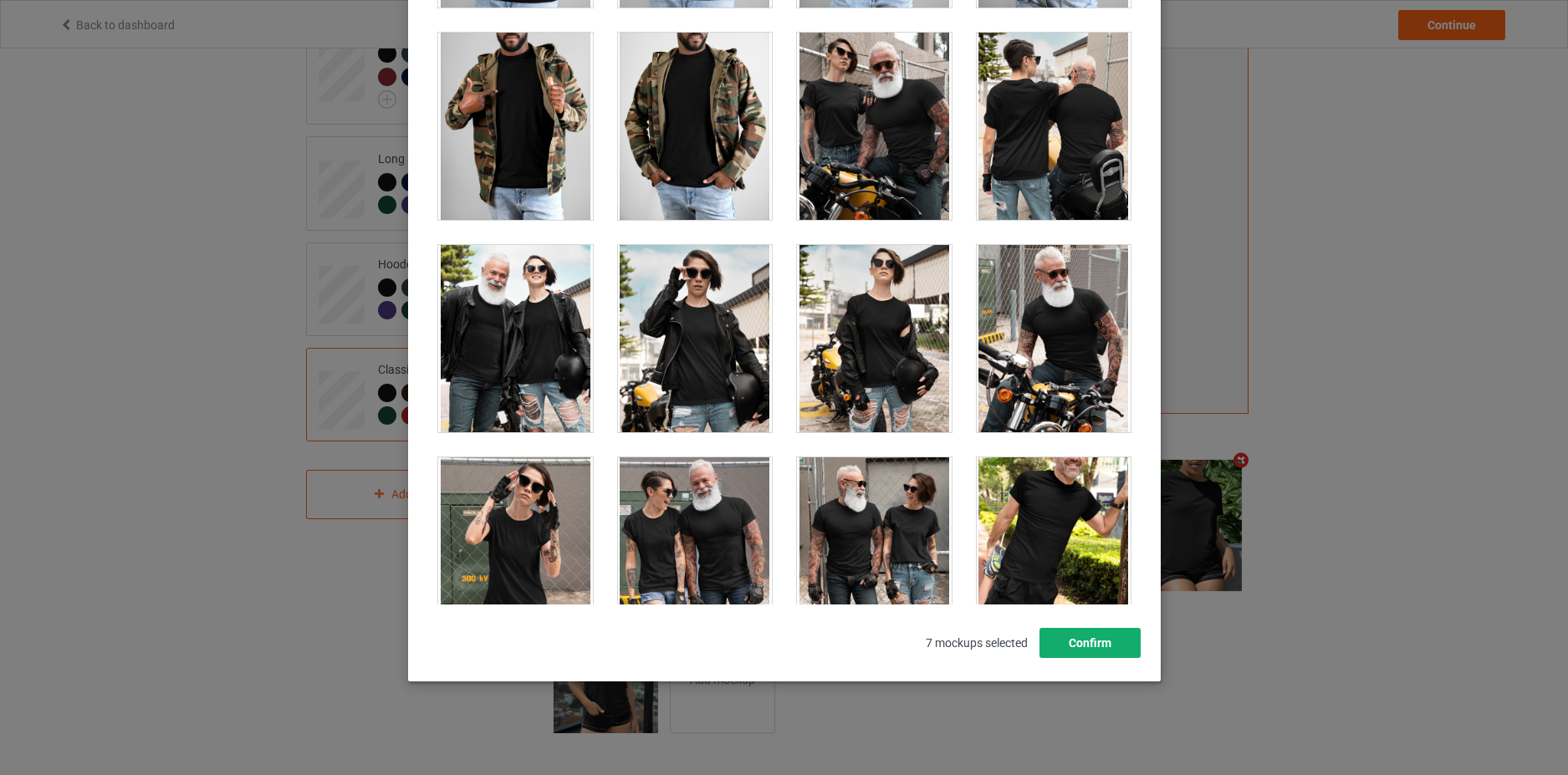
click at [1079, 641] on button "Confirm" at bounding box center [1089, 643] width 101 height 30
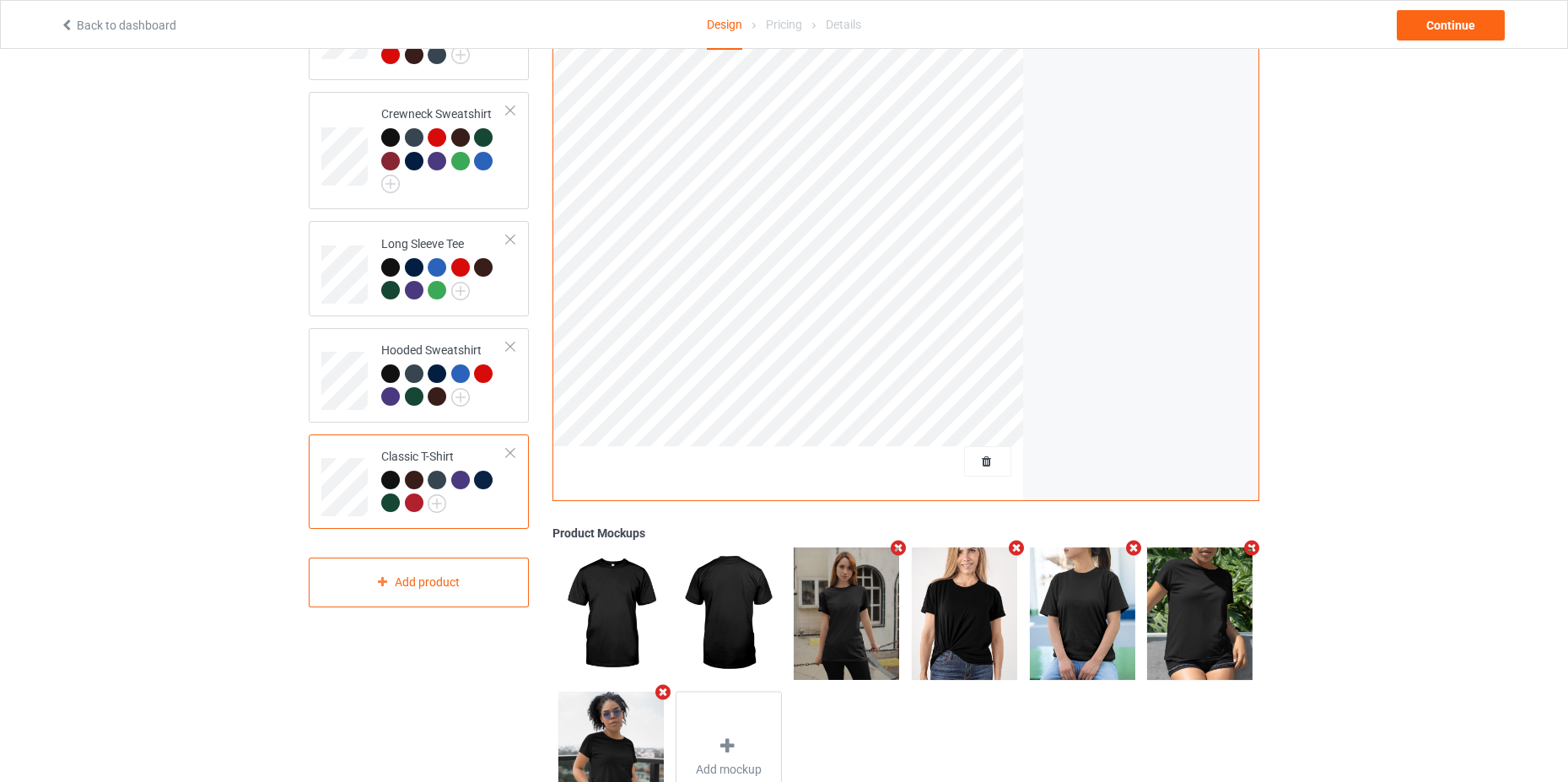
scroll to position [0, 0]
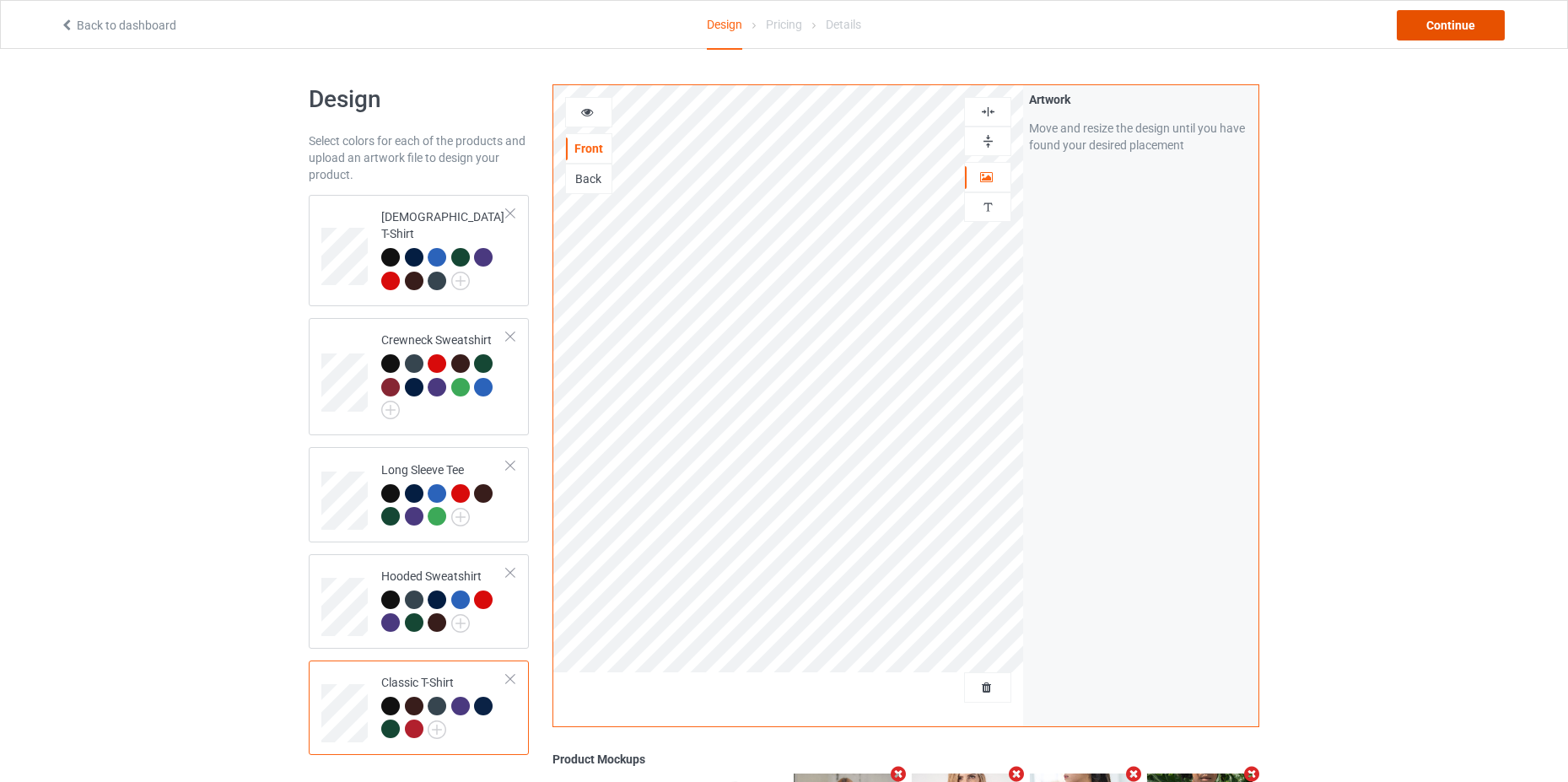
click at [1461, 20] on div "Continue" at bounding box center [1450, 25] width 108 height 31
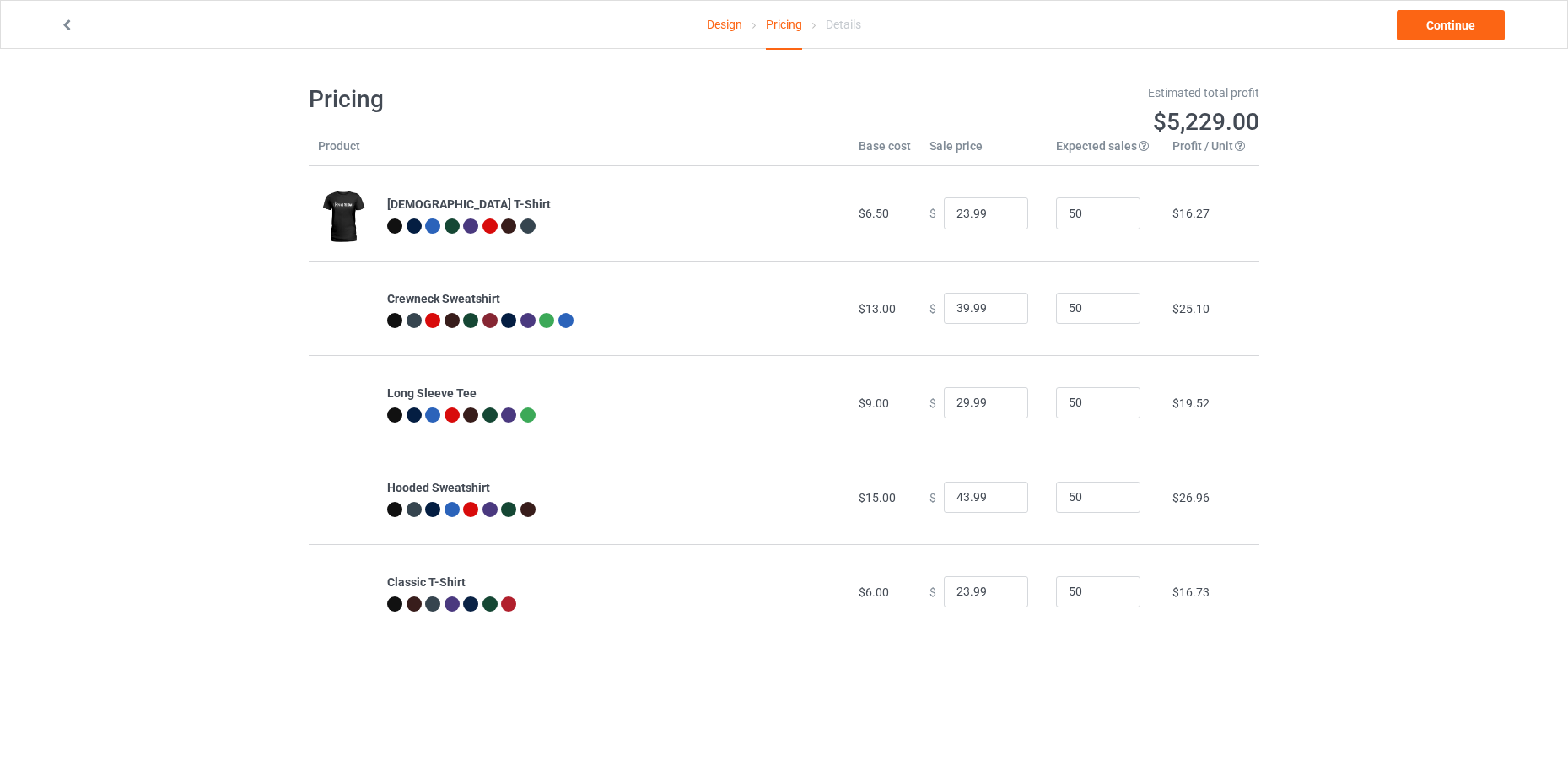
scroll to position [49, 0]
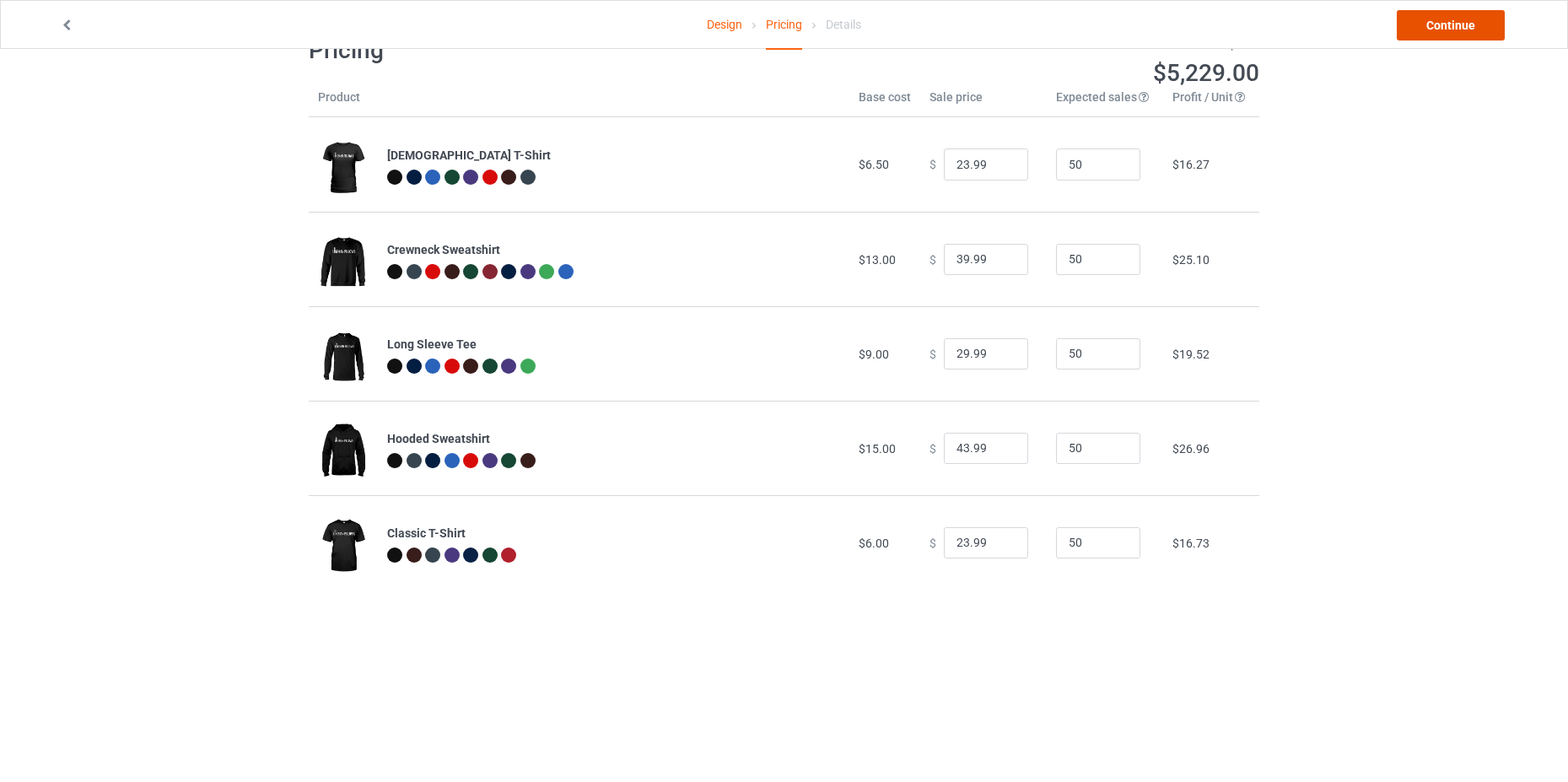
click at [1440, 34] on link "Continue" at bounding box center [1450, 25] width 108 height 31
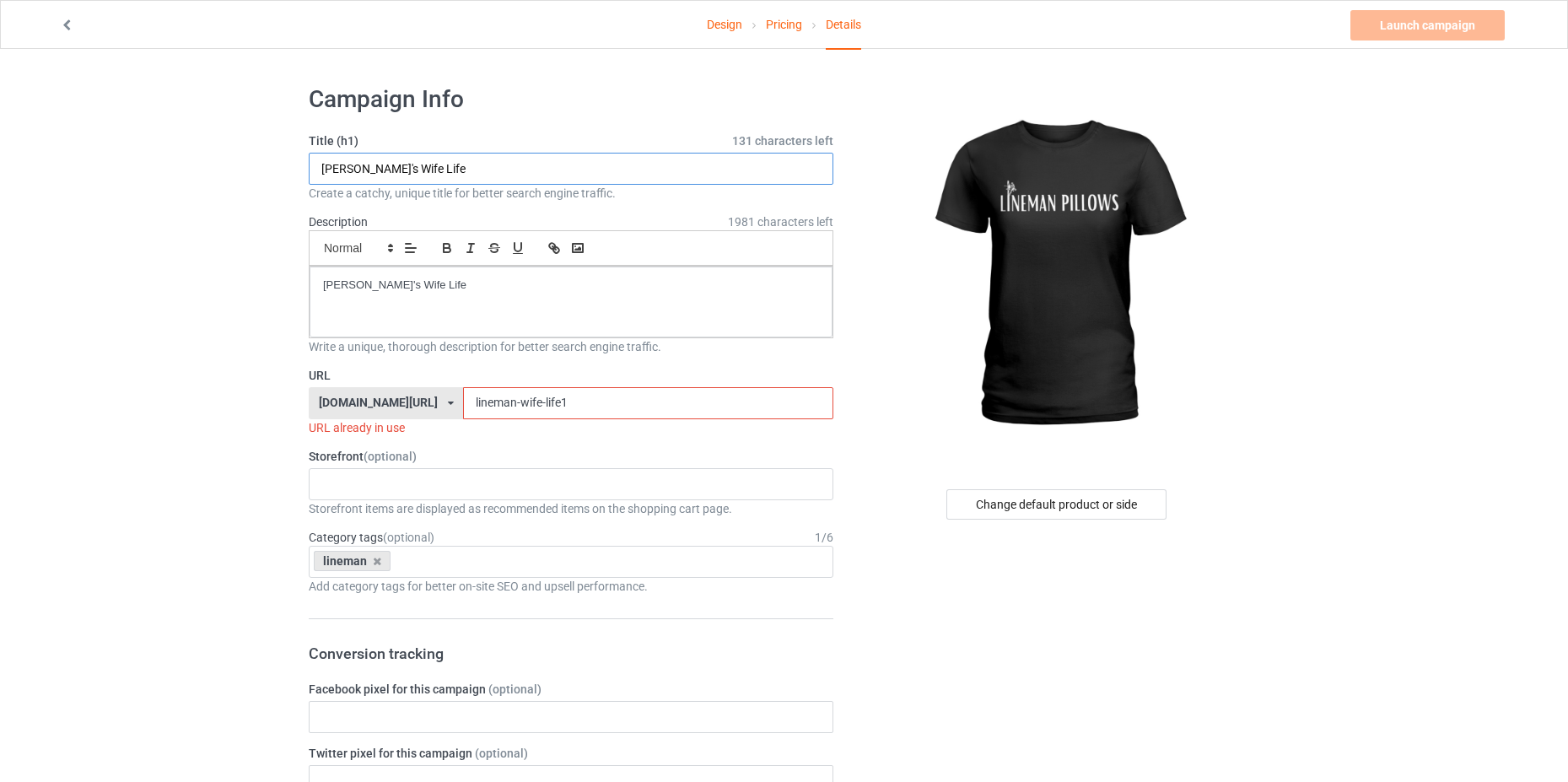
click at [565, 165] on input "Lineman's Wife Life" at bounding box center [571, 168] width 525 height 32
click at [565, 164] on input "Lineman's Wife Life" at bounding box center [571, 168] width 525 height 32
drag, startPoint x: 529, startPoint y: 167, endPoint x: 255, endPoint y: 148, distance: 274.7
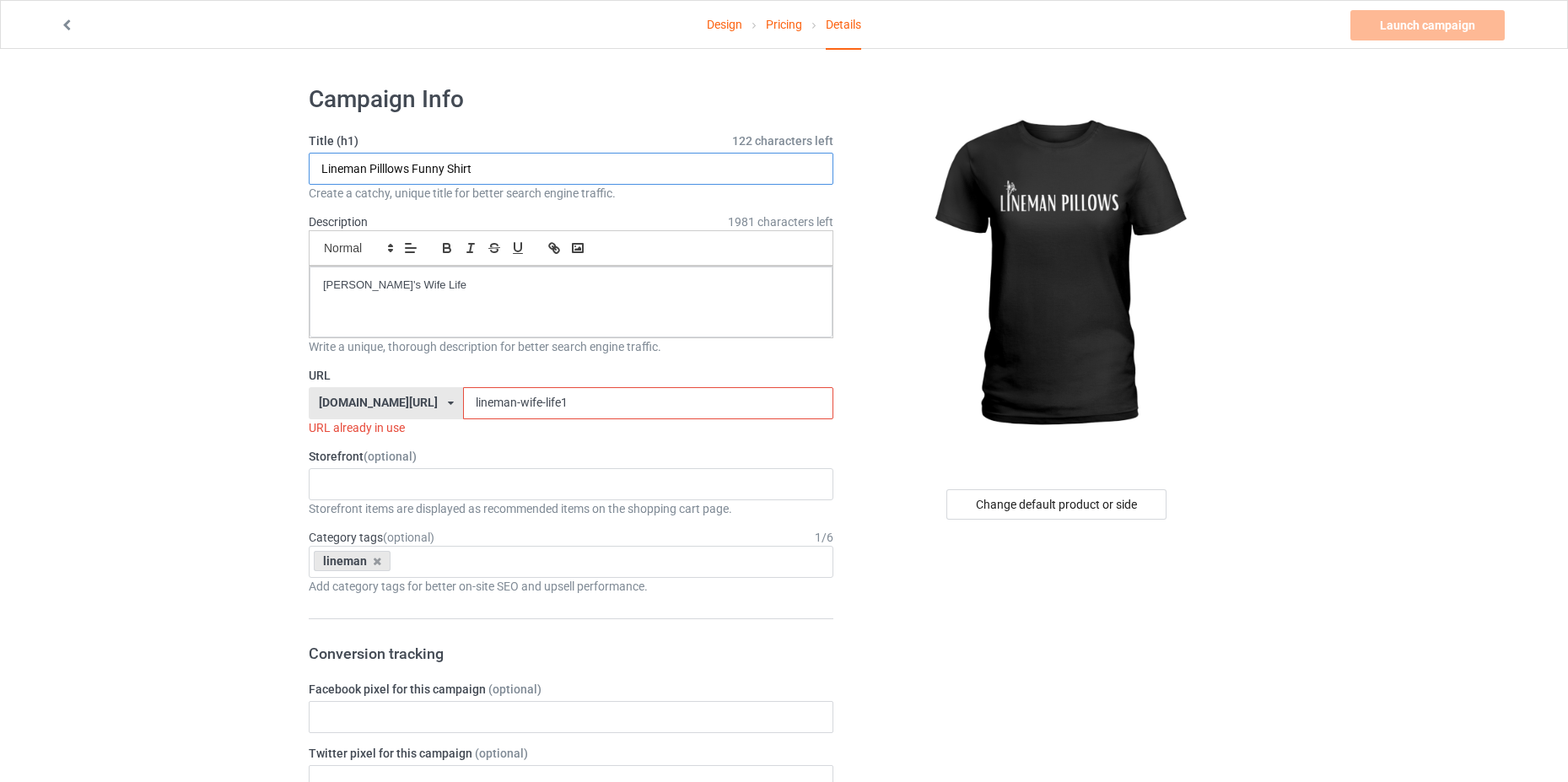
type input "Lineman Pilllows Funny Shirt"
drag, startPoint x: 467, startPoint y: 281, endPoint x: 312, endPoint y: 292, distance: 155.4
click at [318, 292] on div "Lineman's Wife Life" at bounding box center [571, 302] width 523 height 71
click at [547, 398] on input "lineman-wife-life1" at bounding box center [648, 403] width 369 height 32
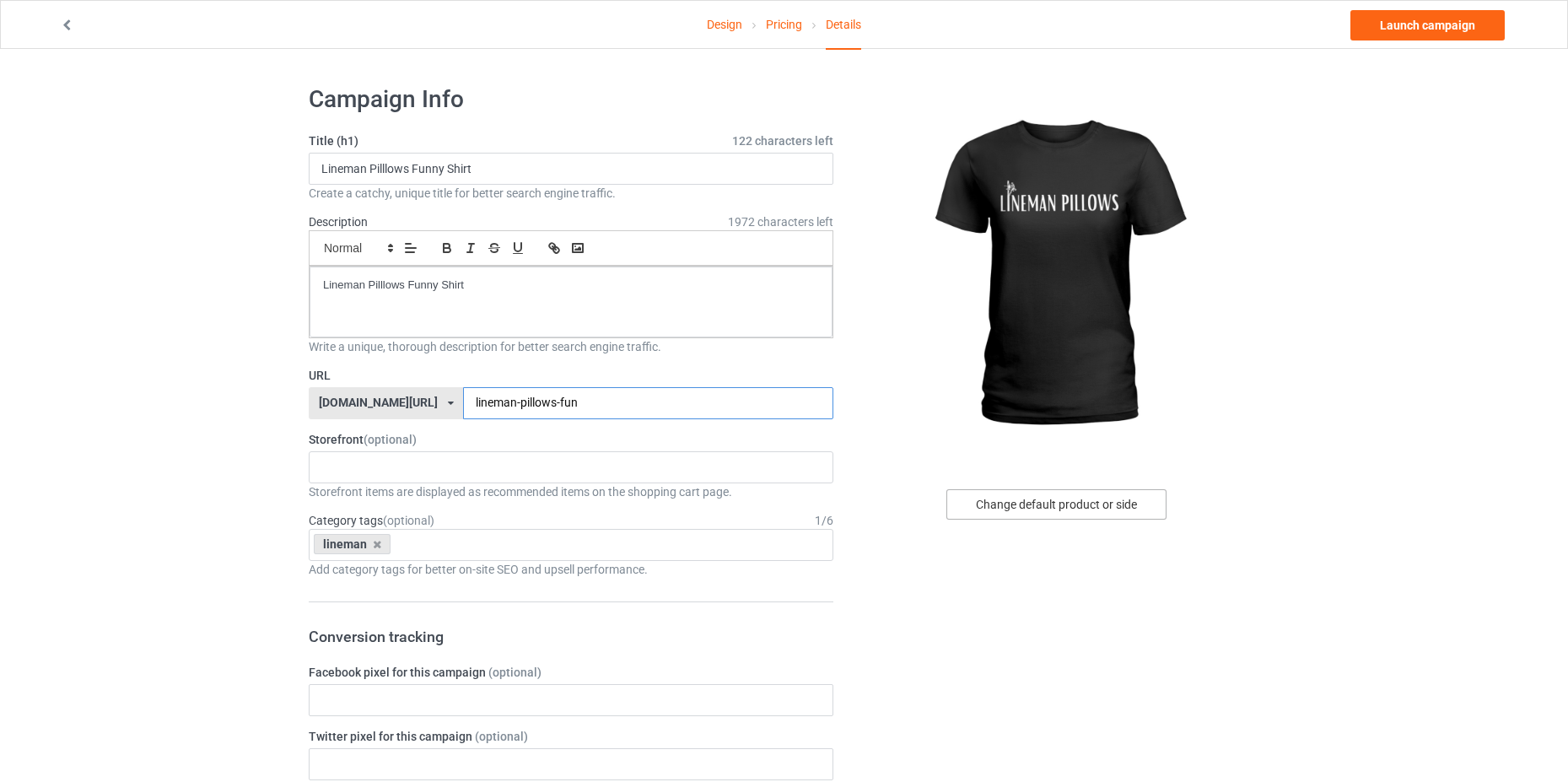
type input "lineman-pillows-fun"
click at [1064, 503] on div "Change default product or side" at bounding box center [1056, 505] width 220 height 31
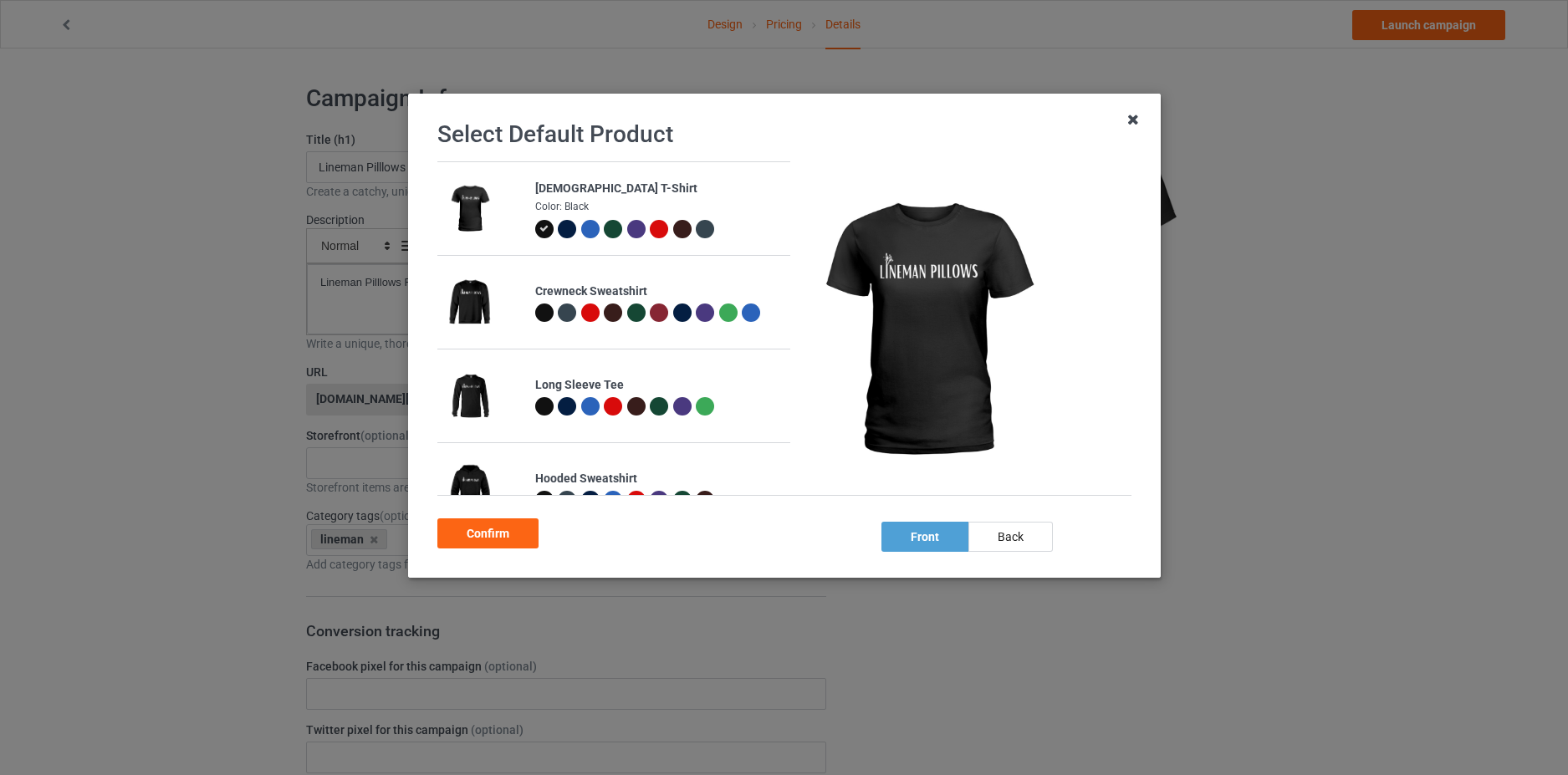
click at [1133, 121] on icon at bounding box center [1133, 119] width 27 height 27
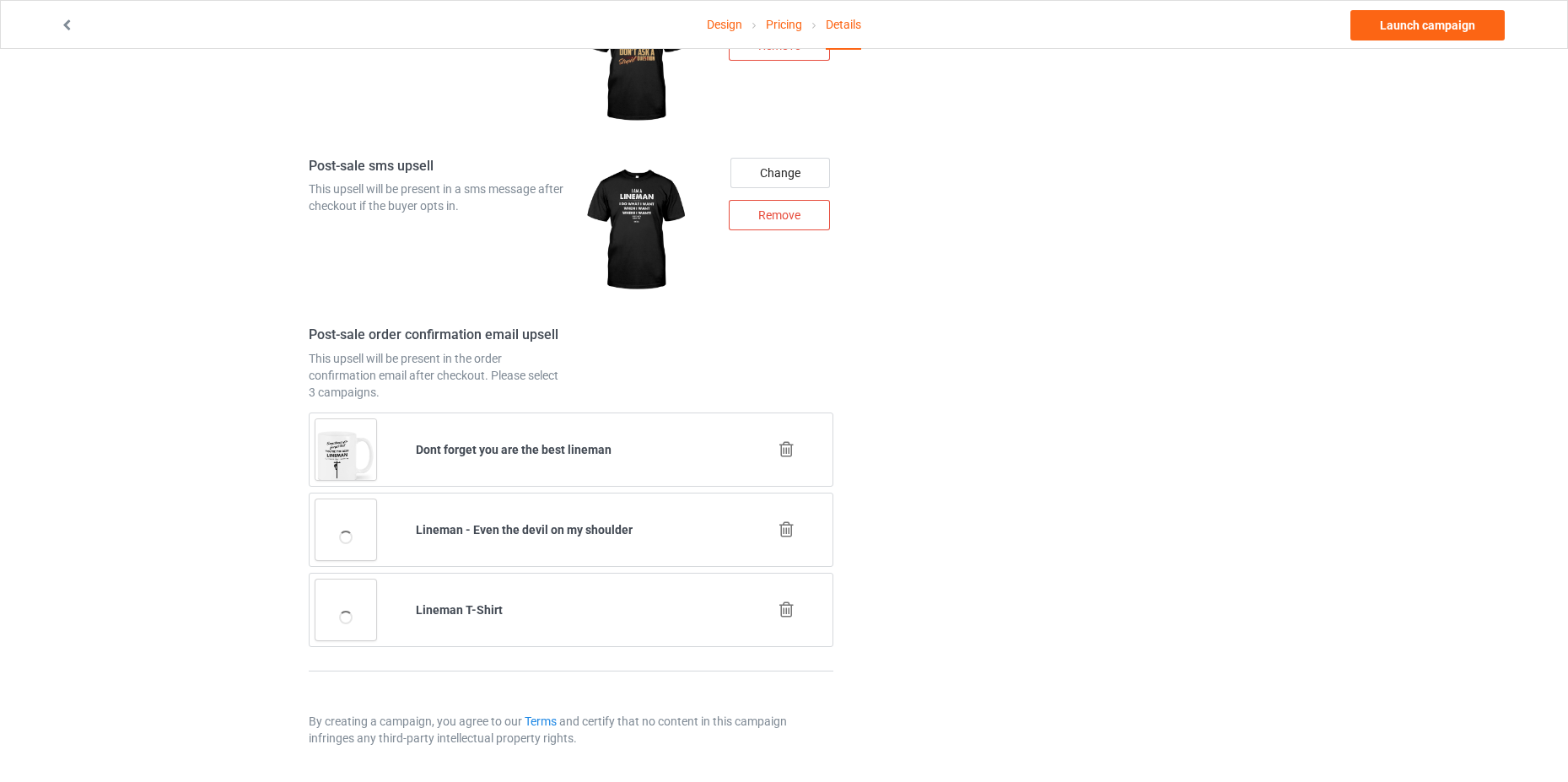
scroll to position [1763, 0]
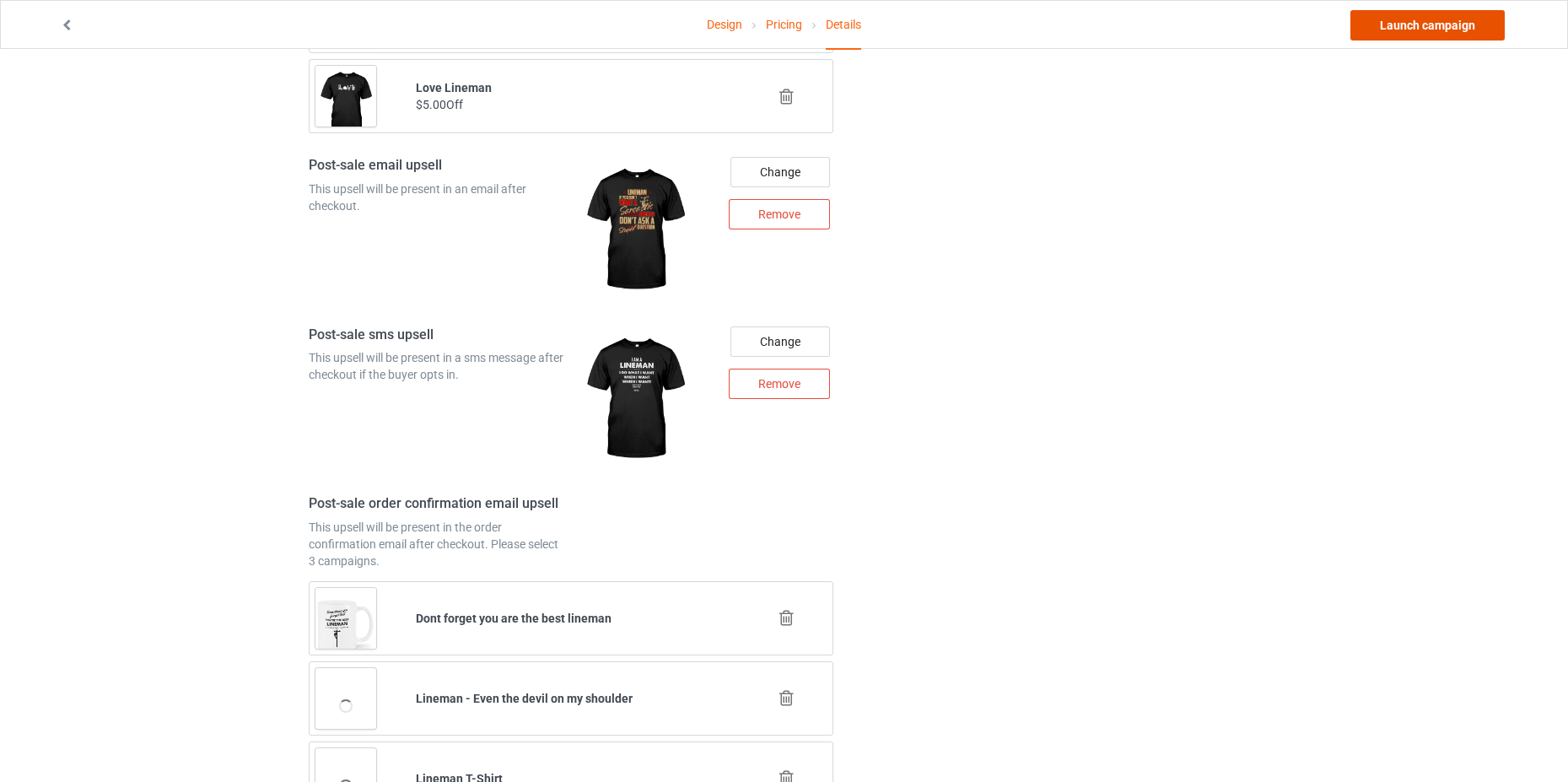
click at [1456, 31] on link "Launch campaign" at bounding box center [1427, 25] width 155 height 31
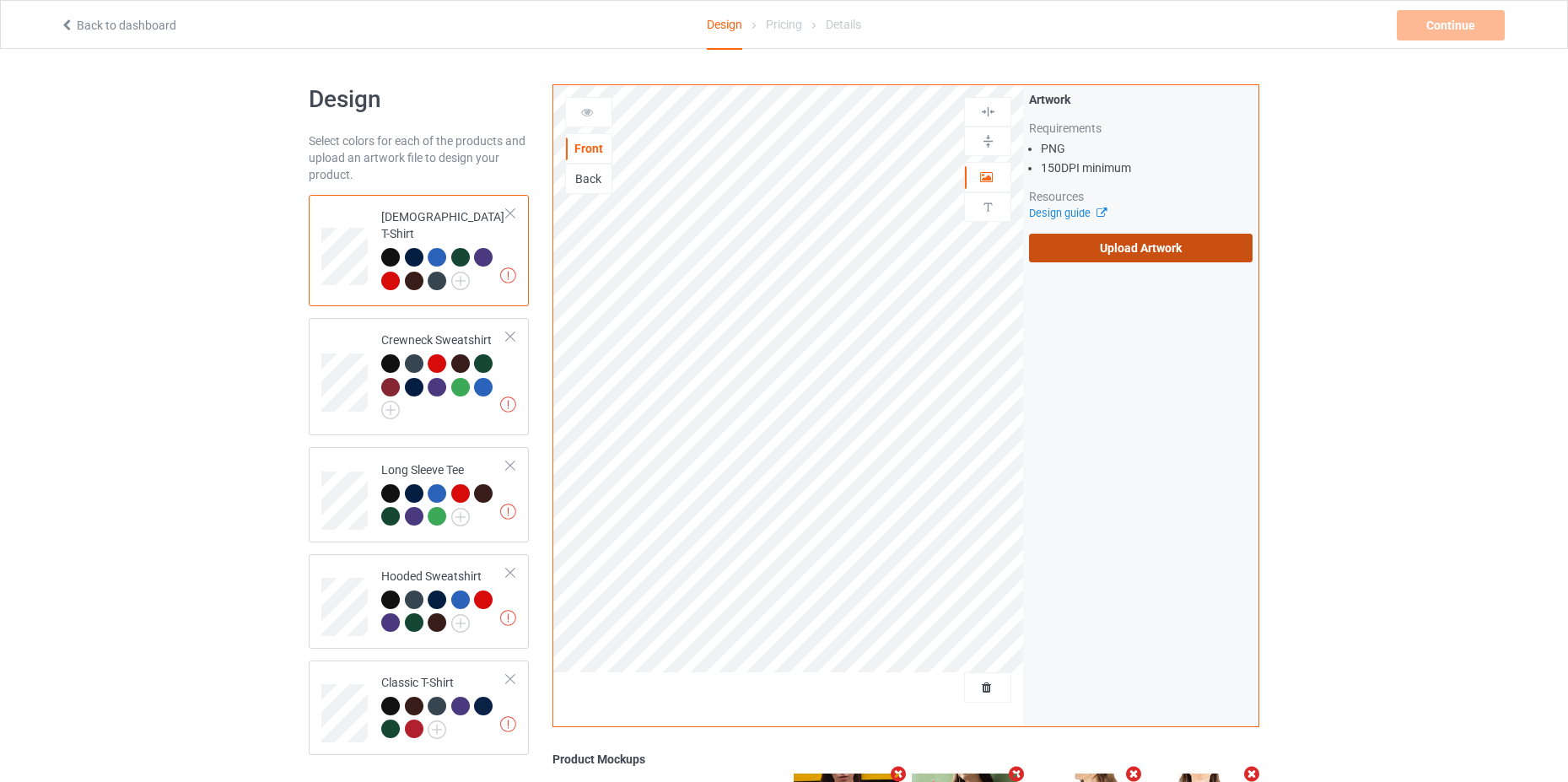
click at [1041, 253] on label "Upload Artwork" at bounding box center [1140, 248] width 223 height 29
click at [0, 0] on input "Upload Artwork" at bounding box center [0, 0] width 0 height 0
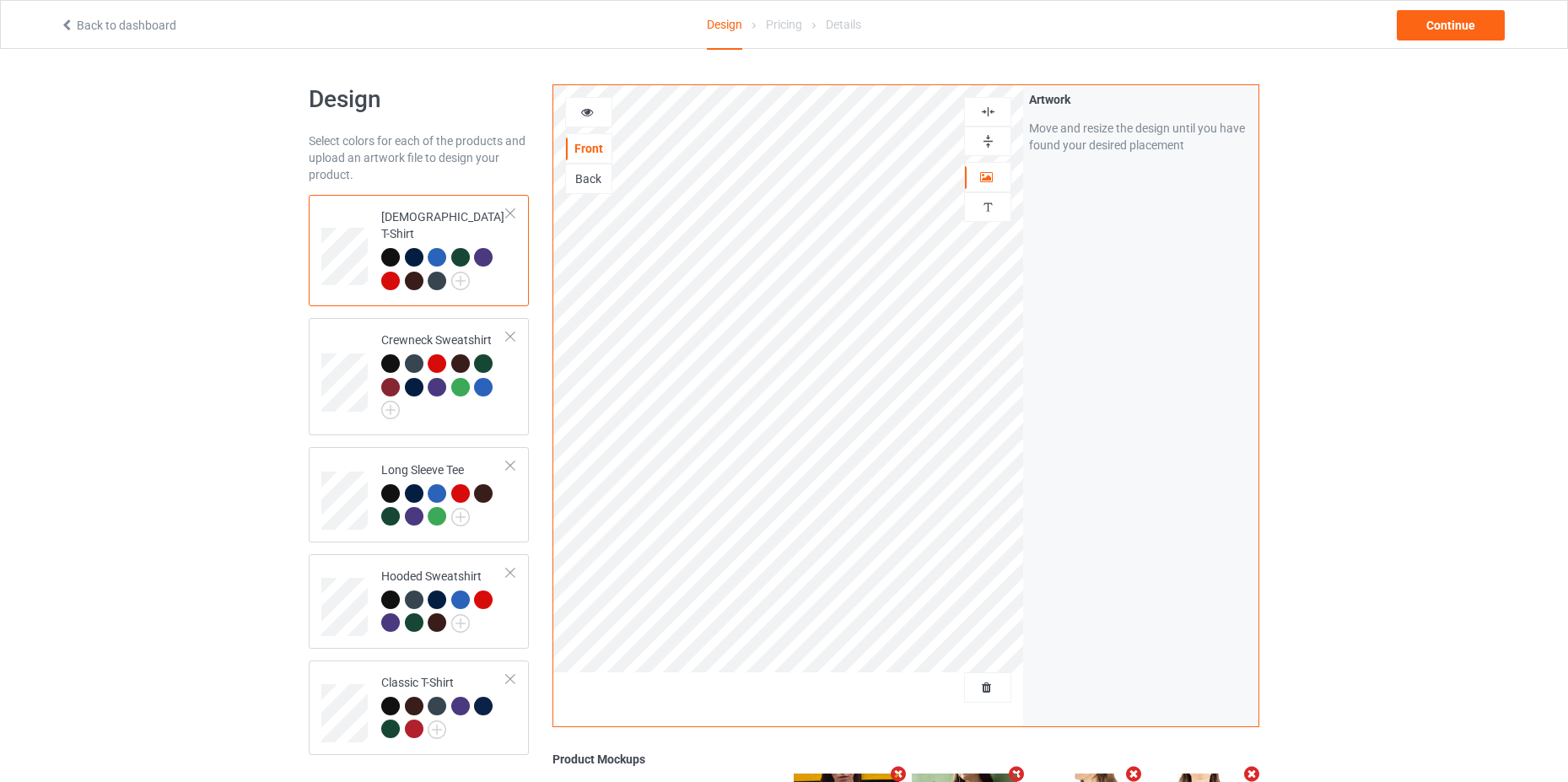
click at [575, 115] on div at bounding box center [588, 112] width 45 height 17
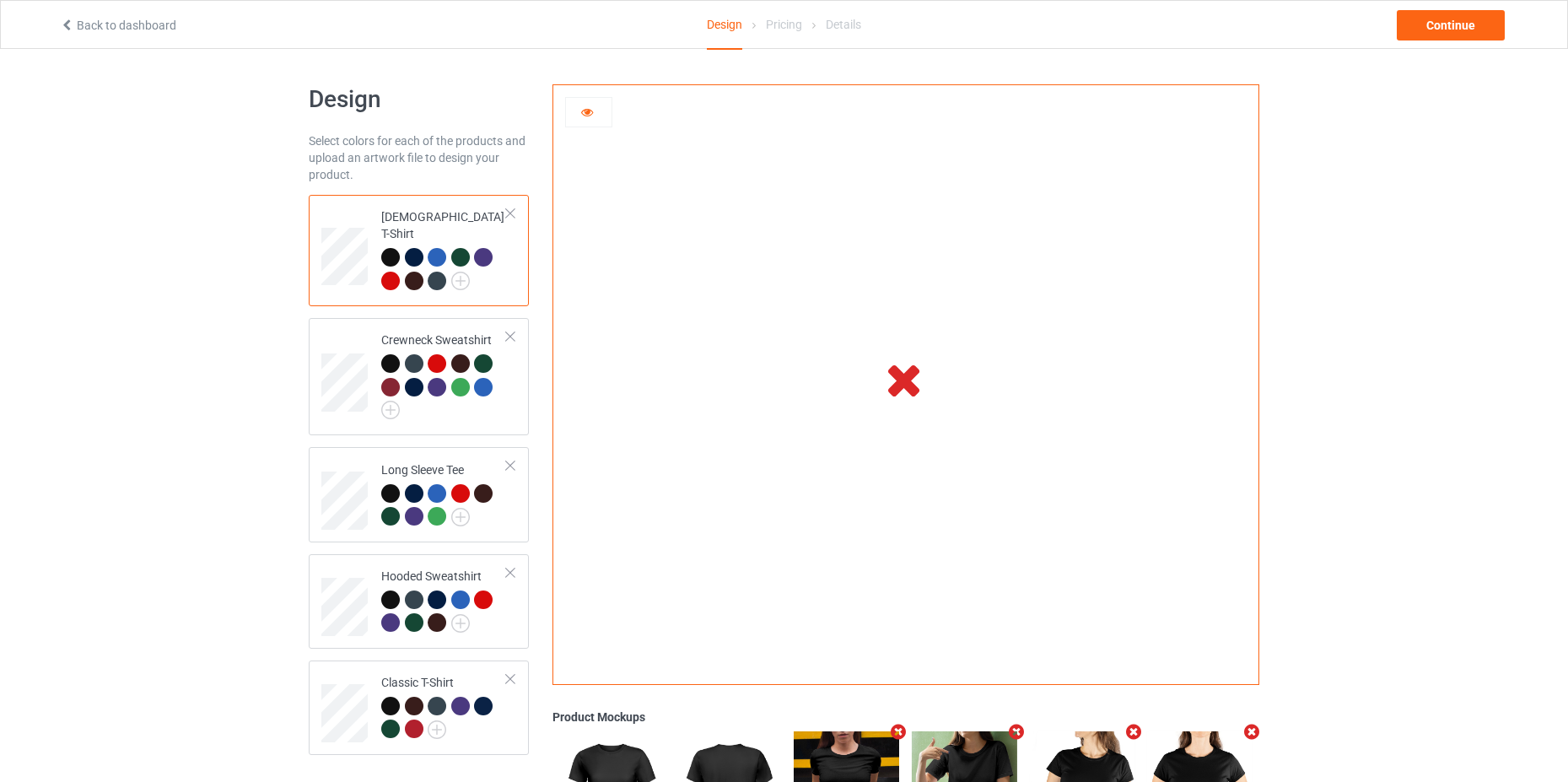
click at [910, 390] on icon at bounding box center [905, 378] width 56 height 47
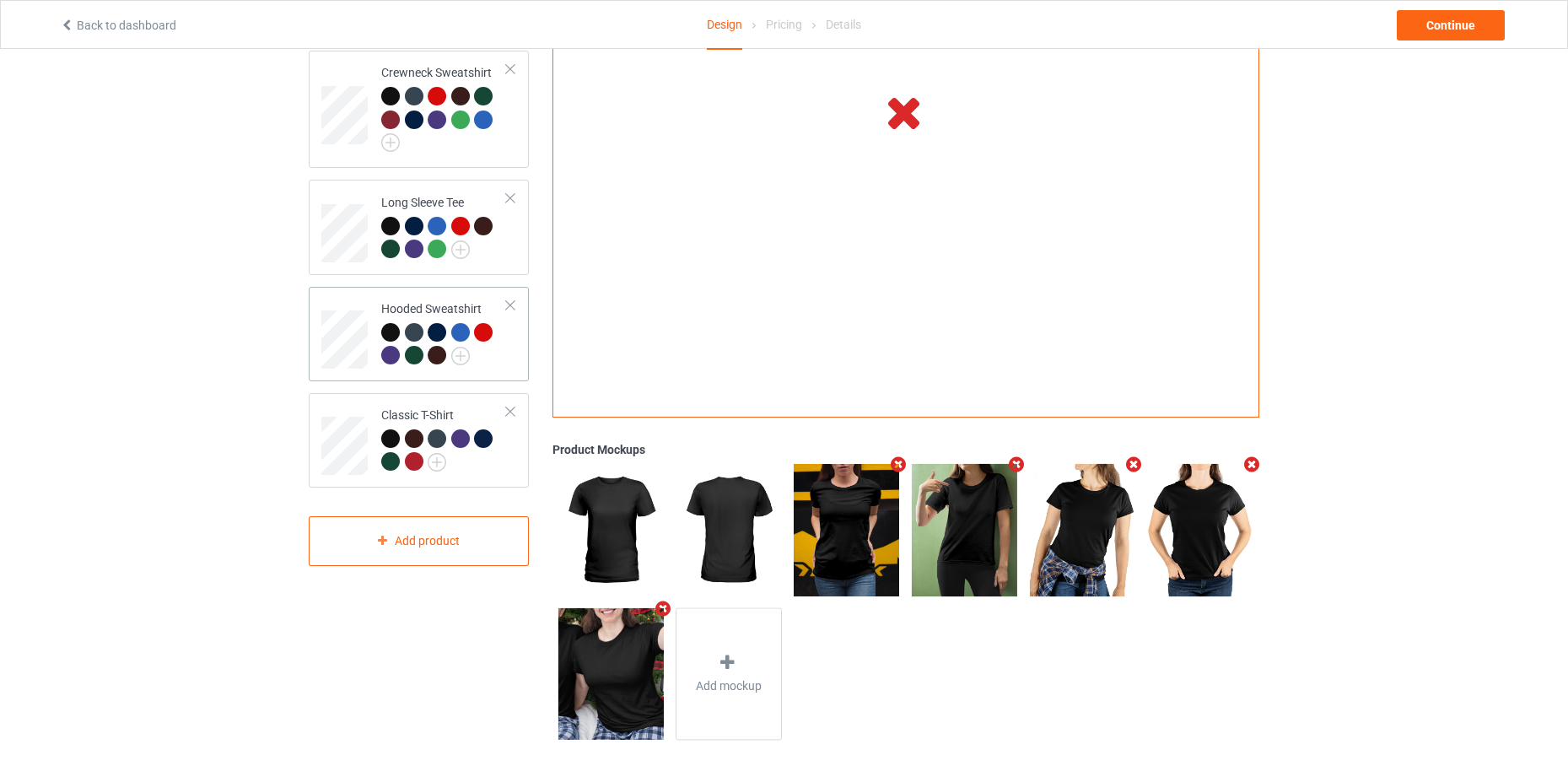
scroll to position [14, 0]
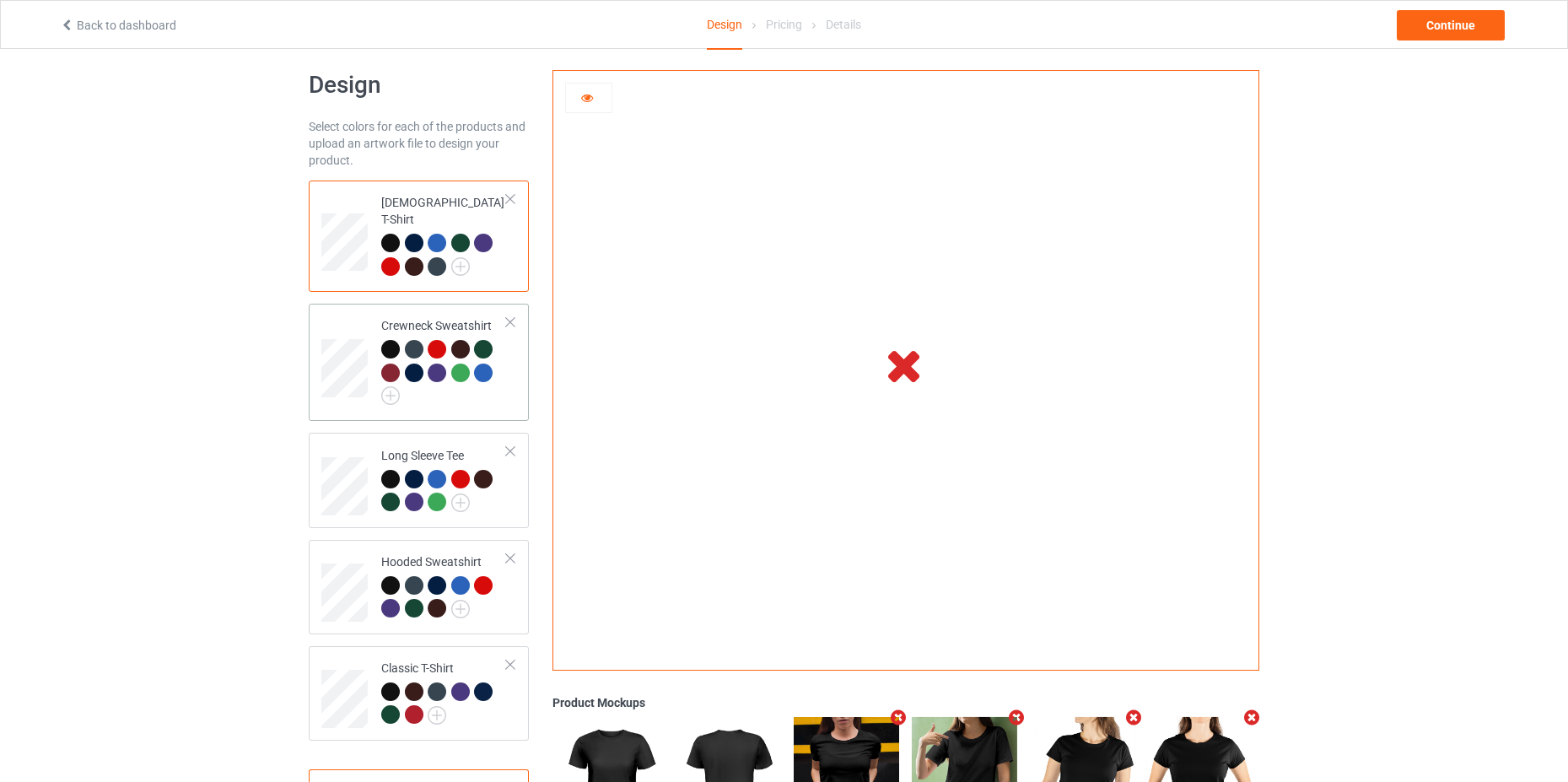
click at [342, 322] on td at bounding box center [347, 362] width 51 height 104
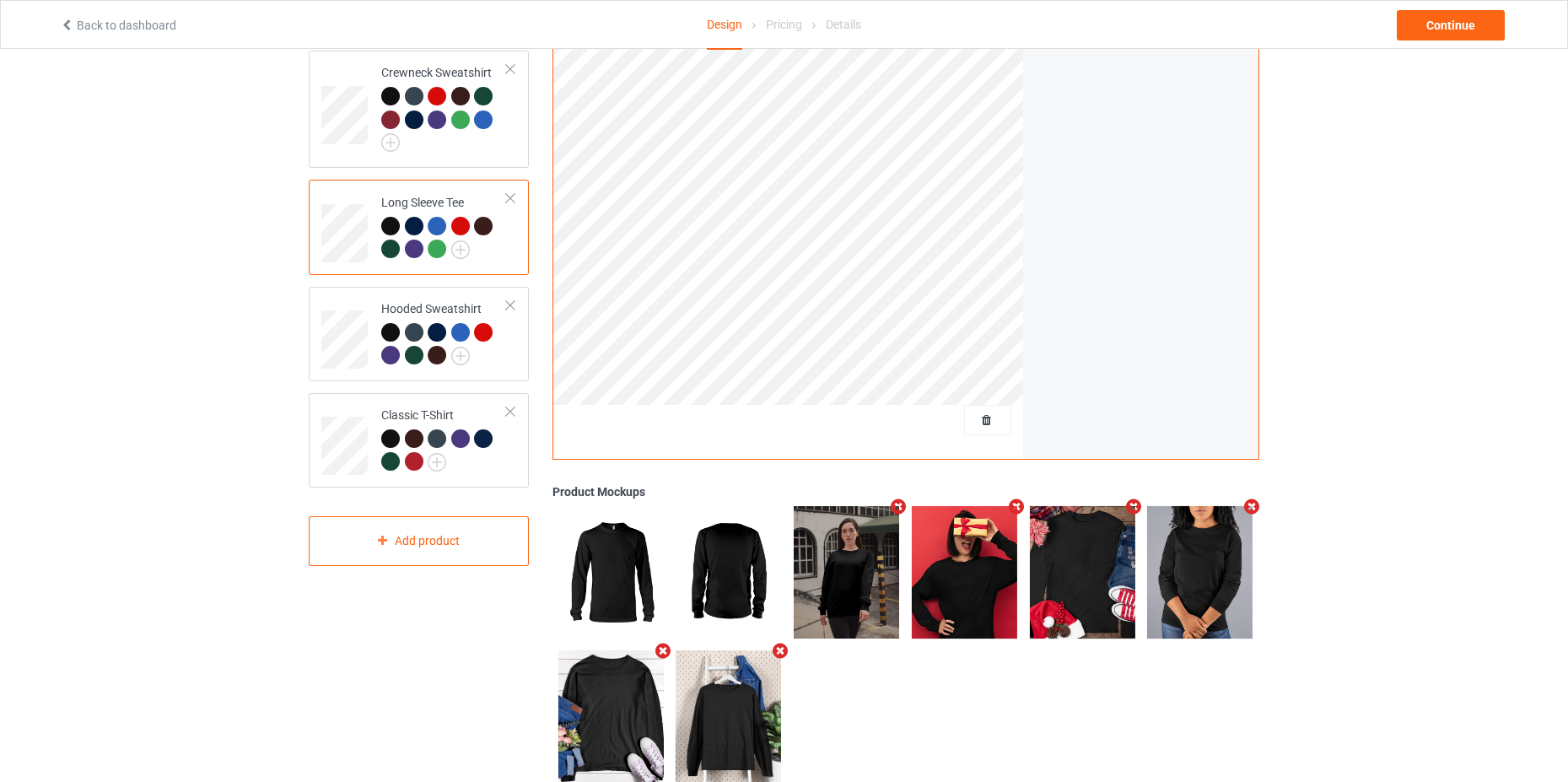
scroll to position [14, 0]
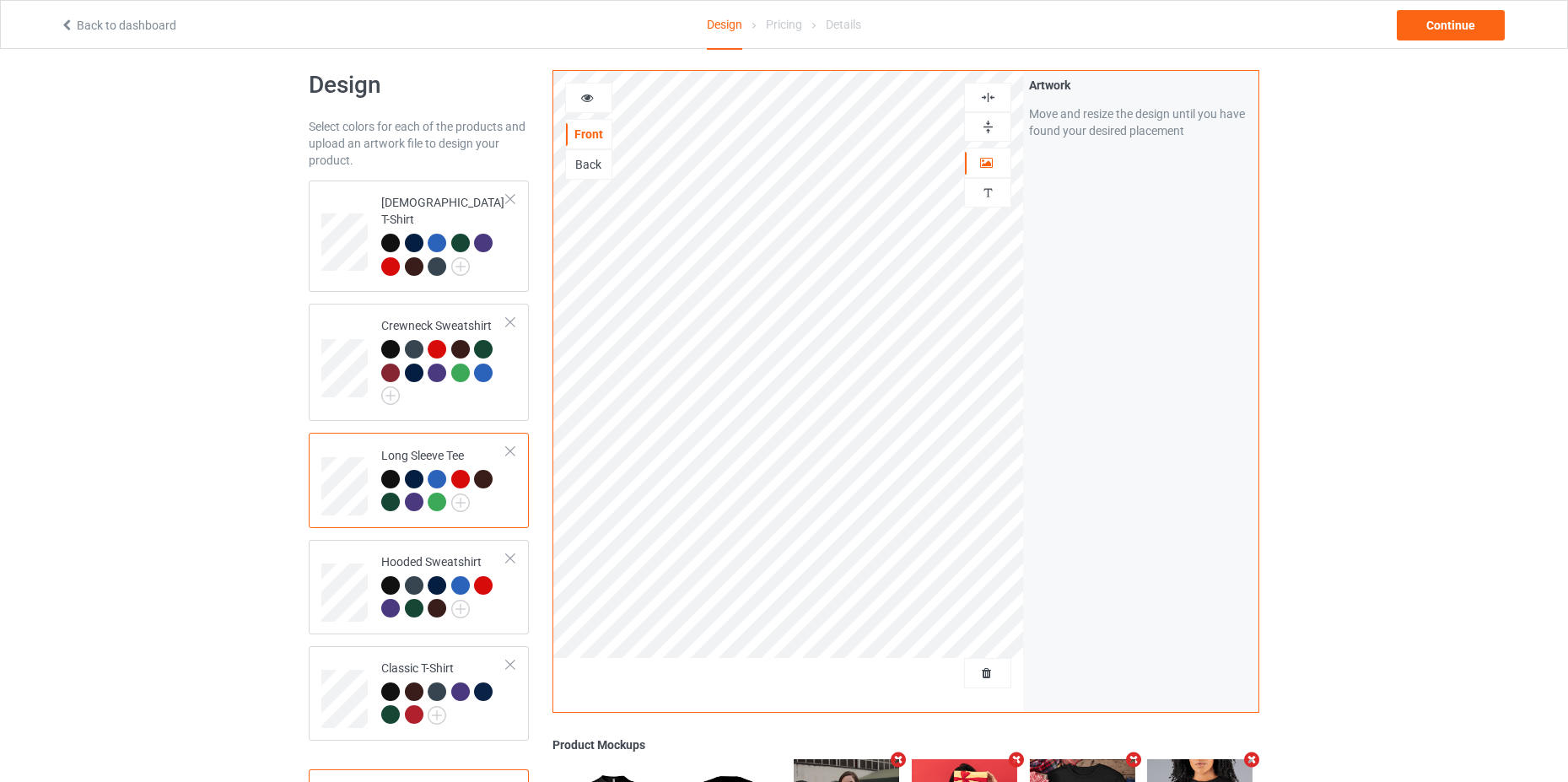
click at [592, 100] on icon at bounding box center [587, 95] width 14 height 12
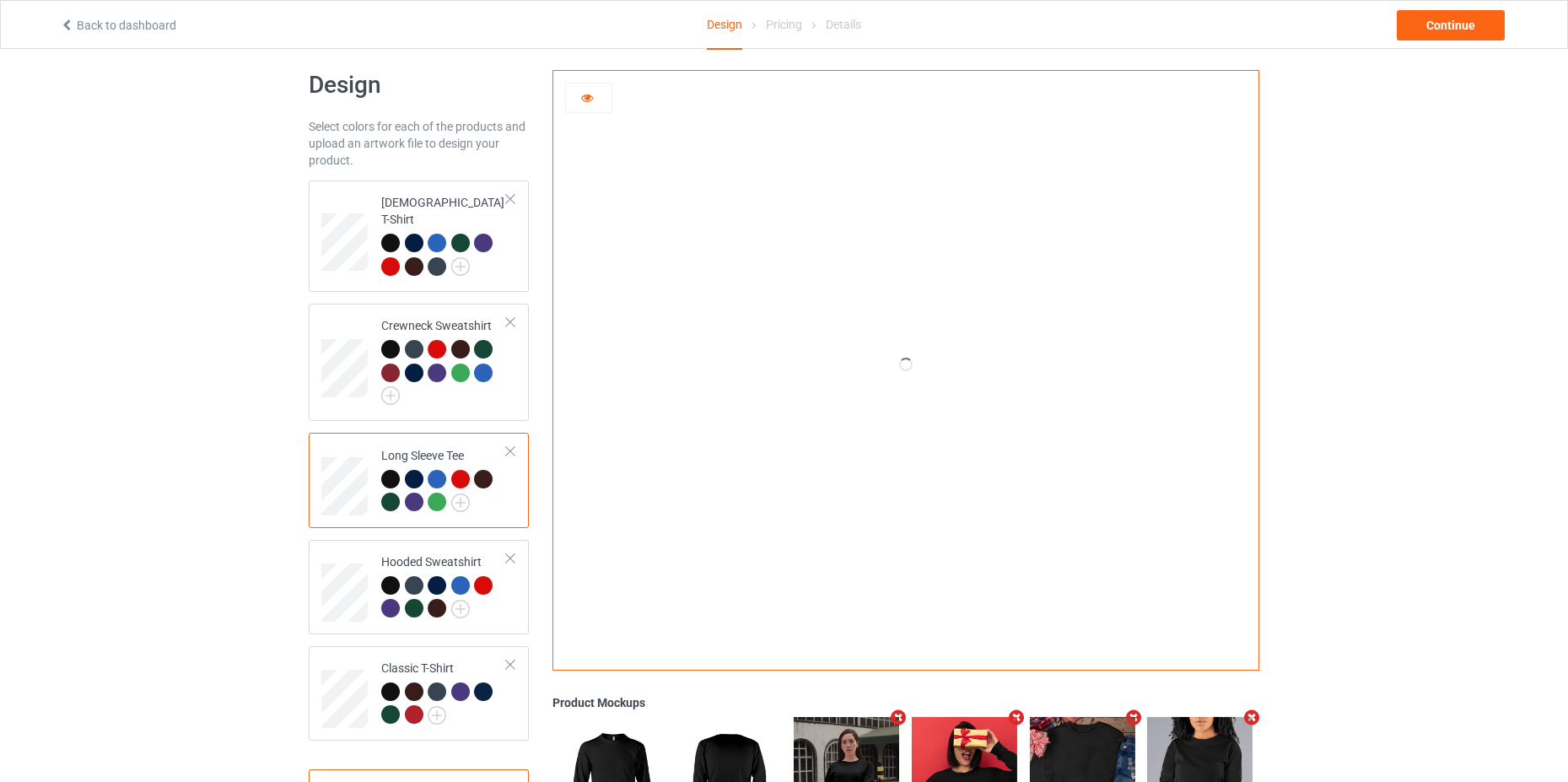
scroll to position [267, 0]
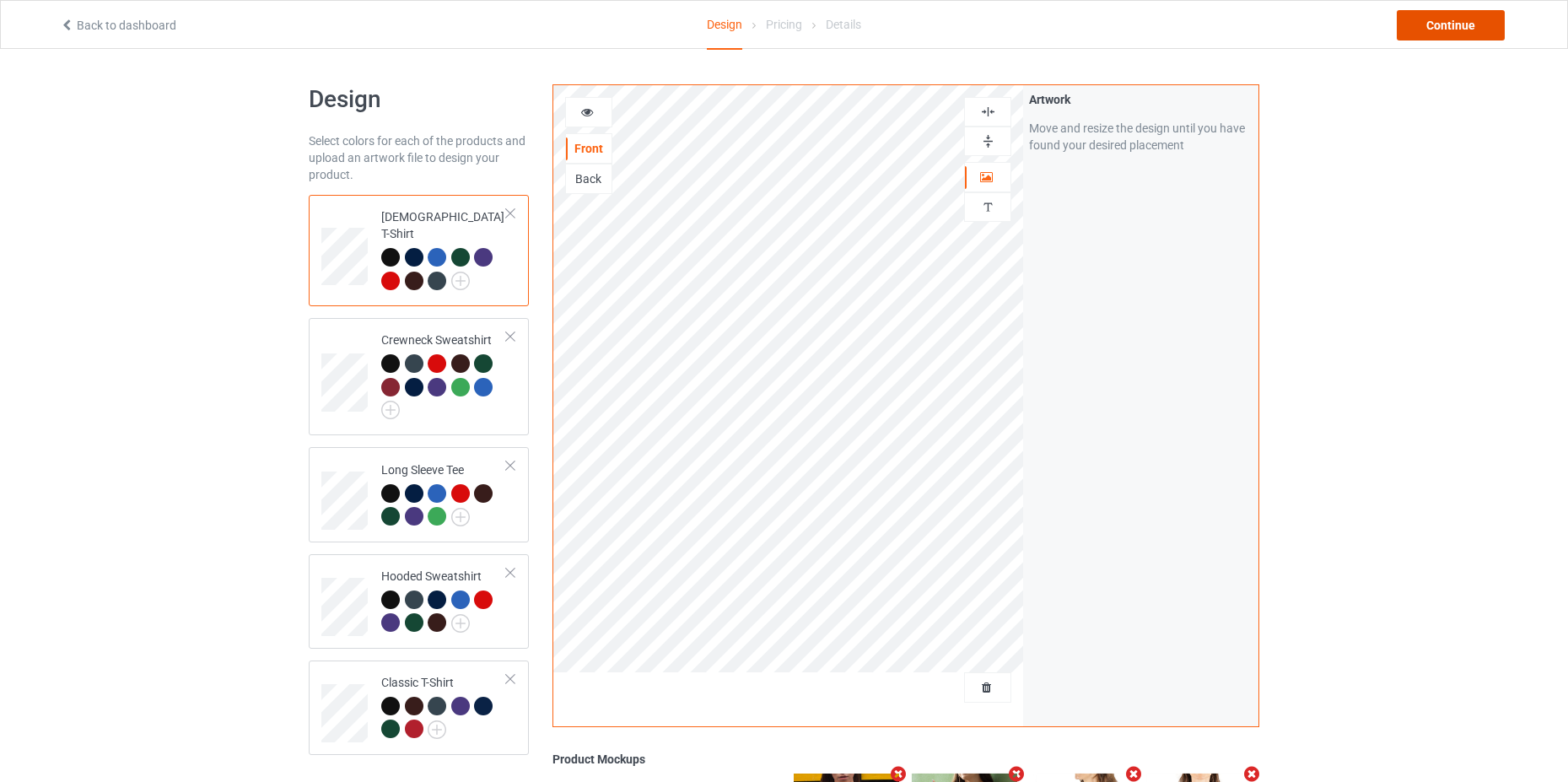
click at [1427, 26] on div "Continue" at bounding box center [1450, 25] width 108 height 31
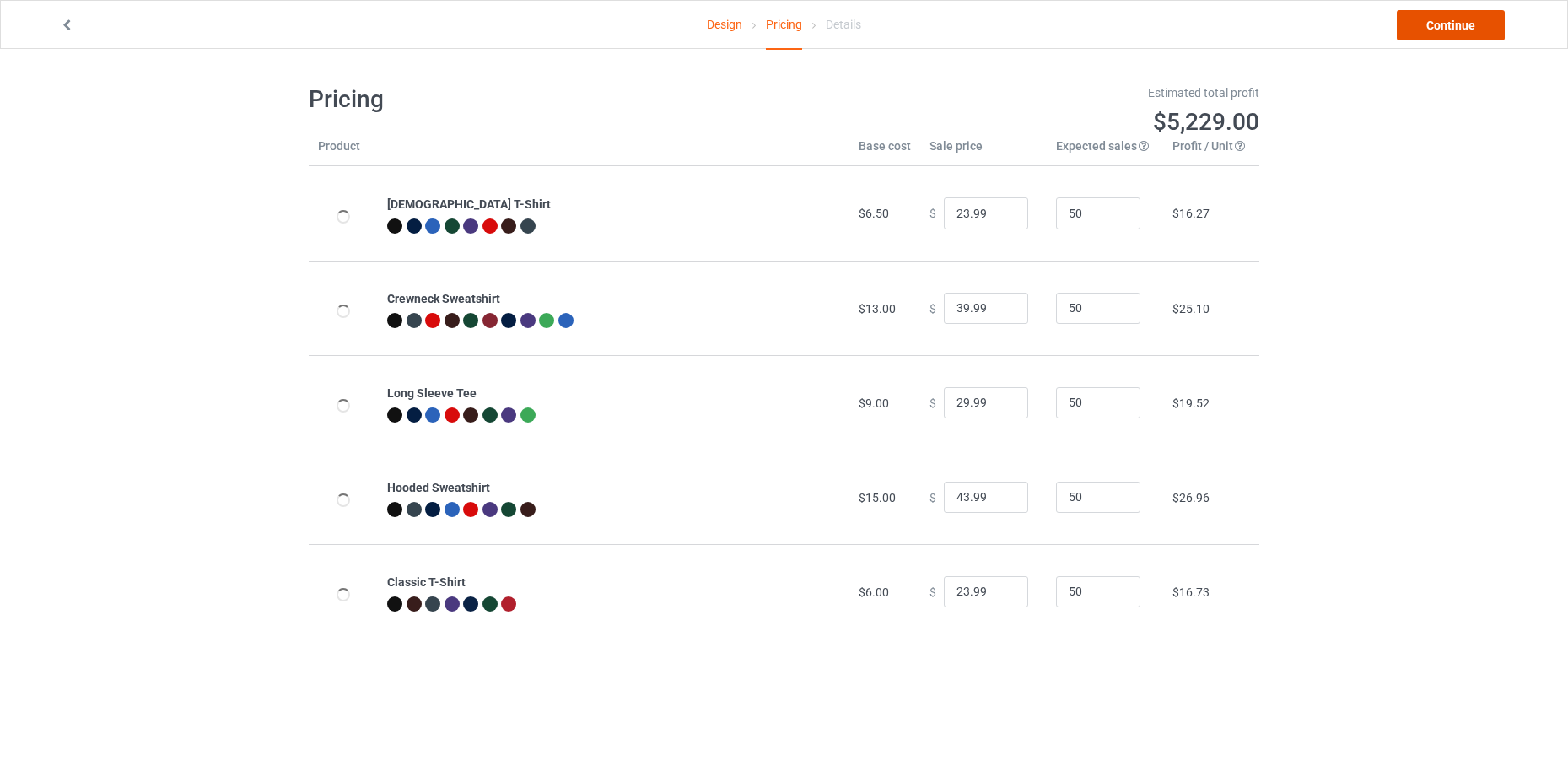
click at [1460, 25] on link "Continue" at bounding box center [1450, 25] width 108 height 31
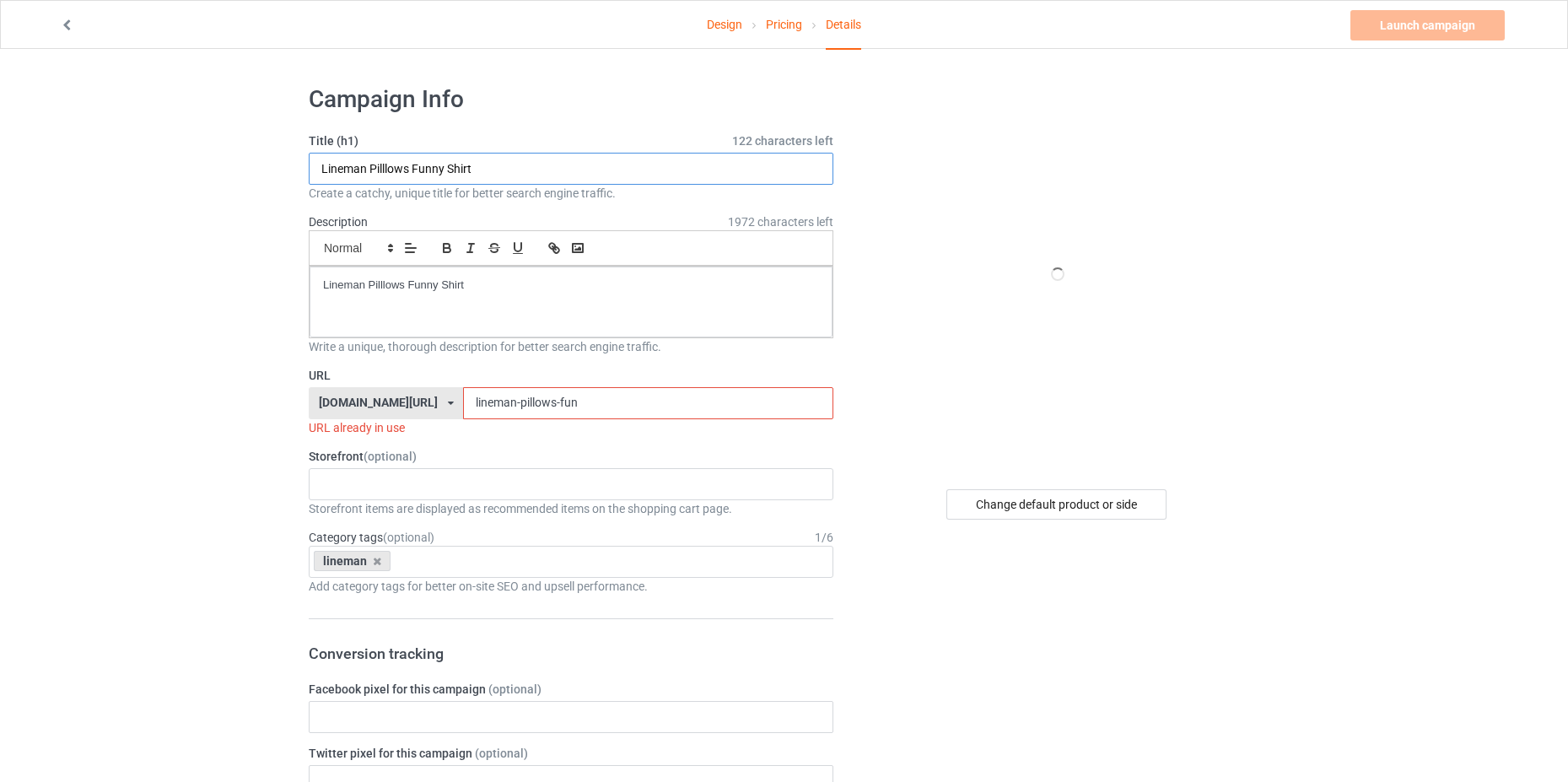
drag, startPoint x: 523, startPoint y: 175, endPoint x: 317, endPoint y: 182, distance: 206.1
click at [323, 182] on input "Lineman Pilllows Funny Shirt" at bounding box center [571, 168] width 525 height 32
click at [399, 189] on div "Create a catchy, unique title for better search engine traffic." at bounding box center [571, 193] width 525 height 17
click at [365, 170] on input "Lineman Pilllows Funny Shirt" at bounding box center [571, 168] width 525 height 32
drag, startPoint x: 357, startPoint y: 166, endPoint x: 312, endPoint y: 165, distance: 45.0
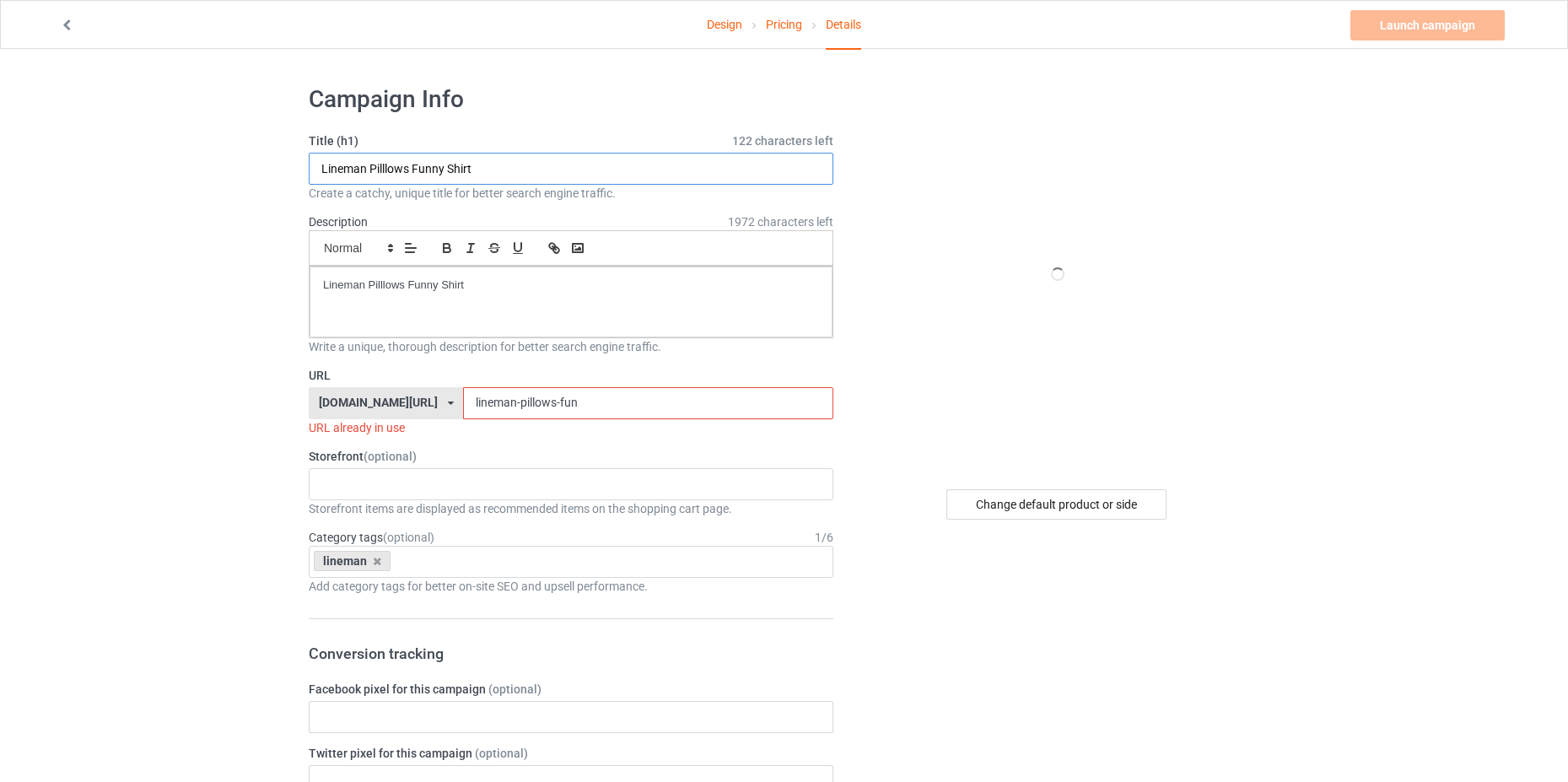
click at [312, 165] on input "Lineman Pilllows Funny Shirt" at bounding box center [571, 168] width 525 height 32
click at [352, 168] on input "Lineman Pilllows Funny Shirt" at bounding box center [571, 168] width 525 height 32
drag, startPoint x: 366, startPoint y: 168, endPoint x: 304, endPoint y: 168, distance: 62.0
drag, startPoint x: 553, startPoint y: 169, endPoint x: 254, endPoint y: 186, distance: 299.5
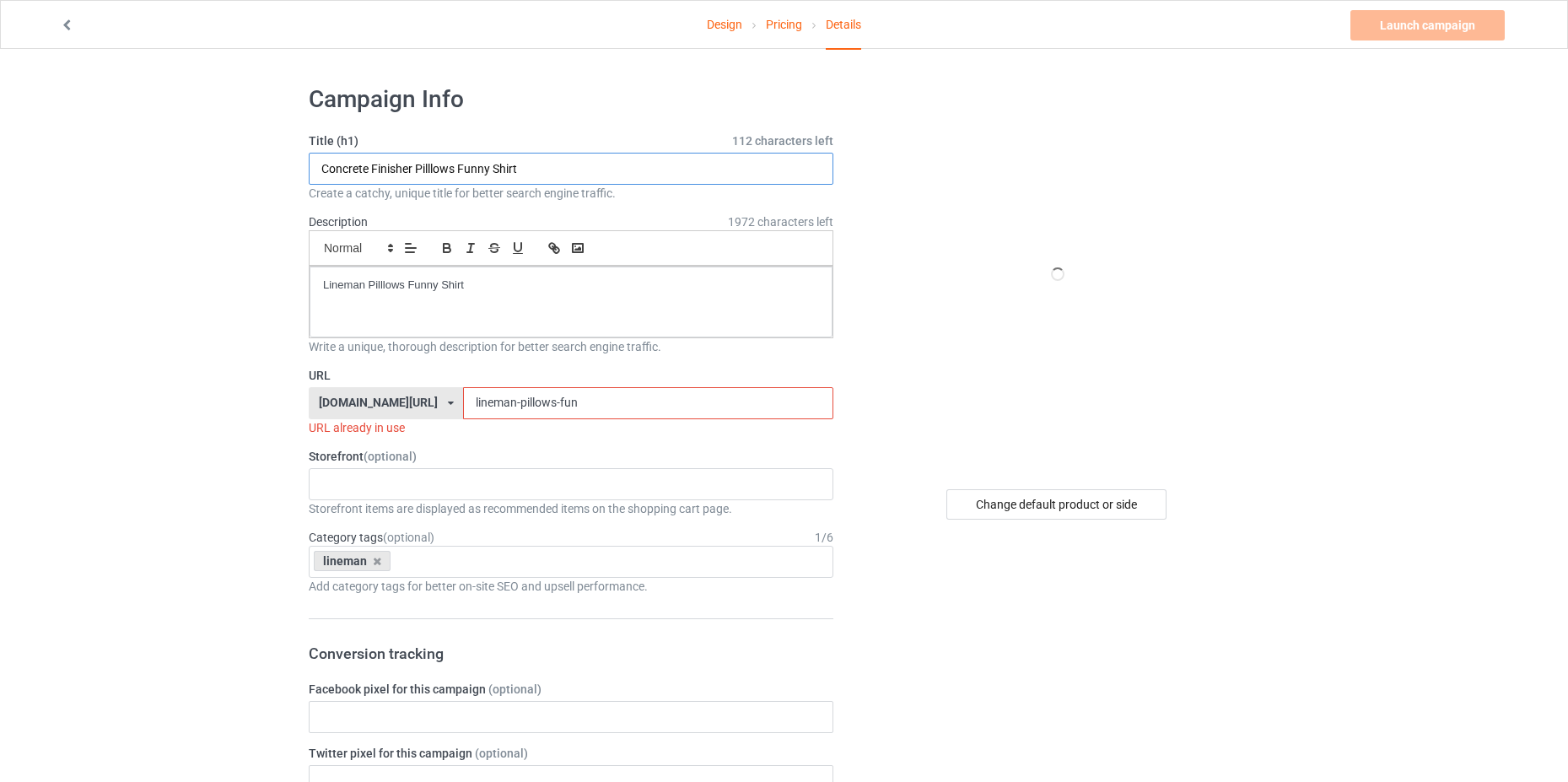
type input "Concrete Finisher Pilllows Funny Shirt"
drag, startPoint x: 500, startPoint y: 285, endPoint x: 397, endPoint y: 318, distance: 108.2
drag, startPoint x: 480, startPoint y: 395, endPoint x: 391, endPoint y: 378, distance: 90.6
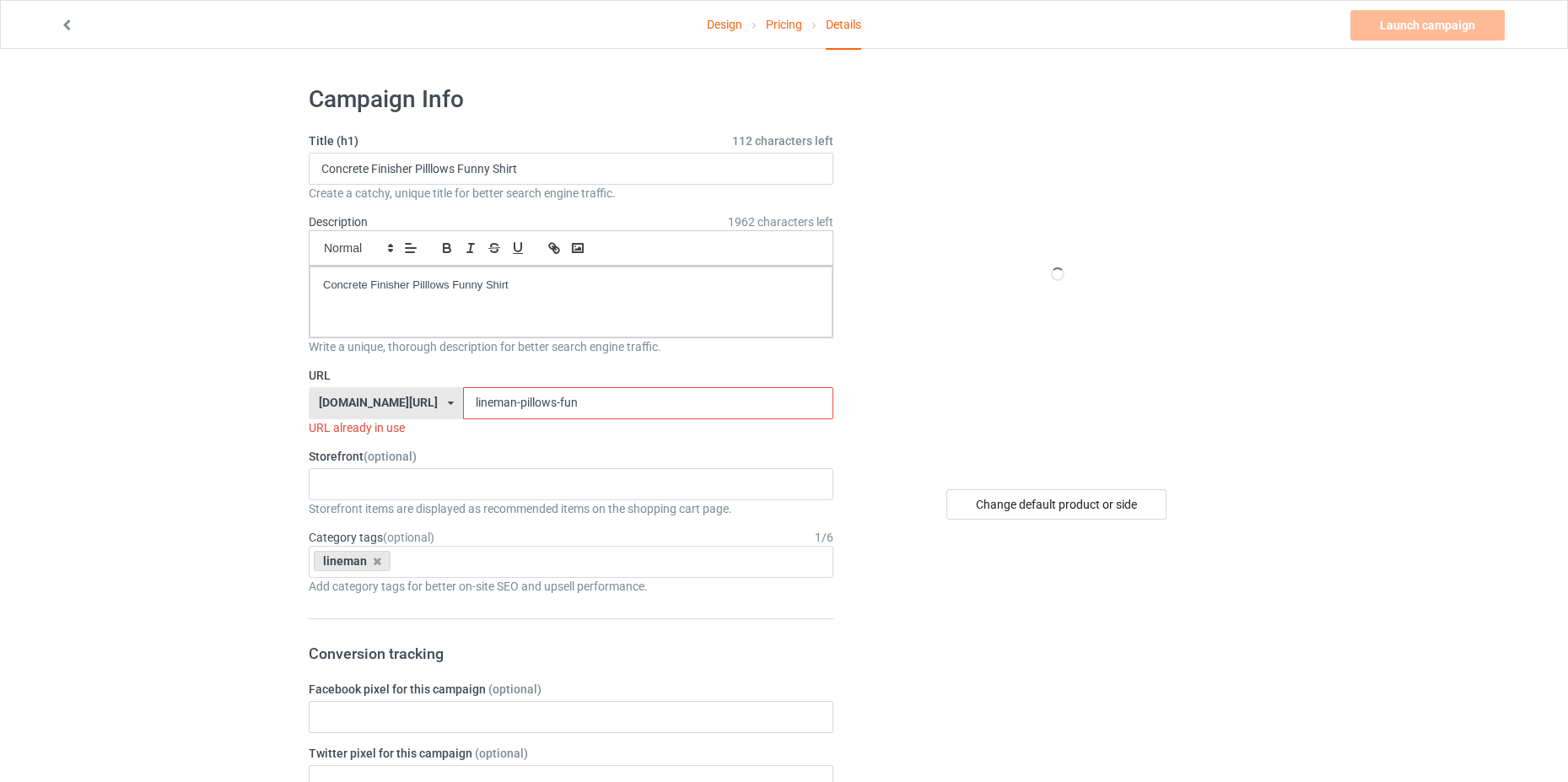
click at [397, 388] on div "hohodesign.co/ hohodesign.co/ teechip.com/ 677d9eb5306719002ffbbef8 587d0d41cee…" at bounding box center [571, 403] width 525 height 32
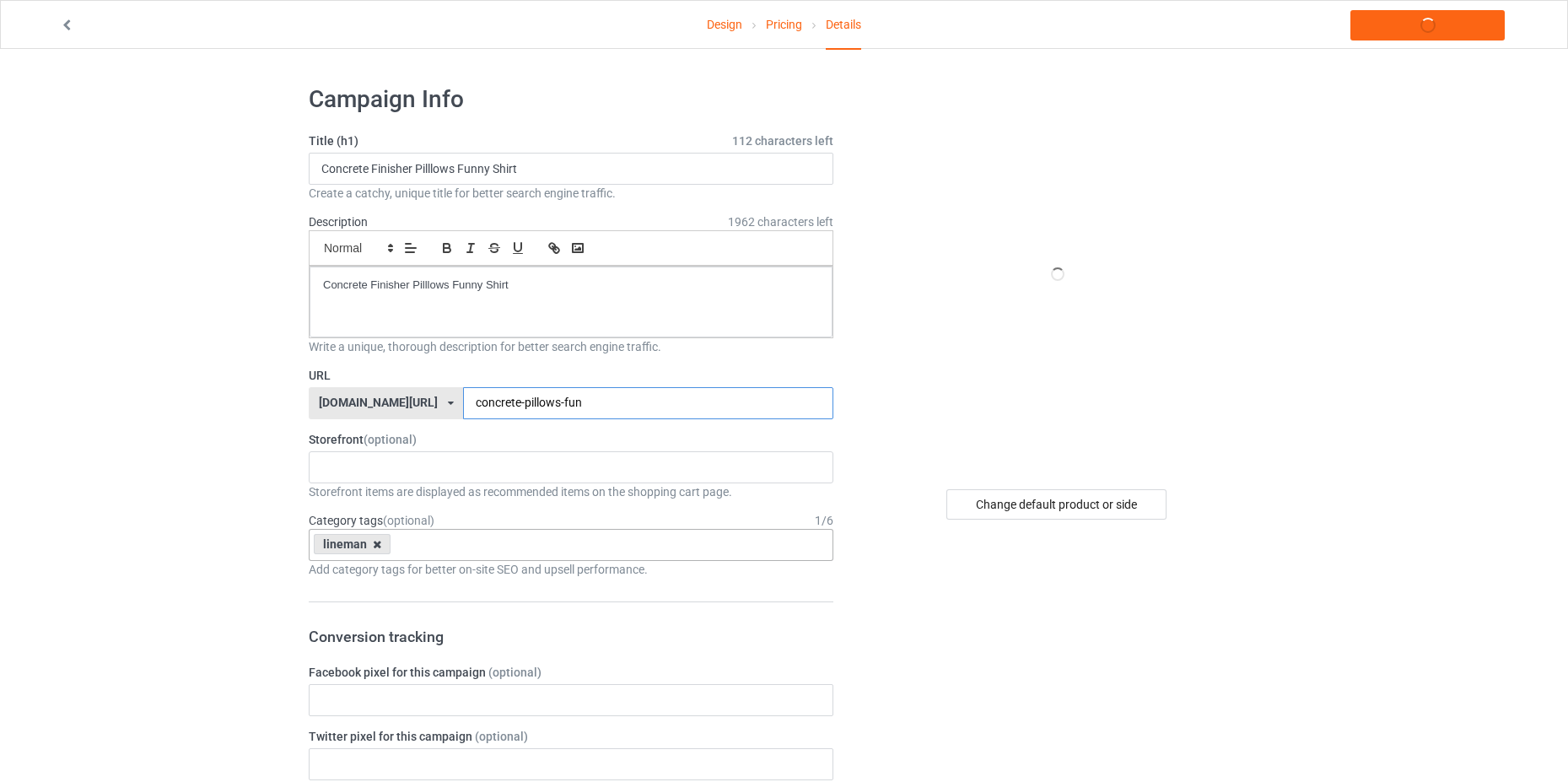
type input "concrete-pillows-fun"
click at [375, 544] on icon at bounding box center [376, 545] width 8 height 11
type input "concrete"
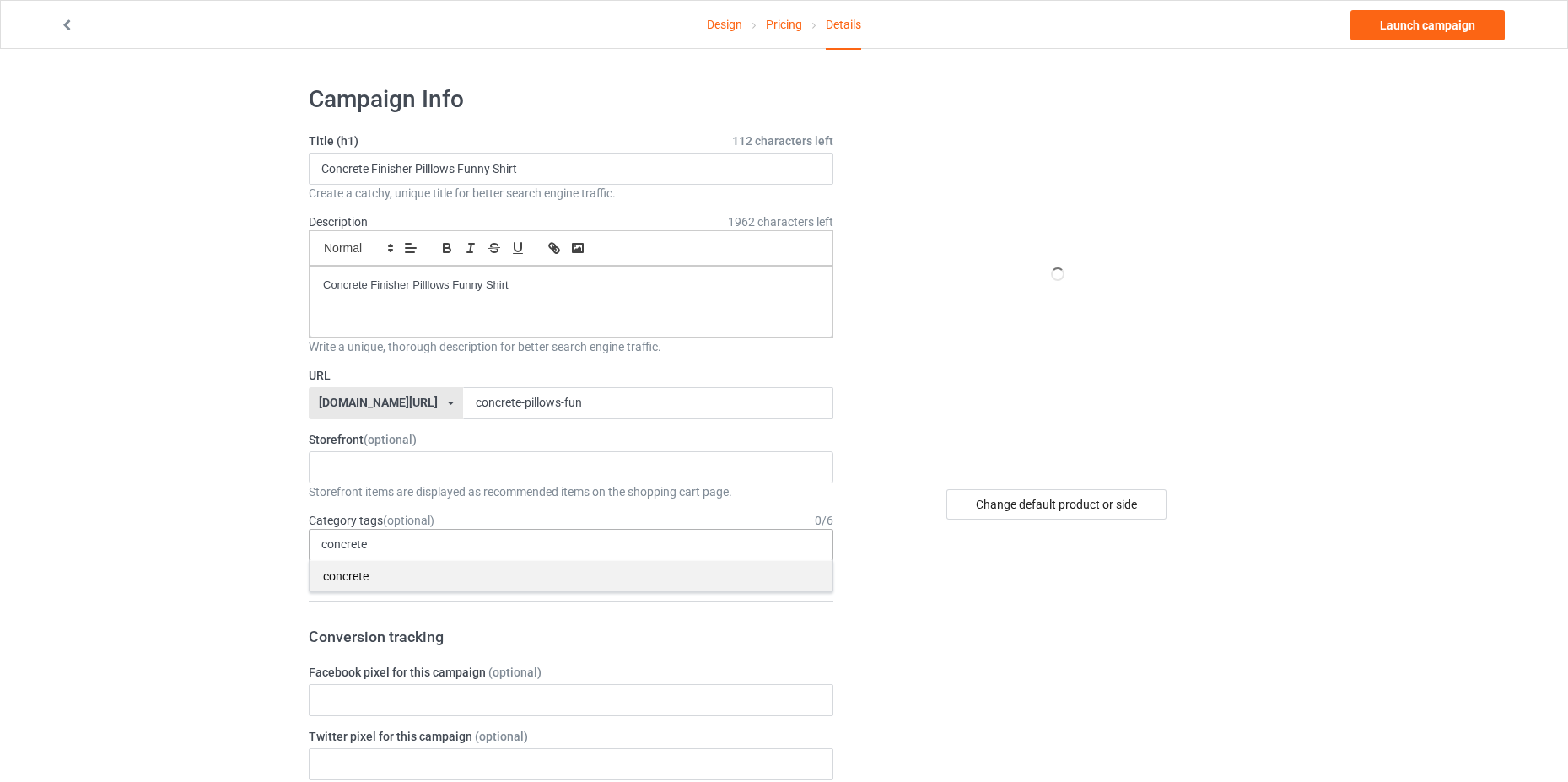
click at [380, 581] on div "concrete" at bounding box center [571, 576] width 523 height 31
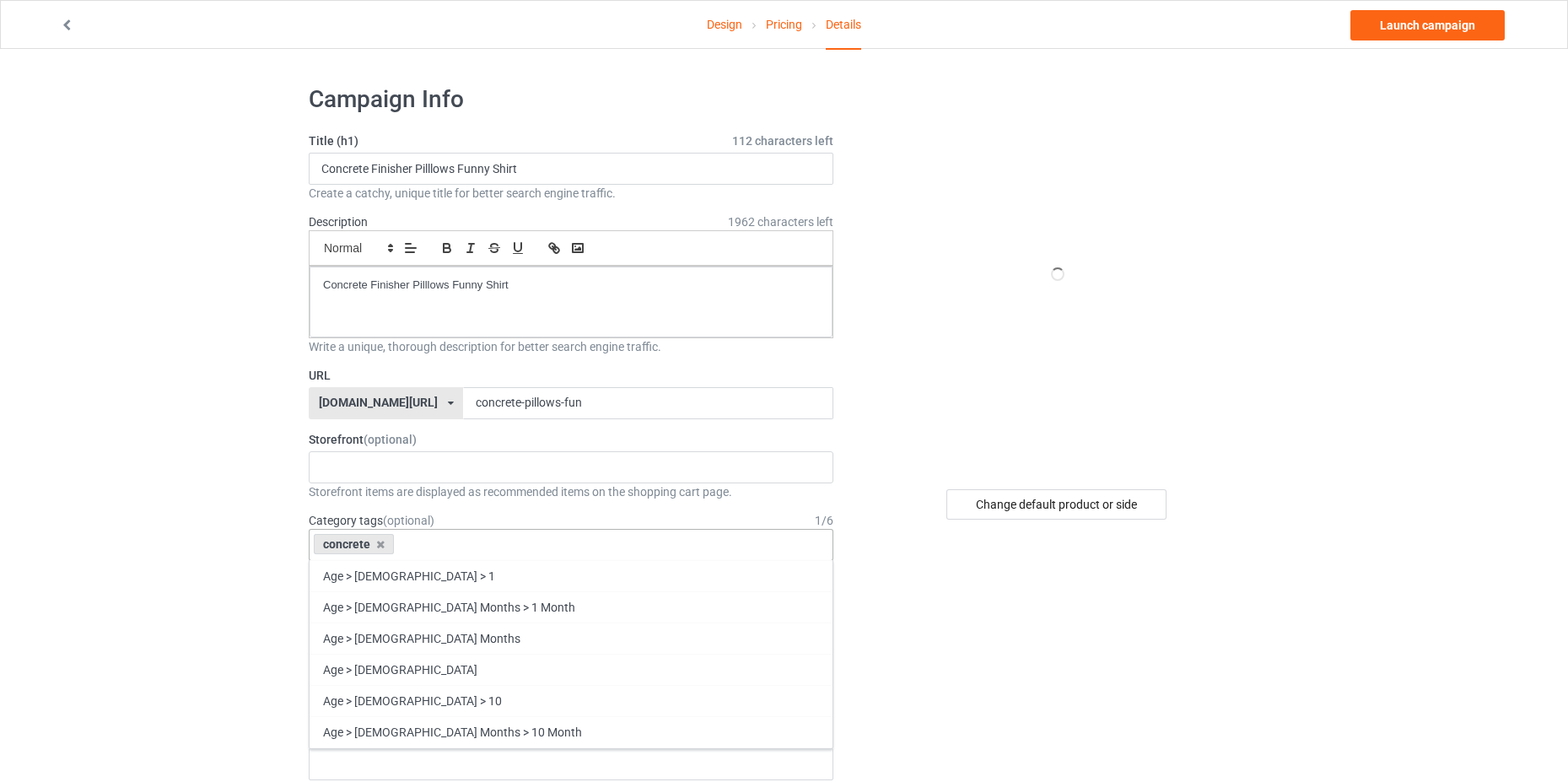
scroll to position [338, 0]
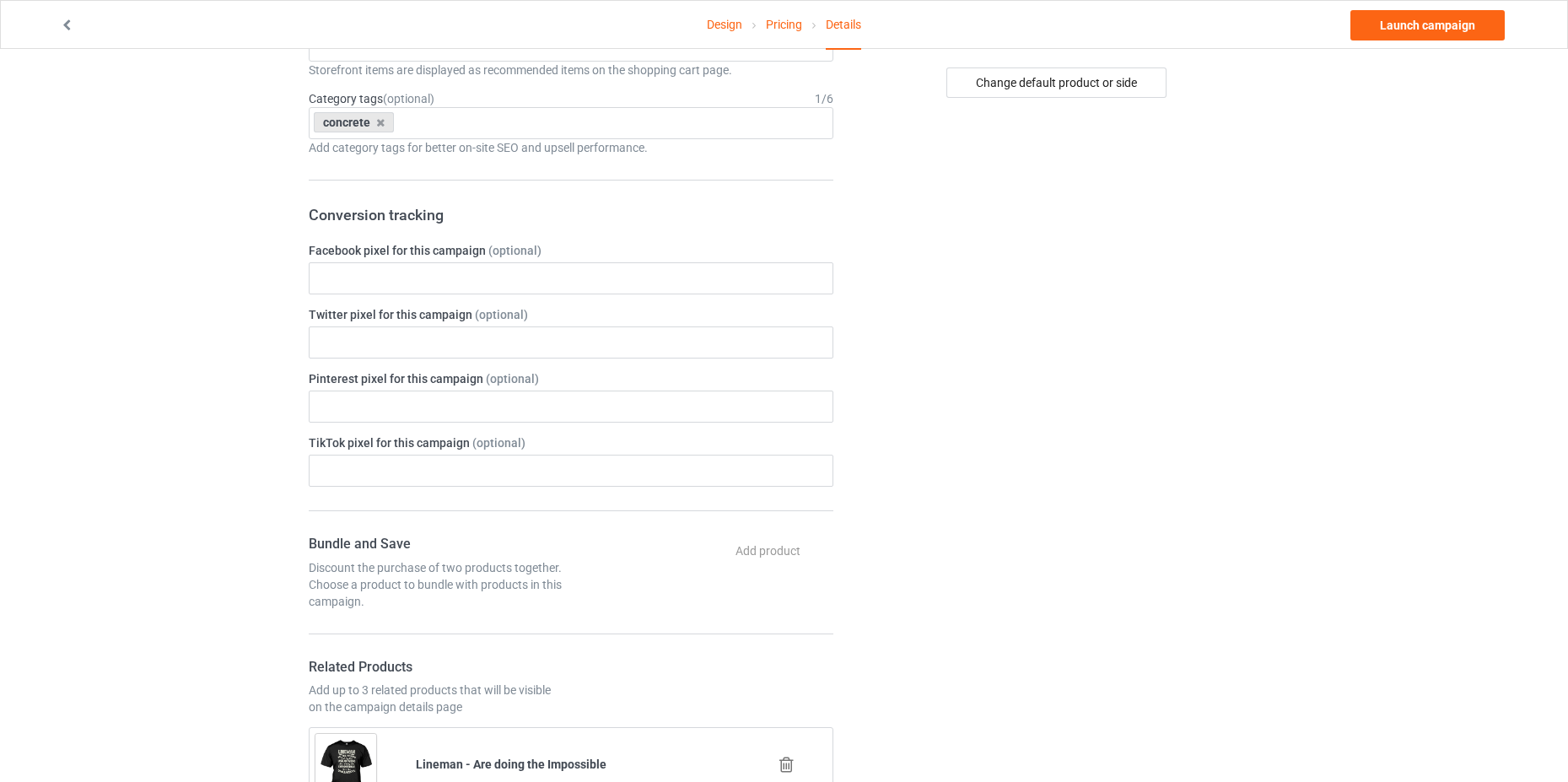
scroll to position [844, 0]
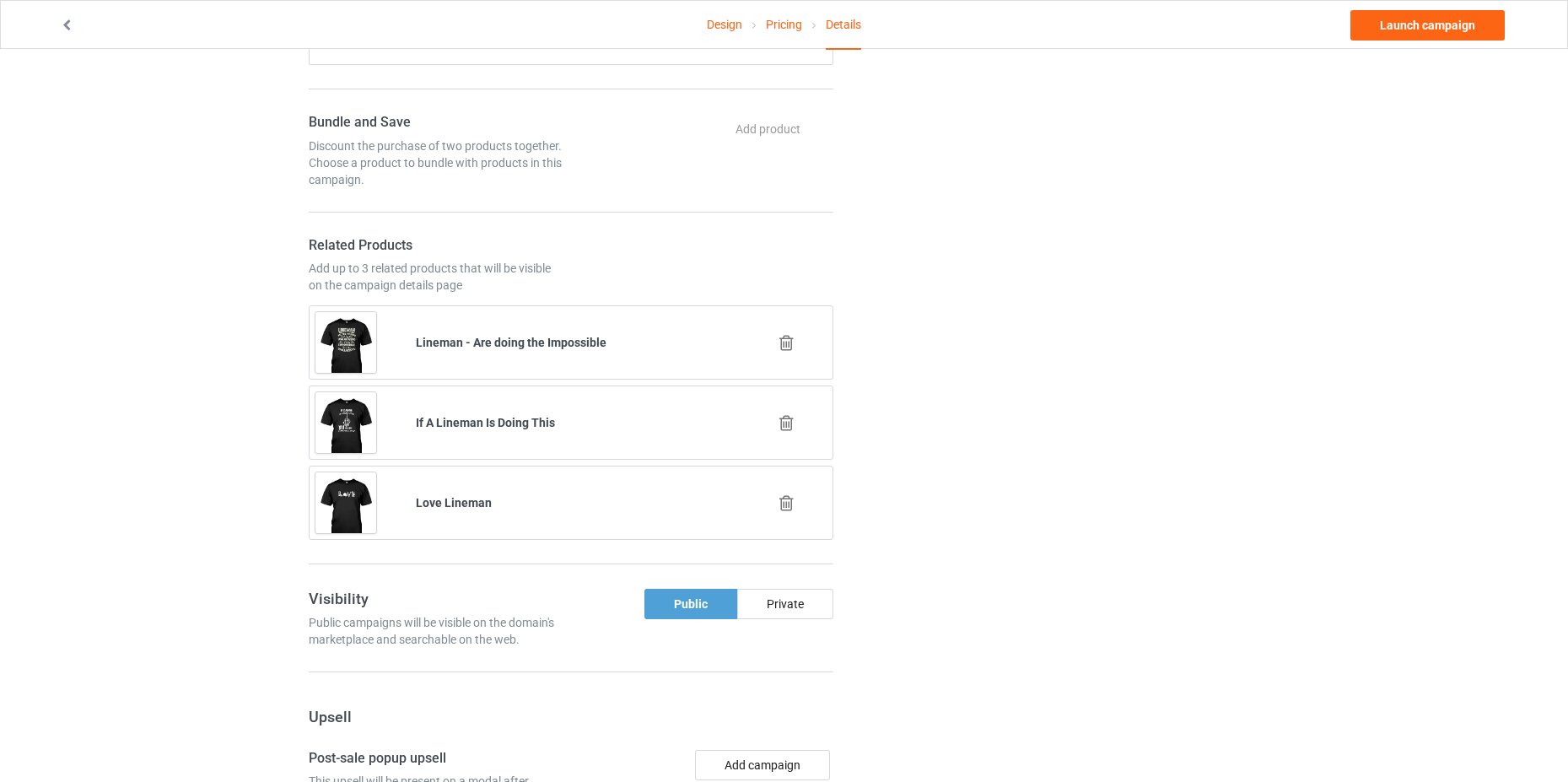
click at [784, 345] on icon at bounding box center [786, 343] width 21 height 18
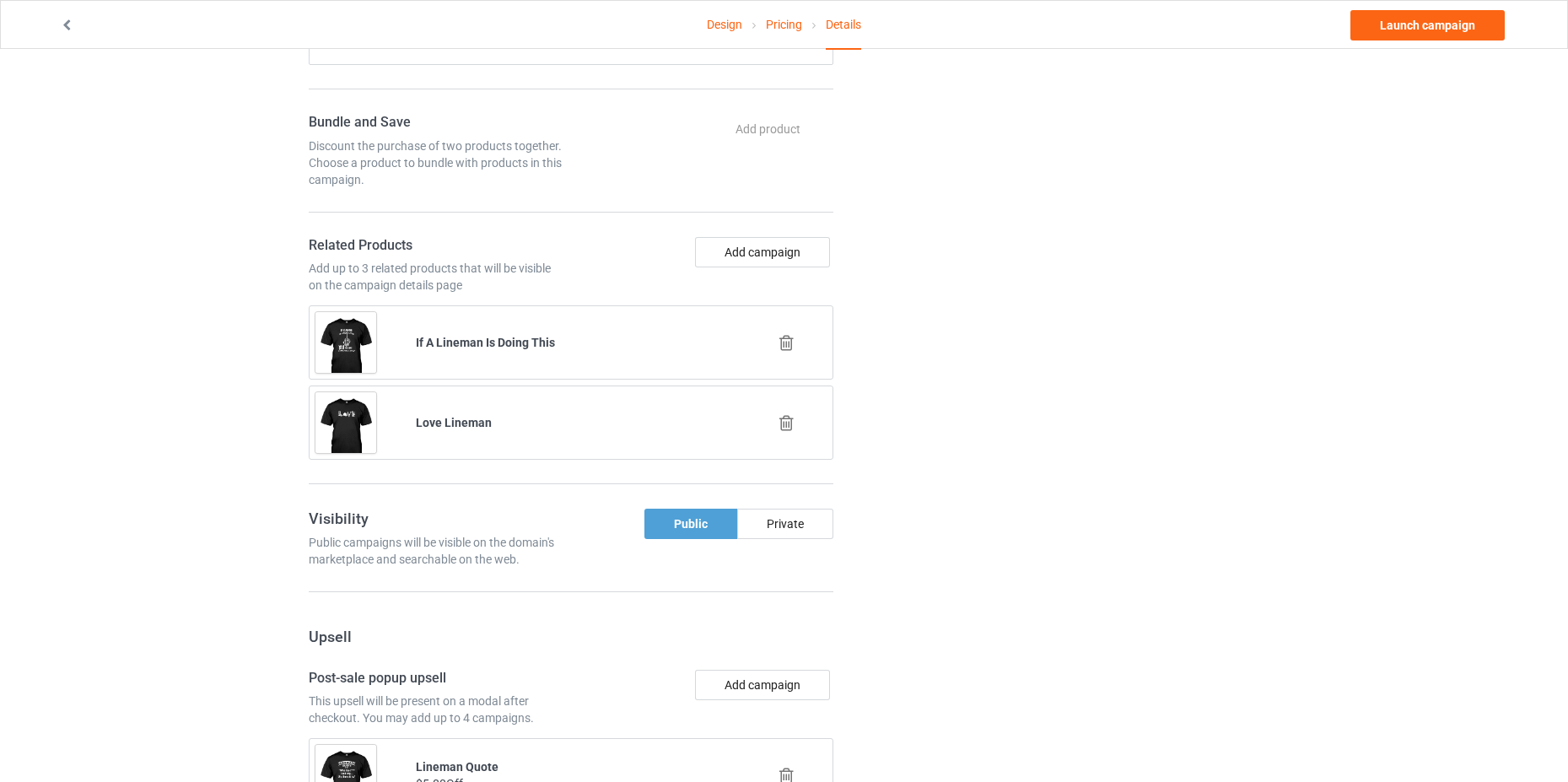
click at [791, 348] on icon at bounding box center [786, 343] width 21 height 18
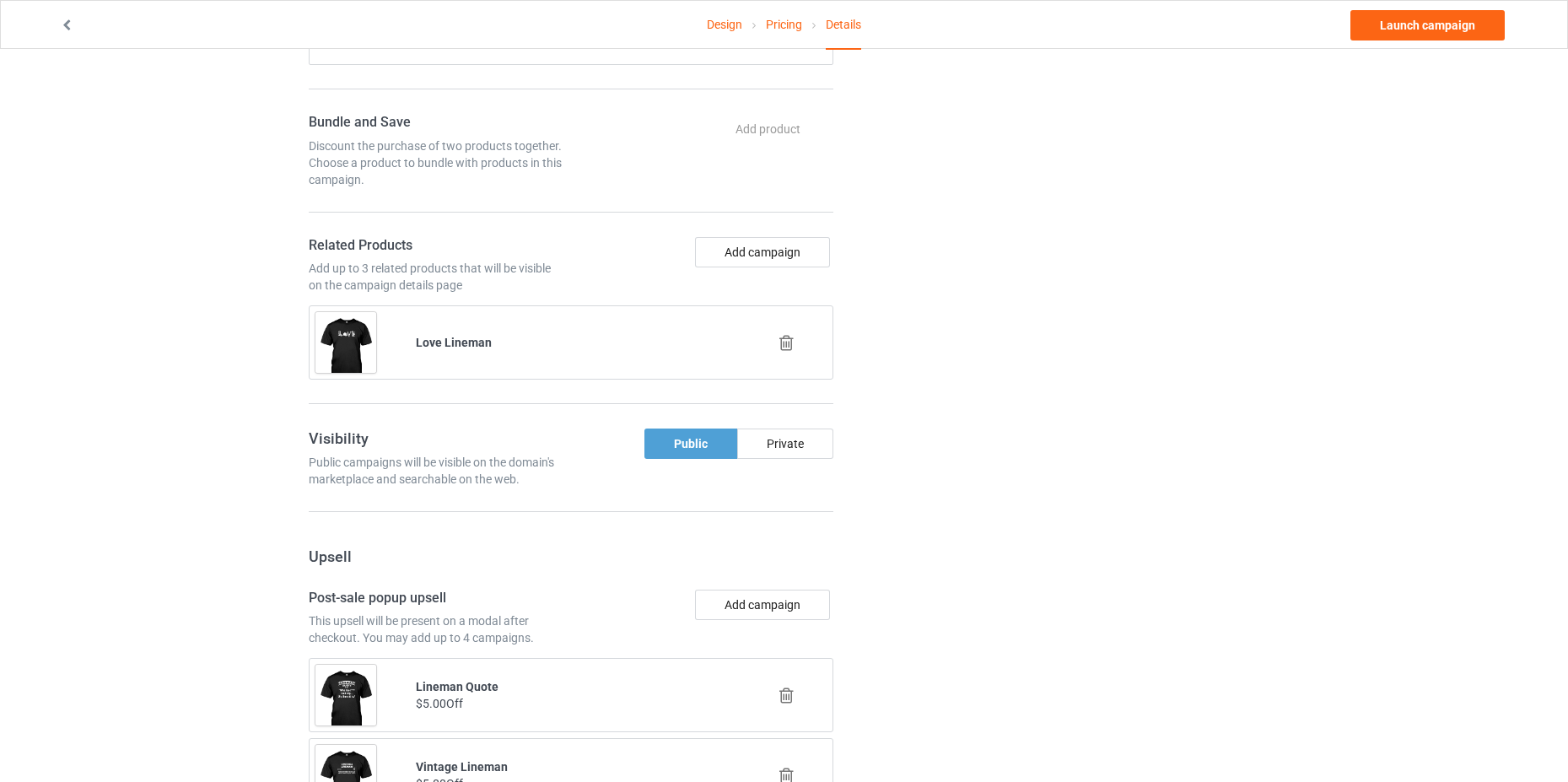
click at [791, 348] on icon at bounding box center [786, 343] width 21 height 18
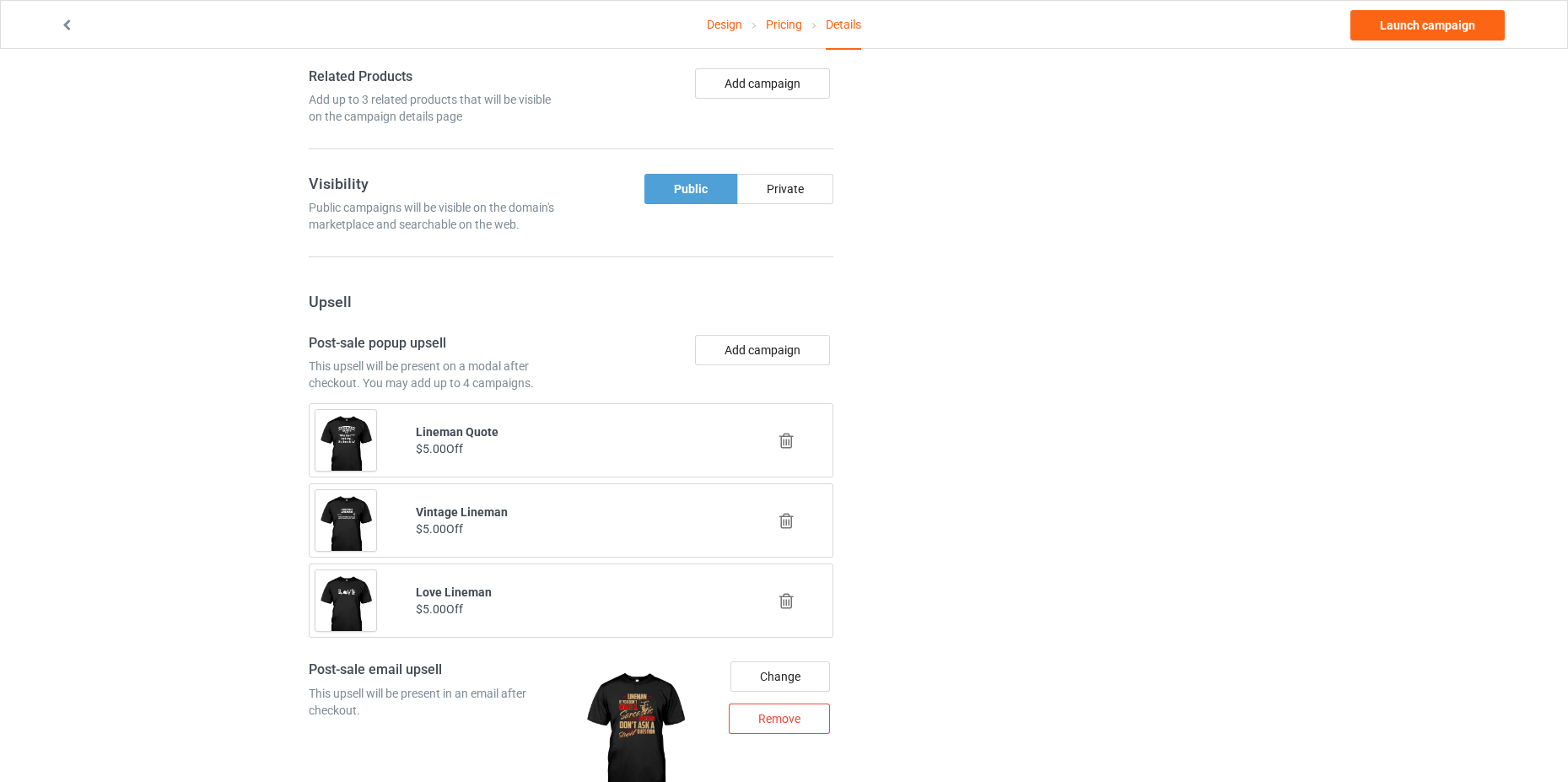
click at [785, 443] on icon at bounding box center [786, 441] width 21 height 18
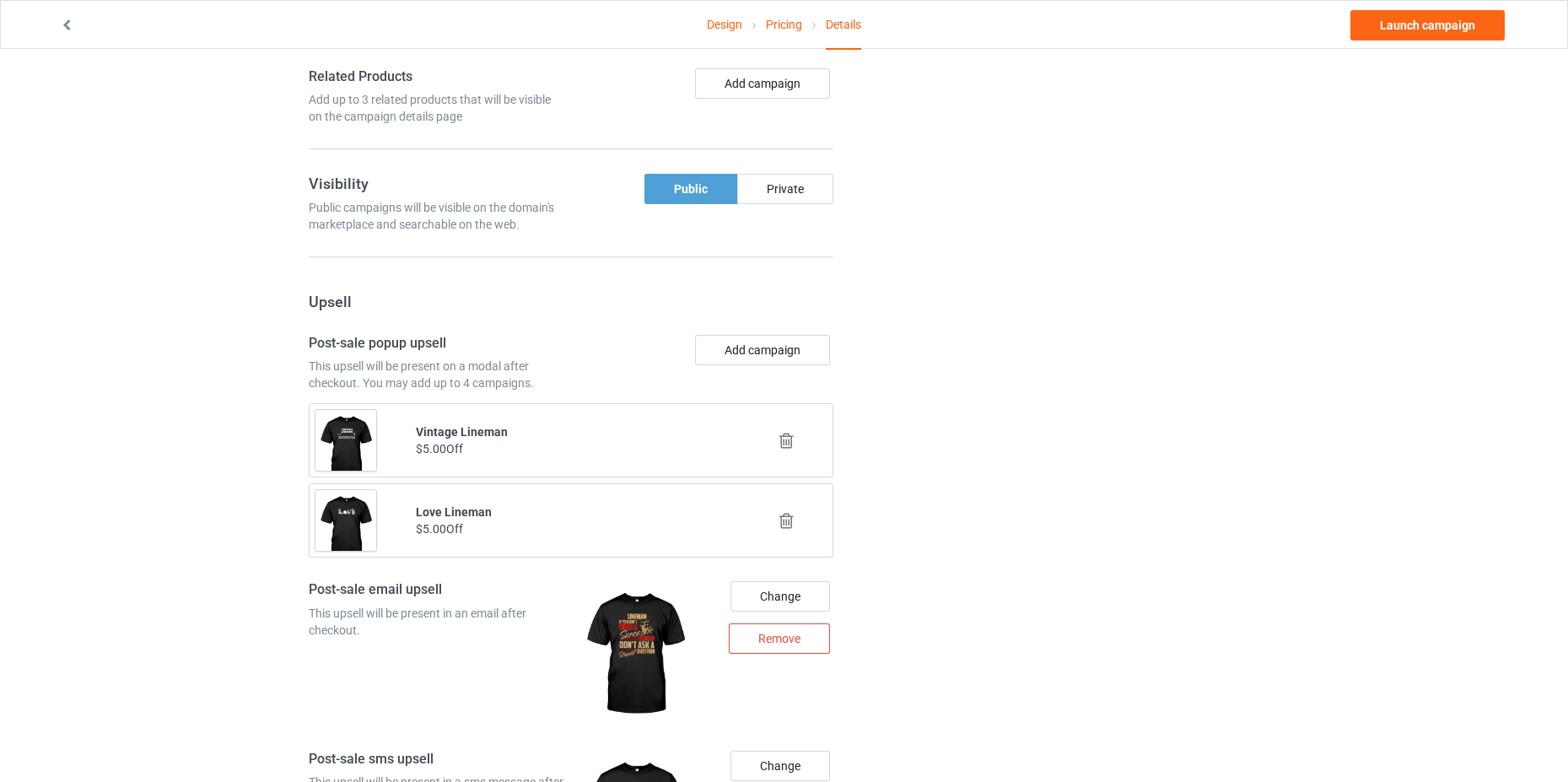
click at [785, 442] on icon at bounding box center [786, 441] width 21 height 18
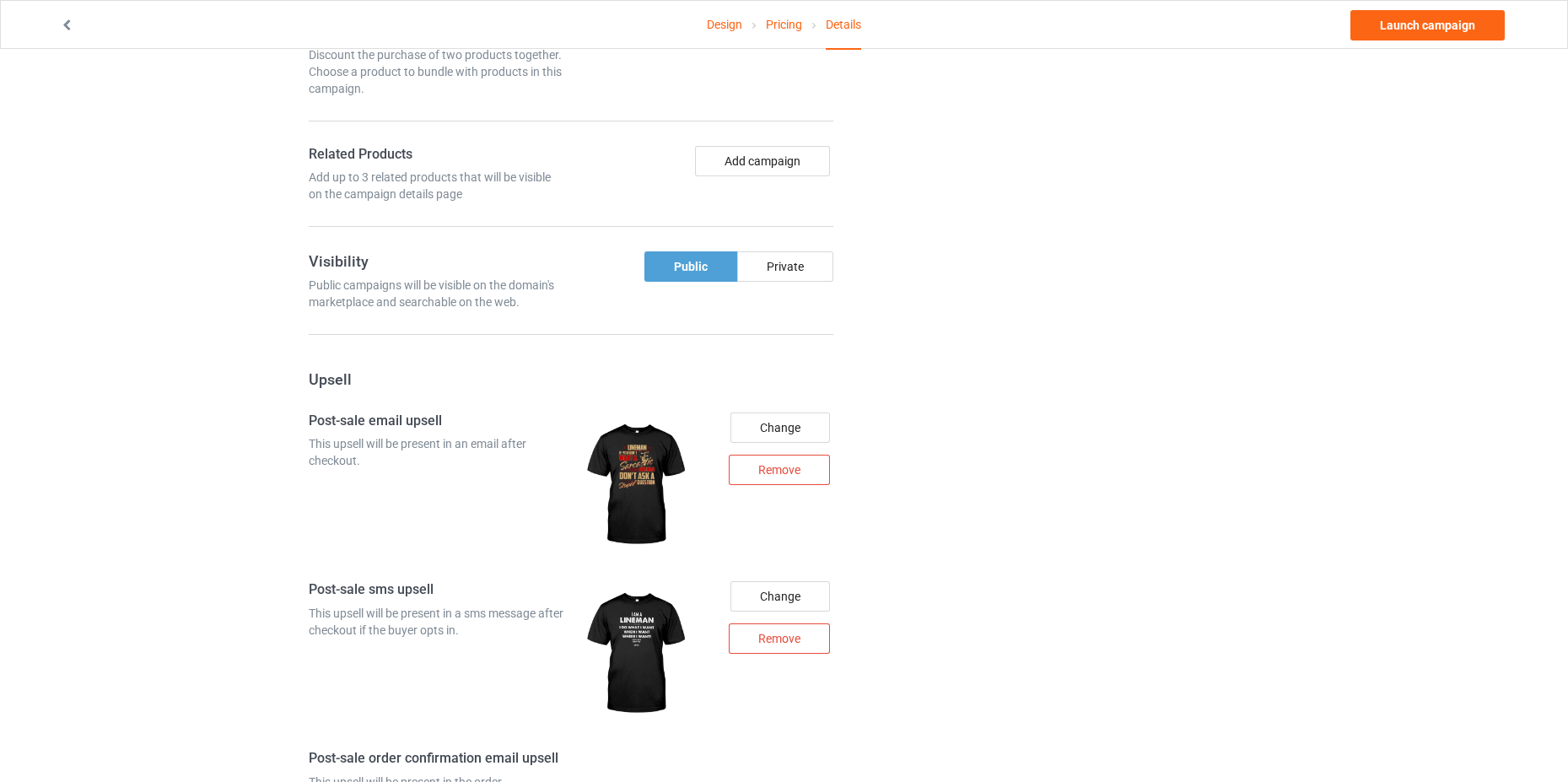
scroll to position [1013, 0]
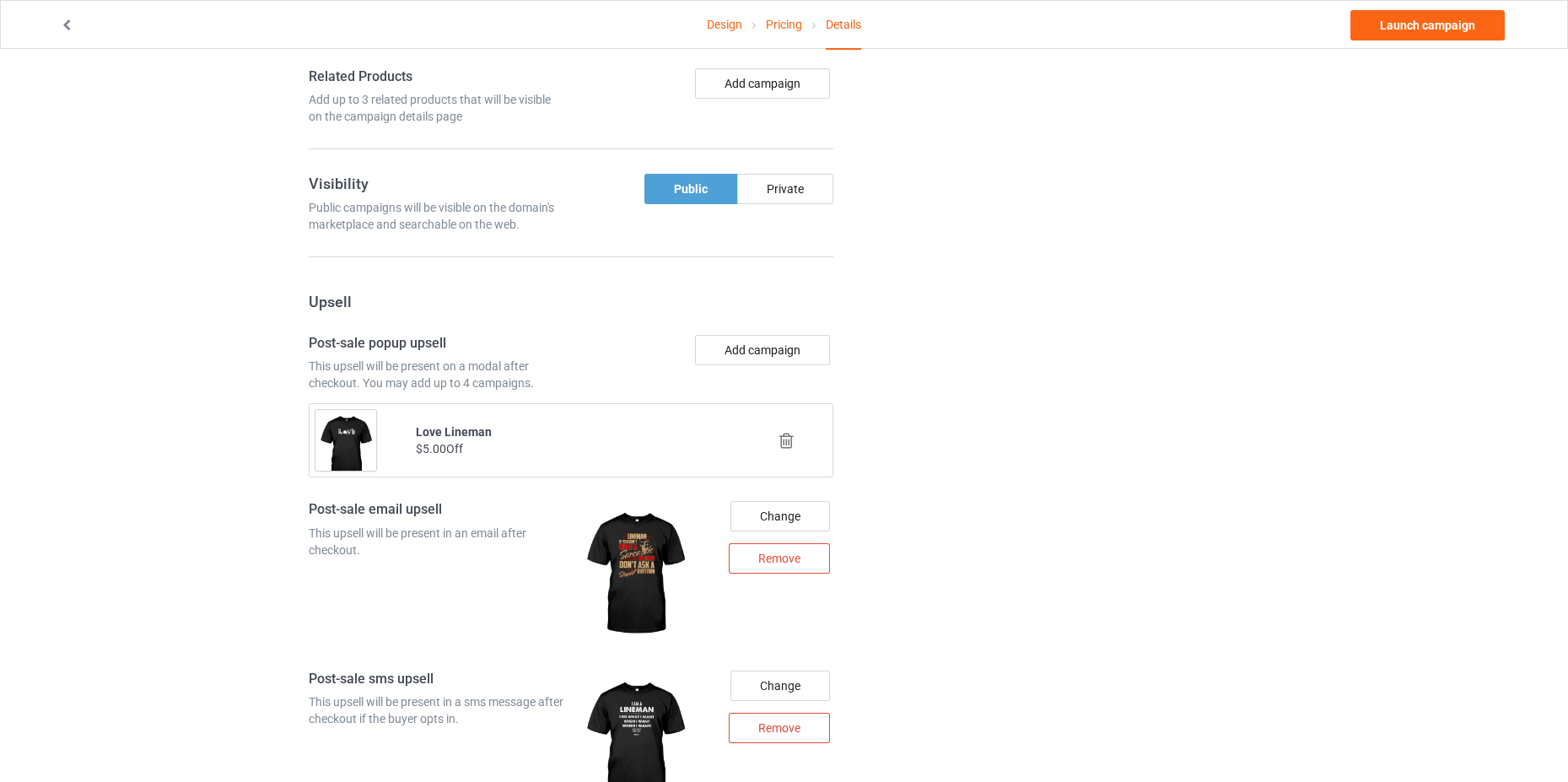
click at [785, 442] on icon at bounding box center [786, 441] width 21 height 18
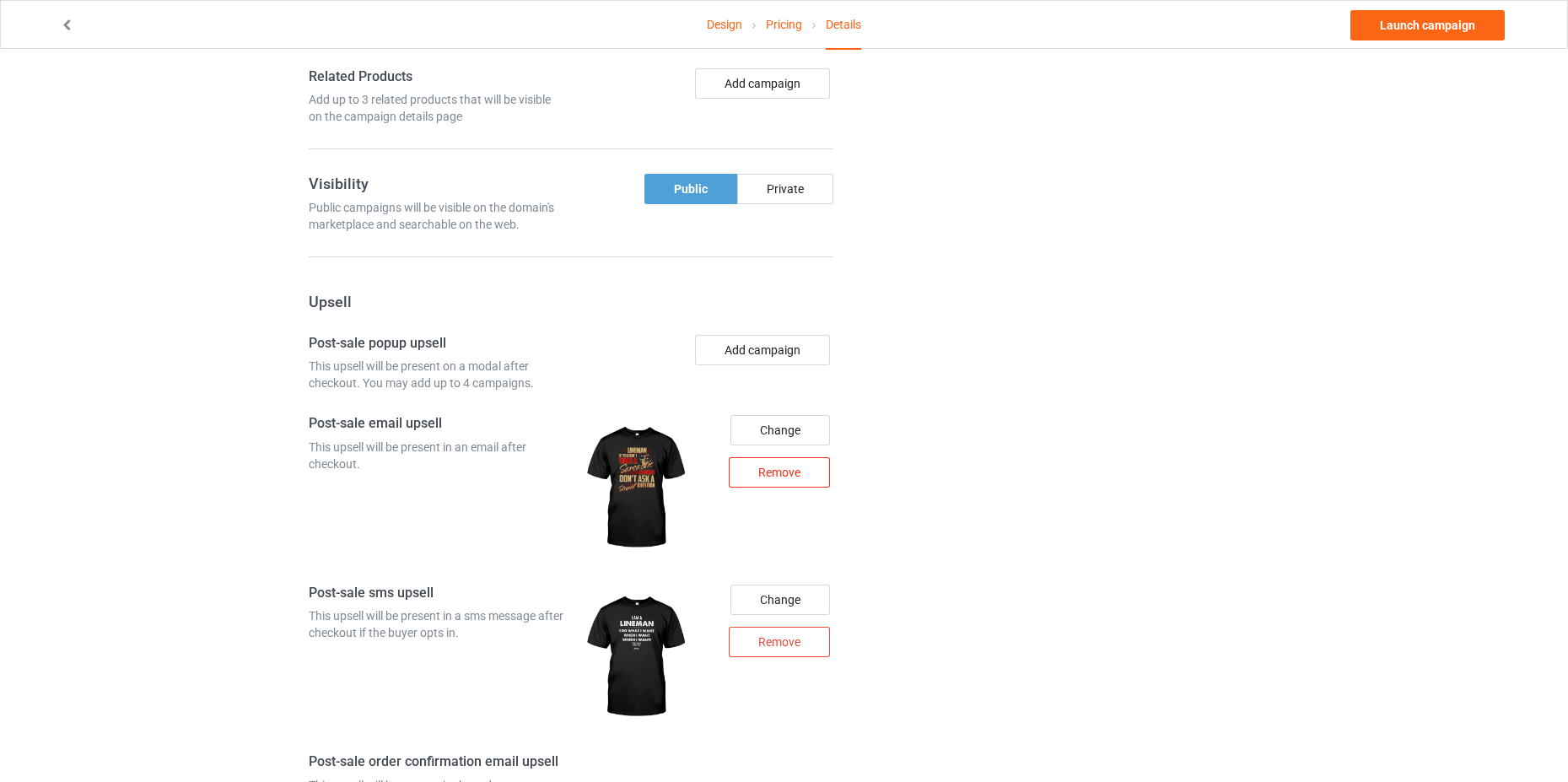
click at [785, 472] on div "Remove" at bounding box center [779, 472] width 101 height 31
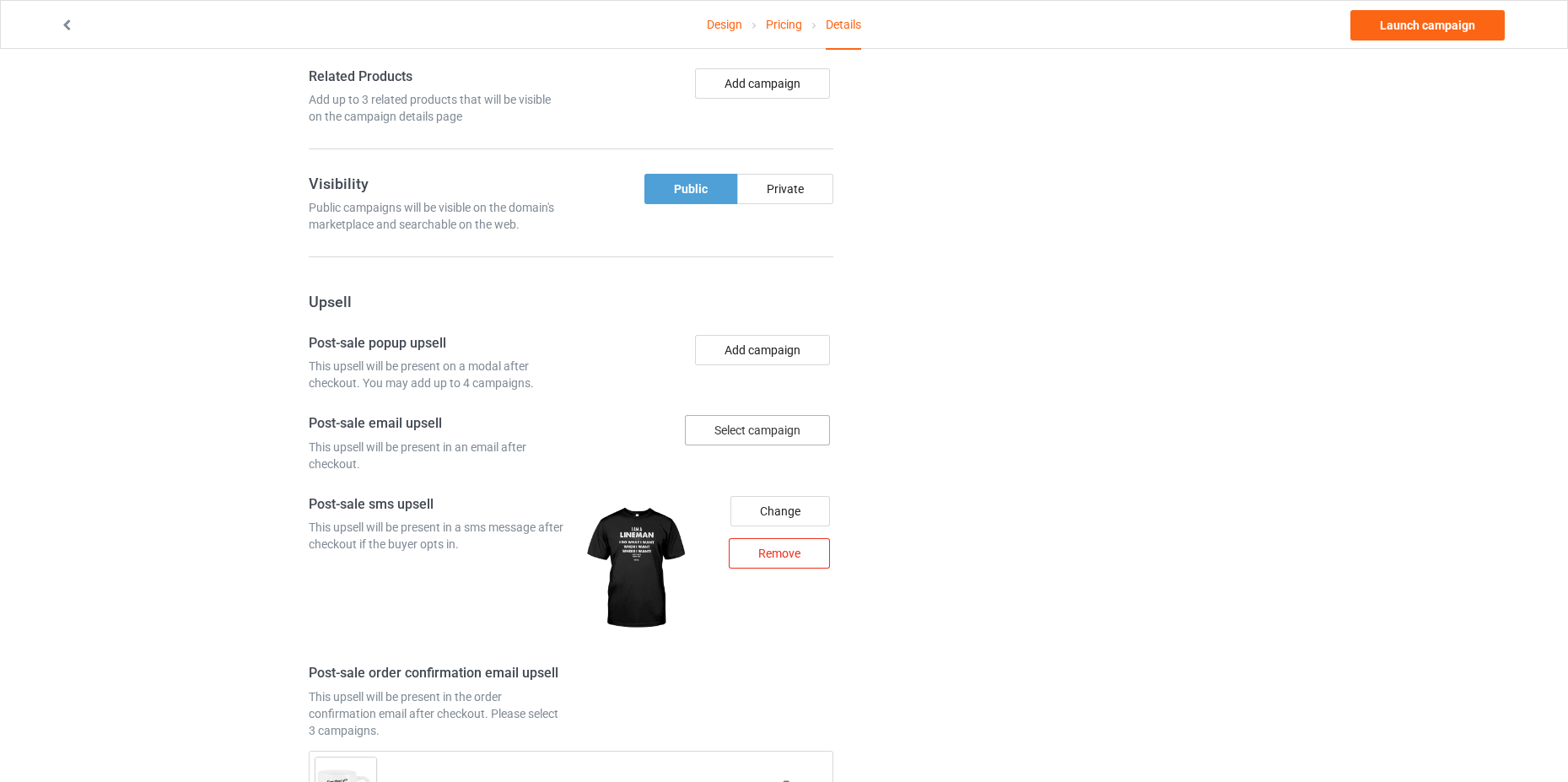
click at [797, 559] on div "Remove" at bounding box center [779, 554] width 101 height 31
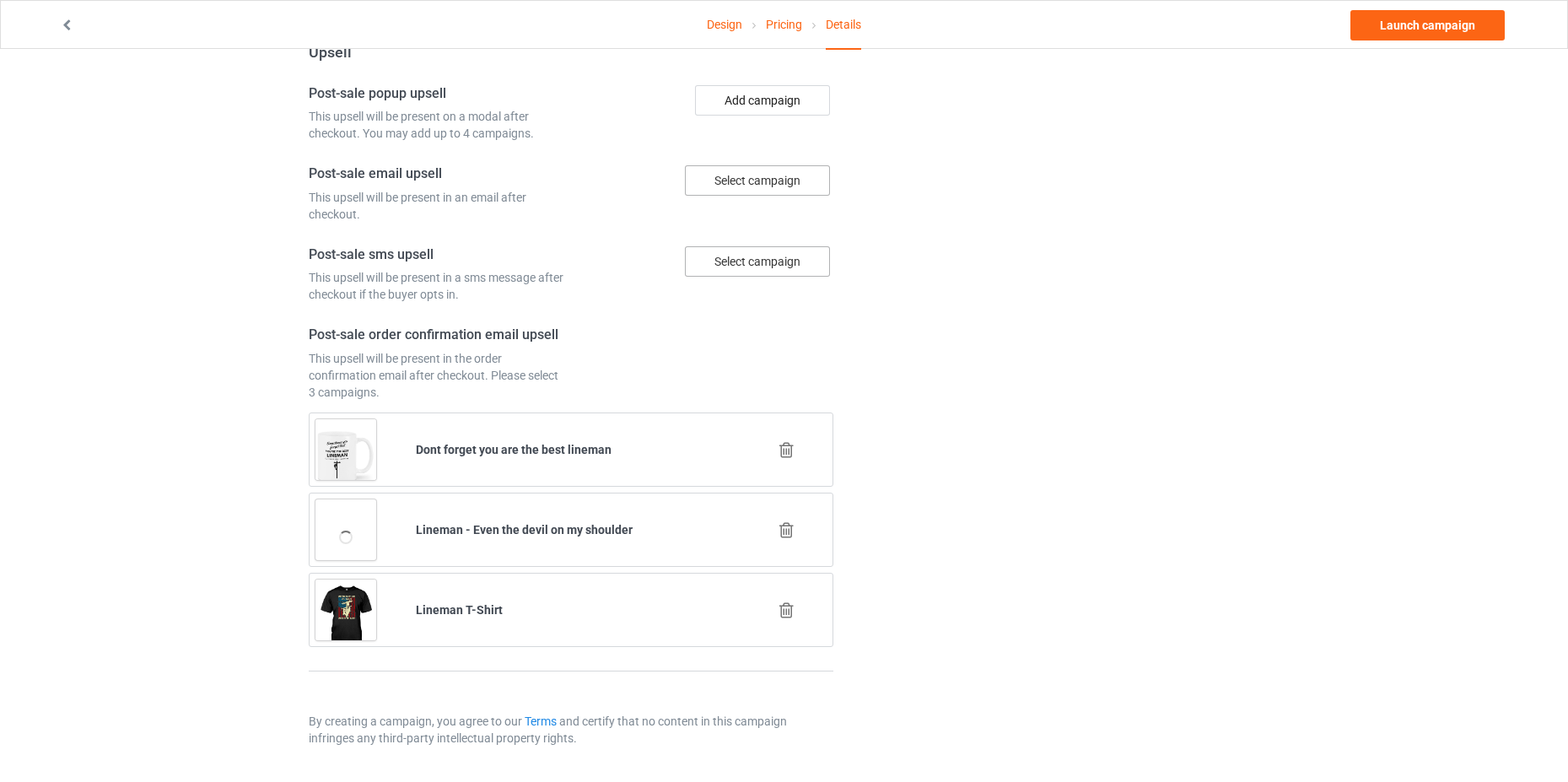
click at [790, 454] on icon at bounding box center [786, 451] width 21 height 18
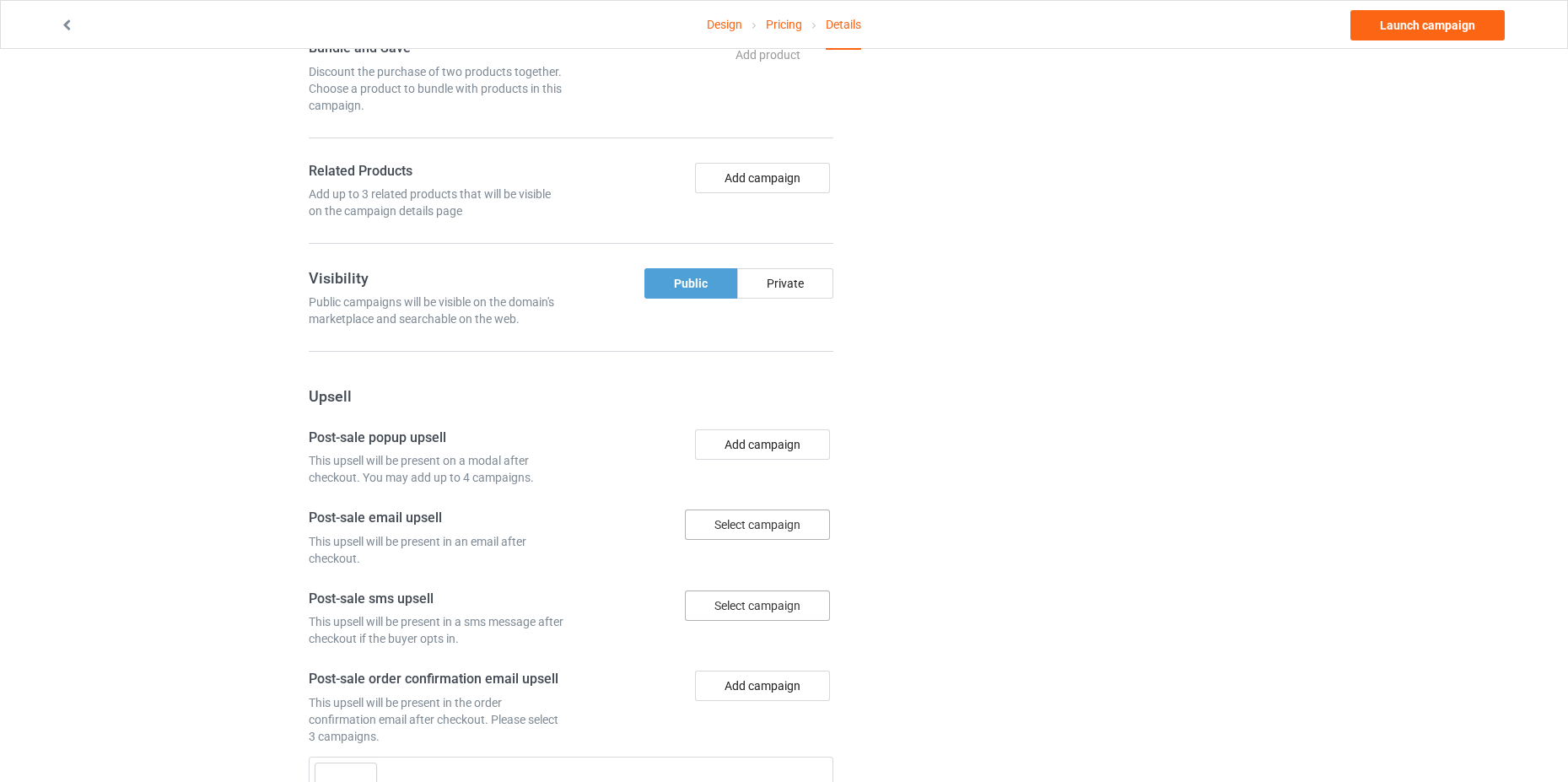
scroll to position [1182, 0]
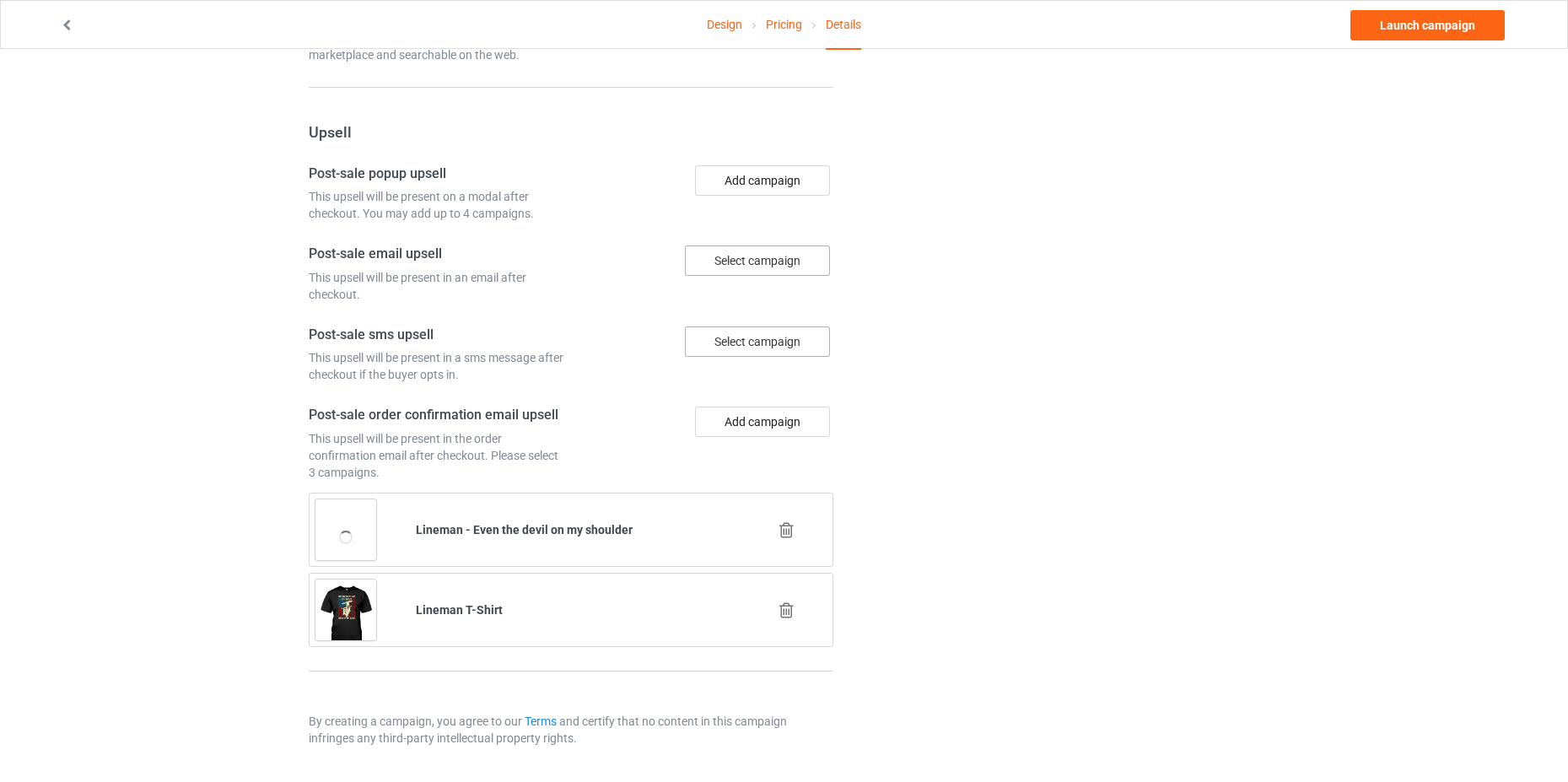
click at [790, 537] on icon at bounding box center [786, 530] width 21 height 18
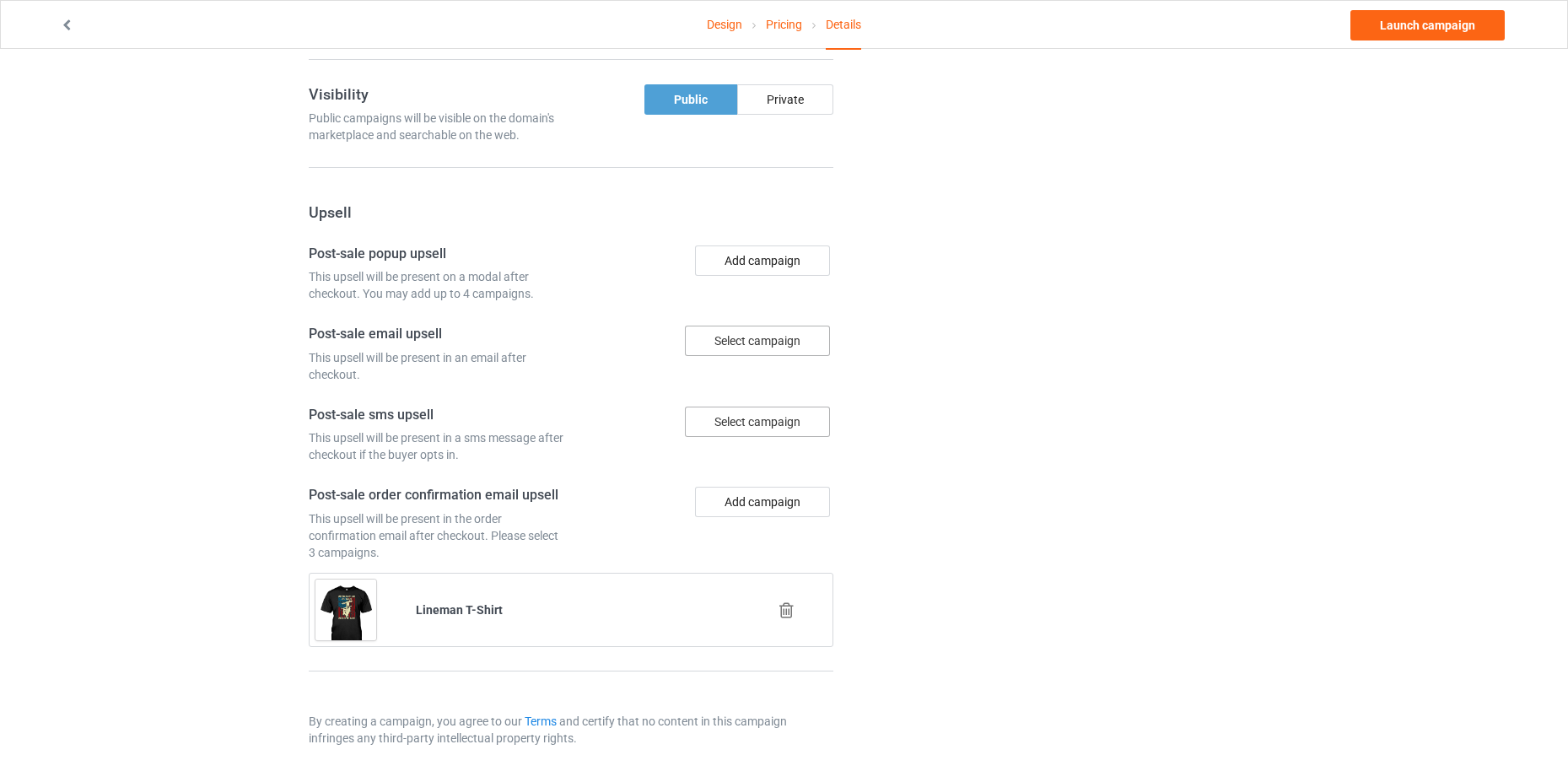
click at [786, 606] on icon at bounding box center [786, 611] width 21 height 18
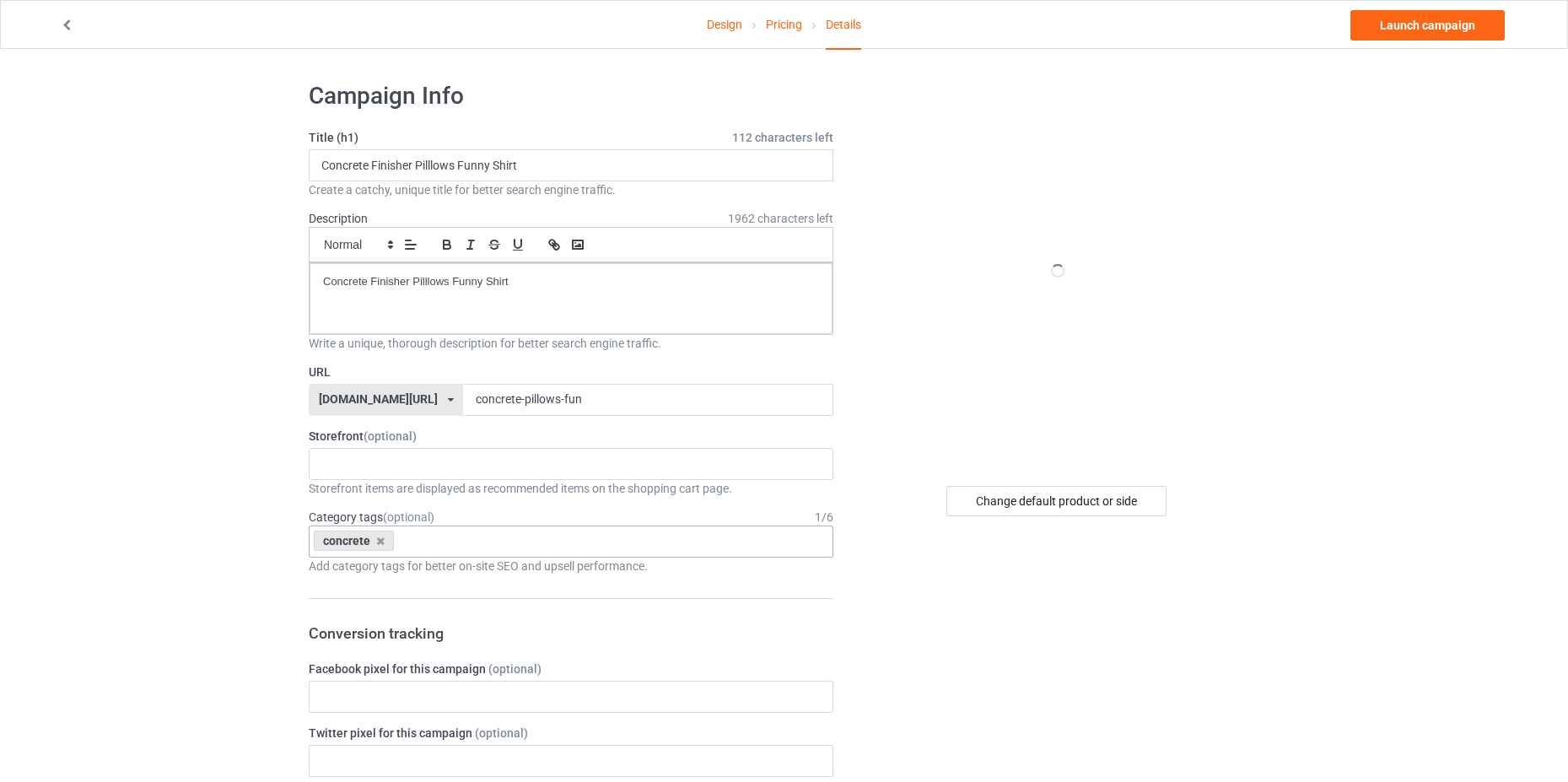
scroll to position [0, 0]
click at [429, 282] on p "Concrete Finisher Pilllows Funny Shirt" at bounding box center [571, 286] width 496 height 16
click at [426, 173] on input "Concrete Finisher Pilllows Funny Shirt" at bounding box center [571, 168] width 525 height 32
click at [431, 173] on input "Concrete Finisher Pilllows Funny Shirt" at bounding box center [571, 168] width 525 height 32
type input "Concrete Finisher Pillows Funny Shirt"
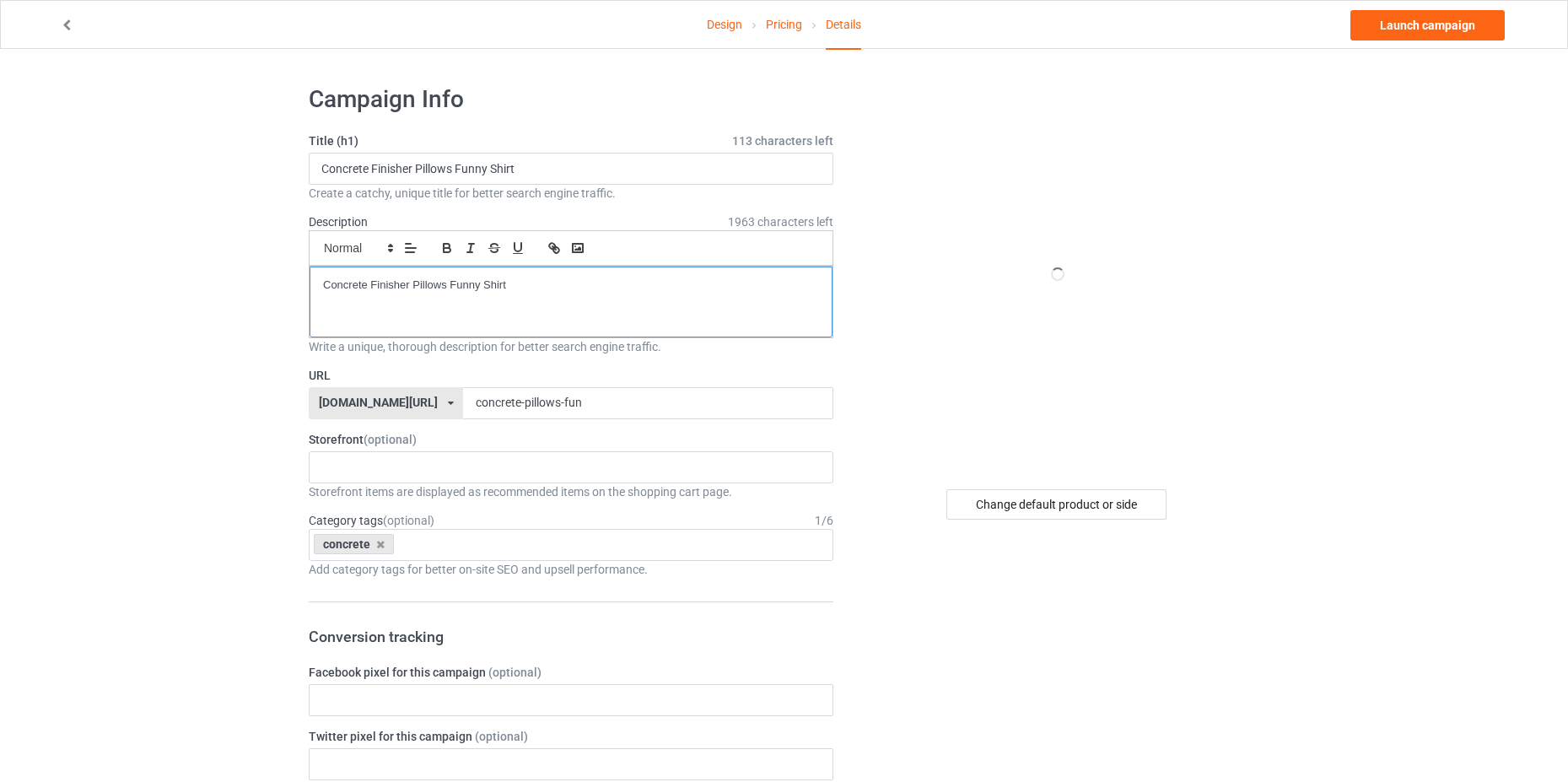
click at [658, 293] on div "Concrete Finisher Pillows Funny Shirt" at bounding box center [571, 302] width 523 height 71
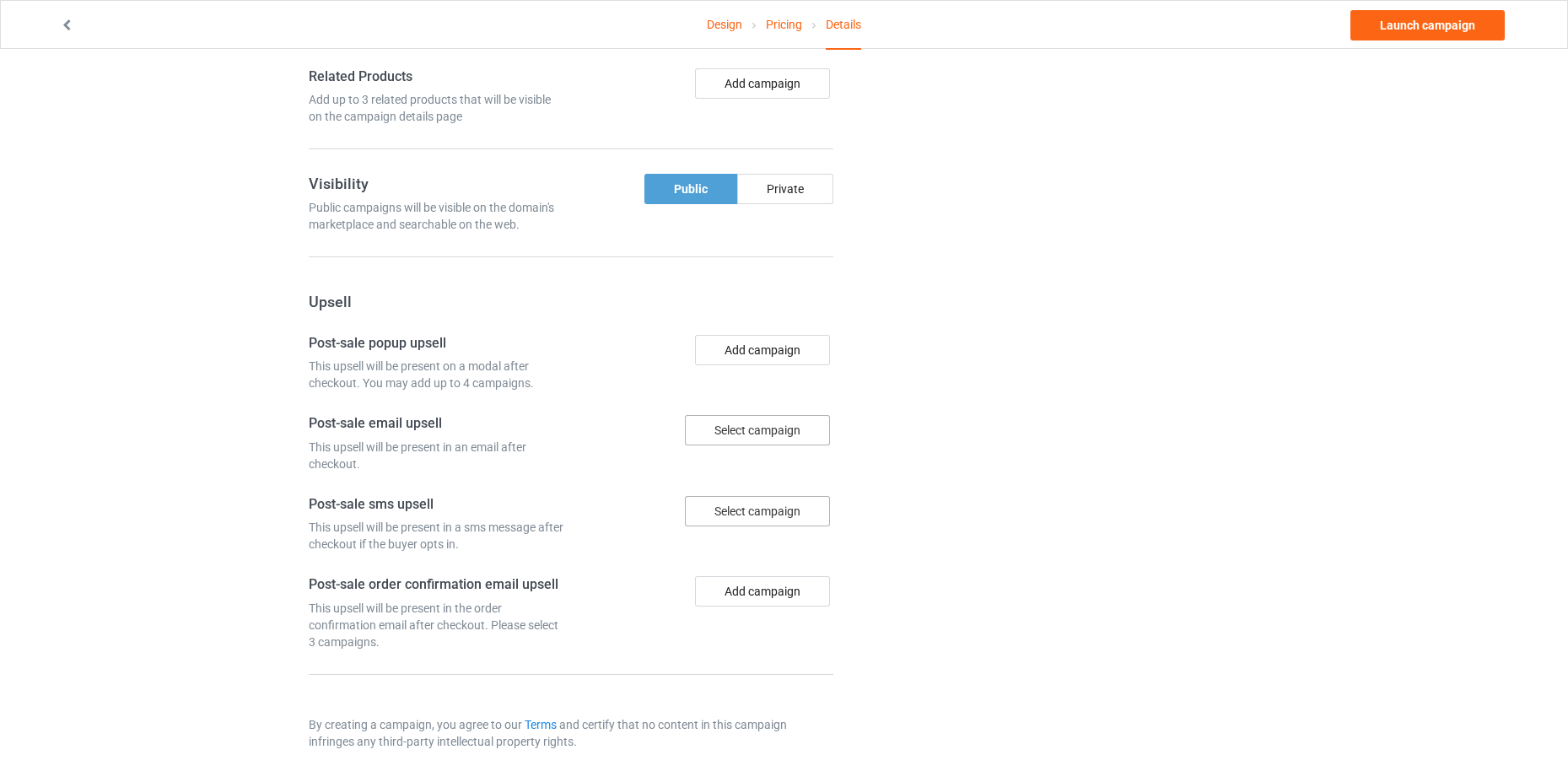
scroll to position [759, 0]
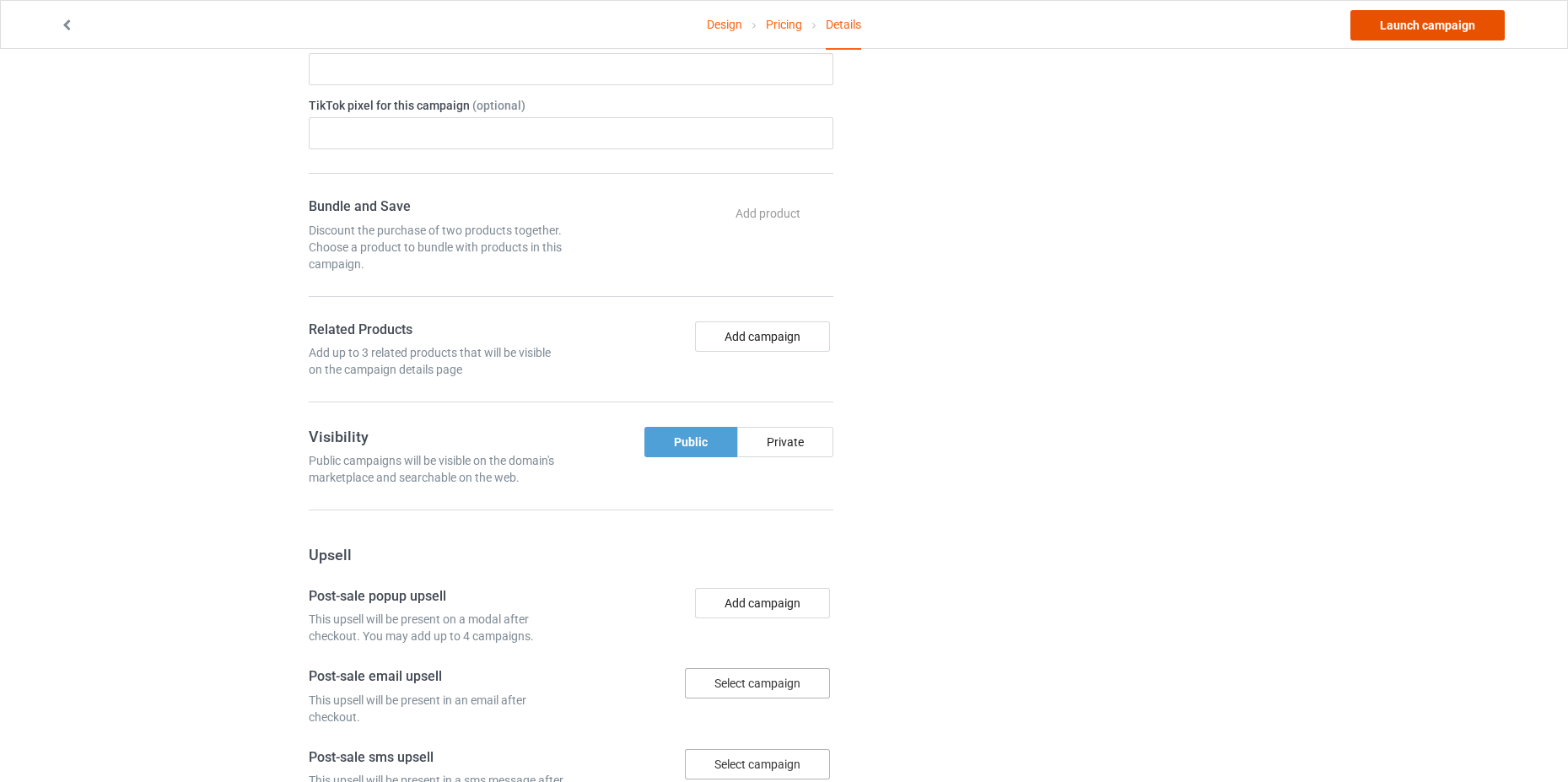
click at [1438, 39] on link "Launch campaign" at bounding box center [1427, 25] width 155 height 31
